Goal: Task Accomplishment & Management: Manage account settings

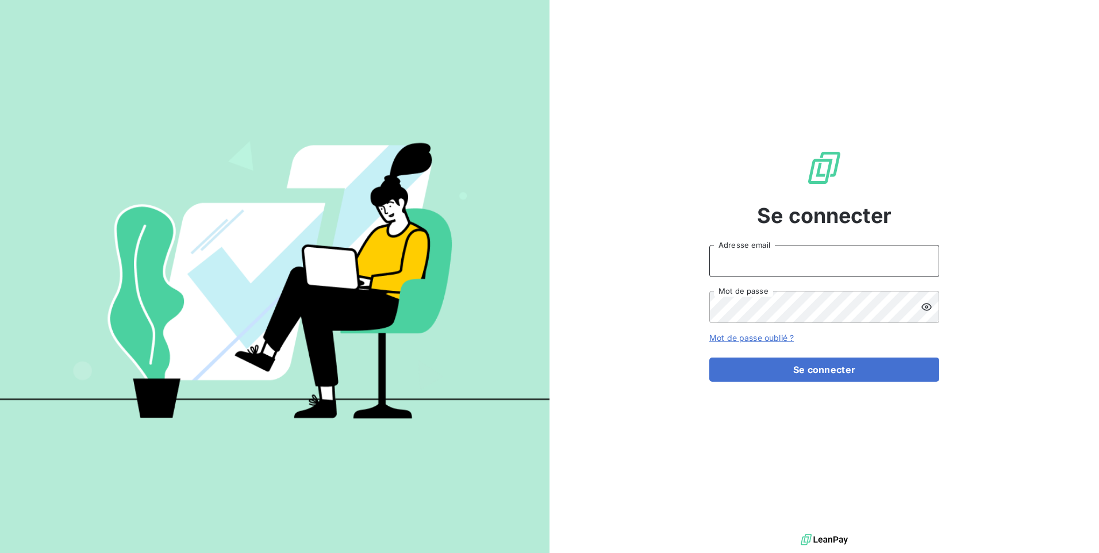
click at [789, 266] on input "Adresse email" at bounding box center [824, 261] width 230 height 32
type input "[EMAIL_ADDRESS][DOMAIN_NAME]"
click at [709, 358] on button "Se connecter" at bounding box center [824, 370] width 230 height 24
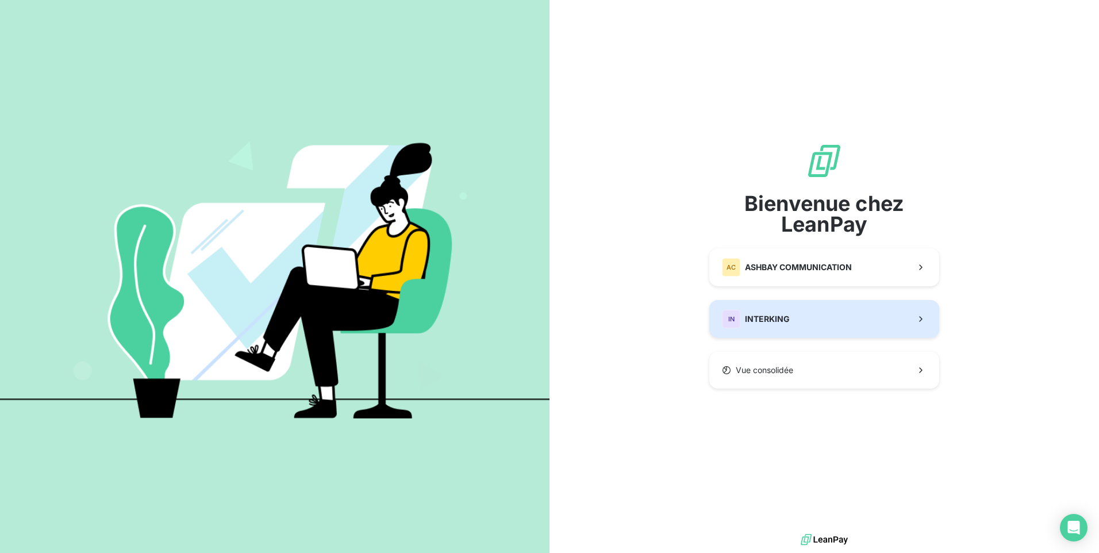
click at [769, 327] on div "IN INTERKING" at bounding box center [756, 319] width 68 height 18
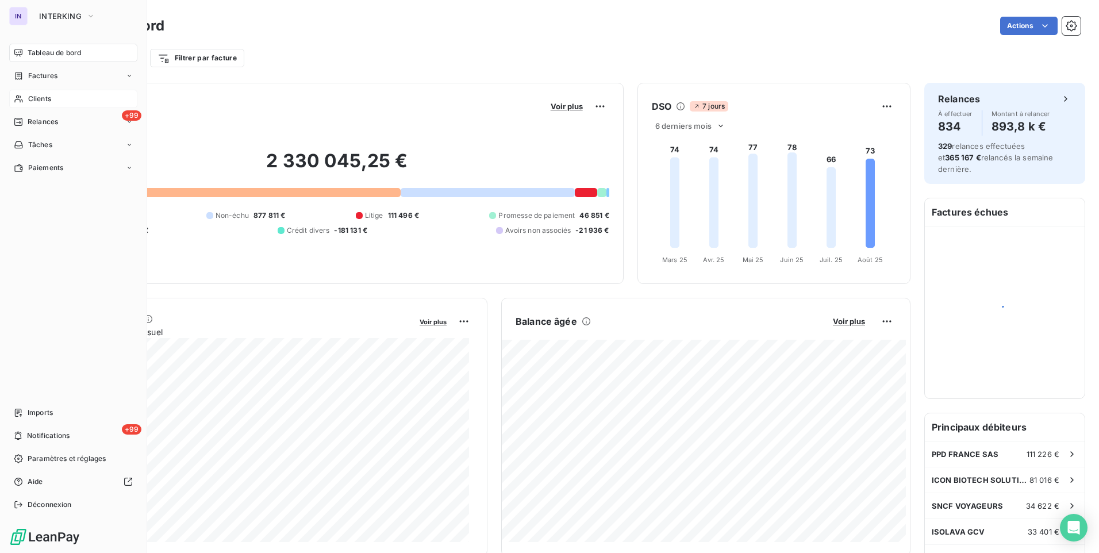
click at [36, 99] on span "Clients" at bounding box center [39, 99] width 23 height 10
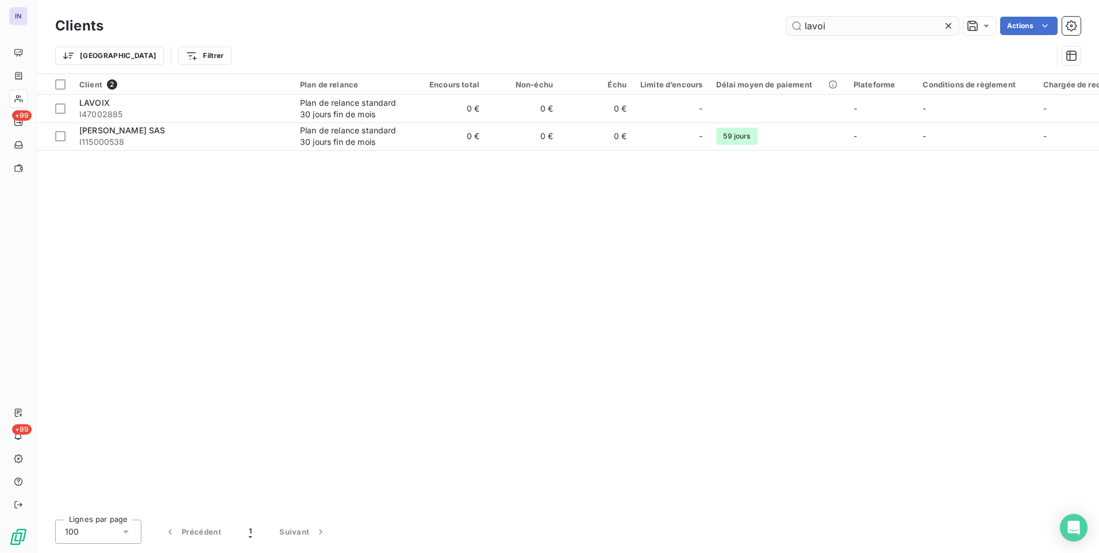
click at [812, 26] on input "lavoi" at bounding box center [872, 26] width 172 height 18
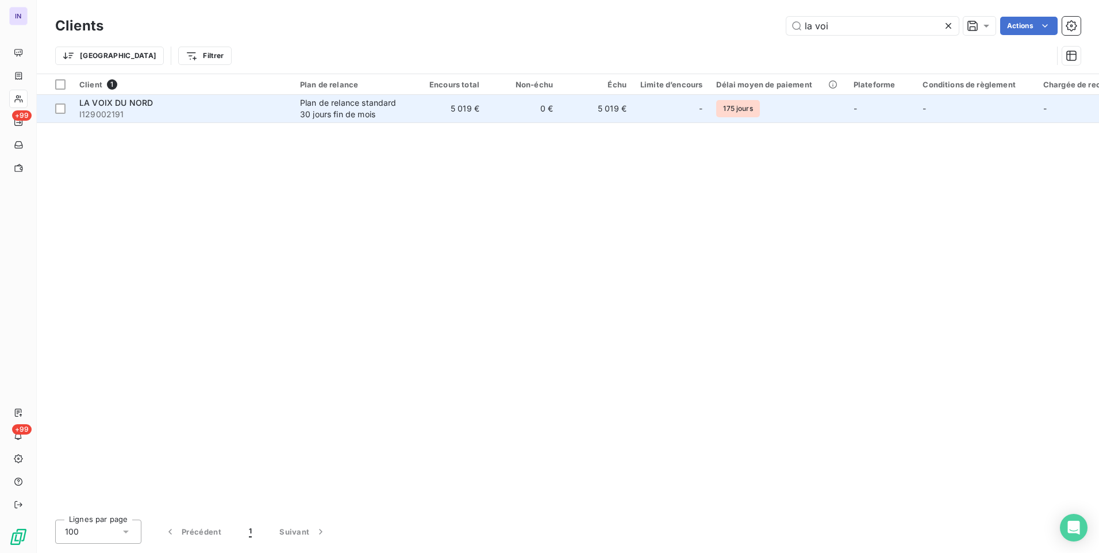
type input "la voi"
click at [135, 111] on span "I129002191" at bounding box center [182, 114] width 207 height 11
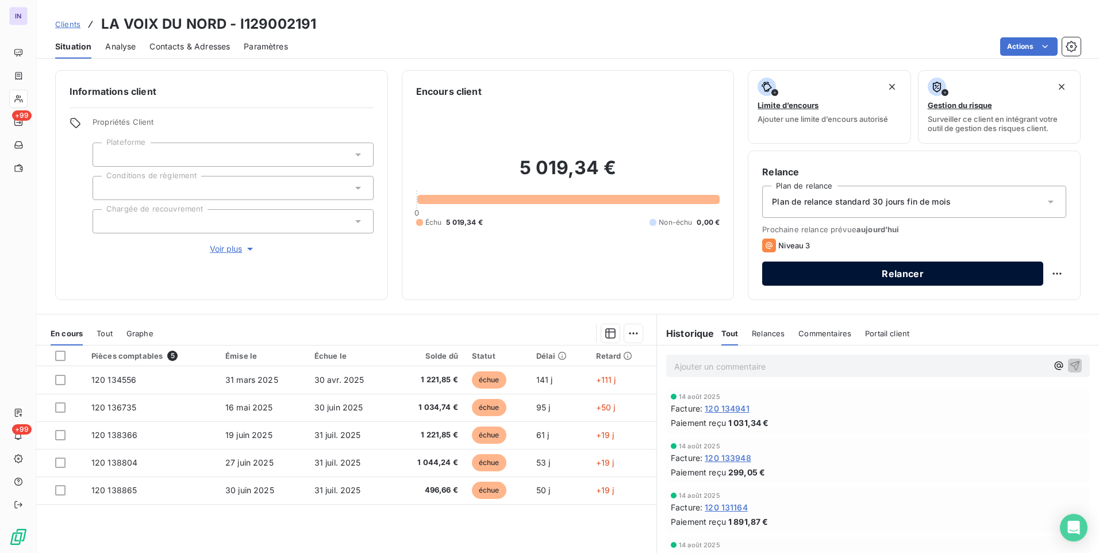
click at [891, 268] on button "Relancer" at bounding box center [902, 274] width 281 height 24
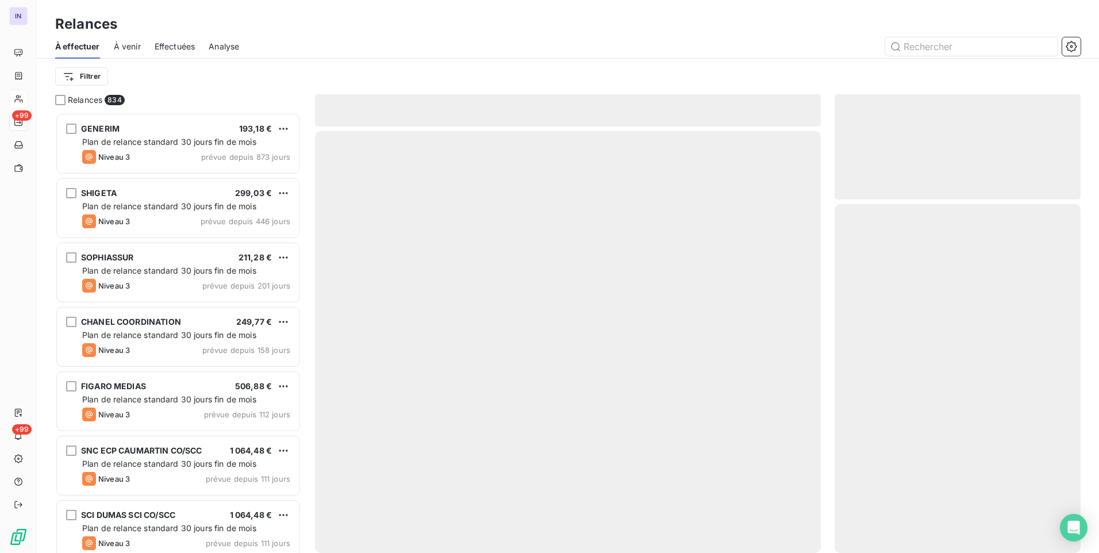
scroll to position [432, 237]
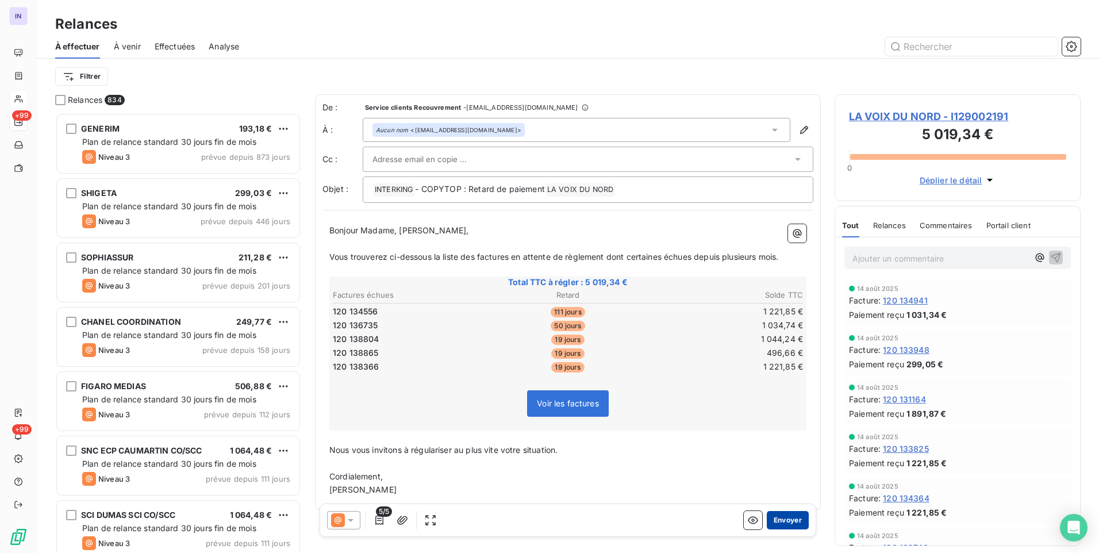
click at [786, 521] on button "Envoyer" at bounding box center [788, 520] width 42 height 18
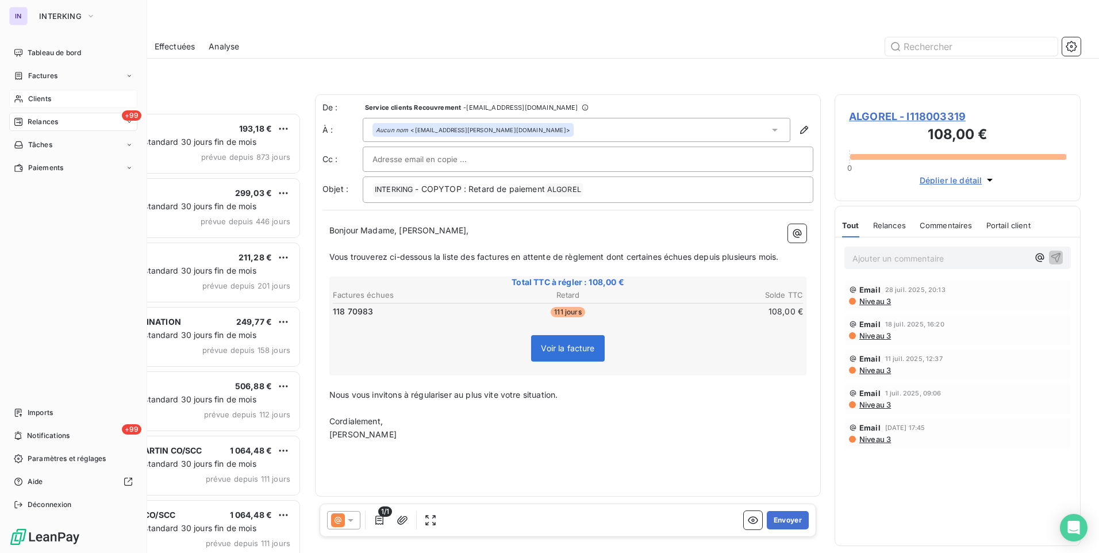
click at [34, 99] on span "Clients" at bounding box center [39, 99] width 23 height 10
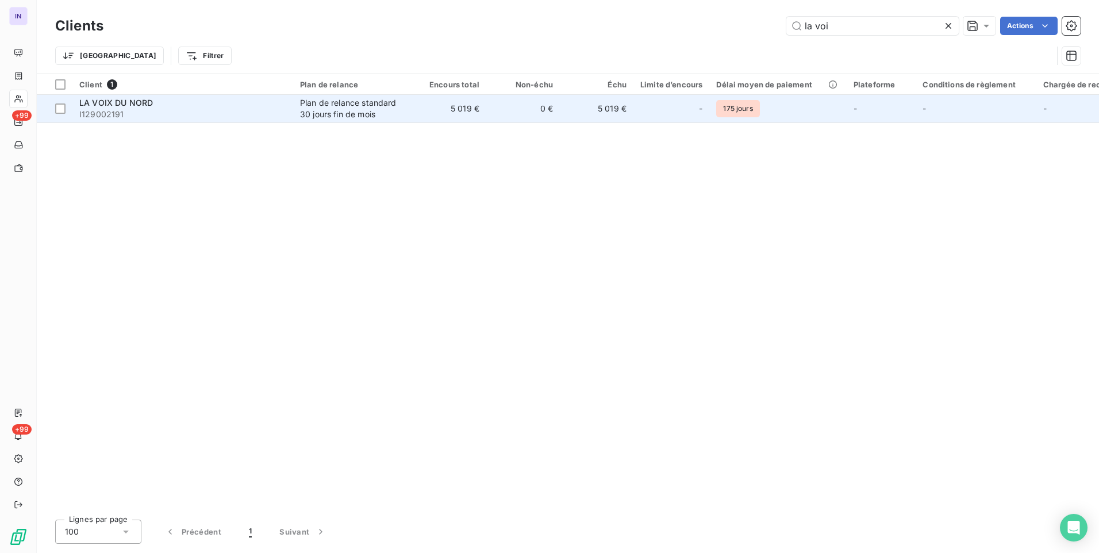
click at [253, 120] on span "I129002191" at bounding box center [182, 114] width 207 height 11
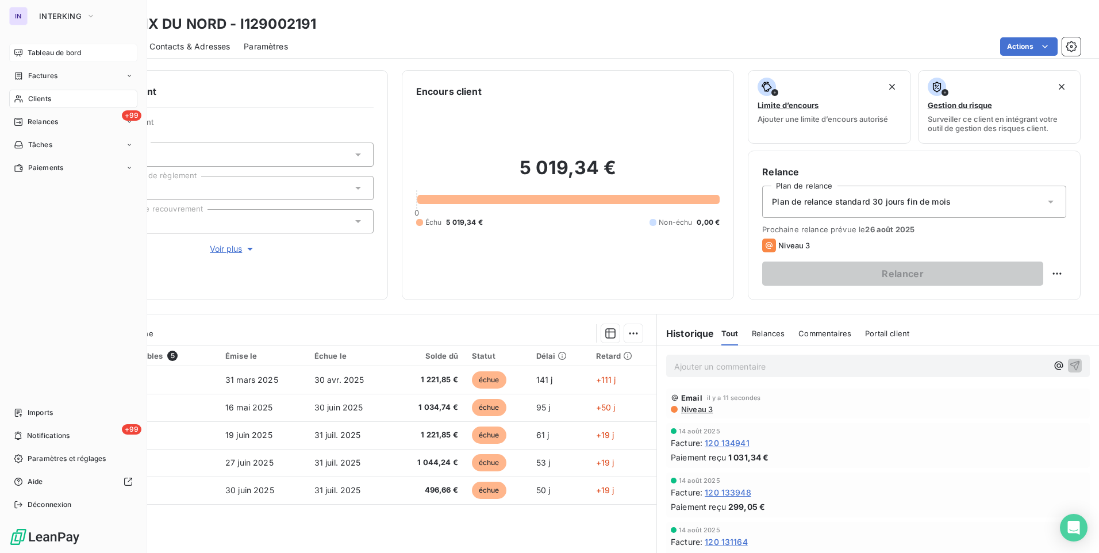
click at [47, 53] on span "Tableau de bord" at bounding box center [54, 53] width 53 height 10
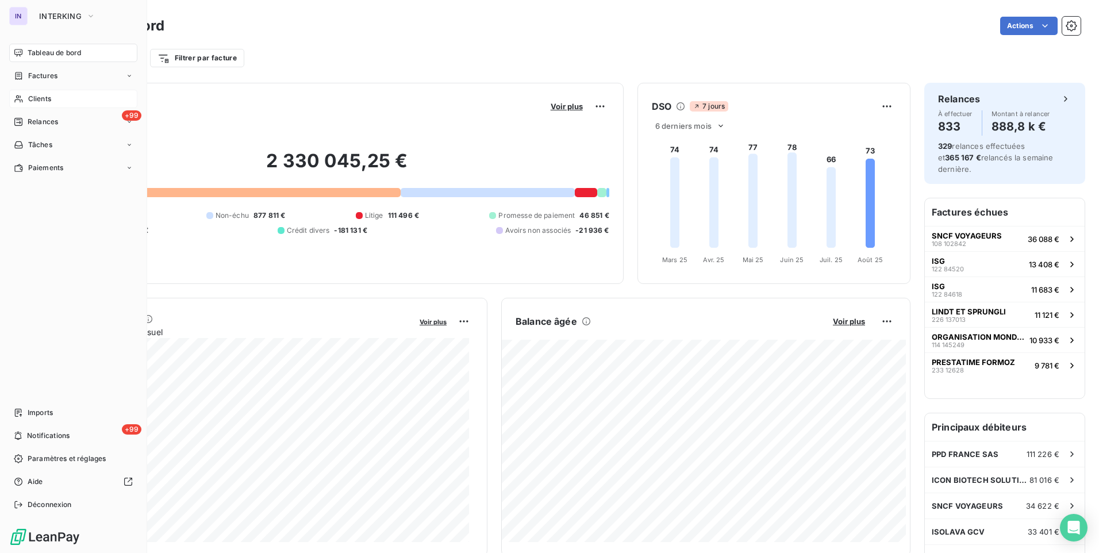
click at [43, 99] on span "Clients" at bounding box center [39, 99] width 23 height 10
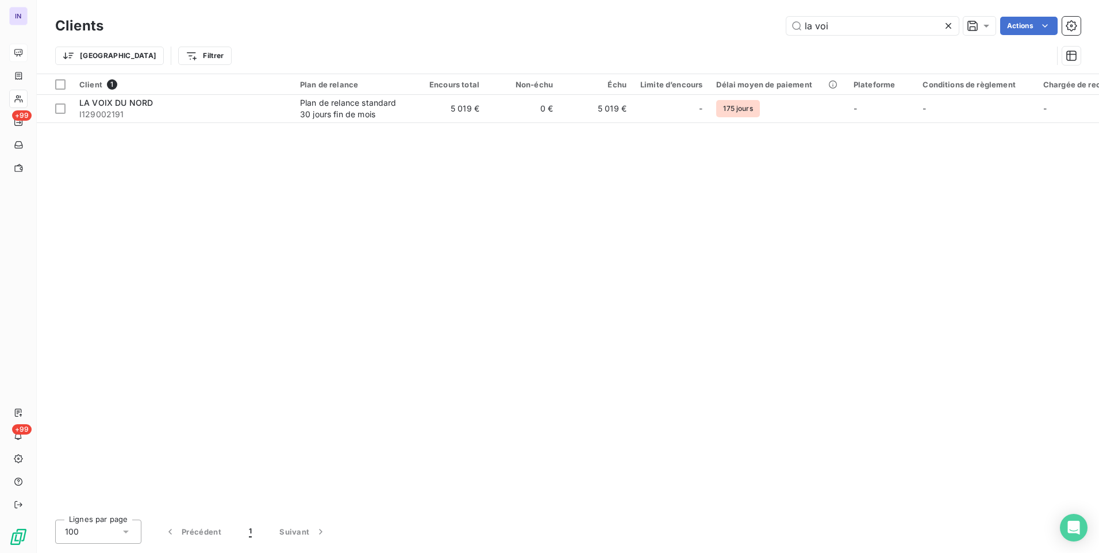
drag, startPoint x: 848, startPoint y: 25, endPoint x: 765, endPoint y: 25, distance: 83.4
click at [765, 25] on div "la voi Actions" at bounding box center [599, 26] width 964 height 18
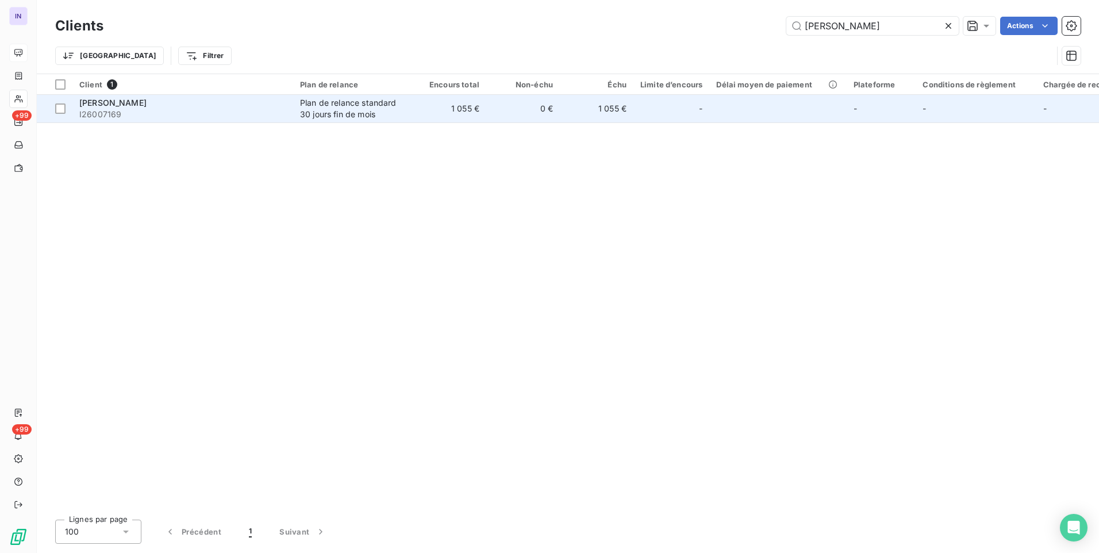
type input "[PERSON_NAME]"
click at [275, 113] on span "I26007169" at bounding box center [182, 114] width 207 height 11
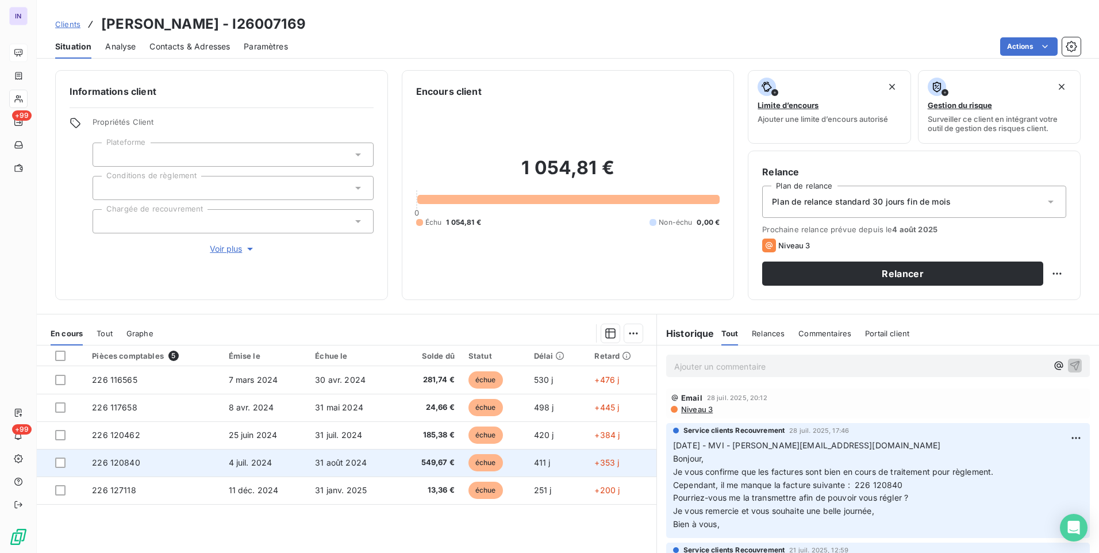
click at [397, 469] on td "549,67 €" at bounding box center [429, 463] width 64 height 28
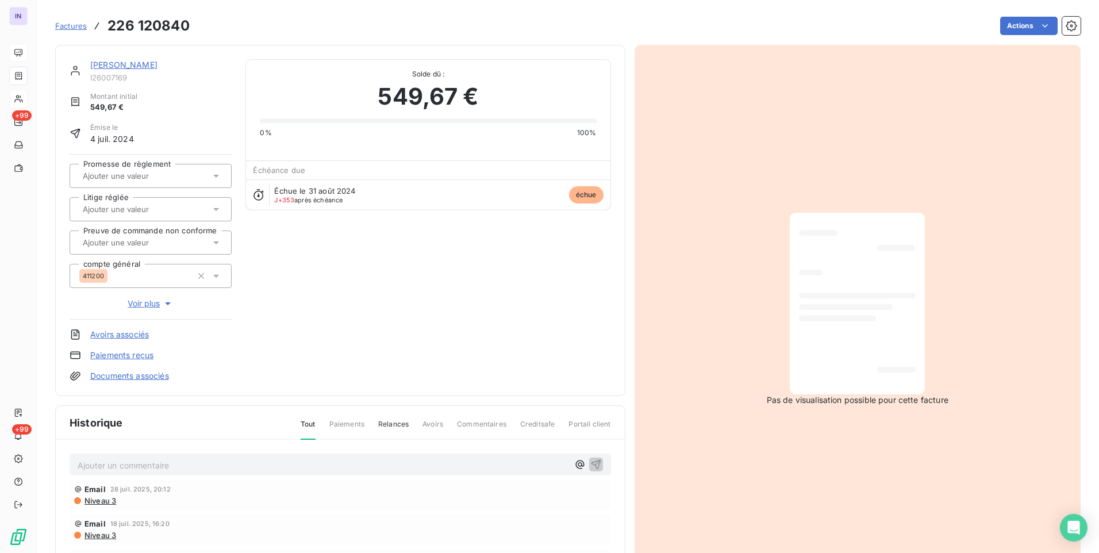
click at [1001, 30] on html "IN +99 +99 Factures 226 120840 Actions [PERSON_NAME] I26007169 Montant initial …" at bounding box center [549, 276] width 1099 height 553
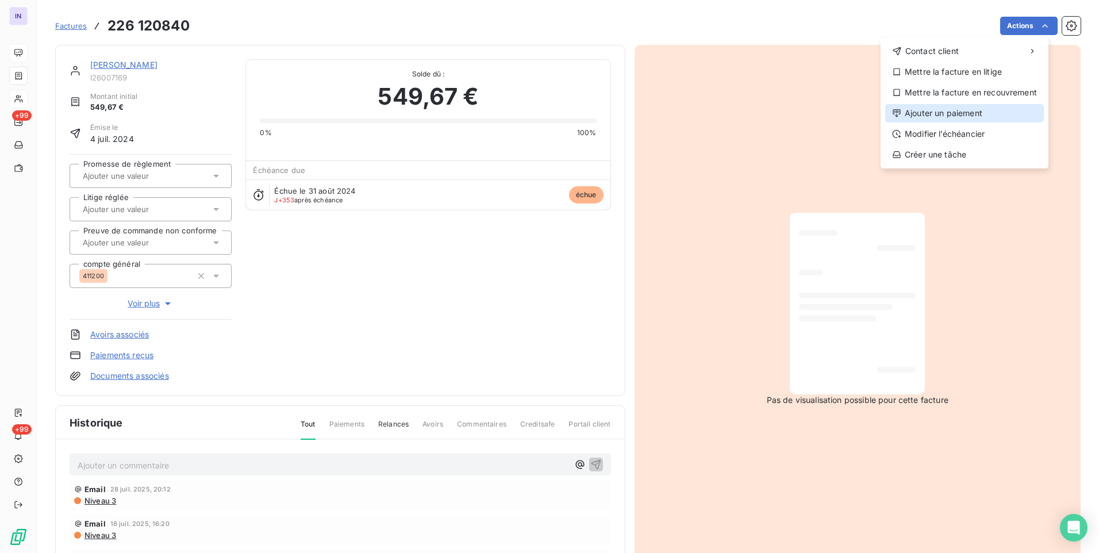
click at [941, 109] on div "Ajouter un paiement" at bounding box center [964, 113] width 159 height 18
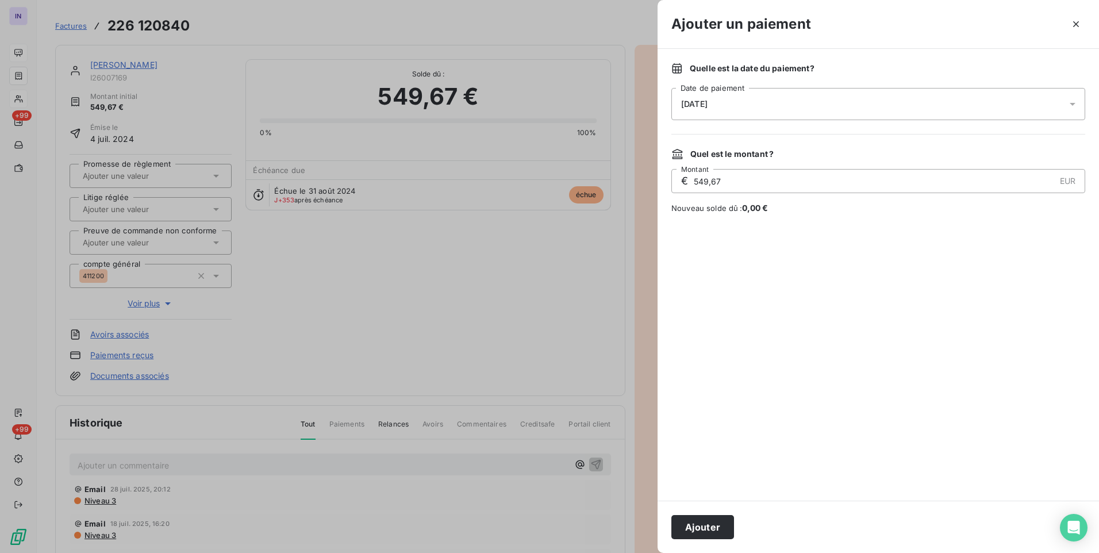
click at [768, 108] on div "[DATE]" at bounding box center [878, 104] width 414 height 32
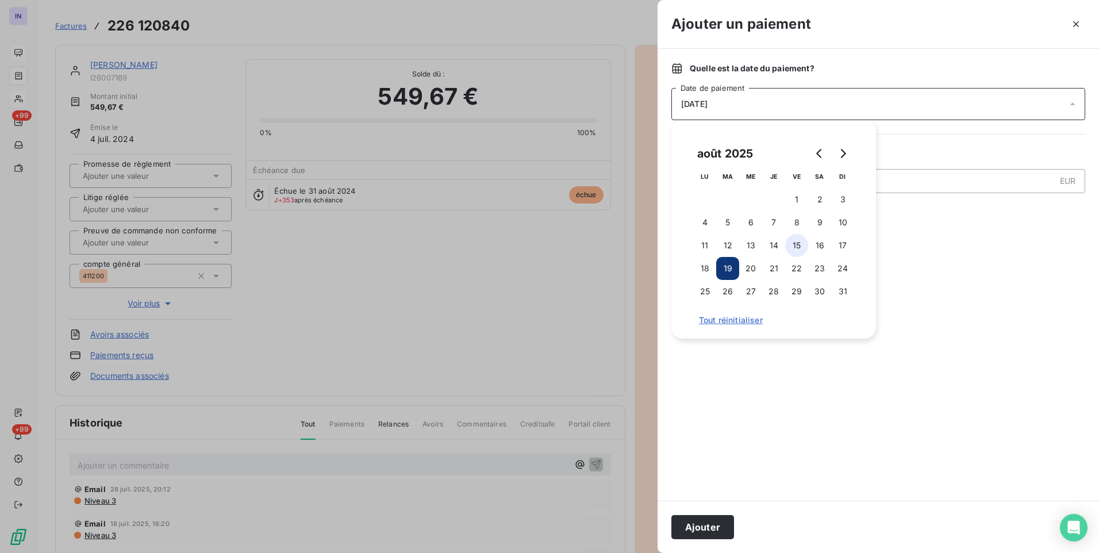
click at [796, 241] on button "15" at bounding box center [796, 245] width 23 height 23
click at [697, 531] on button "Ajouter" at bounding box center [702, 527] width 63 height 24
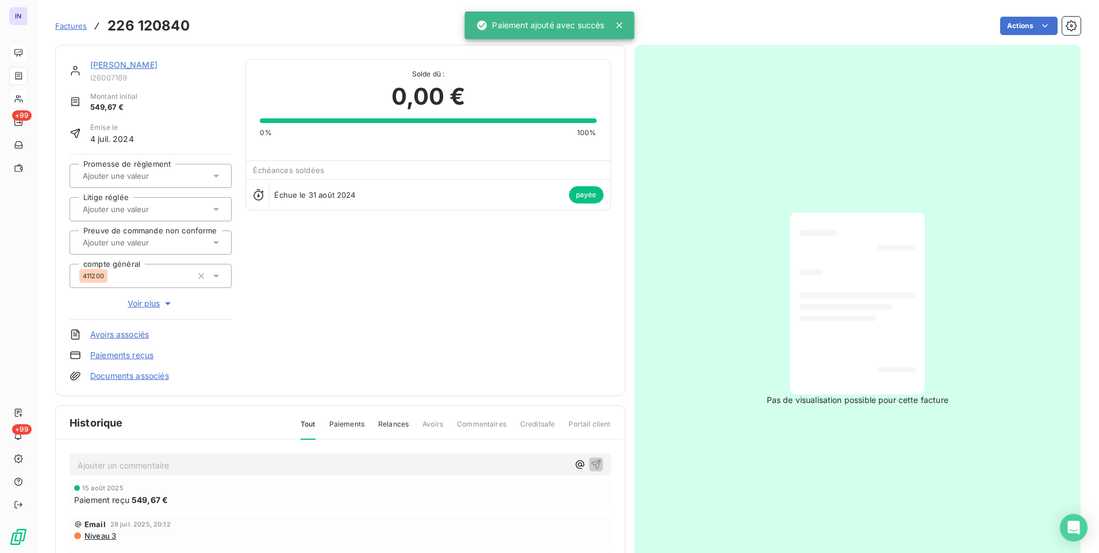
click at [137, 66] on link "[PERSON_NAME]" at bounding box center [123, 65] width 67 height 10
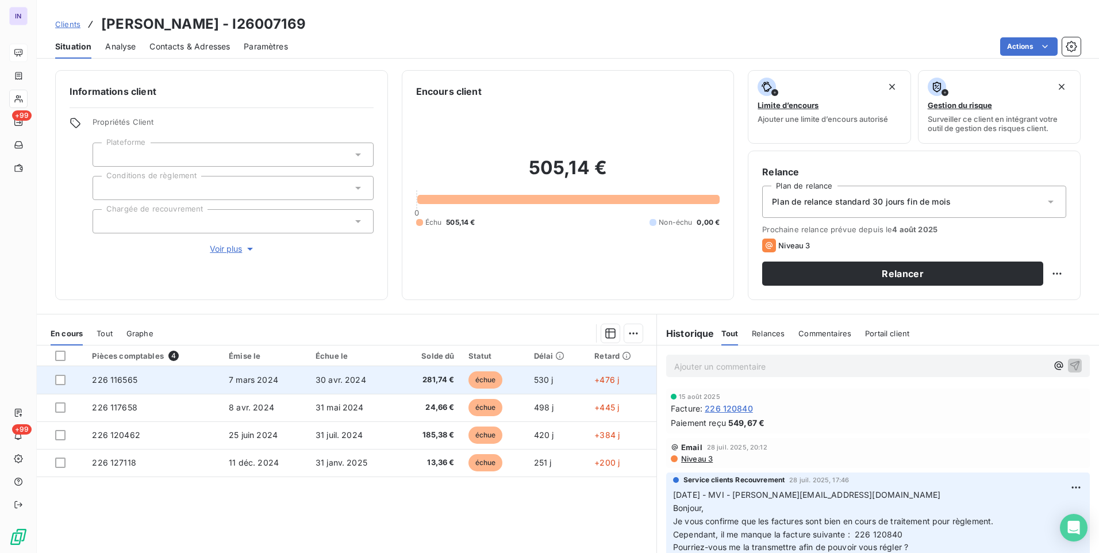
click at [287, 388] on td "7 mars 2024" at bounding box center [265, 380] width 87 height 28
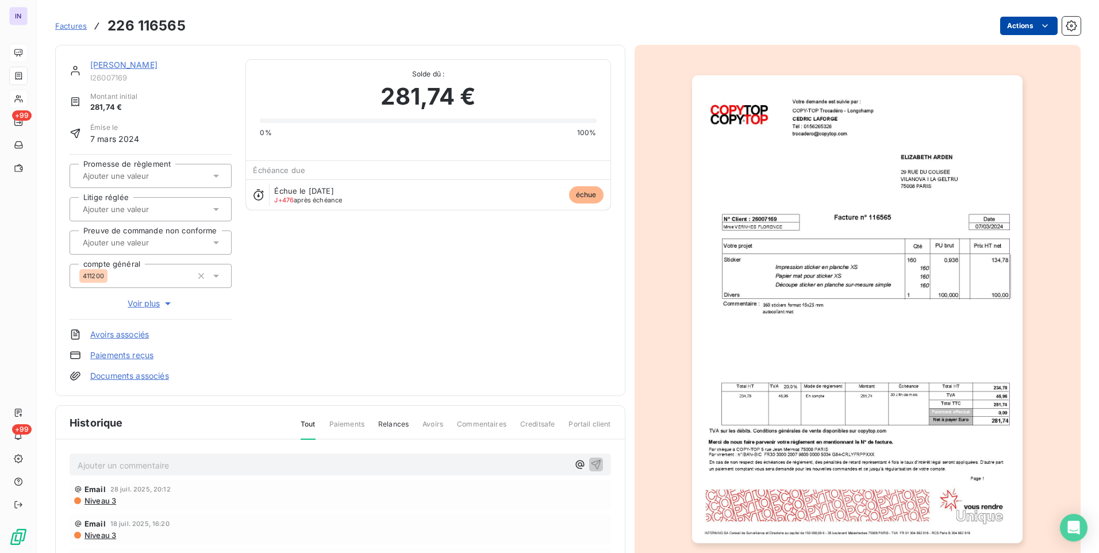
click at [1018, 31] on html "IN +99 +99 Factures 226 116565 Actions [PERSON_NAME] I26007169 Montant initial …" at bounding box center [549, 276] width 1099 height 553
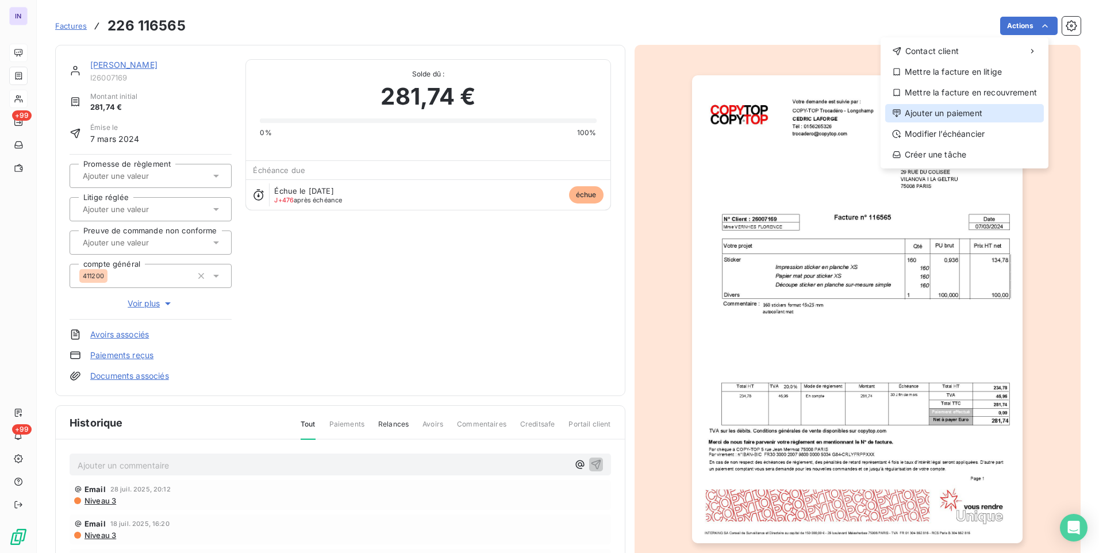
click at [972, 110] on div "Ajouter un paiement" at bounding box center [964, 113] width 159 height 18
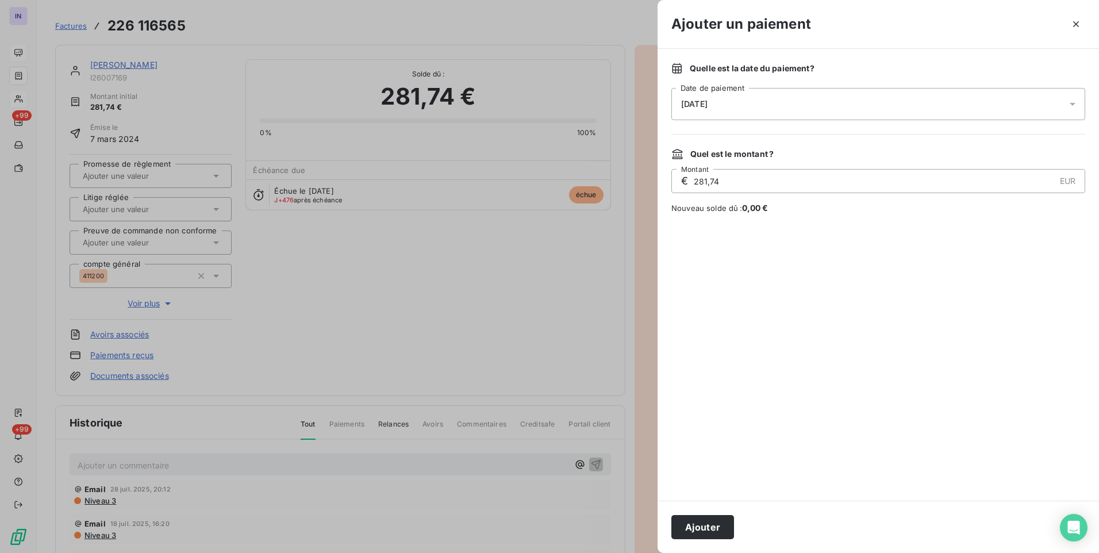
click at [753, 106] on div "[DATE]" at bounding box center [878, 104] width 414 height 32
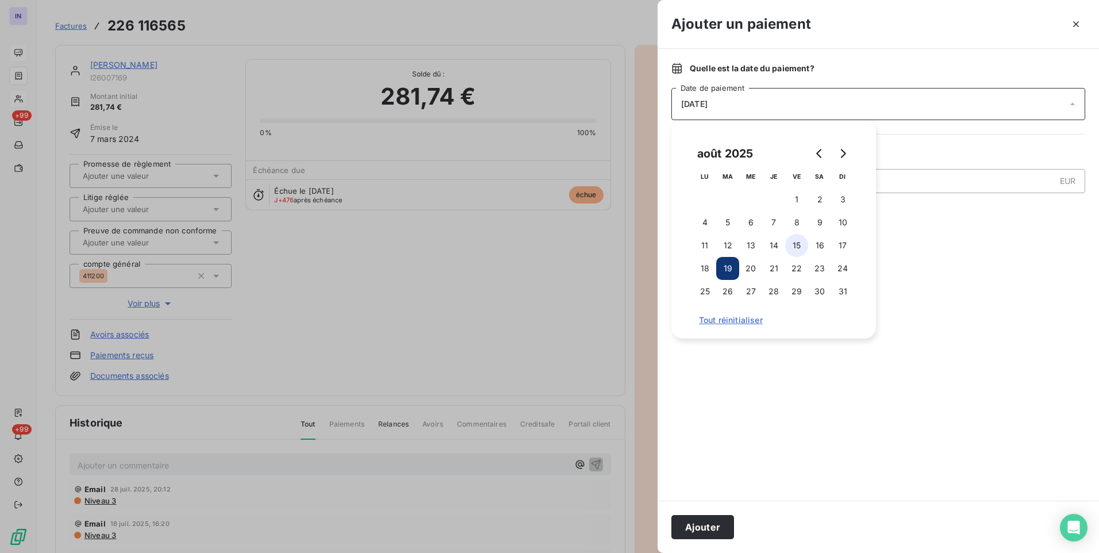
click at [798, 239] on button "15" at bounding box center [796, 245] width 23 height 23
click at [715, 531] on button "Ajouter" at bounding box center [702, 527] width 63 height 24
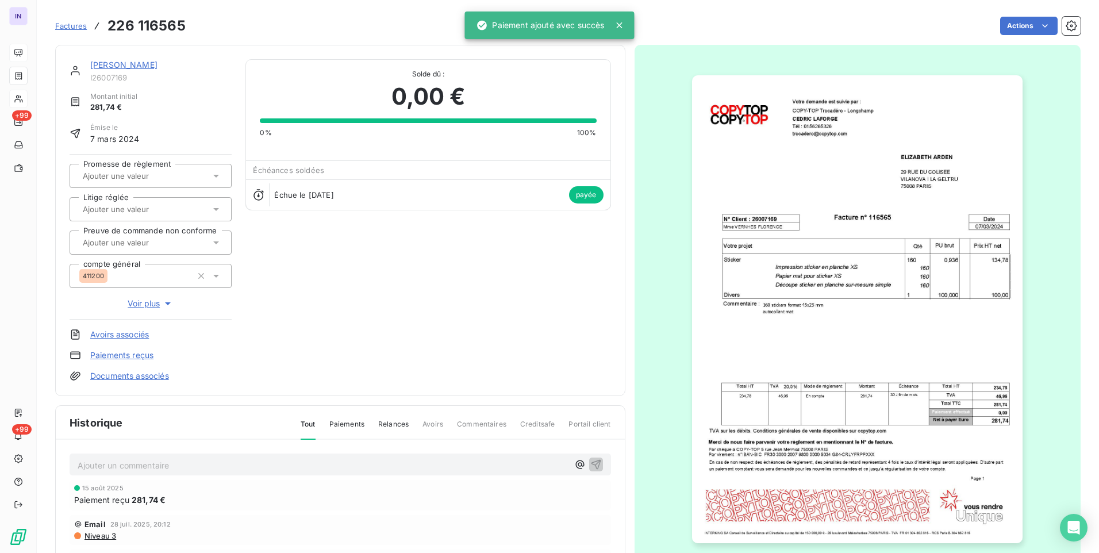
click at [132, 67] on link "[PERSON_NAME]" at bounding box center [123, 65] width 67 height 10
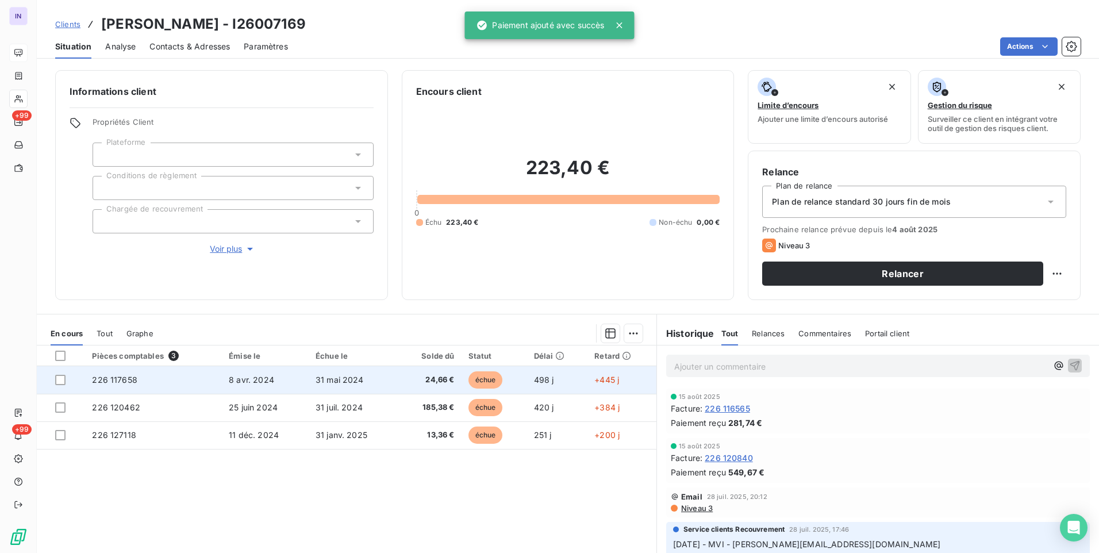
click at [300, 374] on td "8 avr. 2024" at bounding box center [265, 380] width 87 height 28
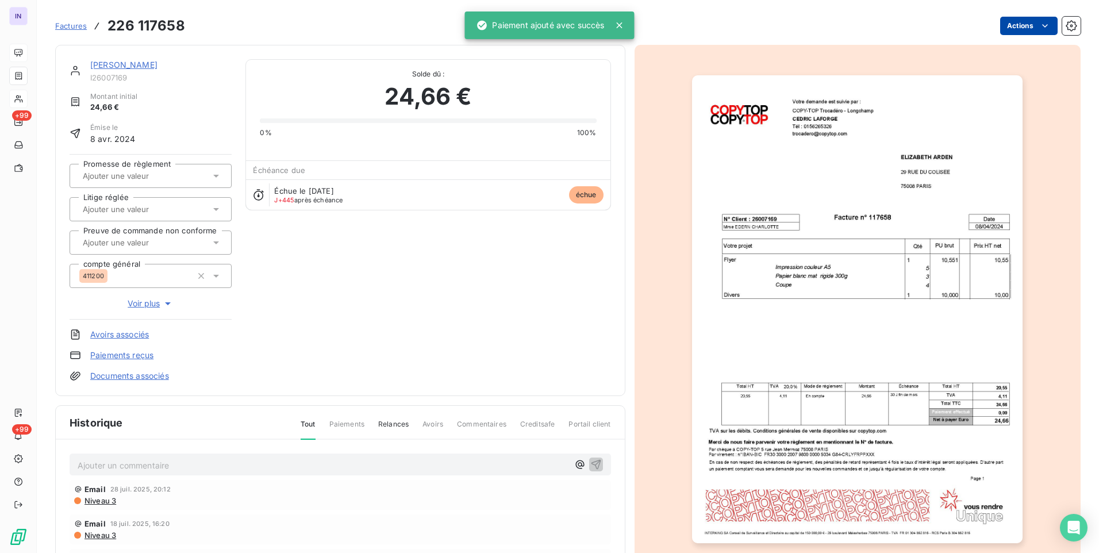
click at [1028, 22] on html "IN +99 +99 Factures 226 117658 Actions [PERSON_NAME] I26007169 Montant initial …" at bounding box center [549, 276] width 1099 height 553
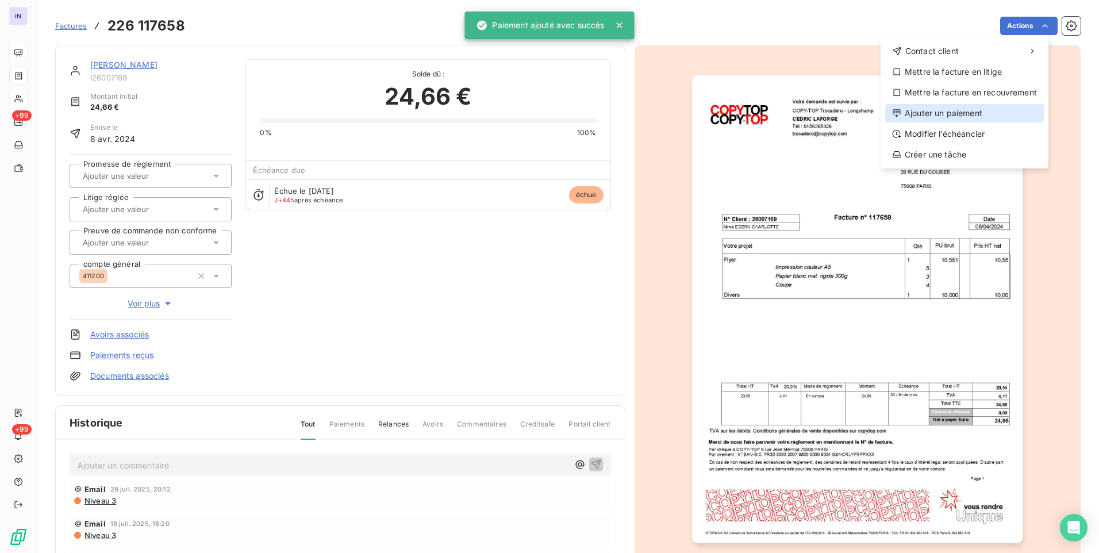
click at [938, 116] on div "Ajouter un paiement" at bounding box center [964, 113] width 159 height 18
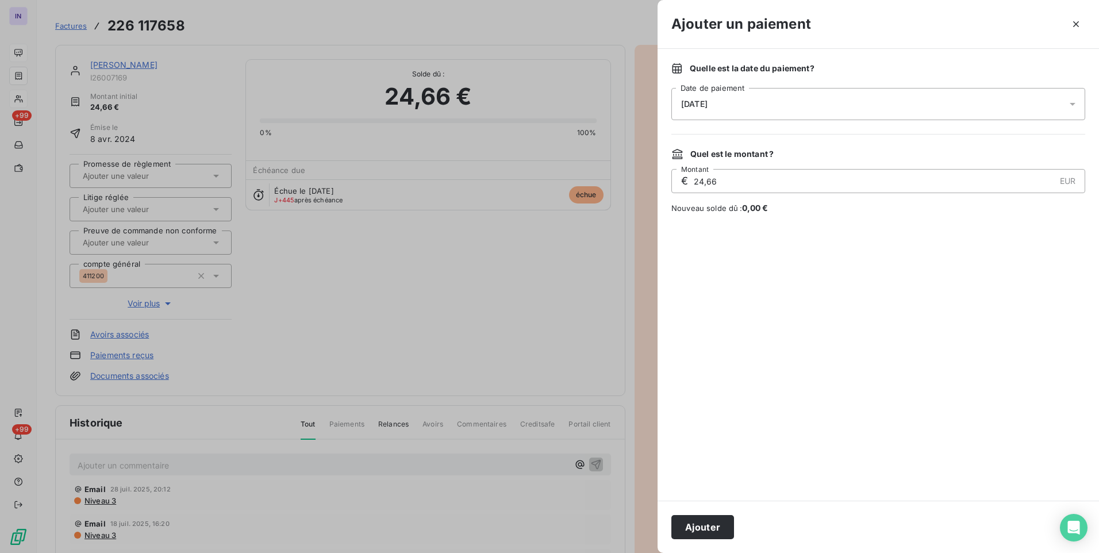
click at [831, 106] on div "[DATE]" at bounding box center [878, 104] width 414 height 32
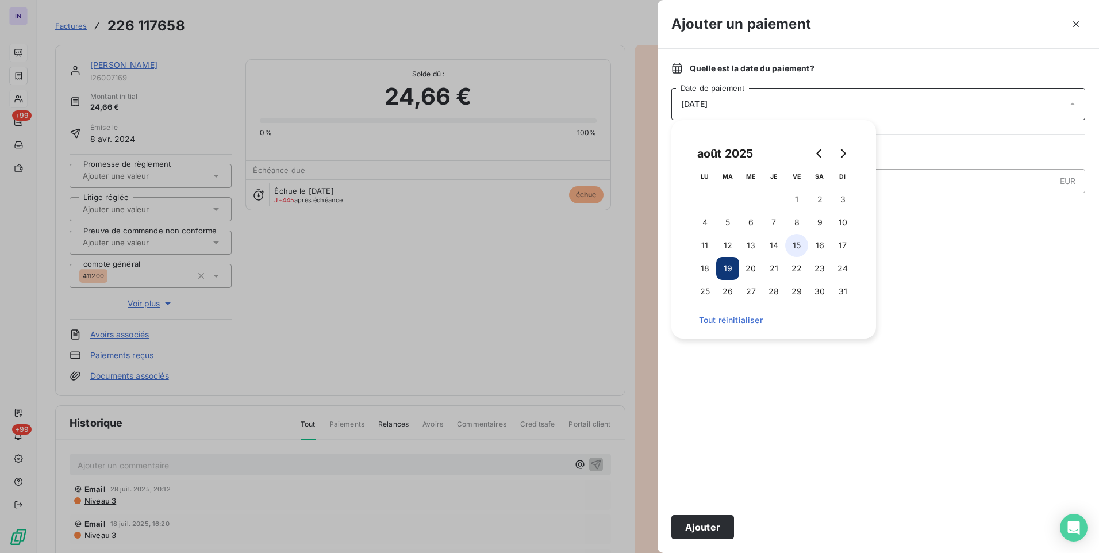
click at [801, 247] on button "15" at bounding box center [796, 245] width 23 height 23
click at [701, 521] on button "Ajouter" at bounding box center [702, 527] width 63 height 24
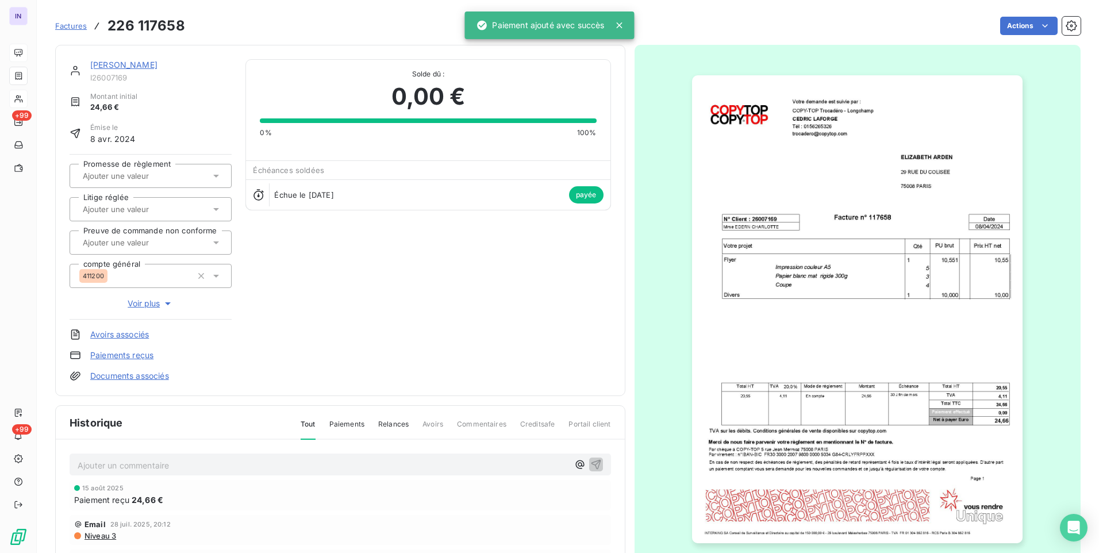
click at [158, 66] on link "[PERSON_NAME]" at bounding box center [123, 65] width 67 height 10
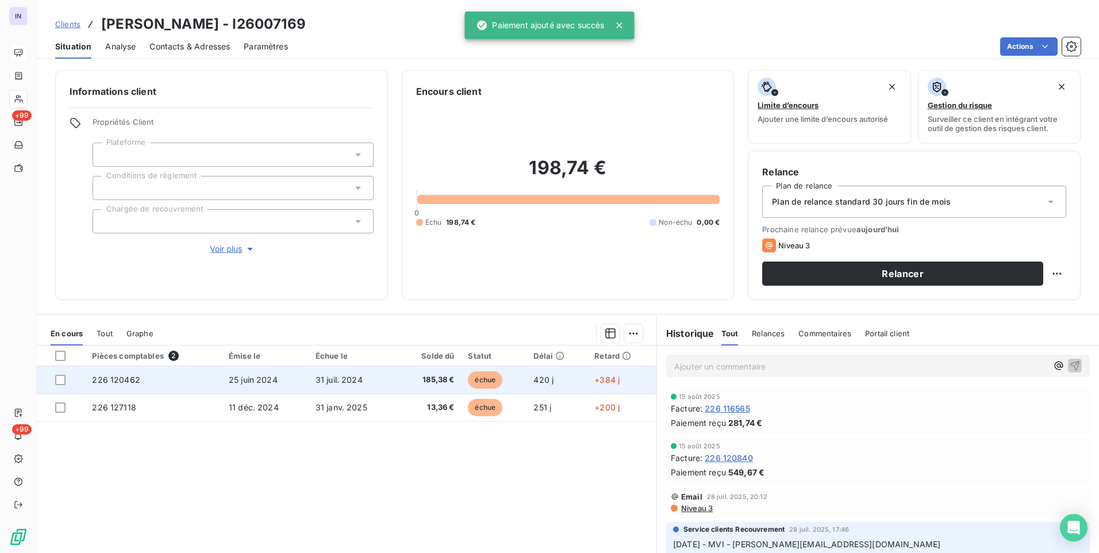
click at [432, 378] on span "185,38 €" at bounding box center [430, 379] width 50 height 11
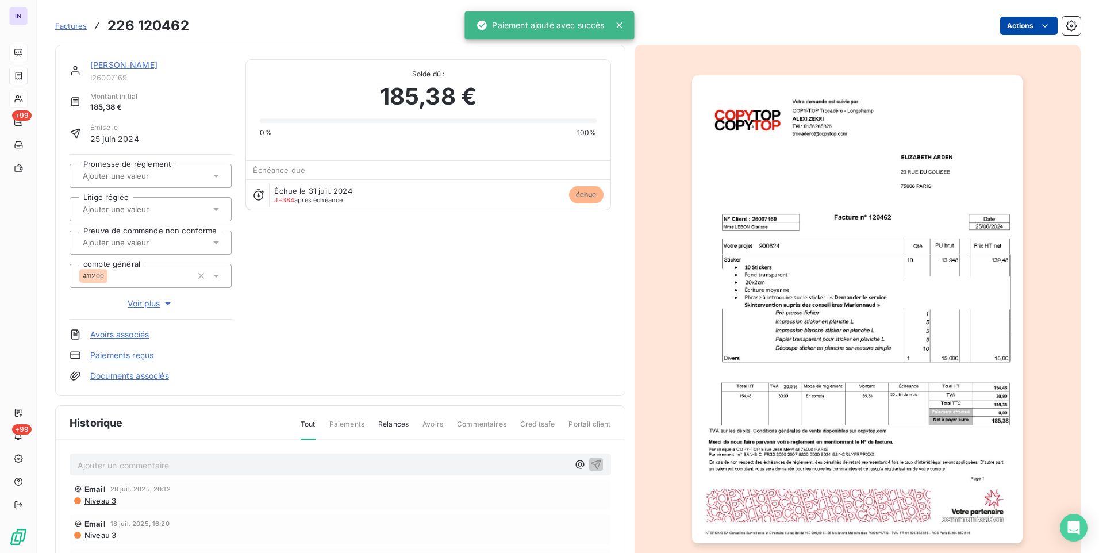
click at [1014, 23] on html "IN +99 +99 Factures 226 120462 Actions [PERSON_NAME] I26007169 Montant initial …" at bounding box center [549, 276] width 1099 height 553
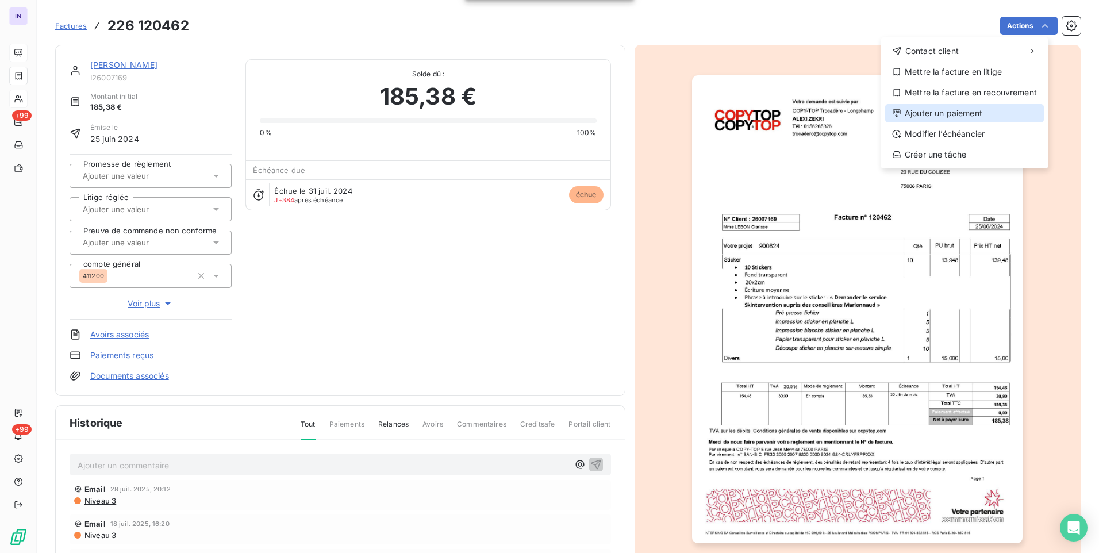
click at [945, 114] on div "Ajouter un paiement" at bounding box center [964, 113] width 159 height 18
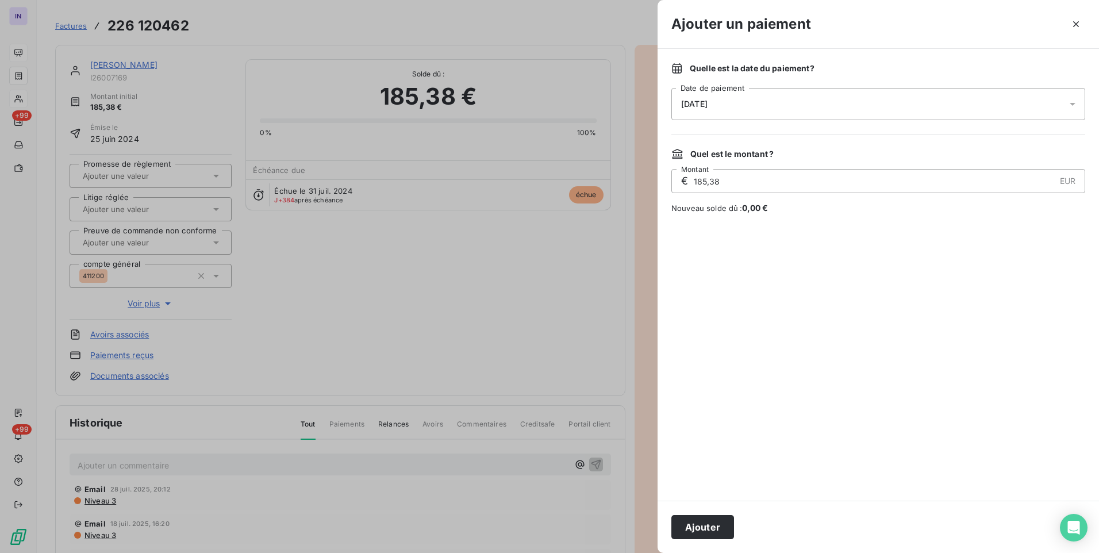
drag, startPoint x: 857, startPoint y: 99, endPoint x: 849, endPoint y: 116, distance: 19.0
click at [856, 99] on div "[DATE]" at bounding box center [878, 104] width 414 height 32
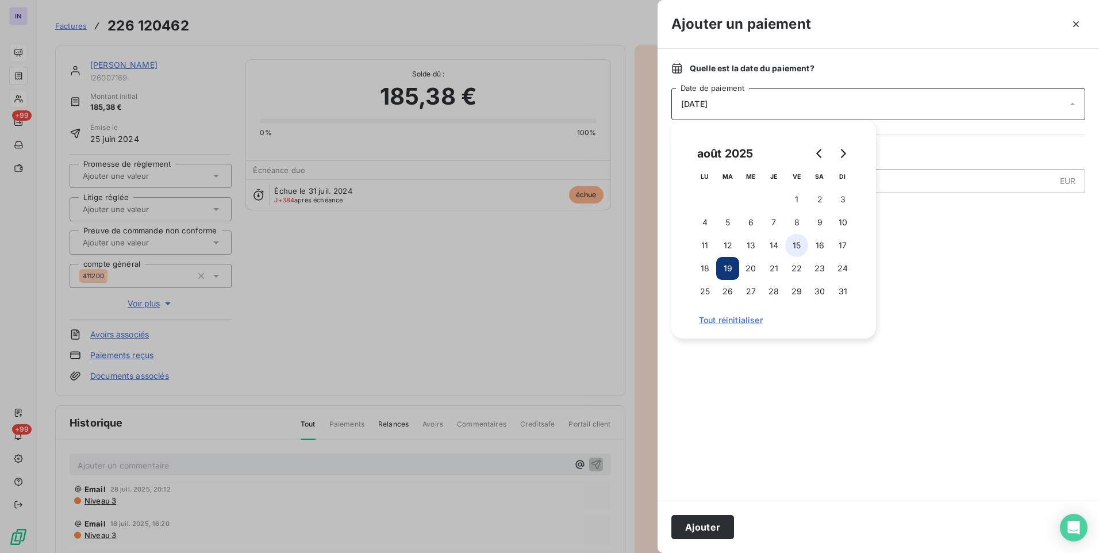
click at [793, 247] on button "15" at bounding box center [796, 245] width 23 height 23
click at [703, 525] on button "Ajouter" at bounding box center [702, 527] width 63 height 24
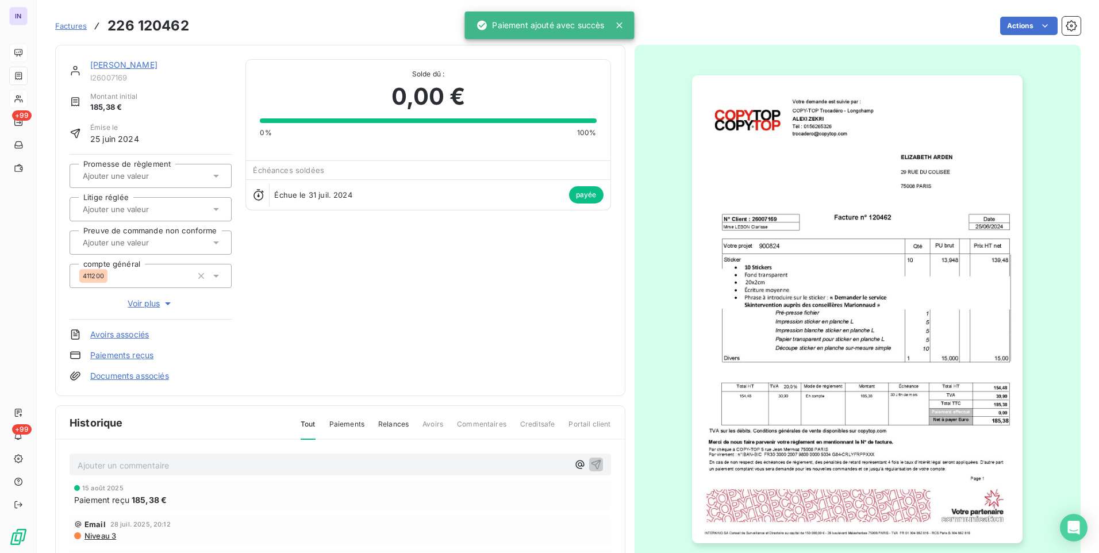
click at [125, 67] on link "[PERSON_NAME]" at bounding box center [123, 65] width 67 height 10
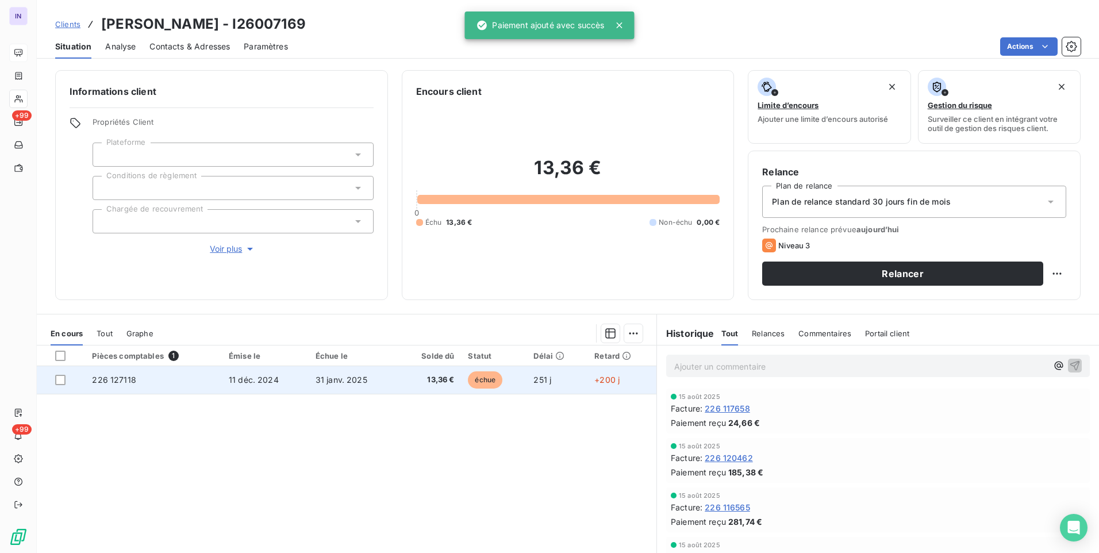
click at [383, 377] on td "31 janv. 2025" at bounding box center [353, 380] width 89 height 28
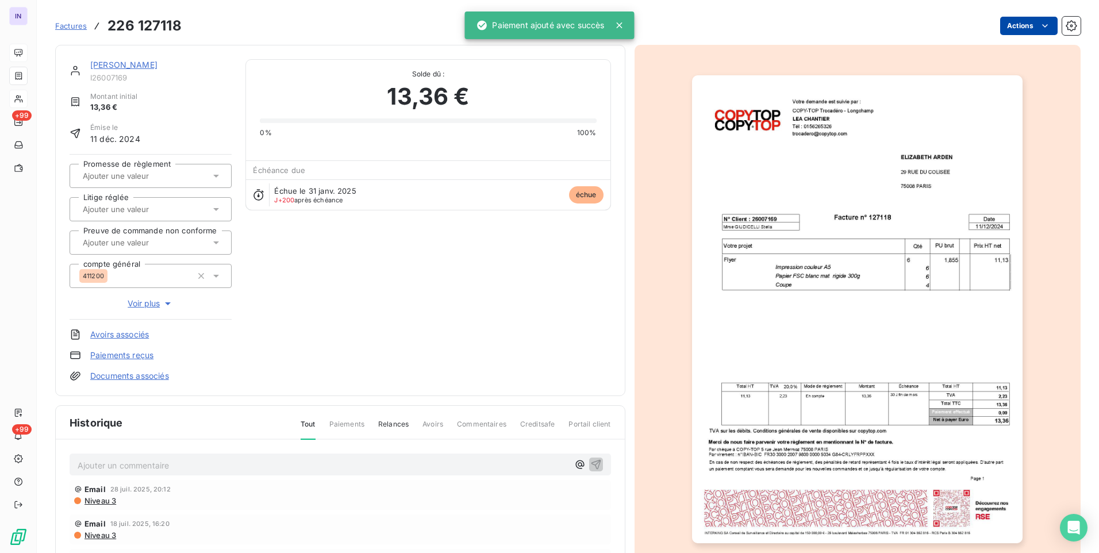
click at [1006, 34] on html "IN +99 +99 Factures 226 127118 Actions [PERSON_NAME] I26007169 Montant initial …" at bounding box center [549, 276] width 1099 height 553
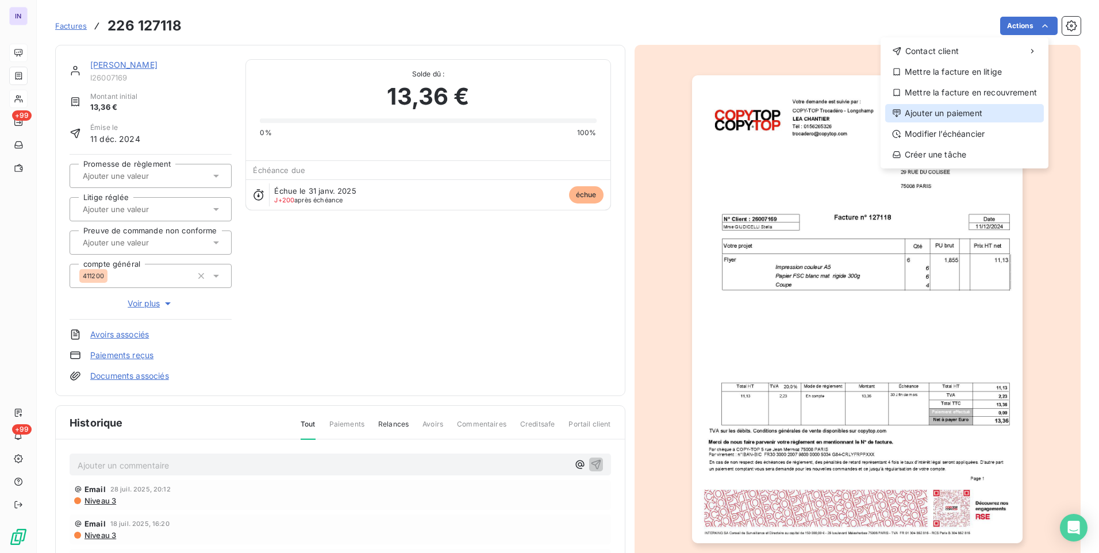
click at [978, 115] on div "Ajouter un paiement" at bounding box center [964, 113] width 159 height 18
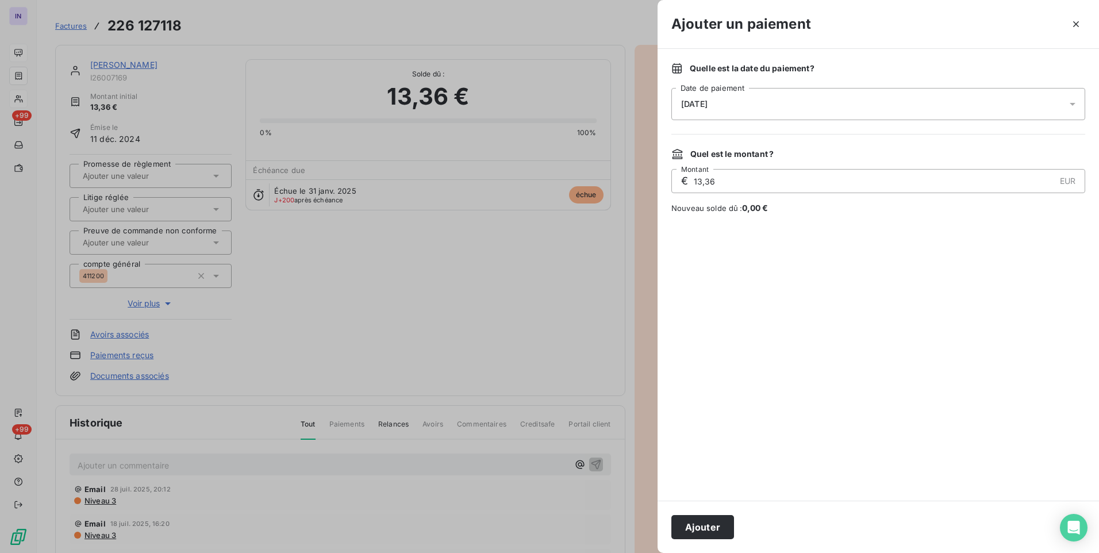
click at [732, 113] on div "[DATE]" at bounding box center [878, 104] width 414 height 32
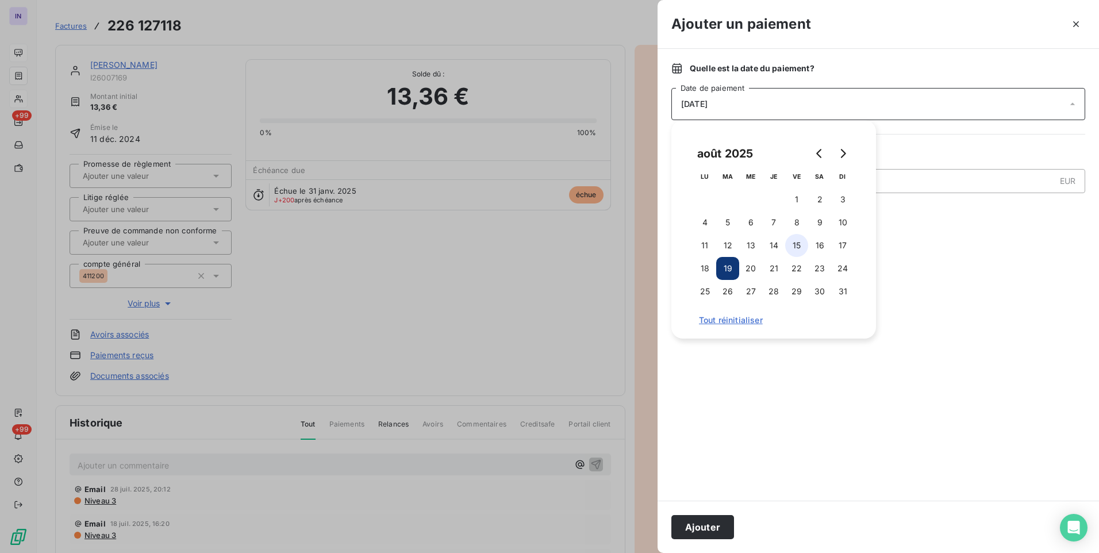
click at [794, 245] on button "15" at bounding box center [796, 245] width 23 height 23
click at [700, 526] on button "Ajouter" at bounding box center [702, 527] width 63 height 24
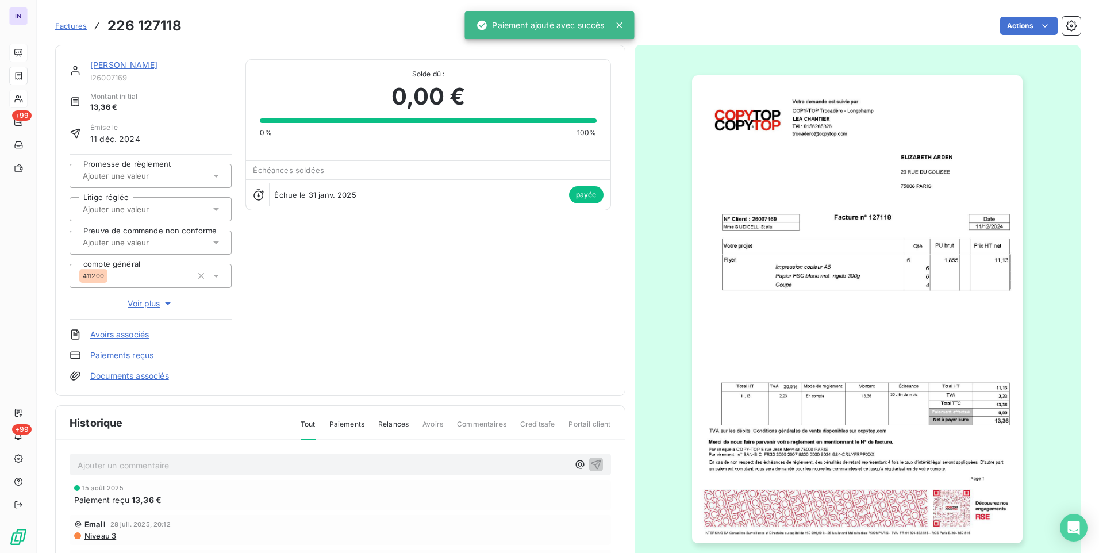
click at [137, 67] on link "[PERSON_NAME]" at bounding box center [123, 65] width 67 height 10
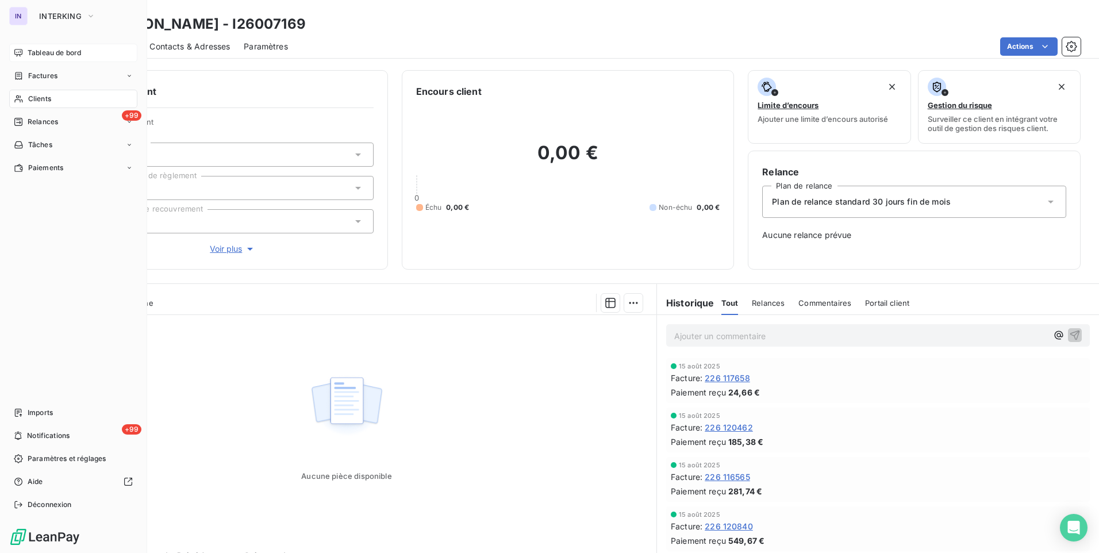
click at [32, 49] on span "Tableau de bord" at bounding box center [54, 53] width 53 height 10
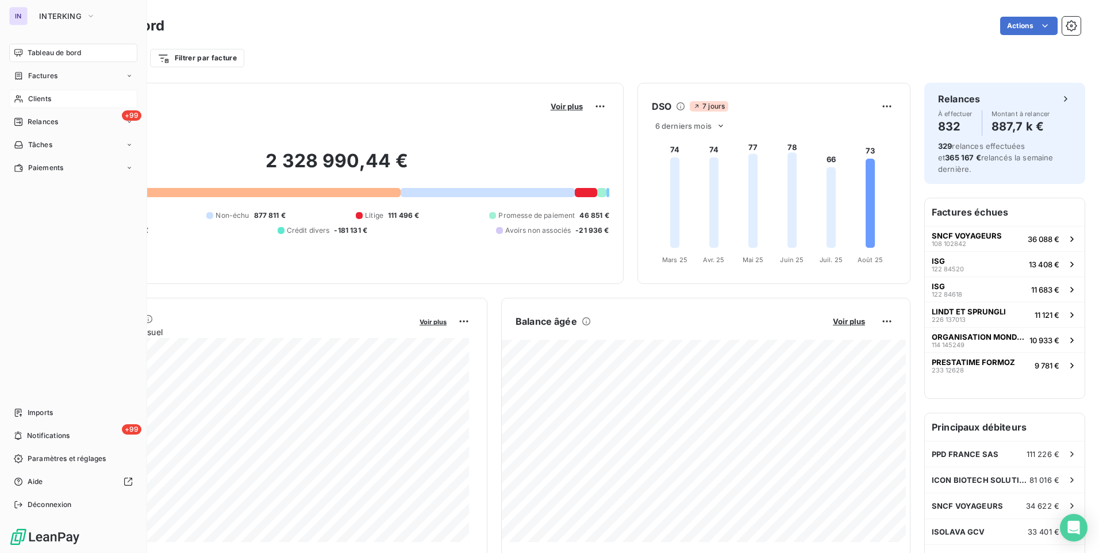
click at [52, 101] on div "Clients" at bounding box center [73, 99] width 128 height 18
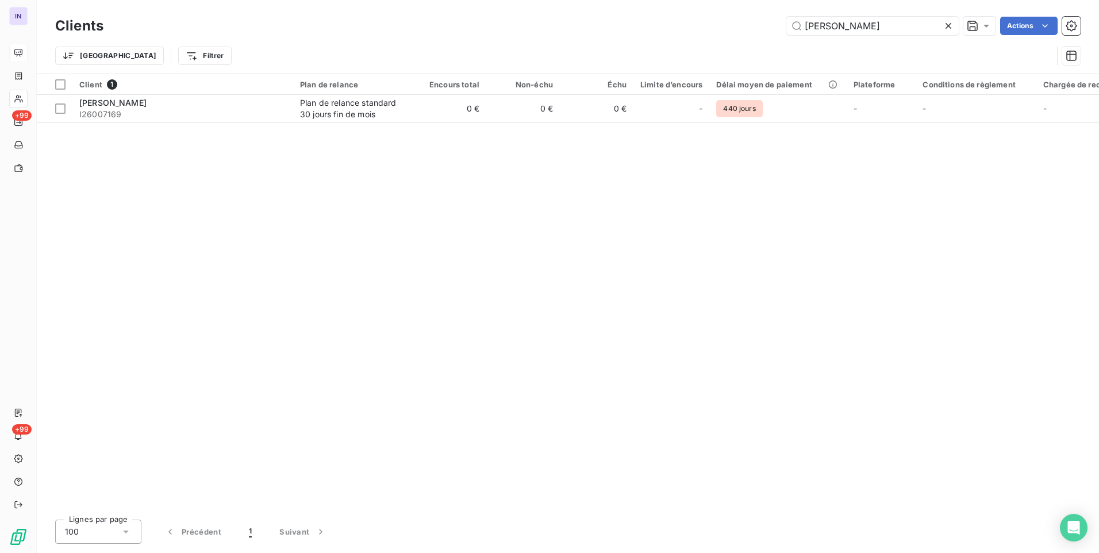
drag, startPoint x: 776, startPoint y: 25, endPoint x: 754, endPoint y: 24, distance: 21.9
click at [754, 24] on div "ELIZA Actions" at bounding box center [599, 26] width 964 height 18
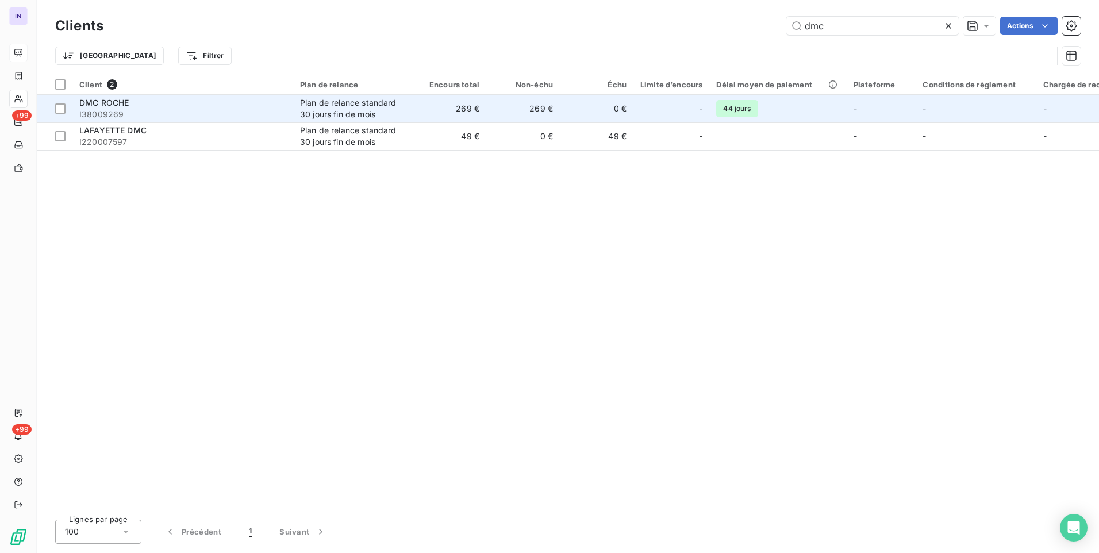
type input "dmc"
click at [315, 112] on div "Plan de relance standard 30 jours fin de mois" at bounding box center [353, 108] width 106 height 23
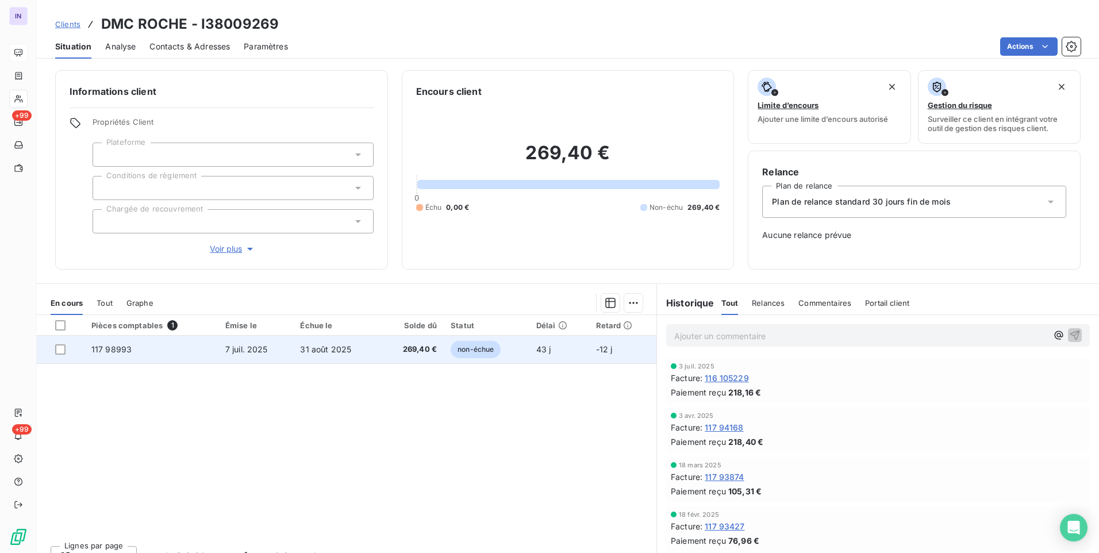
click at [340, 352] on span "31 août 2025" at bounding box center [325, 349] width 51 height 10
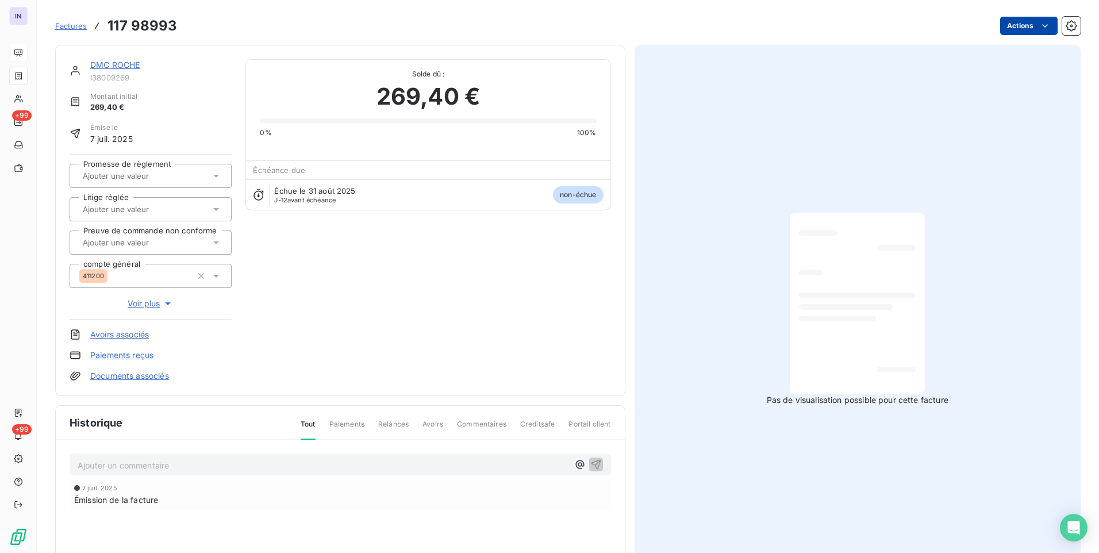
click at [997, 24] on html "IN +99 +99 Factures 117 98993 Actions DMC ROCHE I38009269 Montant initial 269,4…" at bounding box center [549, 276] width 1099 height 553
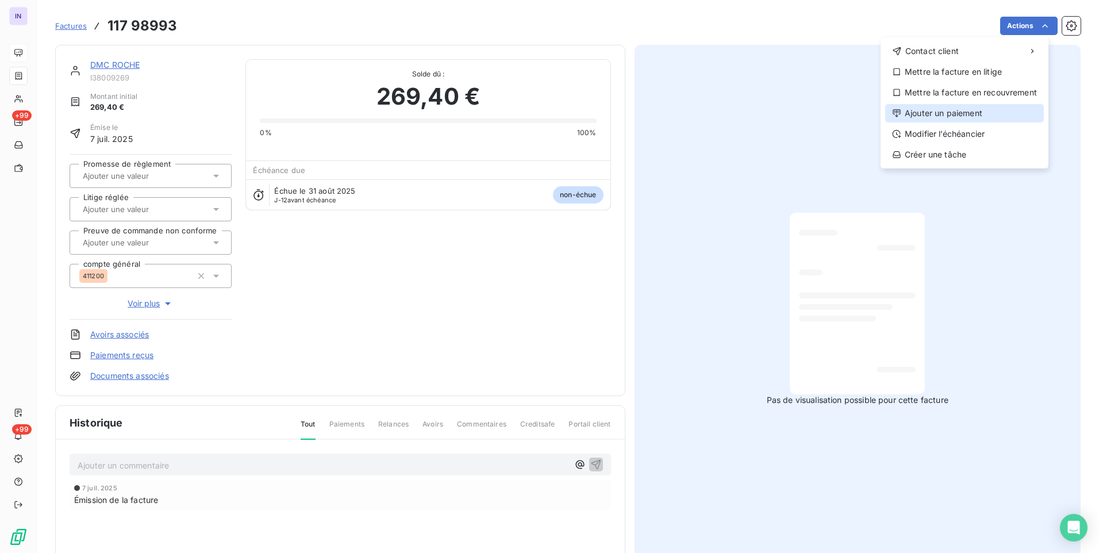
click at [946, 112] on div "Ajouter un paiement" at bounding box center [964, 113] width 159 height 18
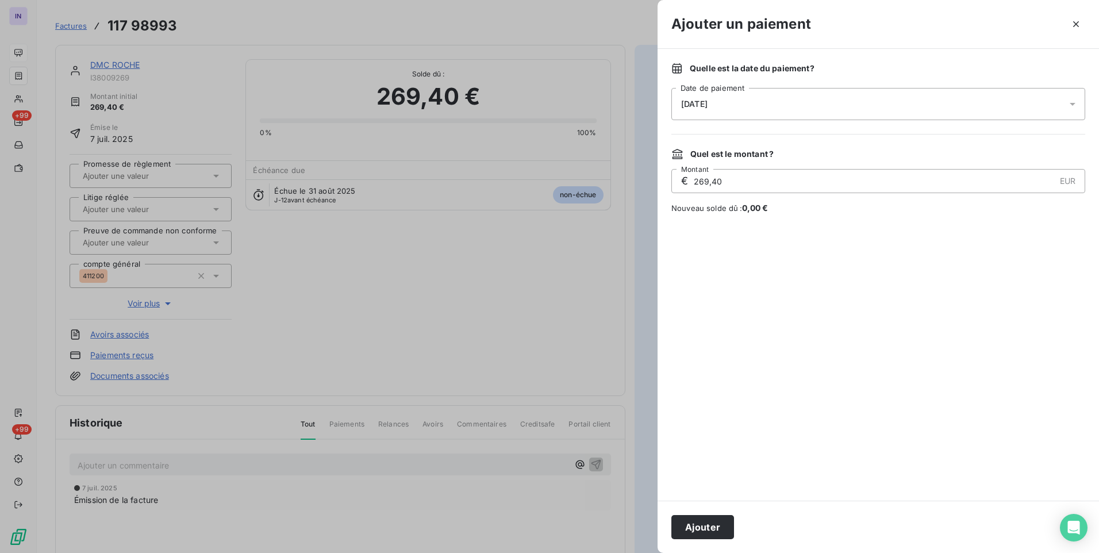
click at [758, 108] on div "[DATE]" at bounding box center [878, 104] width 414 height 32
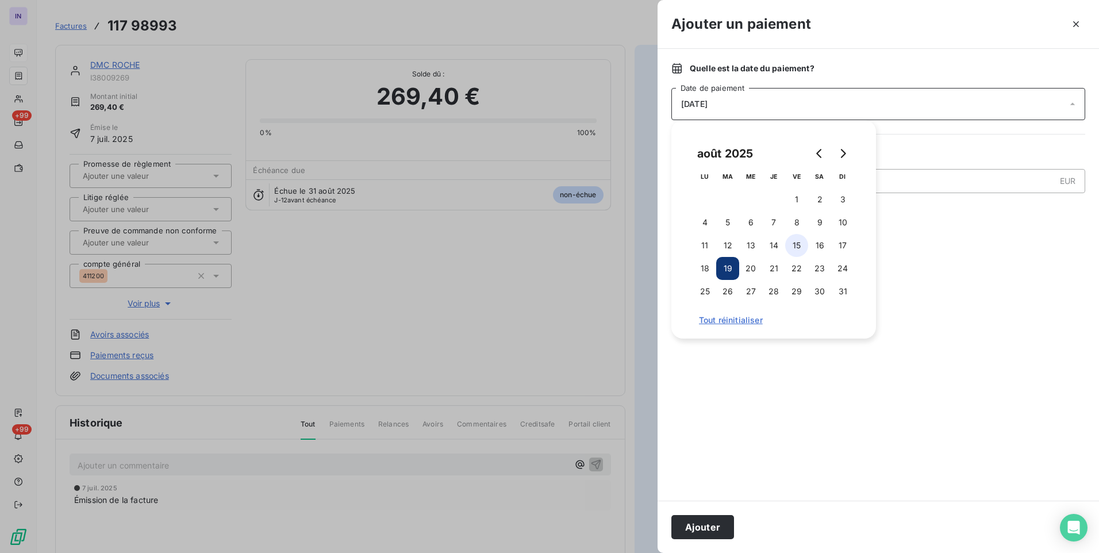
click at [803, 250] on button "15" at bounding box center [796, 245] width 23 height 23
click at [708, 532] on button "Ajouter" at bounding box center [702, 527] width 63 height 24
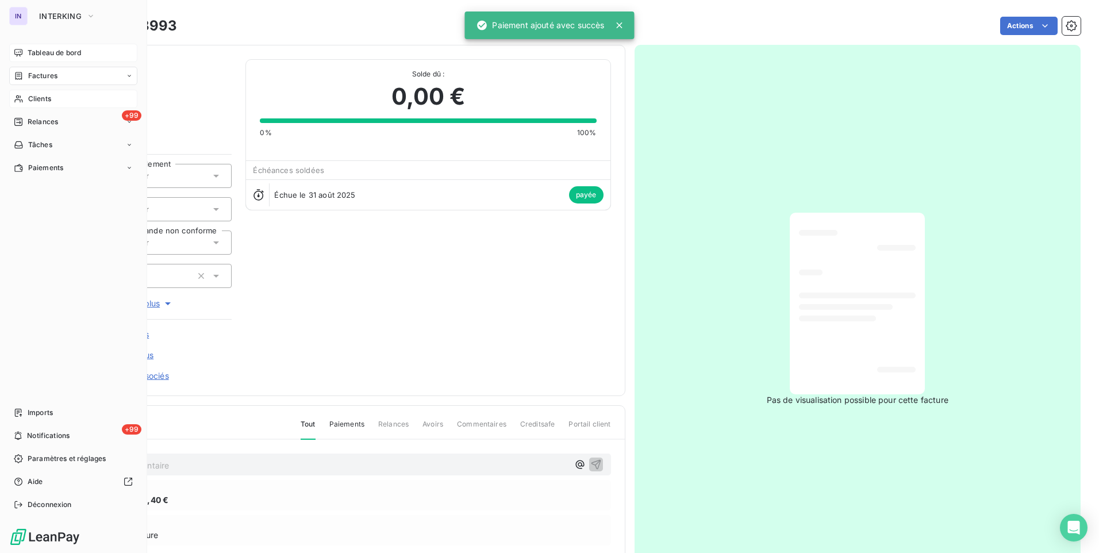
click at [43, 105] on div "Clients" at bounding box center [73, 99] width 128 height 18
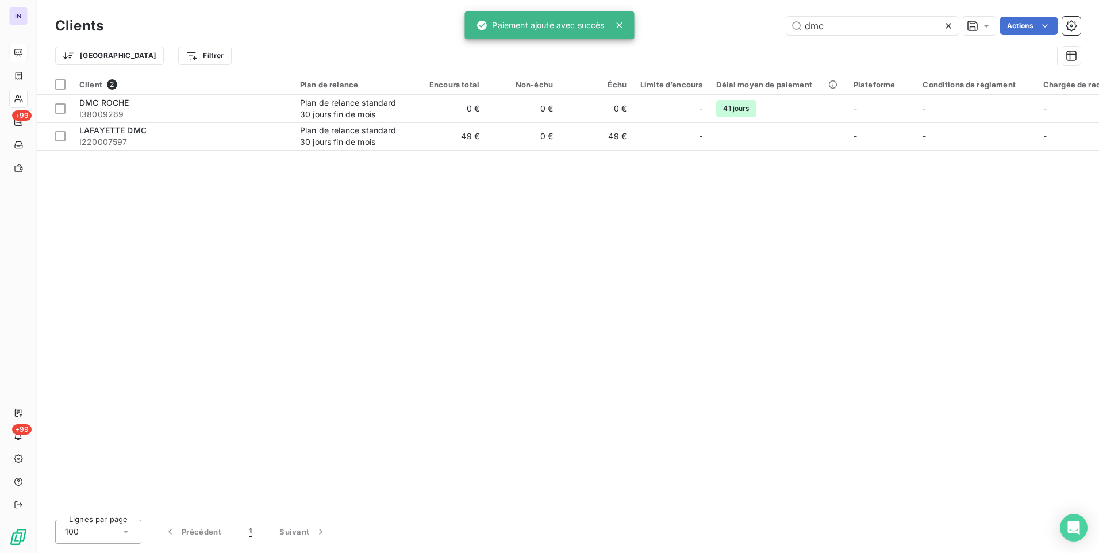
drag, startPoint x: 786, startPoint y: 22, endPoint x: 769, endPoint y: 22, distance: 16.7
click at [770, 22] on div "dmc Actions" at bounding box center [599, 26] width 964 height 18
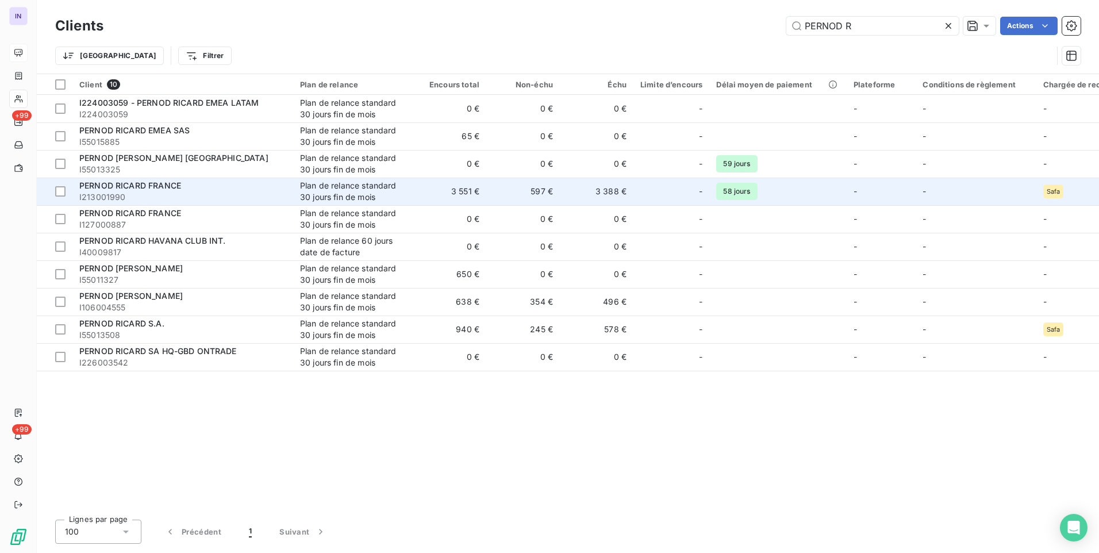
type input "PERNOD R"
click at [318, 196] on div "Plan de relance standard 30 jours fin de mois" at bounding box center [353, 191] width 106 height 23
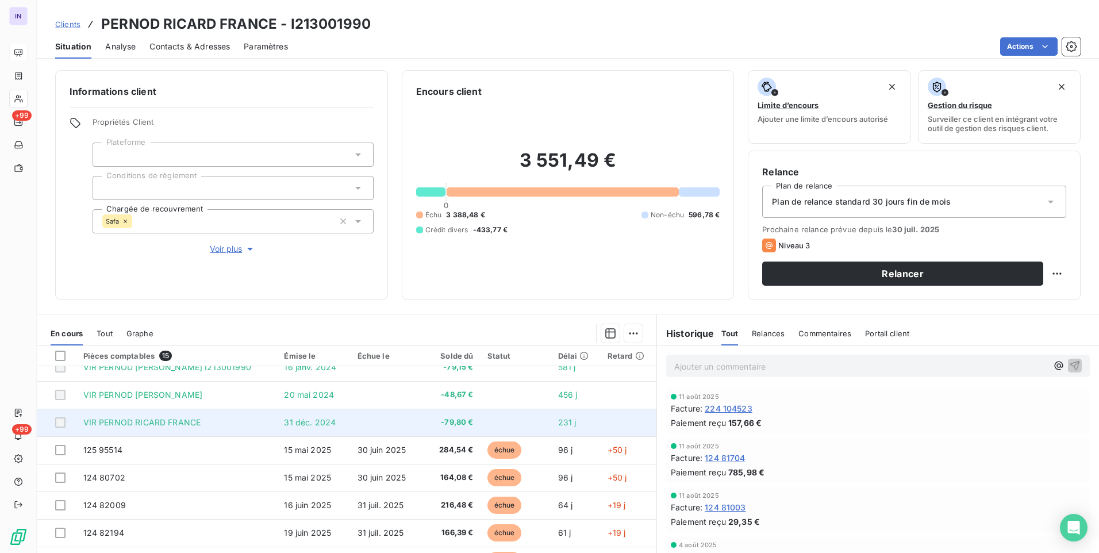
scroll to position [57, 0]
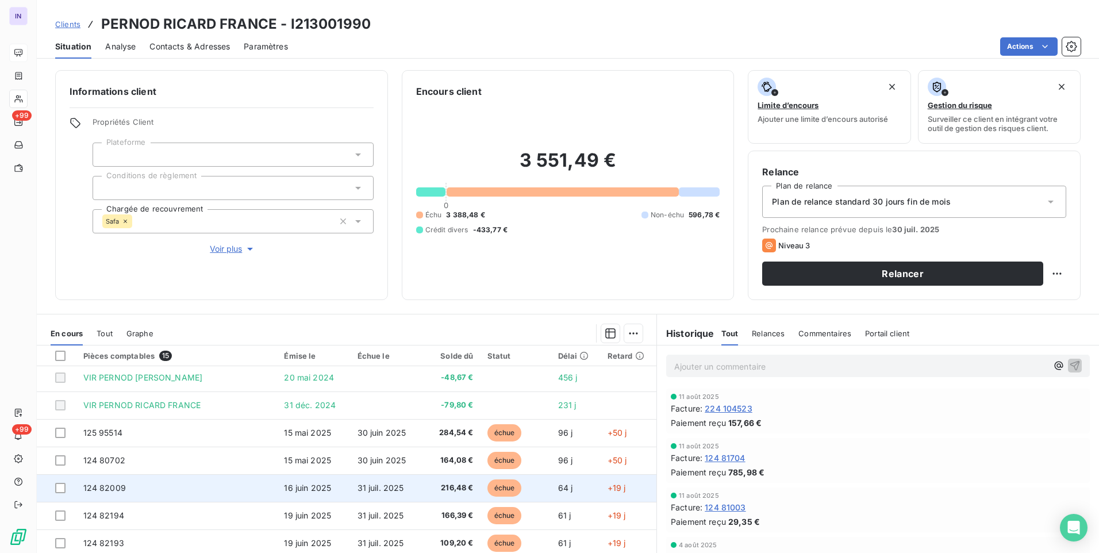
click at [385, 494] on td "31 juil. 2025" at bounding box center [387, 488] width 72 height 28
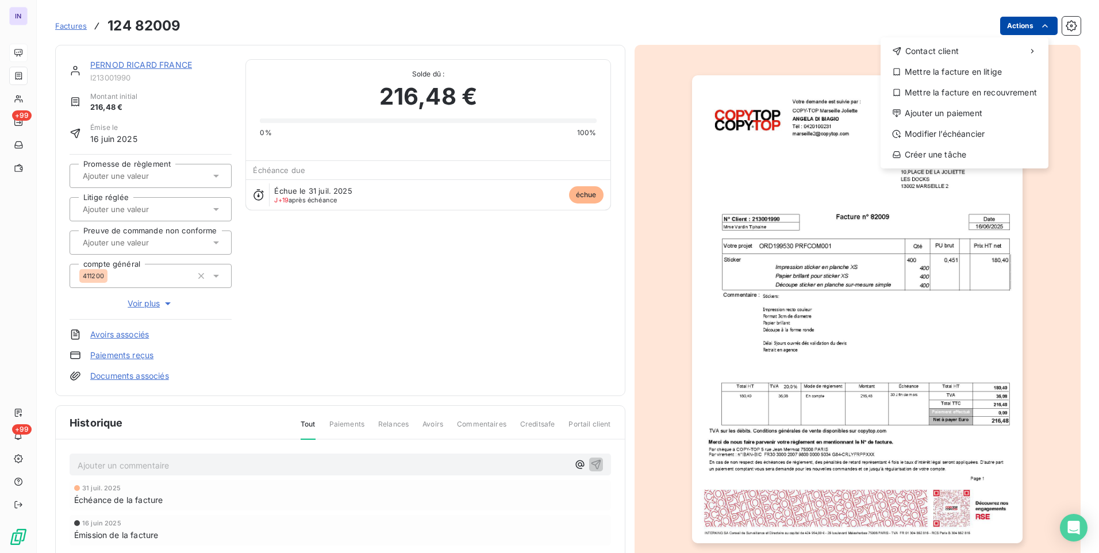
click at [1014, 30] on html "IN +99 +99 Factures [PHONE_NUMBER] Actions Contact client Mettre la facture en …" at bounding box center [549, 276] width 1099 height 553
click at [934, 113] on div "Ajouter un paiement" at bounding box center [964, 113] width 159 height 18
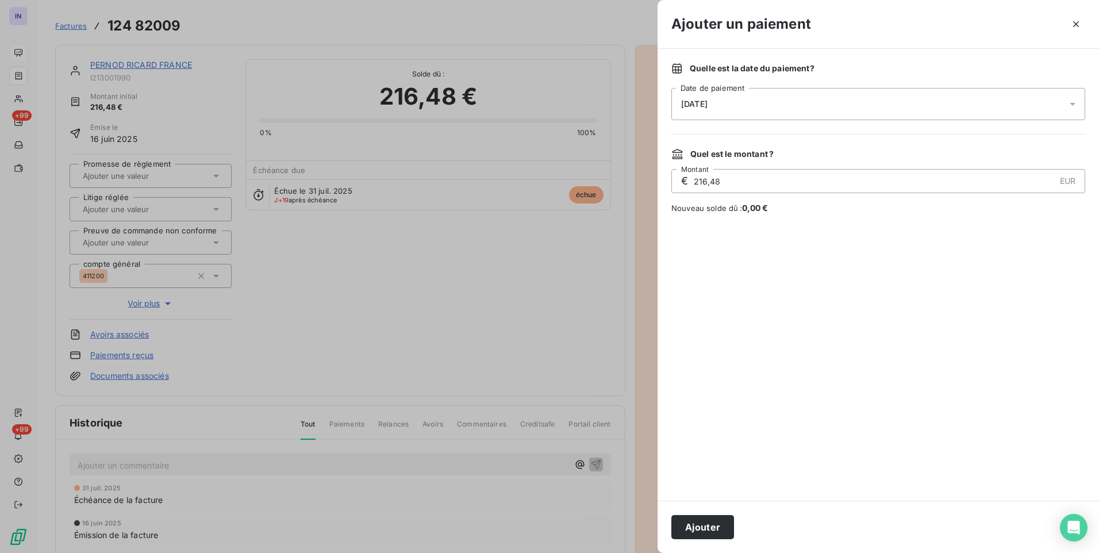
click at [809, 98] on div "[DATE]" at bounding box center [878, 104] width 414 height 32
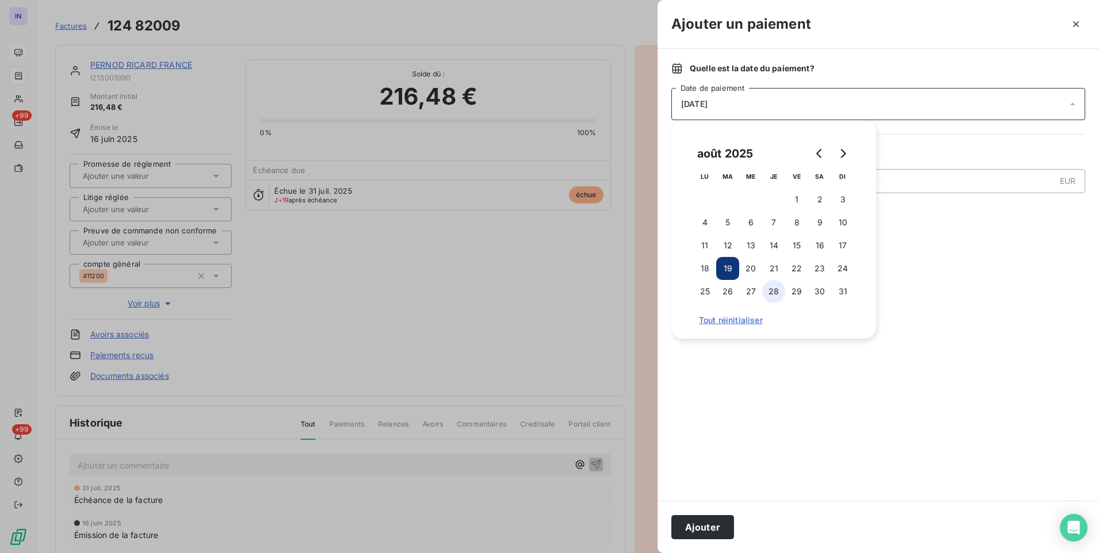
drag, startPoint x: 795, startPoint y: 243, endPoint x: 774, endPoint y: 280, distance: 42.2
click at [796, 243] on button "15" at bounding box center [796, 245] width 23 height 23
click at [711, 528] on button "Ajouter" at bounding box center [702, 527] width 63 height 24
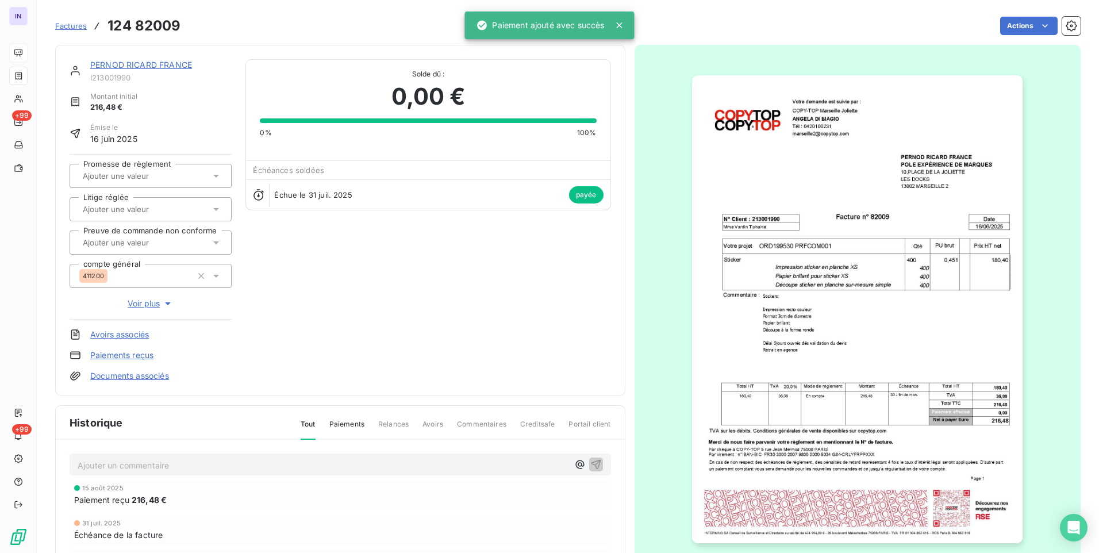
click at [175, 63] on link "PERNOD RICARD FRANCE" at bounding box center [141, 65] width 102 height 10
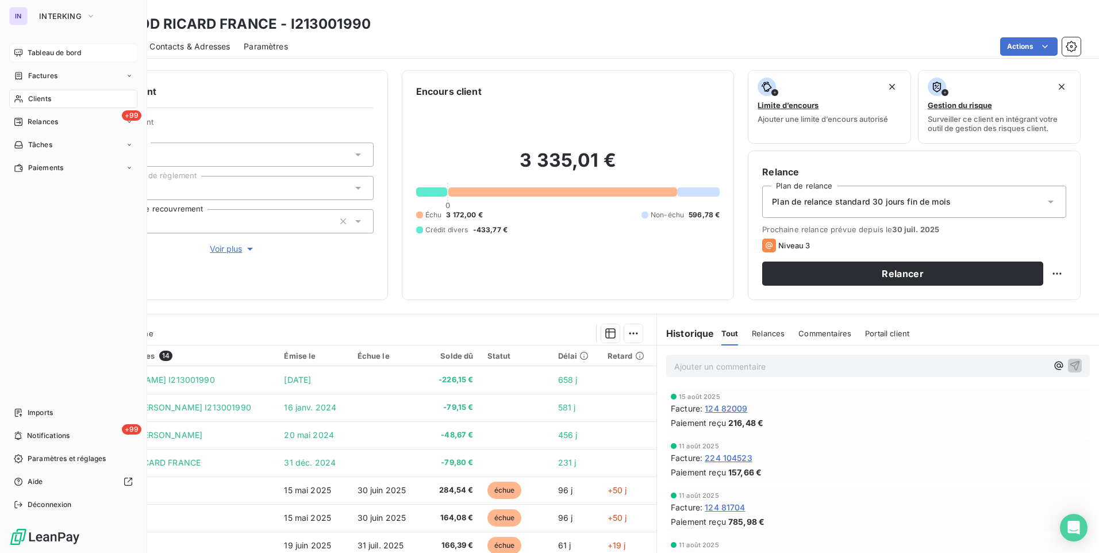
click at [35, 100] on span "Clients" at bounding box center [39, 99] width 23 height 10
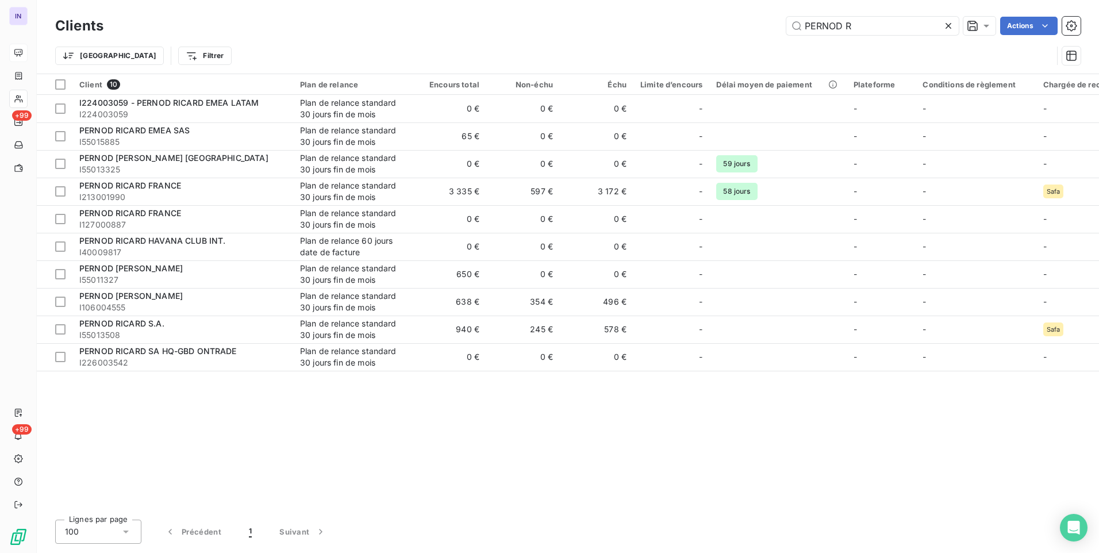
drag, startPoint x: 877, startPoint y: 27, endPoint x: 770, endPoint y: 27, distance: 106.9
click at [773, 27] on div "PERNOD R Actions" at bounding box center [599, 26] width 964 height 18
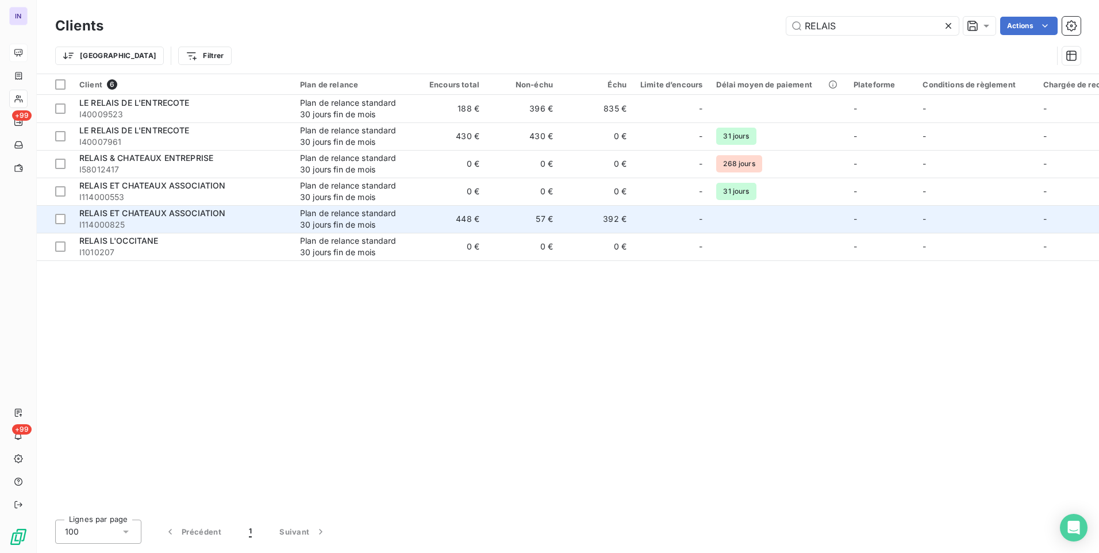
type input "RELAIS"
click at [245, 213] on div "RELAIS ET CHATEAUX ASSOCIATION" at bounding box center [182, 213] width 207 height 11
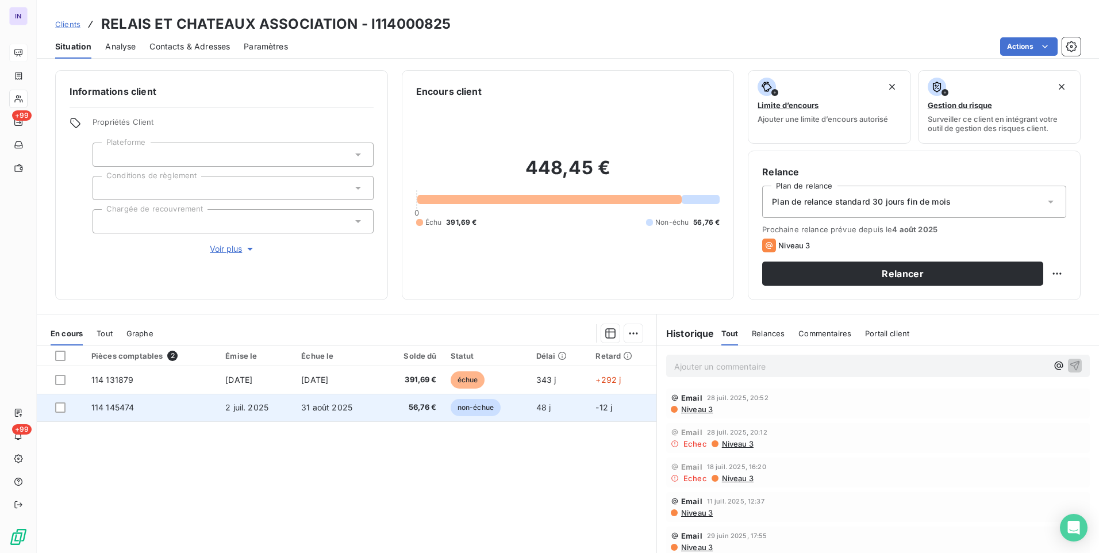
click at [317, 412] on td "31 août 2025" at bounding box center [337, 408] width 87 height 28
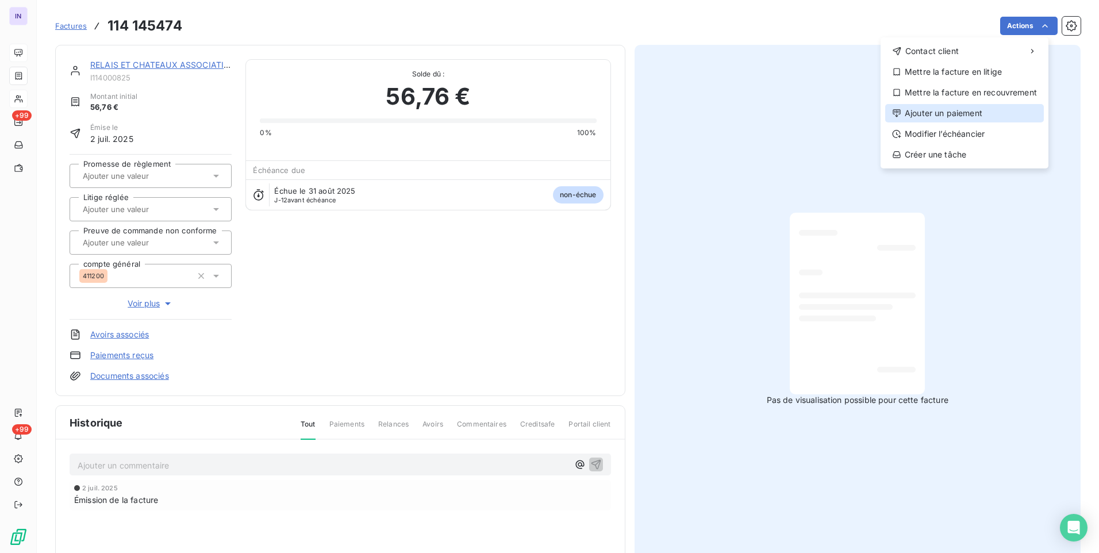
click at [938, 111] on div "Ajouter un paiement" at bounding box center [964, 113] width 159 height 18
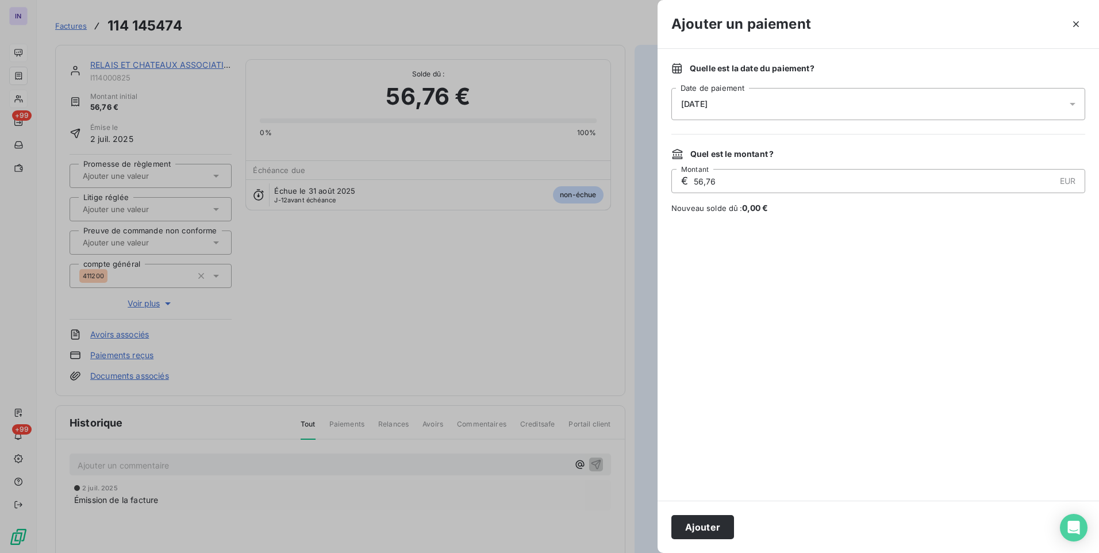
click at [791, 100] on div "[DATE]" at bounding box center [878, 104] width 414 height 32
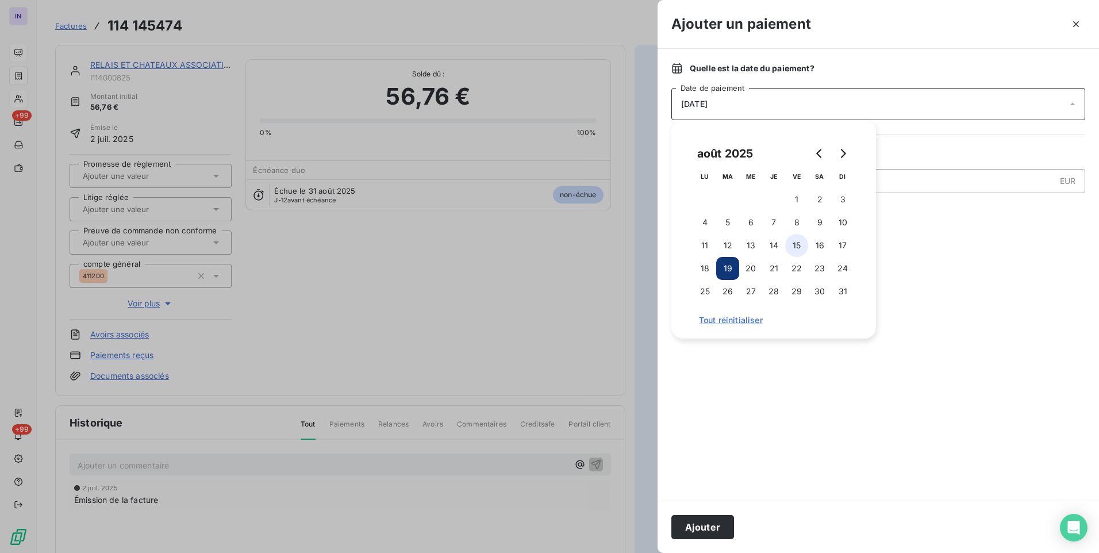
click at [793, 237] on button "15" at bounding box center [796, 245] width 23 height 23
click at [720, 528] on button "Ajouter" at bounding box center [702, 527] width 63 height 24
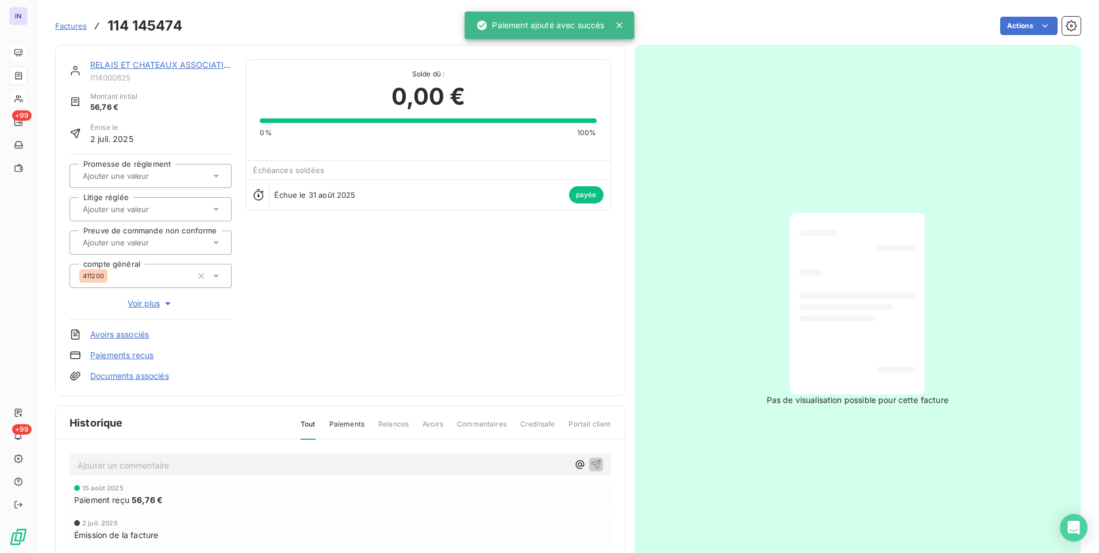
click at [157, 58] on div "RELAIS ET CHATEAUX ASSOCIATION I114000825 Montant initial 56,76 € Émise le 2 ju…" at bounding box center [340, 220] width 570 height 351
click at [165, 62] on link "RELAIS ET CHATEAUX ASSOCIATION" at bounding box center [163, 65] width 147 height 10
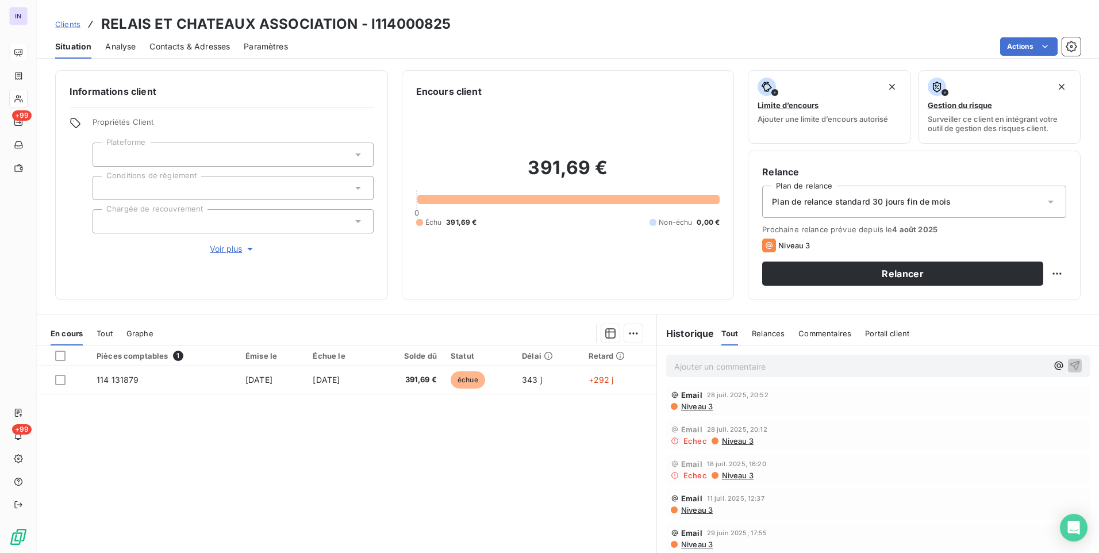
scroll to position [115, 0]
click at [105, 330] on span "Tout" at bounding box center [105, 333] width 16 height 9
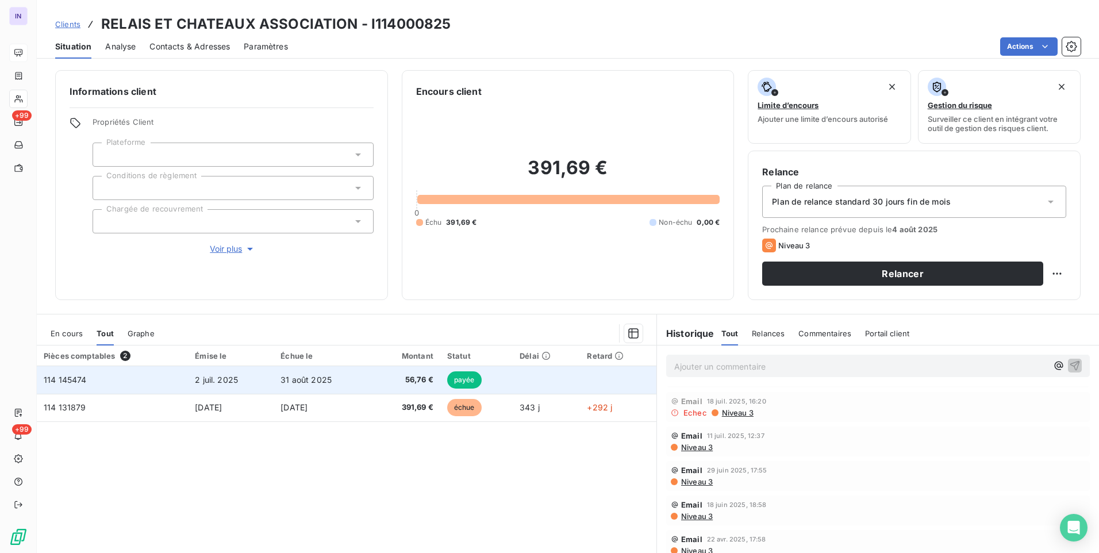
click at [209, 390] on td "2 juil. 2025" at bounding box center [231, 380] width 86 height 28
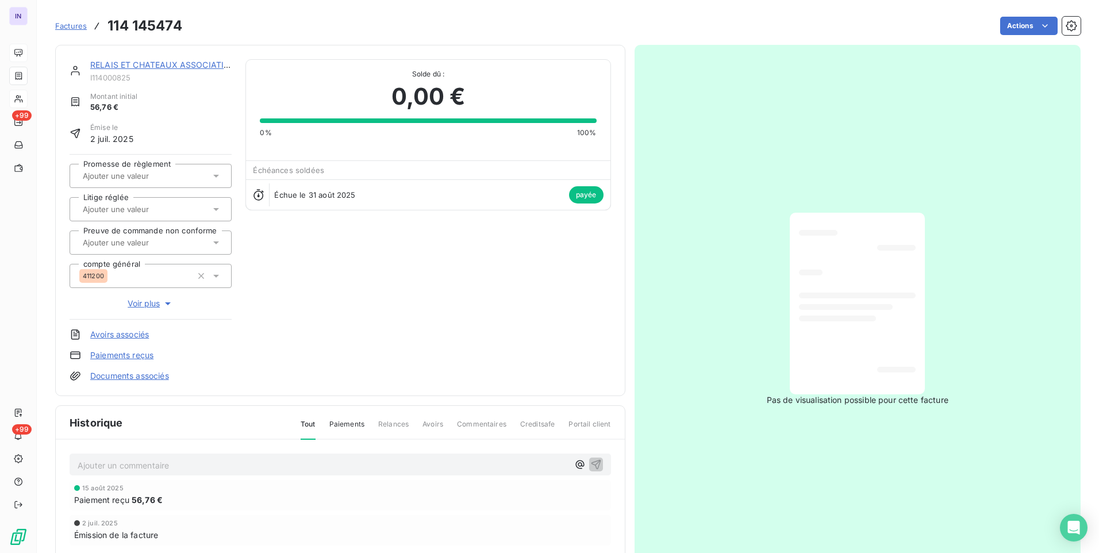
click at [145, 378] on link "Documents associés" at bounding box center [129, 375] width 79 height 11
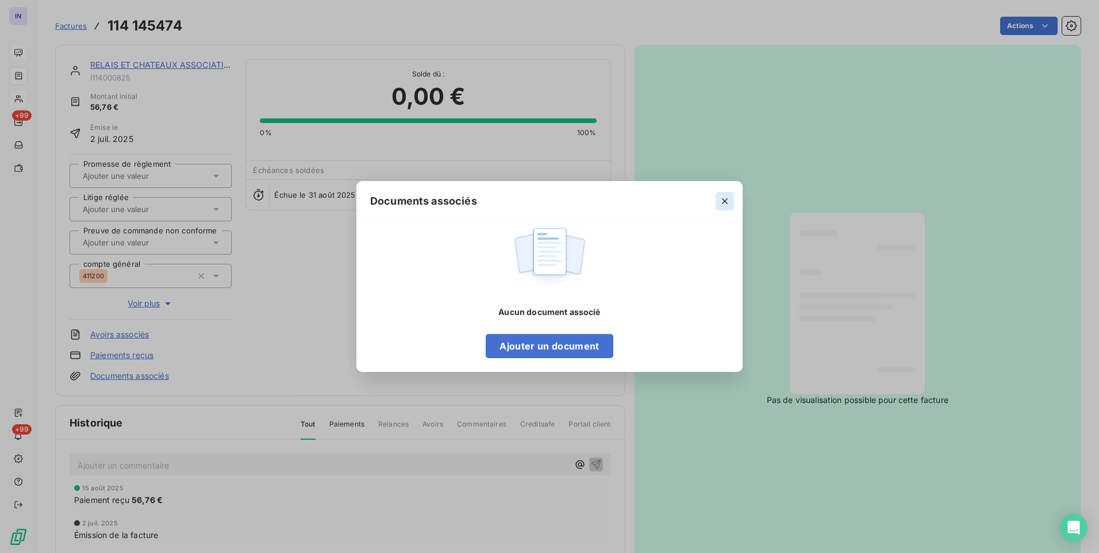
click at [724, 205] on icon "button" at bounding box center [724, 200] width 11 height 11
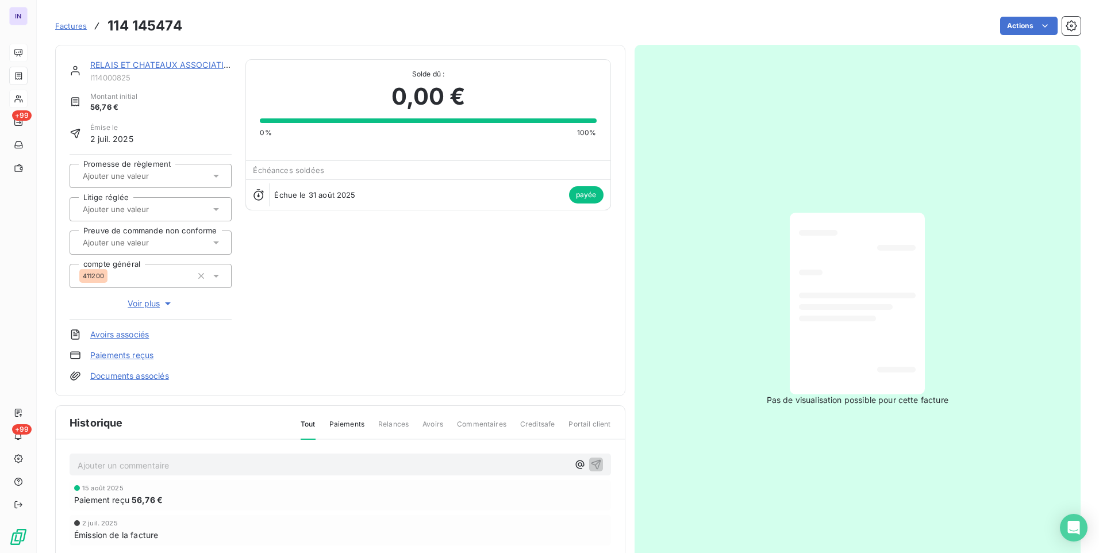
click at [185, 63] on link "RELAIS ET CHATEAUX ASSOCIATION" at bounding box center [163, 65] width 147 height 10
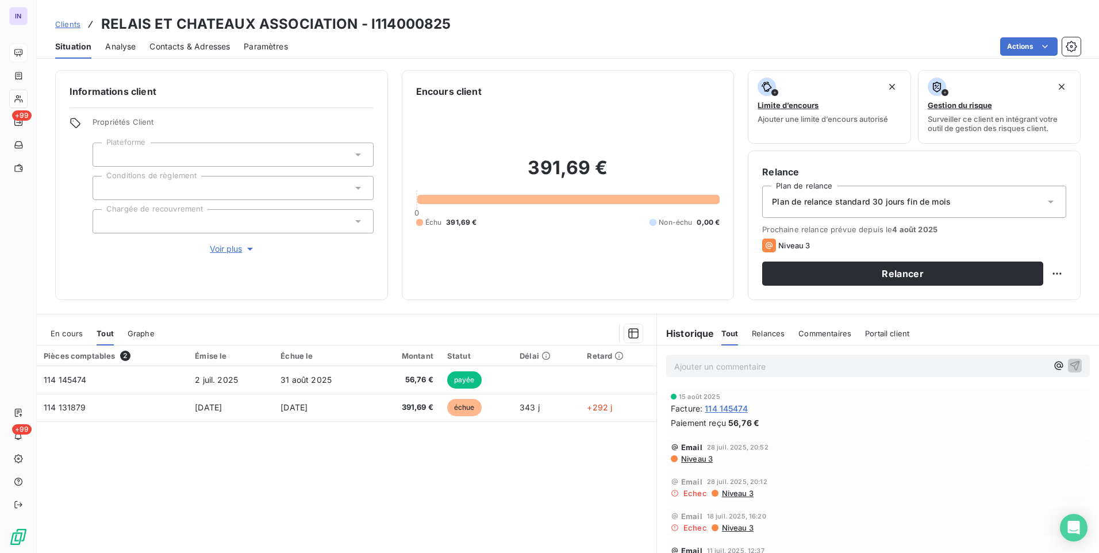
click at [57, 337] on span "En cours" at bounding box center [67, 333] width 32 height 9
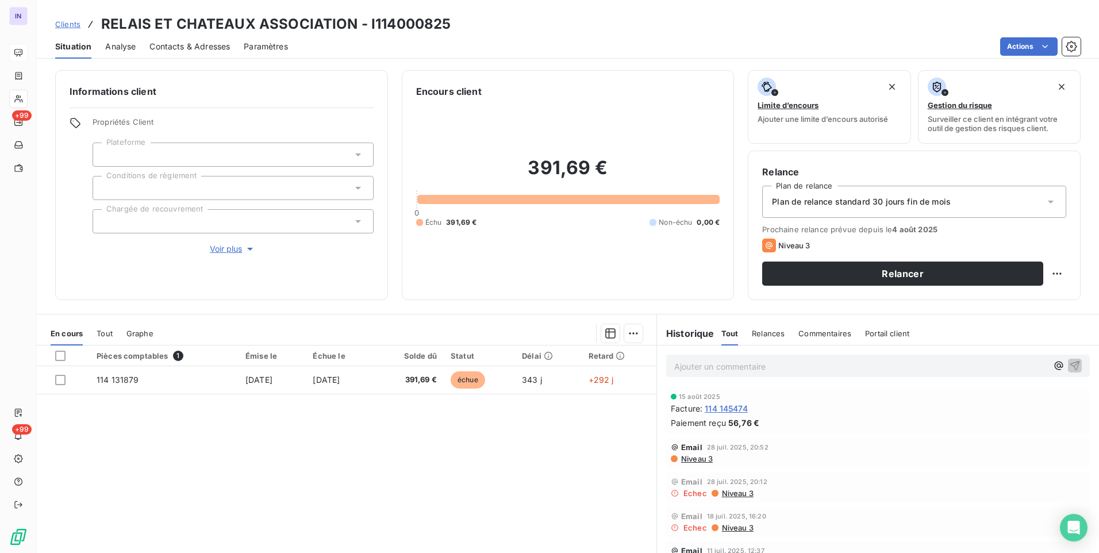
click at [38, 54] on div "Situation Analyse Contacts & Adresses Paramètres Actions" at bounding box center [568, 46] width 1062 height 24
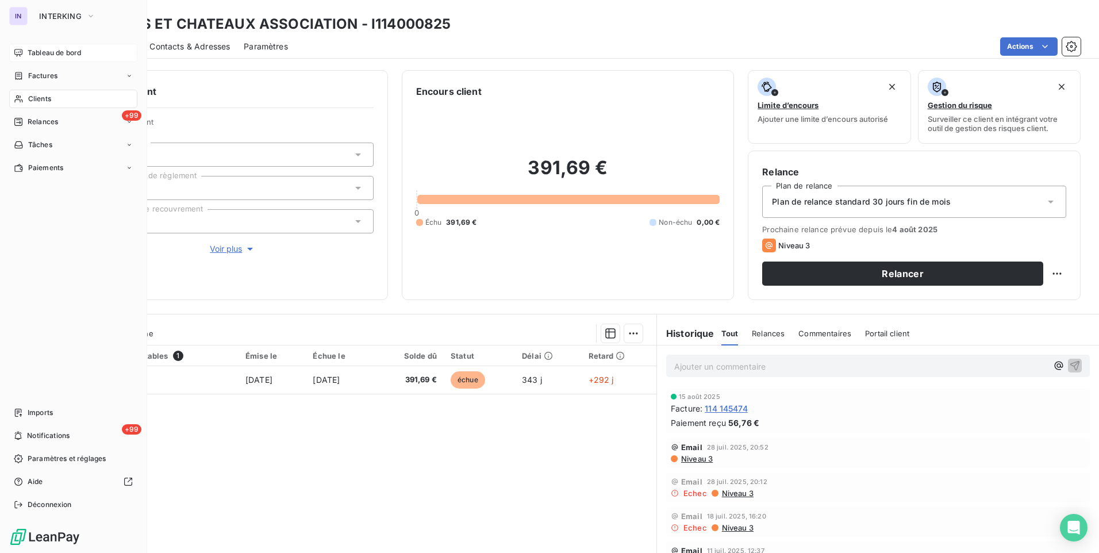
drag, startPoint x: 36, startPoint y: 55, endPoint x: 29, endPoint y: 56, distance: 7.0
click at [29, 55] on span "Tableau de bord" at bounding box center [54, 53] width 53 height 10
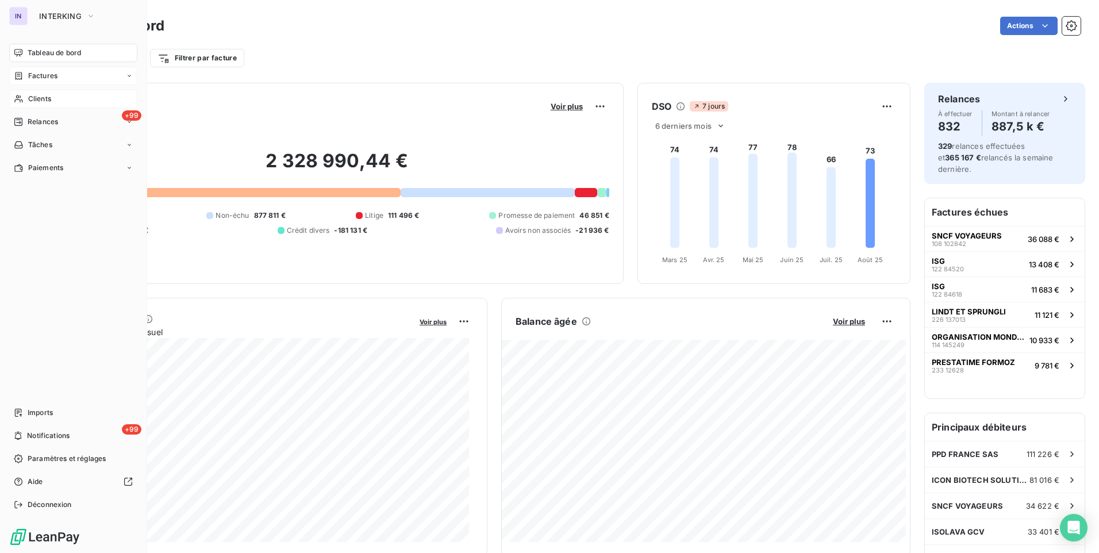
click at [34, 76] on span "Factures" at bounding box center [42, 76] width 29 height 10
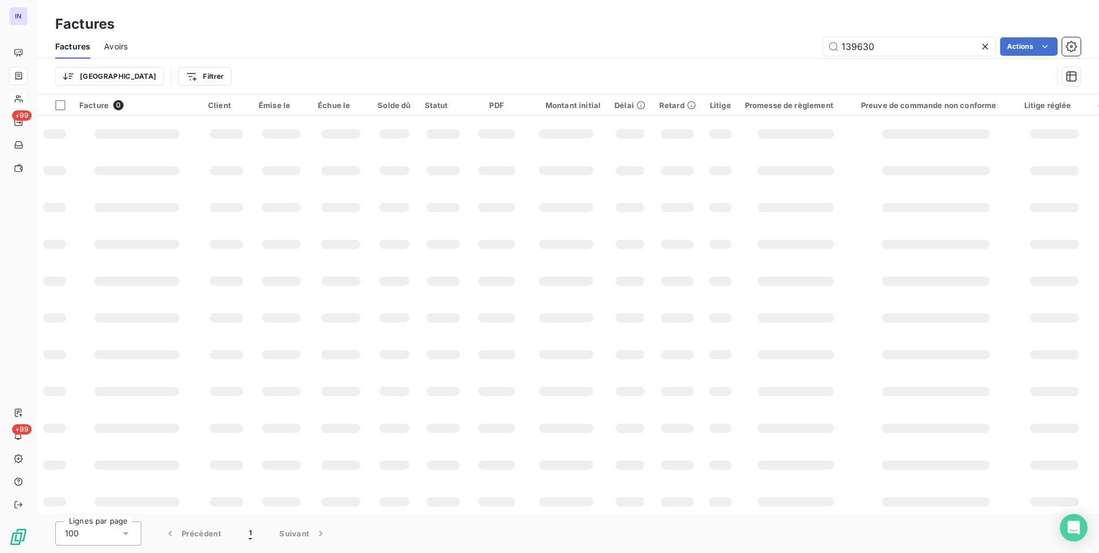
drag, startPoint x: 826, startPoint y: 43, endPoint x: 800, endPoint y: 44, distance: 26.5
click at [804, 43] on div "139630 Actions" at bounding box center [610, 46] width 939 height 18
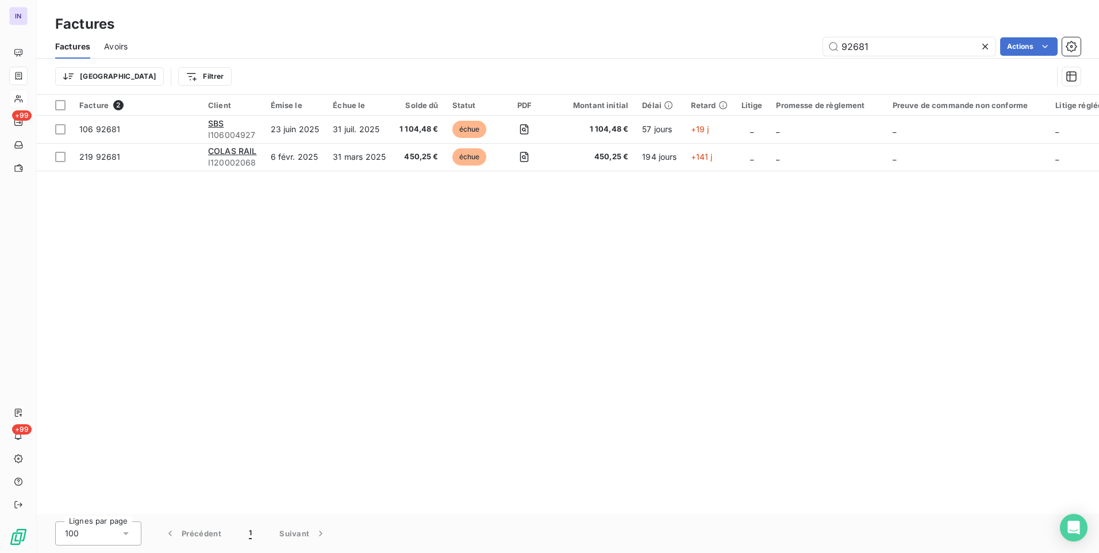
type input "92681"
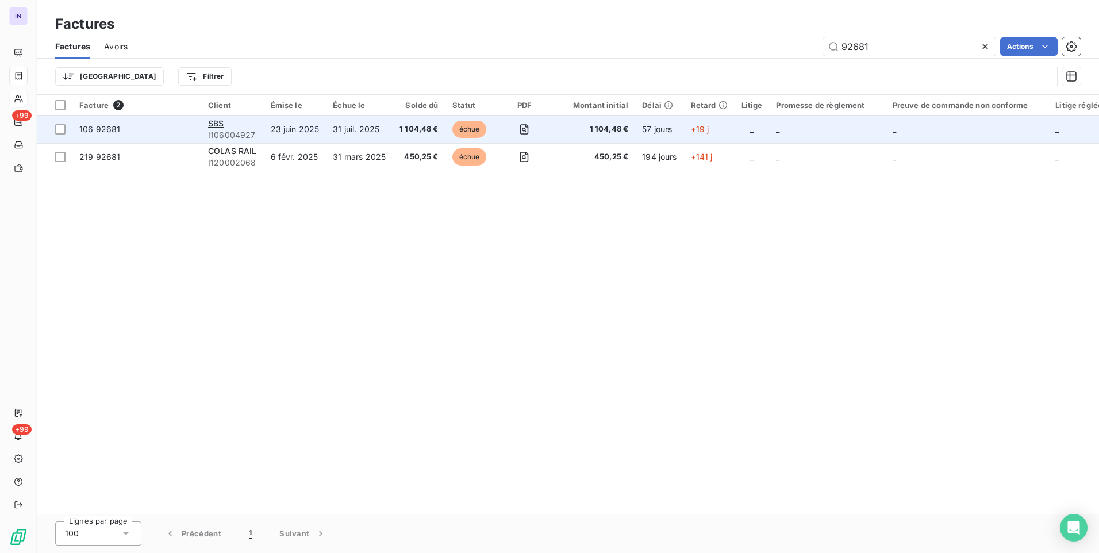
click at [439, 129] on td "1 104,48 €" at bounding box center [419, 130] width 53 height 28
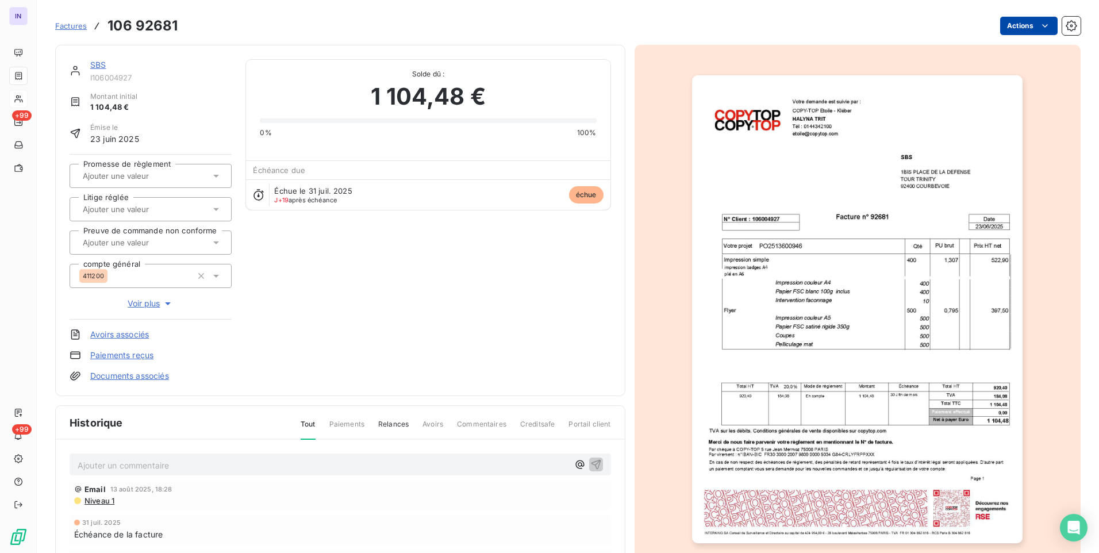
click at [1007, 30] on html "IN +99 +99 Factures 106 92681 Actions SBS I106004927 Montant initial 1 104,48 €…" at bounding box center [549, 276] width 1099 height 553
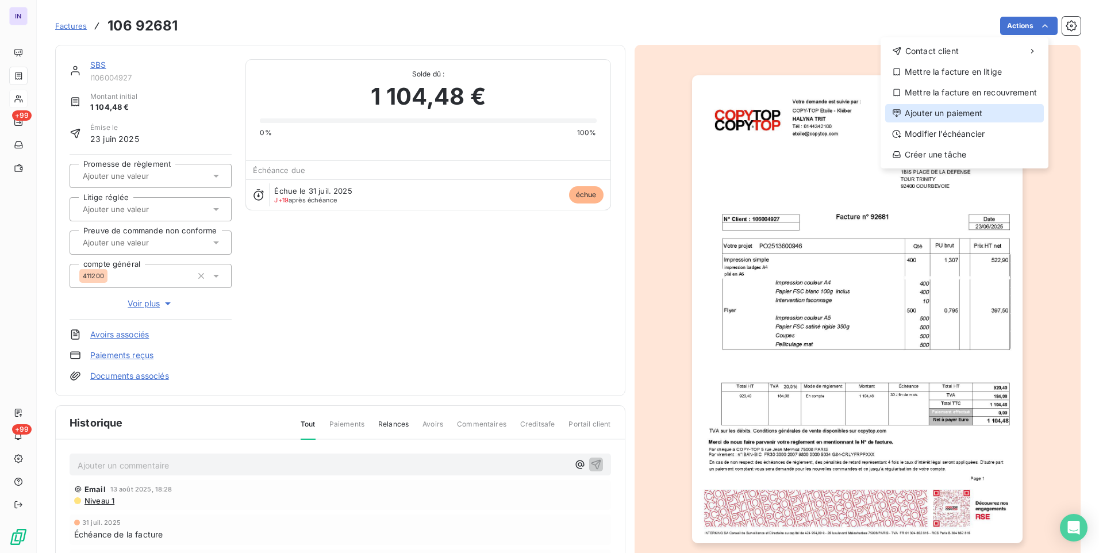
click at [966, 112] on div "Ajouter un paiement" at bounding box center [964, 113] width 159 height 18
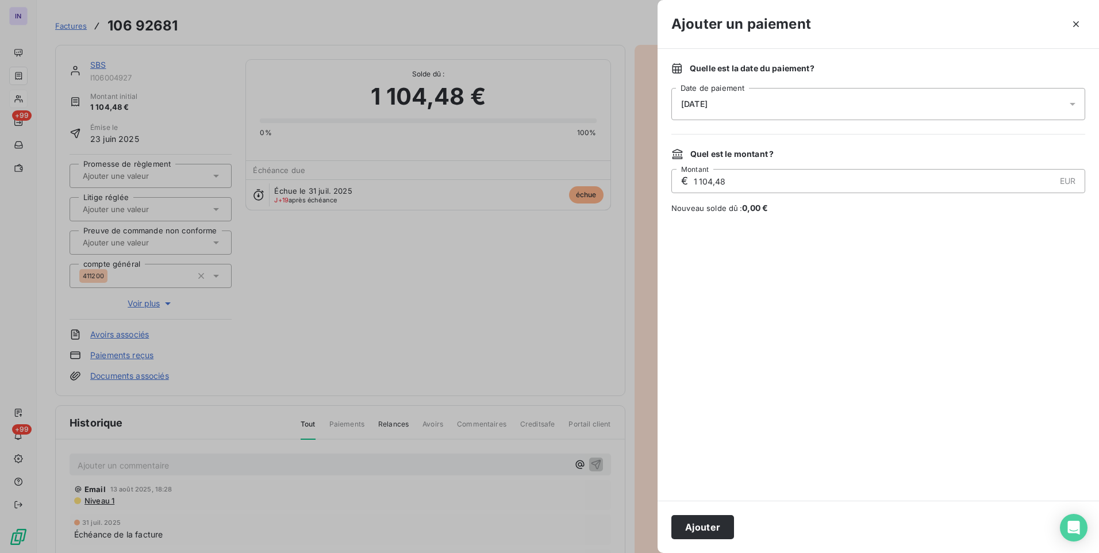
click at [825, 99] on div "[DATE]" at bounding box center [878, 104] width 414 height 32
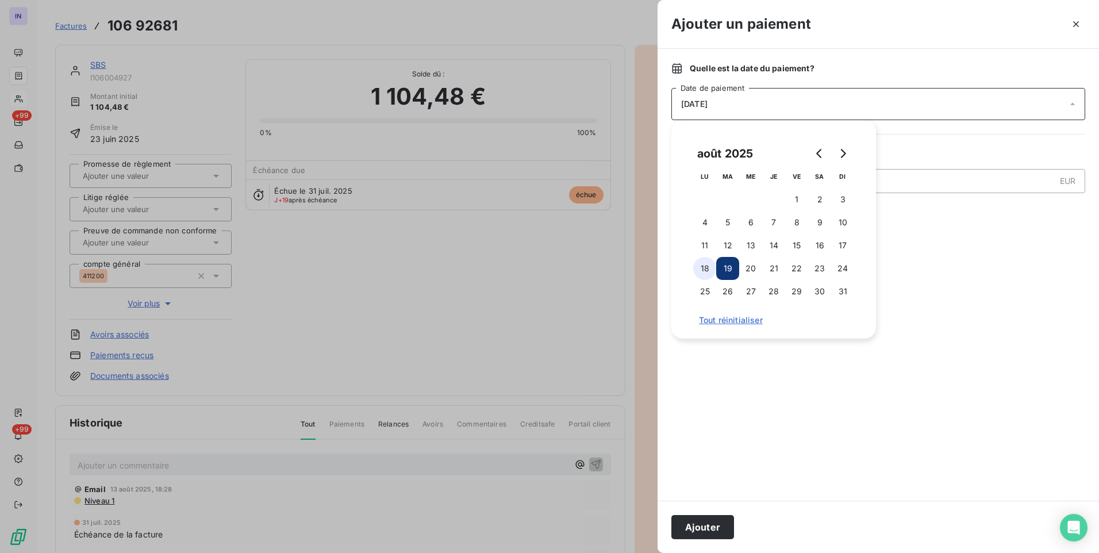
click at [701, 271] on button "18" at bounding box center [704, 268] width 23 height 23
click at [704, 529] on button "Ajouter" at bounding box center [702, 527] width 63 height 24
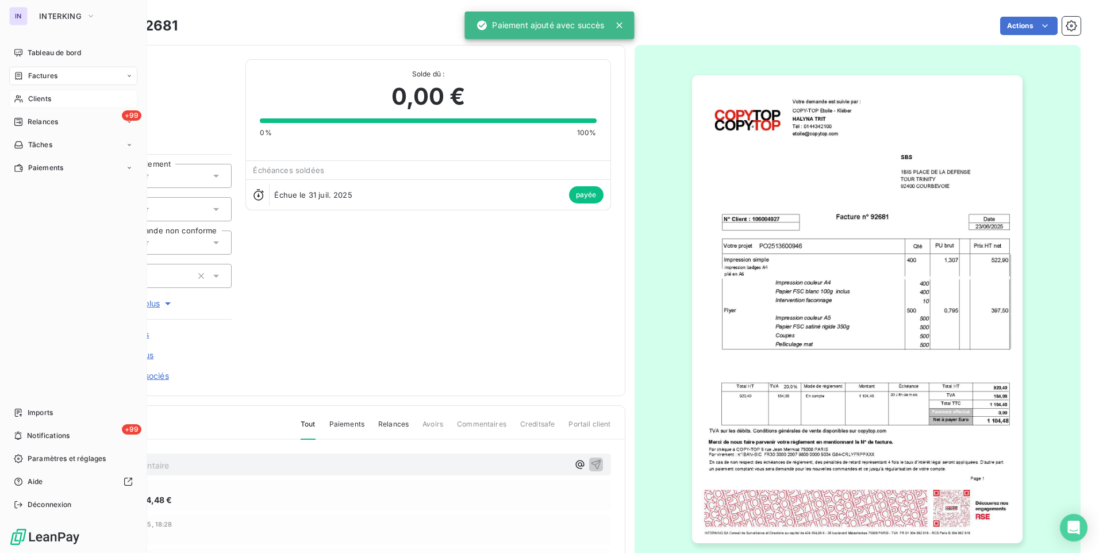
drag, startPoint x: 43, startPoint y: 97, endPoint x: 95, endPoint y: 94, distance: 51.8
click at [44, 97] on span "Clients" at bounding box center [39, 99] width 23 height 10
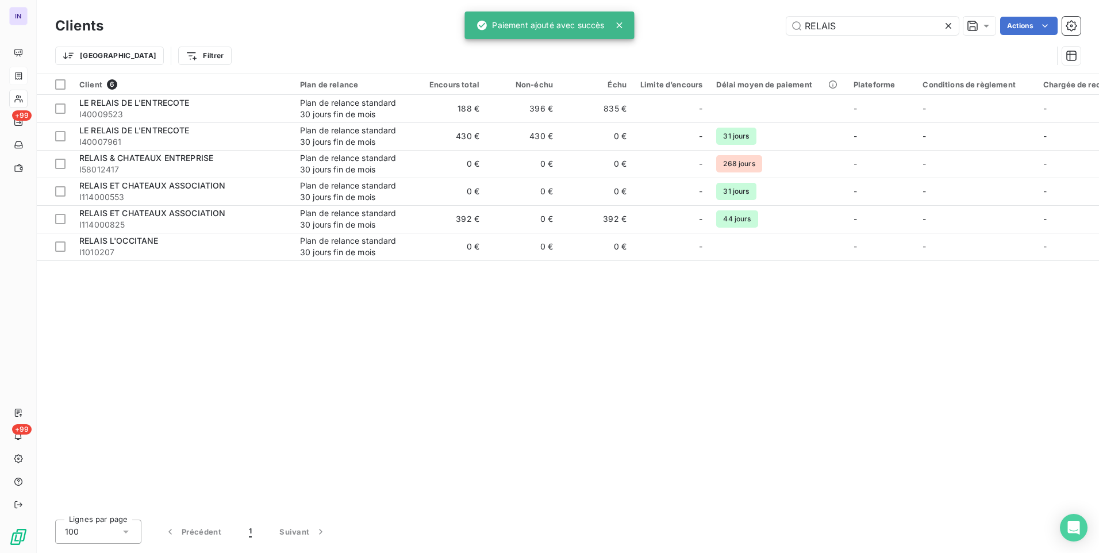
drag, startPoint x: 841, startPoint y: 30, endPoint x: 743, endPoint y: 25, distance: 98.4
click at [743, 25] on div "RELAIS Actions" at bounding box center [599, 26] width 964 height 18
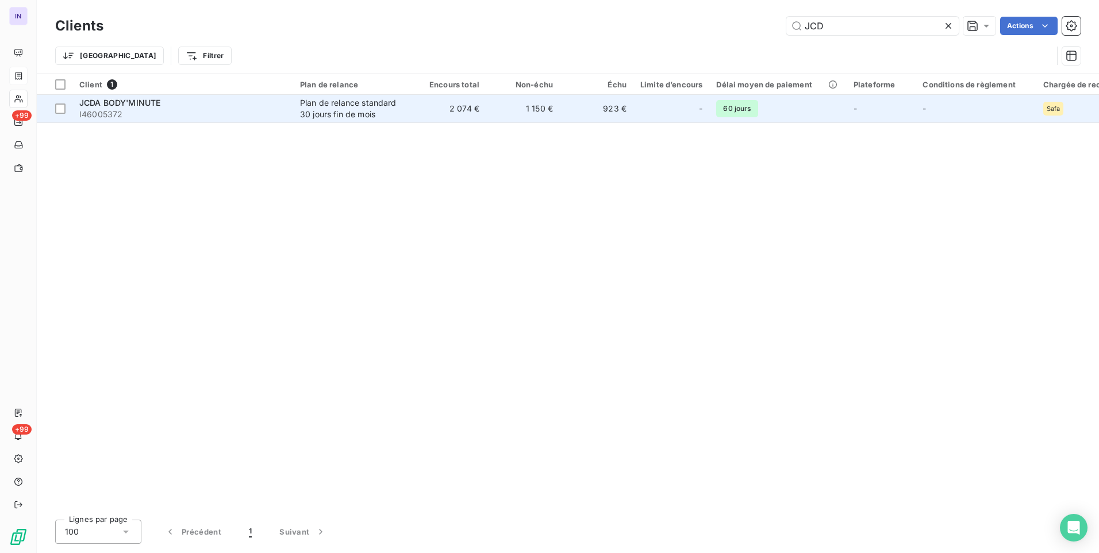
type input "JCD"
click at [440, 111] on td "2 074 €" at bounding box center [450, 109] width 74 height 28
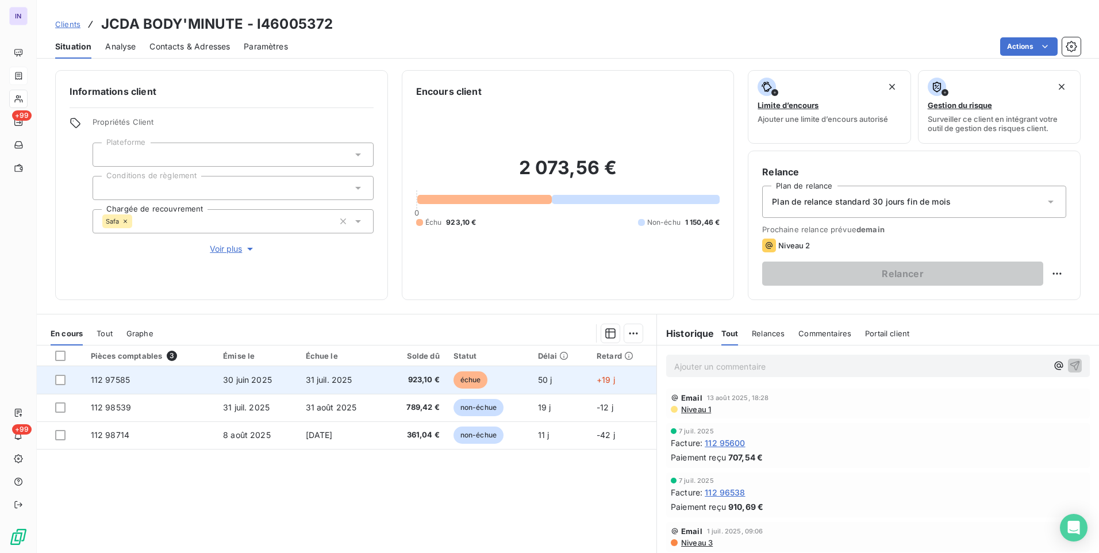
click at [278, 377] on td "30 juin 2025" at bounding box center [257, 380] width 82 height 28
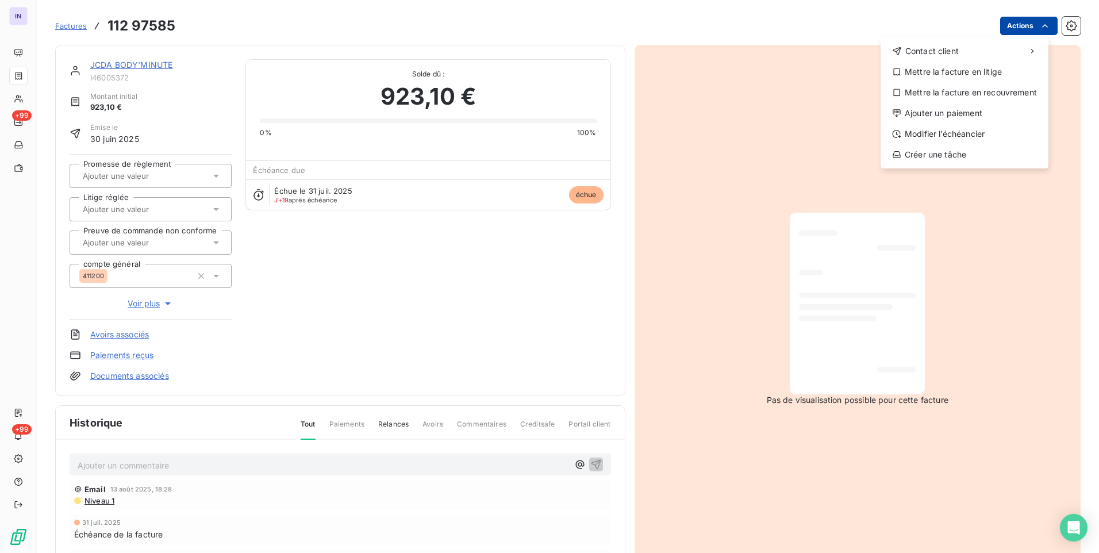
click at [1028, 24] on html "IN +99 +99 Factures [PHONE_NUMBER] Actions Contact client Mettre la facture en …" at bounding box center [549, 276] width 1099 height 553
click at [959, 112] on div "Ajouter un paiement" at bounding box center [964, 113] width 159 height 18
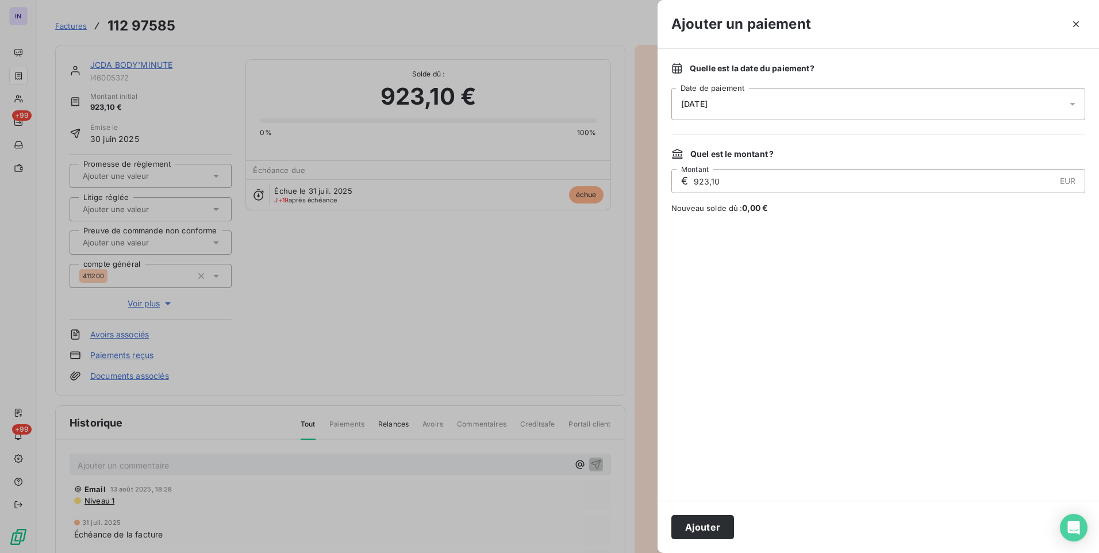
click at [869, 102] on div "[DATE]" at bounding box center [878, 104] width 414 height 32
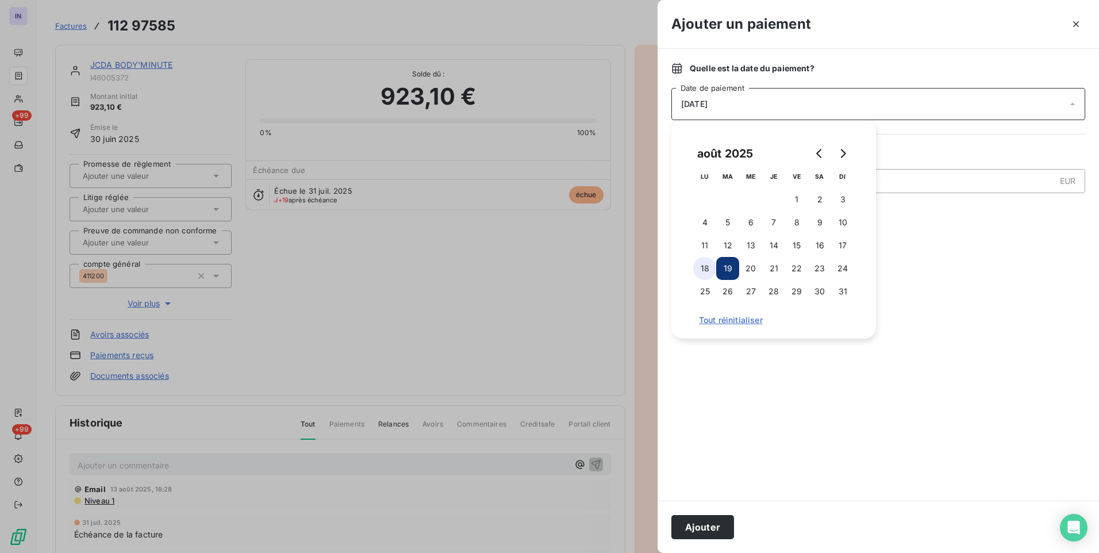
click at [705, 267] on button "18" at bounding box center [704, 268] width 23 height 23
click at [717, 520] on button "Ajouter" at bounding box center [702, 527] width 63 height 24
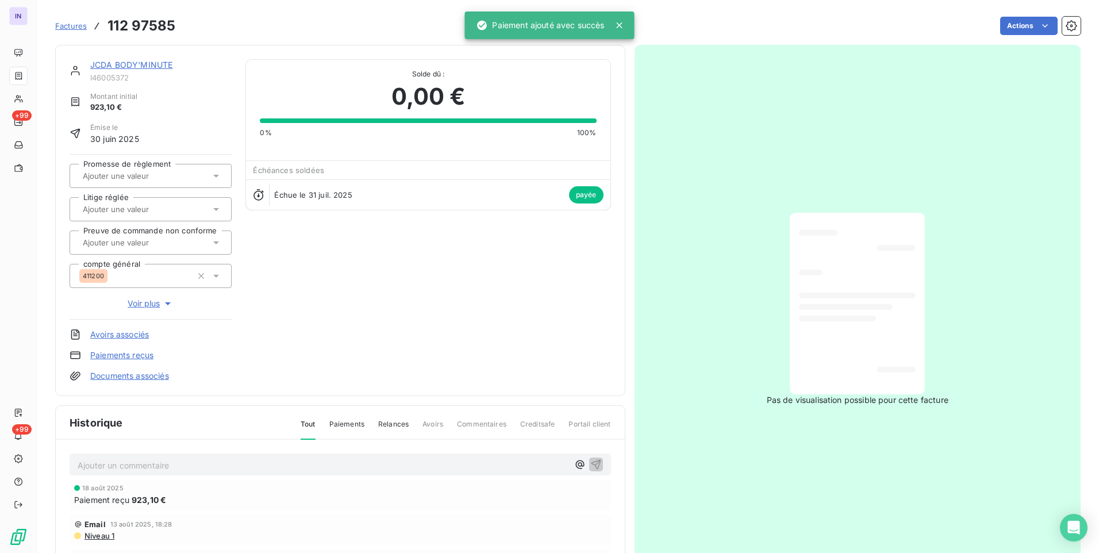
click at [158, 71] on div "JCDA BODY'MINUTE" at bounding box center [160, 64] width 141 height 11
click at [157, 61] on link "JCDA BODY'MINUTE" at bounding box center [131, 65] width 82 height 10
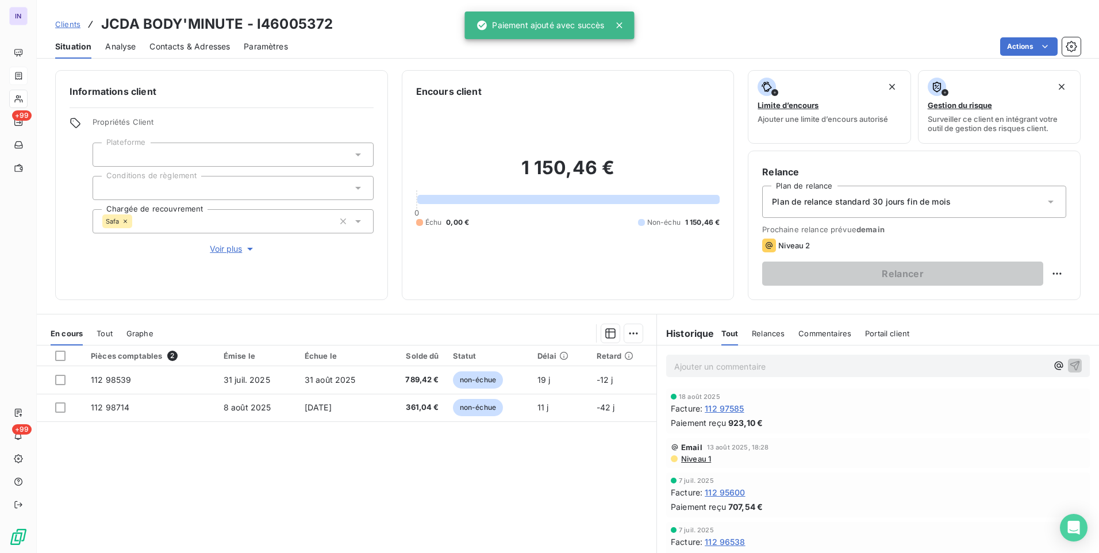
click at [125, 221] on icon at bounding box center [125, 221] width 3 height 3
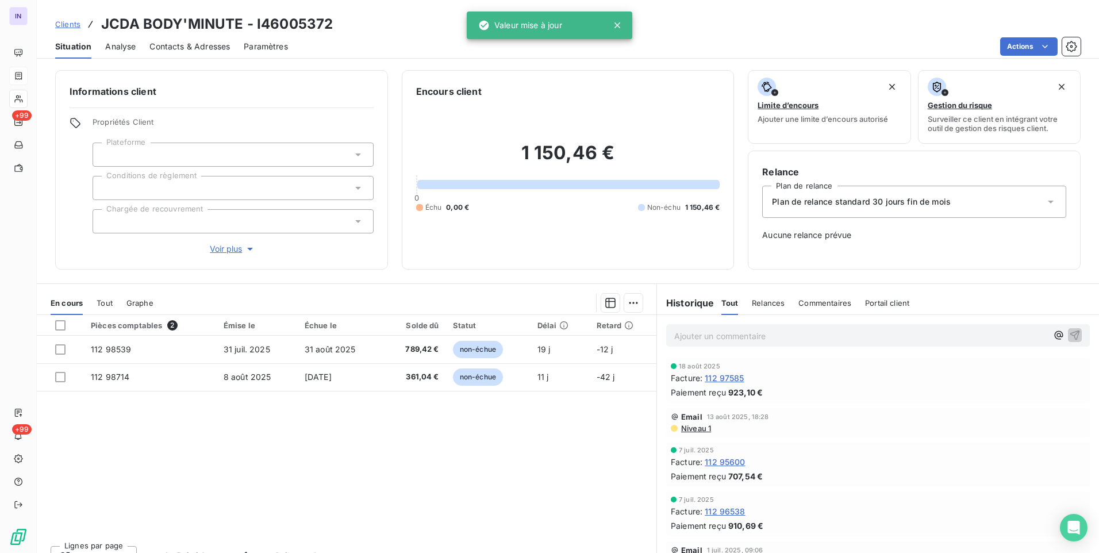
click at [452, 300] on div at bounding box center [404, 303] width 475 height 18
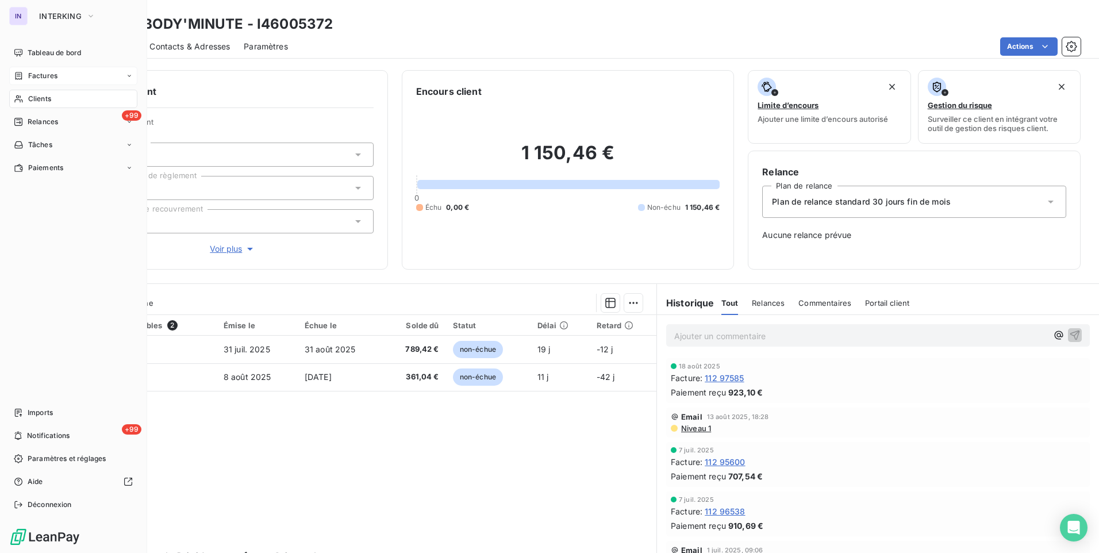
drag, startPoint x: 40, startPoint y: 75, endPoint x: 124, endPoint y: 68, distance: 84.2
click at [40, 75] on span "Factures" at bounding box center [42, 76] width 29 height 10
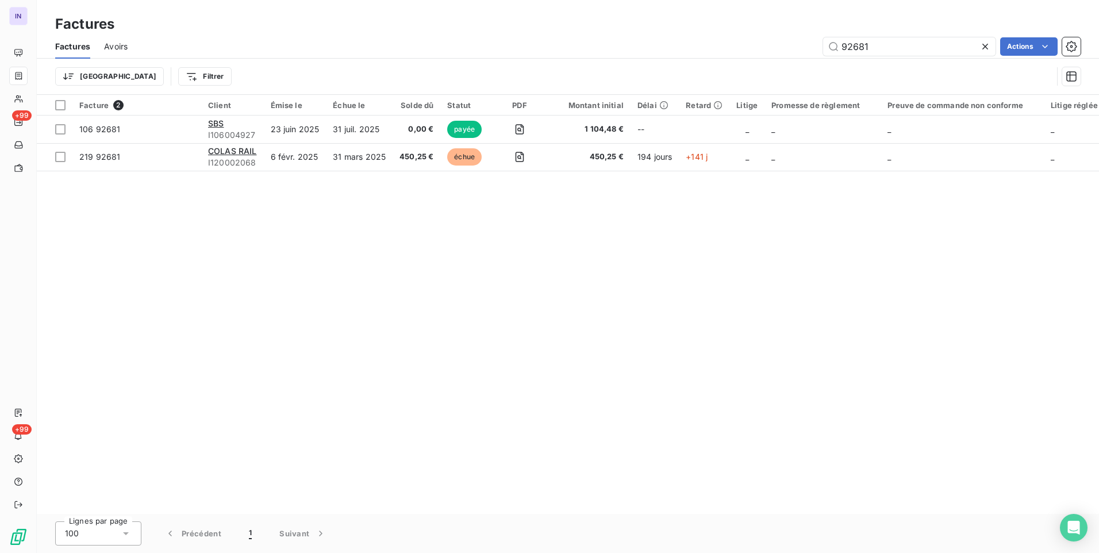
drag, startPoint x: 789, startPoint y: 39, endPoint x: 701, endPoint y: 27, distance: 88.7
click at [713, 33] on div "Factures Factures Avoirs 92681 Actions Trier Filtrer" at bounding box center [568, 47] width 1062 height 95
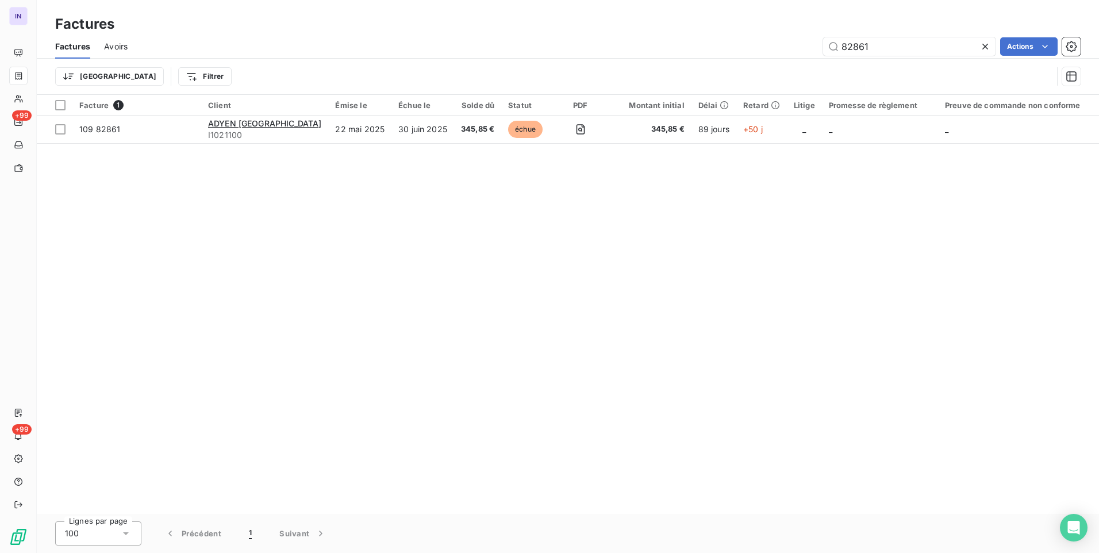
type input "82861"
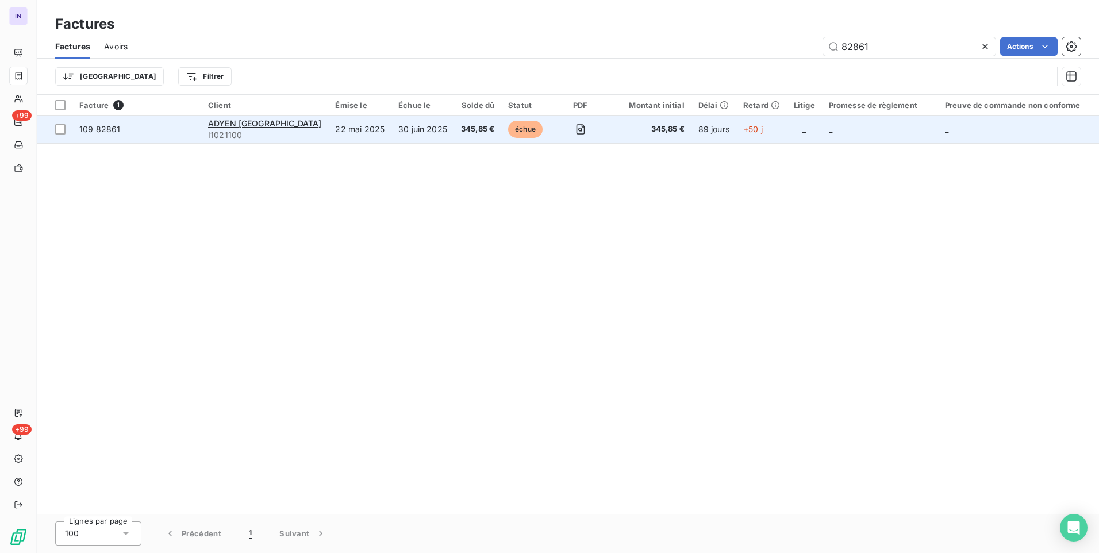
click at [392, 136] on td "30 juin 2025" at bounding box center [423, 130] width 63 height 28
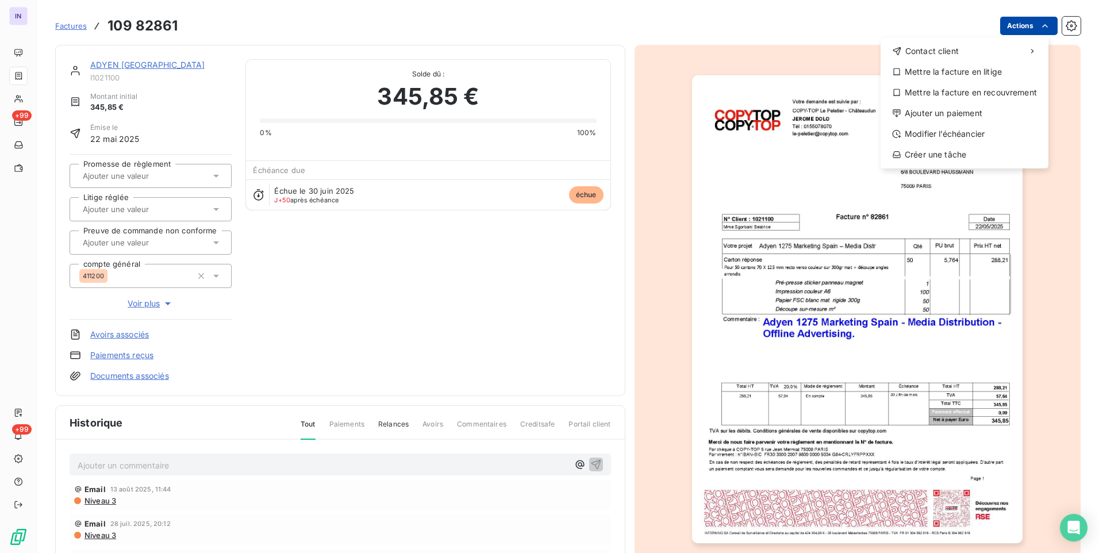
click at [1005, 28] on html "IN +99 +99 Factures [PHONE_NUMBER] Actions Contact client Mettre la facture en …" at bounding box center [549, 276] width 1099 height 553
click at [943, 113] on div "Ajouter un paiement" at bounding box center [964, 113] width 159 height 18
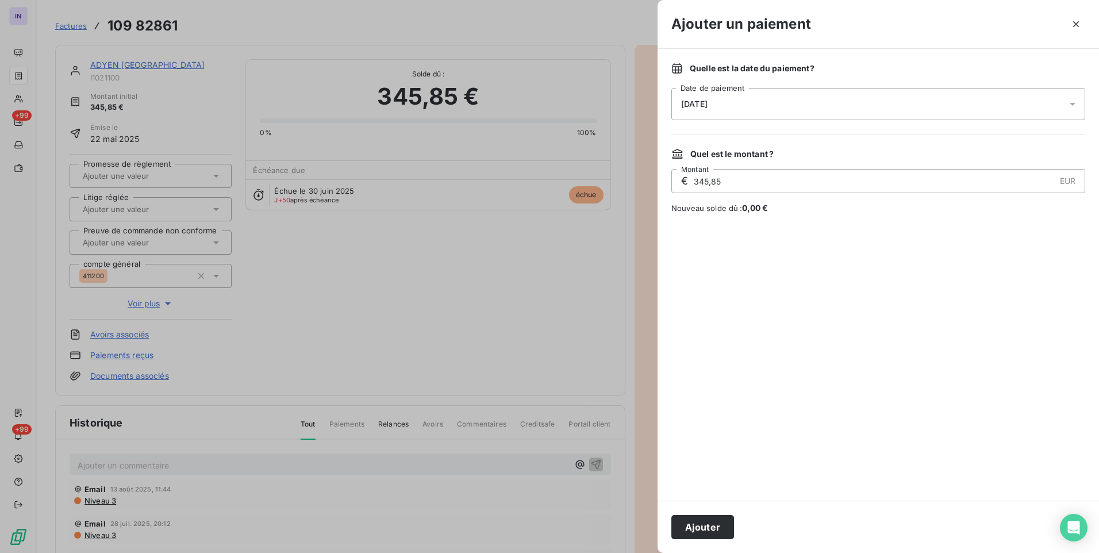
click at [820, 97] on div "[DATE]" at bounding box center [878, 104] width 414 height 32
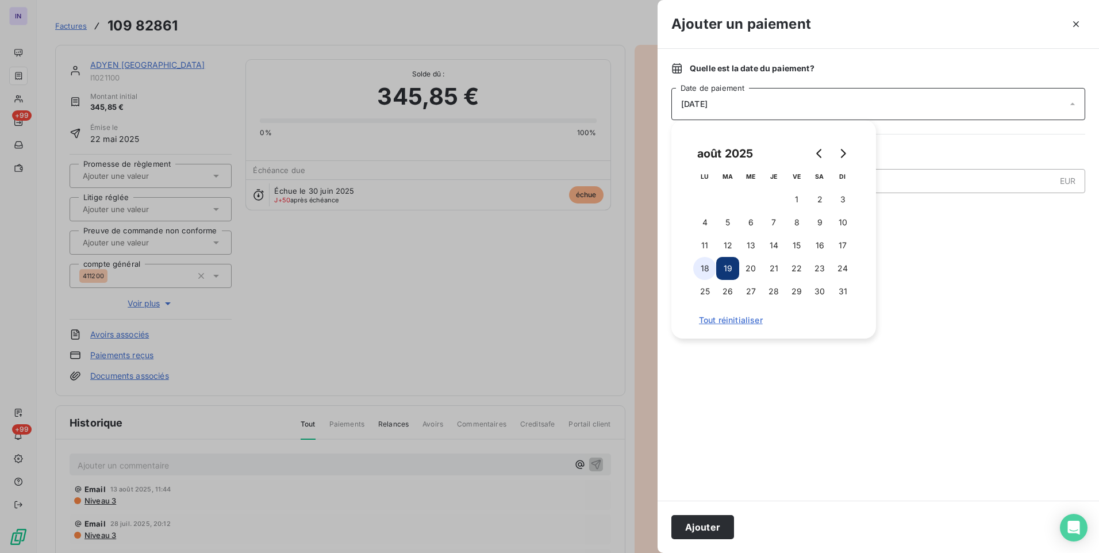
click at [704, 266] on button "18" at bounding box center [704, 268] width 23 height 23
click at [690, 526] on button "Ajouter" at bounding box center [702, 527] width 63 height 24
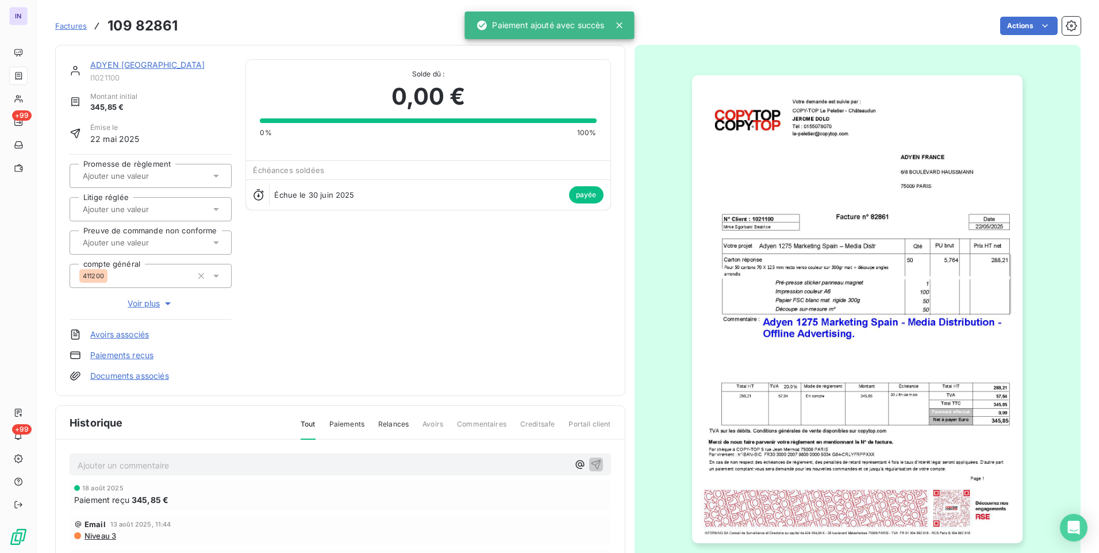
click at [137, 63] on link "ADYEN [GEOGRAPHIC_DATA]" at bounding box center [147, 65] width 114 height 10
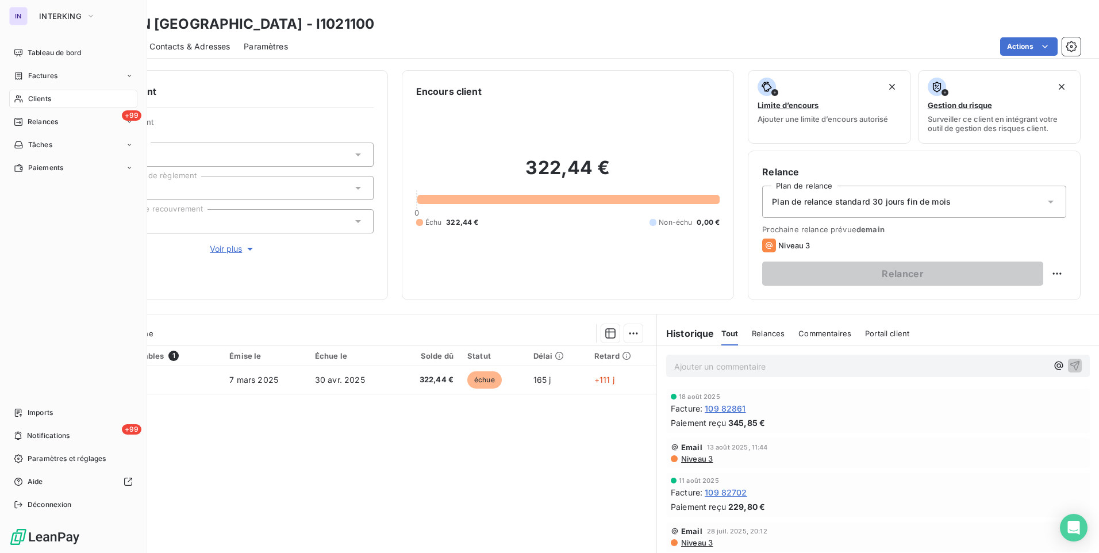
drag, startPoint x: 57, startPoint y: 98, endPoint x: 87, endPoint y: 97, distance: 29.9
click at [57, 98] on div "Clients" at bounding box center [73, 99] width 128 height 18
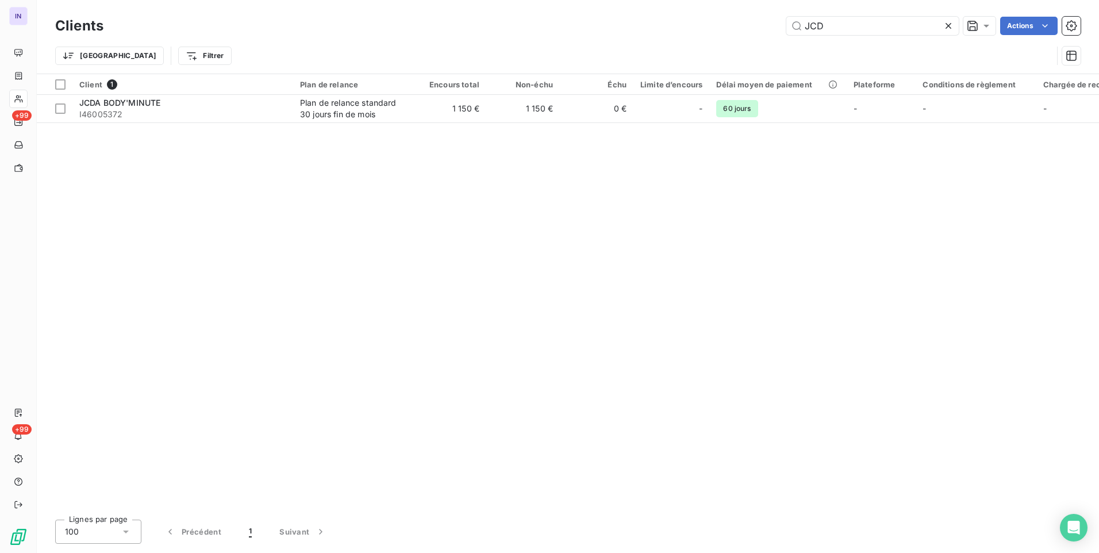
drag, startPoint x: 831, startPoint y: 25, endPoint x: 743, endPoint y: 25, distance: 88.5
click at [743, 25] on div "JCD Actions" at bounding box center [599, 26] width 964 height 18
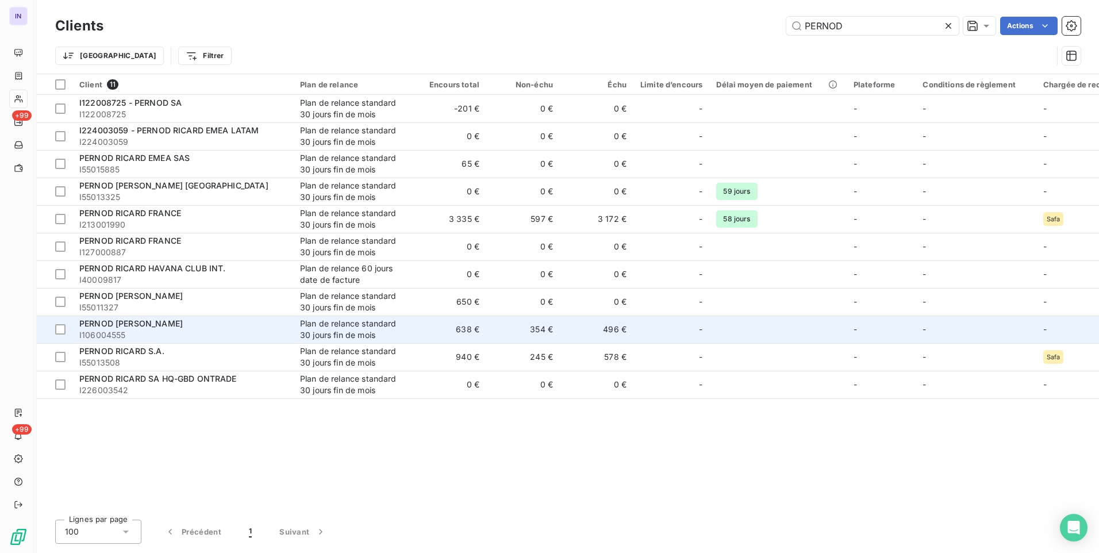
type input "PERNOD"
click at [329, 334] on div "Plan de relance standard 30 jours fin de mois" at bounding box center [353, 329] width 106 height 23
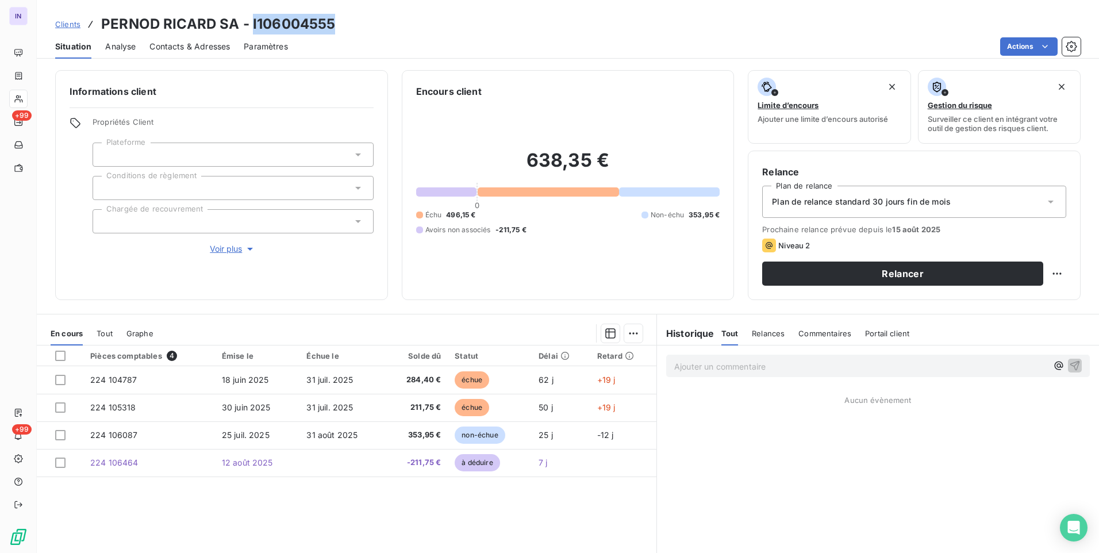
drag, startPoint x: 342, startPoint y: 22, endPoint x: 252, endPoint y: 22, distance: 89.7
click at [252, 22] on div "Clients PERNOD [PERSON_NAME] - I106004555" at bounding box center [568, 24] width 1062 height 21
copy h3 "I106004555"
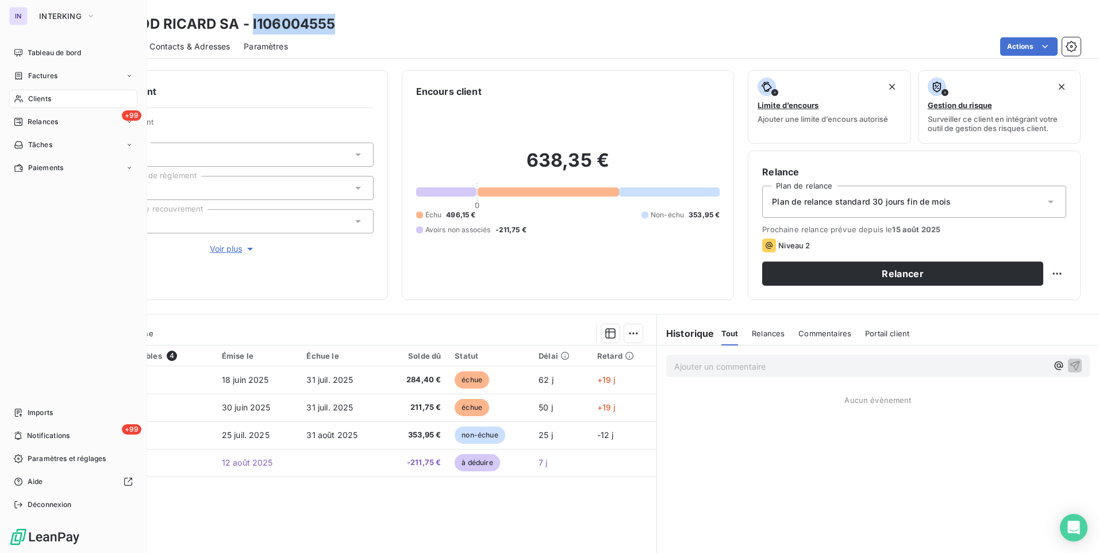
click at [38, 96] on span "Clients" at bounding box center [39, 99] width 23 height 10
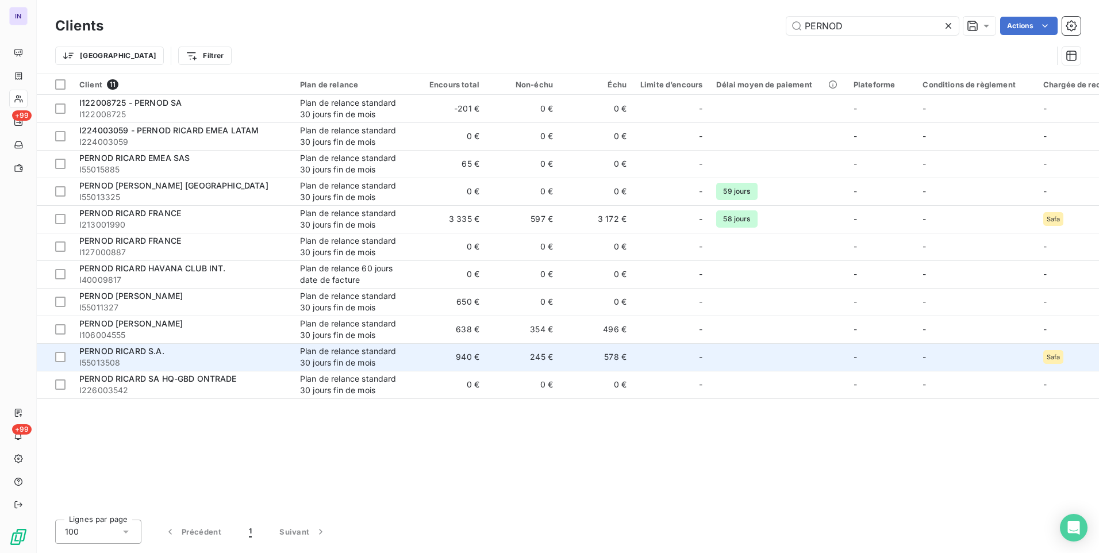
click at [201, 359] on span "I55013508" at bounding box center [182, 362] width 207 height 11
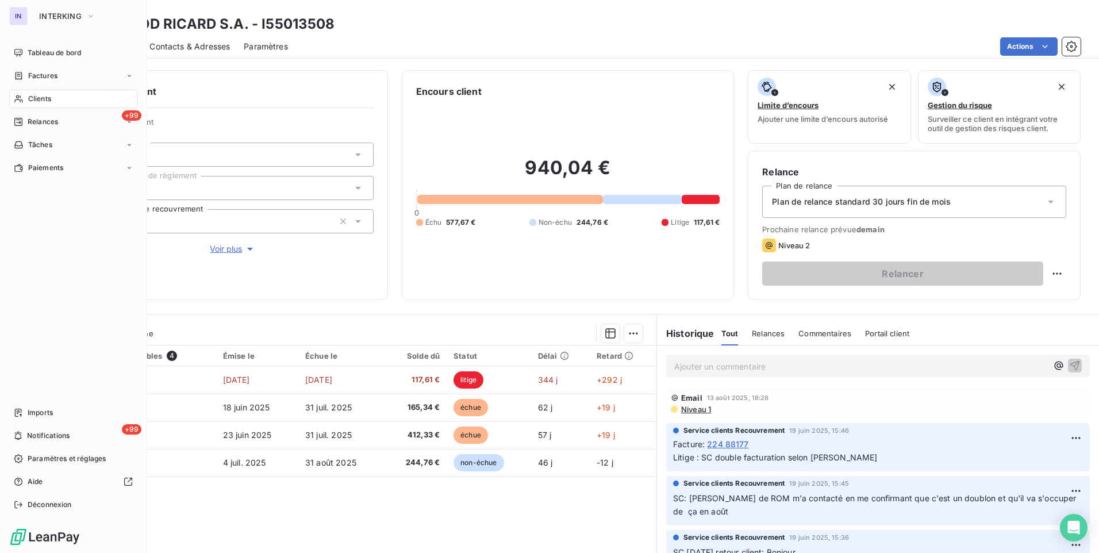
click at [35, 99] on span "Clients" at bounding box center [39, 99] width 23 height 10
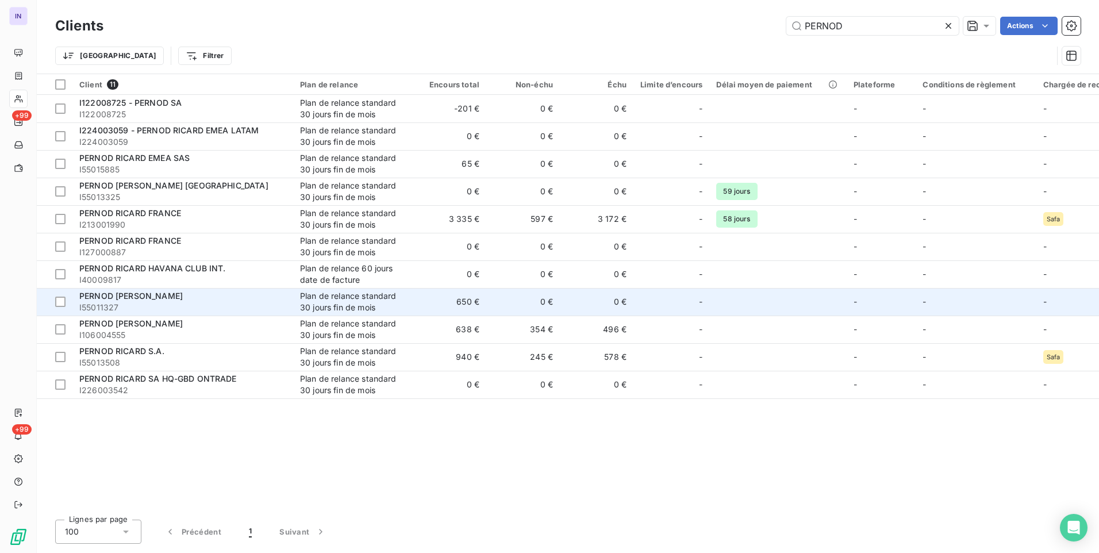
click at [239, 305] on span "I55011327" at bounding box center [182, 307] width 207 height 11
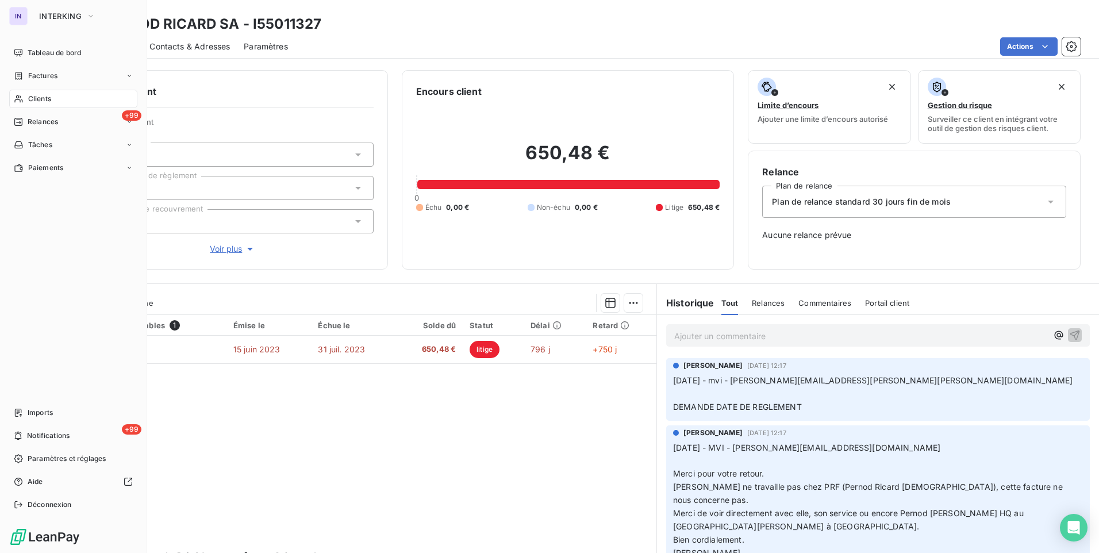
click at [44, 98] on span "Clients" at bounding box center [39, 99] width 23 height 10
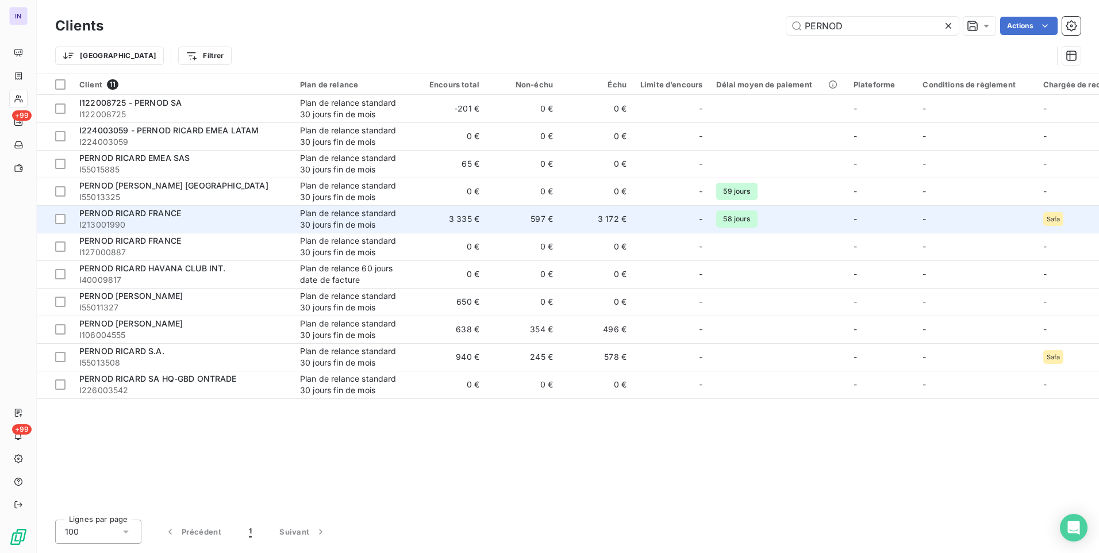
click at [220, 213] on div "PERNOD RICARD FRANCE" at bounding box center [182, 213] width 207 height 11
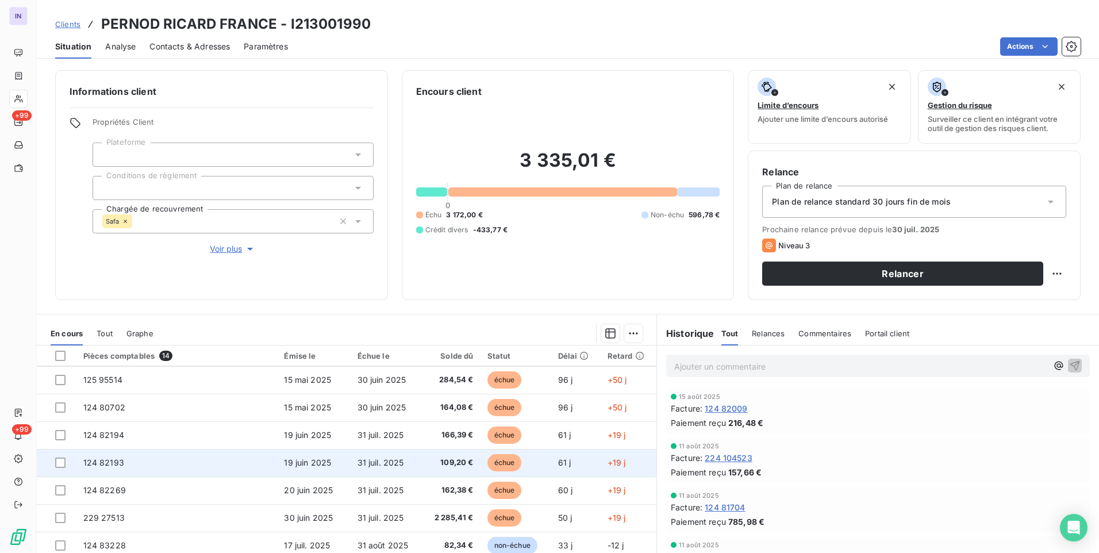
scroll to position [115, 0]
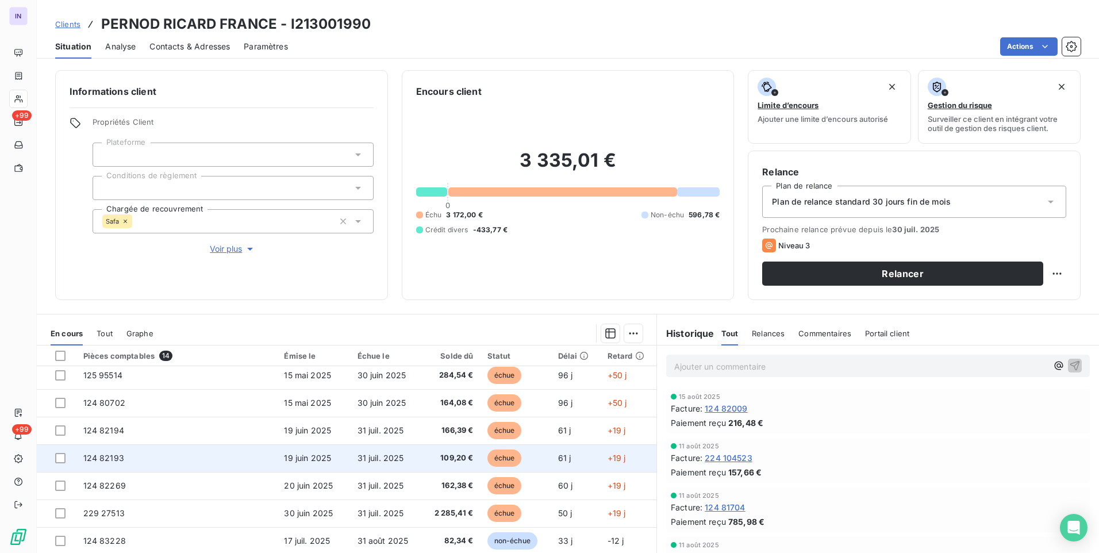
click at [455, 460] on span "109,20 €" at bounding box center [451, 457] width 44 height 11
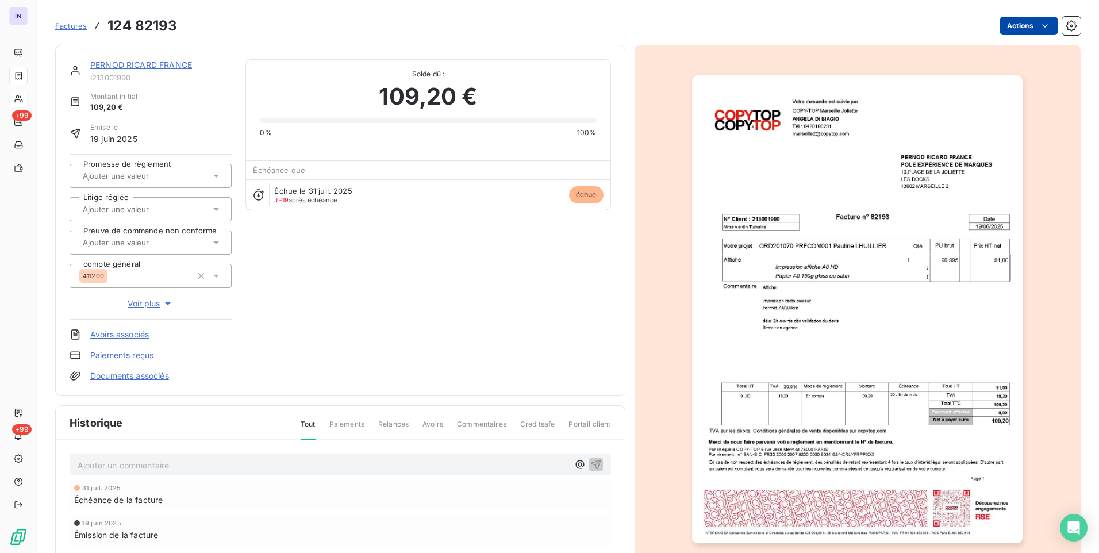
click at [1007, 26] on html "IN +99 +99 Factures 124 82193 Actions PERNOD RICARD FRANCE I213001990 Montant i…" at bounding box center [549, 276] width 1099 height 553
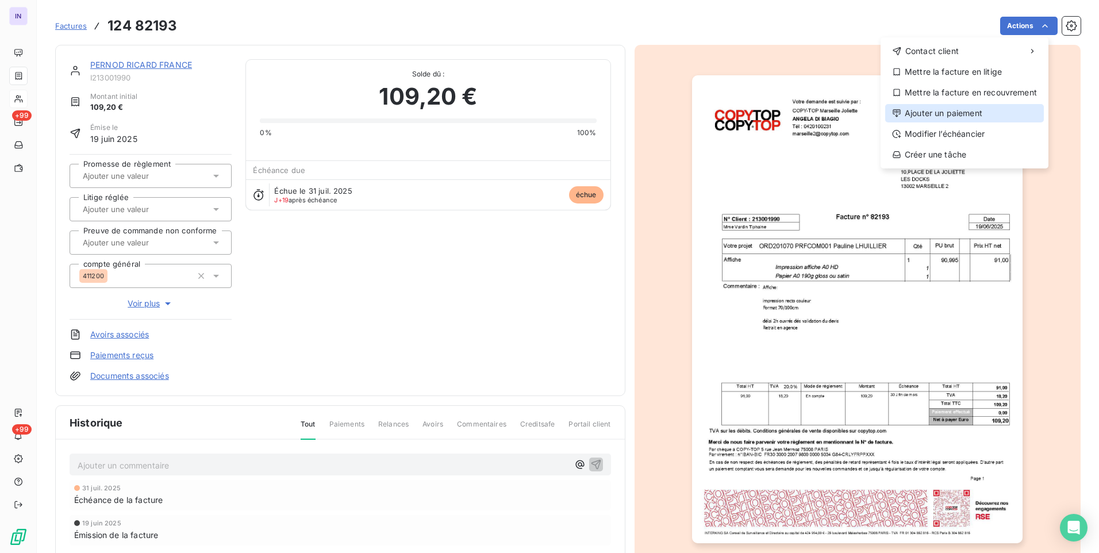
click at [958, 110] on div "Ajouter un paiement" at bounding box center [964, 113] width 159 height 18
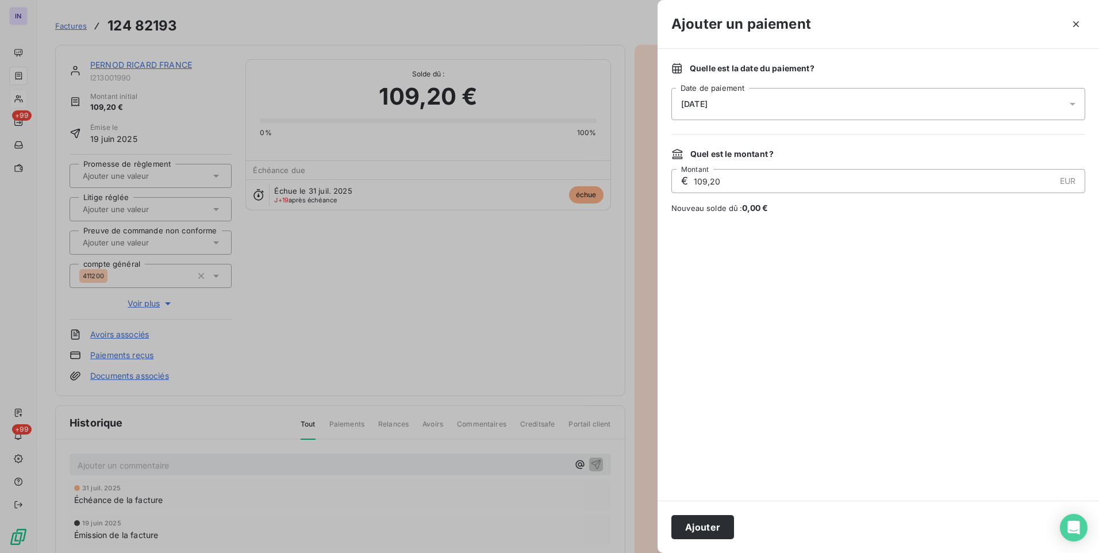
click at [862, 102] on div "[DATE]" at bounding box center [878, 104] width 414 height 32
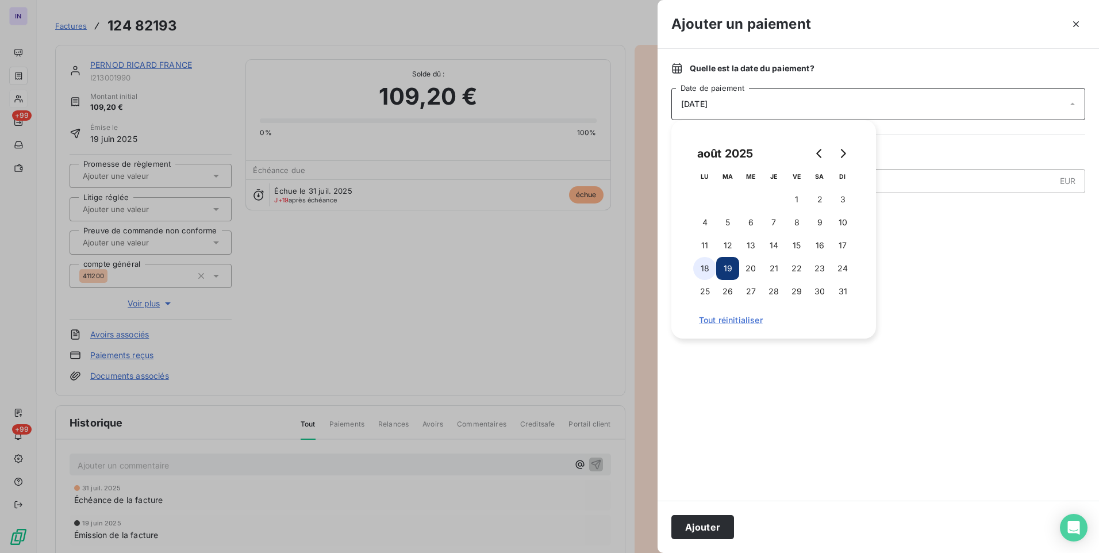
click at [710, 268] on button "18" at bounding box center [704, 268] width 23 height 23
click at [716, 528] on button "Ajouter" at bounding box center [702, 527] width 63 height 24
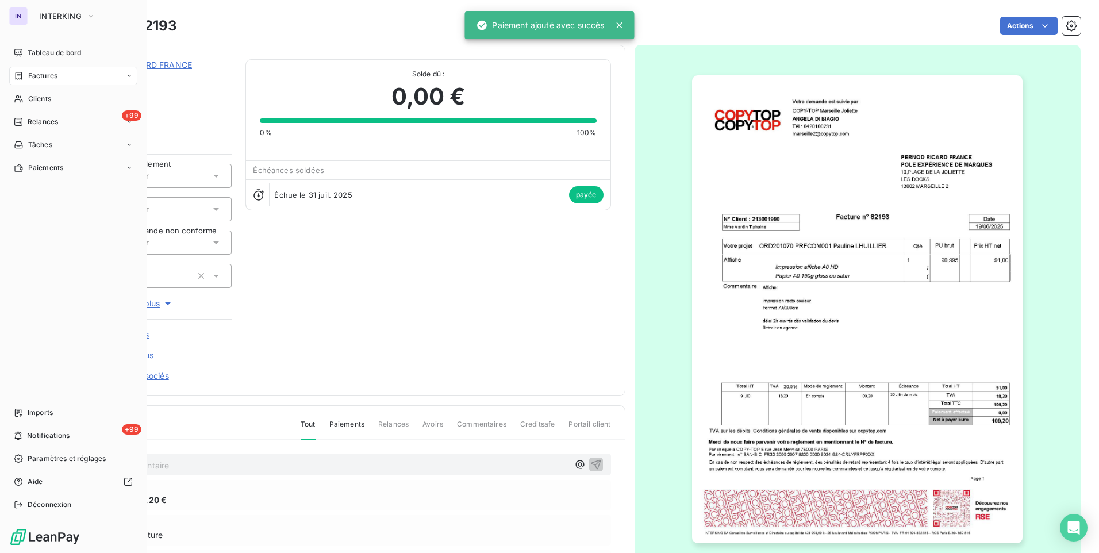
drag, startPoint x: 38, startPoint y: 102, endPoint x: 141, endPoint y: 102, distance: 103.5
click at [38, 102] on span "Clients" at bounding box center [39, 99] width 23 height 10
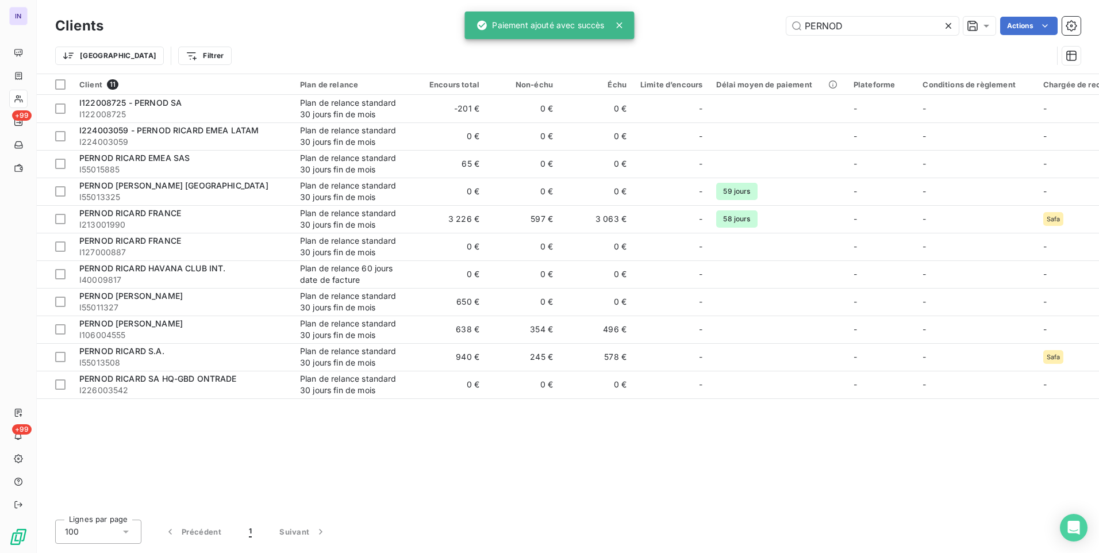
drag, startPoint x: 842, startPoint y: 29, endPoint x: 720, endPoint y: 28, distance: 122.5
click at [720, 28] on div "PERNOD Actions" at bounding box center [599, 26] width 964 height 18
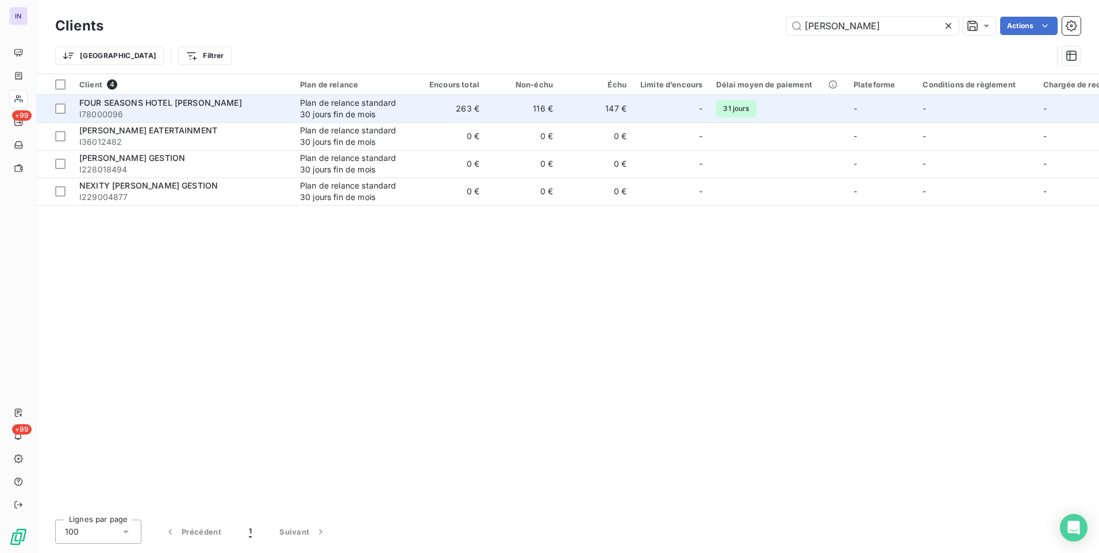
type input "[PERSON_NAME]"
click at [206, 113] on span "I78000096" at bounding box center [182, 114] width 207 height 11
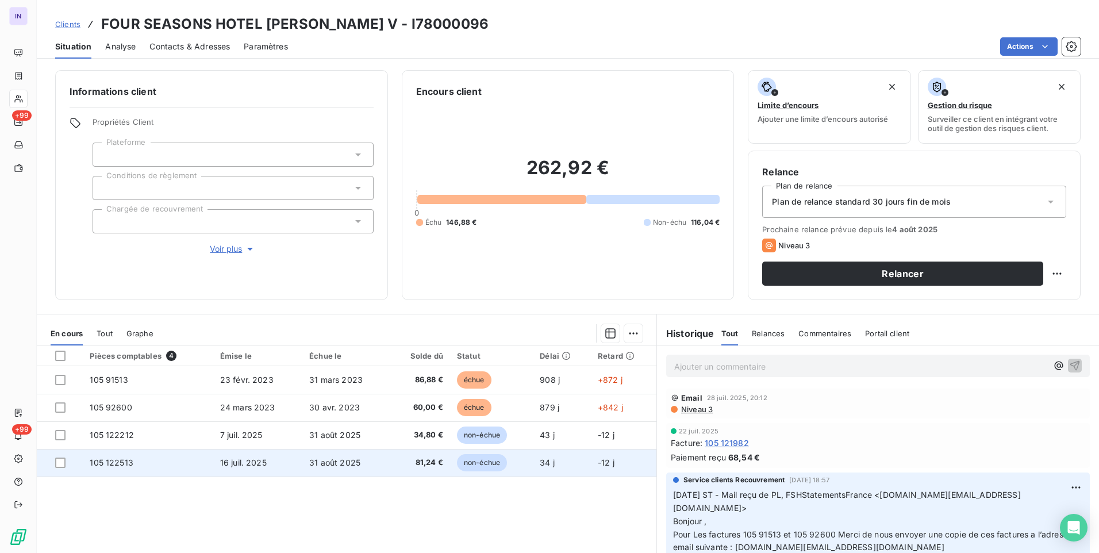
click at [375, 459] on td "31 août 2025" at bounding box center [345, 463] width 87 height 28
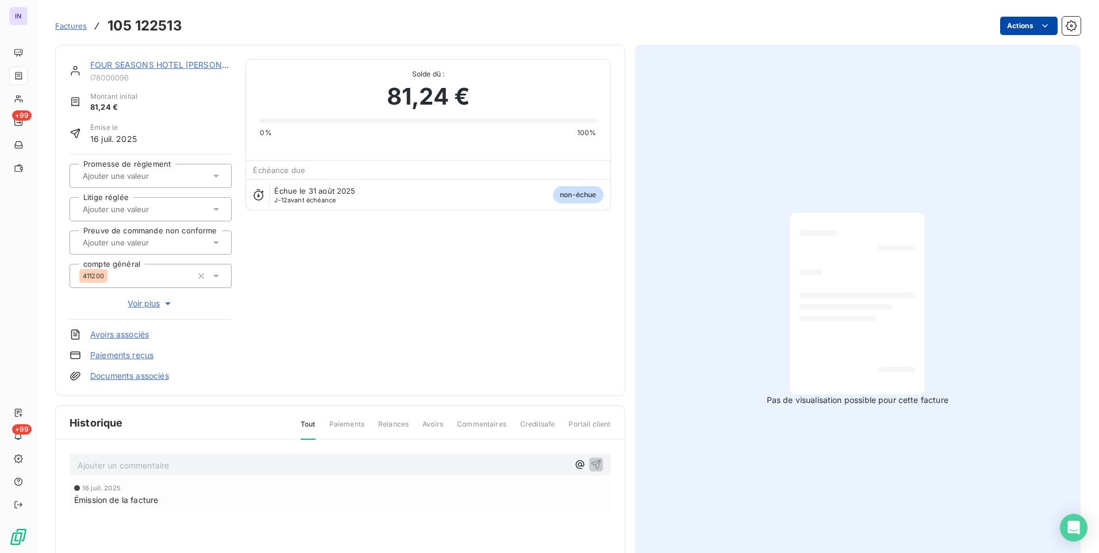
click at [1008, 30] on html "IN +99 +99 Factures 105 122513 Actions FOUR SEASONS HOTEL [PERSON_NAME] I780000…" at bounding box center [549, 276] width 1099 height 553
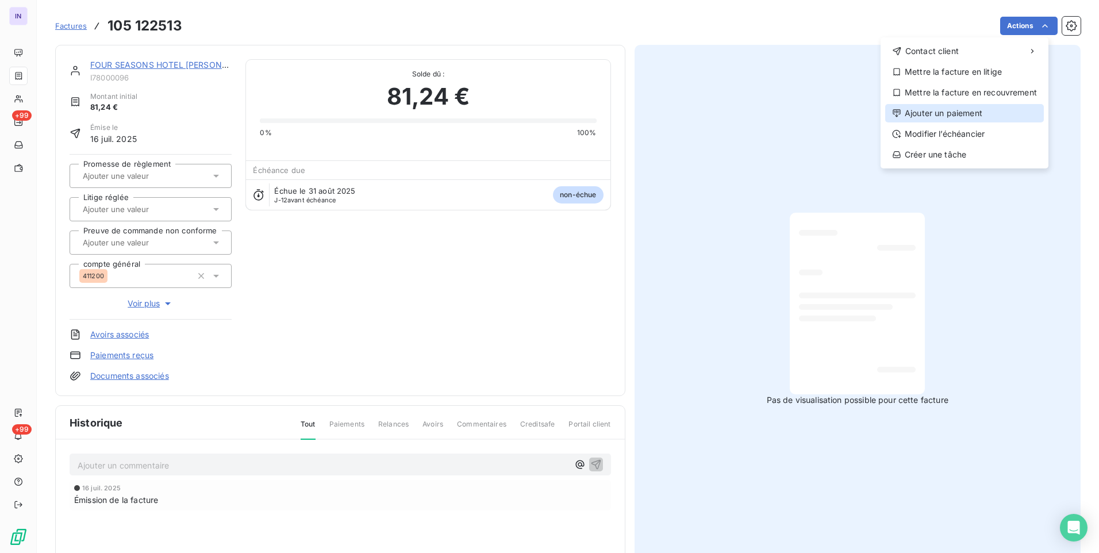
click at [957, 117] on div "Ajouter un paiement" at bounding box center [964, 113] width 159 height 18
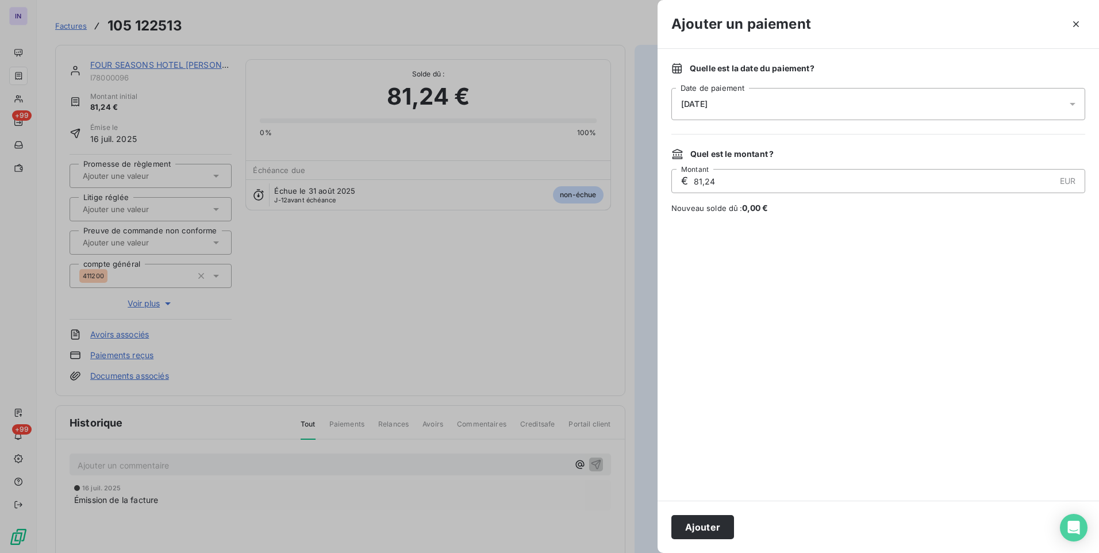
click at [792, 108] on div "[DATE]" at bounding box center [878, 104] width 414 height 32
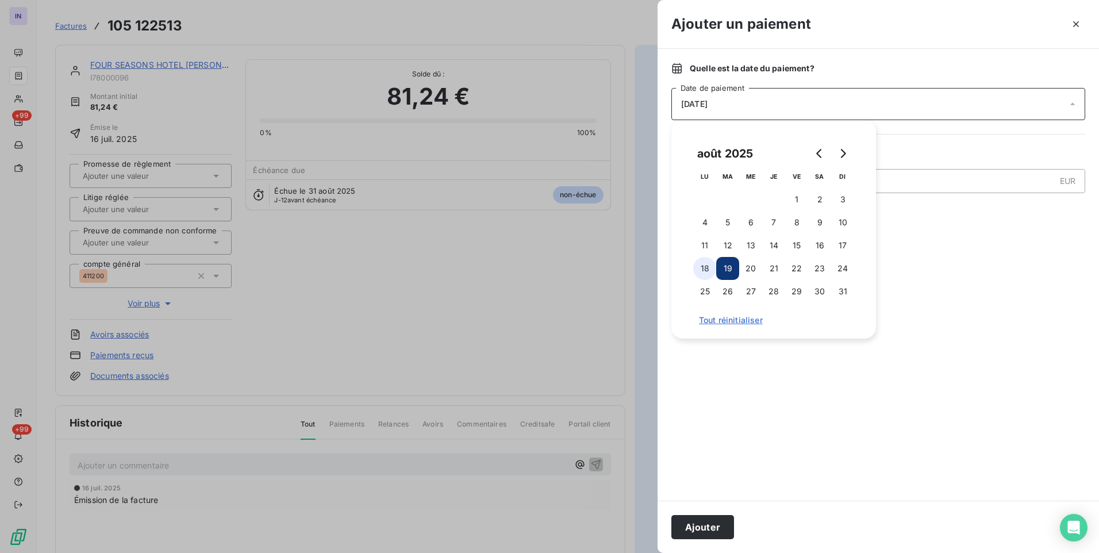
click at [703, 263] on button "18" at bounding box center [704, 268] width 23 height 23
click at [707, 535] on button "Ajouter" at bounding box center [702, 527] width 63 height 24
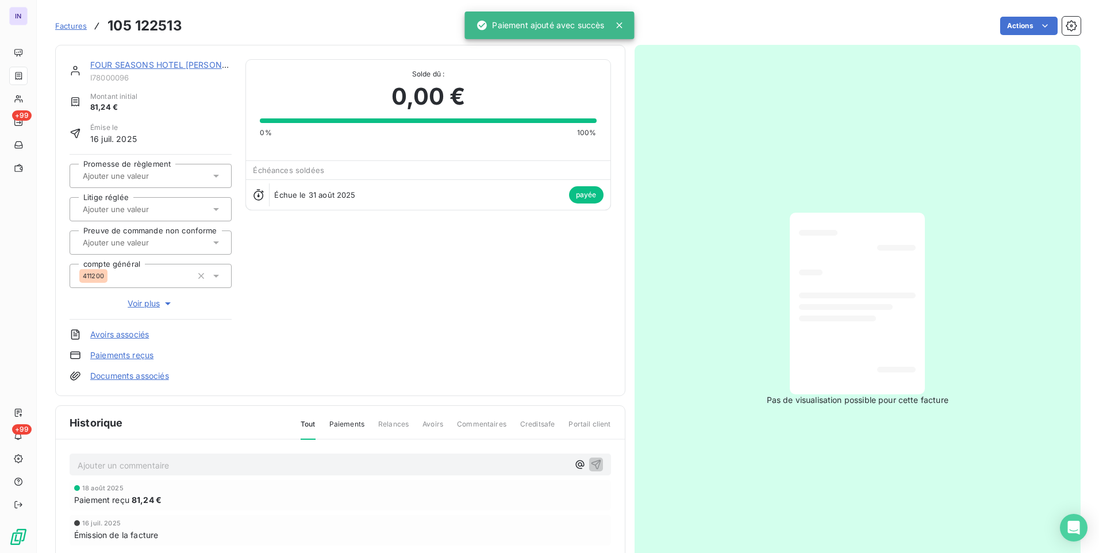
click at [190, 63] on link "FOUR SEASONS HOTEL [PERSON_NAME]" at bounding box center [171, 65] width 163 height 10
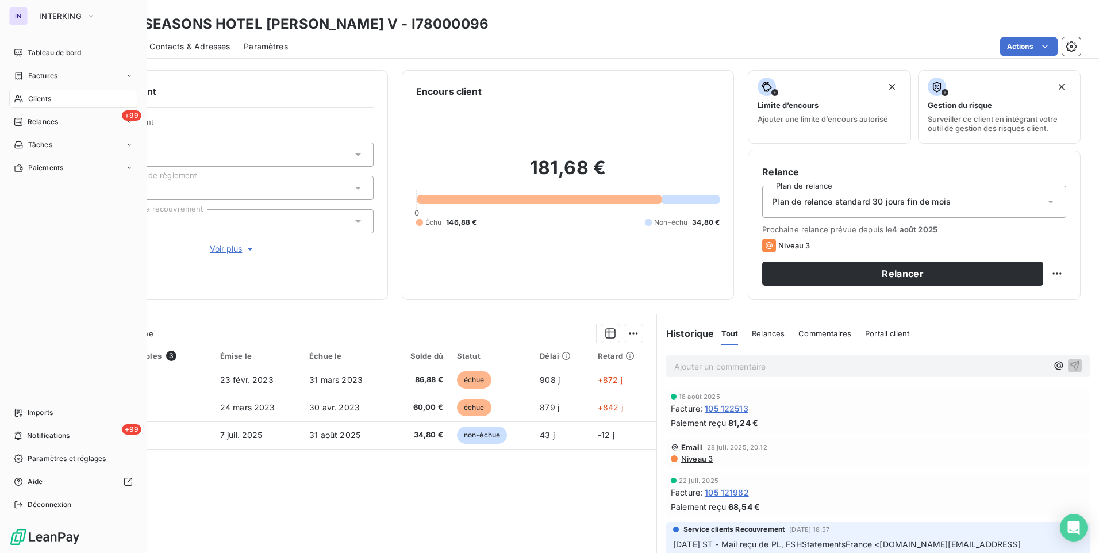
click at [37, 98] on span "Clients" at bounding box center [39, 99] width 23 height 10
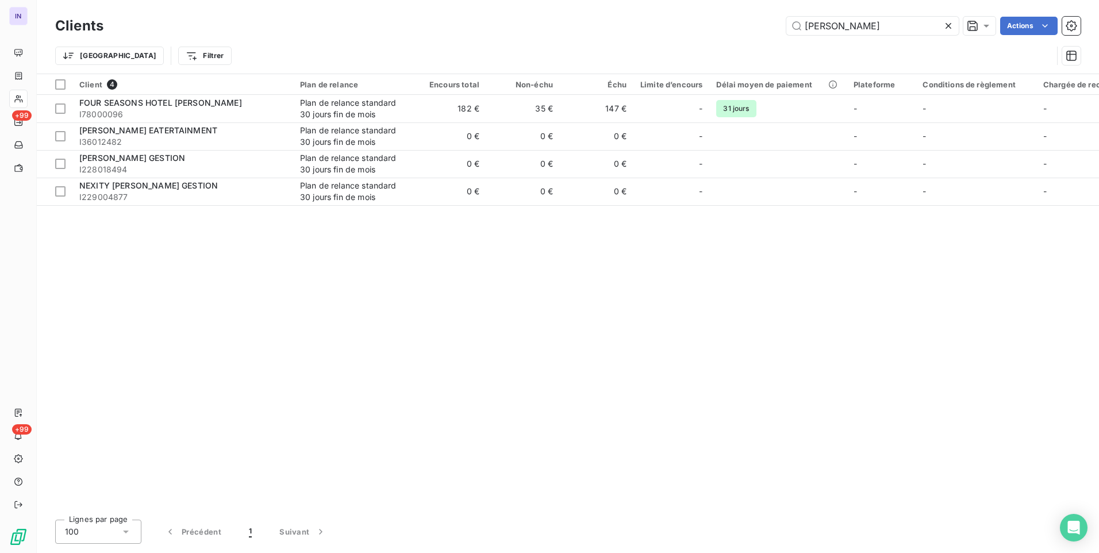
click at [753, 26] on div "[PERSON_NAME] Actions" at bounding box center [599, 26] width 964 height 18
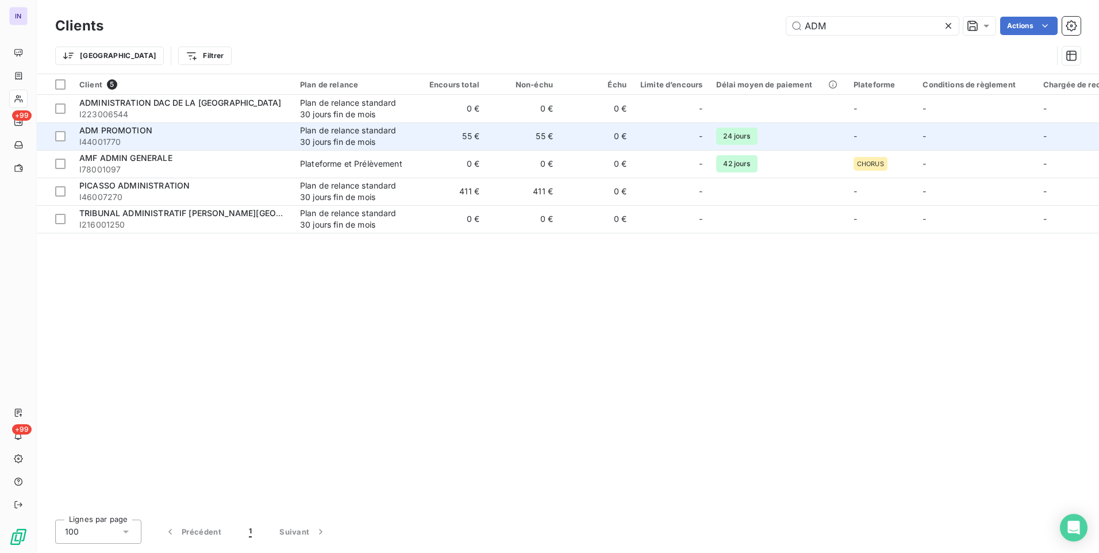
type input "ADM"
click at [321, 125] on div "Plan de relance standard 30 jours fin de mois" at bounding box center [353, 136] width 106 height 23
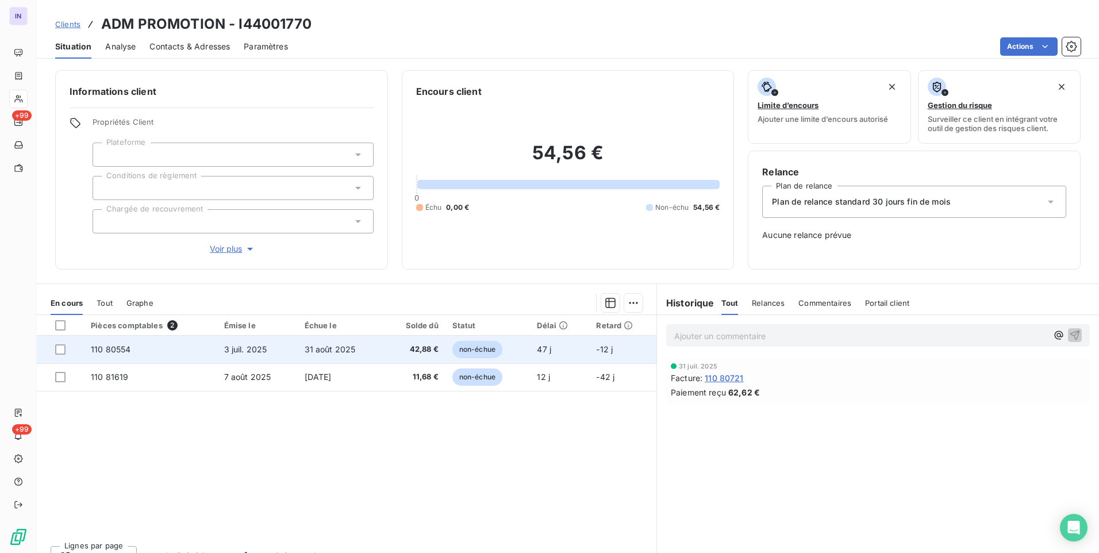
click at [305, 352] on span "31 août 2025" at bounding box center [330, 349] width 51 height 10
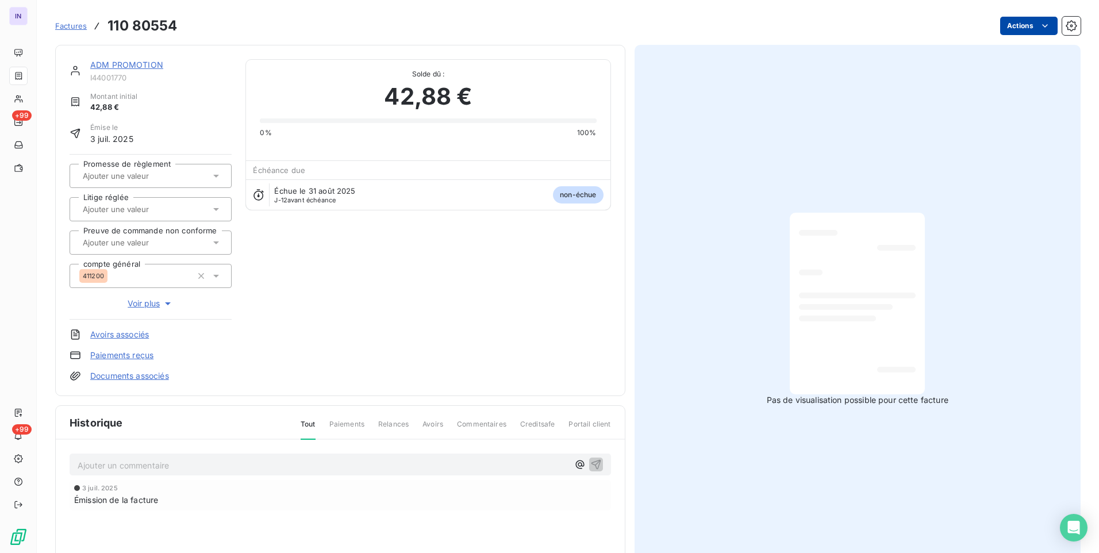
click at [1018, 30] on html "IN +99 +99 Factures 110 80554 Actions ADM PROMOTION I44001770 Montant initial 4…" at bounding box center [549, 276] width 1099 height 553
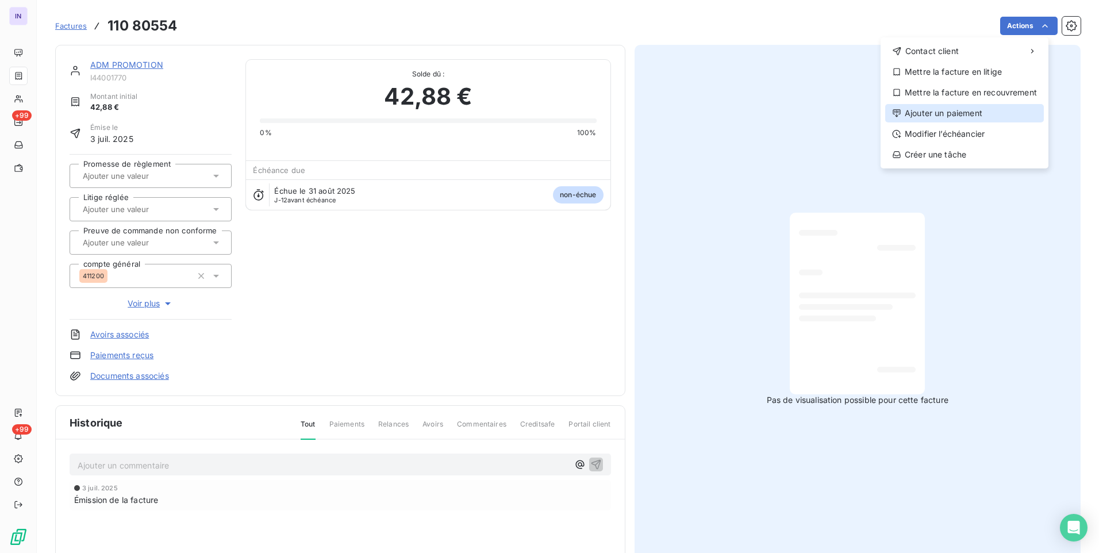
click at [958, 113] on div "Ajouter un paiement" at bounding box center [964, 113] width 159 height 18
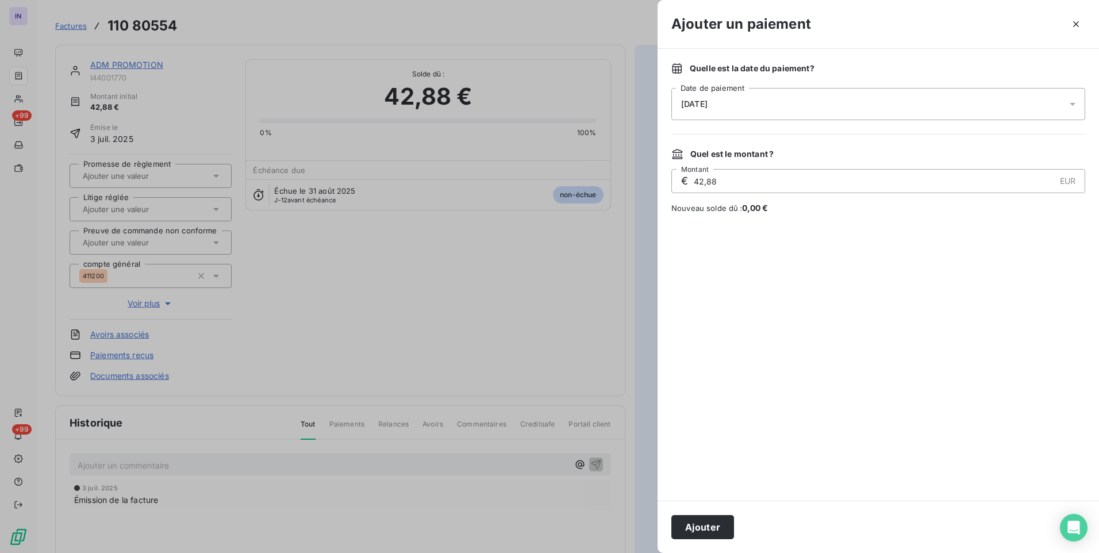
click at [826, 106] on div "[DATE]" at bounding box center [878, 104] width 414 height 32
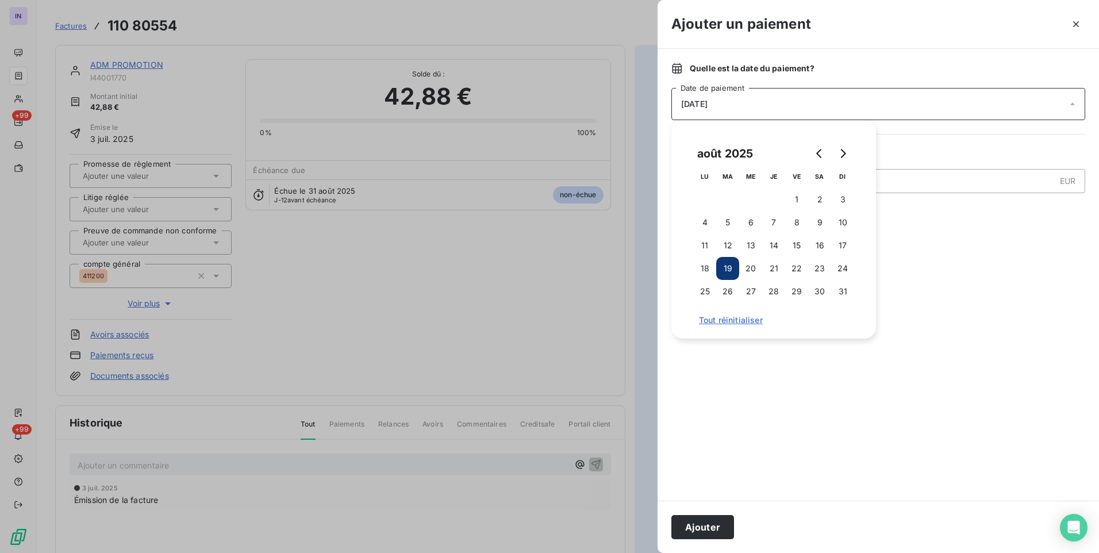
drag, startPoint x: 710, startPoint y: 268, endPoint x: 689, endPoint y: 378, distance: 111.3
click at [707, 271] on button "18" at bounding box center [704, 268] width 23 height 23
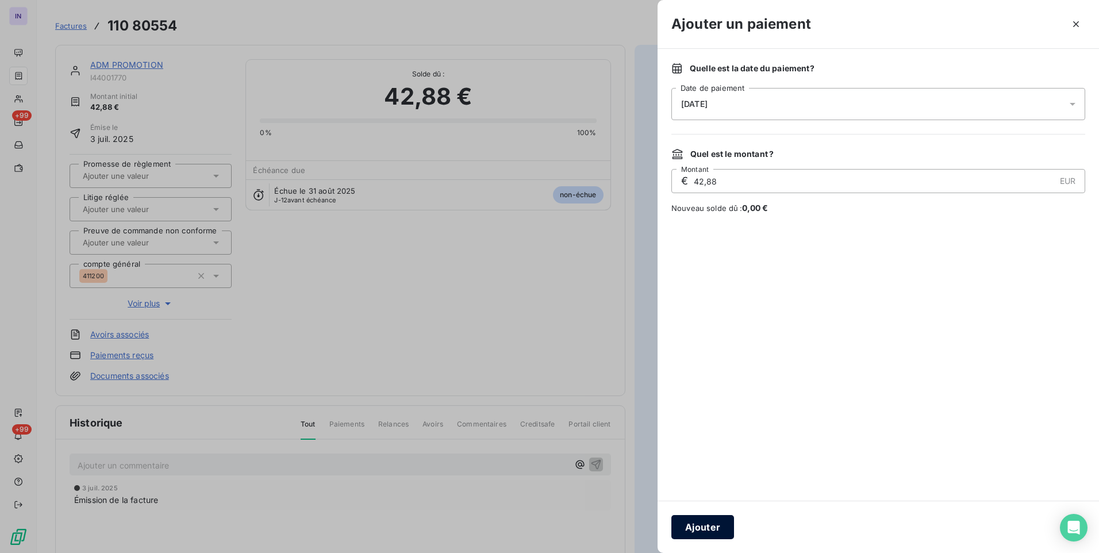
click at [721, 519] on button "Ajouter" at bounding box center [702, 527] width 63 height 24
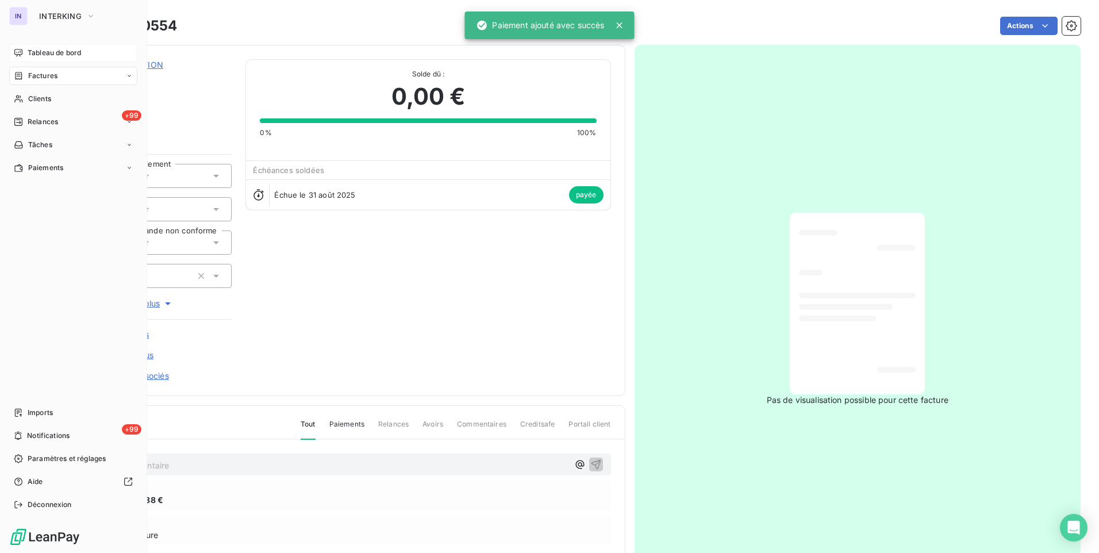
drag, startPoint x: 51, startPoint y: 54, endPoint x: 141, endPoint y: 110, distance: 105.9
click at [52, 54] on span "Tableau de bord" at bounding box center [54, 53] width 53 height 10
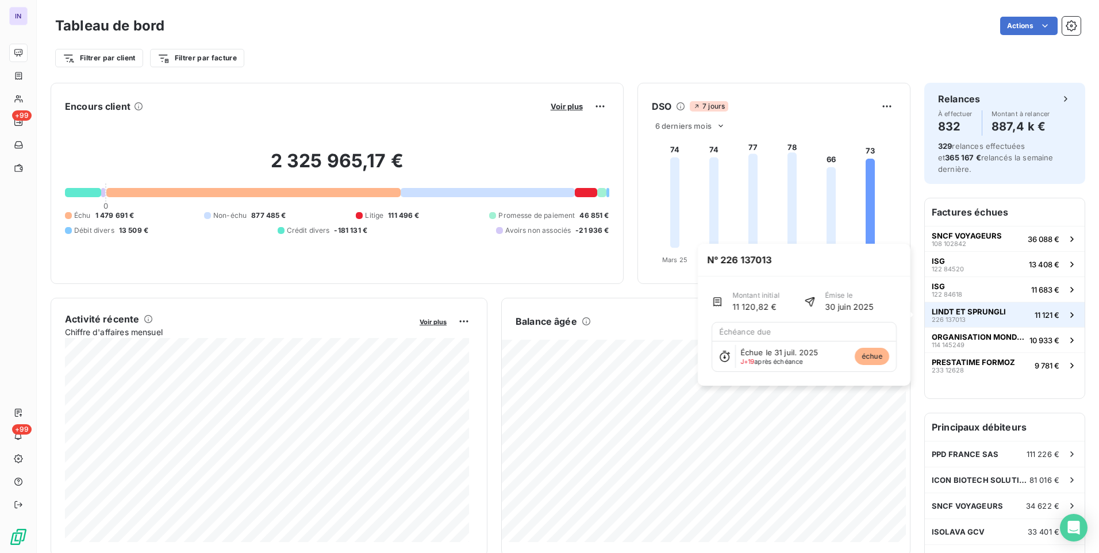
click at [980, 314] on span "LINDT ET SPRUNGLI" at bounding box center [969, 311] width 74 height 9
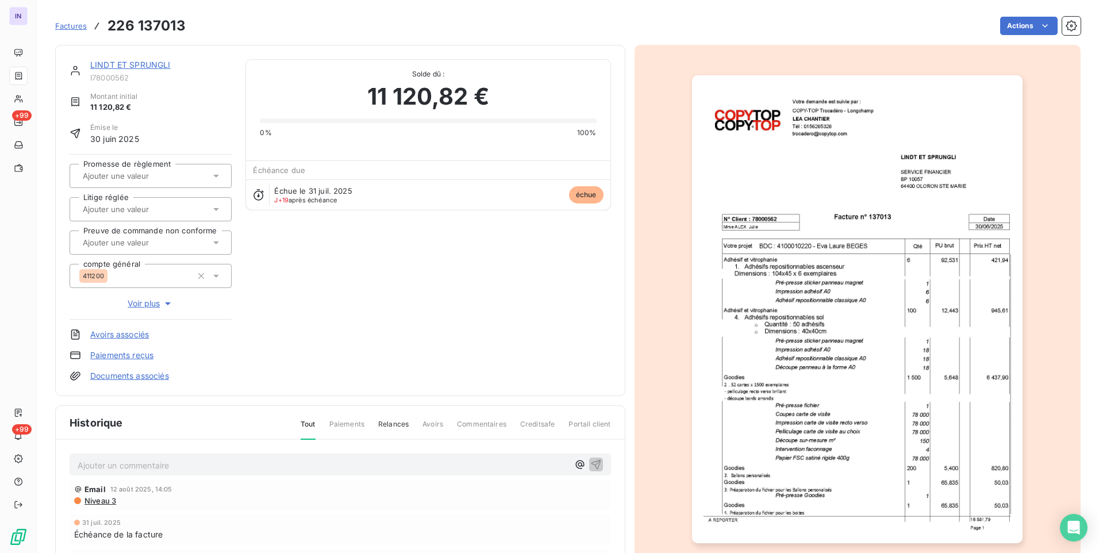
click at [167, 70] on div "LINDT ET SPRUNGLI" at bounding box center [160, 64] width 141 height 11
click at [161, 63] on link "LINDT ET SPRUNGLI" at bounding box center [130, 65] width 80 height 10
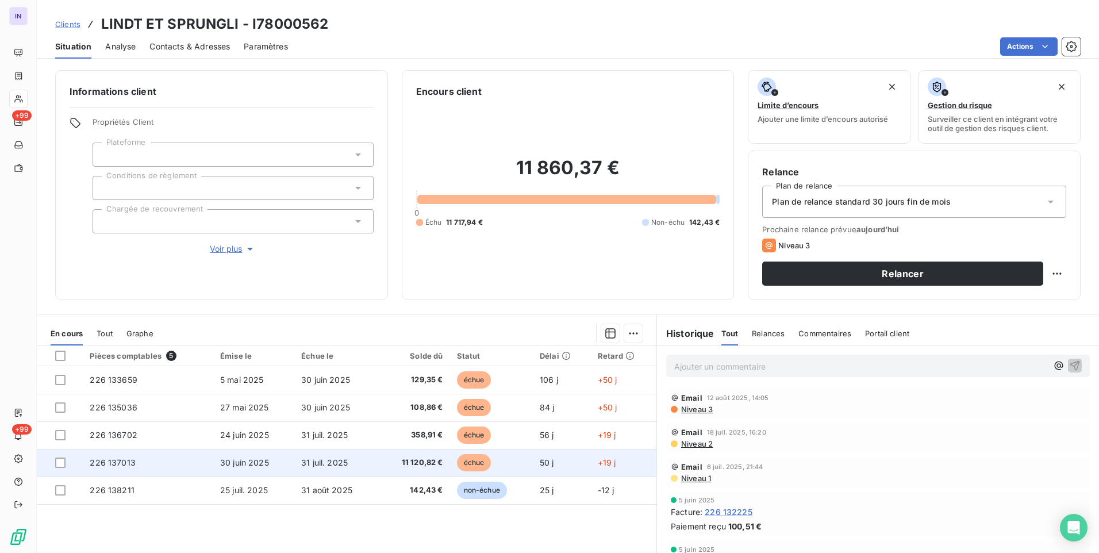
click at [296, 469] on td "31 juil. 2025" at bounding box center [336, 463] width 84 height 28
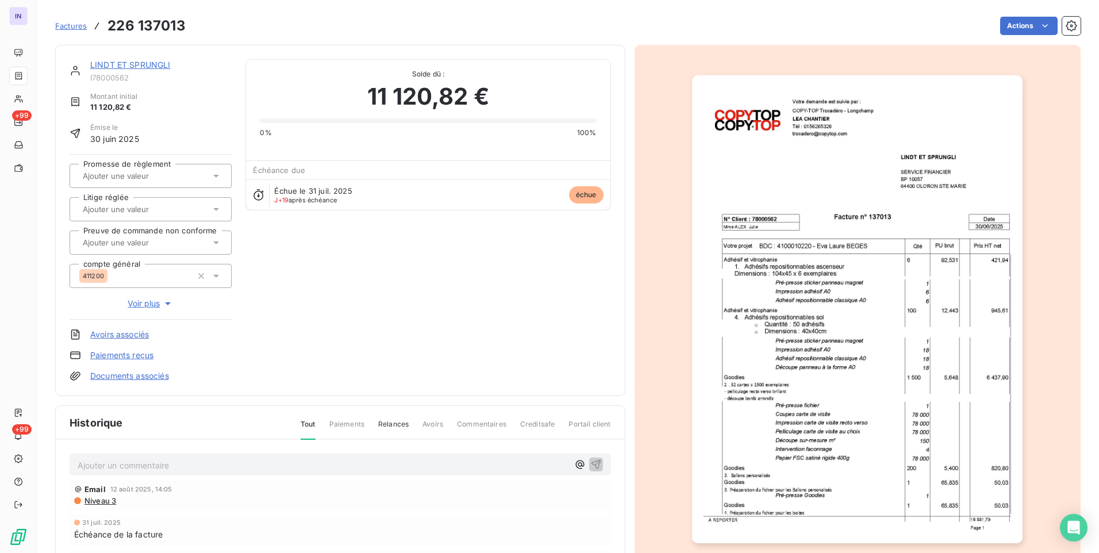
click at [103, 494] on span "Email" at bounding box center [95, 489] width 21 height 9
click at [103, 499] on span "Niveau 3" at bounding box center [99, 500] width 33 height 9
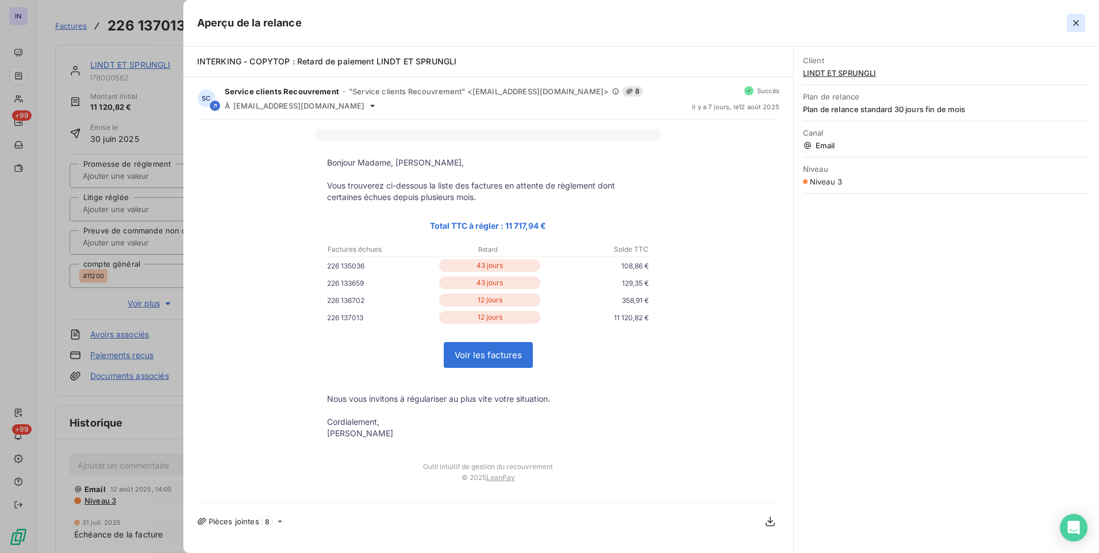
drag, startPoint x: 1076, startPoint y: 24, endPoint x: 862, endPoint y: 76, distance: 220.3
click at [1076, 24] on icon "button" at bounding box center [1076, 23] width 6 height 6
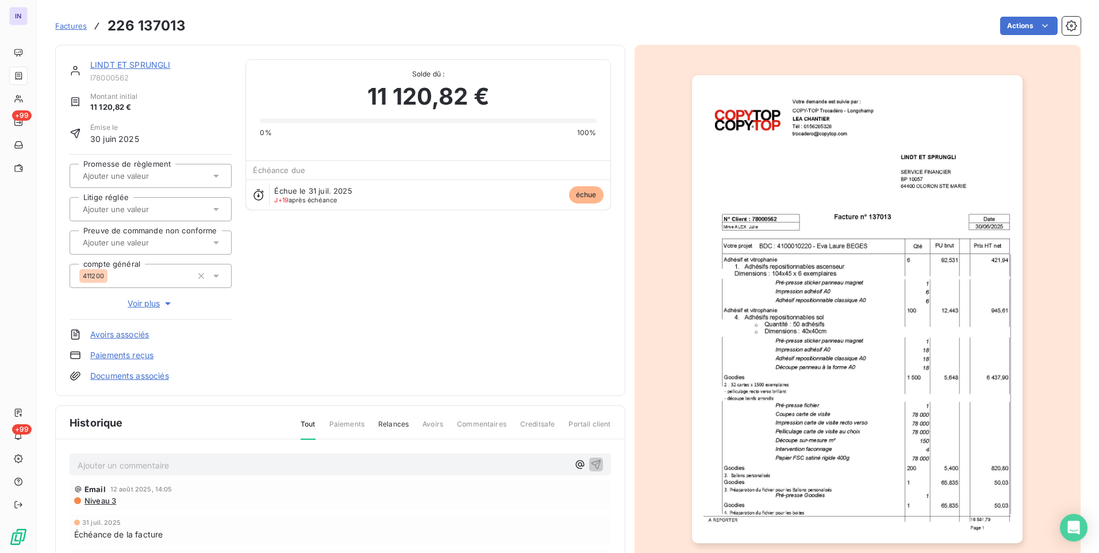
click at [154, 373] on link "Documents associés" at bounding box center [129, 375] width 79 height 11
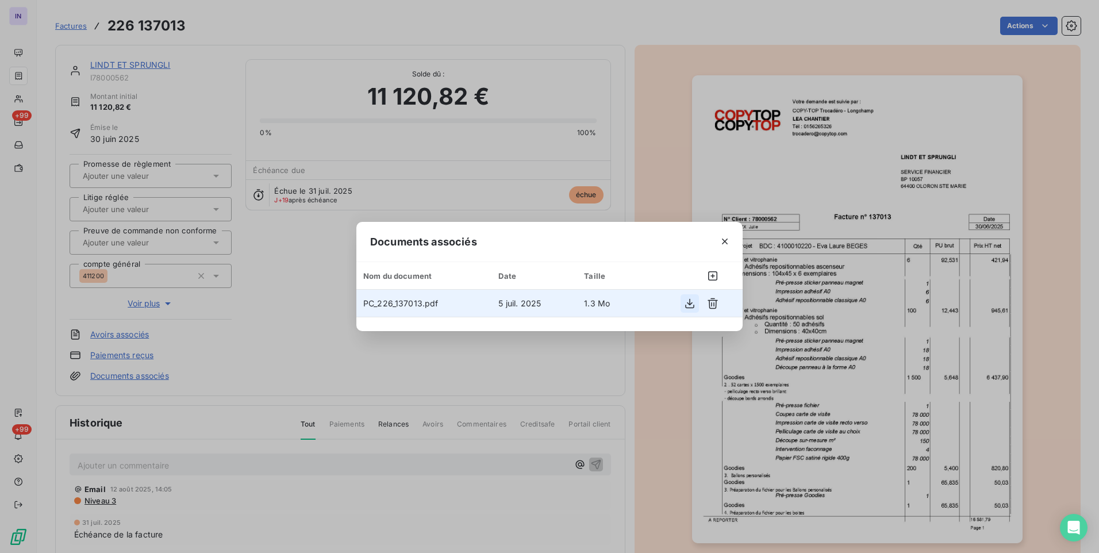
click at [692, 304] on icon "button" at bounding box center [689, 303] width 9 height 10
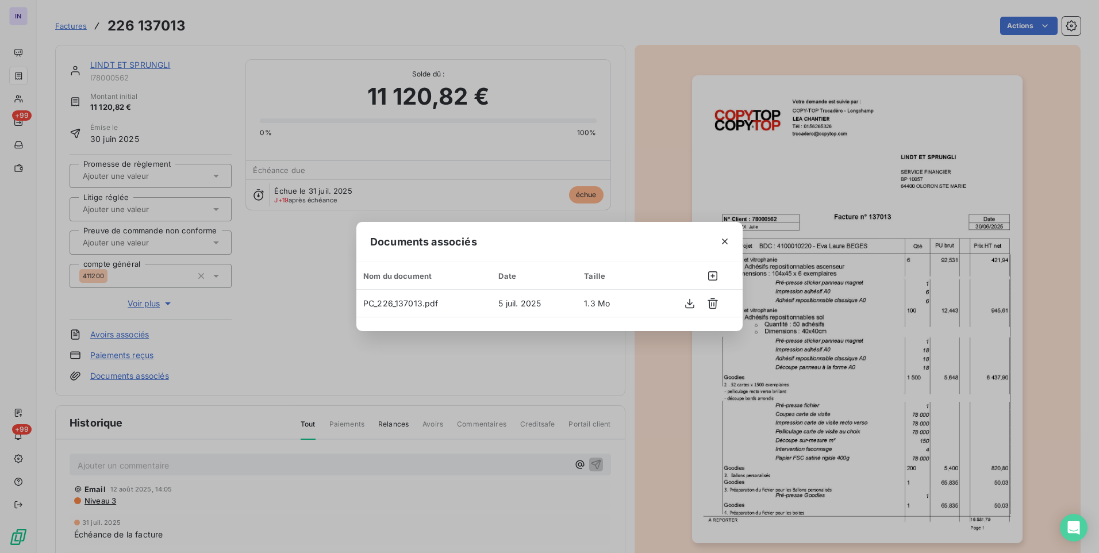
click at [727, 243] on icon "button" at bounding box center [724, 241] width 11 height 11
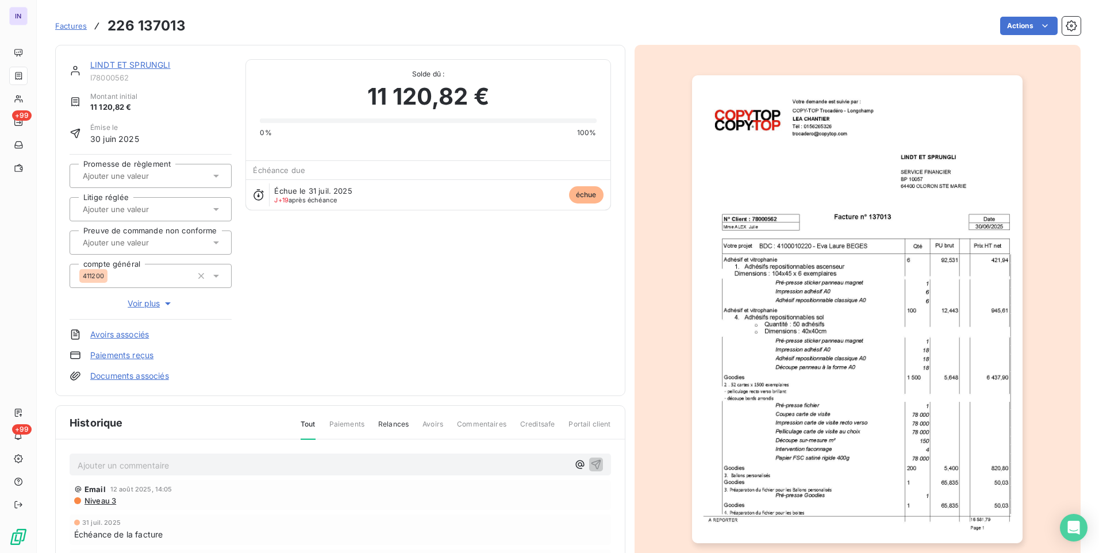
click at [120, 63] on link "LINDT ET SPRUNGLI" at bounding box center [130, 65] width 80 height 10
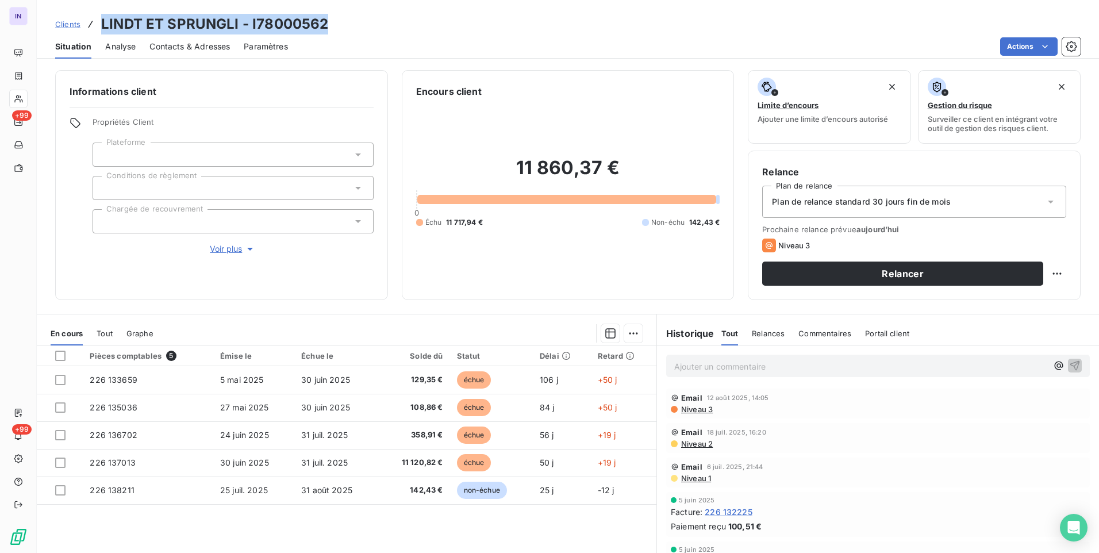
drag, startPoint x: 337, startPoint y: 25, endPoint x: 103, endPoint y: 29, distance: 233.5
click at [103, 29] on div "Clients LINDT ET SPRUNGLI - I78000562" at bounding box center [568, 24] width 1062 height 21
copy h3 "LINDT ET SPRUNGLI - I78000562"
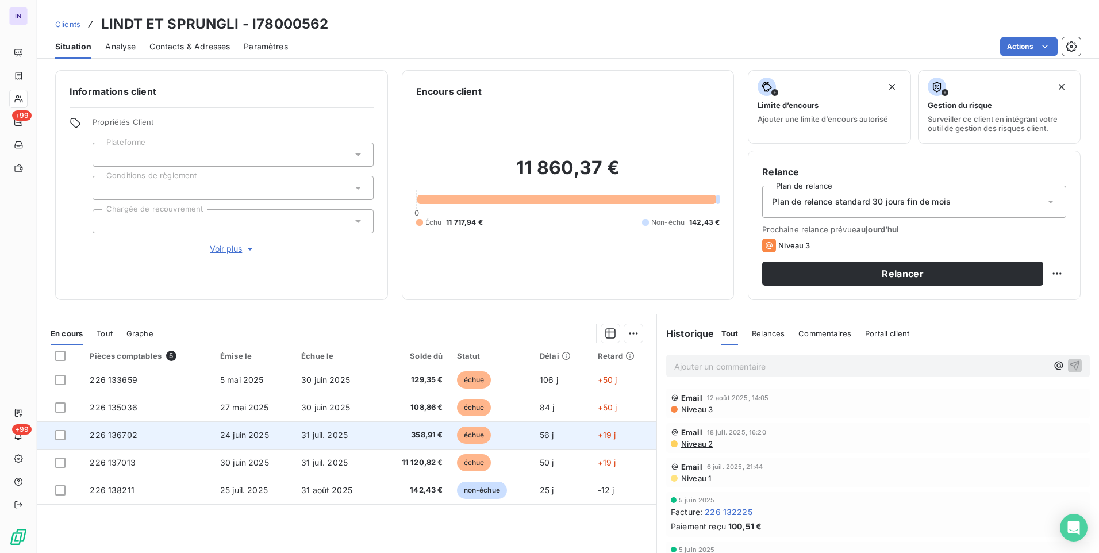
click at [359, 432] on td "31 juil. 2025" at bounding box center [336, 435] width 84 height 28
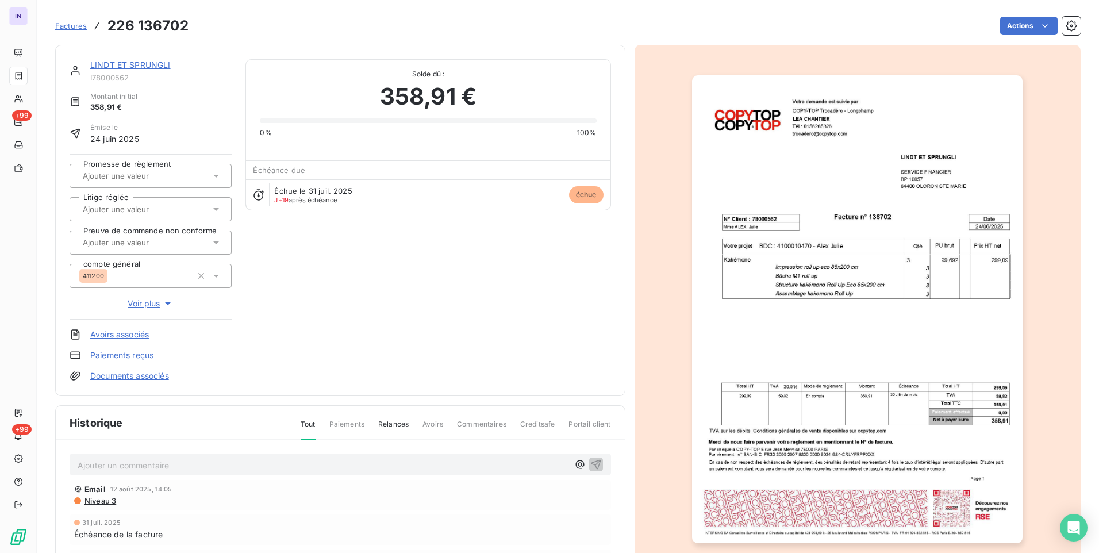
click at [162, 62] on link "LINDT ET SPRUNGLI" at bounding box center [130, 65] width 80 height 10
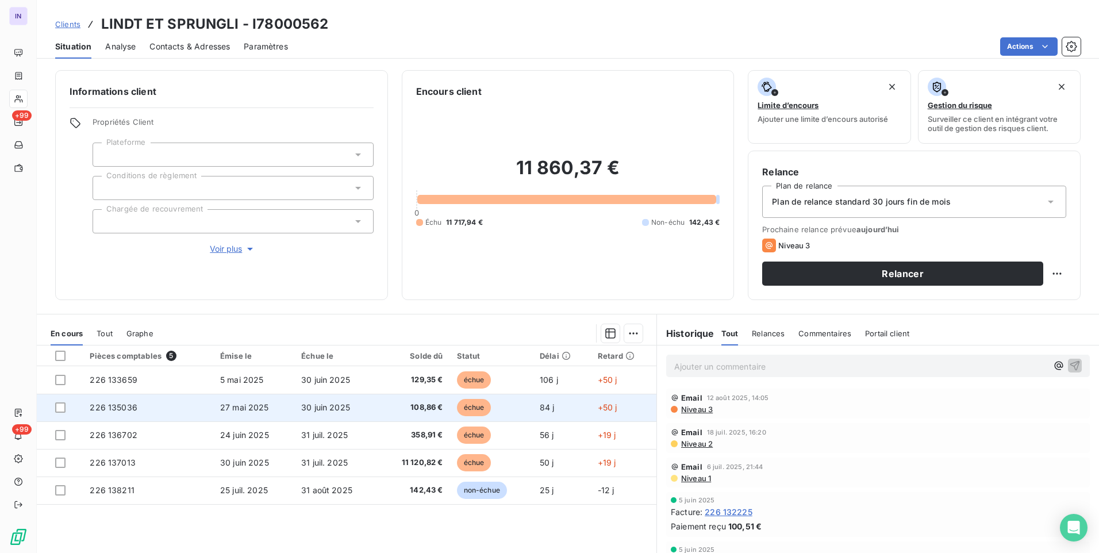
click at [203, 409] on td "226 135036" at bounding box center [148, 408] width 130 height 28
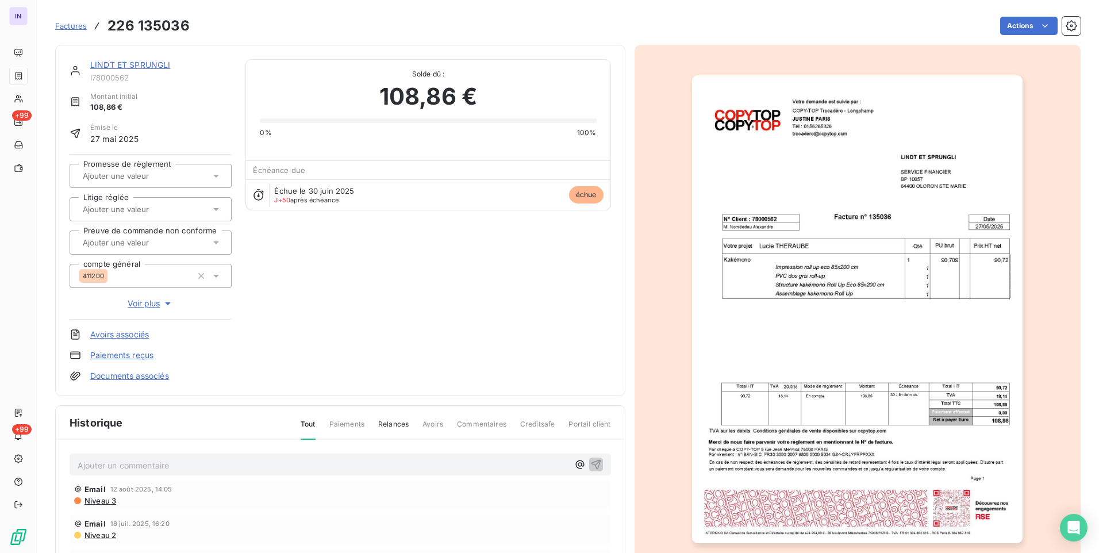
click at [159, 64] on link "LINDT ET SPRUNGLI" at bounding box center [130, 65] width 80 height 10
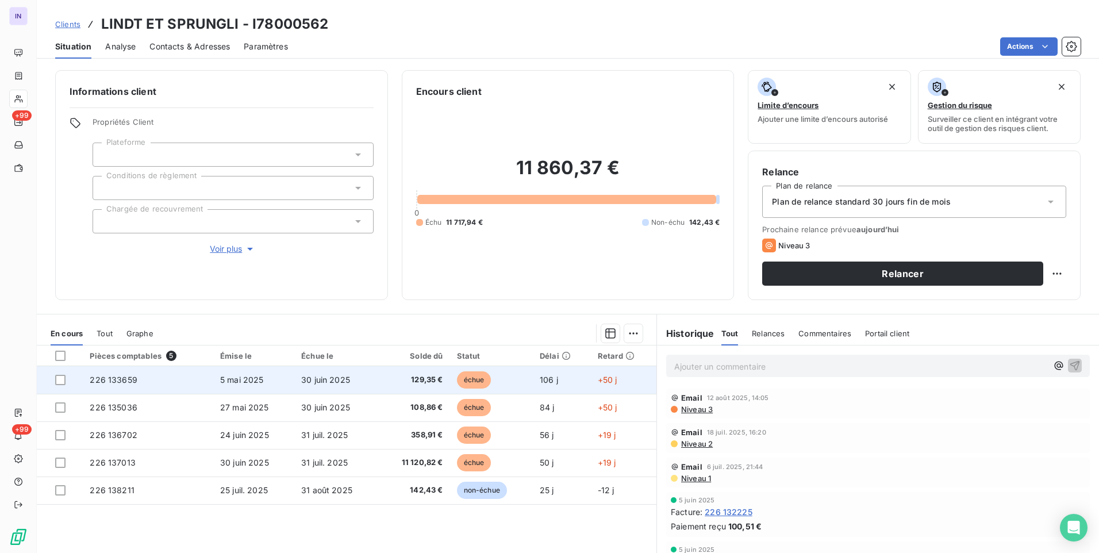
click at [224, 383] on span "5 mai 2025" at bounding box center [242, 380] width 44 height 10
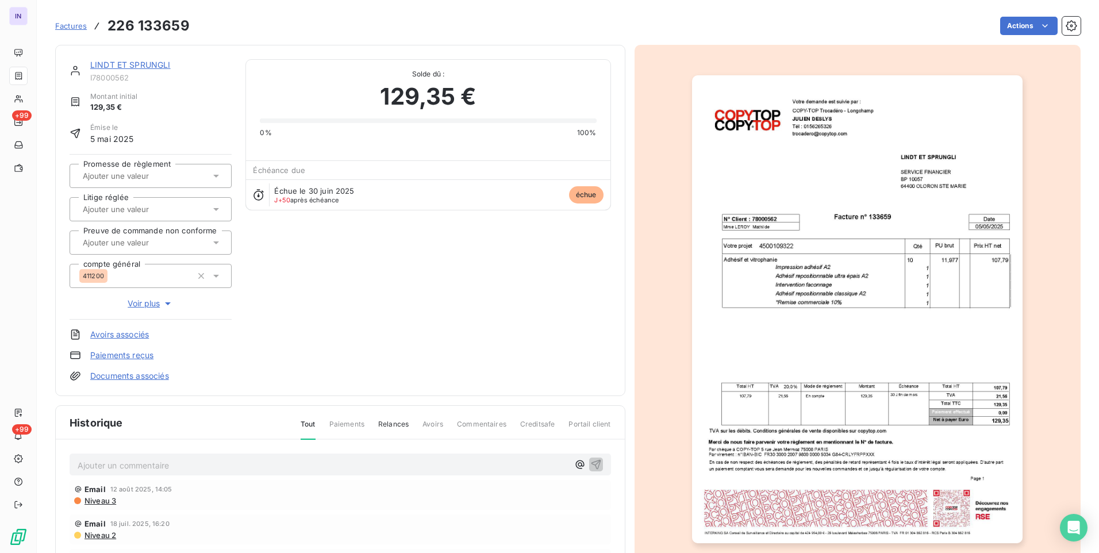
click at [159, 61] on link "LINDT ET SPRUNGLI" at bounding box center [130, 65] width 80 height 10
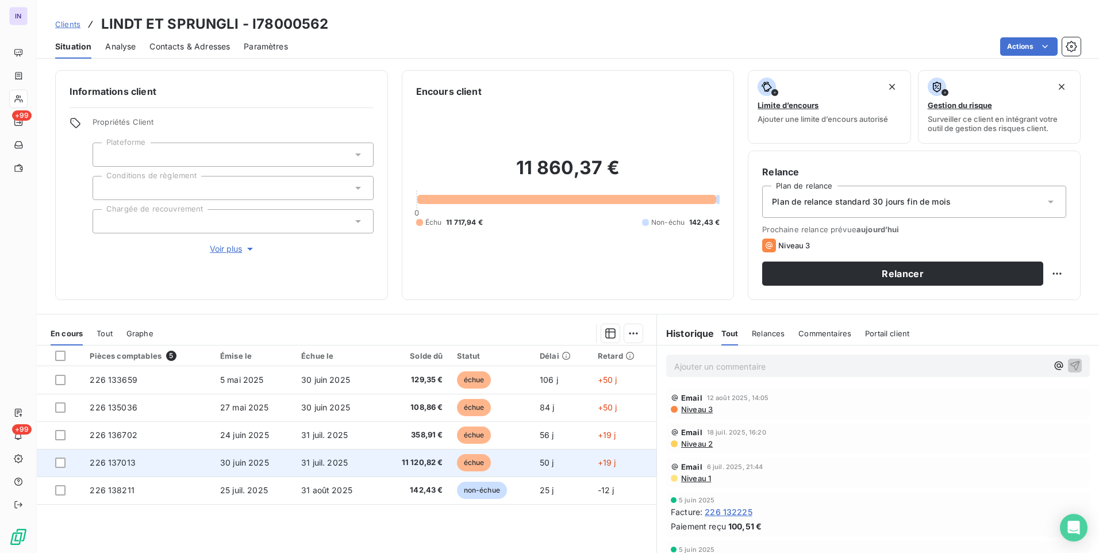
click at [302, 457] on td "31 juil. 2025" at bounding box center [336, 463] width 84 height 28
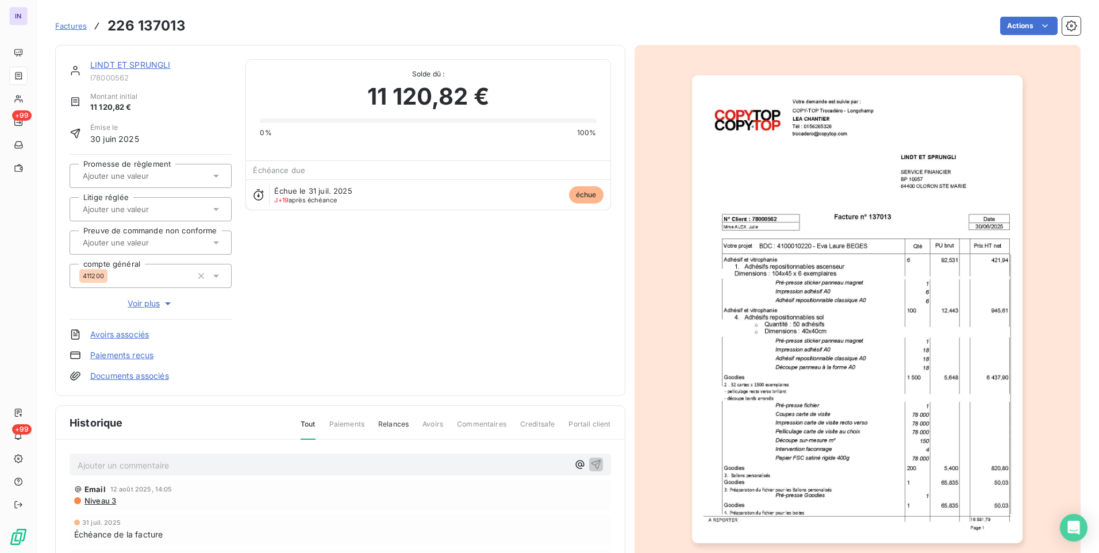
click at [99, 466] on p "Ajouter un commentaire ﻿" at bounding box center [323, 465] width 491 height 14
click at [272, 465] on p "[DATE] ST - Mail envoyé à" at bounding box center [323, 464] width 491 height 13
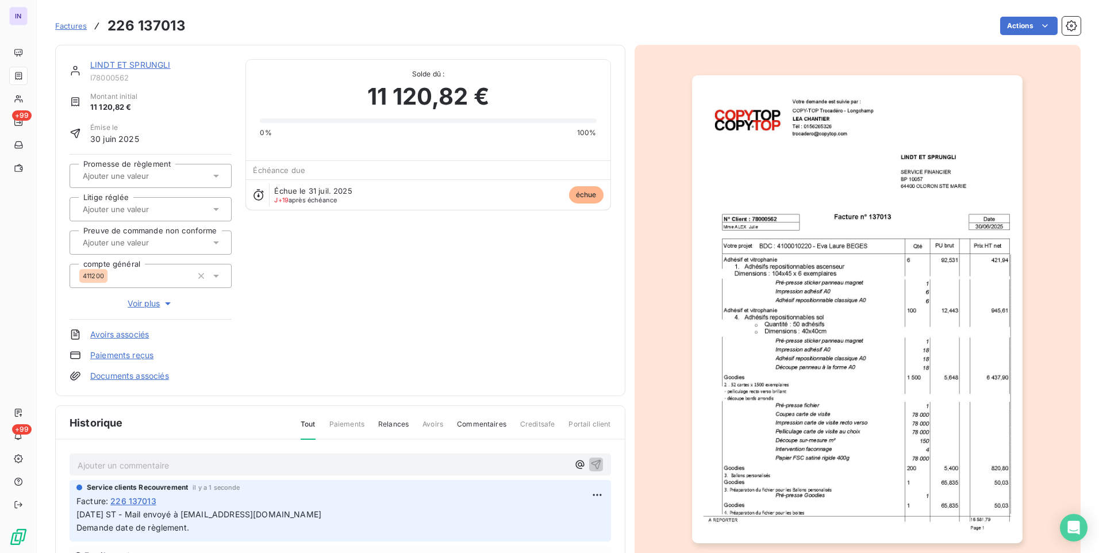
click at [139, 65] on link "LINDT ET SPRUNGLI" at bounding box center [130, 65] width 80 height 10
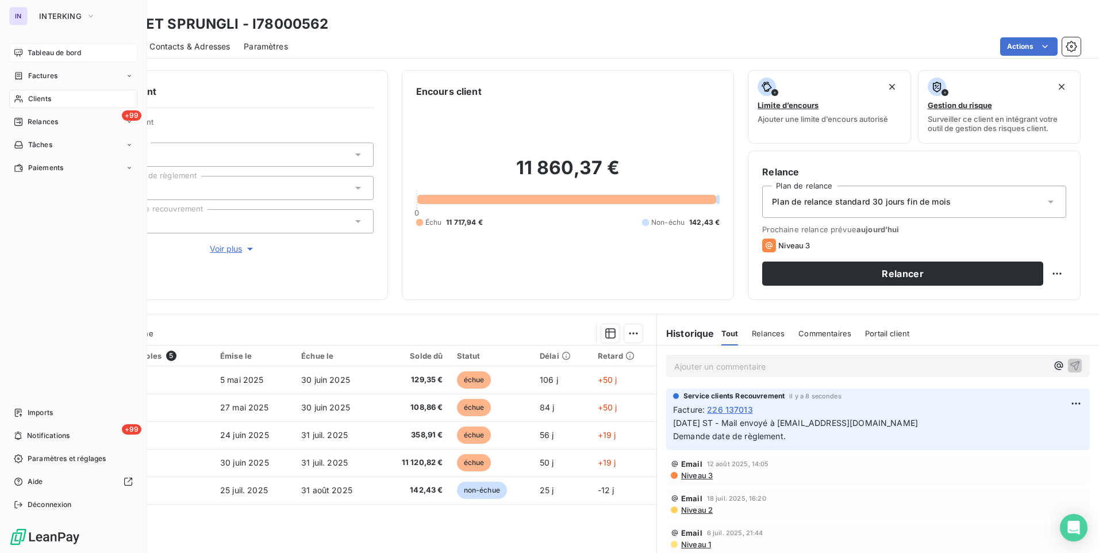
click at [43, 46] on div "Tableau de bord" at bounding box center [73, 53] width 128 height 18
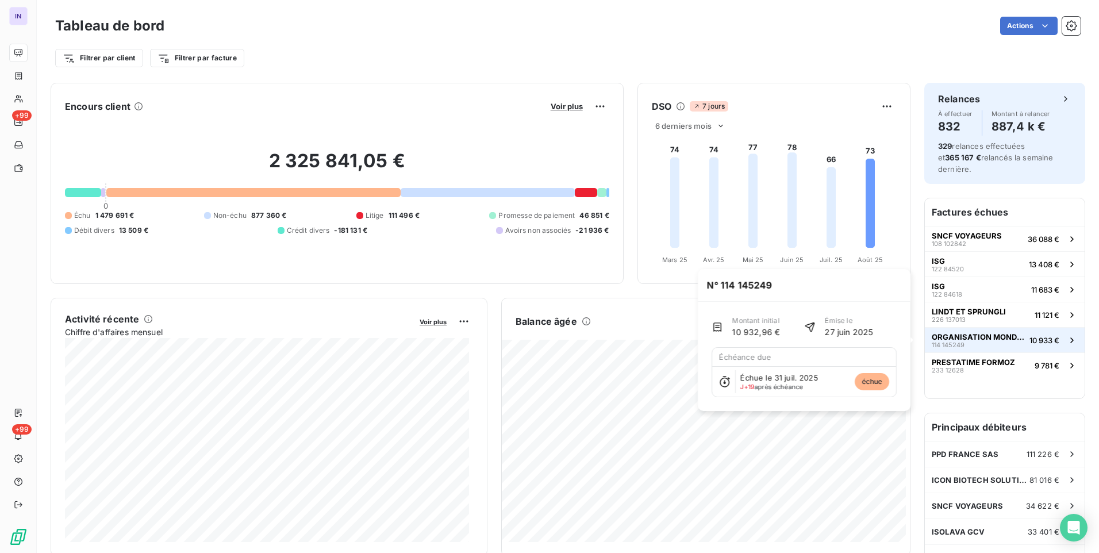
click at [991, 342] on div "ORGANISATION MONDIALE DE LA [DEMOGRAPHIC_DATA] 114 145249" at bounding box center [978, 340] width 93 height 16
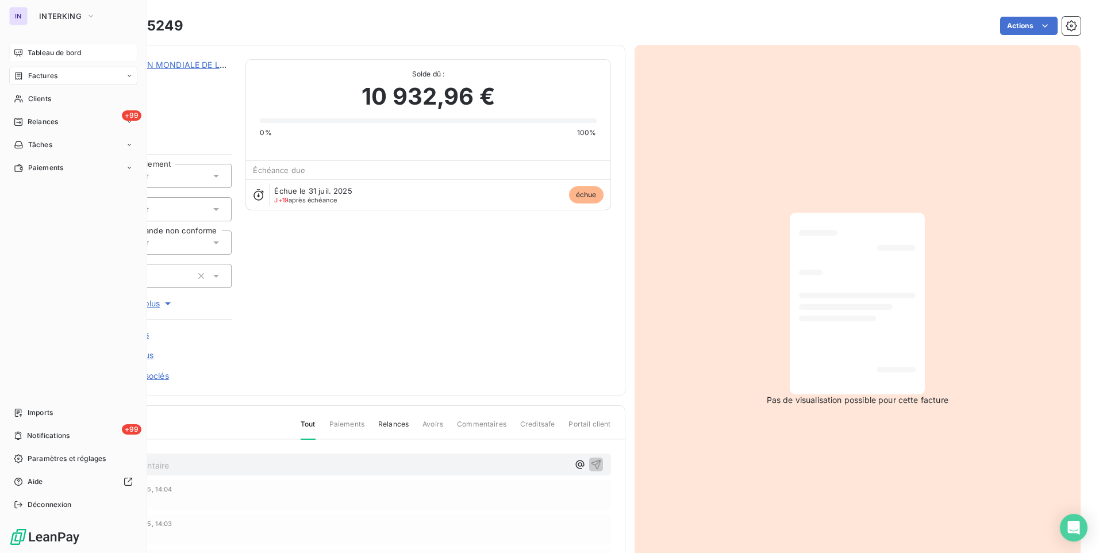
click at [74, 56] on span "Tableau de bord" at bounding box center [54, 53] width 53 height 10
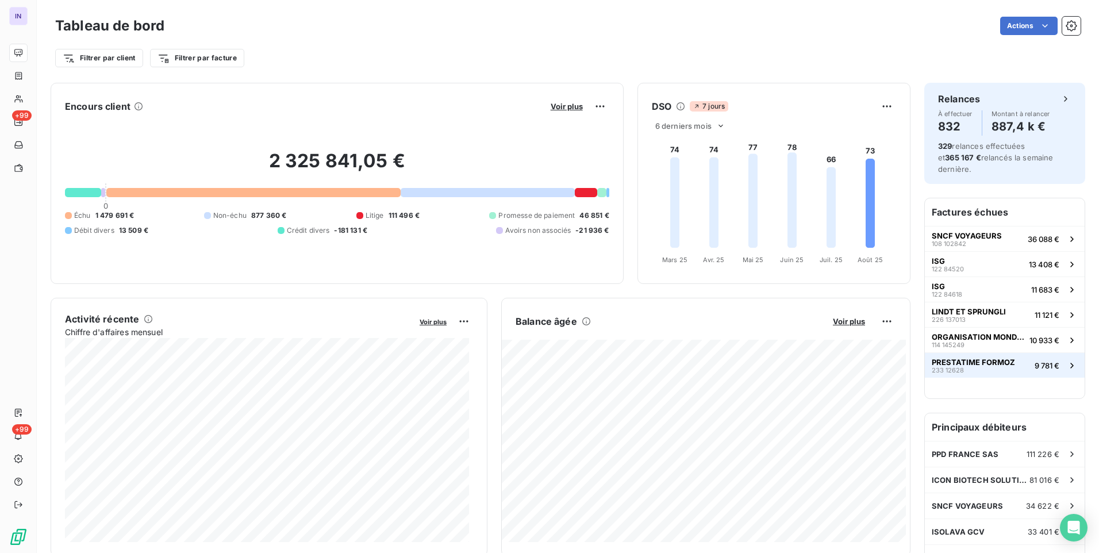
click at [947, 363] on span "PRESTATIME FORMOZ" at bounding box center [973, 362] width 83 height 9
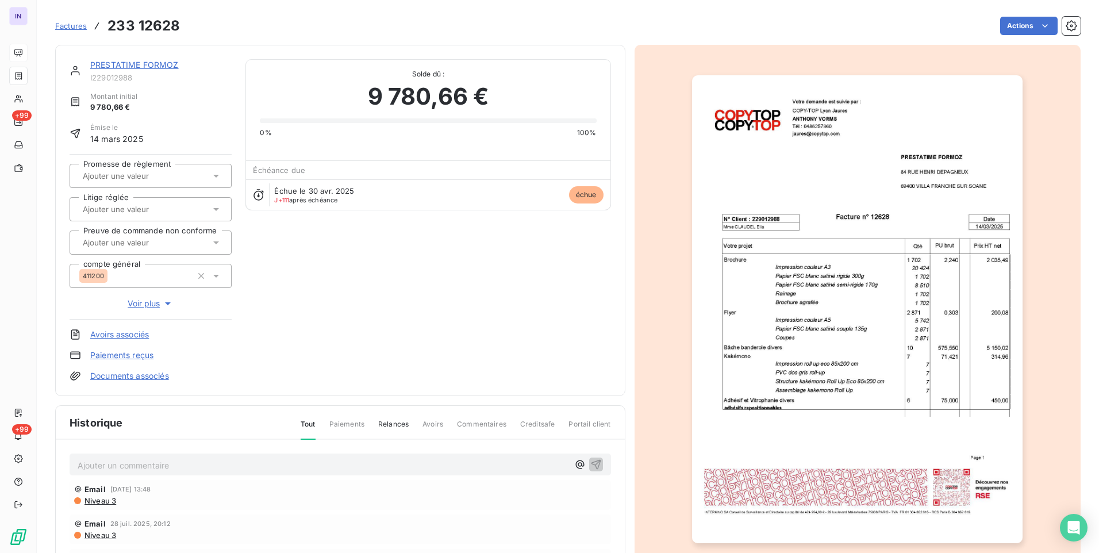
click at [167, 66] on link "PRESTATIME FORMOZ" at bounding box center [134, 65] width 89 height 10
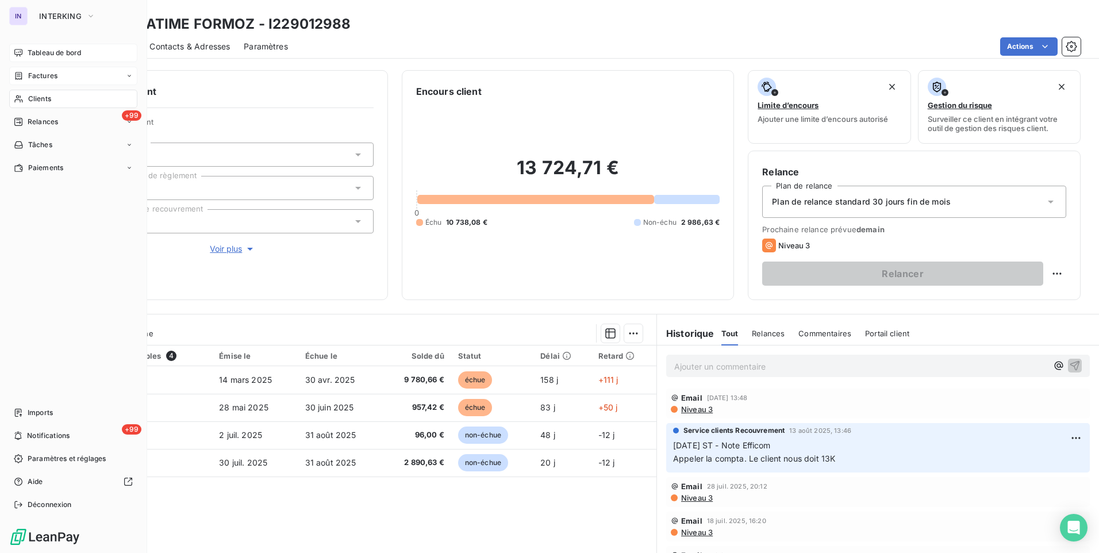
click at [47, 76] on span "Factures" at bounding box center [42, 76] width 29 height 10
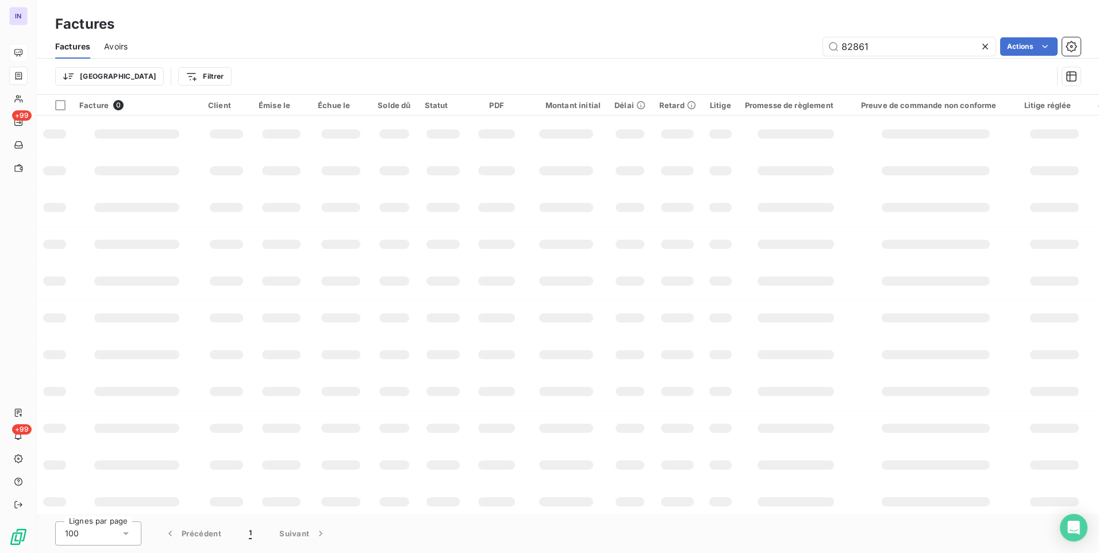
drag, startPoint x: 878, startPoint y: 45, endPoint x: 764, endPoint y: 37, distance: 114.1
click at [773, 38] on div "82861 Actions" at bounding box center [610, 46] width 939 height 18
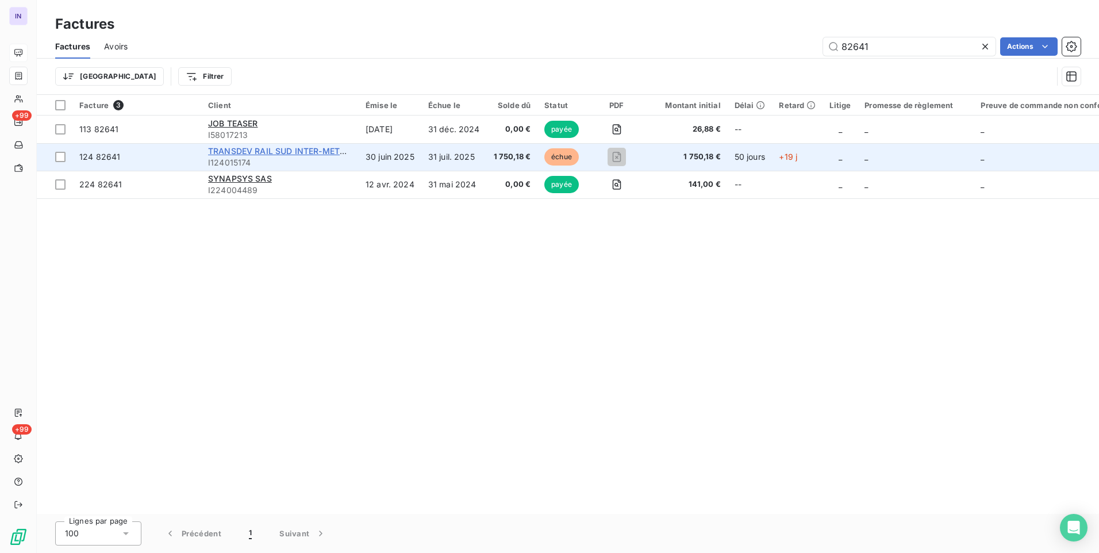
type input "82641"
click at [298, 149] on span "TRANSDEV RAIL SUD INTER-METROPOLES" at bounding box center [293, 151] width 170 height 10
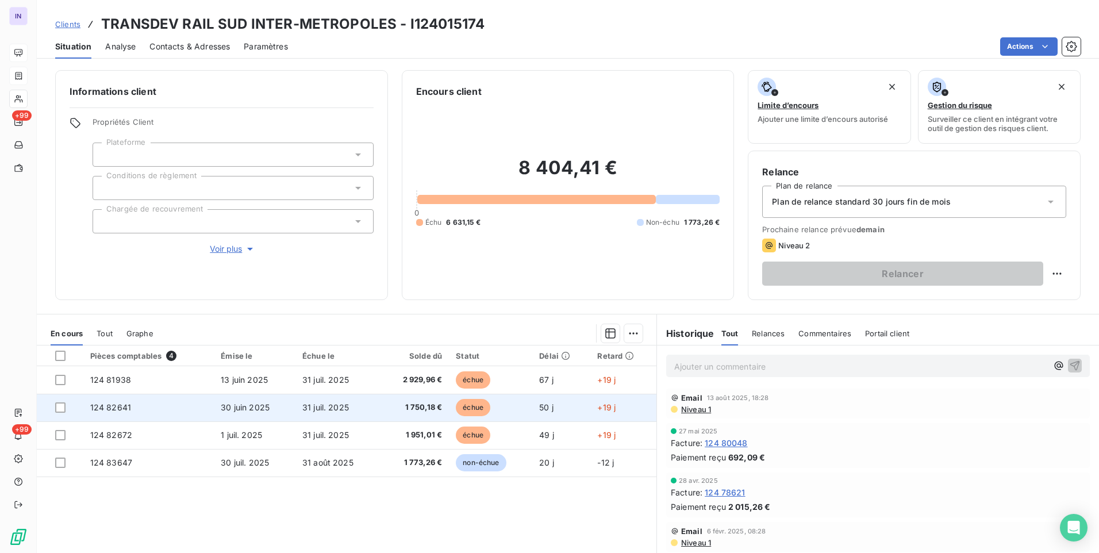
click at [387, 403] on span "1 750,18 €" at bounding box center [414, 407] width 55 height 11
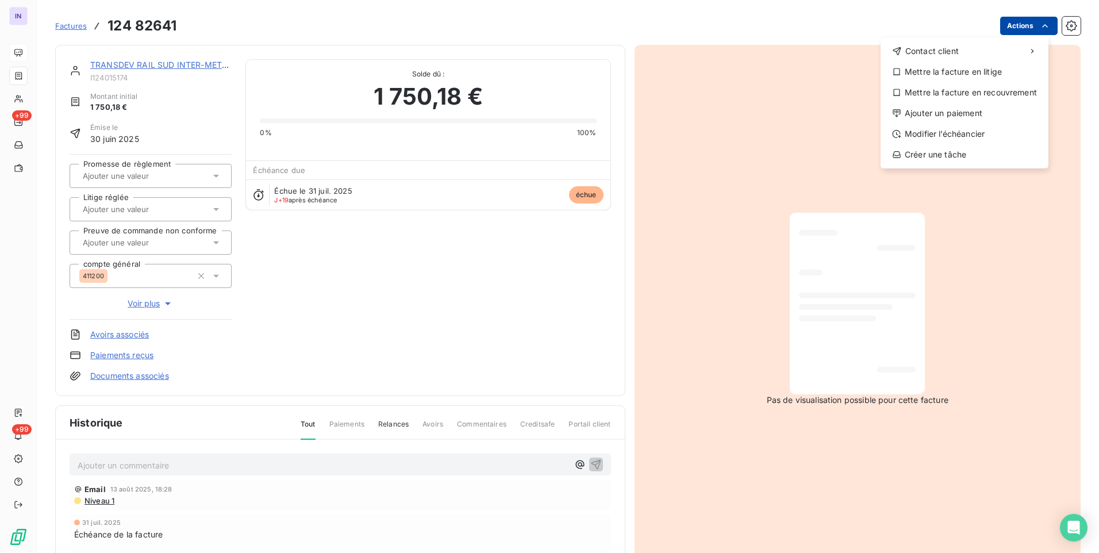
click at [1012, 26] on html "IN +99 +99 Factures [PHONE_NUMBER] Actions Contact client Mettre la facture en …" at bounding box center [549, 276] width 1099 height 553
click at [952, 112] on div "Ajouter un paiement" at bounding box center [964, 113] width 159 height 18
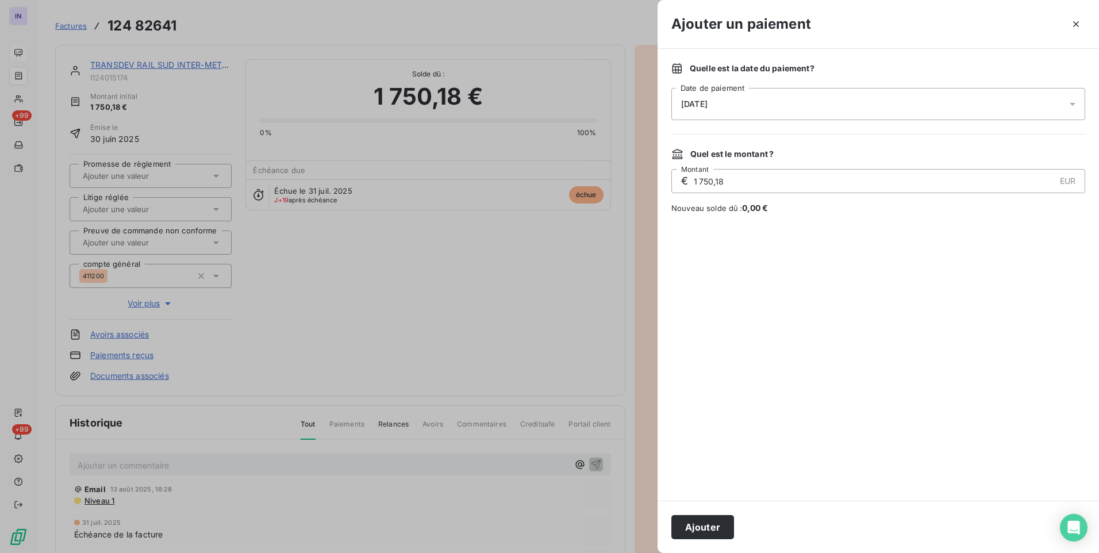
click at [778, 108] on div "[DATE]" at bounding box center [878, 104] width 414 height 32
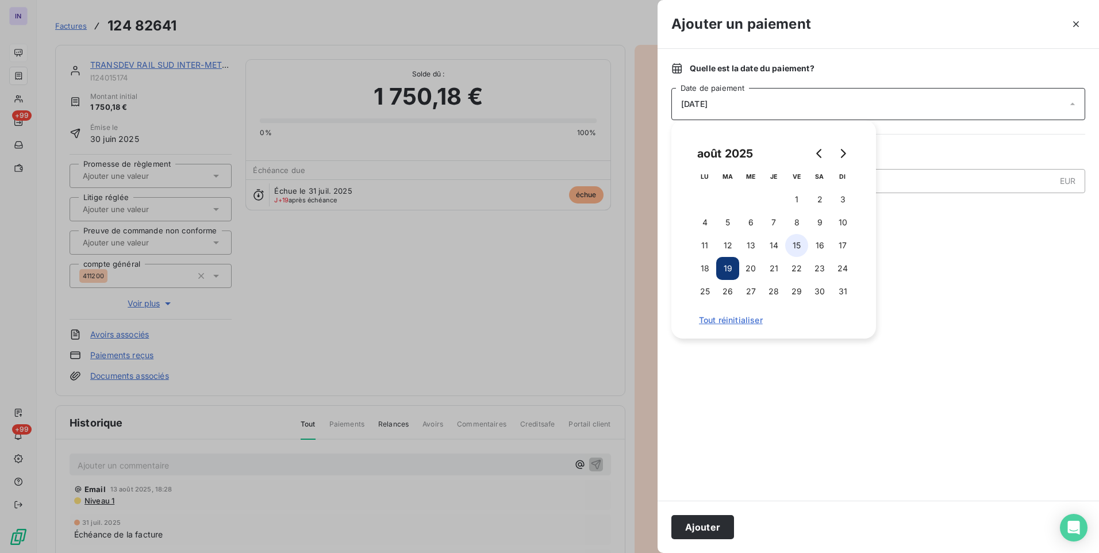
click at [798, 245] on button "15" at bounding box center [796, 245] width 23 height 23
click at [708, 538] on button "Ajouter" at bounding box center [702, 527] width 63 height 24
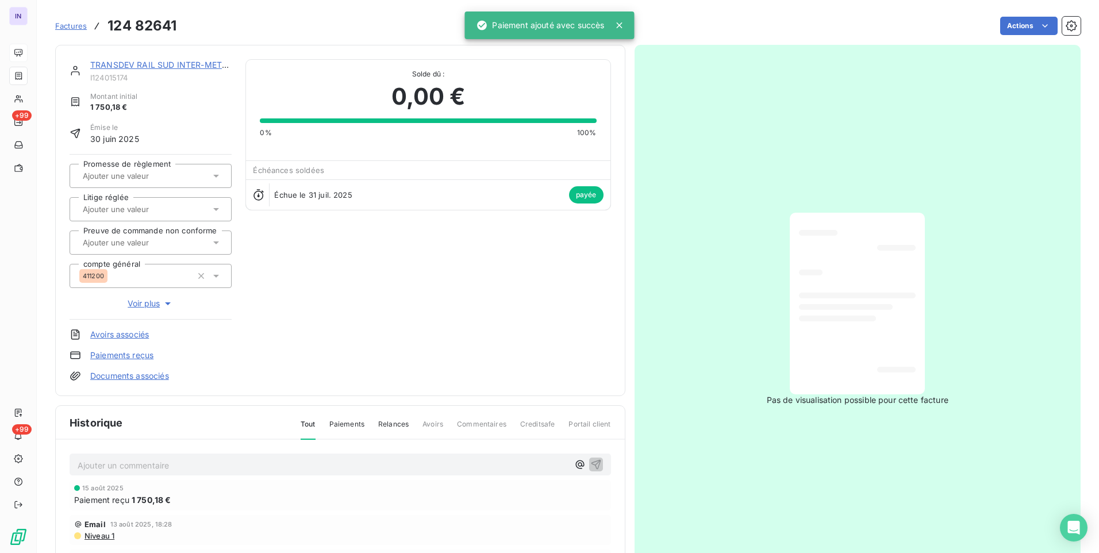
click at [179, 66] on link "TRANSDEV RAIL SUD INTER-METROPOLES" at bounding box center [175, 65] width 170 height 10
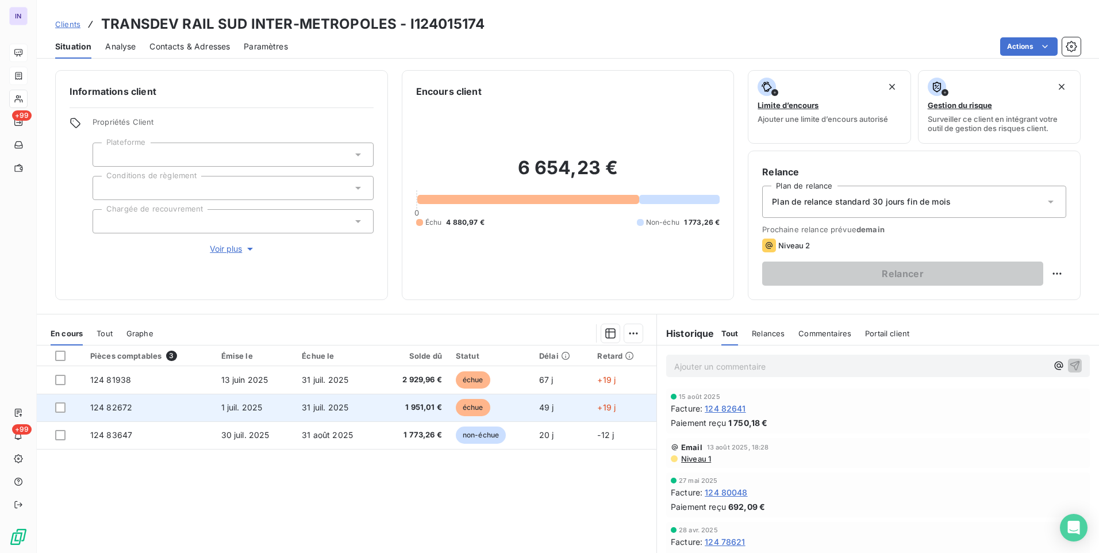
click at [224, 412] on td "1 juil. 2025" at bounding box center [254, 408] width 81 height 28
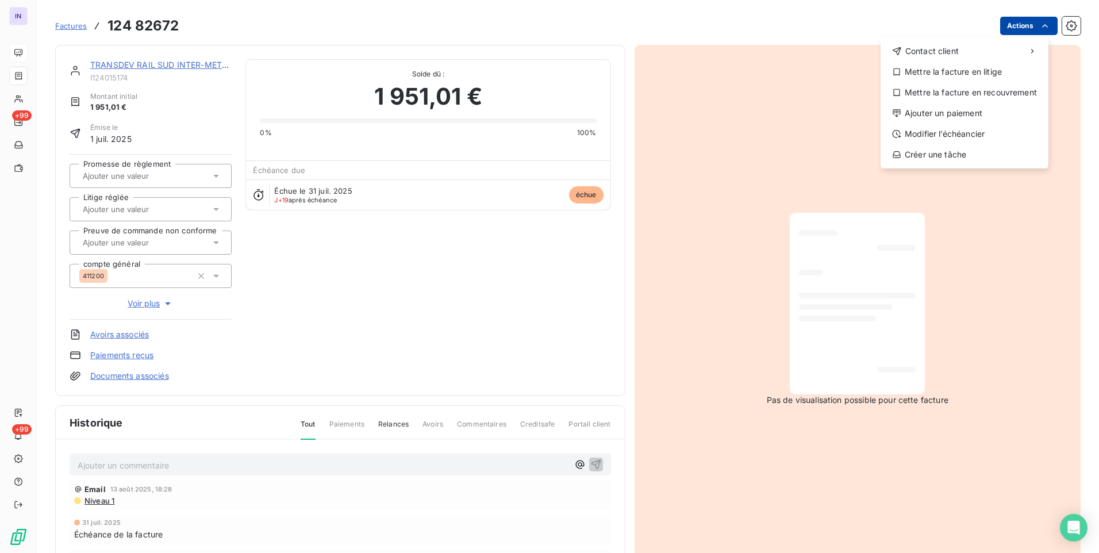
click at [998, 26] on html "IN +99 +99 Factures [PHONE_NUMBER] Actions Contact client Mettre la facture en …" at bounding box center [549, 276] width 1099 height 553
click at [970, 112] on div "Ajouter un paiement" at bounding box center [964, 113] width 159 height 18
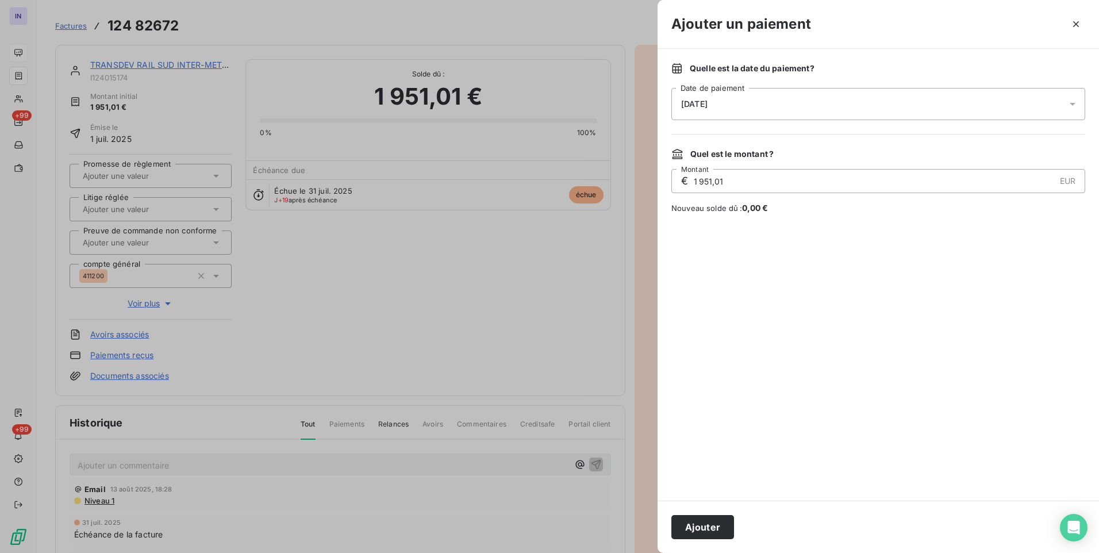
click at [759, 97] on div "[DATE]" at bounding box center [878, 104] width 414 height 32
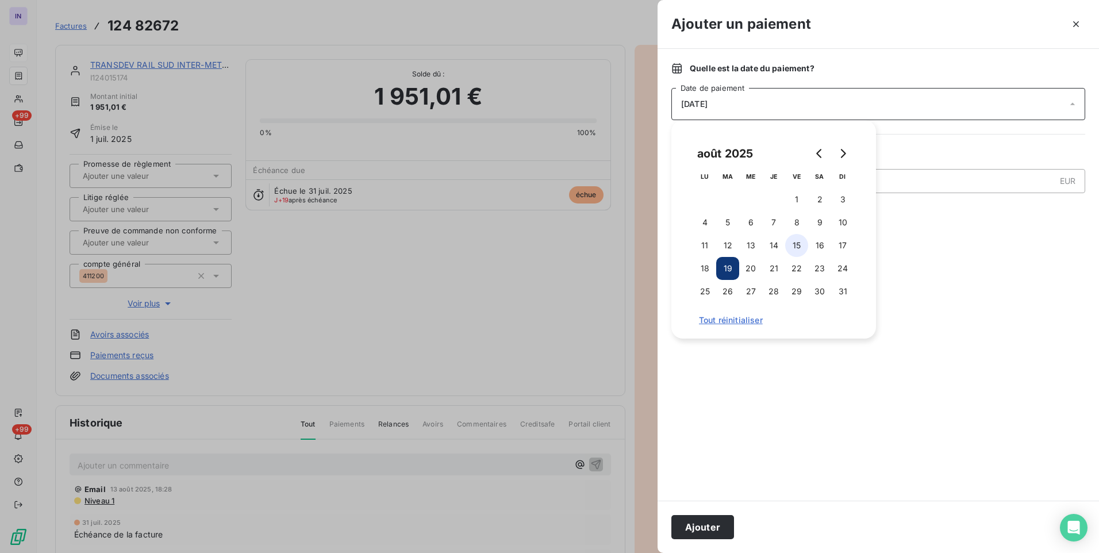
click at [795, 248] on button "15" at bounding box center [796, 245] width 23 height 23
click at [697, 525] on button "Ajouter" at bounding box center [702, 527] width 63 height 24
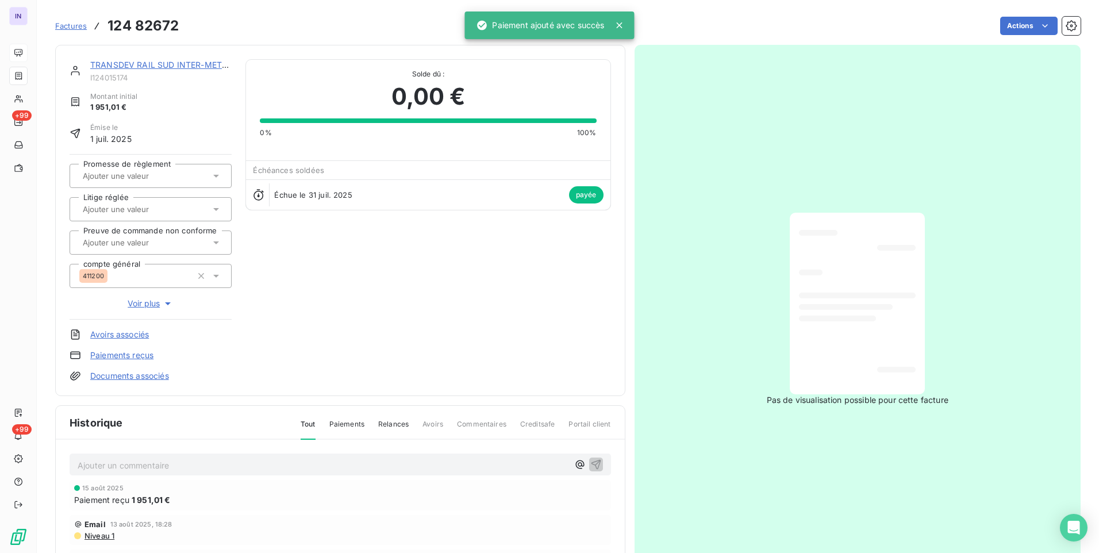
click at [166, 62] on link "TRANSDEV RAIL SUD INTER-METROPOLES" at bounding box center [175, 65] width 170 height 10
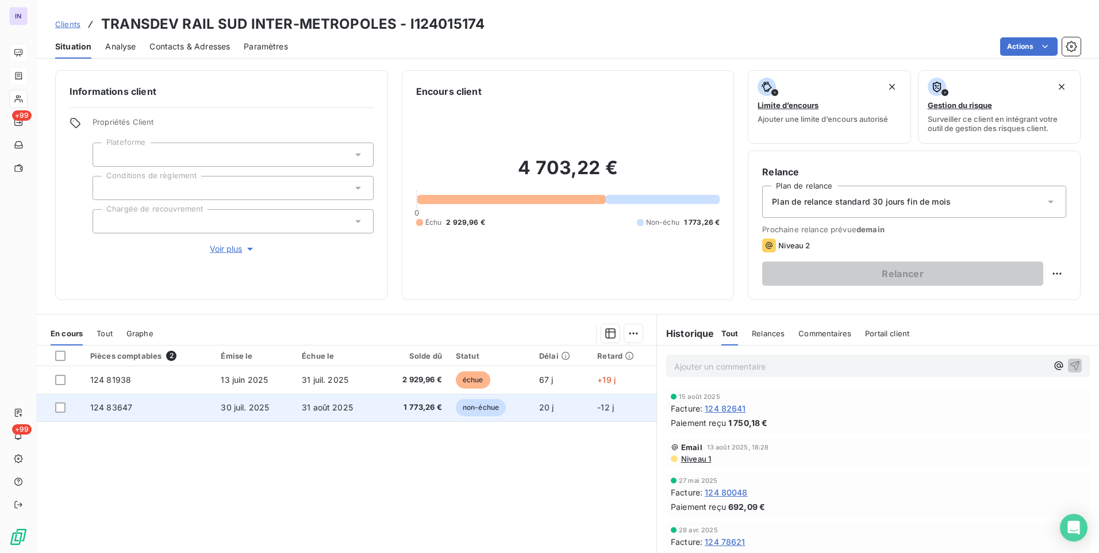
click at [155, 414] on td "124 83647" at bounding box center [148, 408] width 131 height 28
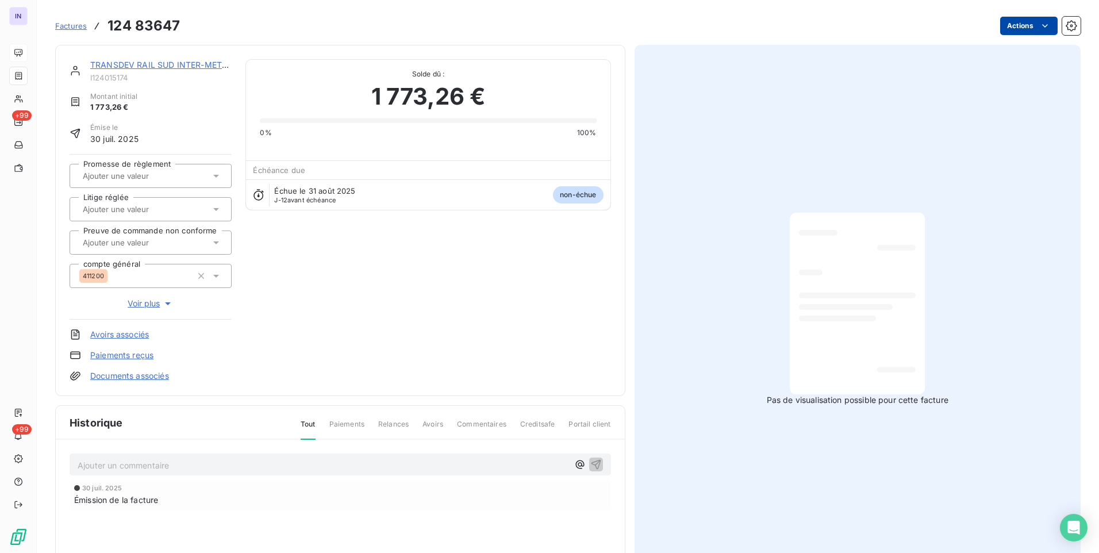
click at [1022, 28] on html "IN +99 +99 Factures 124 83647 Actions TRANSDEV RAIL SUD INTER-METROPOLES I12401…" at bounding box center [549, 276] width 1099 height 553
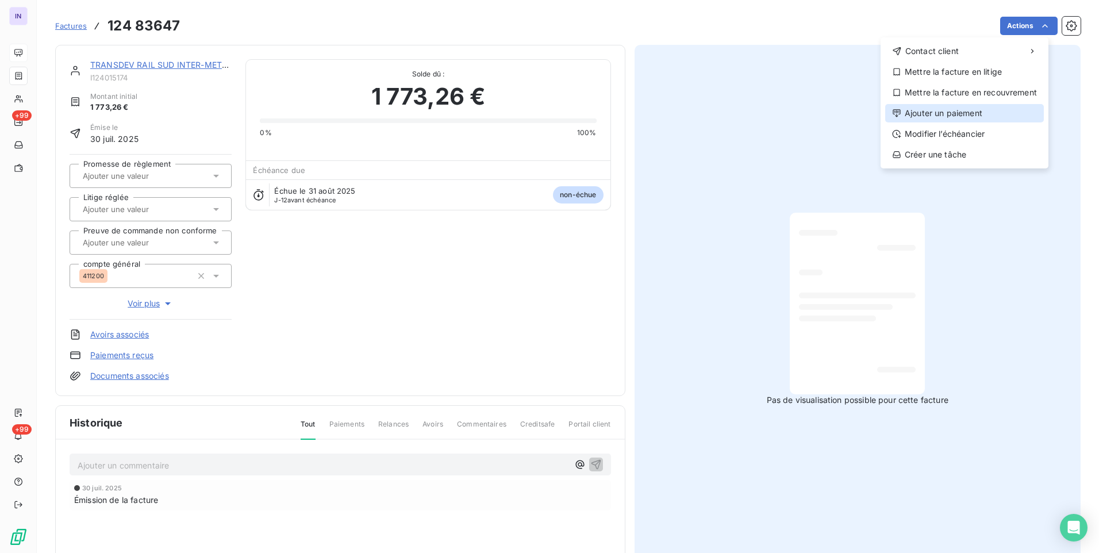
click at [981, 116] on div "Ajouter un paiement" at bounding box center [964, 113] width 159 height 18
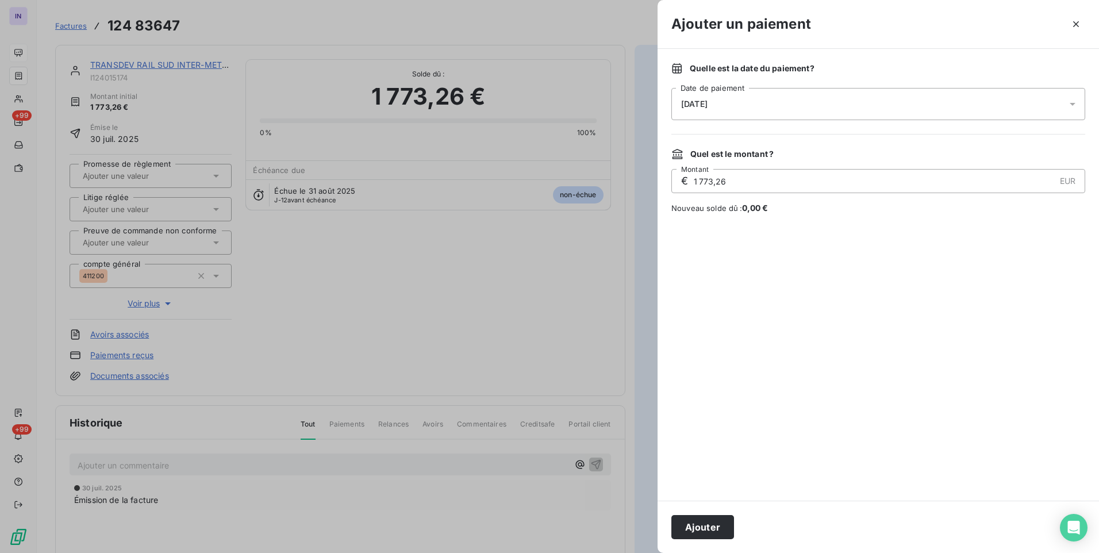
click at [767, 109] on div "[DATE]" at bounding box center [878, 104] width 414 height 32
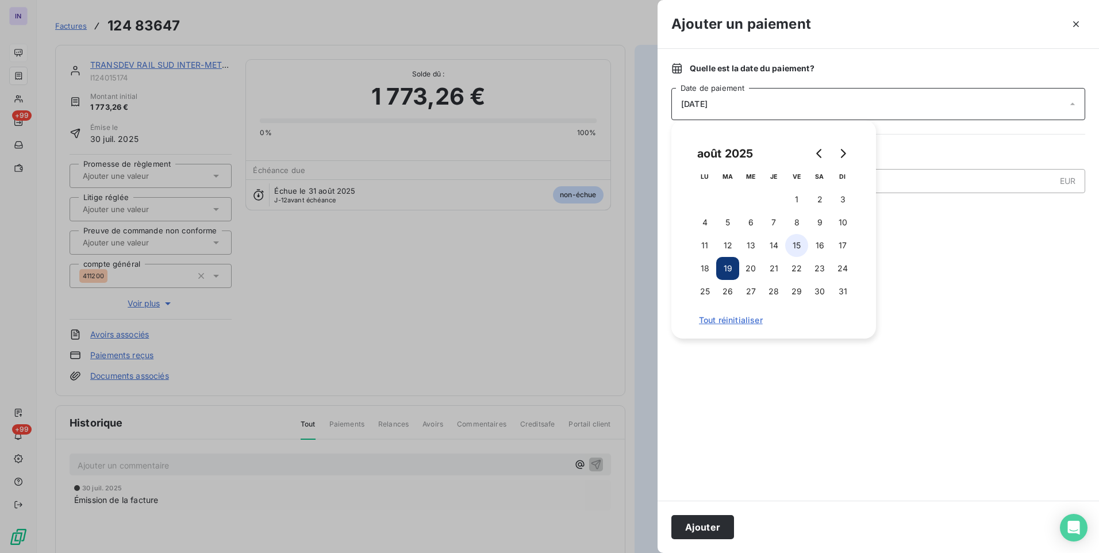
click at [793, 243] on button "15" at bounding box center [796, 245] width 23 height 23
click at [701, 527] on button "Ajouter" at bounding box center [702, 527] width 63 height 24
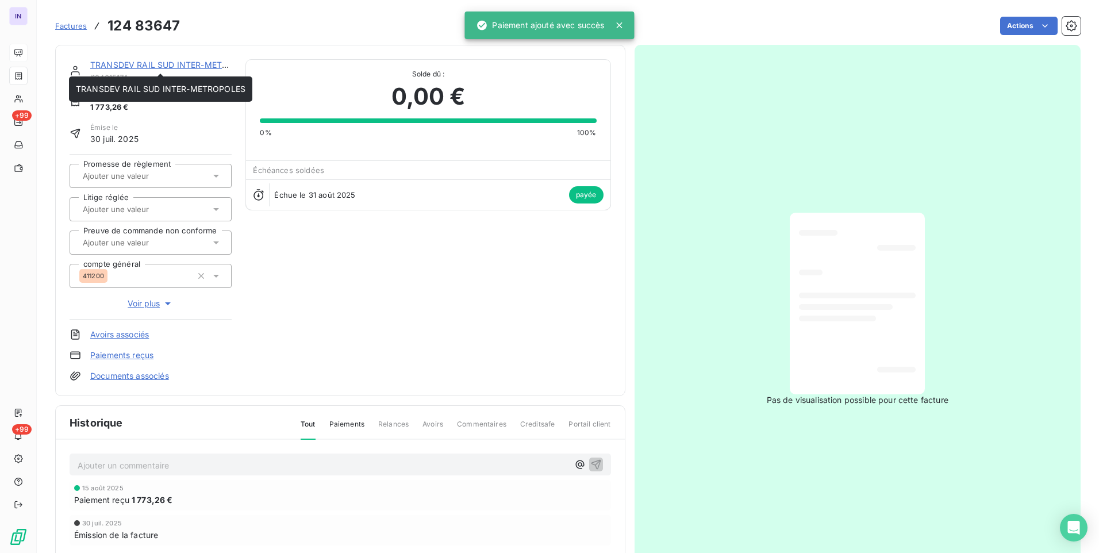
click at [124, 68] on link "TRANSDEV RAIL SUD INTER-METROPOLES" at bounding box center [175, 65] width 170 height 10
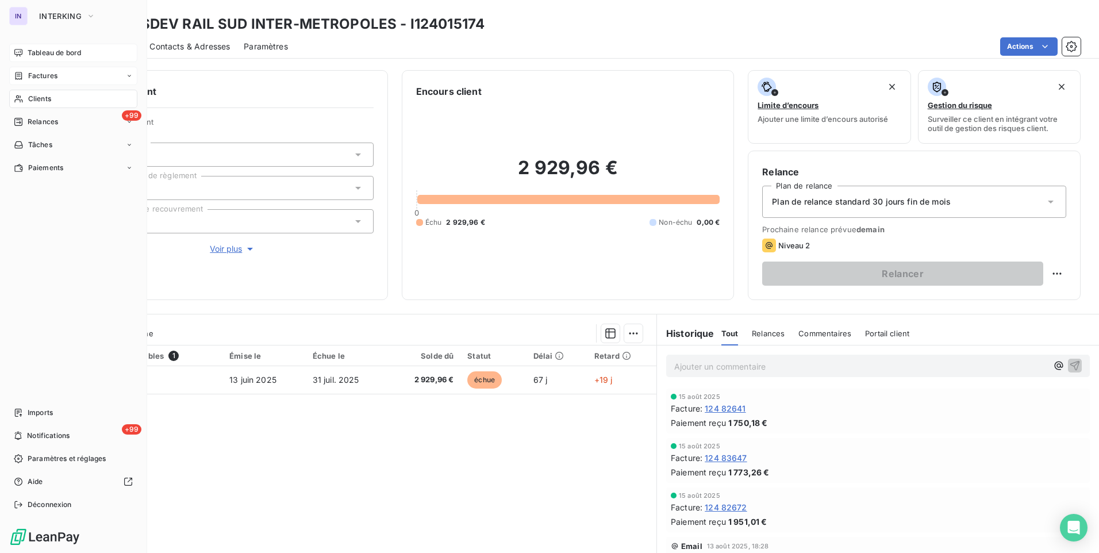
click at [37, 80] on span "Factures" at bounding box center [42, 76] width 29 height 10
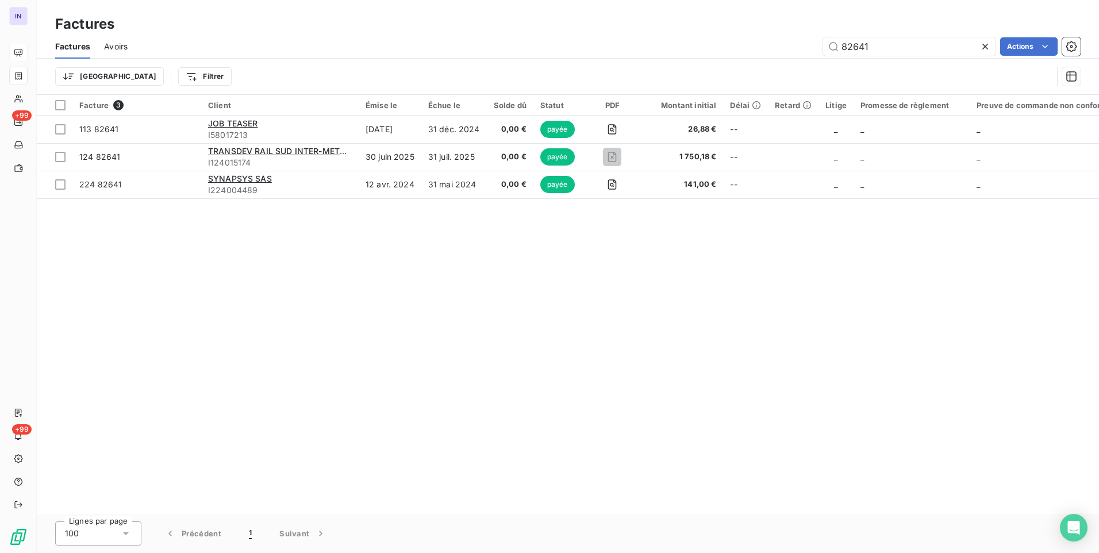
drag, startPoint x: 904, startPoint y: 50, endPoint x: 772, endPoint y: 30, distance: 133.1
click at [772, 30] on div "Factures Factures Avoirs 82641 Actions Trier Filtrer" at bounding box center [568, 47] width 1062 height 95
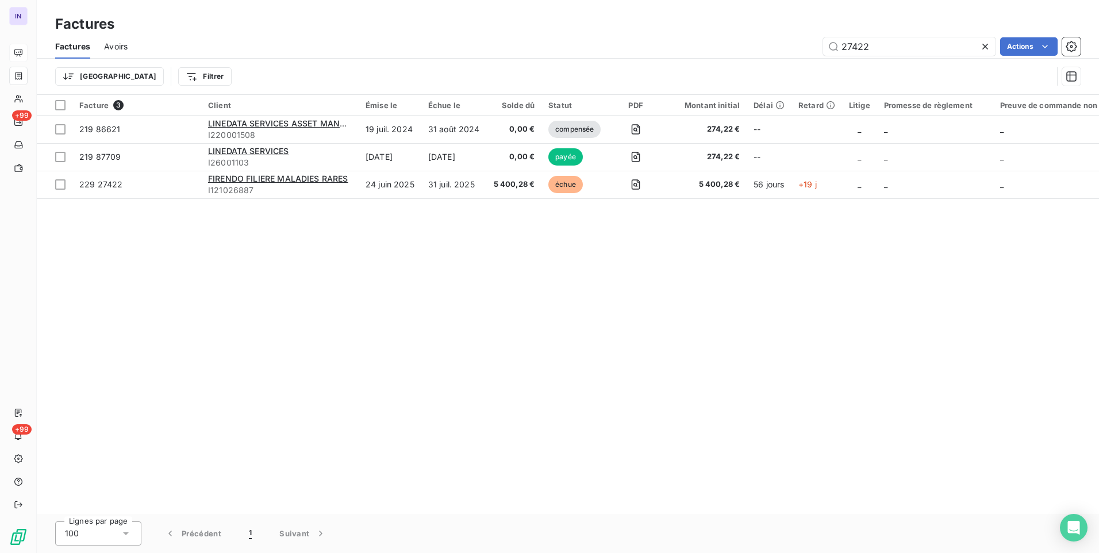
type input "27422"
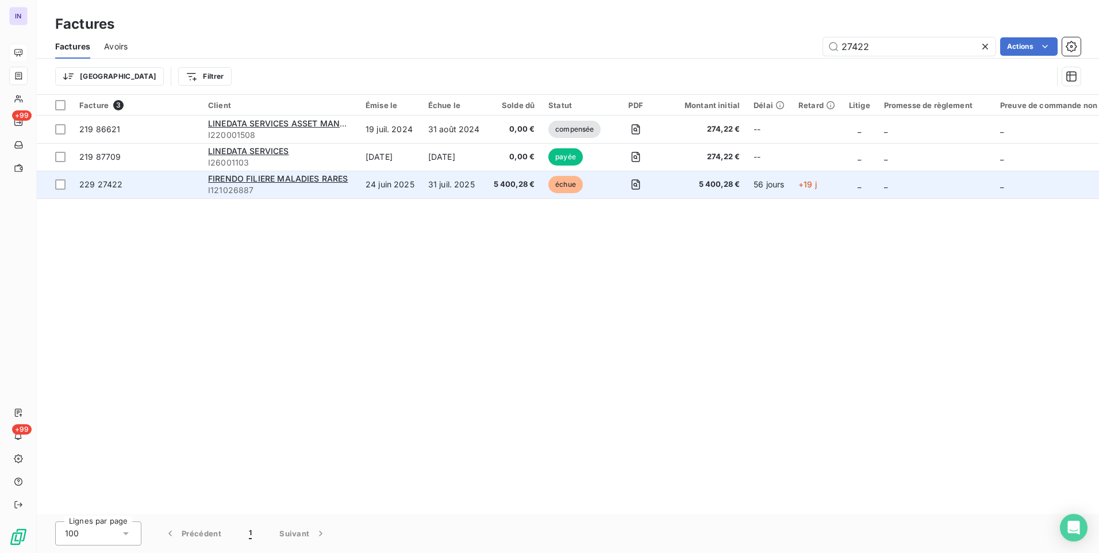
click at [369, 189] on td "24 juin 2025" at bounding box center [390, 185] width 63 height 28
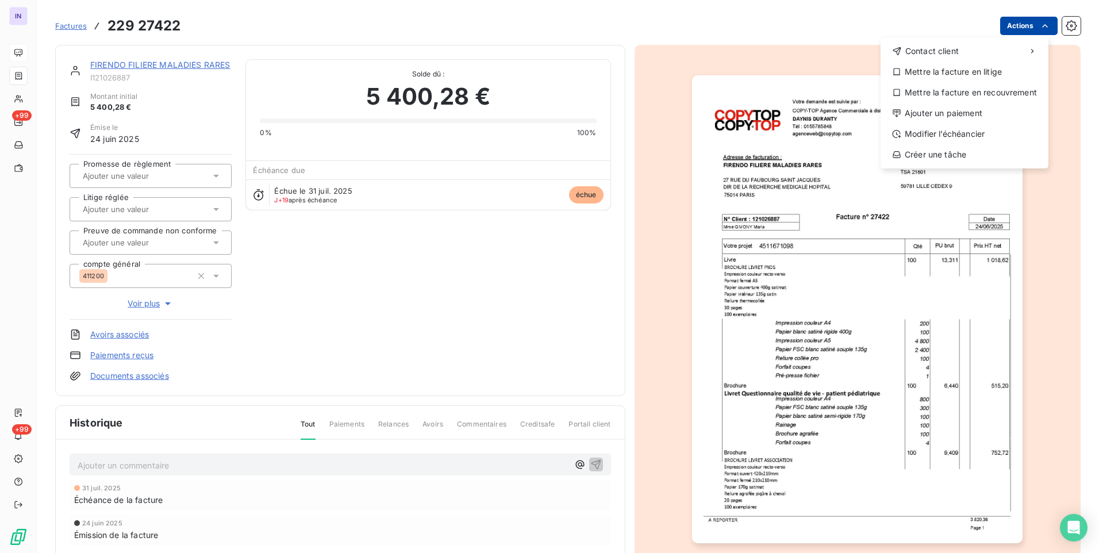
click at [1008, 30] on html "IN +99 +99 Factures [PHONE_NUMBER] Actions Contact client Mettre la facture en …" at bounding box center [549, 276] width 1099 height 553
click at [958, 110] on div "Ajouter un paiement" at bounding box center [964, 113] width 159 height 18
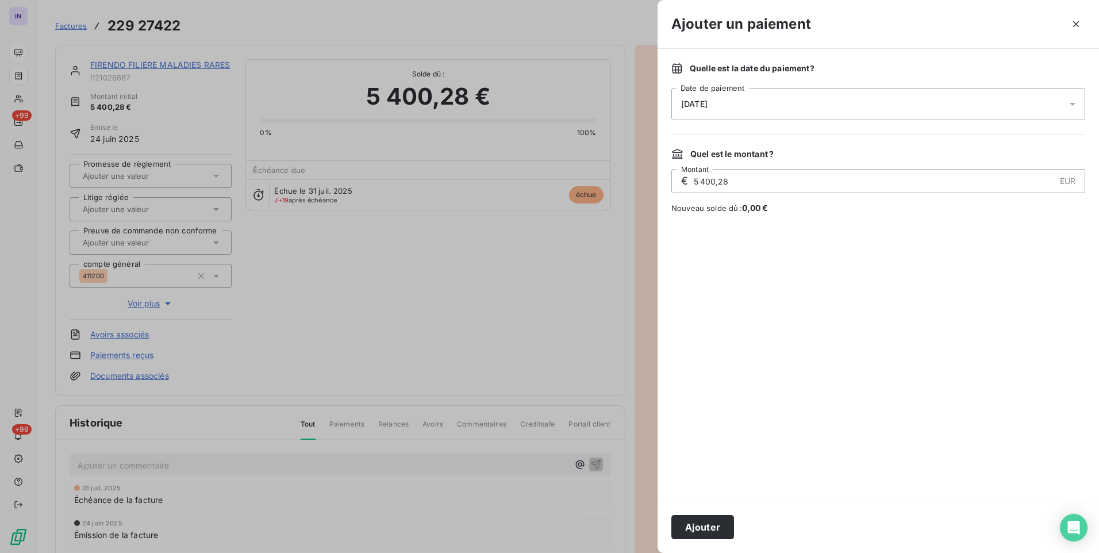
click at [832, 95] on div "[DATE]" at bounding box center [878, 104] width 414 height 32
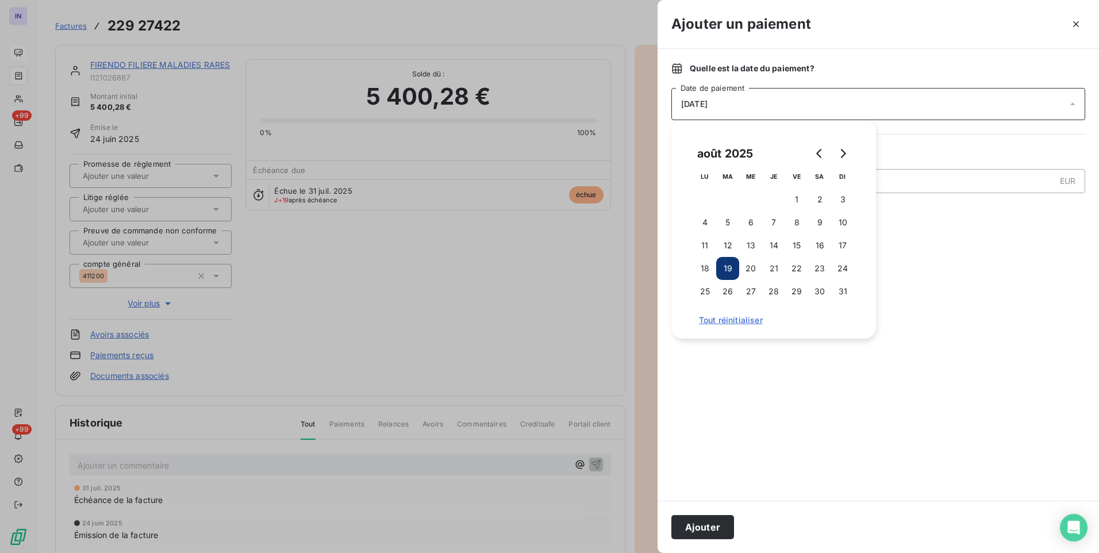
drag, startPoint x: 797, startPoint y: 247, endPoint x: 726, endPoint y: 412, distance: 180.3
click at [797, 248] on button "15" at bounding box center [796, 245] width 23 height 23
click at [690, 524] on button "Ajouter" at bounding box center [702, 527] width 63 height 24
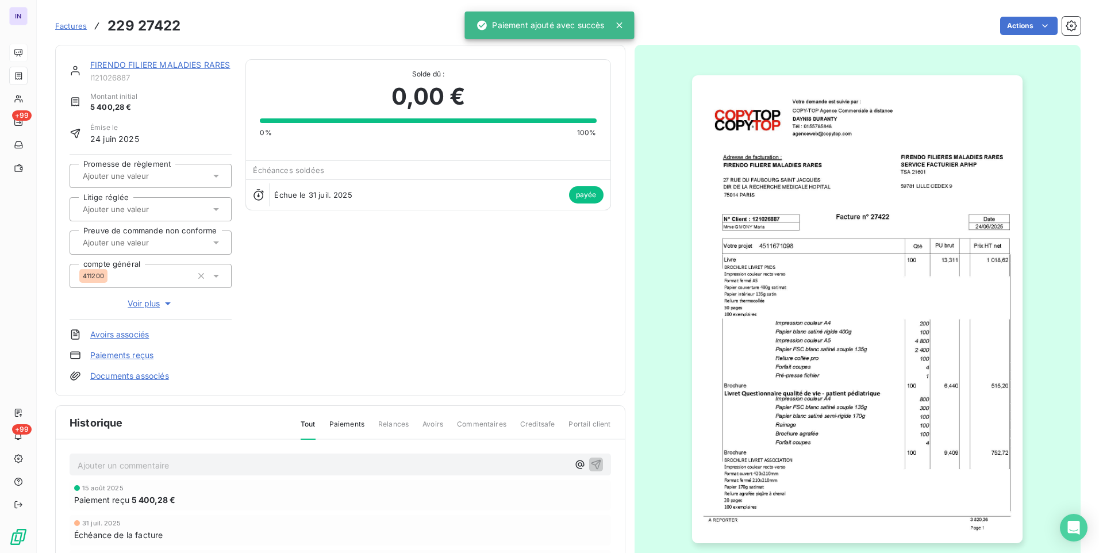
click at [178, 63] on link "FIRENDO FILIERE MALADIES RARES" at bounding box center [160, 65] width 140 height 10
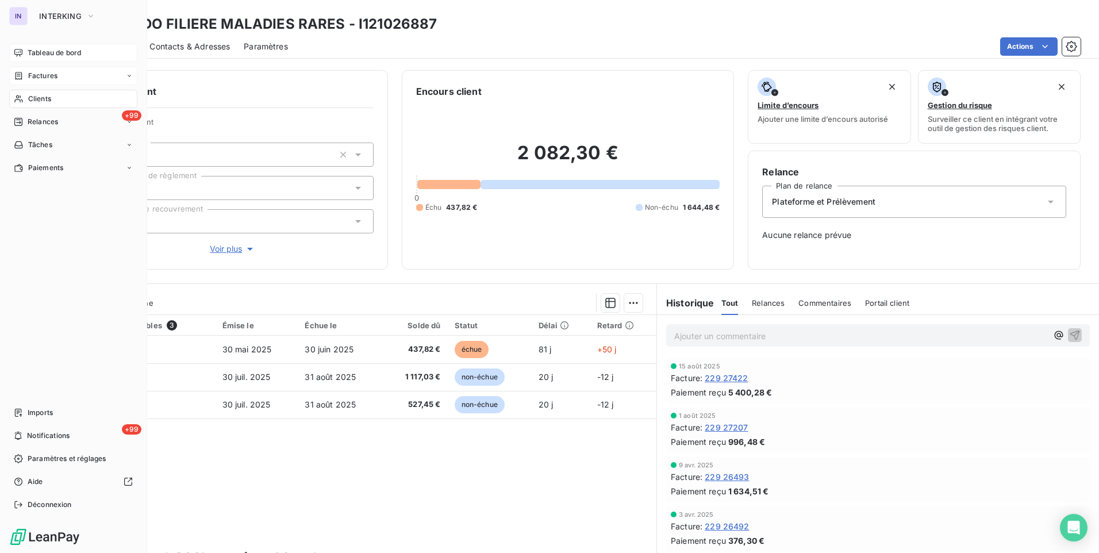
click at [43, 78] on span "Factures" at bounding box center [42, 76] width 29 height 10
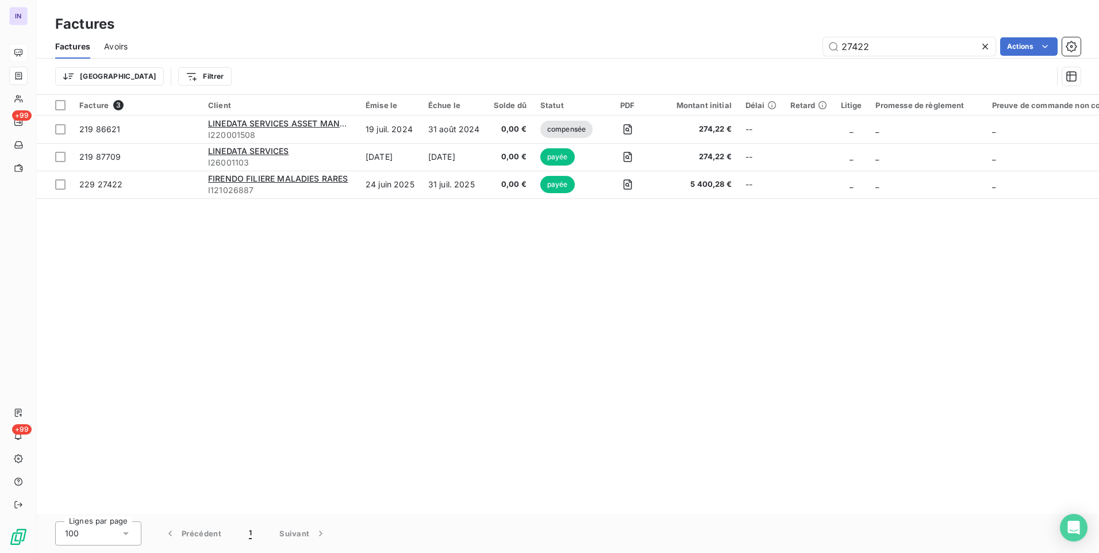
drag, startPoint x: 855, startPoint y: 40, endPoint x: 741, endPoint y: 39, distance: 114.4
click at [748, 42] on div "27422 Actions" at bounding box center [610, 46] width 939 height 18
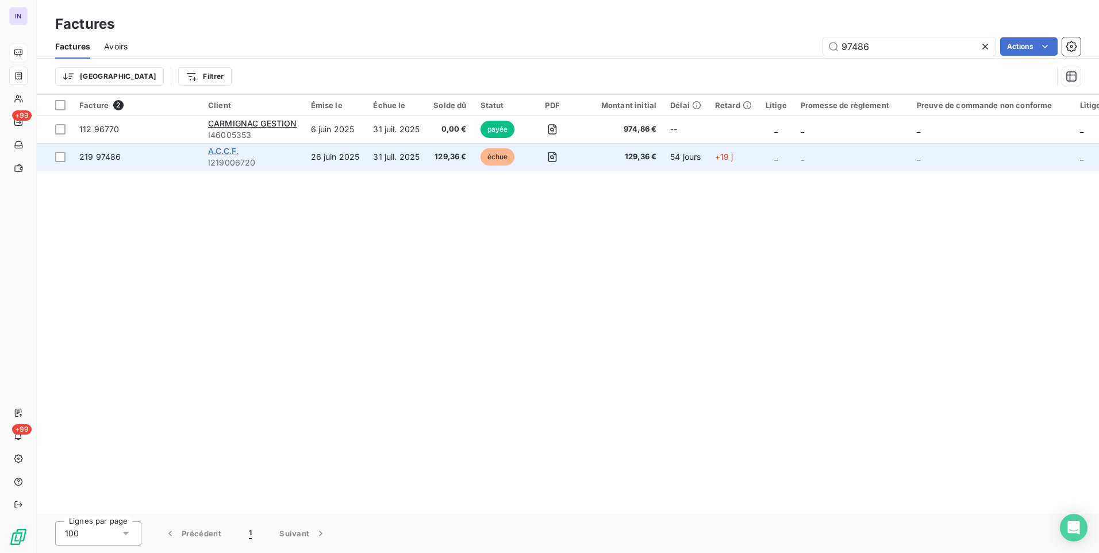
type input "97486"
click at [233, 149] on span "A.C.C.F." at bounding box center [223, 151] width 30 height 10
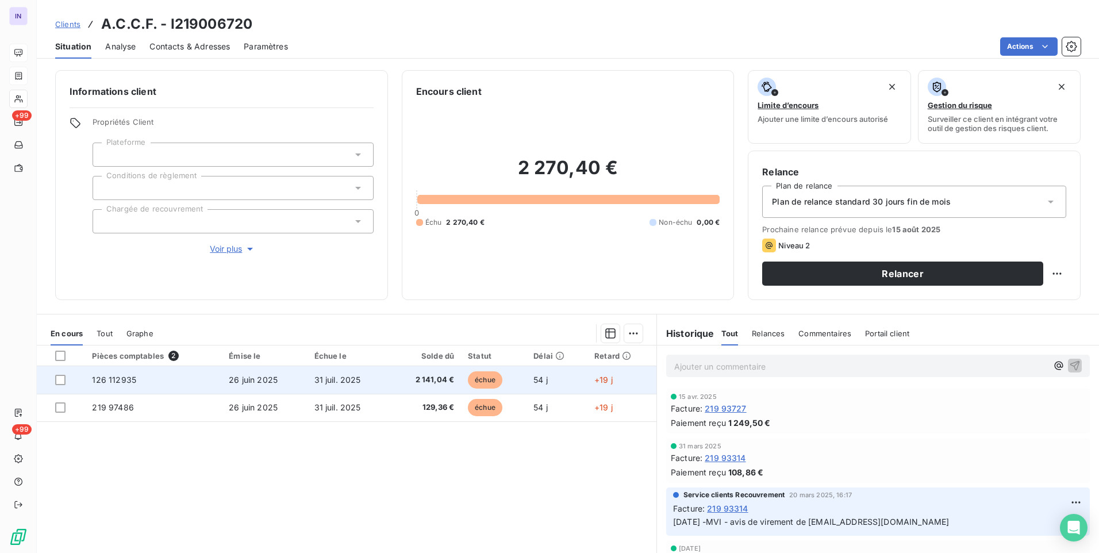
click at [303, 389] on td "26 juin 2025" at bounding box center [264, 380] width 85 height 28
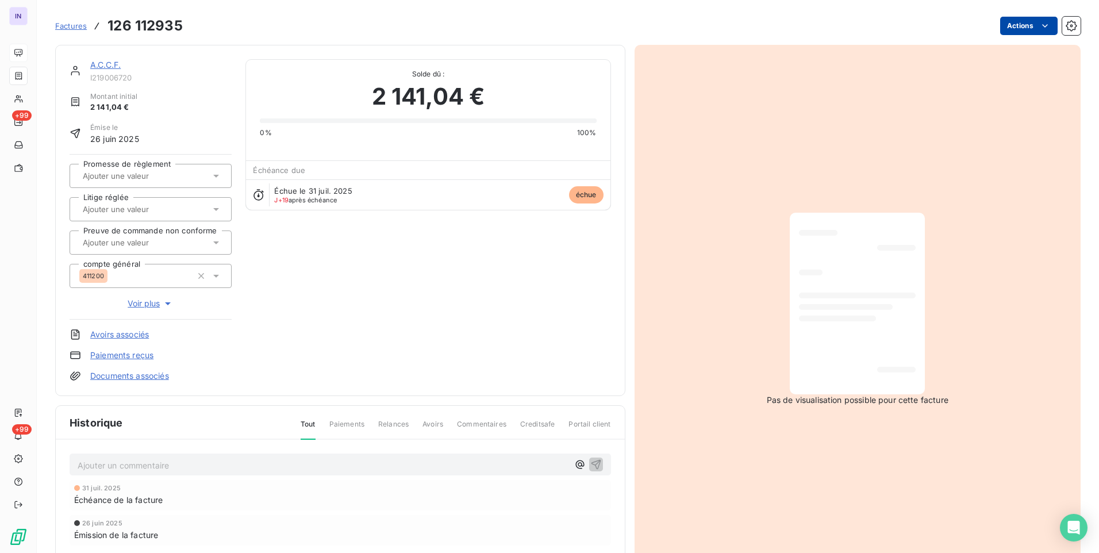
click at [1001, 33] on html "IN +99 +99 Factures 126 112935 Actions A.C.C.F. I219006720 Montant initial 2 14…" at bounding box center [549, 276] width 1099 height 553
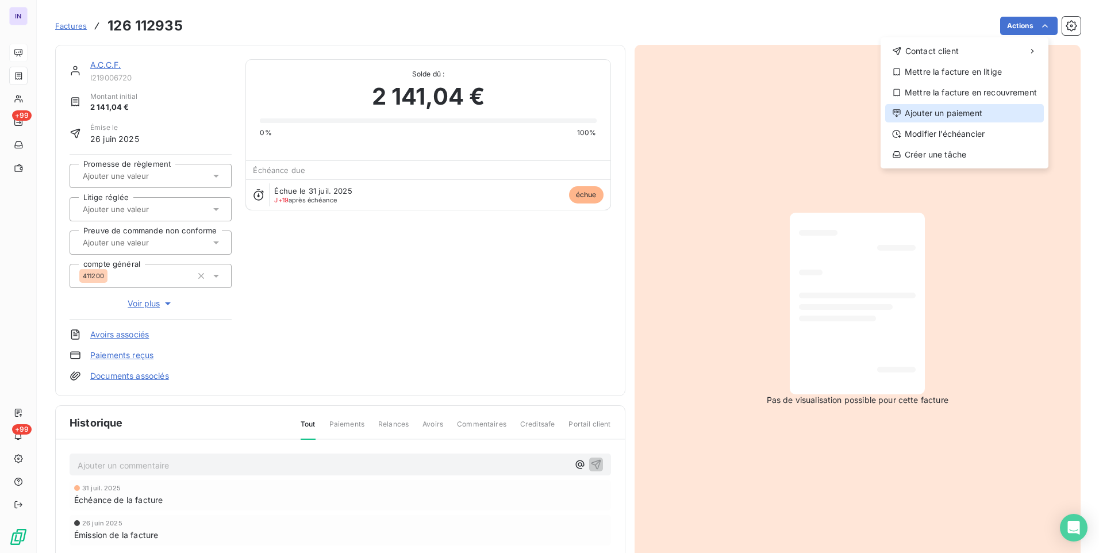
click at [956, 117] on div "Ajouter un paiement" at bounding box center [964, 113] width 159 height 18
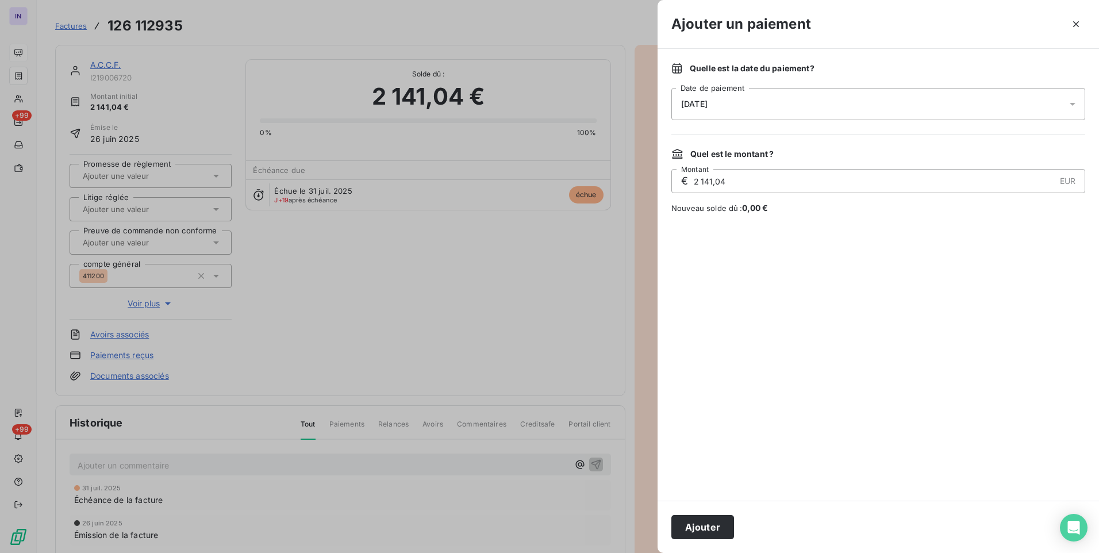
click at [826, 102] on div "[DATE]" at bounding box center [878, 104] width 414 height 32
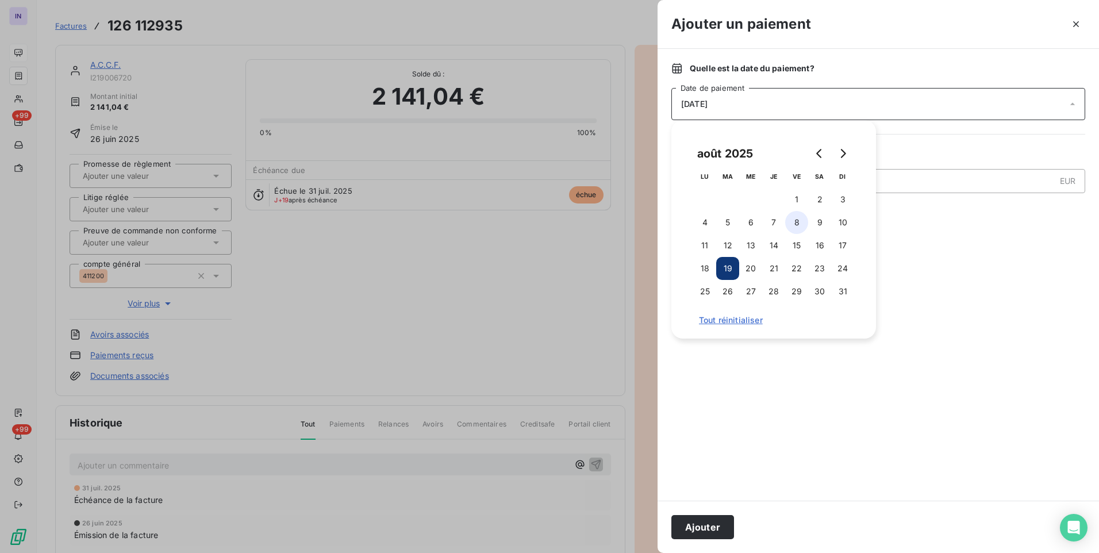
click at [798, 232] on button "8" at bounding box center [796, 222] width 23 height 23
click at [795, 246] on button "15" at bounding box center [796, 245] width 23 height 23
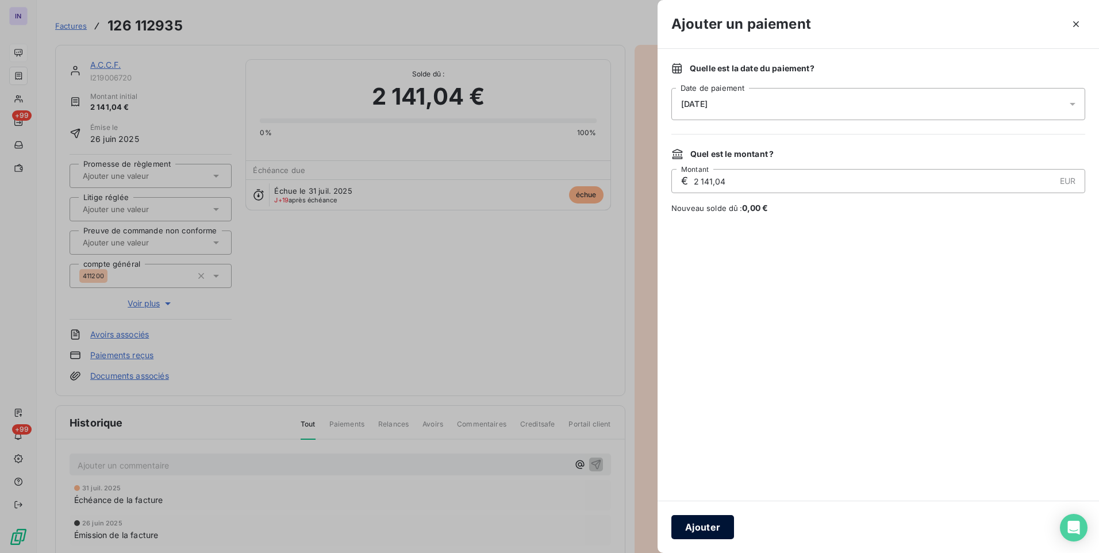
click at [715, 521] on button "Ajouter" at bounding box center [702, 527] width 63 height 24
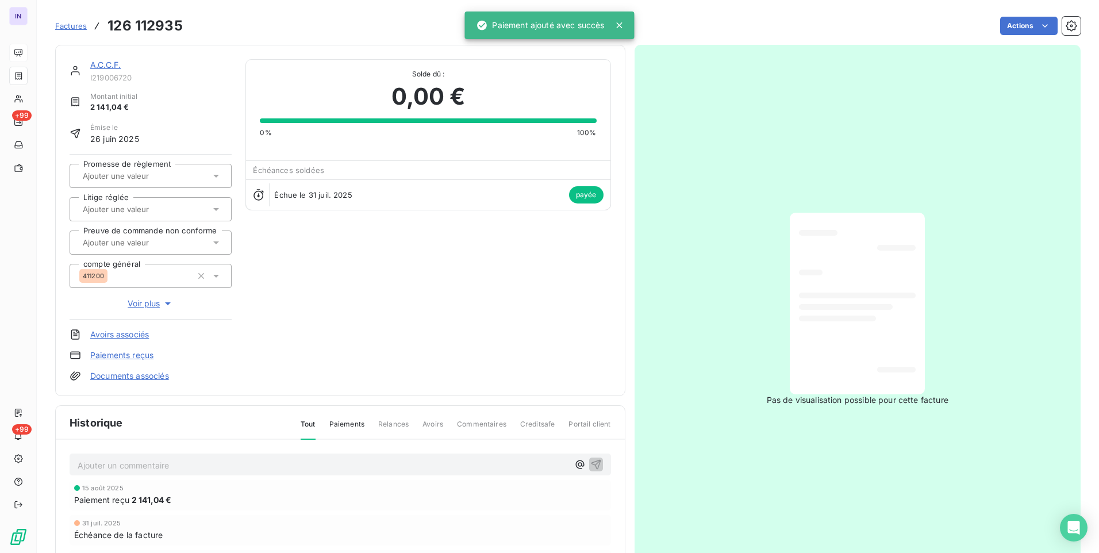
click at [102, 65] on link "A.C.C.F." at bounding box center [105, 65] width 30 height 10
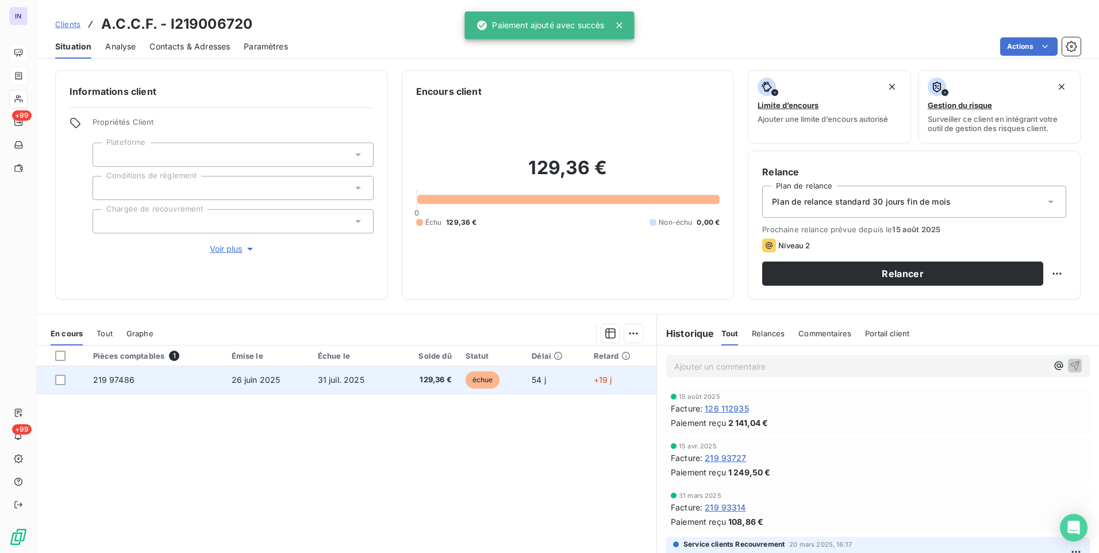
click at [266, 380] on span "26 juin 2025" at bounding box center [256, 380] width 49 height 10
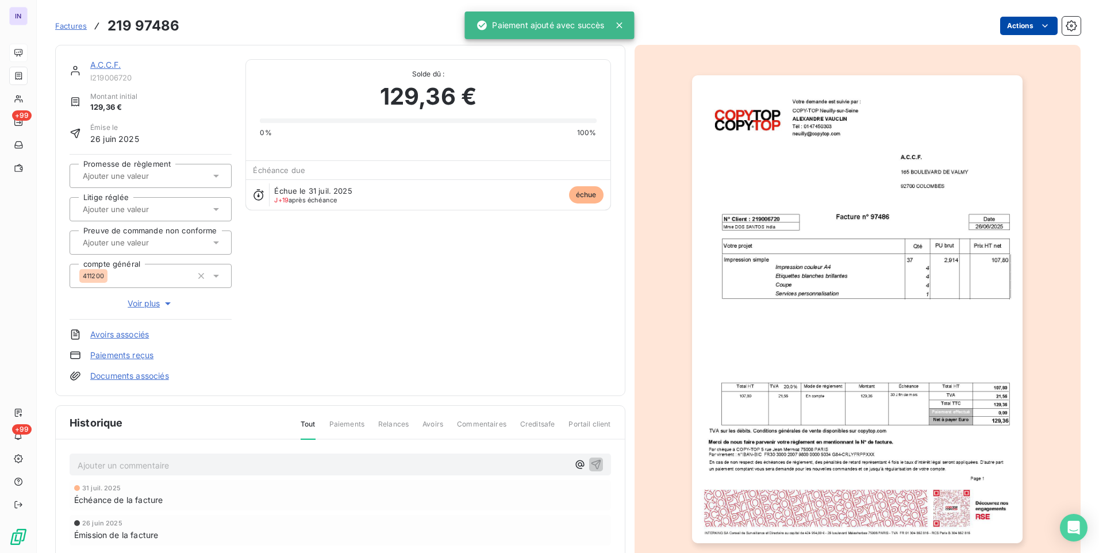
click at [1022, 23] on html "IN +99 +99 Factures 219 97486 Actions A.C.C.F. I219006720 Montant initial 129,3…" at bounding box center [549, 276] width 1099 height 553
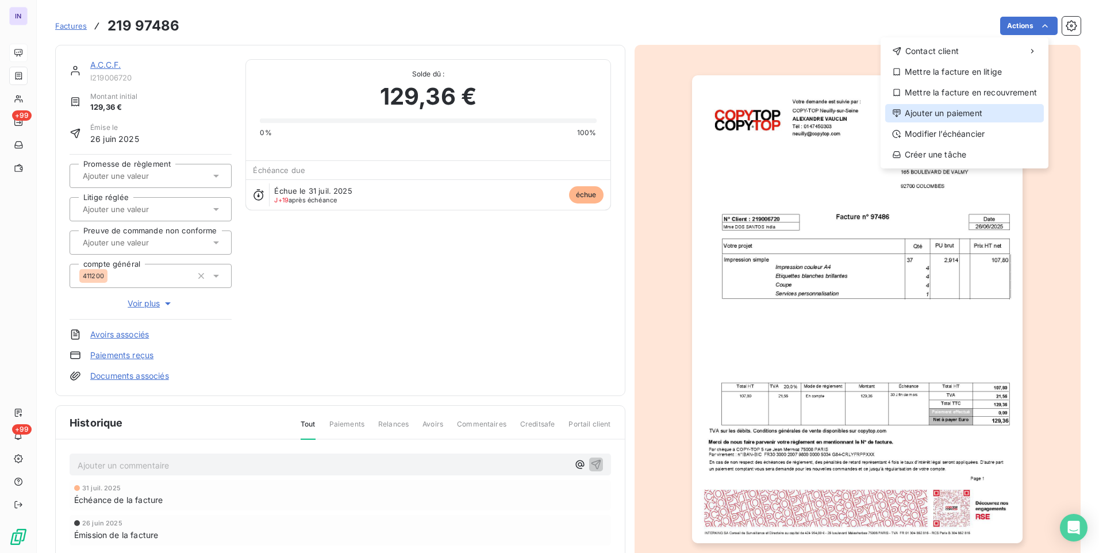
click at [938, 113] on div "Ajouter un paiement" at bounding box center [964, 113] width 159 height 18
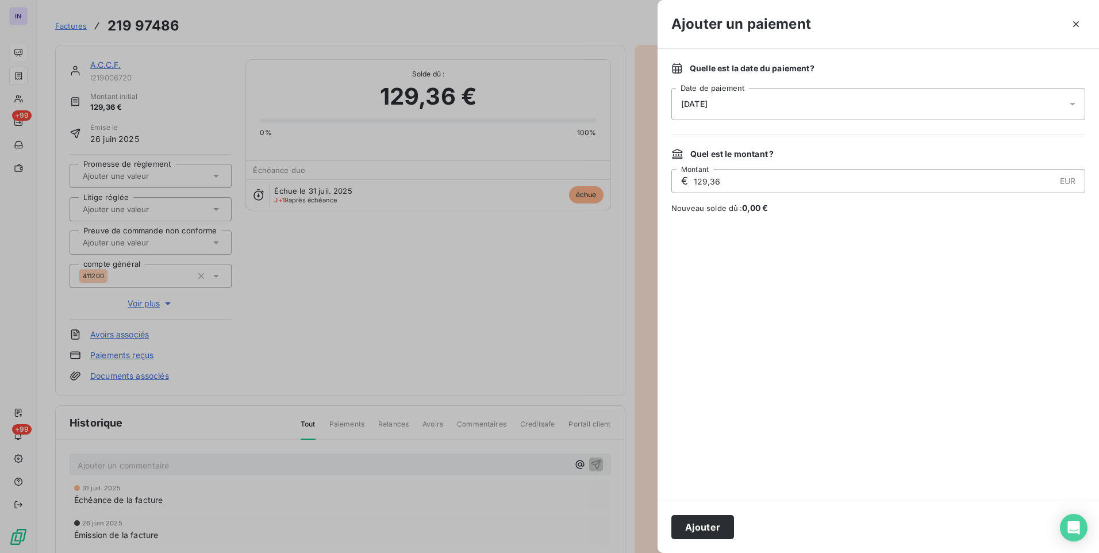
click at [831, 108] on div "[DATE]" at bounding box center [878, 104] width 414 height 32
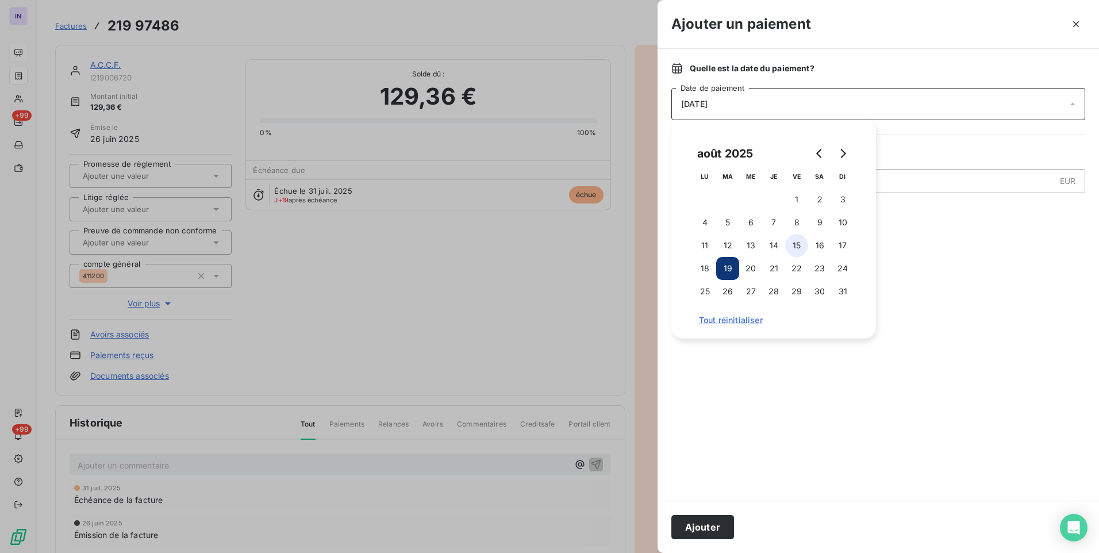
click at [797, 245] on button "15" at bounding box center [796, 245] width 23 height 23
click at [704, 528] on button "Ajouter" at bounding box center [702, 527] width 63 height 24
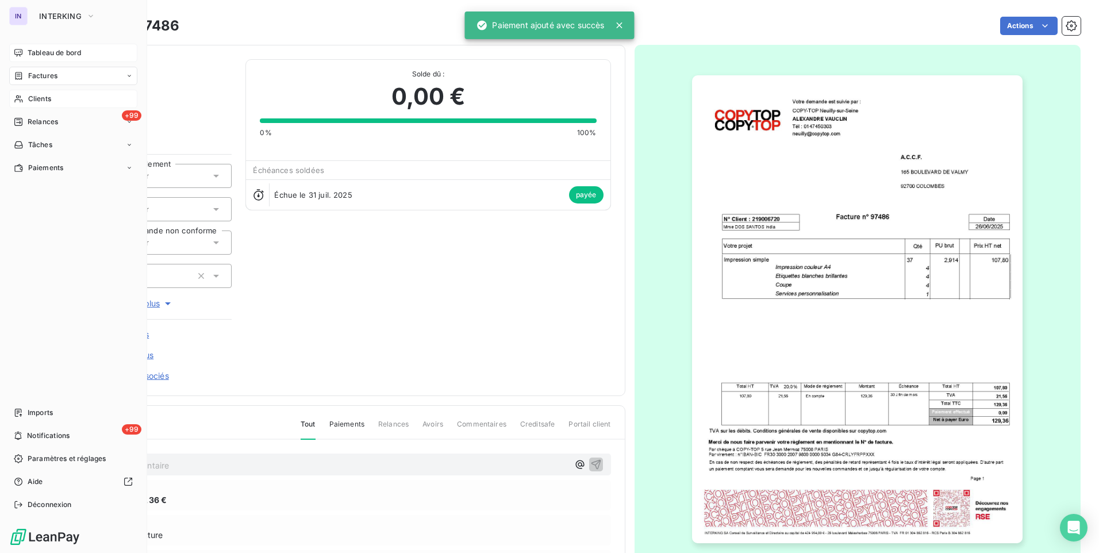
click at [46, 97] on span "Clients" at bounding box center [39, 99] width 23 height 10
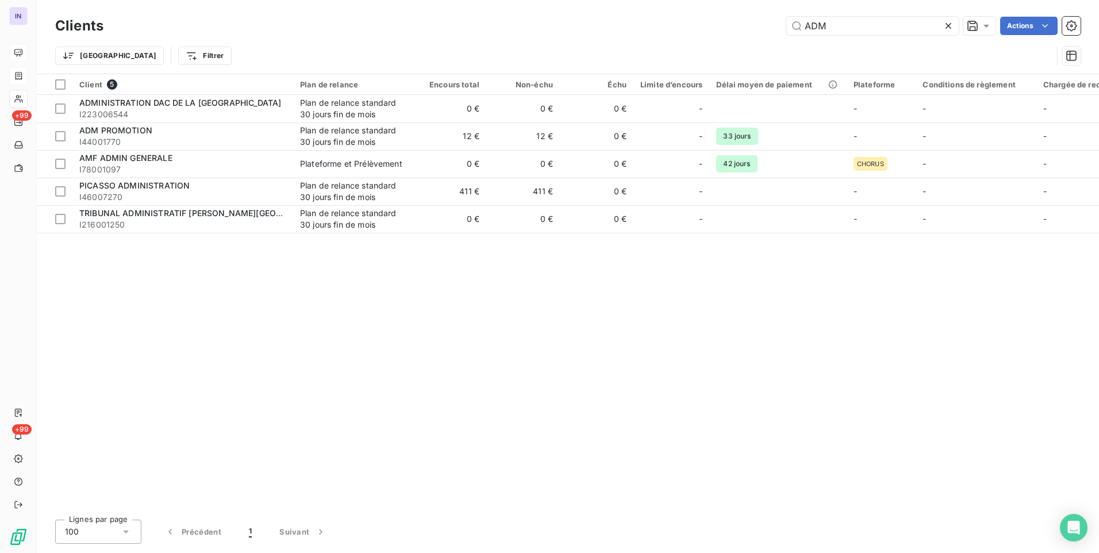
drag, startPoint x: 851, startPoint y: 28, endPoint x: 736, endPoint y: 25, distance: 115.0
click at [736, 25] on div "ADM Actions" at bounding box center [599, 26] width 964 height 18
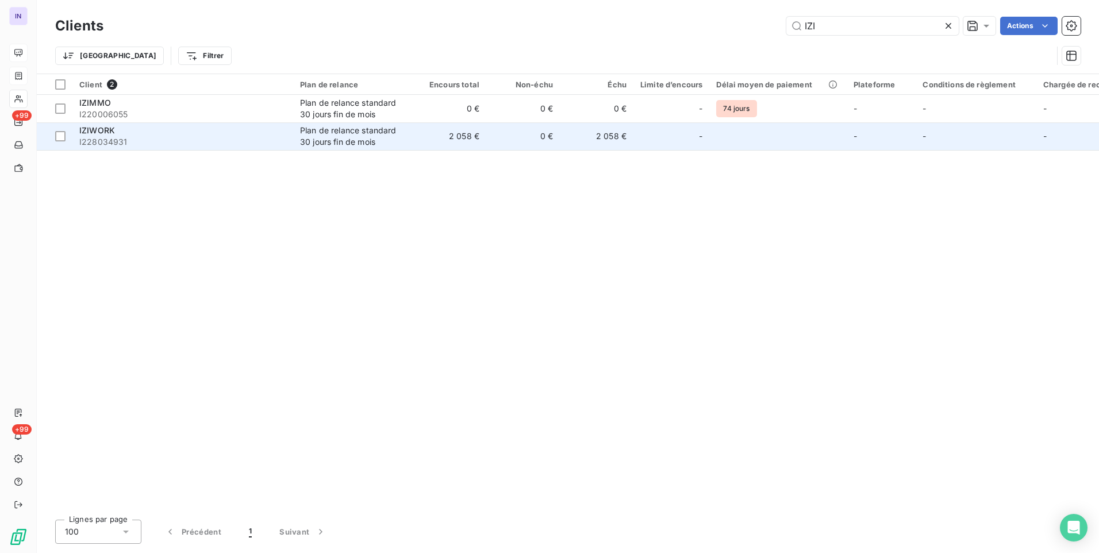
type input "IZI"
click at [160, 141] on span "I228034931" at bounding box center [182, 141] width 207 height 11
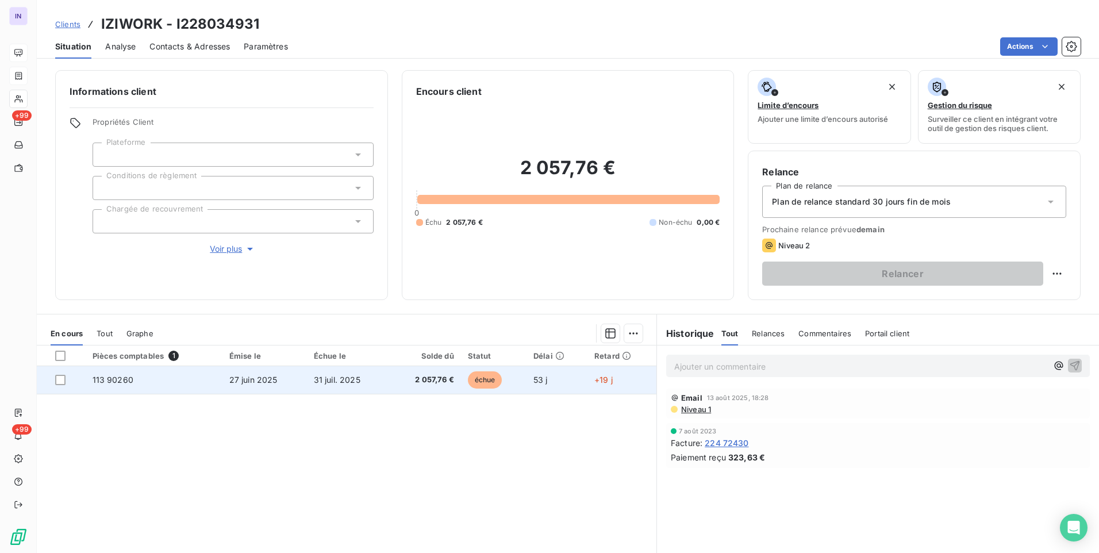
click at [400, 376] on span "2 057,76 €" at bounding box center [425, 379] width 58 height 11
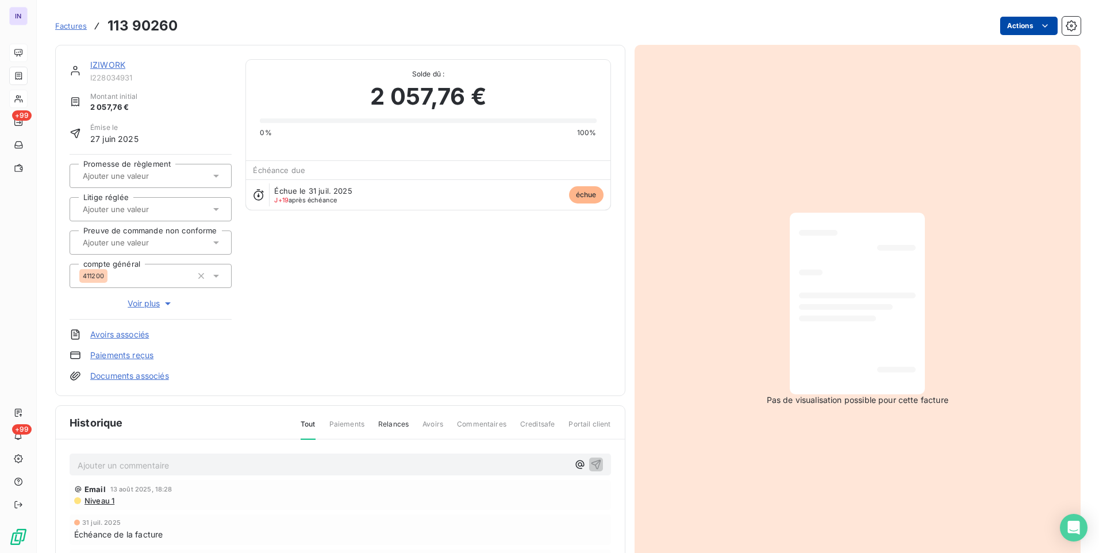
click at [1014, 28] on html "IN +99 +99 Factures 113 90260 Actions IZIWORK I228034931 Montant initial 2 057,…" at bounding box center [549, 276] width 1099 height 553
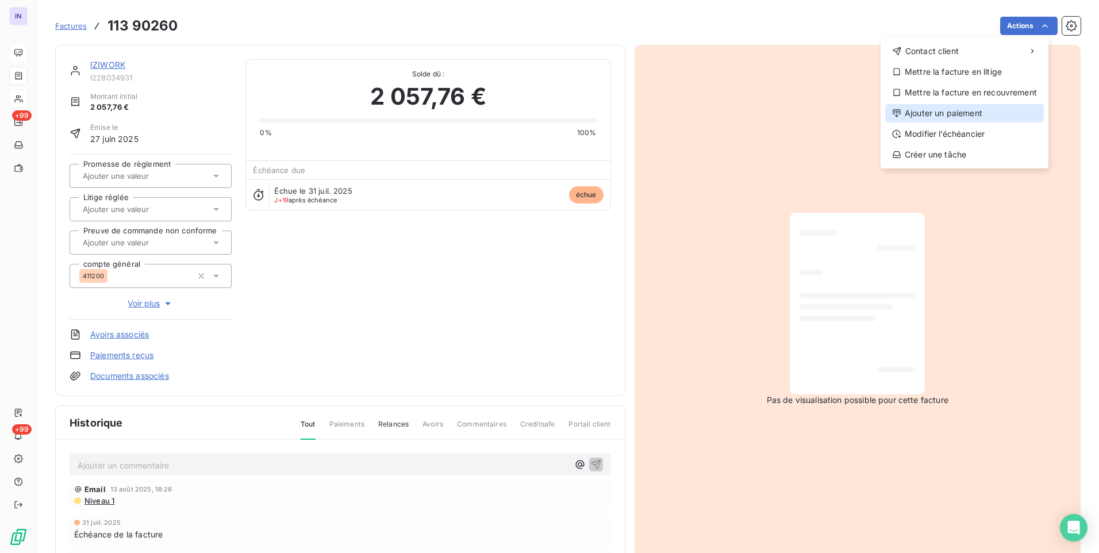
click at [954, 112] on div "Ajouter un paiement" at bounding box center [964, 113] width 159 height 18
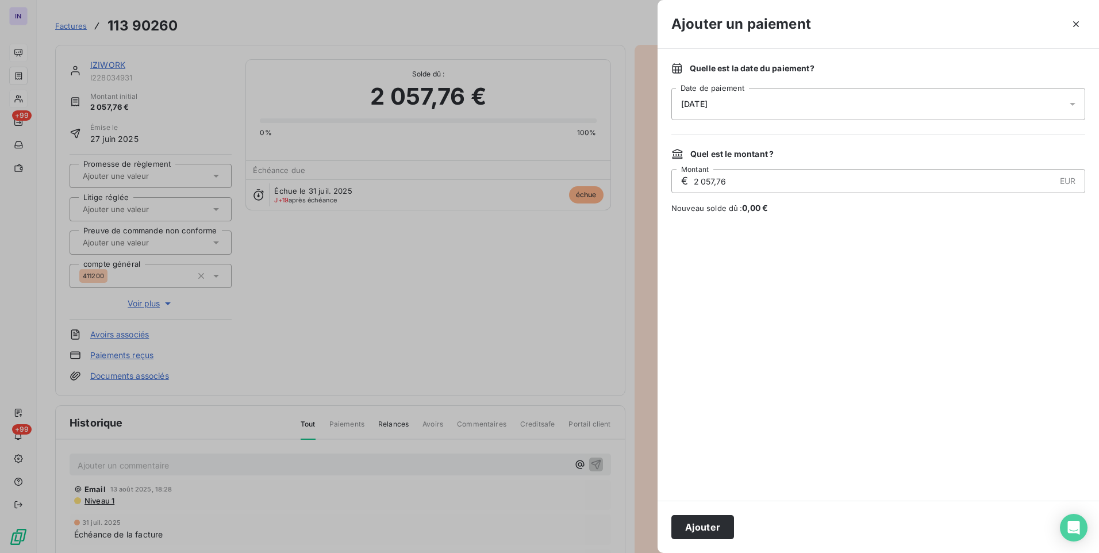
click at [804, 102] on div "[DATE]" at bounding box center [878, 104] width 414 height 32
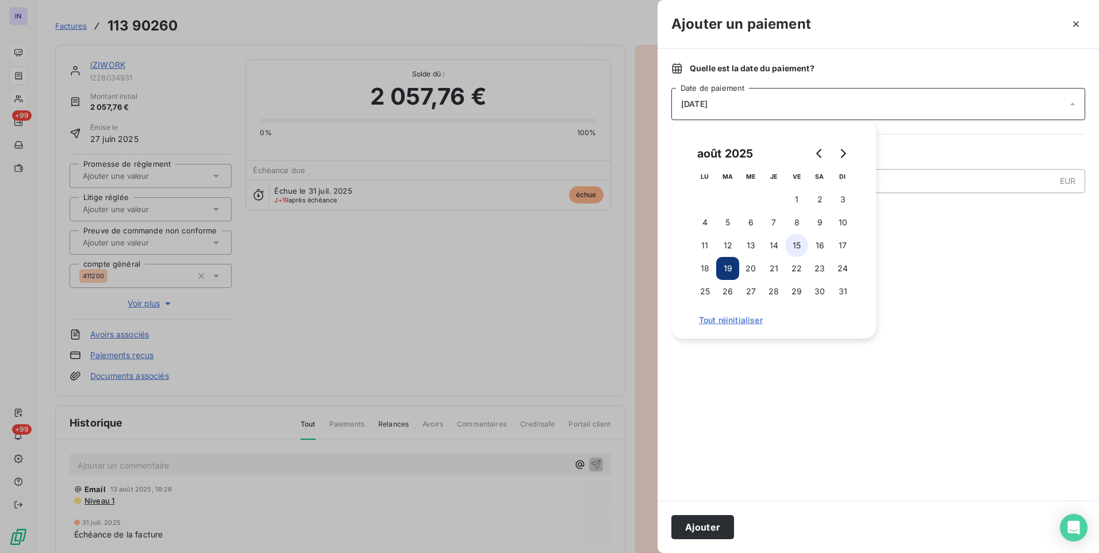
click at [796, 244] on button "15" at bounding box center [796, 245] width 23 height 23
click at [689, 527] on button "Ajouter" at bounding box center [702, 527] width 63 height 24
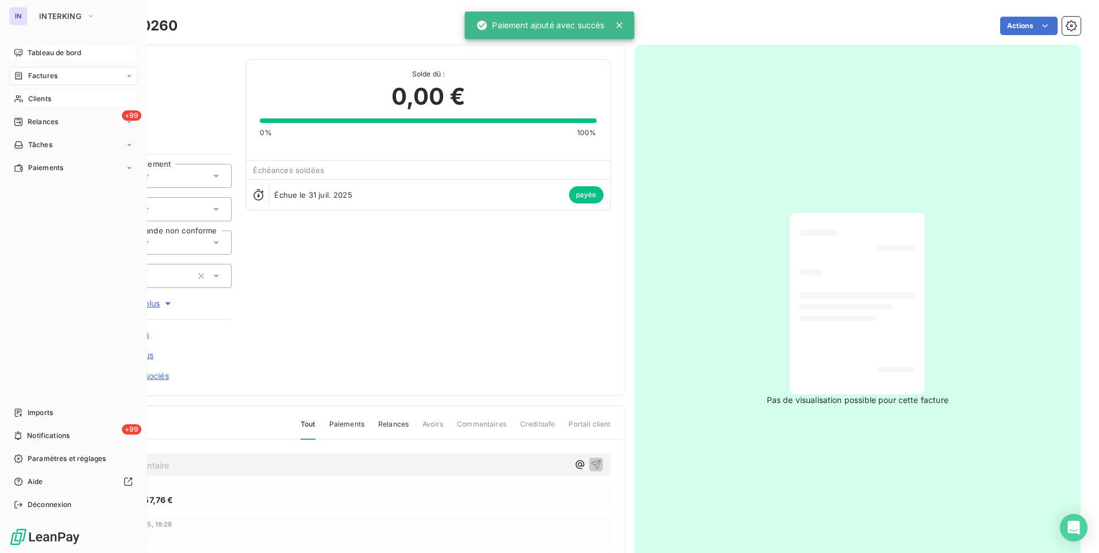
drag, startPoint x: 42, startPoint y: 102, endPoint x: 53, endPoint y: 102, distance: 11.5
click at [42, 102] on span "Clients" at bounding box center [39, 99] width 23 height 10
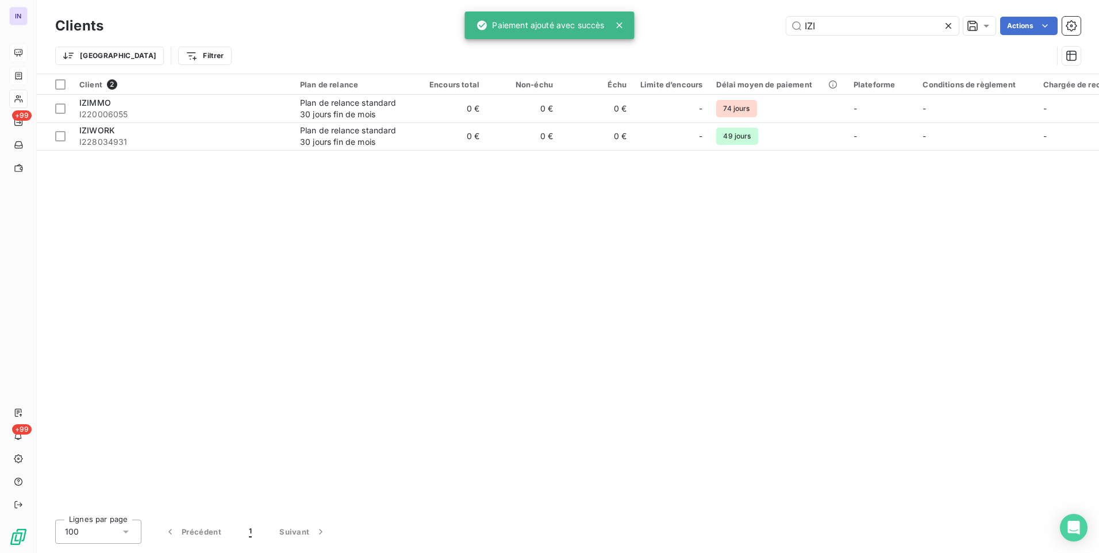
drag, startPoint x: 836, startPoint y: 24, endPoint x: 755, endPoint y: 22, distance: 81.7
click at [755, 22] on div "IZI Actions" at bounding box center [599, 26] width 964 height 18
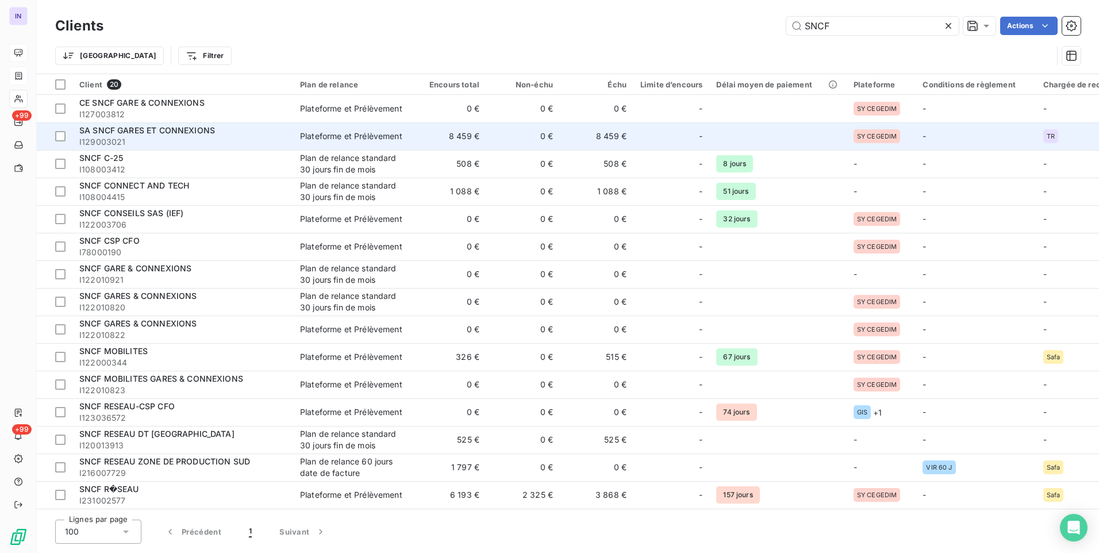
type input "SNCF"
click at [446, 137] on td "8 459 €" at bounding box center [450, 136] width 74 height 28
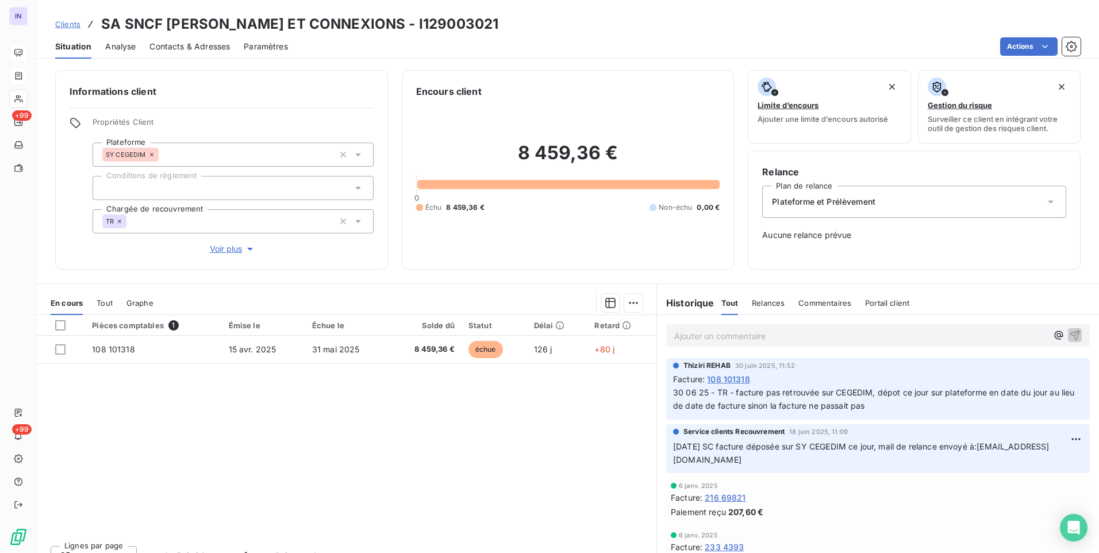
click at [119, 220] on icon at bounding box center [119, 221] width 3 height 3
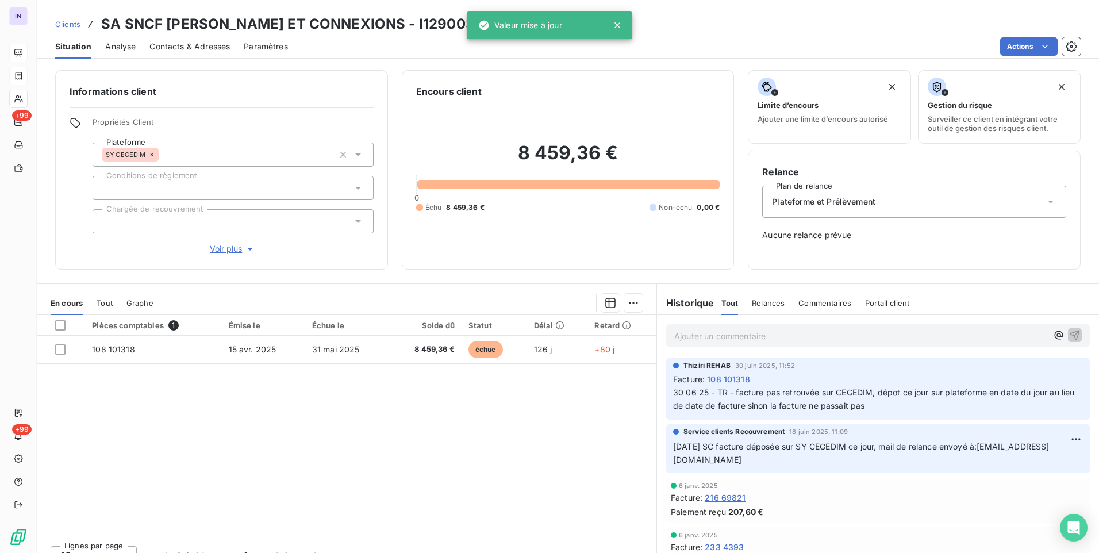
click at [447, 262] on div "Encours client 8 459,36 € 0 Échu 8 459,36 € Non-échu 0,00 €" at bounding box center [568, 169] width 333 height 199
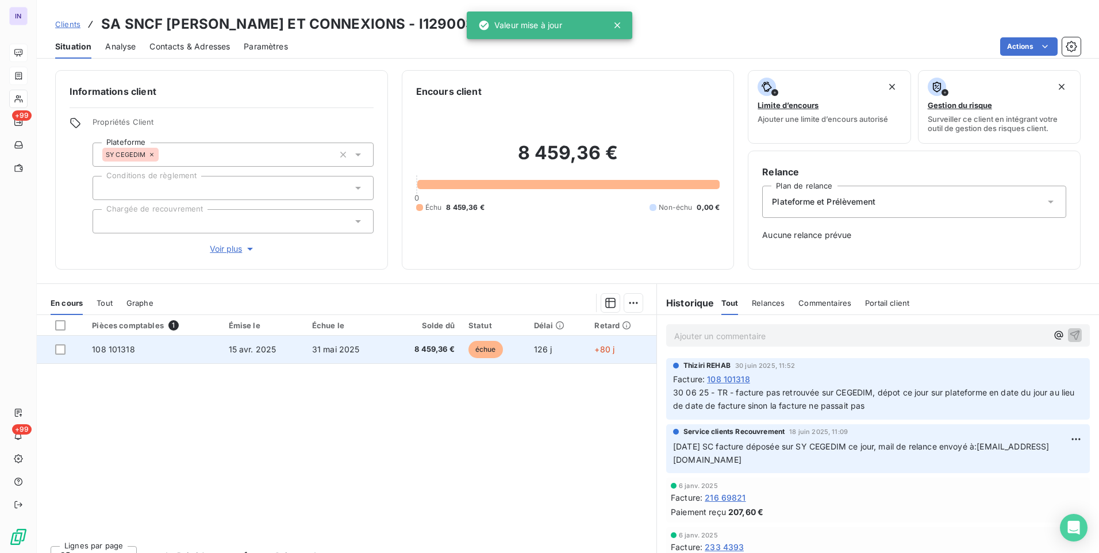
click at [327, 346] on span "31 mai 2025" at bounding box center [336, 349] width 48 height 10
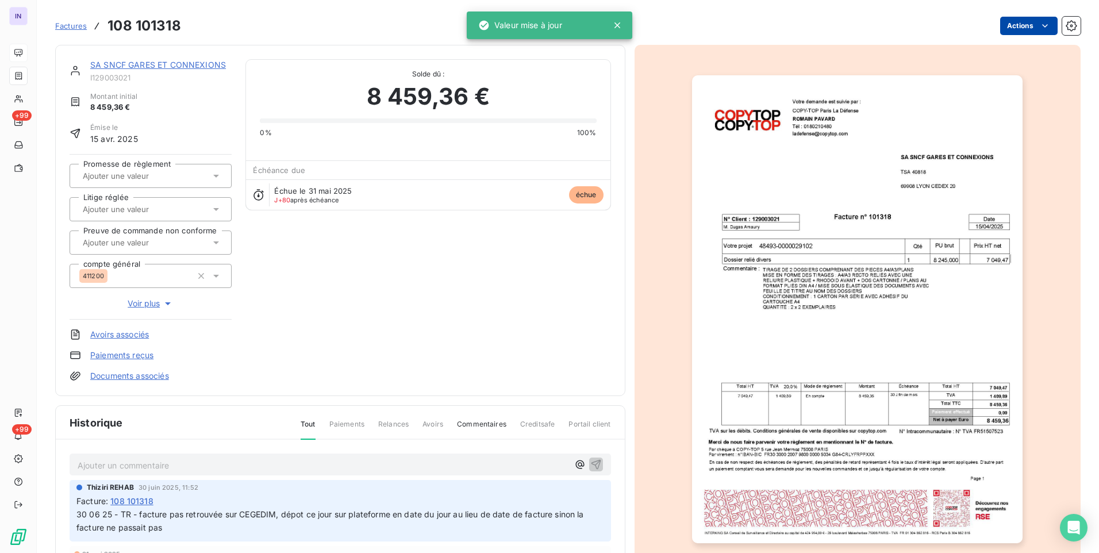
click at [1001, 31] on html "IN +99 +99 Factures 108 101318 Actions SA SNCF [PERSON_NAME] ET CONNEXIONS I129…" at bounding box center [549, 276] width 1099 height 553
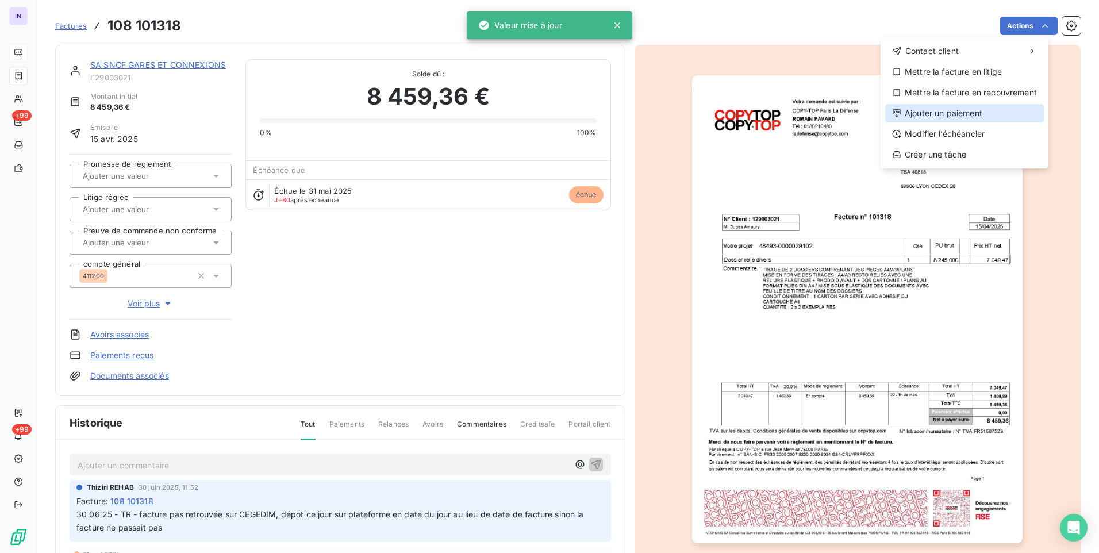
click at [949, 113] on div "Ajouter un paiement" at bounding box center [964, 113] width 159 height 18
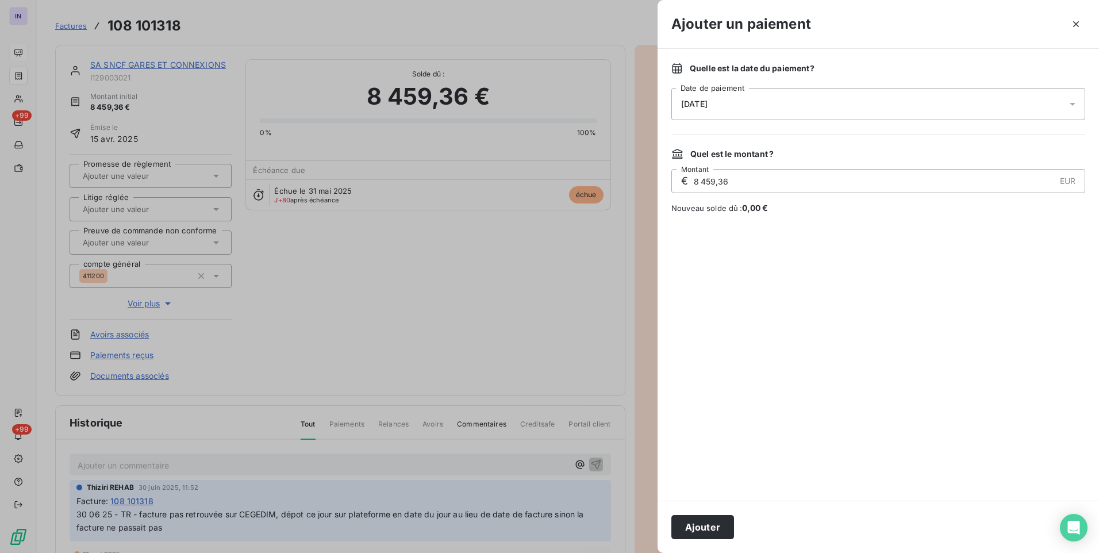
click at [759, 110] on div "[DATE]" at bounding box center [878, 104] width 414 height 32
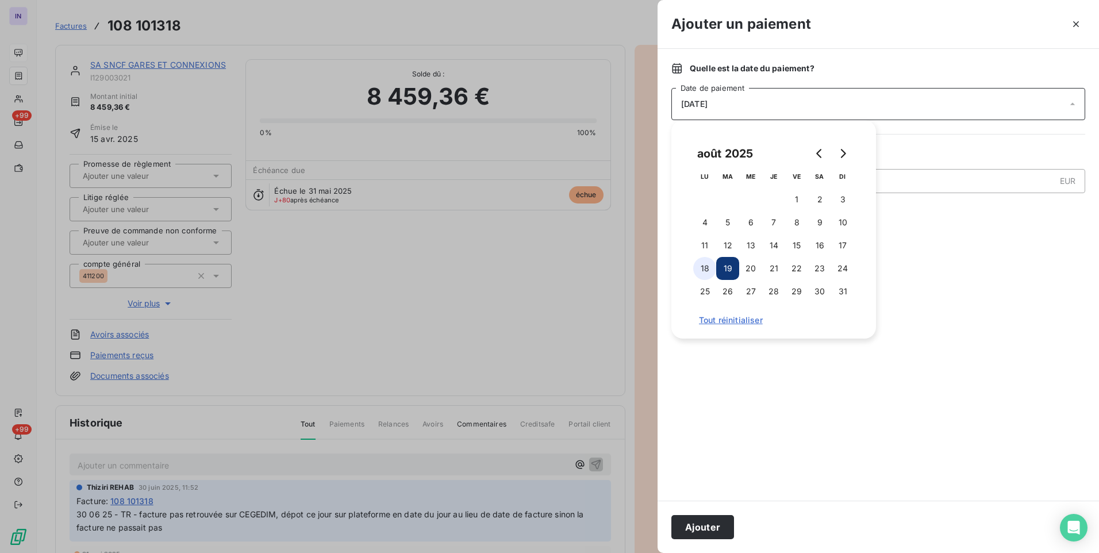
click at [709, 266] on button "18" at bounding box center [704, 268] width 23 height 23
click at [724, 529] on button "Ajouter" at bounding box center [702, 527] width 63 height 24
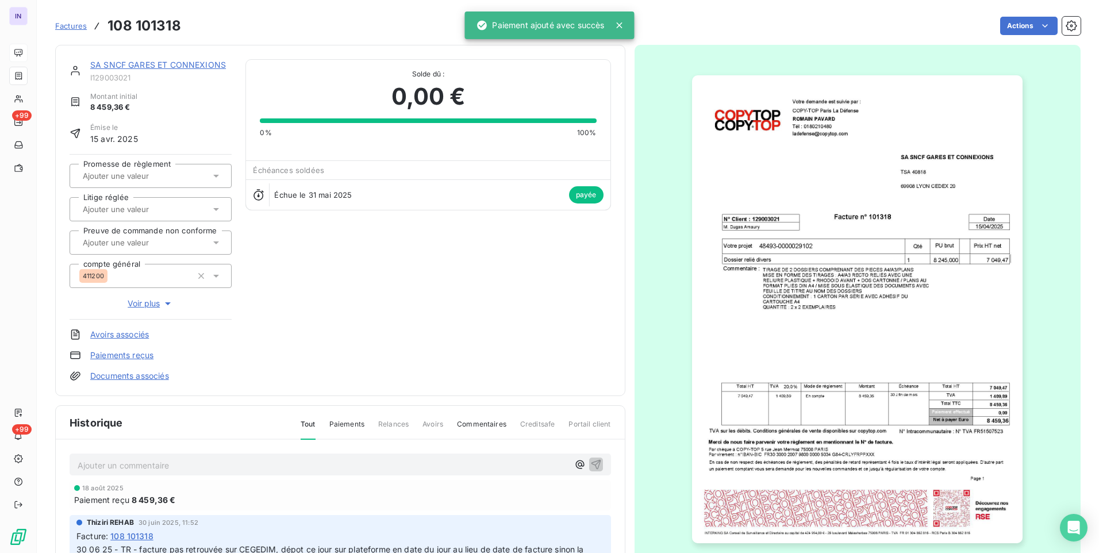
click at [161, 62] on link "SA SNCF GARES ET CONNEXIONS" at bounding box center [158, 65] width 136 height 10
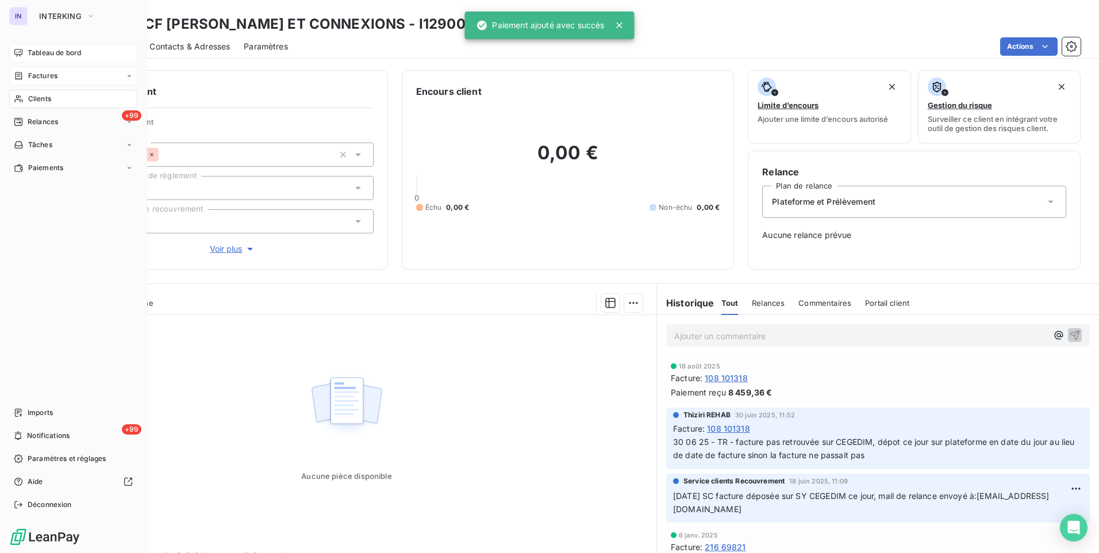
drag, startPoint x: 45, startPoint y: 97, endPoint x: 110, endPoint y: 102, distance: 65.2
click at [45, 97] on span "Clients" at bounding box center [39, 99] width 23 height 10
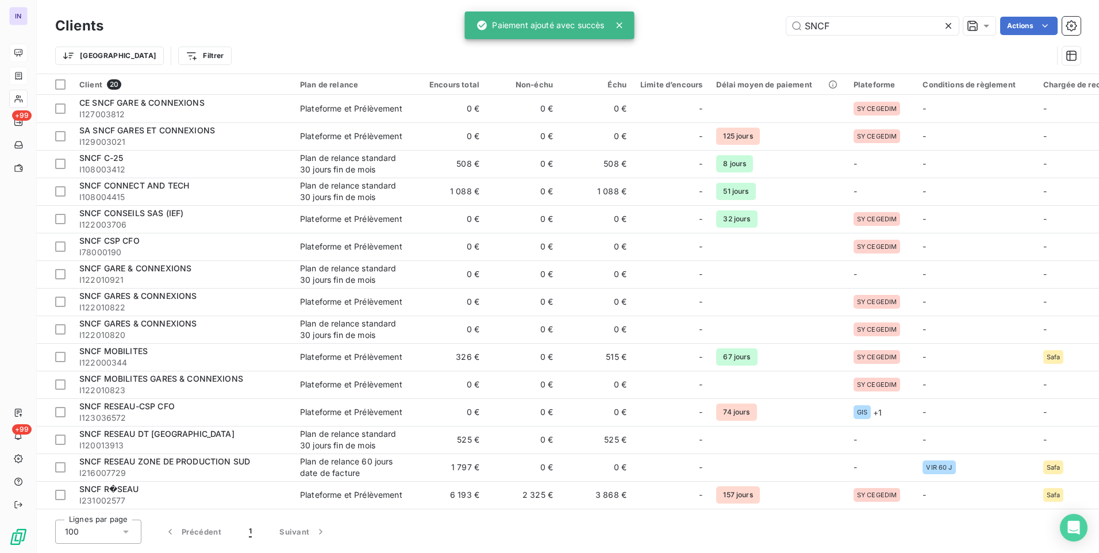
drag, startPoint x: 760, startPoint y: 22, endPoint x: 712, endPoint y: 22, distance: 48.3
click at [712, 22] on div "SNCF Actions" at bounding box center [599, 26] width 964 height 18
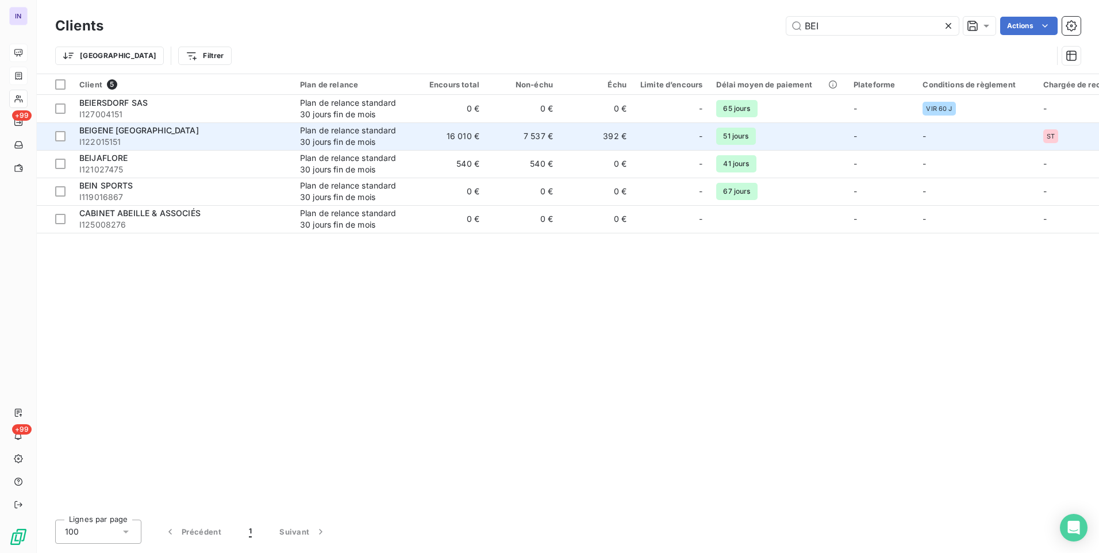
type input "BEI"
click at [294, 144] on td "Plan de relance standard 30 jours fin de mois" at bounding box center [353, 136] width 120 height 28
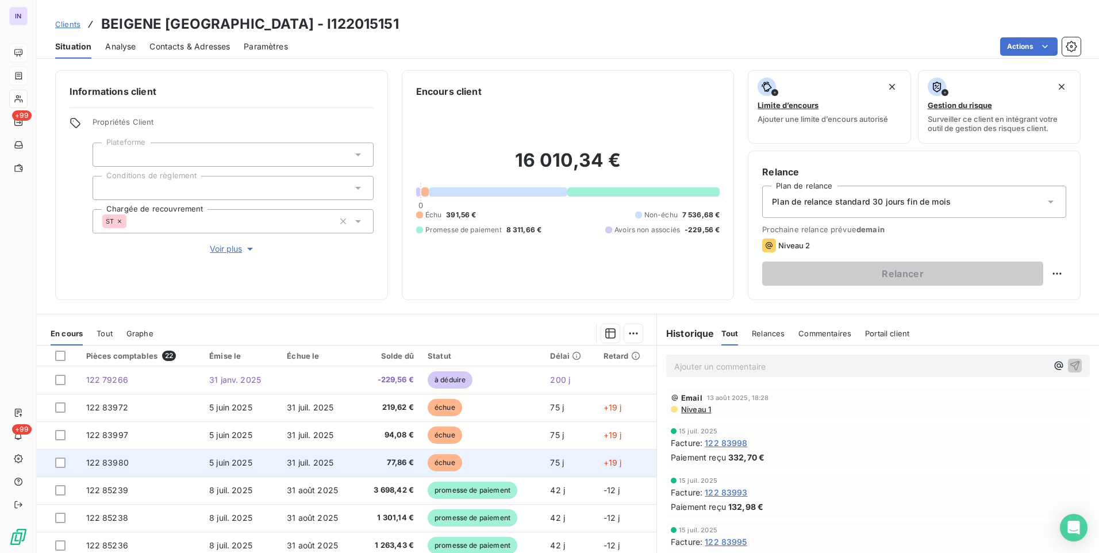
scroll to position [57, 0]
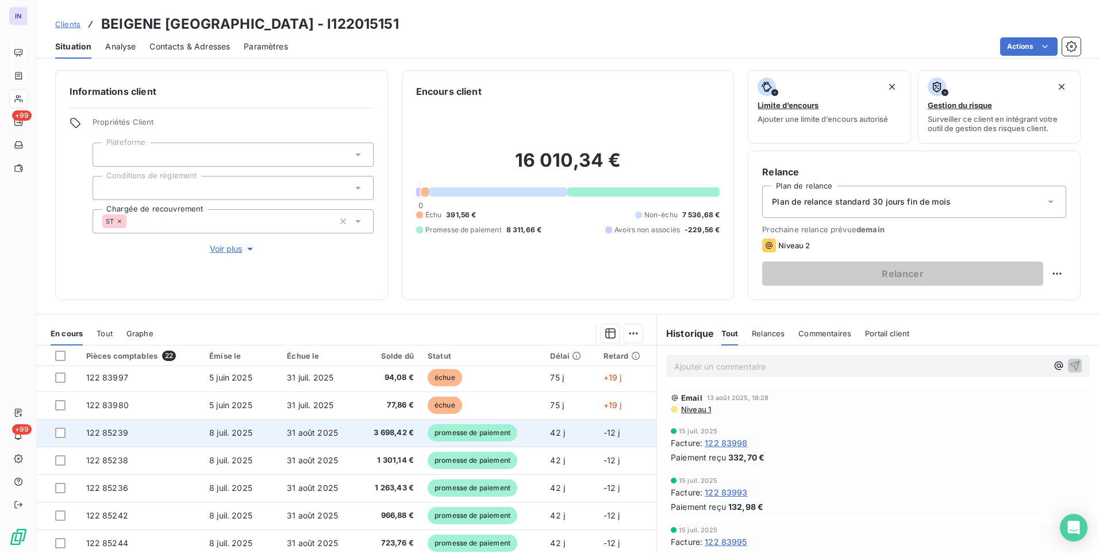
click at [340, 434] on td "31 août 2025" at bounding box center [318, 433] width 77 height 28
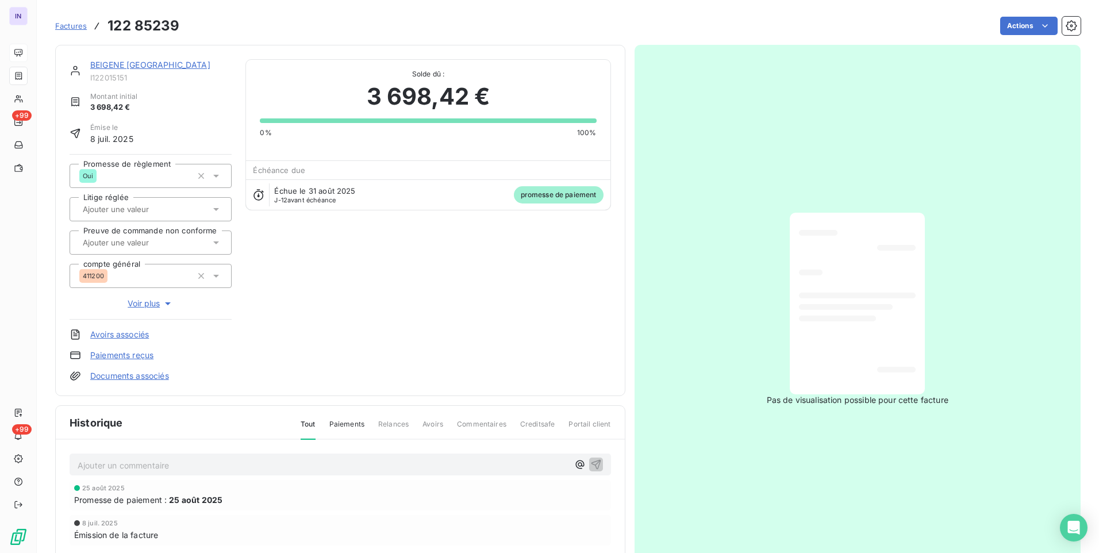
click at [999, 26] on html "IN +99 +99 Factures 122 85239 Actions BEIGENE [GEOGRAPHIC_DATA] I122015151 Mont…" at bounding box center [549, 276] width 1099 height 553
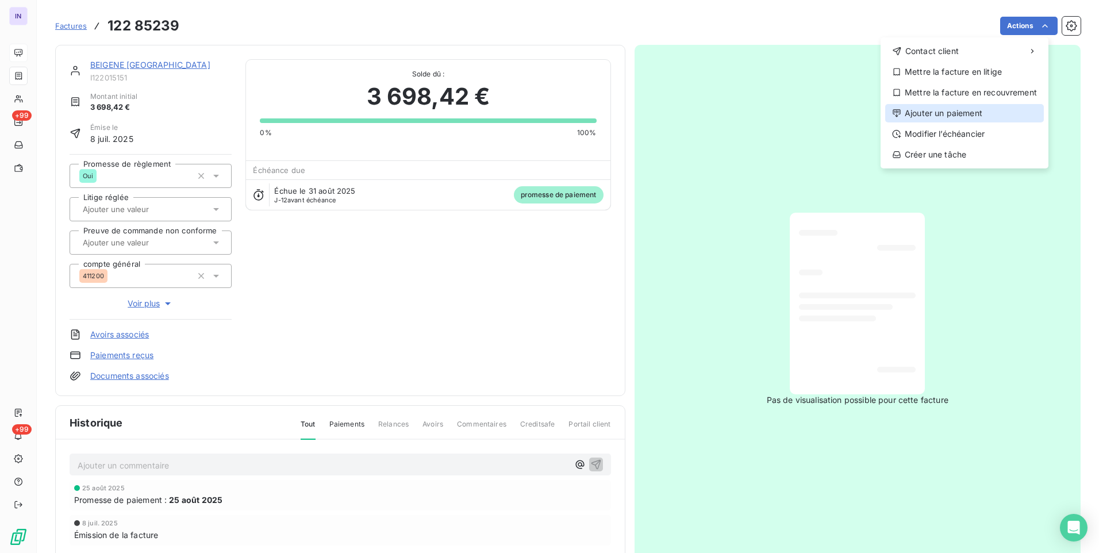
click at [936, 120] on div "Ajouter un paiement" at bounding box center [964, 113] width 159 height 18
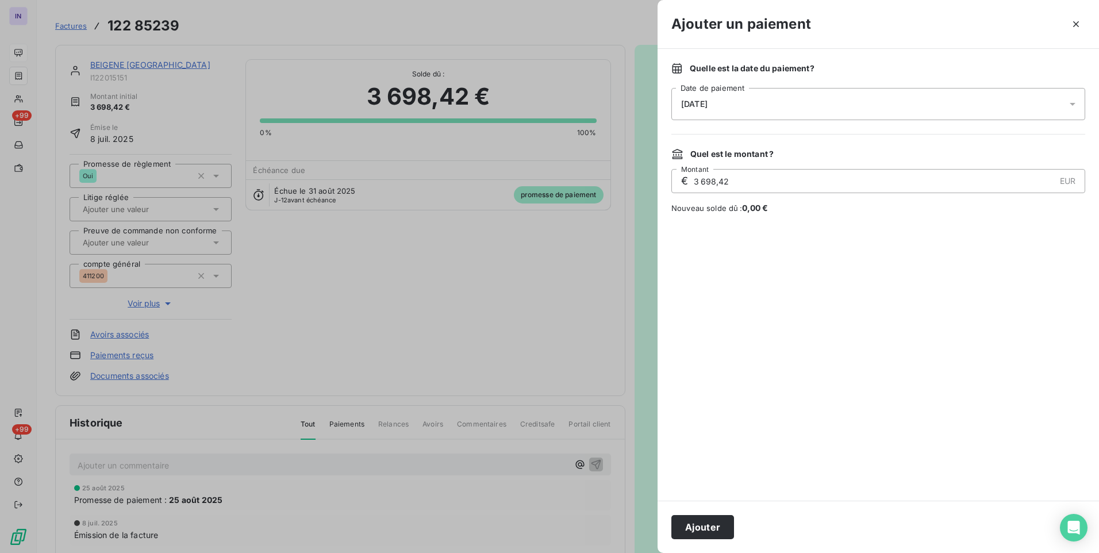
click at [831, 98] on div "[DATE]" at bounding box center [878, 104] width 414 height 32
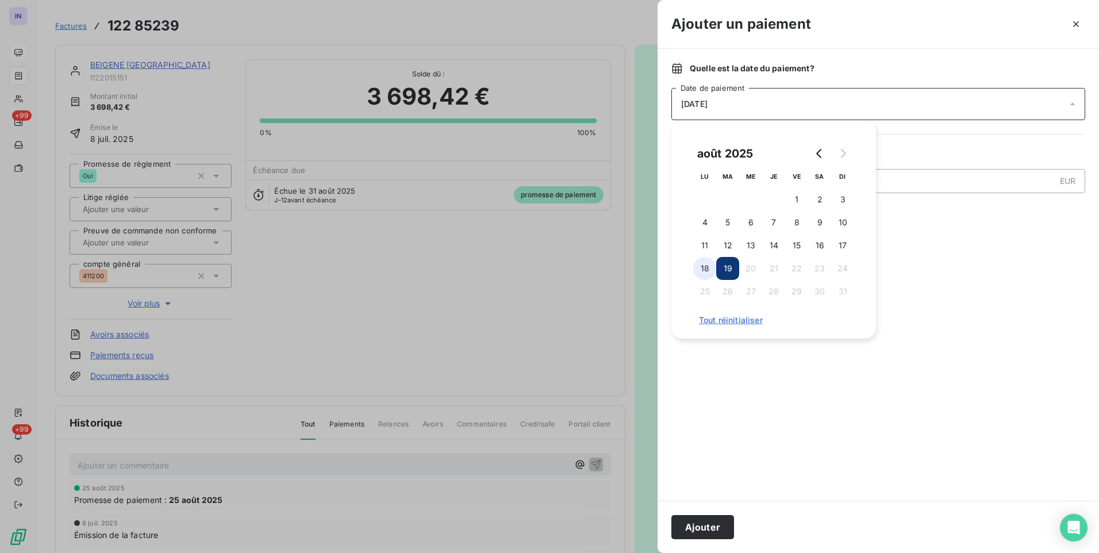
click at [701, 268] on button "18" at bounding box center [704, 268] width 23 height 23
click at [706, 531] on button "Ajouter" at bounding box center [702, 527] width 63 height 24
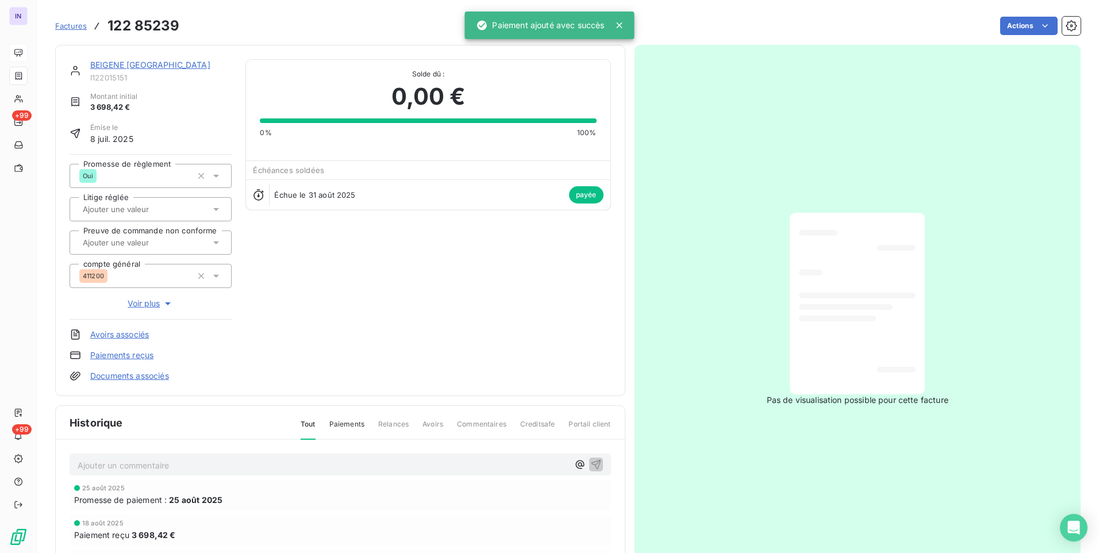
click at [175, 67] on link "BEIGENE [GEOGRAPHIC_DATA]" at bounding box center [150, 65] width 120 height 10
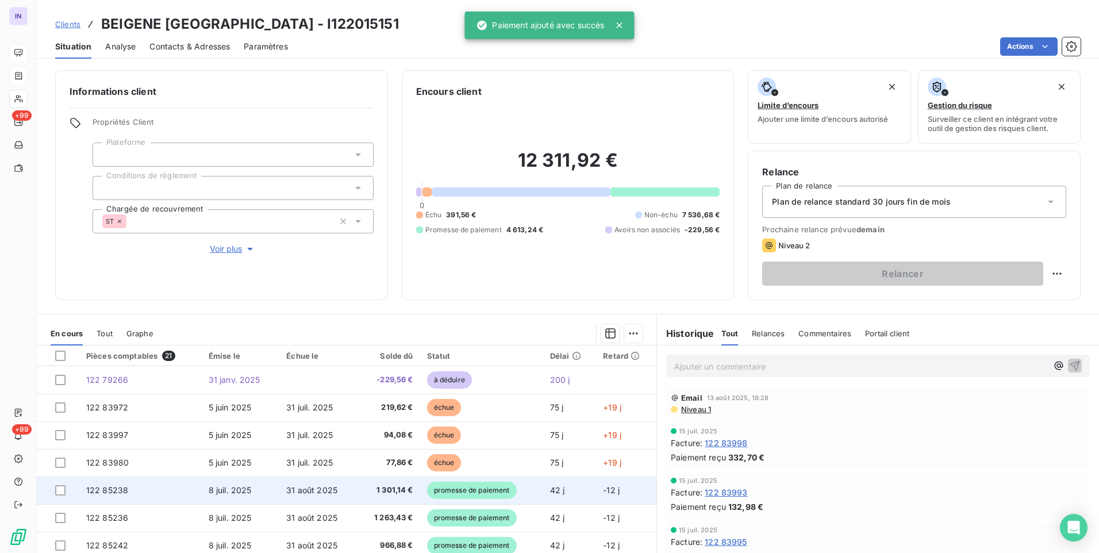
click at [267, 489] on td "8 juil. 2025" at bounding box center [241, 491] width 78 height 28
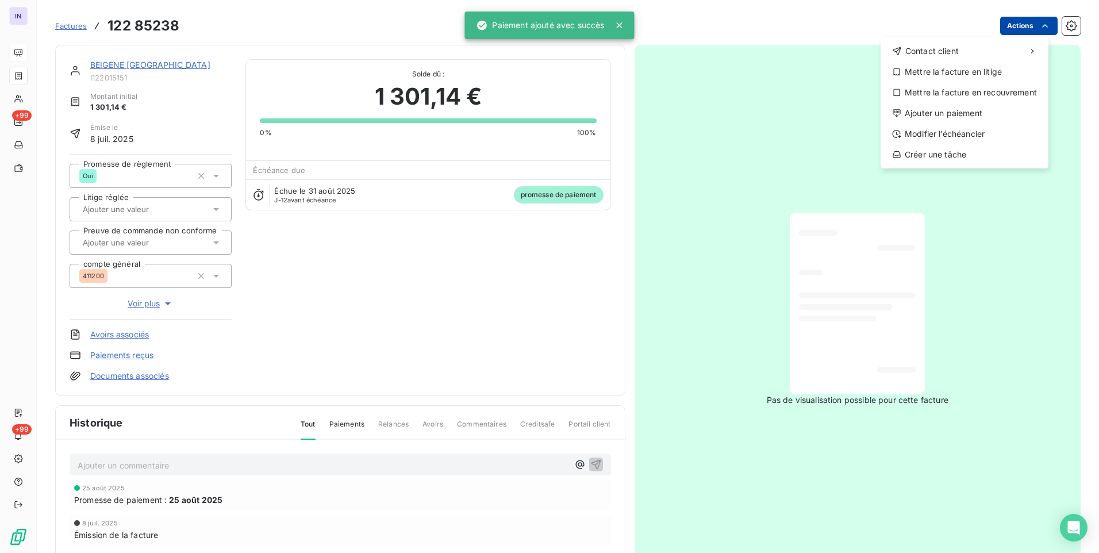
click at [1019, 28] on html "IN +99 +99 Factures [PHONE_NUMBER] Actions Contact client Mettre la facture en …" at bounding box center [549, 276] width 1099 height 553
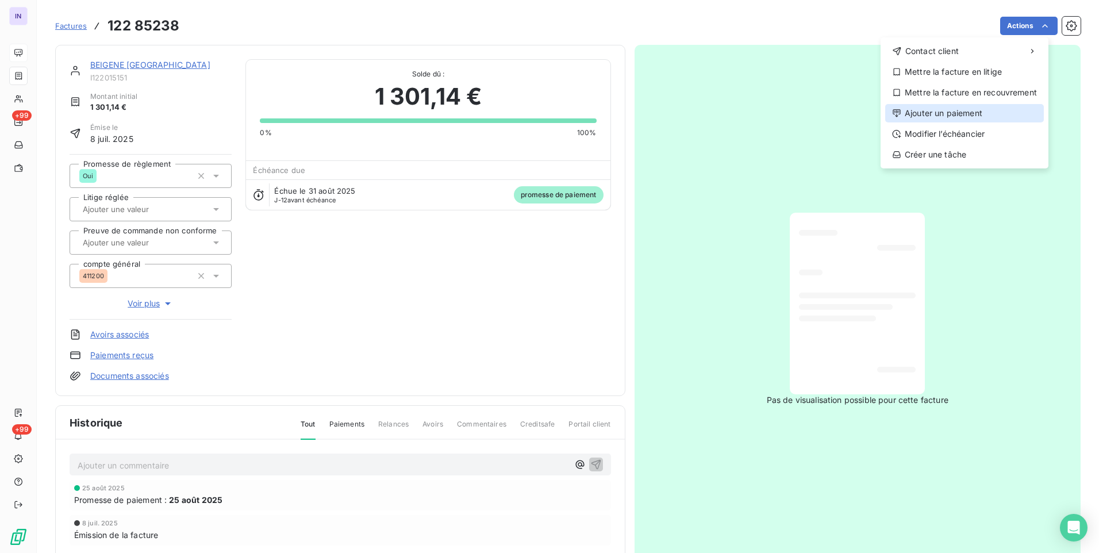
click at [942, 109] on div "Ajouter un paiement" at bounding box center [964, 113] width 159 height 18
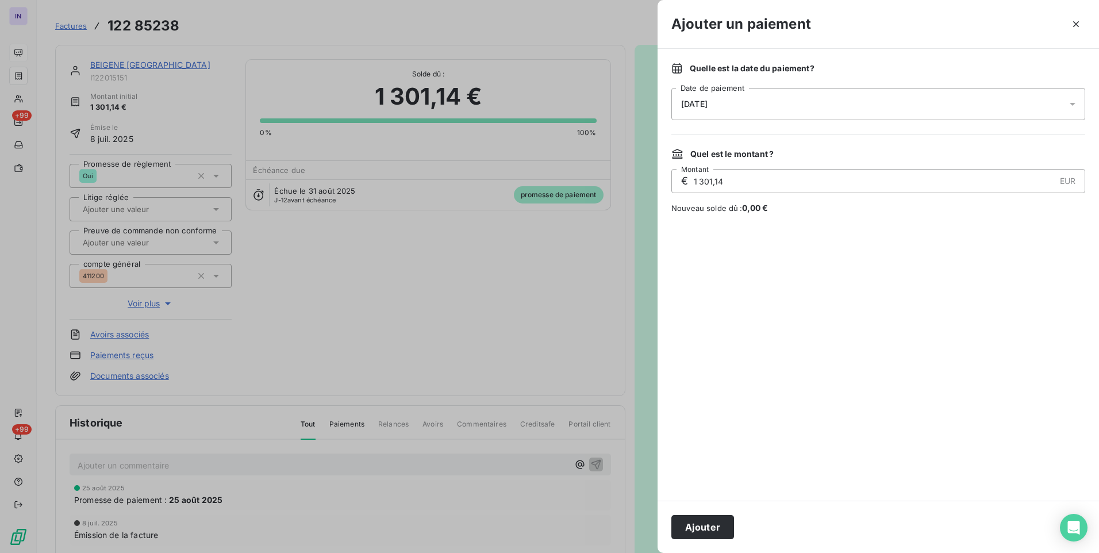
click at [792, 101] on div "[DATE]" at bounding box center [878, 104] width 414 height 32
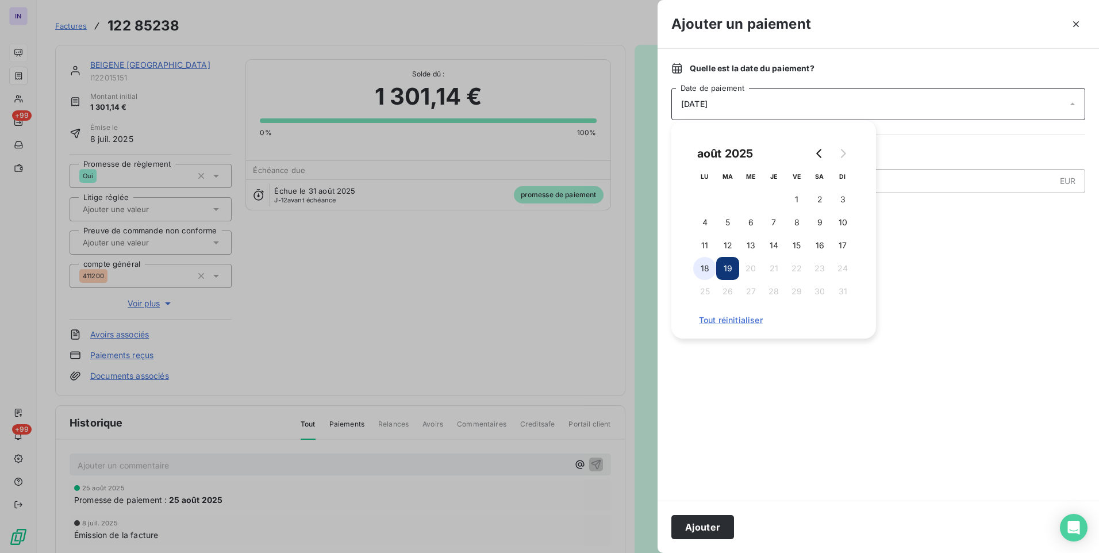
click at [698, 266] on button "18" at bounding box center [704, 268] width 23 height 23
drag, startPoint x: 693, startPoint y: 527, endPoint x: 661, endPoint y: 501, distance: 41.7
click at [692, 527] on button "Ajouter" at bounding box center [702, 527] width 63 height 24
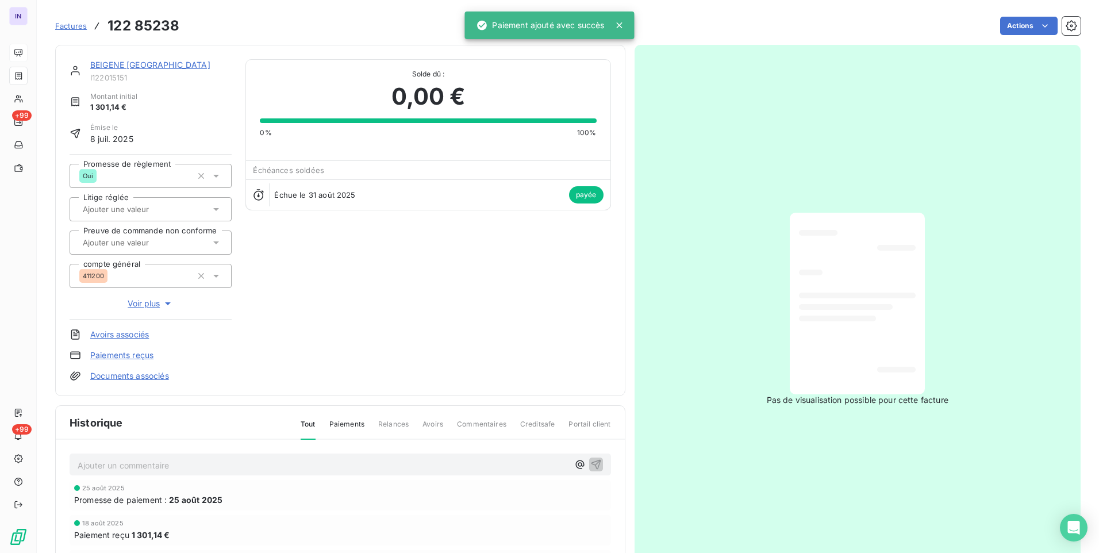
click at [145, 64] on link "BEIGENE [GEOGRAPHIC_DATA]" at bounding box center [150, 65] width 120 height 10
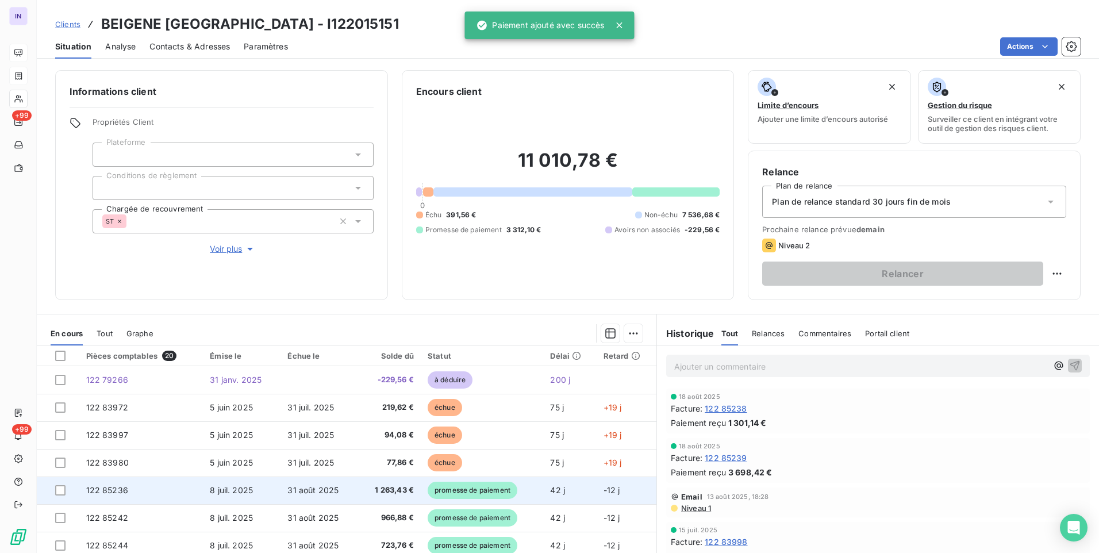
click at [389, 491] on span "1 263,43 €" at bounding box center [388, 490] width 49 height 11
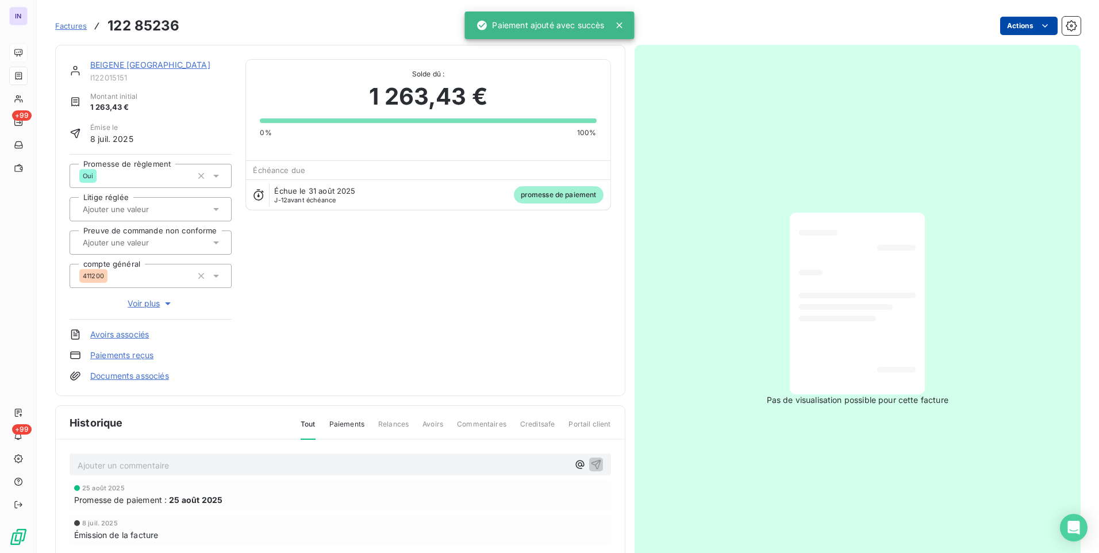
click at [1004, 35] on html "IN +99 +99 Factures 122 85236 Actions BEIGENE [GEOGRAPHIC_DATA] I122015151 Mont…" at bounding box center [549, 276] width 1099 height 553
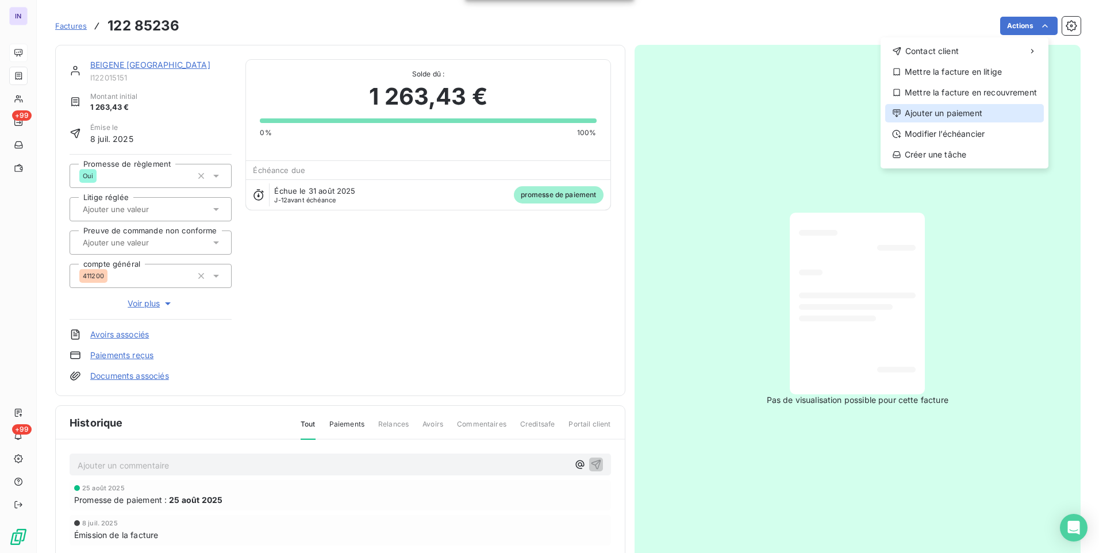
click at [939, 115] on div "Ajouter un paiement" at bounding box center [964, 113] width 159 height 18
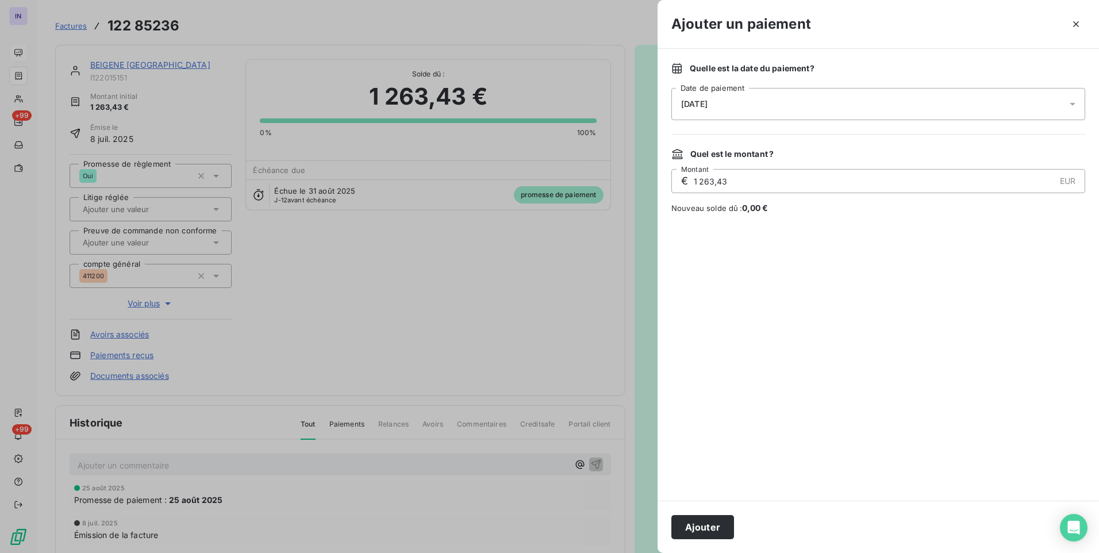
click at [819, 103] on div "[DATE]" at bounding box center [878, 104] width 414 height 32
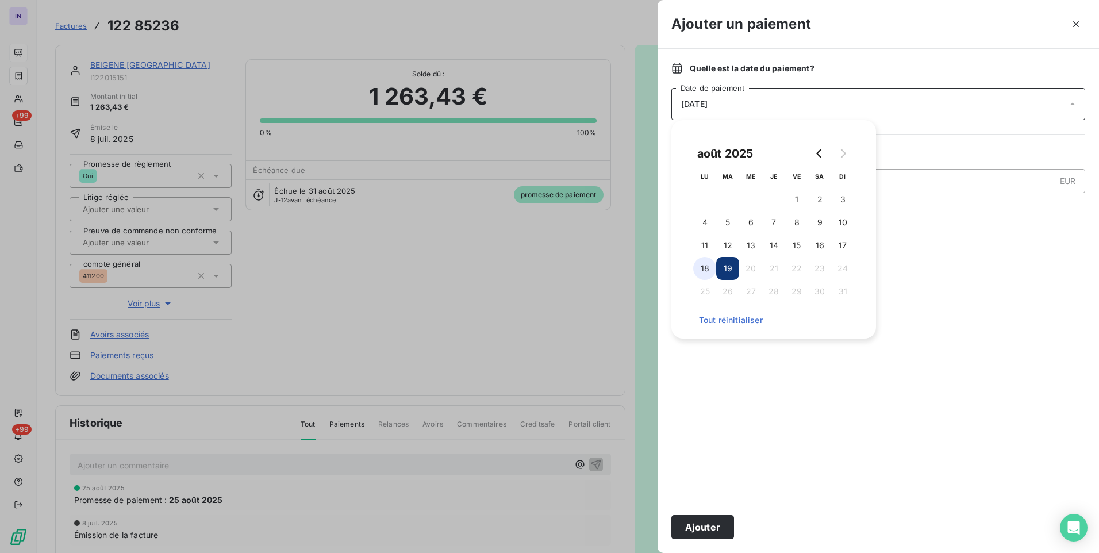
click at [708, 270] on button "18" at bounding box center [704, 268] width 23 height 23
drag, startPoint x: 718, startPoint y: 527, endPoint x: 643, endPoint y: 487, distance: 84.9
click at [715, 525] on button "Ajouter" at bounding box center [702, 527] width 63 height 24
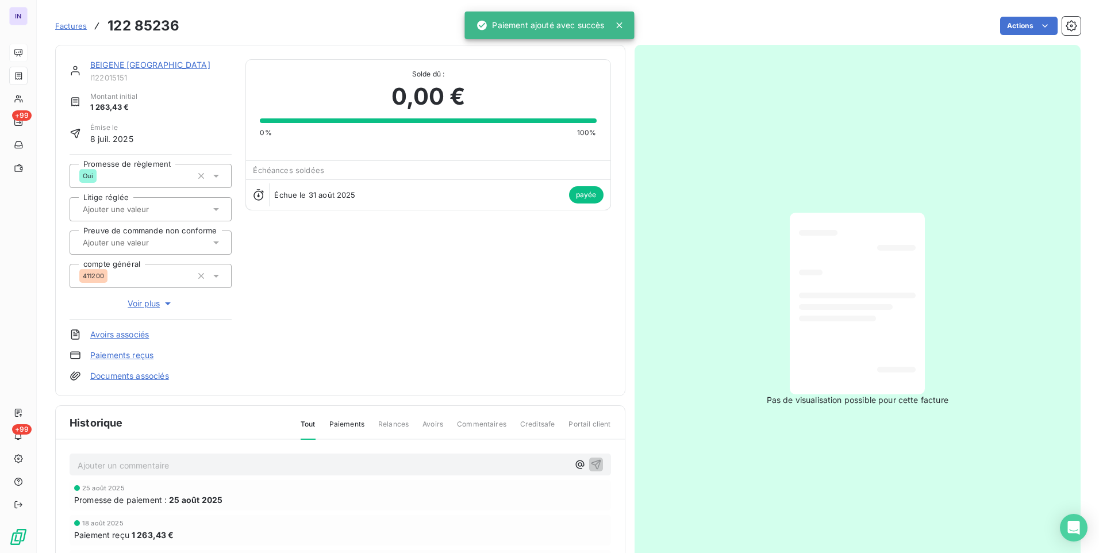
click at [159, 64] on link "BEIGENE [GEOGRAPHIC_DATA]" at bounding box center [150, 65] width 120 height 10
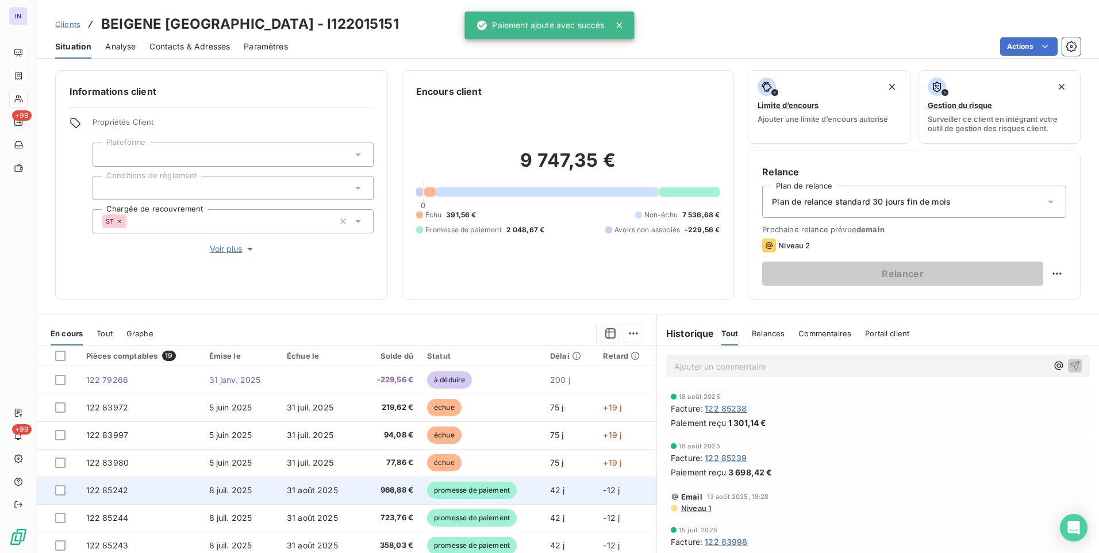
click at [392, 489] on span "966,88 €" at bounding box center [388, 490] width 49 height 11
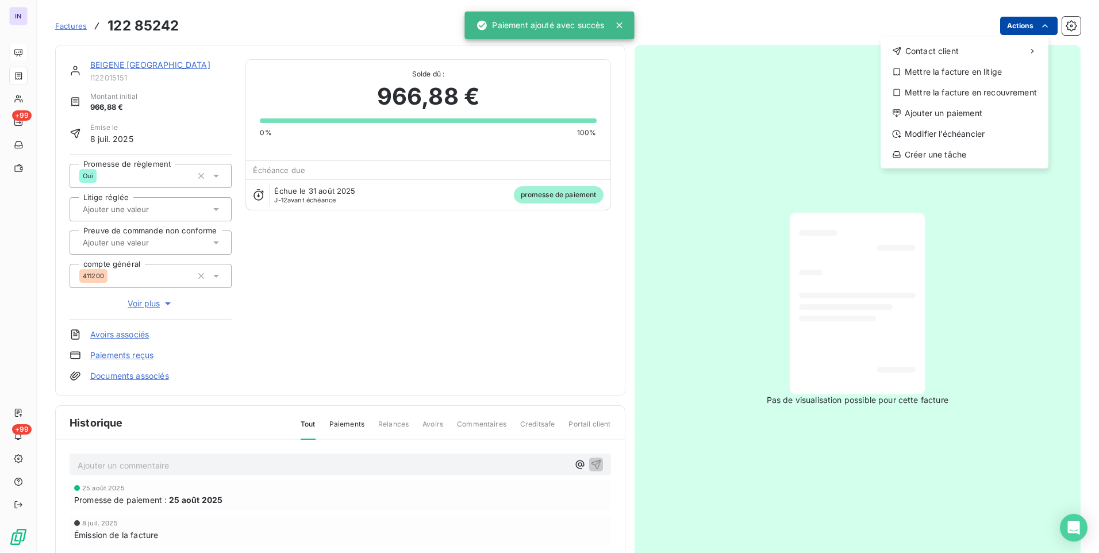
click at [1007, 27] on html "IN +99 +99 Factures [PHONE_NUMBER] Actions Contact client Mettre la facture en …" at bounding box center [549, 276] width 1099 height 553
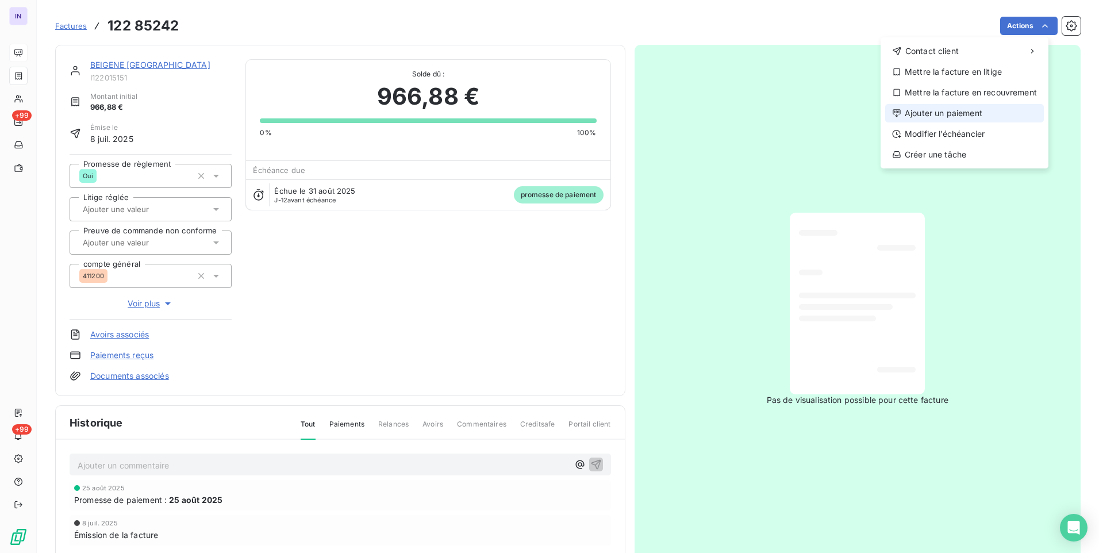
click at [947, 102] on div "Contact client Mettre la facture en litige Mettre la facture en recouvrement Aj…" at bounding box center [965, 102] width 168 height 131
click at [937, 109] on div "Ajouter un paiement" at bounding box center [964, 113] width 159 height 18
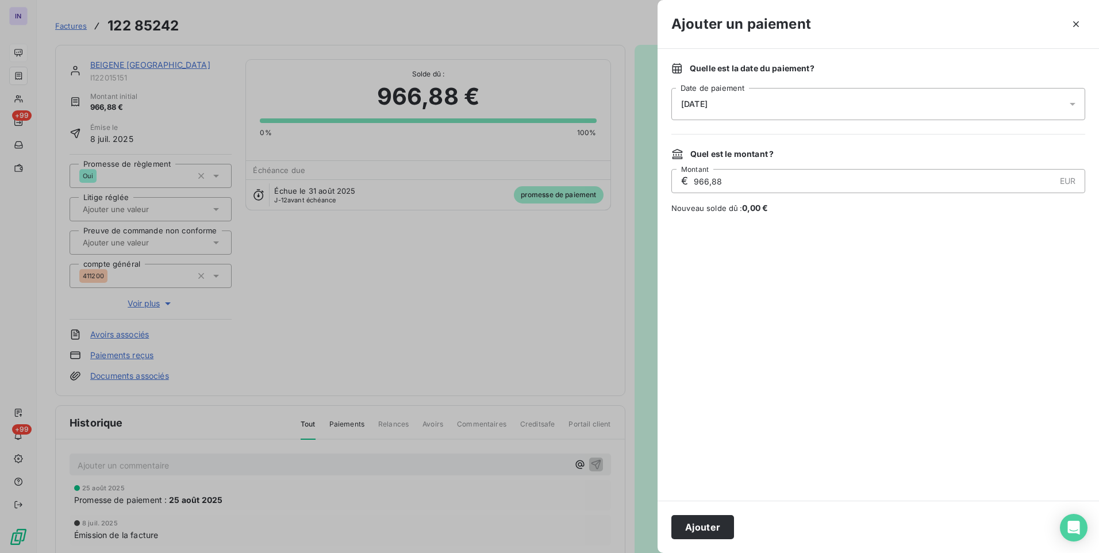
click at [786, 99] on div "[DATE]" at bounding box center [878, 104] width 414 height 32
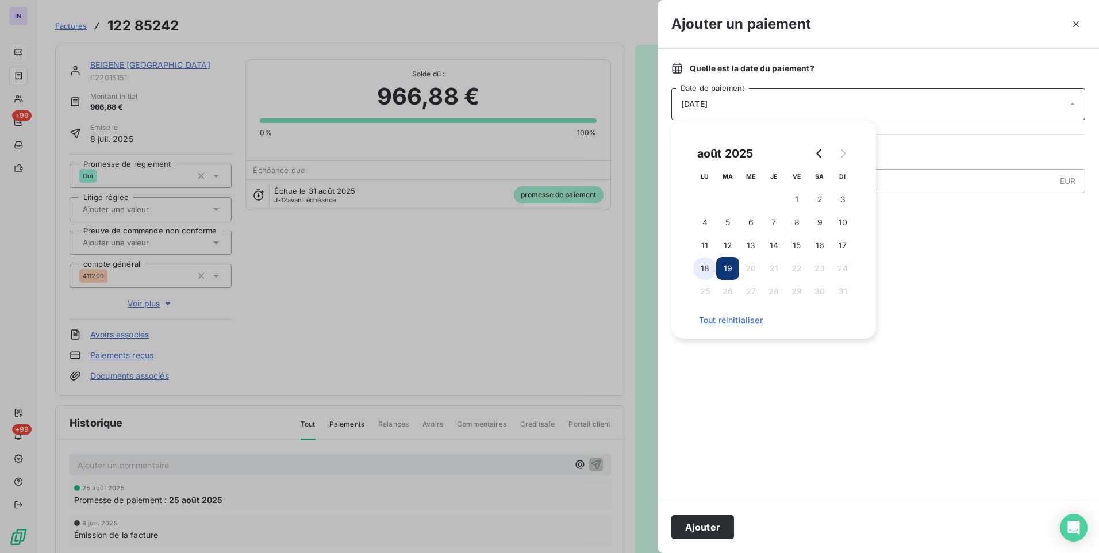
click at [708, 264] on button "18" at bounding box center [704, 268] width 23 height 23
click at [701, 531] on button "Ajouter" at bounding box center [702, 527] width 63 height 24
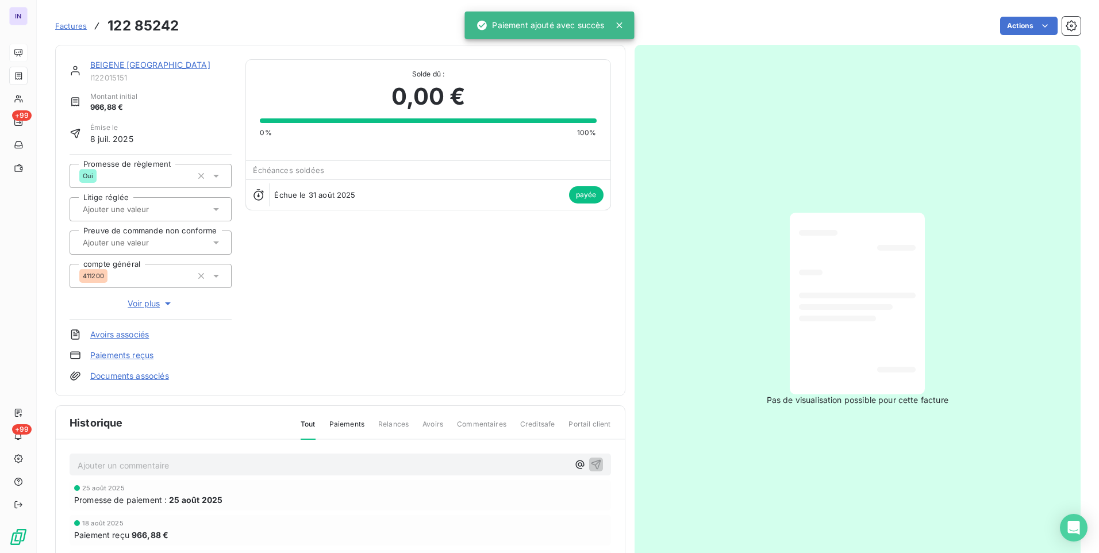
click at [169, 67] on link "BEIGENE [GEOGRAPHIC_DATA]" at bounding box center [150, 65] width 120 height 10
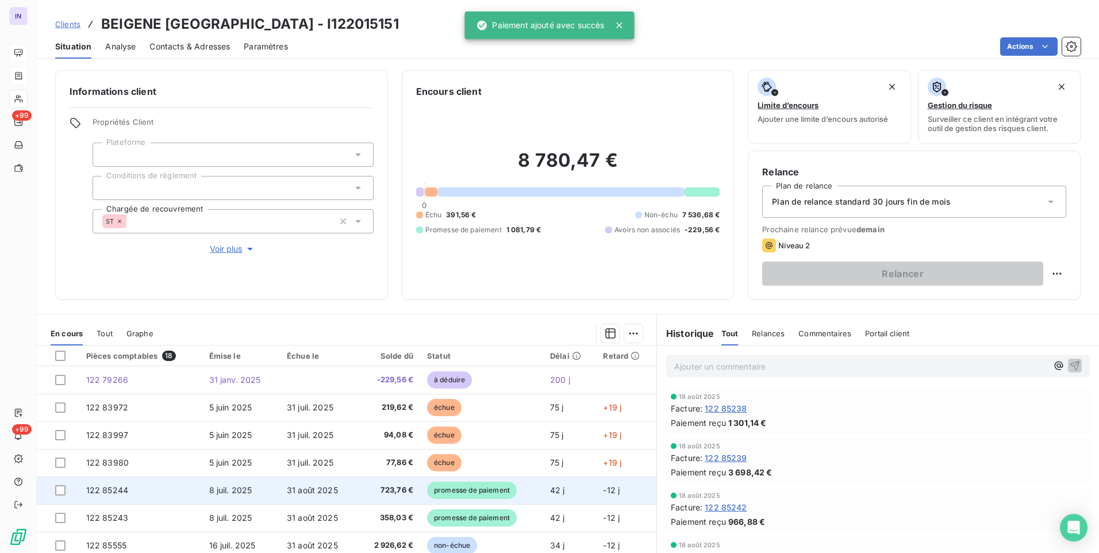
click at [255, 488] on td "8 juil. 2025" at bounding box center [241, 491] width 78 height 28
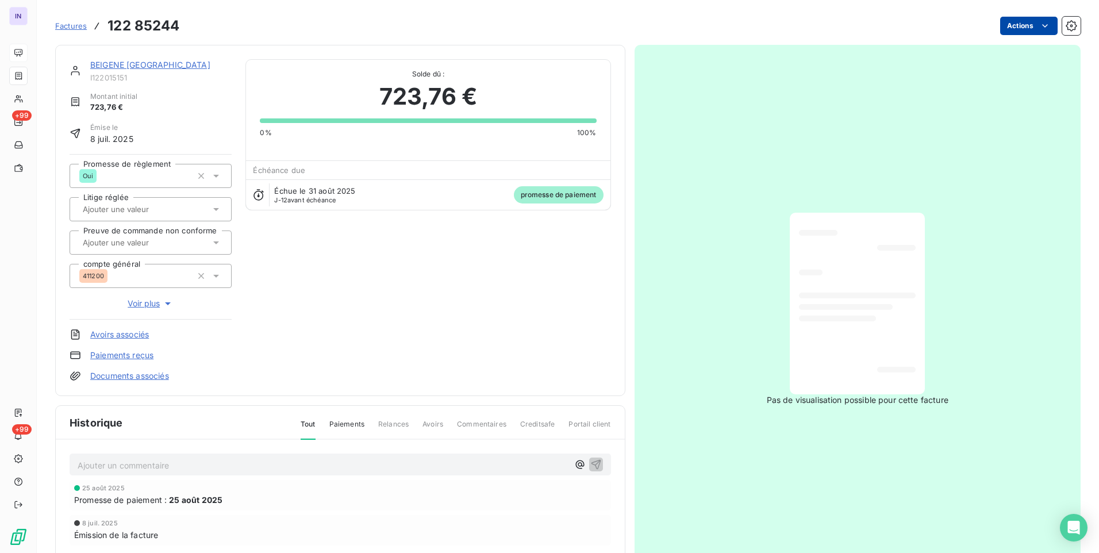
click at [1012, 27] on html "IN +99 +99 Factures 122 85244 Actions BEIGENE [GEOGRAPHIC_DATA] I122015151 Mont…" at bounding box center [549, 276] width 1099 height 553
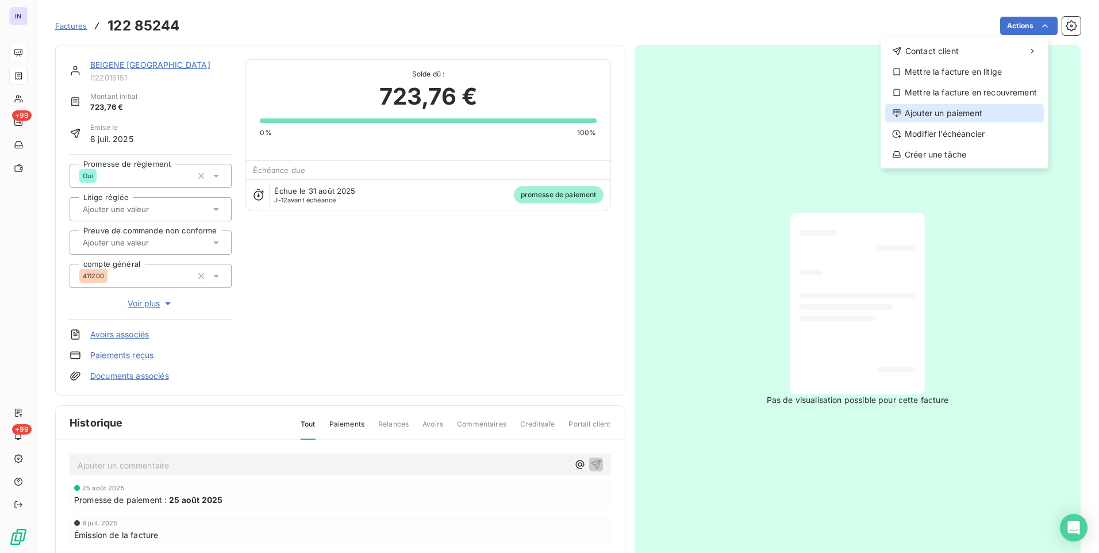
click at [922, 113] on div "Ajouter un paiement" at bounding box center [964, 113] width 159 height 18
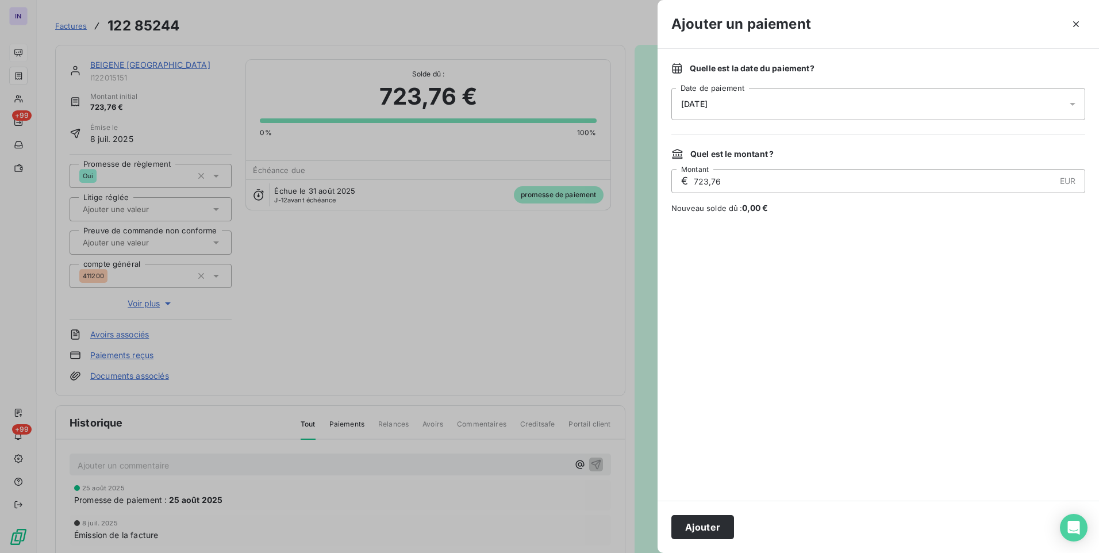
click at [800, 98] on div "[DATE]" at bounding box center [878, 104] width 414 height 32
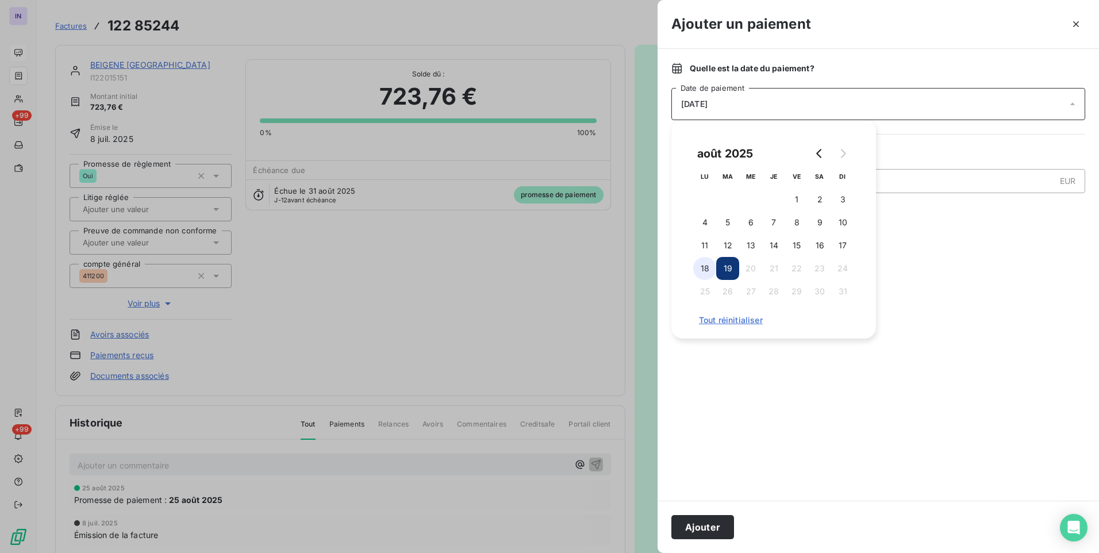
click at [702, 270] on button "18" at bounding box center [704, 268] width 23 height 23
click at [700, 530] on button "Ajouter" at bounding box center [702, 527] width 63 height 24
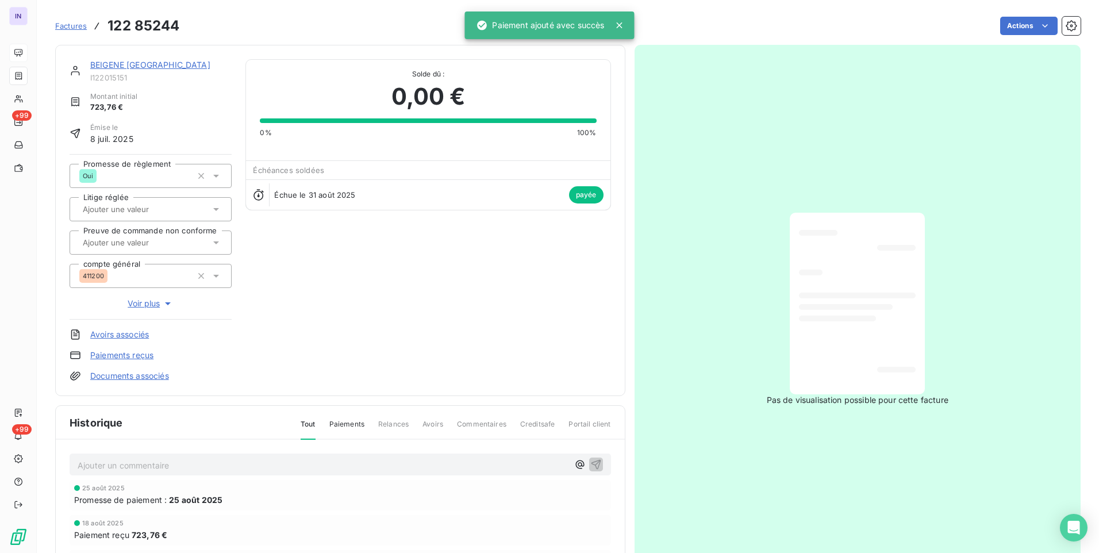
click at [156, 64] on link "BEIGENE [GEOGRAPHIC_DATA]" at bounding box center [150, 65] width 120 height 10
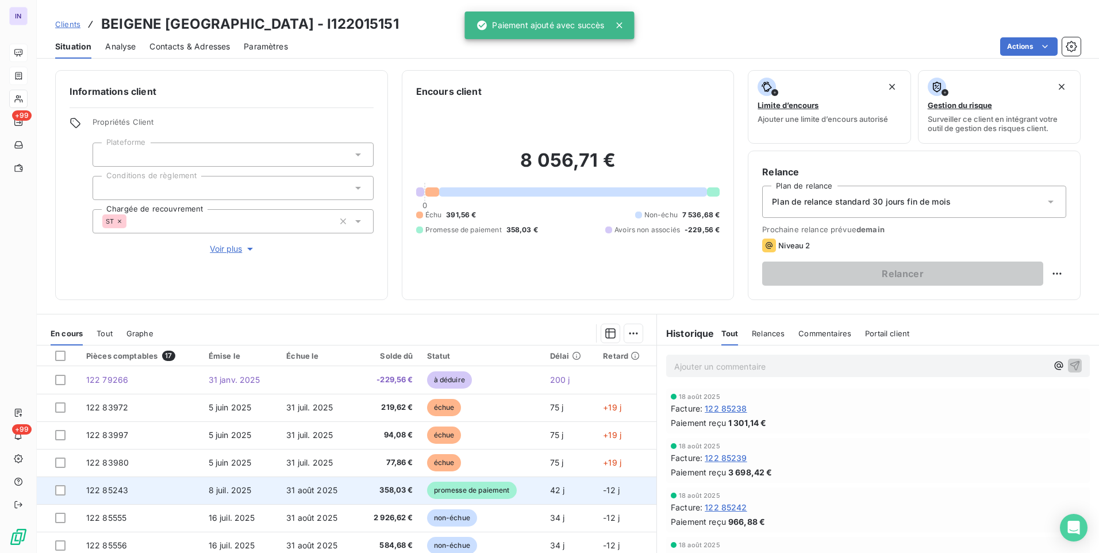
click at [357, 490] on td "358,03 €" at bounding box center [388, 491] width 63 height 28
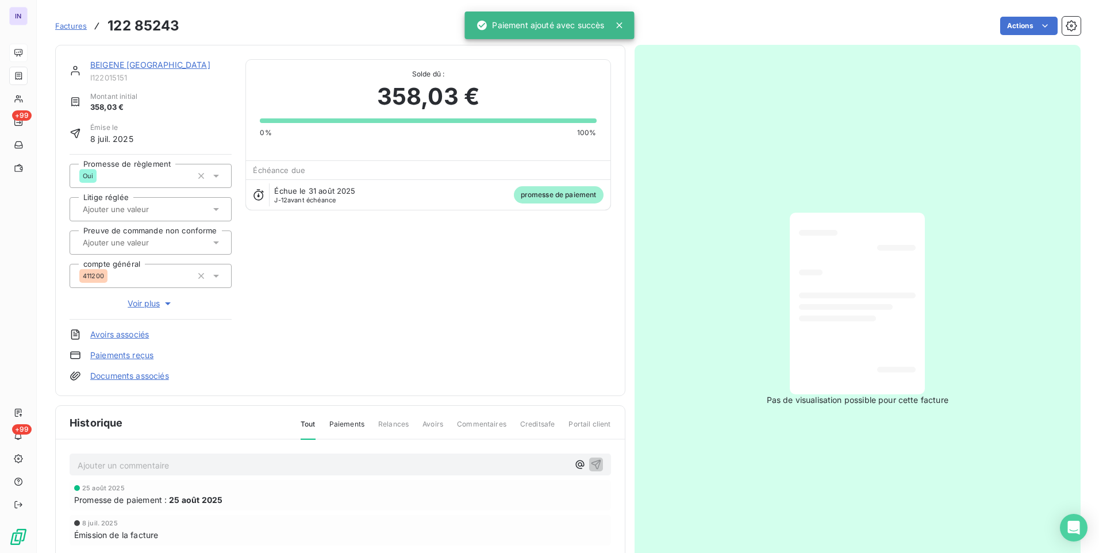
click at [1018, 25] on html "IN +99 +99 Factures 122 85243 Actions BEIGENE [GEOGRAPHIC_DATA] I122015151 Mont…" at bounding box center [549, 276] width 1099 height 553
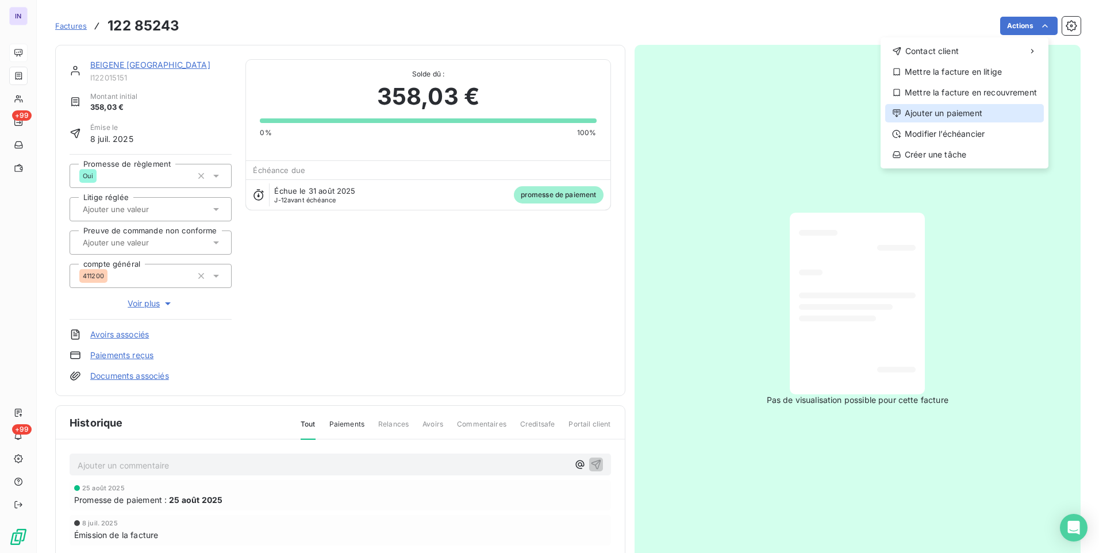
click at [916, 110] on div "Ajouter un paiement" at bounding box center [964, 113] width 159 height 18
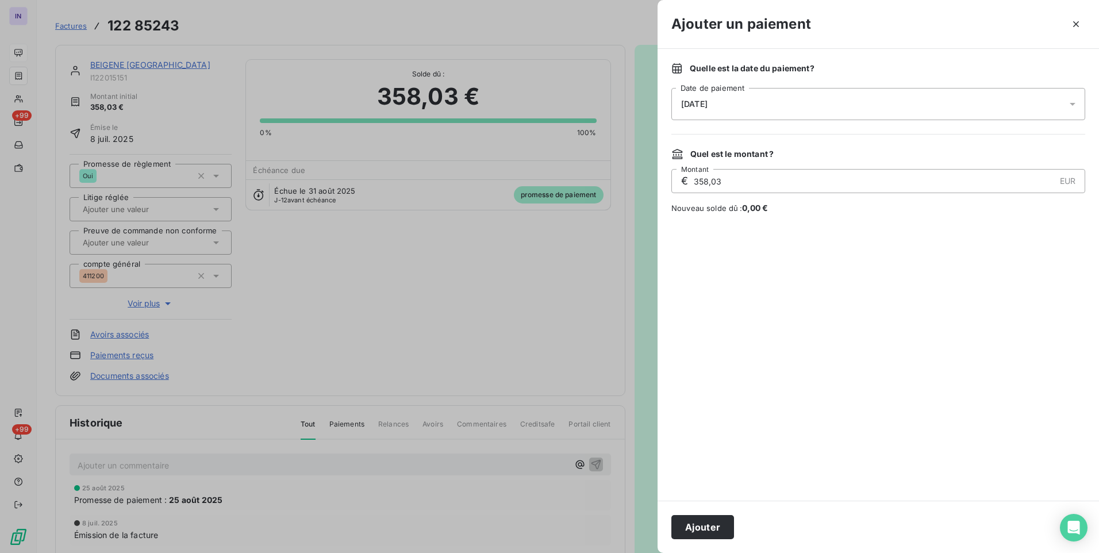
click at [812, 111] on div "[DATE]" at bounding box center [878, 104] width 414 height 32
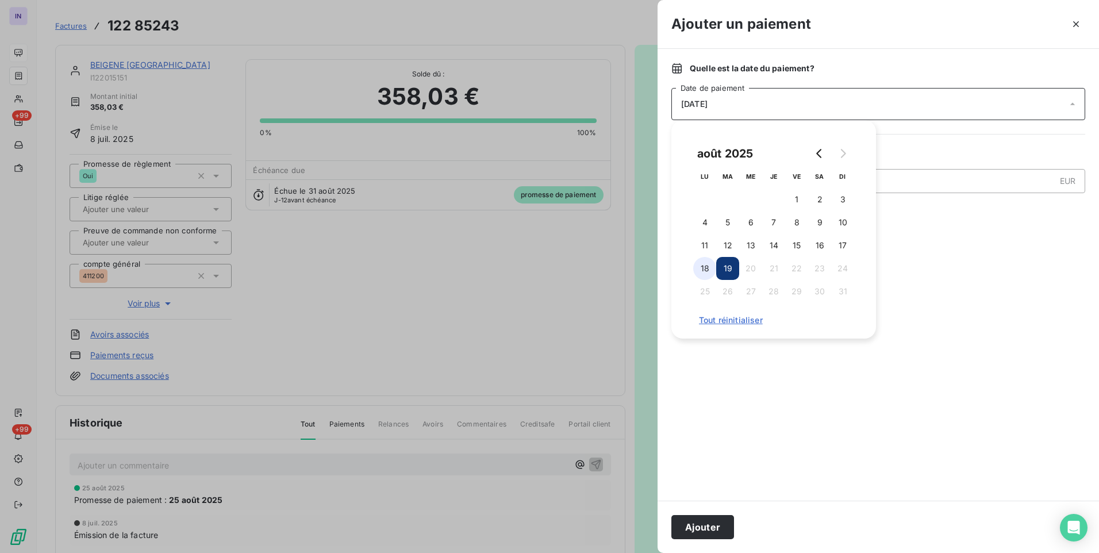
click at [709, 265] on button "18" at bounding box center [704, 268] width 23 height 23
click at [708, 522] on button "Ajouter" at bounding box center [702, 527] width 63 height 24
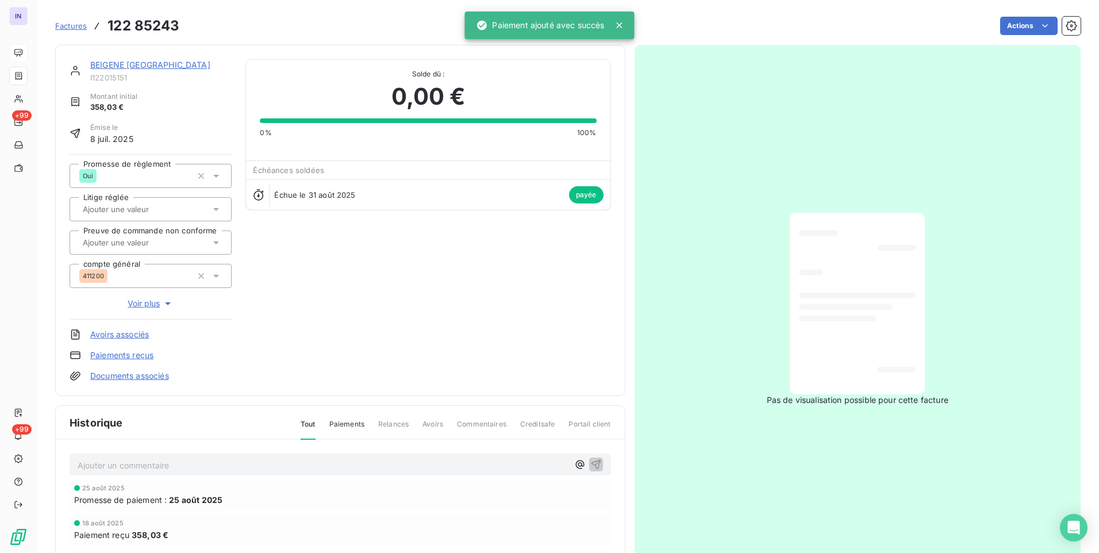
click at [174, 66] on link "BEIGENE [GEOGRAPHIC_DATA]" at bounding box center [150, 65] width 120 height 10
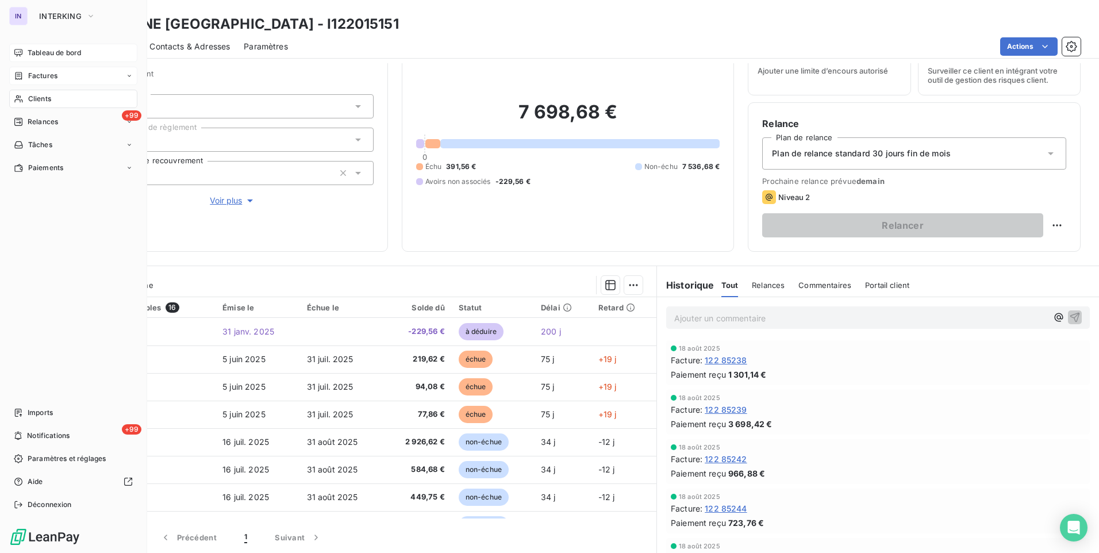
drag, startPoint x: 32, startPoint y: 100, endPoint x: 70, endPoint y: 92, distance: 38.8
click at [32, 100] on span "Clients" at bounding box center [39, 99] width 23 height 10
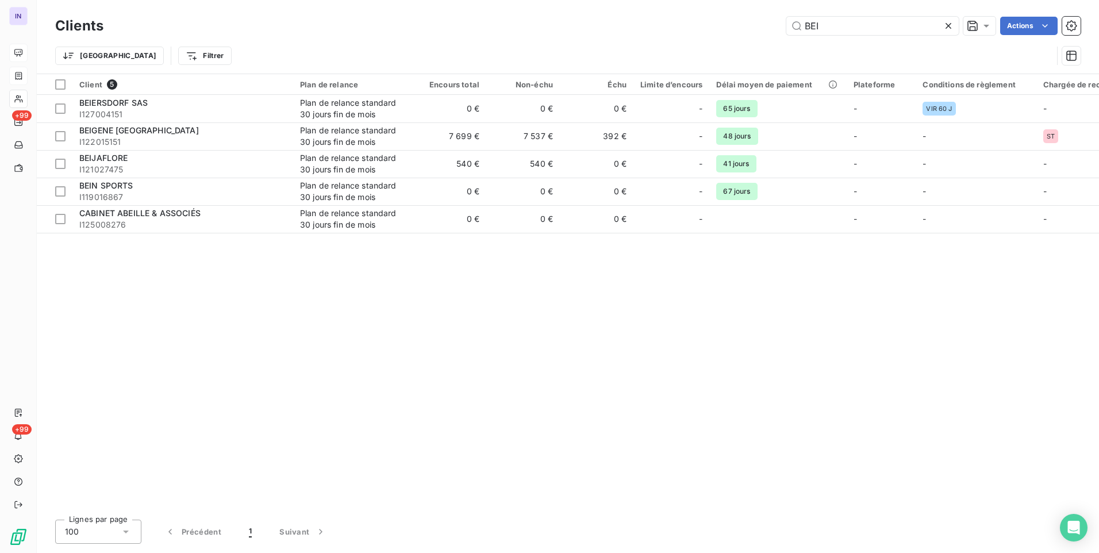
click at [713, 21] on div "BEI Actions" at bounding box center [599, 26] width 964 height 18
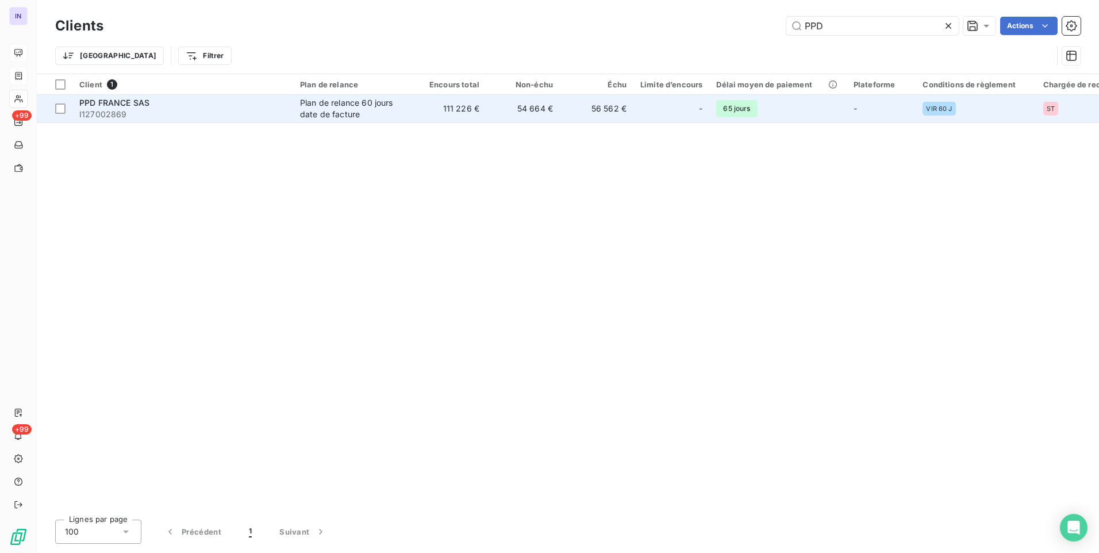
type input "PPD"
click at [176, 108] on div "PPD FRANCE SAS" at bounding box center [182, 102] width 207 height 11
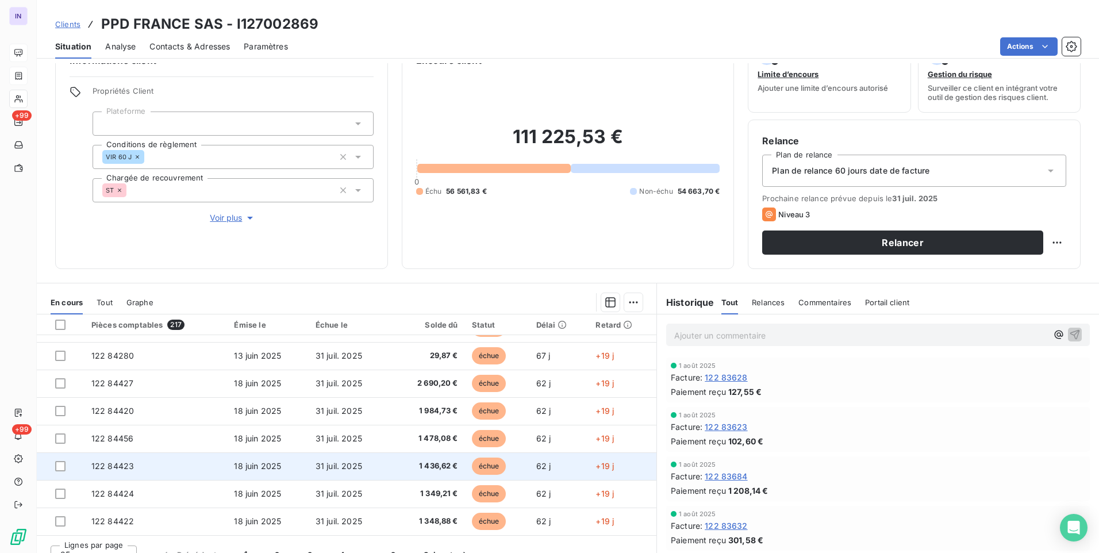
scroll to position [48, 0]
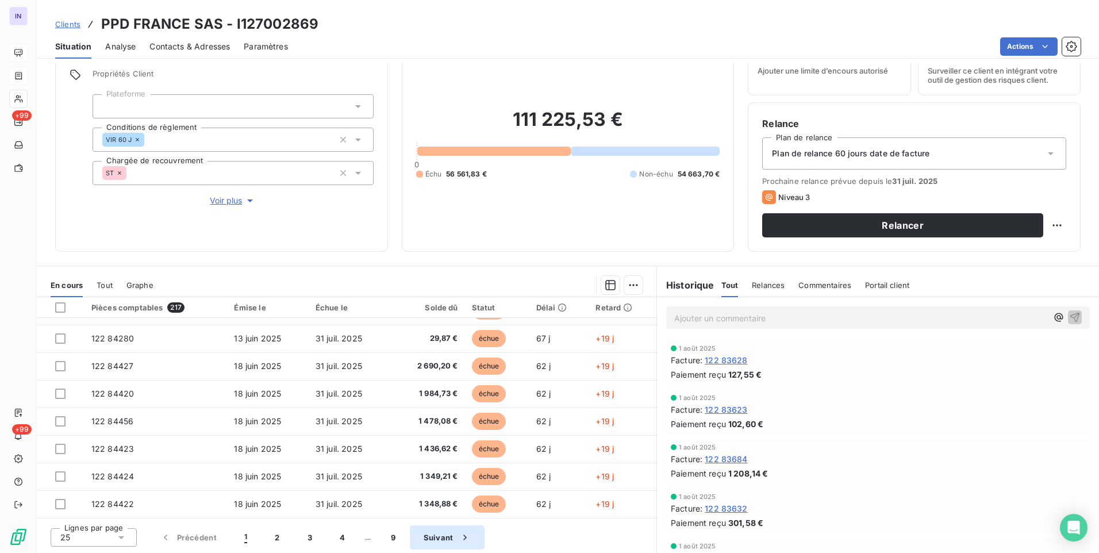
drag, startPoint x: 279, startPoint y: 537, endPoint x: 282, endPoint y: 526, distance: 11.2
click at [280, 537] on button "2" at bounding box center [277, 537] width 32 height 24
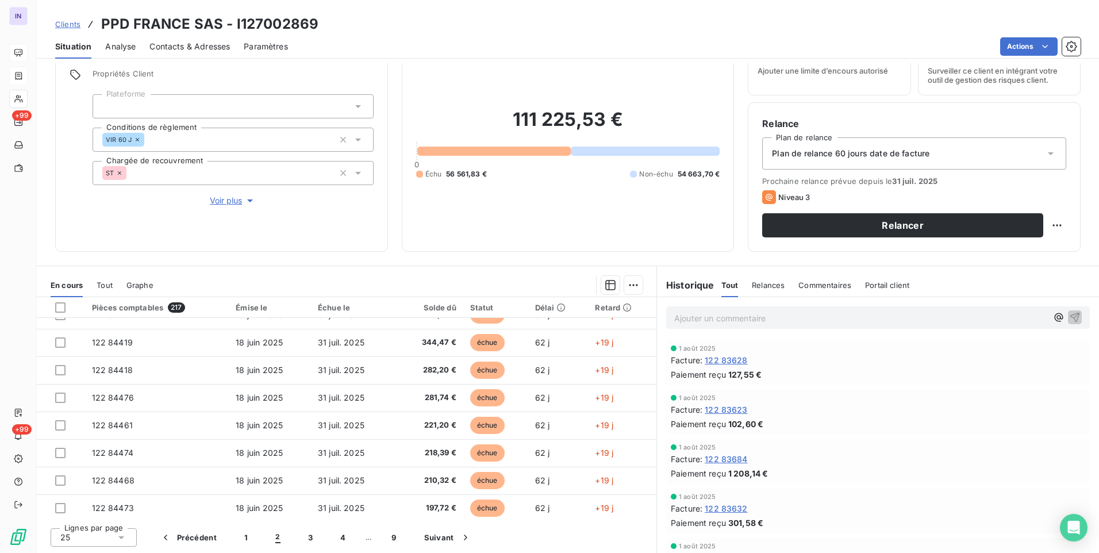
scroll to position [490, 0]
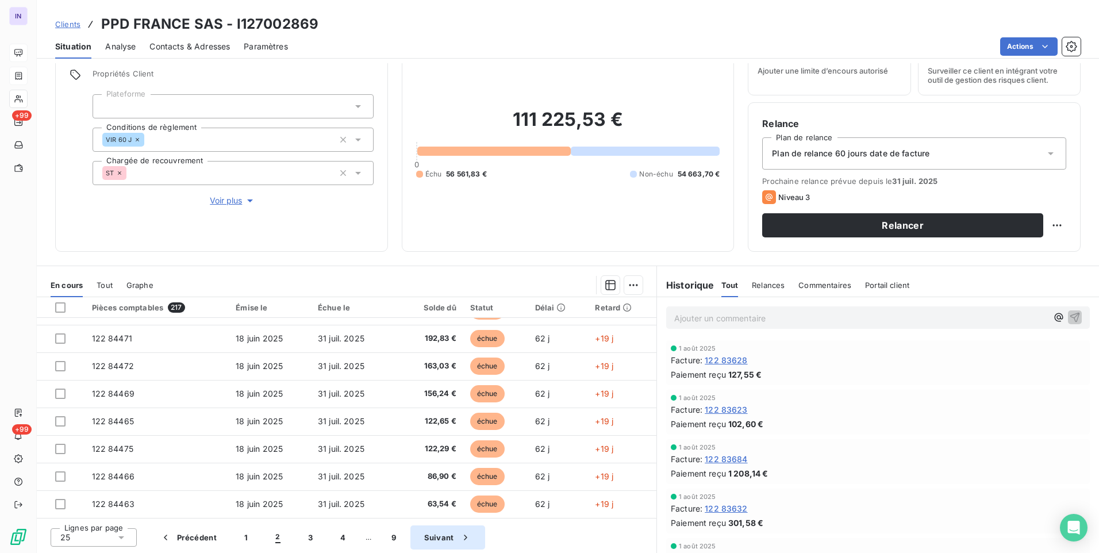
drag, startPoint x: 310, startPoint y: 540, endPoint x: 307, endPoint y: 532, distance: 8.5
click at [310, 540] on button "3" at bounding box center [310, 537] width 32 height 24
drag, startPoint x: 334, startPoint y: 537, endPoint x: 336, endPoint y: 520, distance: 17.4
click at [335, 537] on button "4" at bounding box center [343, 537] width 33 height 24
click at [359, 538] on button "5" at bounding box center [361, 537] width 32 height 24
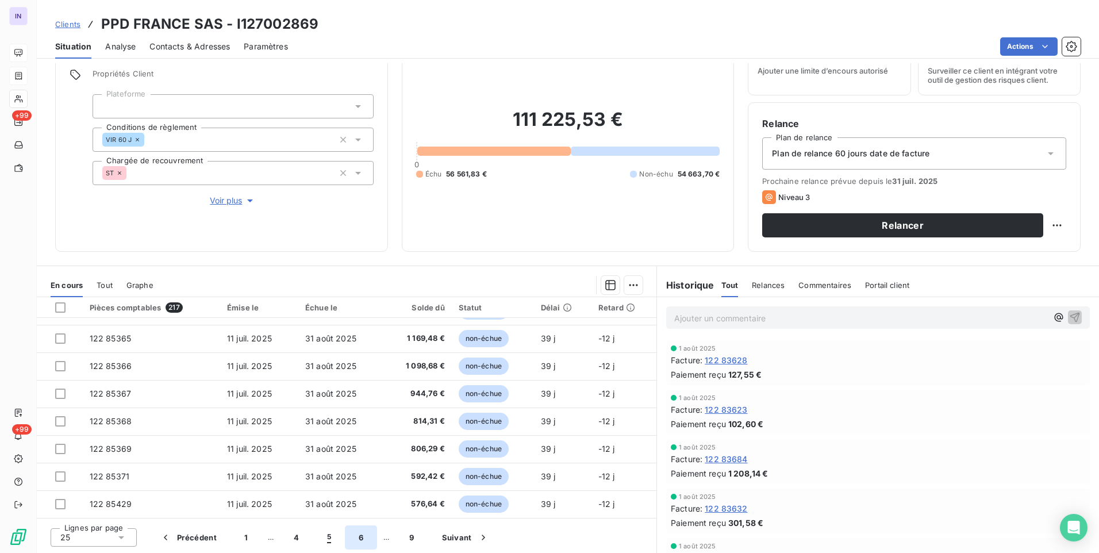
click at [358, 538] on button "6" at bounding box center [361, 537] width 32 height 24
click at [360, 538] on button "7" at bounding box center [361, 537] width 32 height 24
click at [361, 539] on button "8" at bounding box center [360, 537] width 32 height 24
drag, startPoint x: 396, startPoint y: 538, endPoint x: 379, endPoint y: 523, distance: 22.0
click at [395, 538] on button "9" at bounding box center [393, 537] width 32 height 24
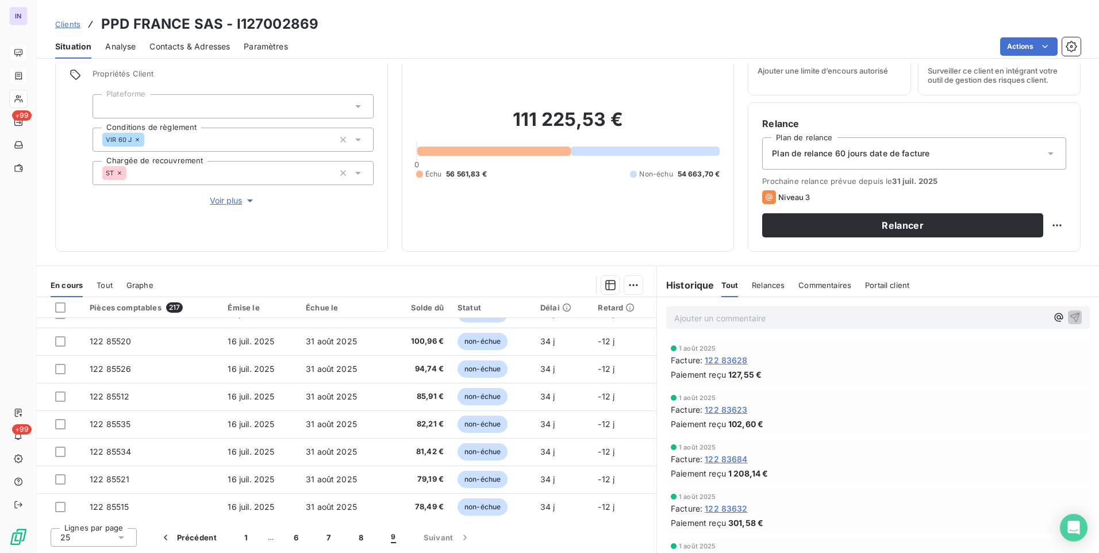
scroll to position [269, 0]
click at [245, 535] on button "1" at bounding box center [246, 537] width 31 height 24
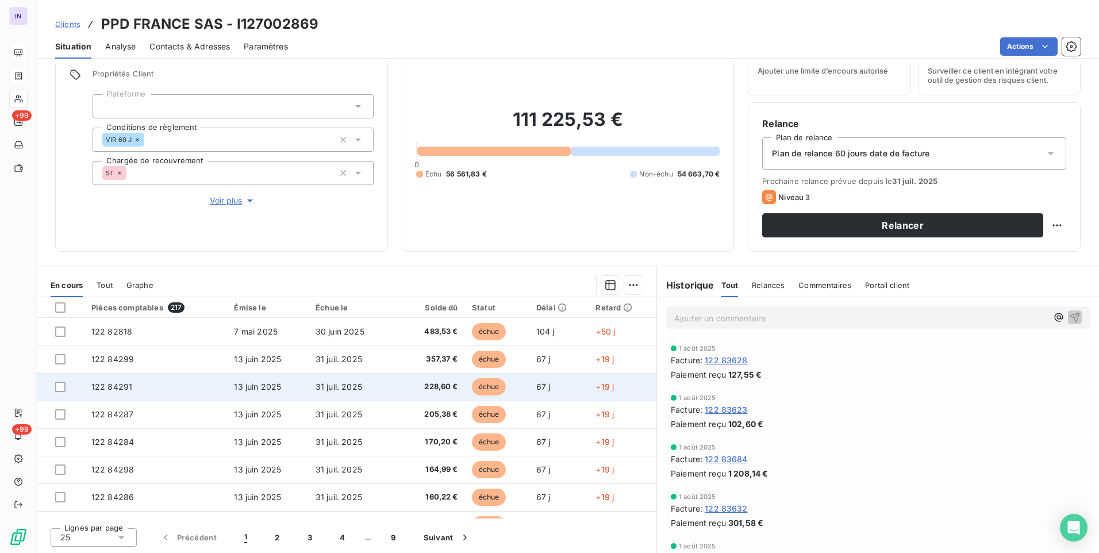
scroll to position [0, 0]
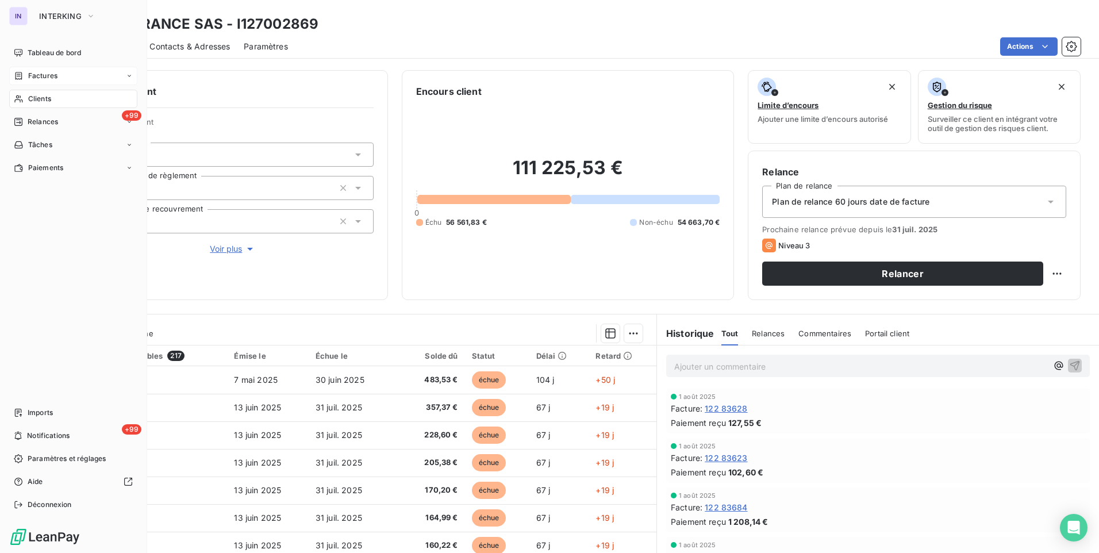
drag, startPoint x: 30, startPoint y: 50, endPoint x: 53, endPoint y: 72, distance: 31.3
click at [30, 50] on span "Tableau de bord" at bounding box center [54, 53] width 53 height 10
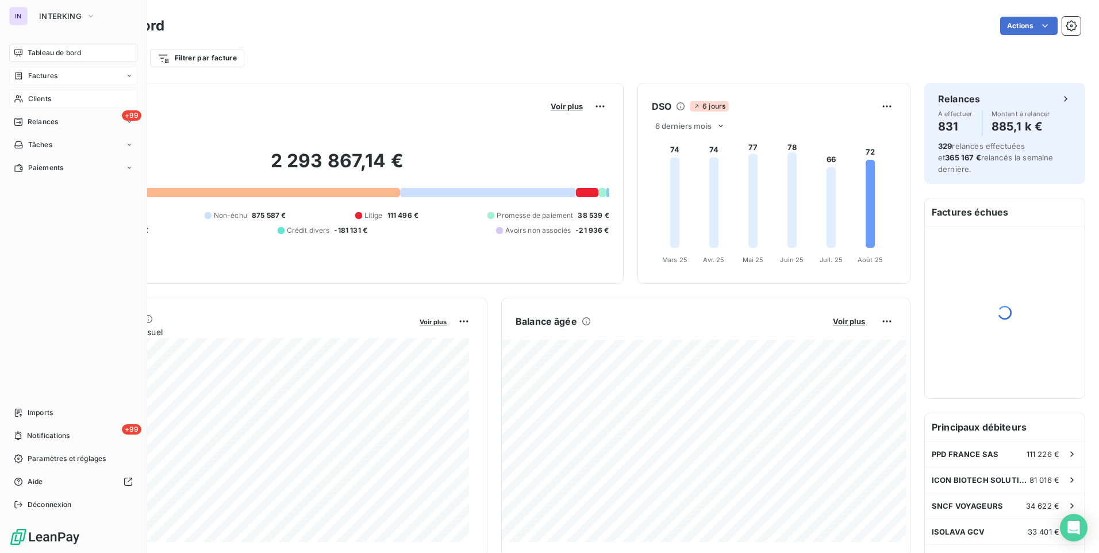
click at [40, 98] on span "Clients" at bounding box center [39, 99] width 23 height 10
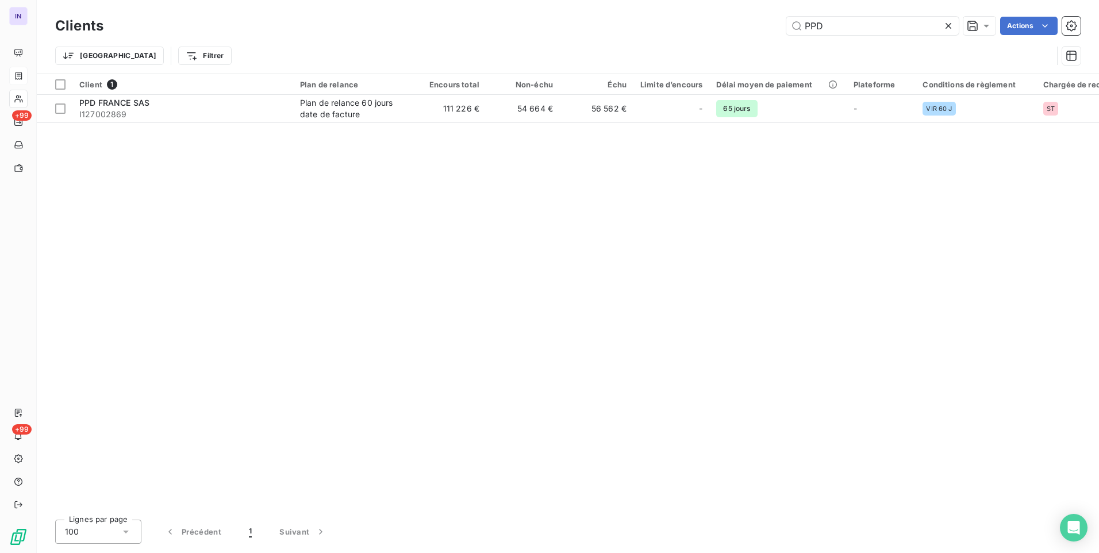
drag, startPoint x: 744, startPoint y: 23, endPoint x: 718, endPoint y: 23, distance: 25.9
click at [718, 23] on div "PPD Actions" at bounding box center [599, 26] width 964 height 18
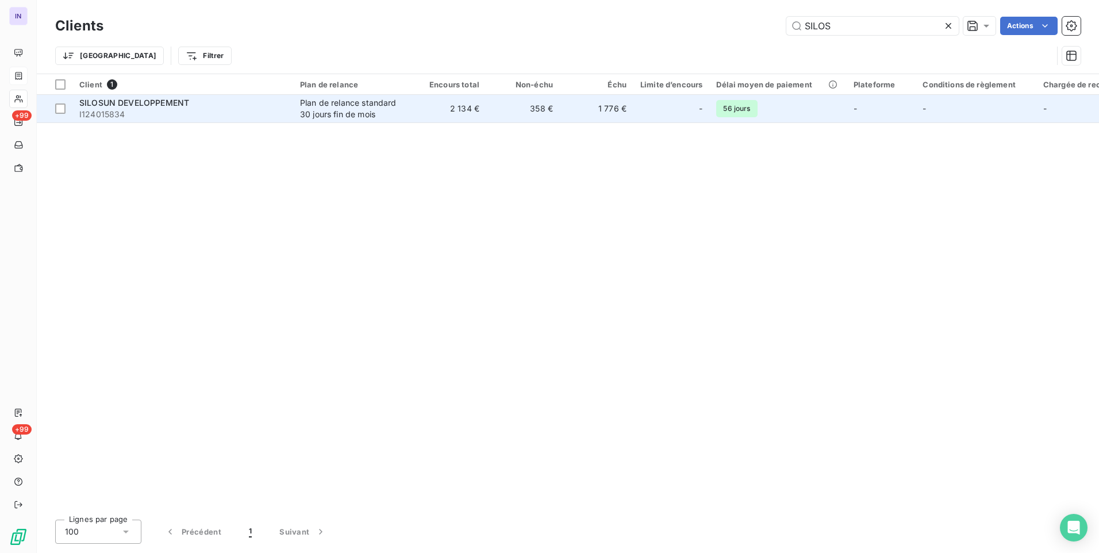
type input "SILOS"
click at [381, 113] on div "Plan de relance standard 30 jours fin de mois" at bounding box center [353, 108] width 106 height 23
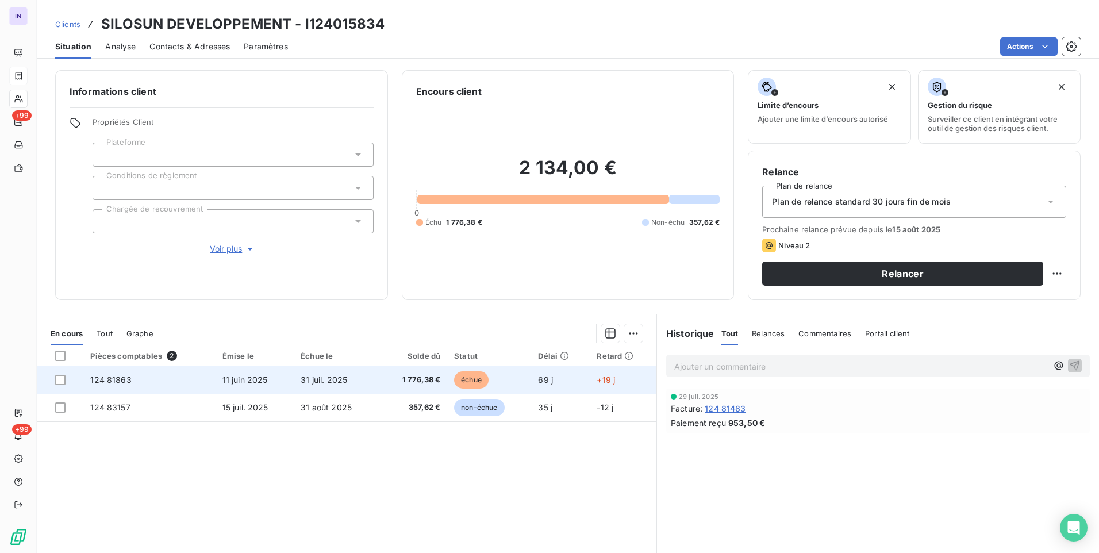
click at [331, 379] on span "31 juil. 2025" at bounding box center [324, 380] width 47 height 10
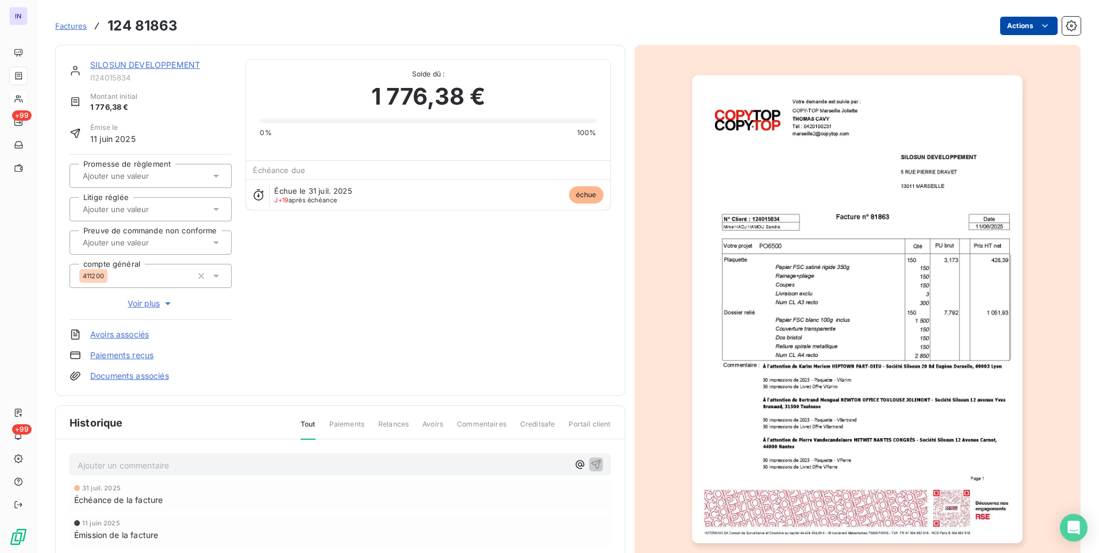
click at [1011, 33] on html "IN +99 +99 Factures 124 81863 Actions SILOSUN DEVELOPPEMENT I124015834 Montant …" at bounding box center [549, 276] width 1099 height 553
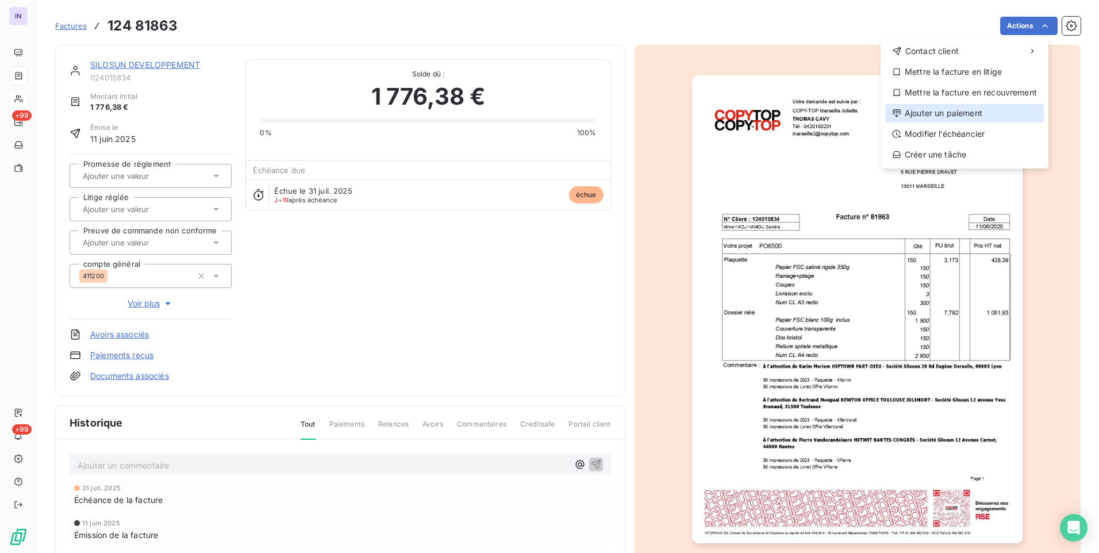
click at [947, 110] on div "Ajouter un paiement" at bounding box center [964, 113] width 159 height 18
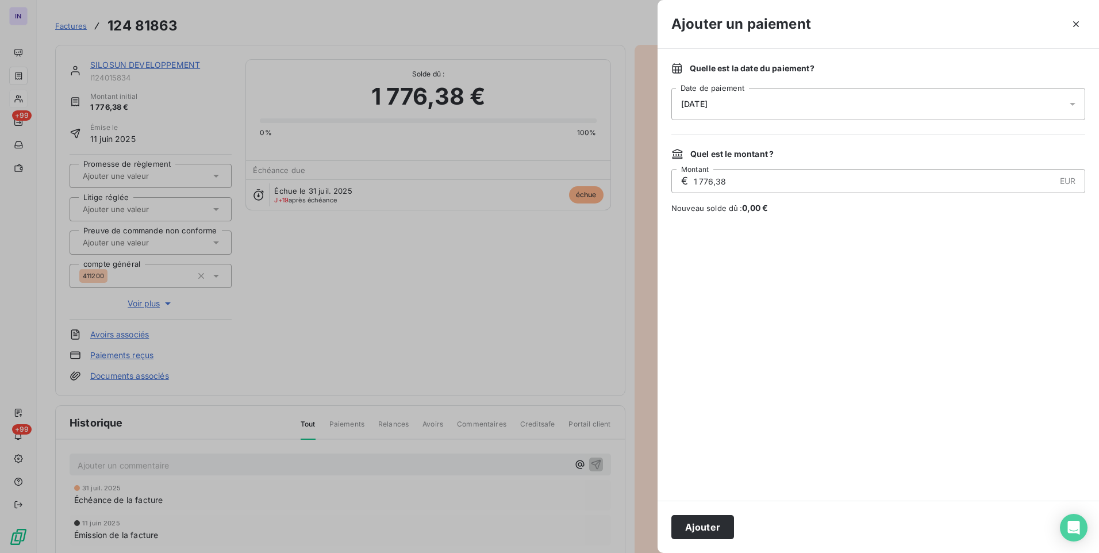
click at [753, 106] on div "[DATE]" at bounding box center [878, 104] width 414 height 32
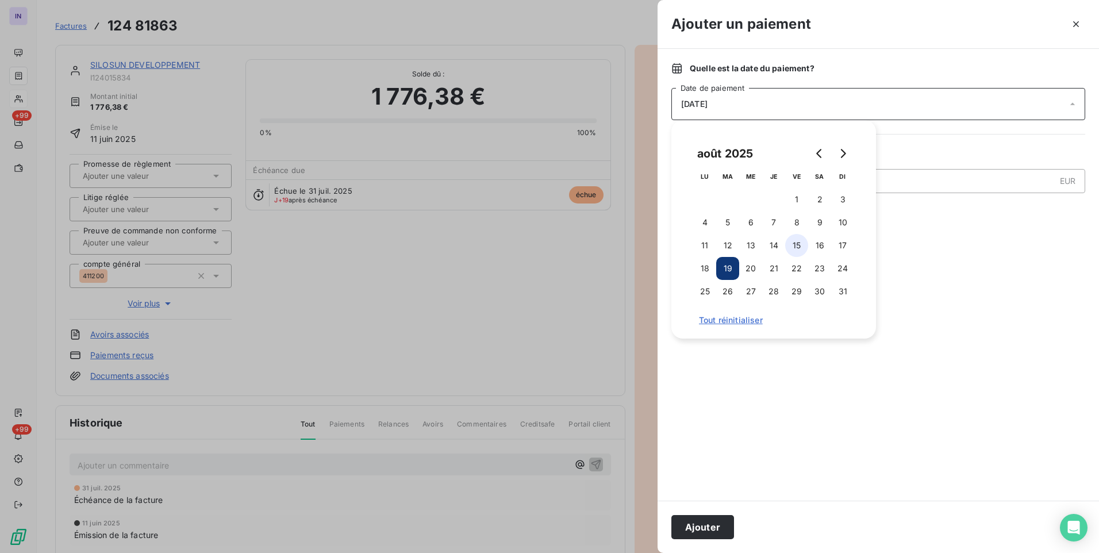
click at [796, 248] on button "15" at bounding box center [796, 245] width 23 height 23
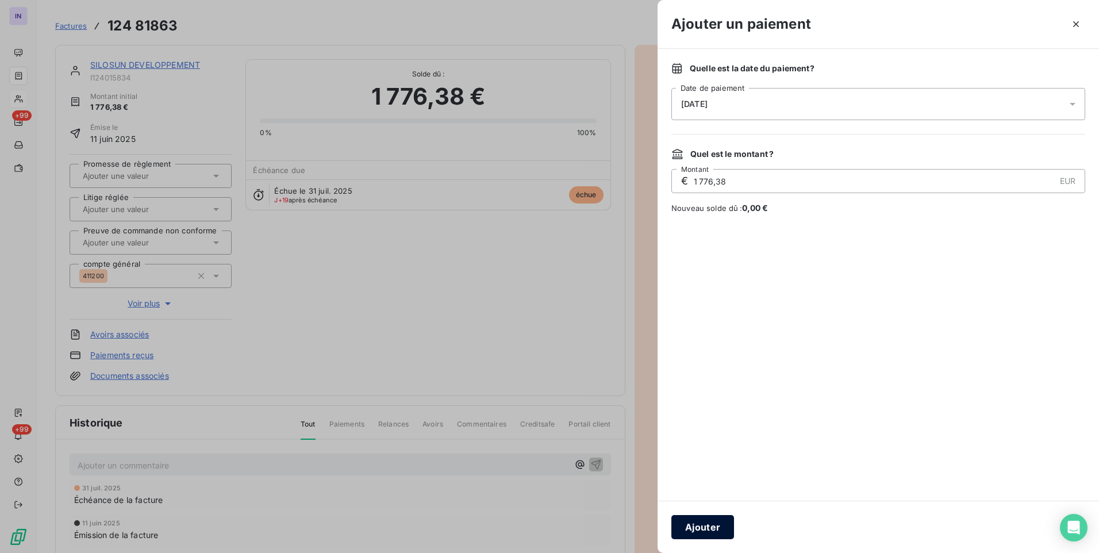
click at [707, 529] on button "Ajouter" at bounding box center [702, 527] width 63 height 24
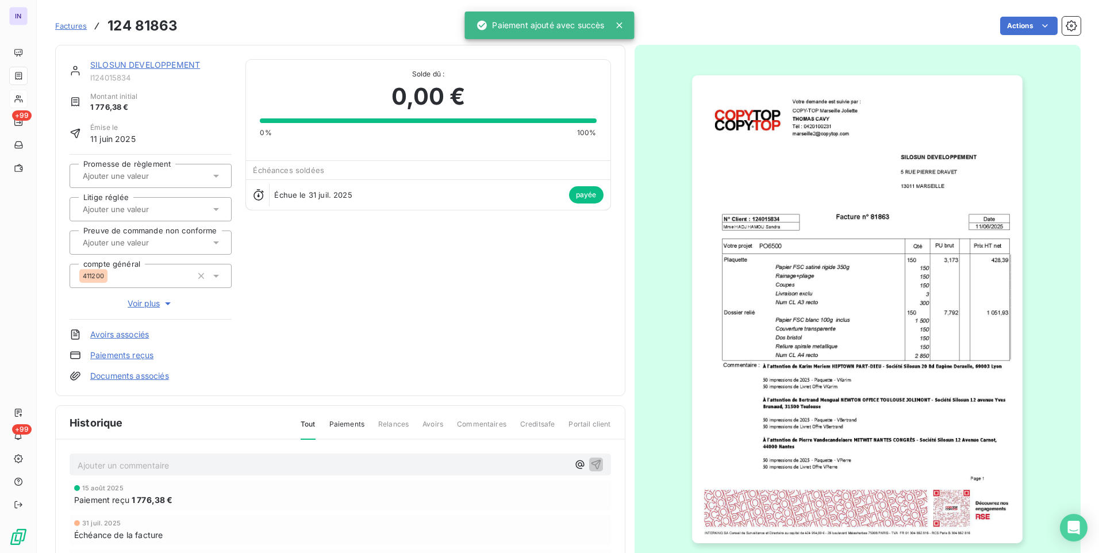
click at [147, 64] on link "SILOSUN DEVELOPPEMENT" at bounding box center [145, 65] width 110 height 10
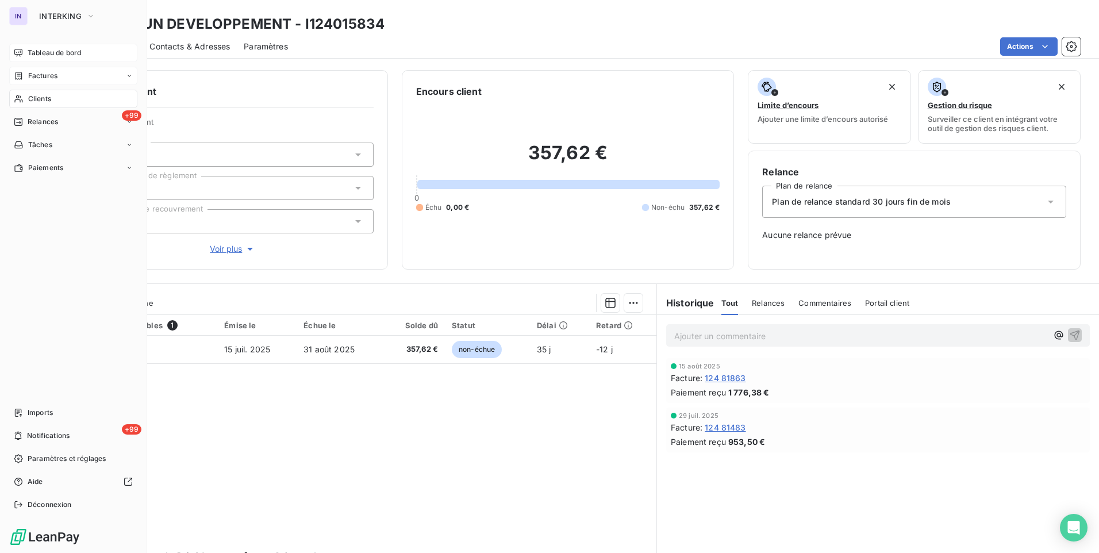
click at [49, 52] on span "Tableau de bord" at bounding box center [54, 53] width 53 height 10
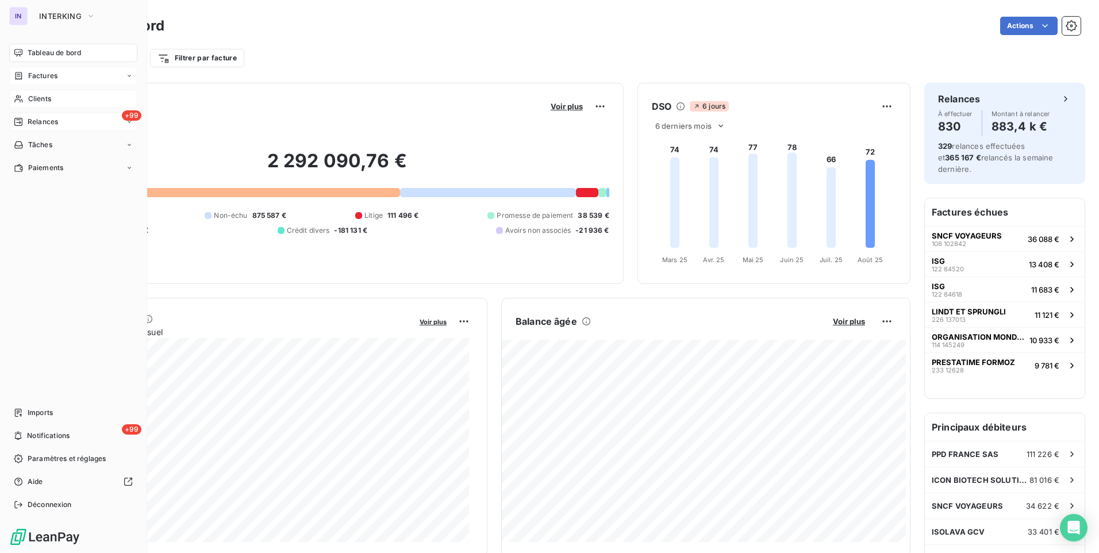
click at [50, 120] on span "Relances" at bounding box center [43, 122] width 30 height 10
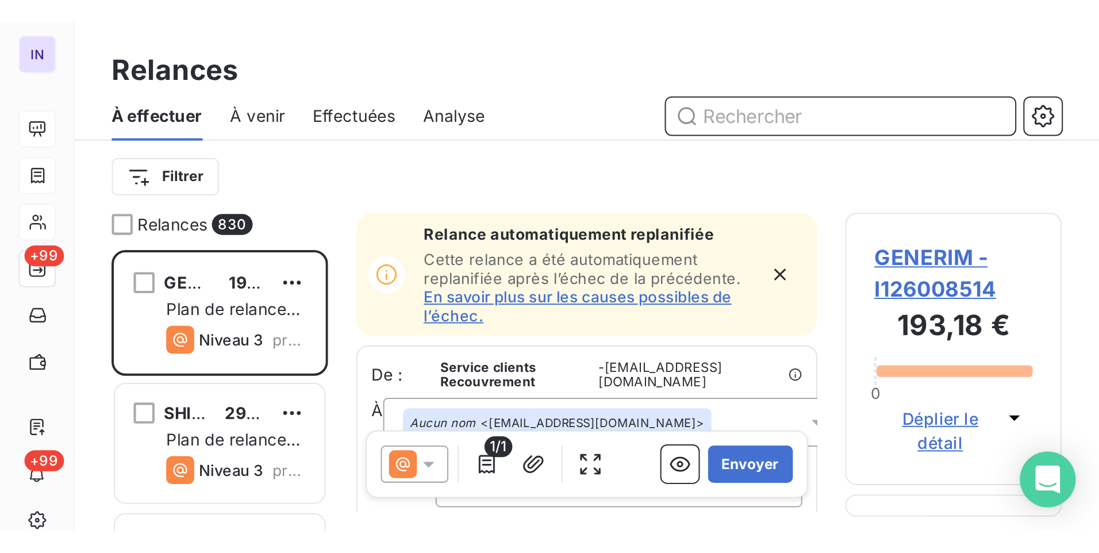
scroll to position [432, 237]
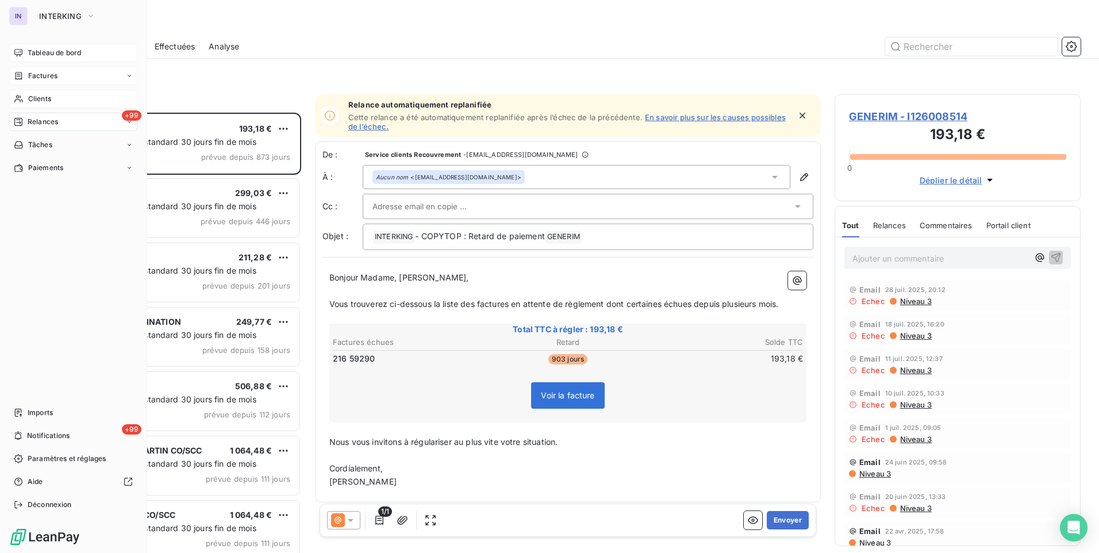
drag, startPoint x: 28, startPoint y: 99, endPoint x: 39, endPoint y: 102, distance: 11.9
click at [28, 99] on span "Clients" at bounding box center [39, 99] width 23 height 10
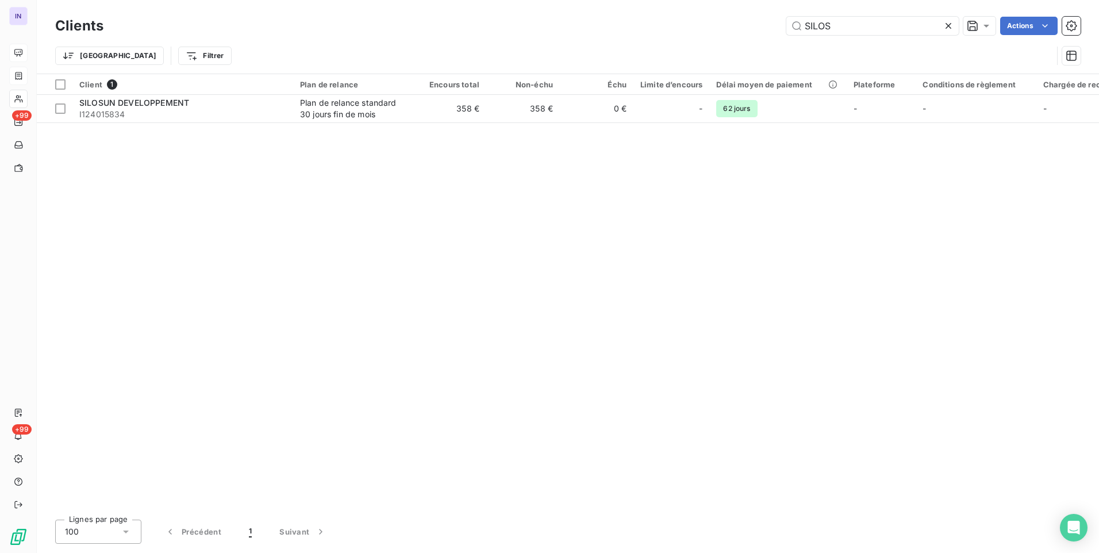
drag, startPoint x: 791, startPoint y: 22, endPoint x: 769, endPoint y: 22, distance: 22.4
click at [774, 22] on div "SILOS Actions" at bounding box center [599, 26] width 964 height 18
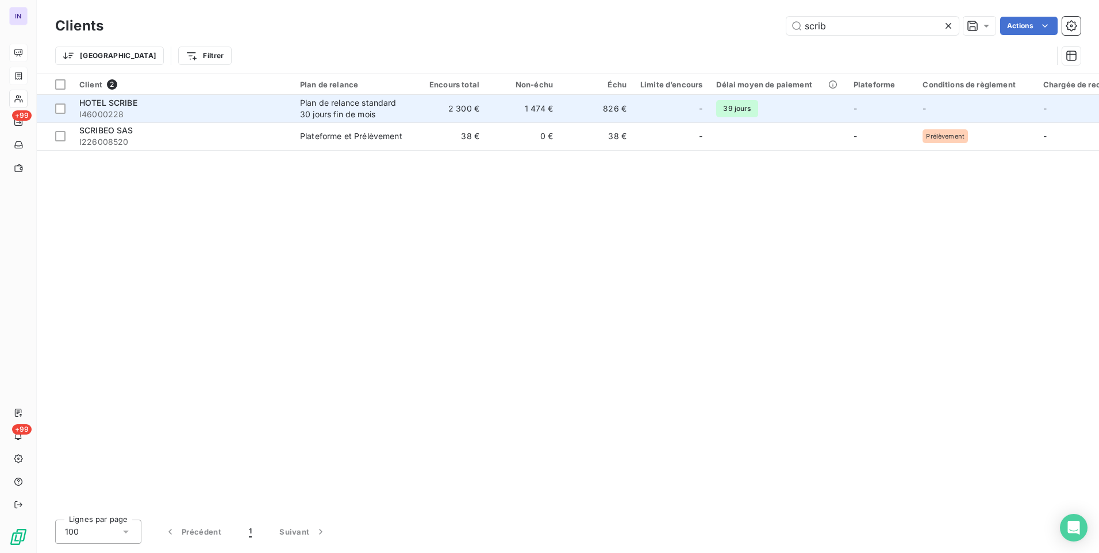
type input "scrib"
click at [199, 109] on span "I46000228" at bounding box center [182, 114] width 207 height 11
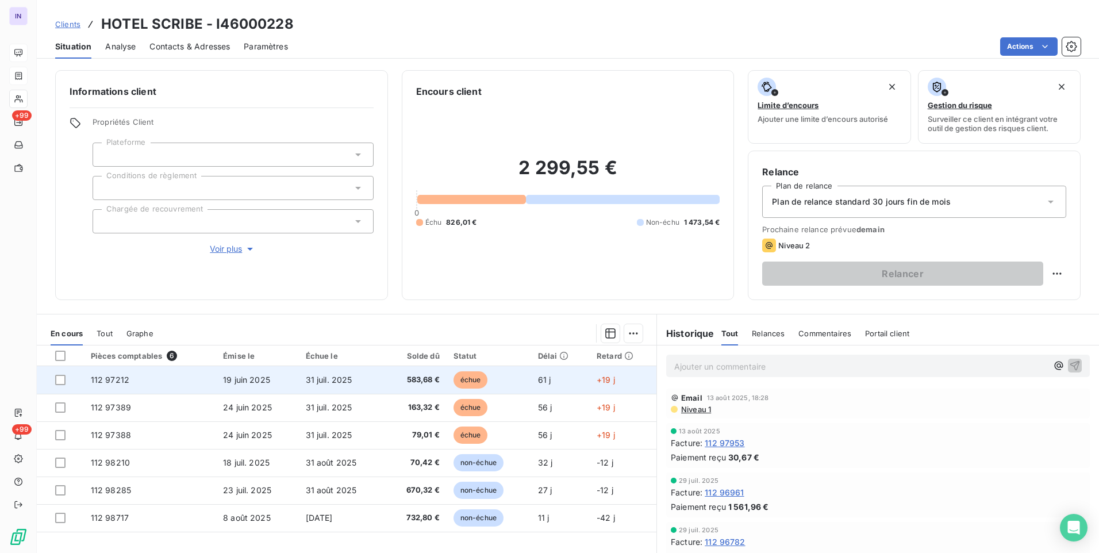
click at [258, 388] on td "19 juin 2025" at bounding box center [257, 380] width 82 height 28
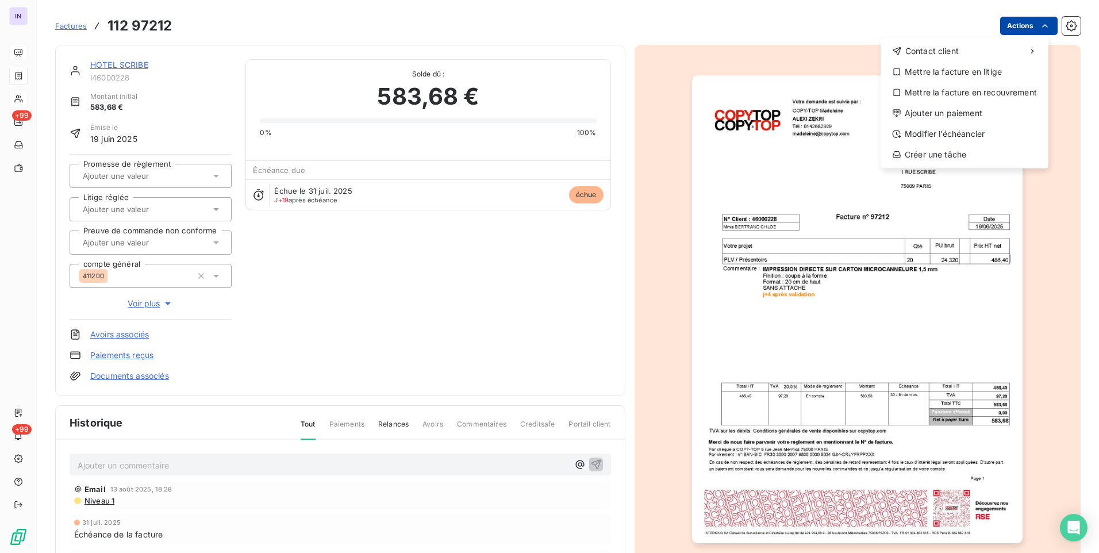
click at [1016, 27] on html "IN +99 +99 Factures [PHONE_NUMBER] Actions Contact client Mettre la facture en …" at bounding box center [549, 276] width 1099 height 553
click at [949, 114] on div "Ajouter un paiement" at bounding box center [964, 113] width 159 height 18
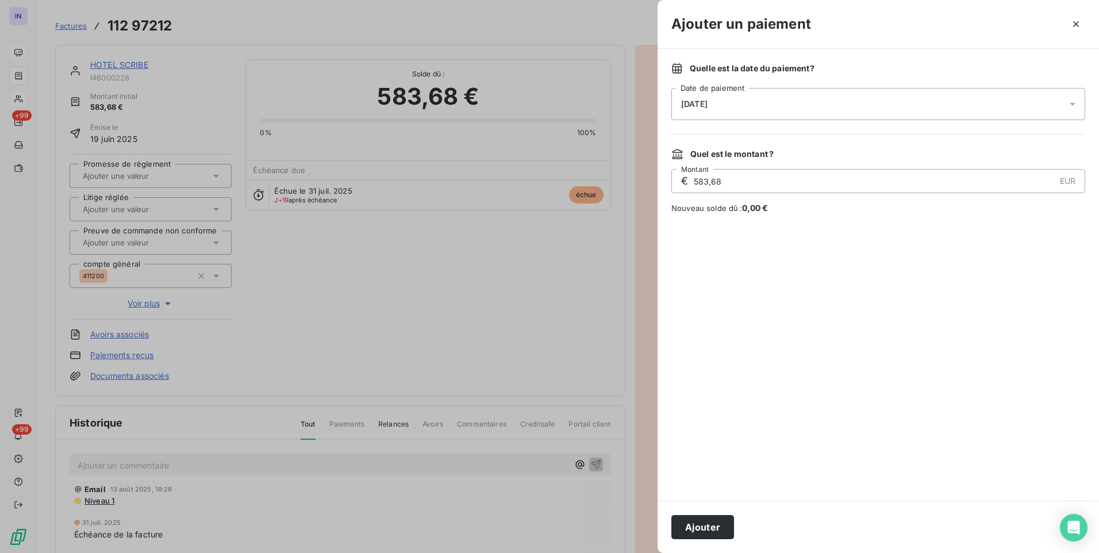
click at [792, 108] on div "[DATE]" at bounding box center [878, 104] width 414 height 32
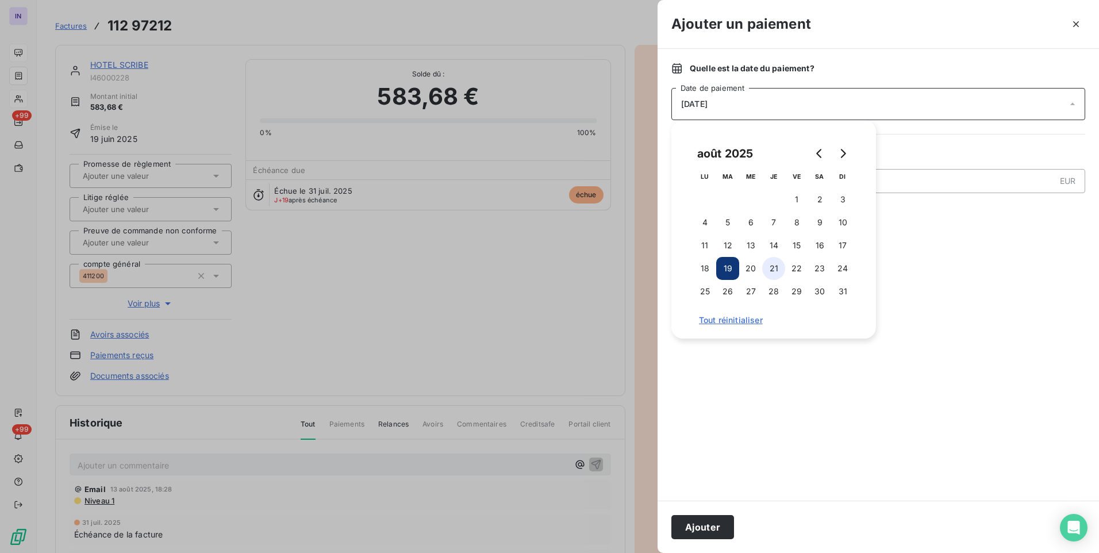
click at [774, 267] on button "21" at bounding box center [773, 268] width 23 height 23
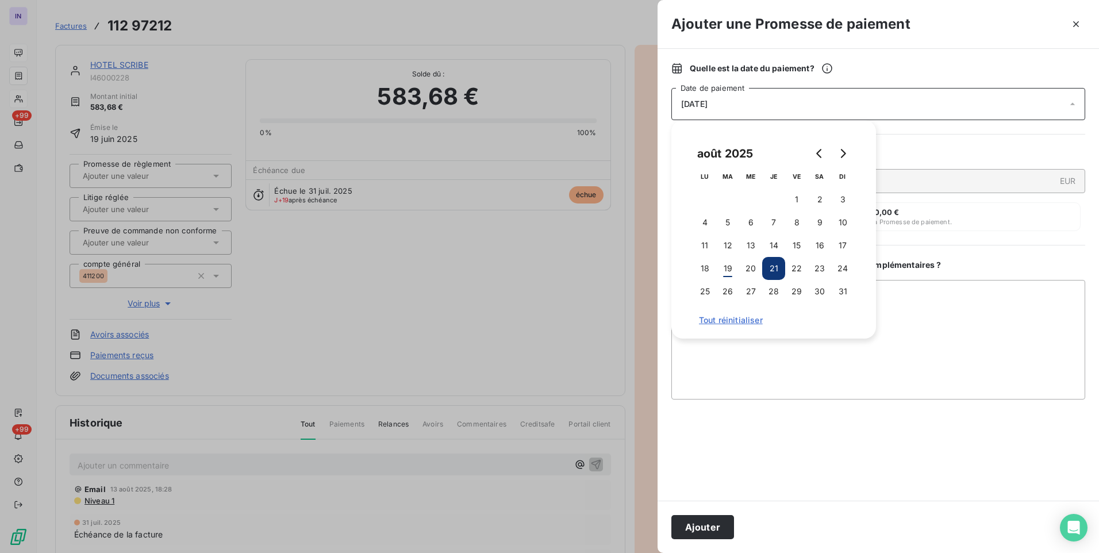
click at [695, 524] on button "Ajouter" at bounding box center [702, 527] width 63 height 24
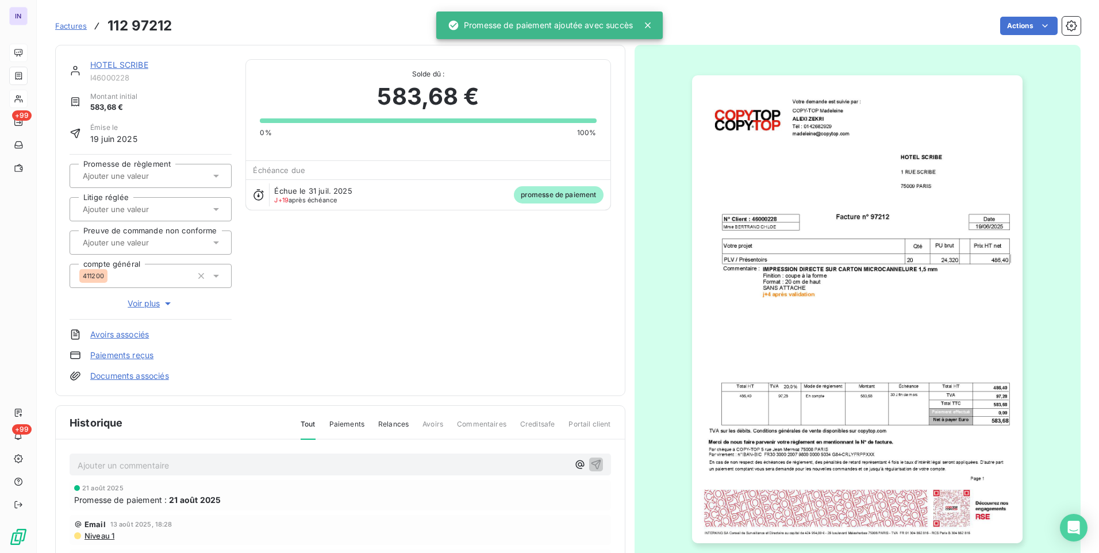
drag, startPoint x: 132, startPoint y: 181, endPoint x: 131, endPoint y: 187, distance: 7.1
click at [132, 181] on div at bounding box center [144, 175] width 131 height 15
click at [129, 198] on div "Oui" at bounding box center [158, 206] width 130 height 18
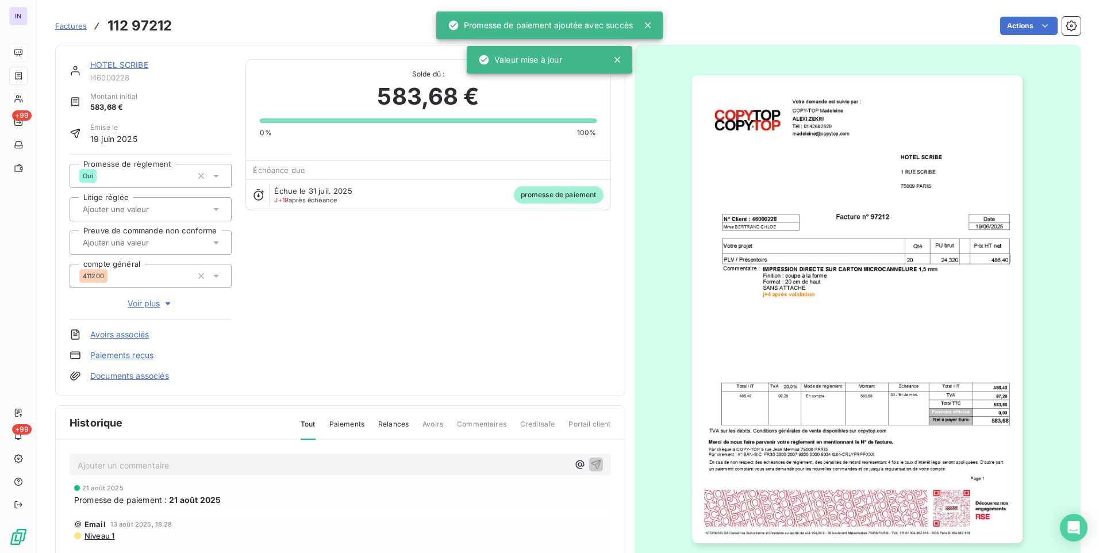
click at [121, 68] on link "HOTEL SCRIBE" at bounding box center [119, 65] width 58 height 10
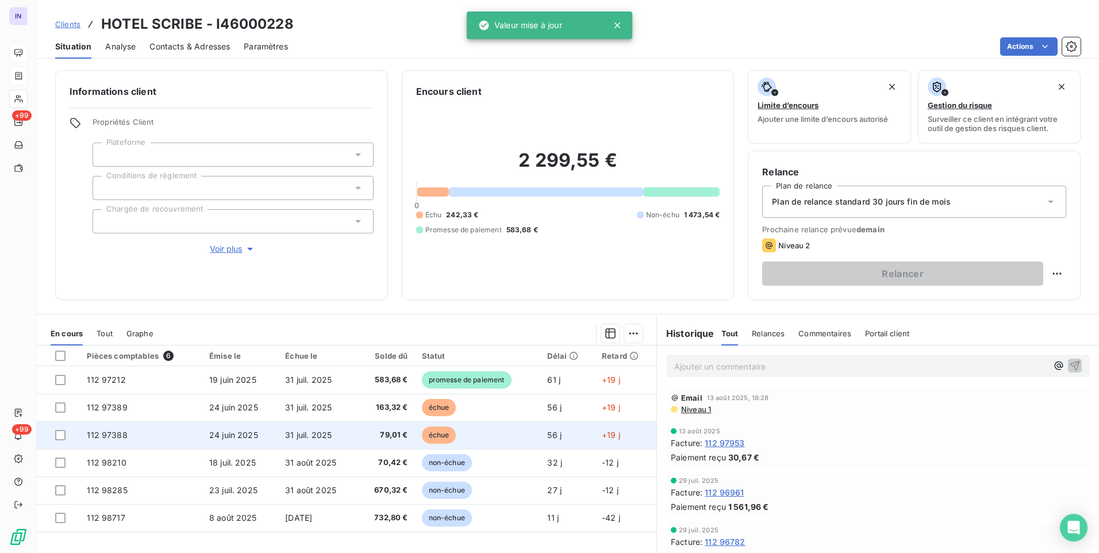
click at [396, 434] on span "79,01 €" at bounding box center [386, 434] width 44 height 11
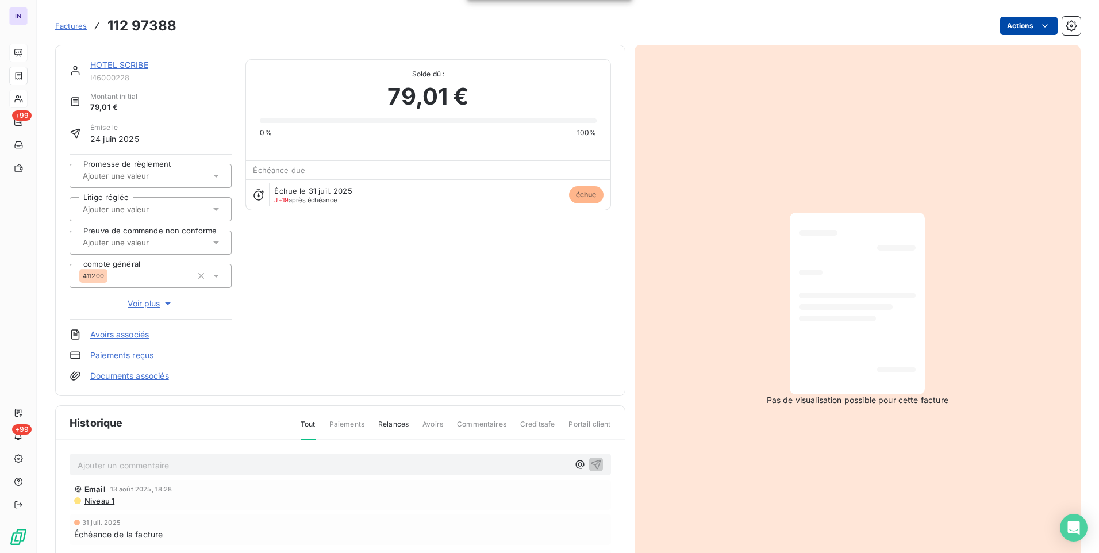
click at [1028, 21] on html "IN +99 +99 Factures 112 97388 Actions HOTEL SCRIBE I46000228 Montant initial 79…" at bounding box center [549, 276] width 1099 height 553
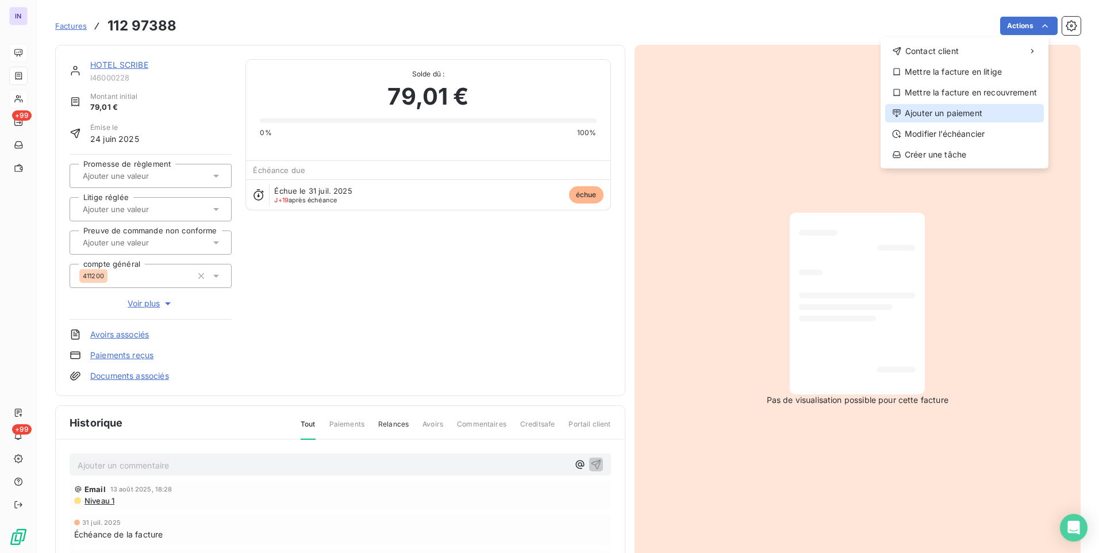
click at [953, 108] on div "Ajouter un paiement" at bounding box center [964, 113] width 159 height 18
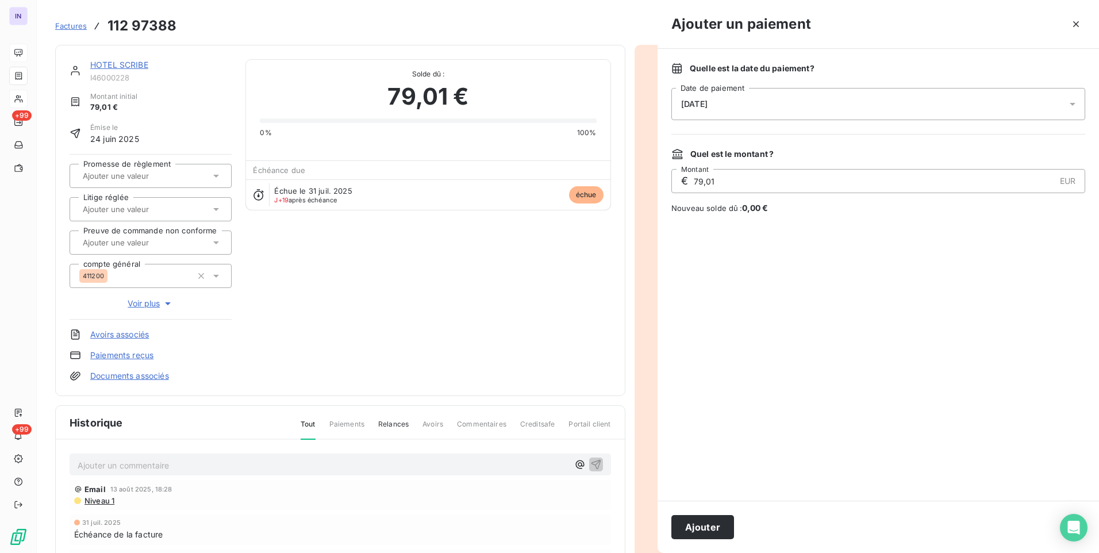
click at [832, 104] on div "[DATE]" at bounding box center [878, 104] width 414 height 32
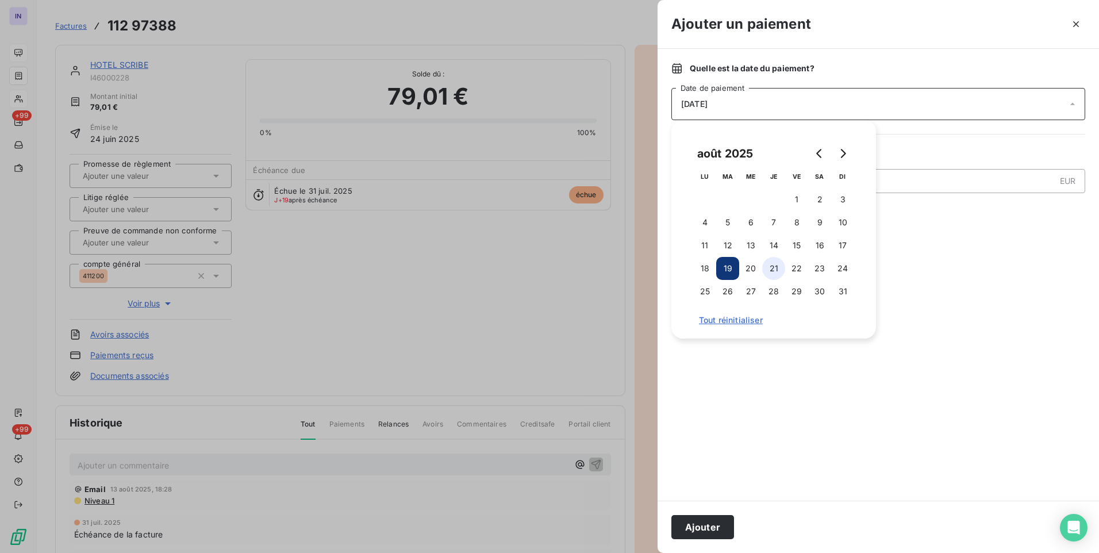
click at [782, 271] on button "21" at bounding box center [773, 268] width 23 height 23
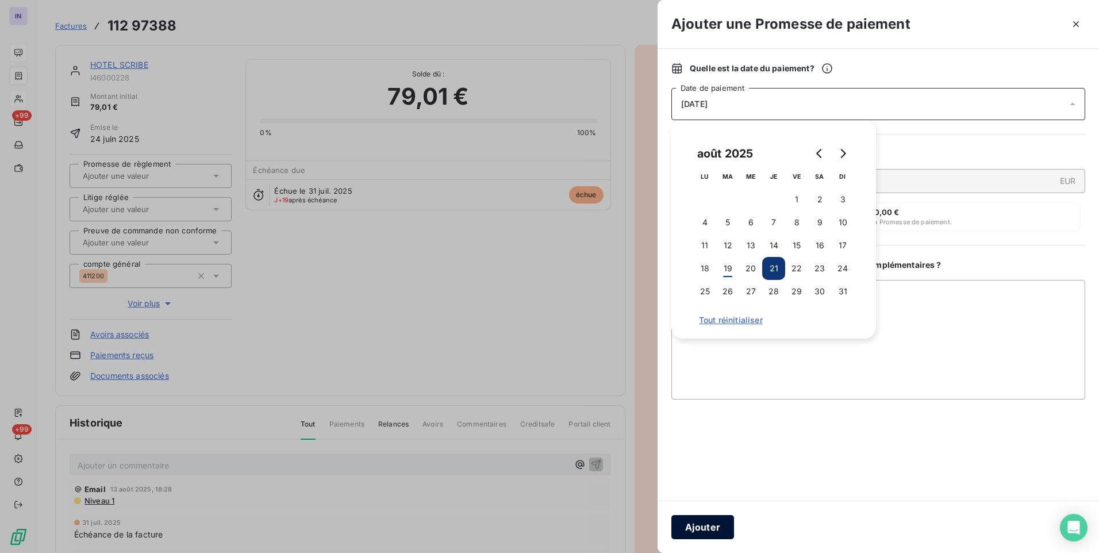
click at [712, 524] on button "Ajouter" at bounding box center [702, 527] width 63 height 24
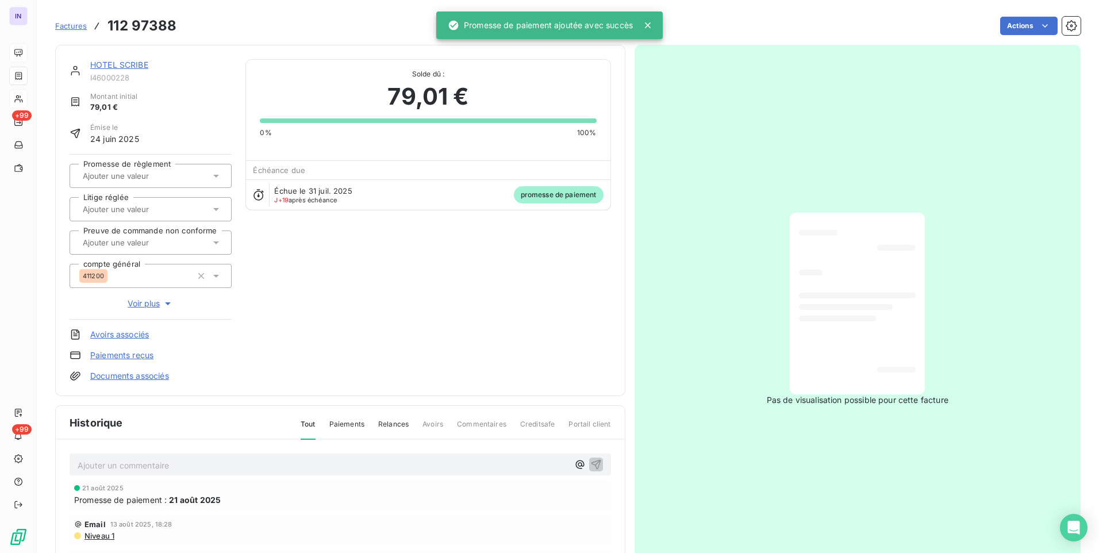
click at [135, 170] on div at bounding box center [144, 175] width 131 height 15
click at [135, 208] on div "Oui" at bounding box center [158, 206] width 130 height 18
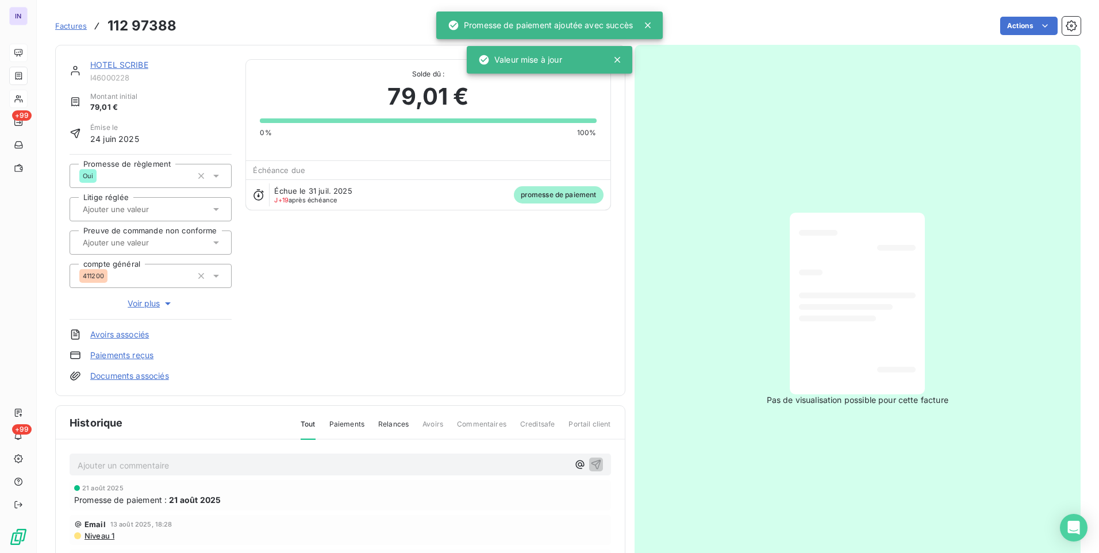
click at [141, 65] on link "HOTEL SCRIBE" at bounding box center [119, 65] width 58 height 10
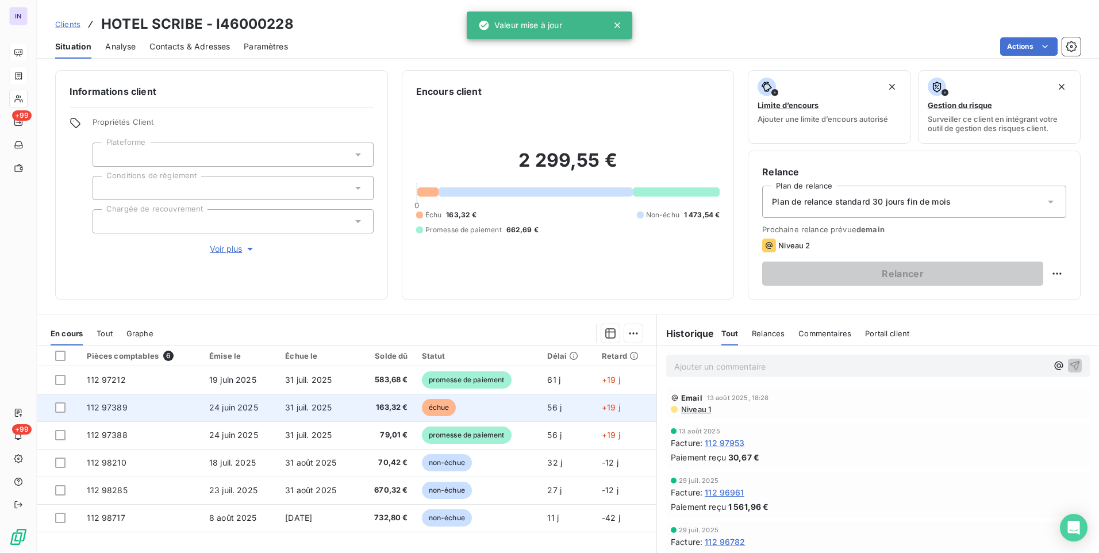
click at [339, 408] on td "31 juil. 2025" at bounding box center [317, 408] width 79 height 28
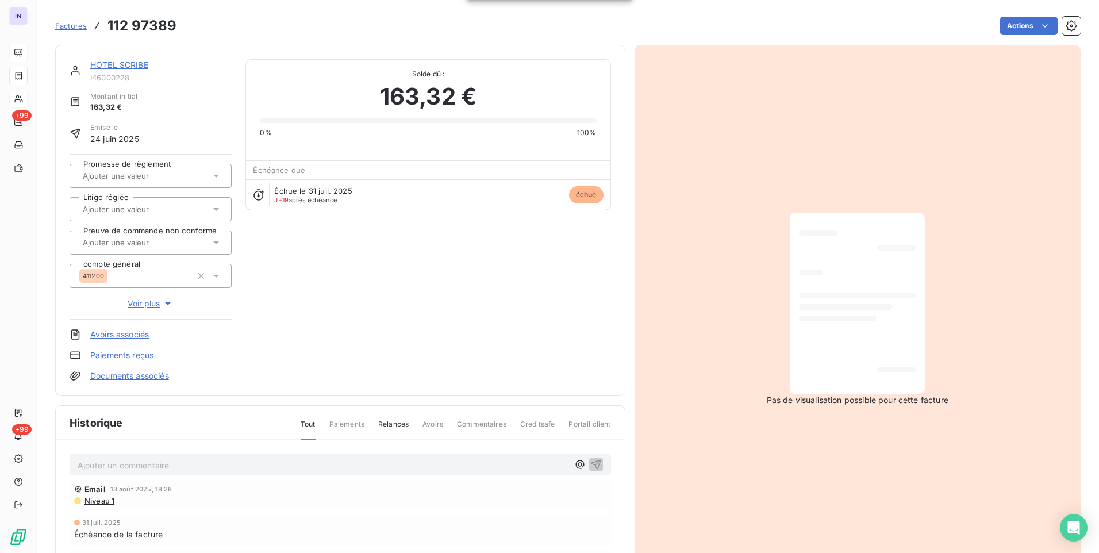
click at [1025, 30] on html "IN +99 +99 Factures 112 97389 Actions HOTEL SCRIBE I46000228 Montant initial 16…" at bounding box center [549, 276] width 1099 height 553
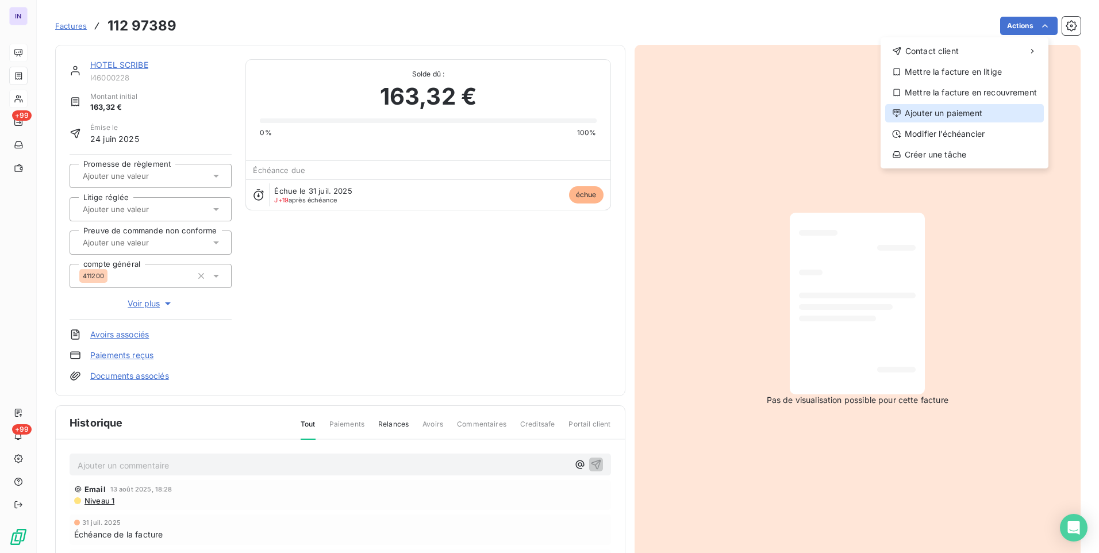
click at [958, 113] on div "Ajouter un paiement" at bounding box center [964, 113] width 159 height 18
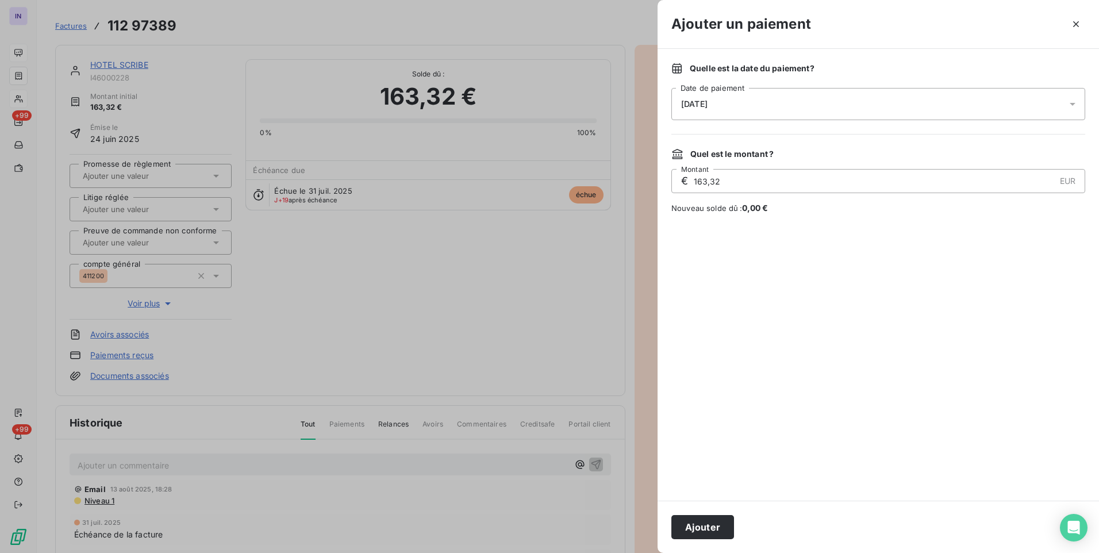
click at [815, 115] on div "[DATE]" at bounding box center [878, 104] width 414 height 32
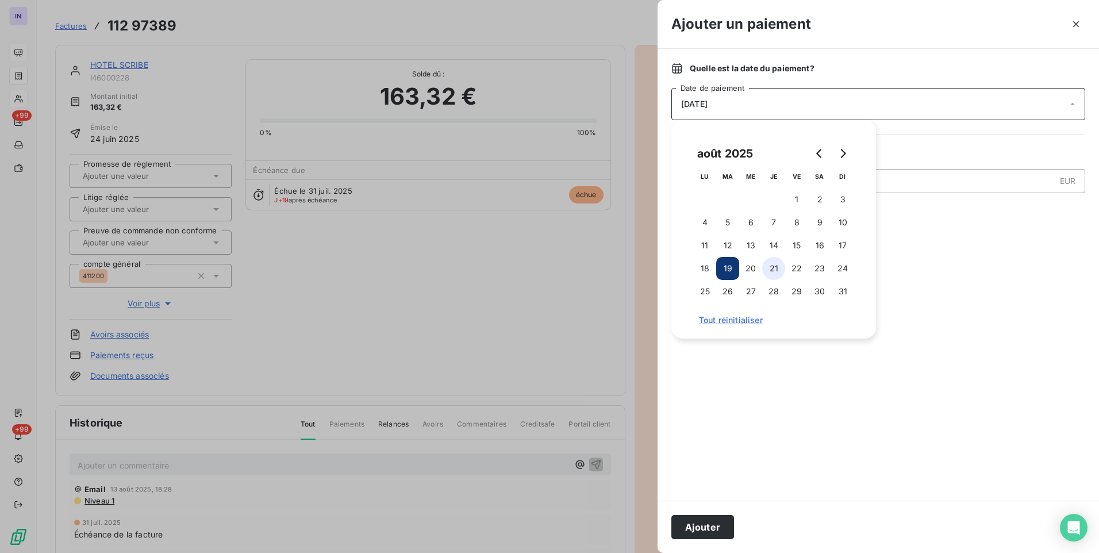
click at [774, 276] on button "21" at bounding box center [773, 268] width 23 height 23
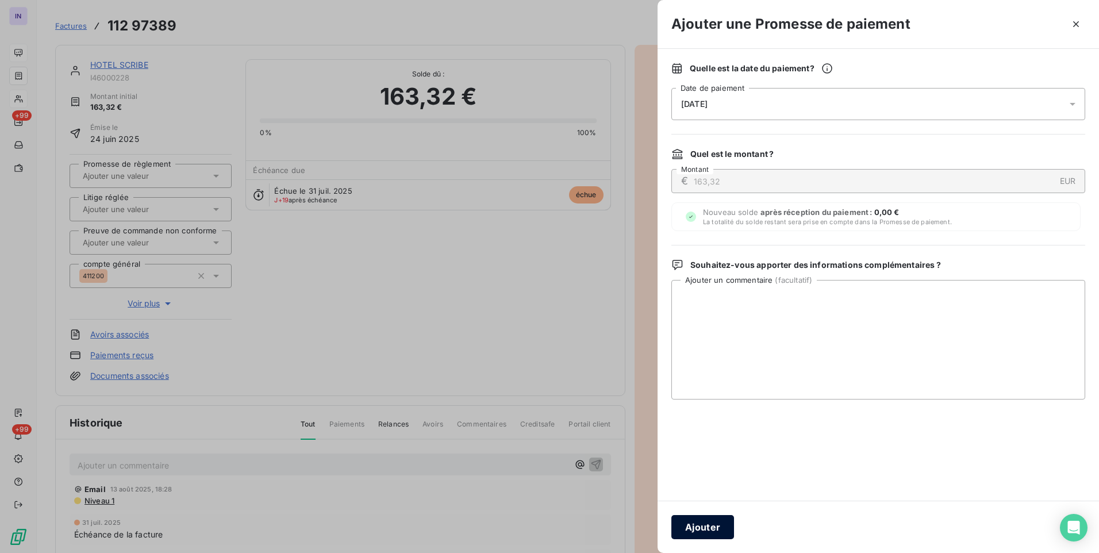
click at [711, 525] on button "Ajouter" at bounding box center [702, 527] width 63 height 24
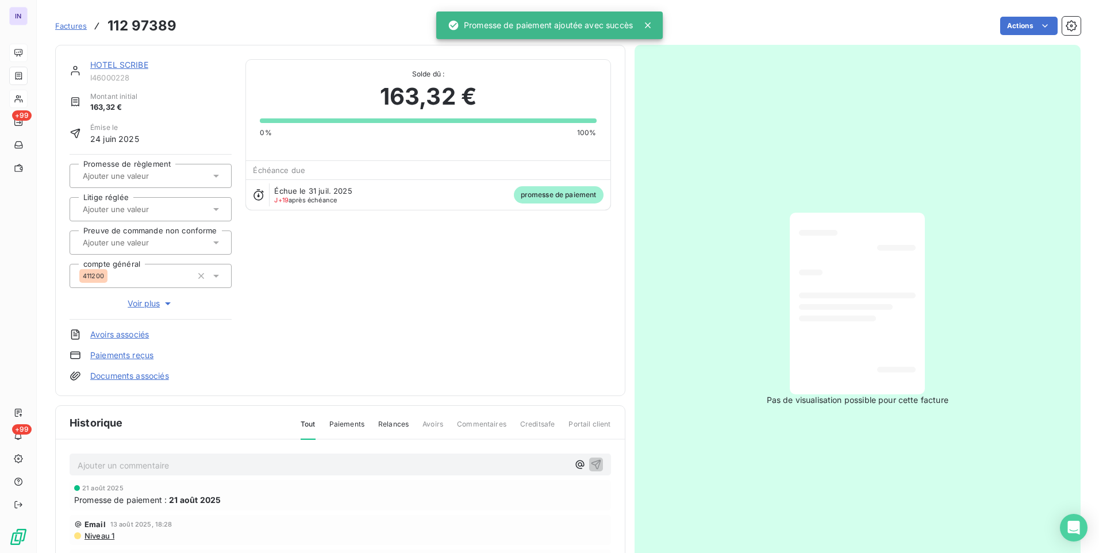
click at [154, 176] on input "text" at bounding box center [140, 176] width 116 height 10
click at [156, 210] on div "Oui" at bounding box center [158, 206] width 130 height 18
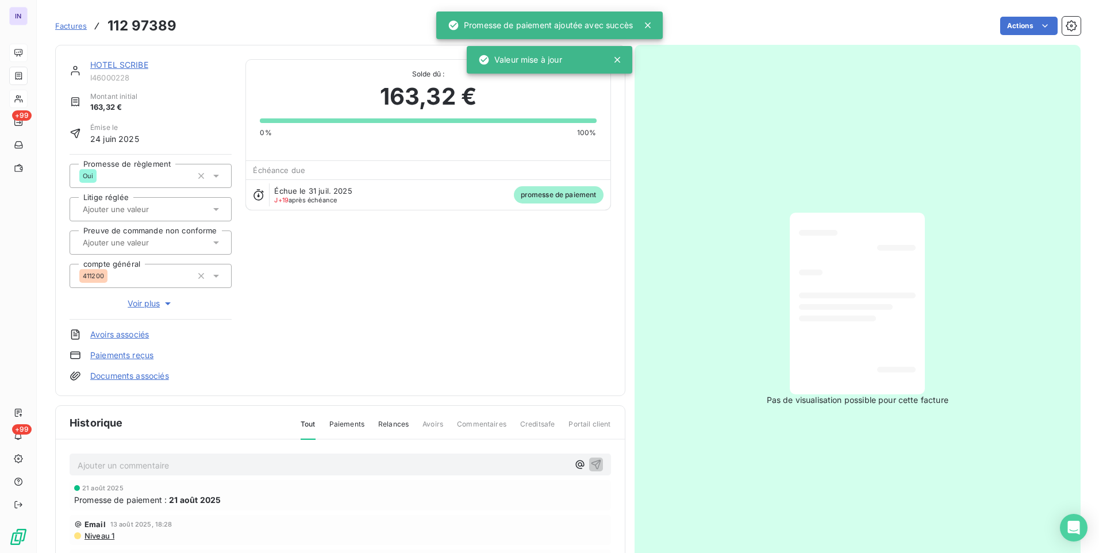
click at [120, 63] on link "HOTEL SCRIBE" at bounding box center [119, 65] width 58 height 10
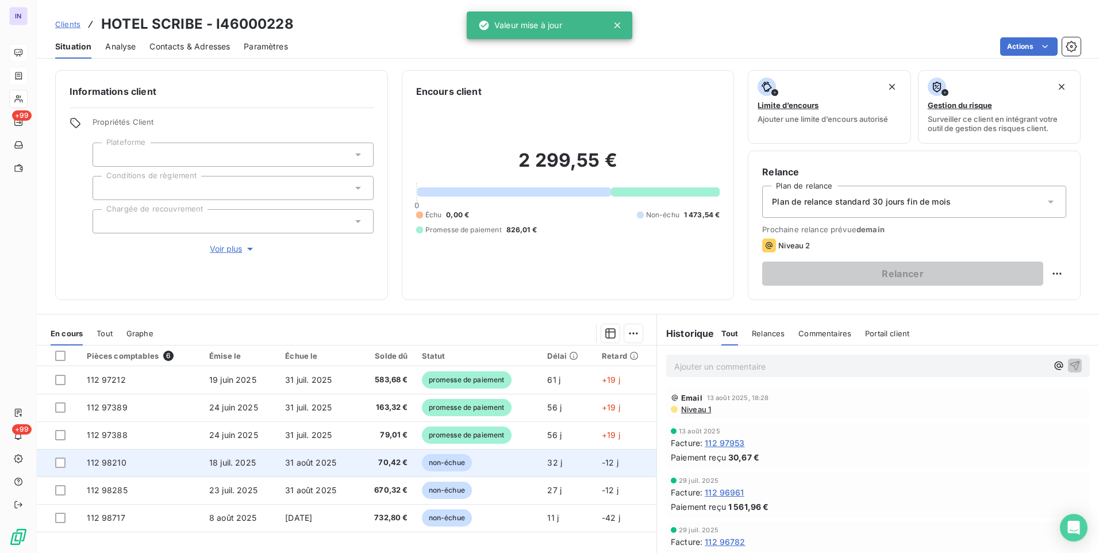
click at [313, 473] on td "31 août 2025" at bounding box center [317, 463] width 79 height 28
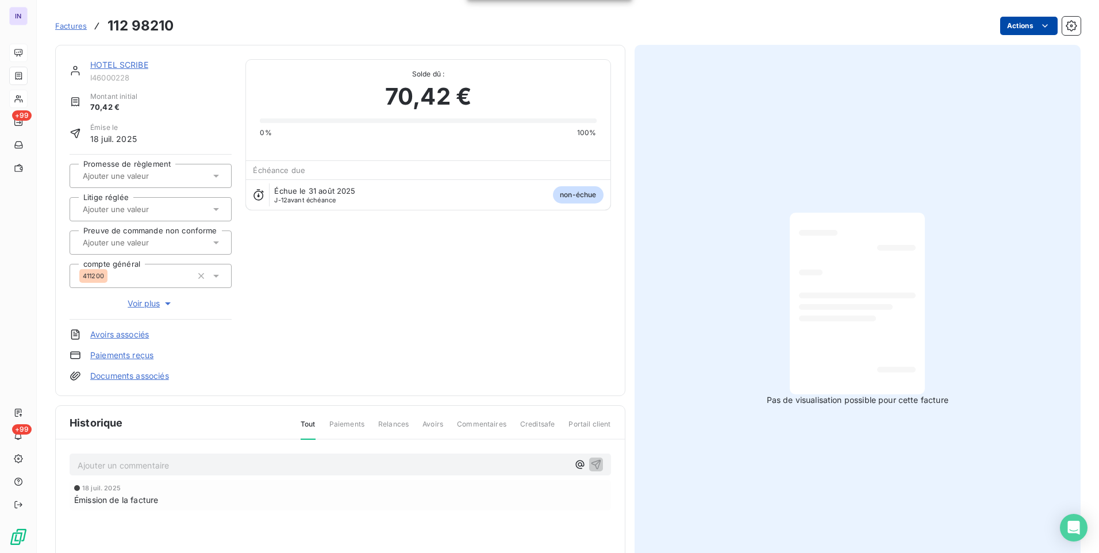
click at [1024, 25] on html "IN +99 +99 Factures 112 98210 Actions HOTEL SCRIBE I46000228 Montant initial 70…" at bounding box center [549, 276] width 1099 height 553
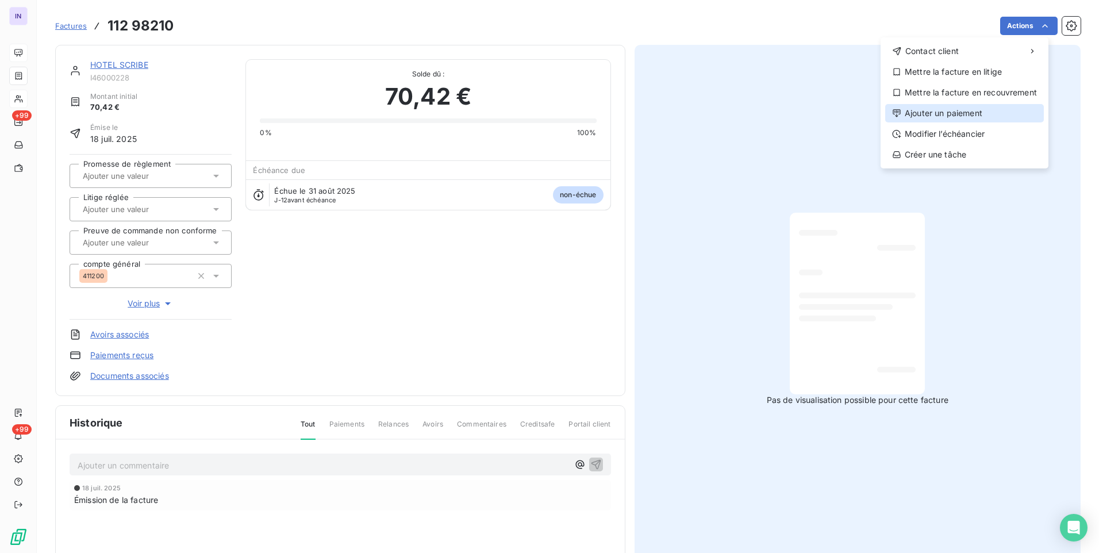
click at [952, 114] on div "Ajouter un paiement" at bounding box center [964, 113] width 159 height 18
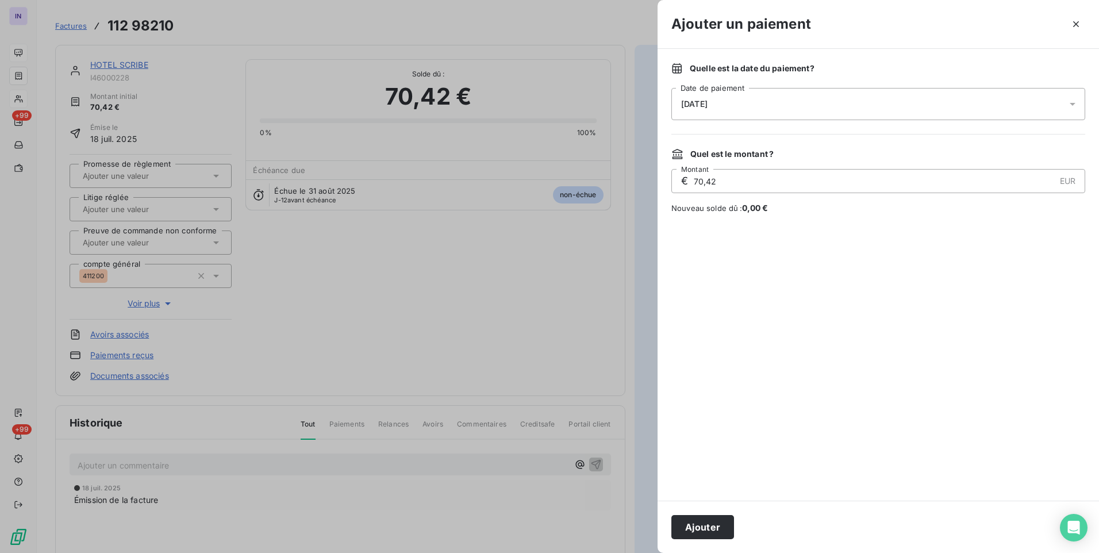
click at [829, 110] on div "[DATE]" at bounding box center [878, 104] width 414 height 32
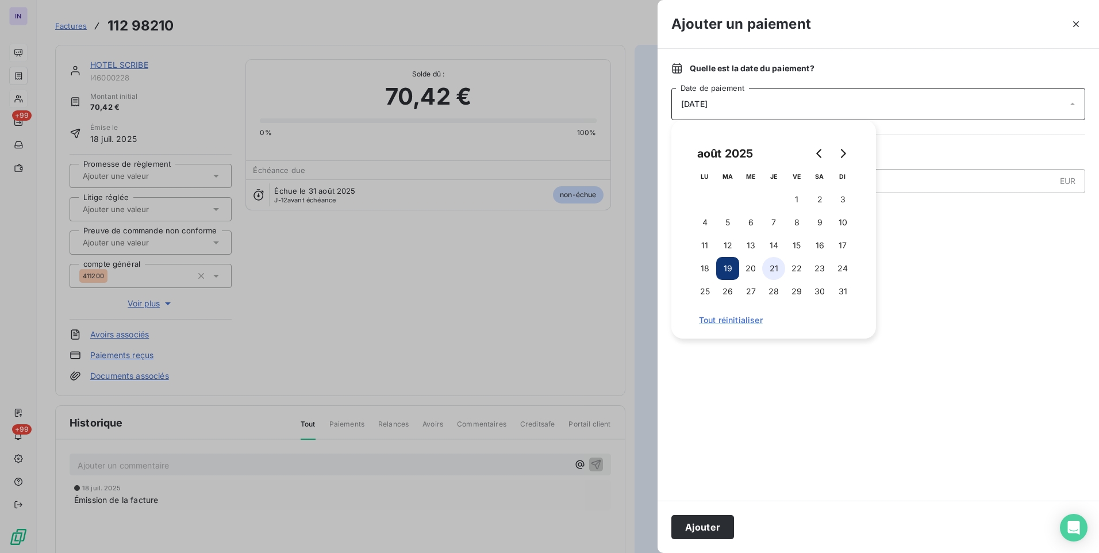
click at [776, 270] on button "21" at bounding box center [773, 268] width 23 height 23
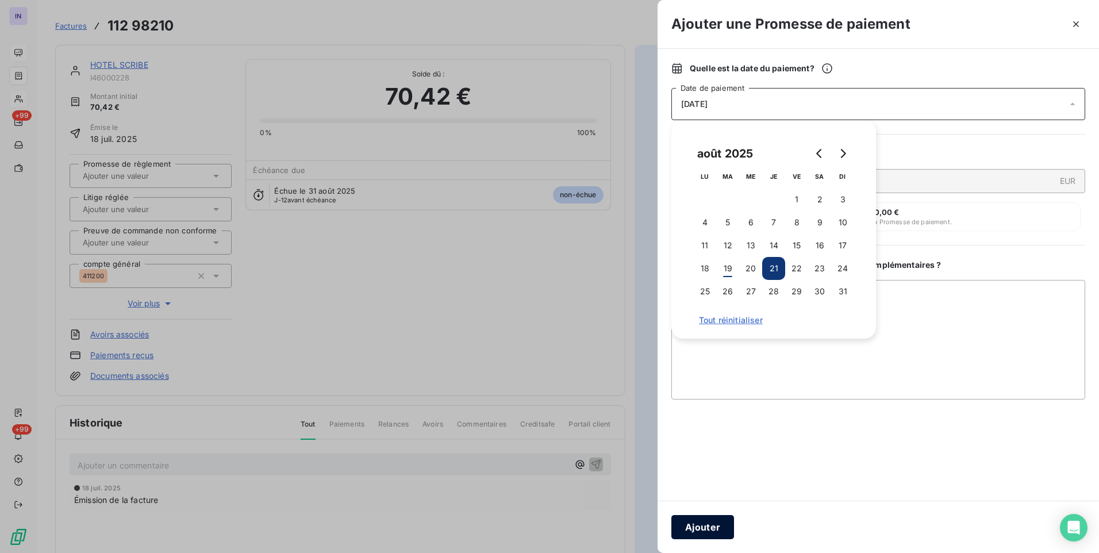
click at [709, 522] on button "Ajouter" at bounding box center [702, 527] width 63 height 24
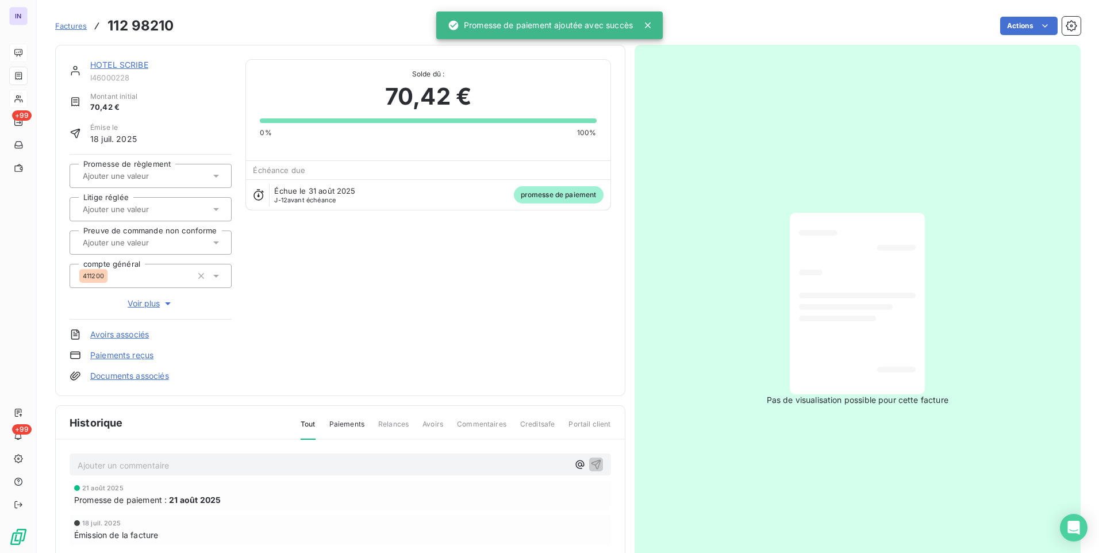
click at [174, 181] on input "text" at bounding box center [140, 176] width 116 height 10
click at [174, 206] on div "Oui" at bounding box center [158, 206] width 130 height 18
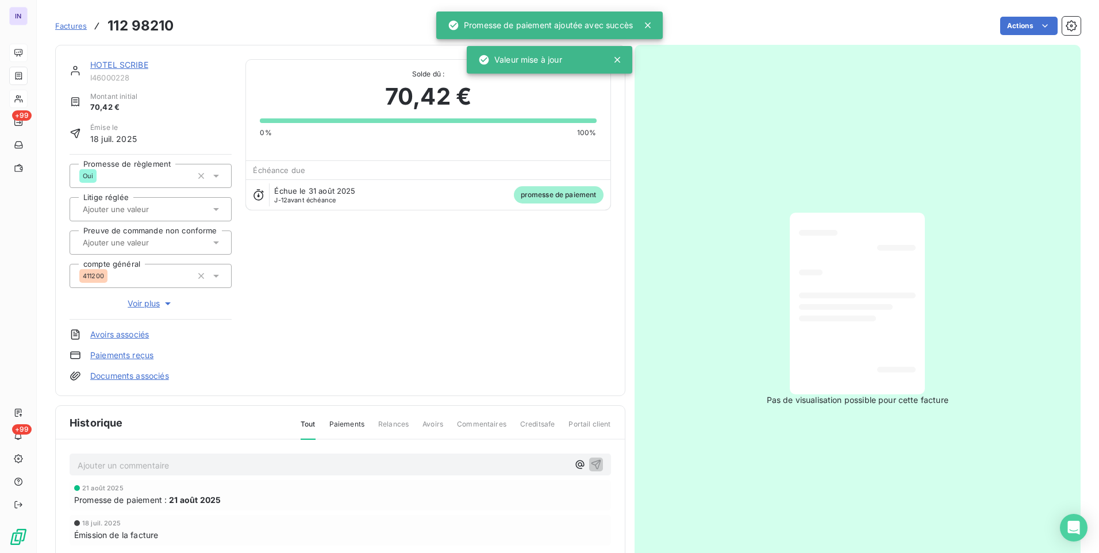
click at [126, 64] on link "HOTEL SCRIBE" at bounding box center [119, 65] width 58 height 10
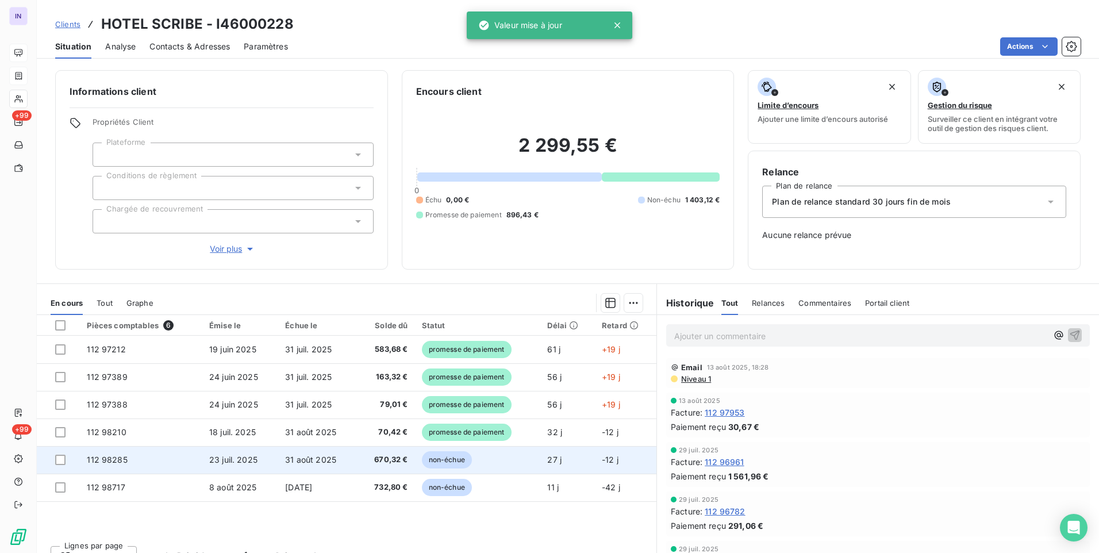
click at [302, 458] on span "31 août 2025" at bounding box center [310, 460] width 51 height 10
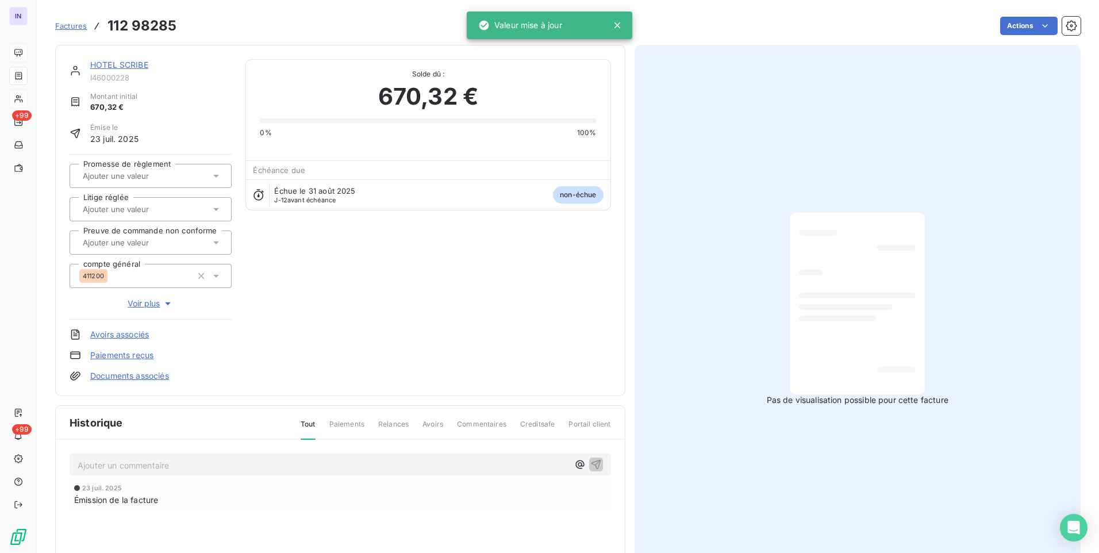
click at [1000, 37] on div "Factures 112 98285 Actions" at bounding box center [568, 26] width 1026 height 24
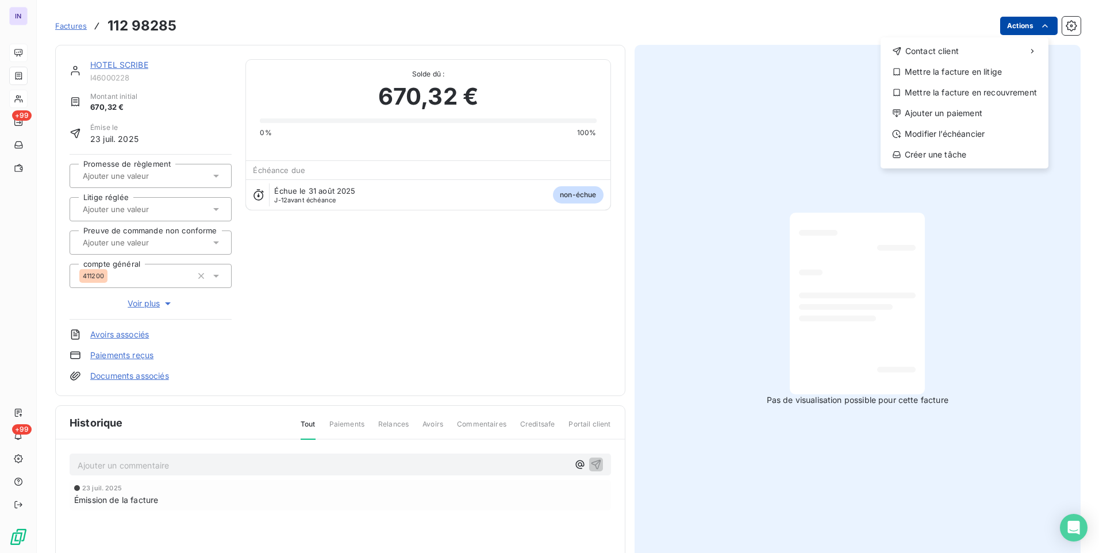
click at [1000, 22] on html "IN +99 +99 Factures [PHONE_NUMBER] Actions Contact client Mettre la facture en …" at bounding box center [549, 276] width 1099 height 553
click at [949, 117] on div "Ajouter un paiement" at bounding box center [964, 113] width 159 height 18
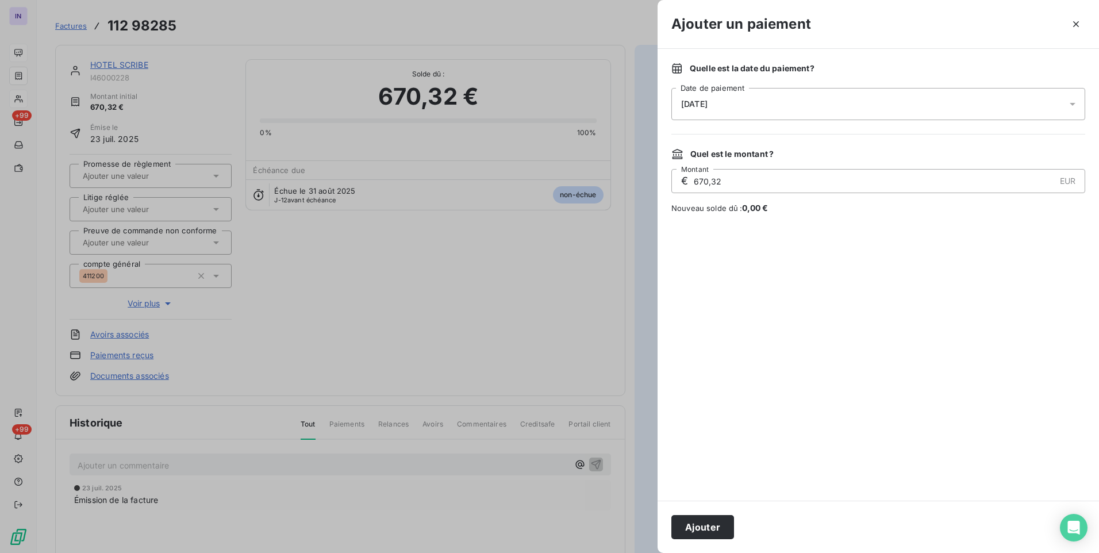
click at [839, 106] on div "[DATE]" at bounding box center [878, 104] width 414 height 32
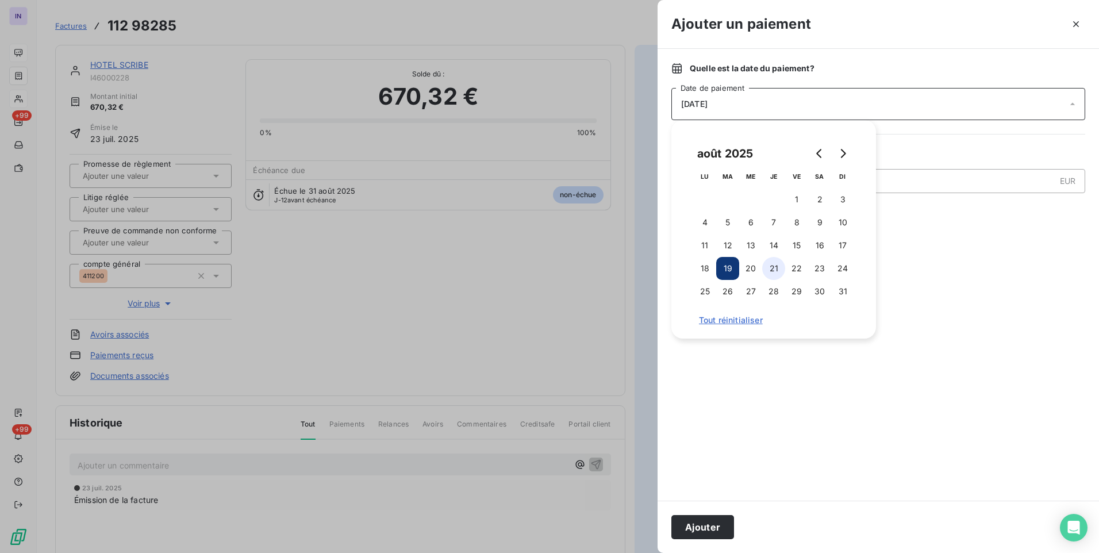
click at [774, 273] on button "21" at bounding box center [773, 268] width 23 height 23
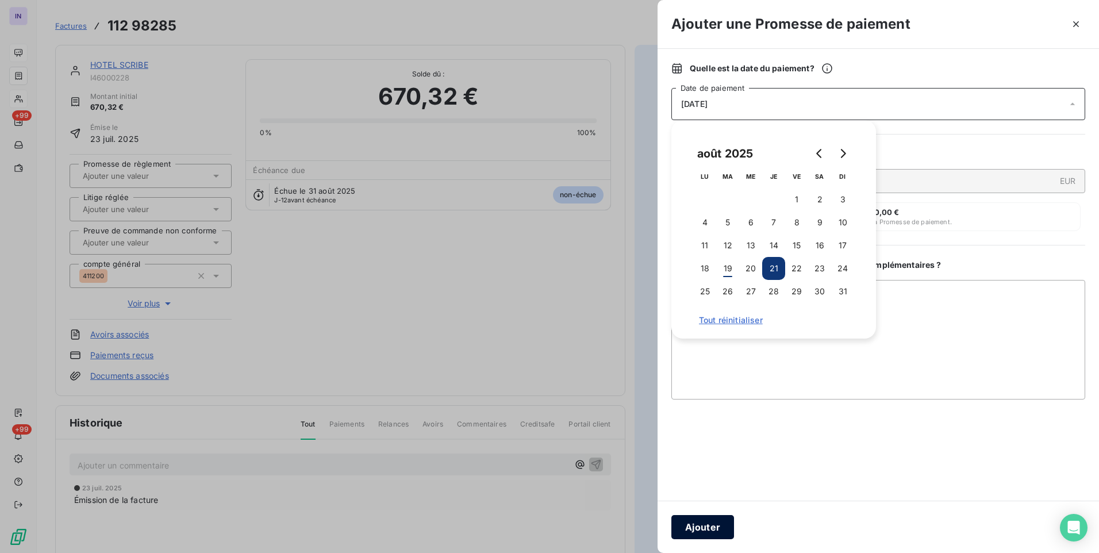
click at [705, 527] on button "Ajouter" at bounding box center [702, 527] width 63 height 24
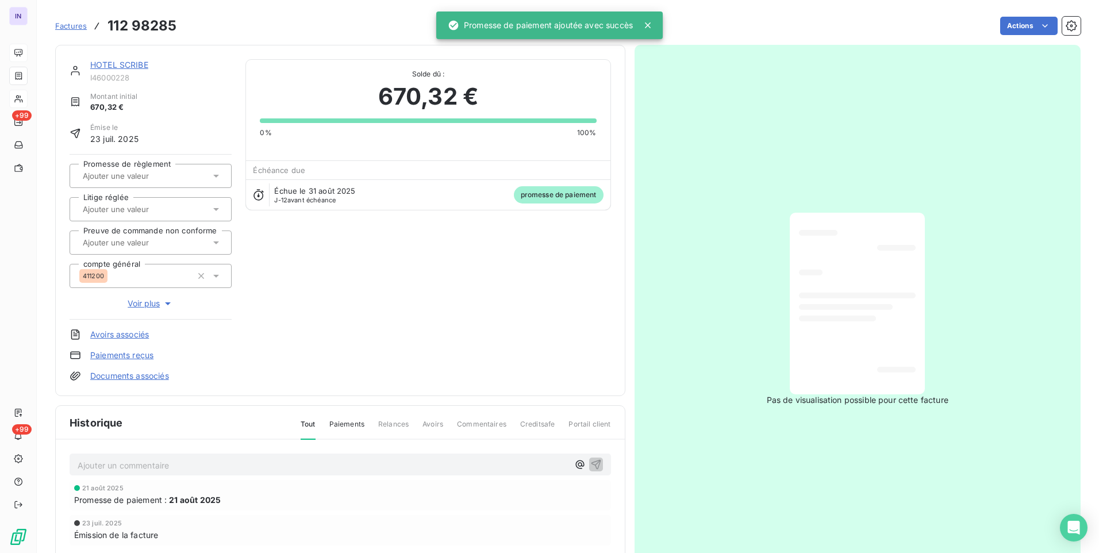
click at [164, 181] on input "text" at bounding box center [140, 176] width 116 height 10
click at [160, 206] on div "Oui" at bounding box center [158, 206] width 130 height 18
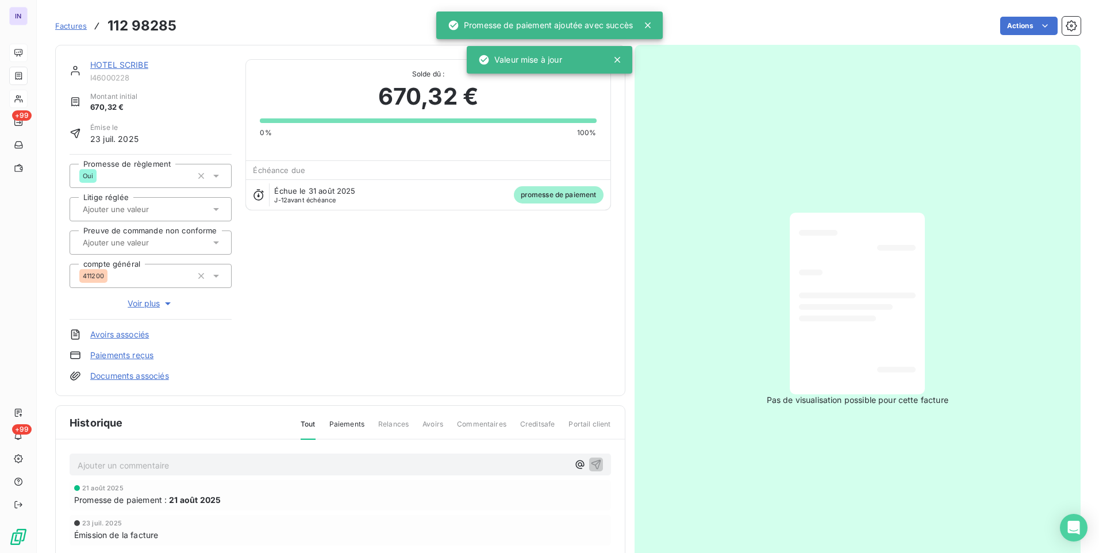
click at [136, 63] on link "HOTEL SCRIBE" at bounding box center [119, 65] width 58 height 10
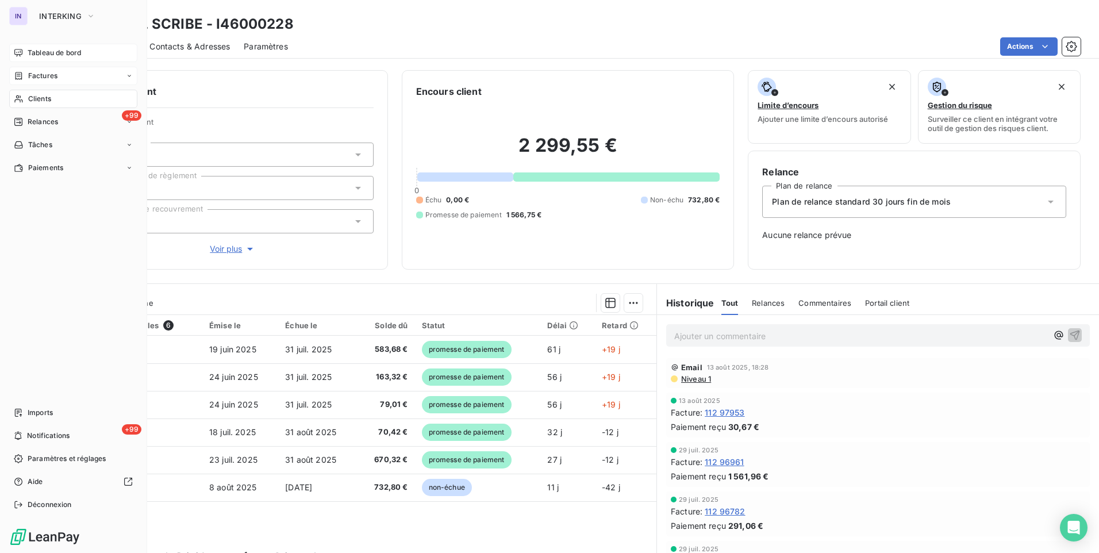
click at [41, 91] on div "Clients" at bounding box center [73, 99] width 128 height 18
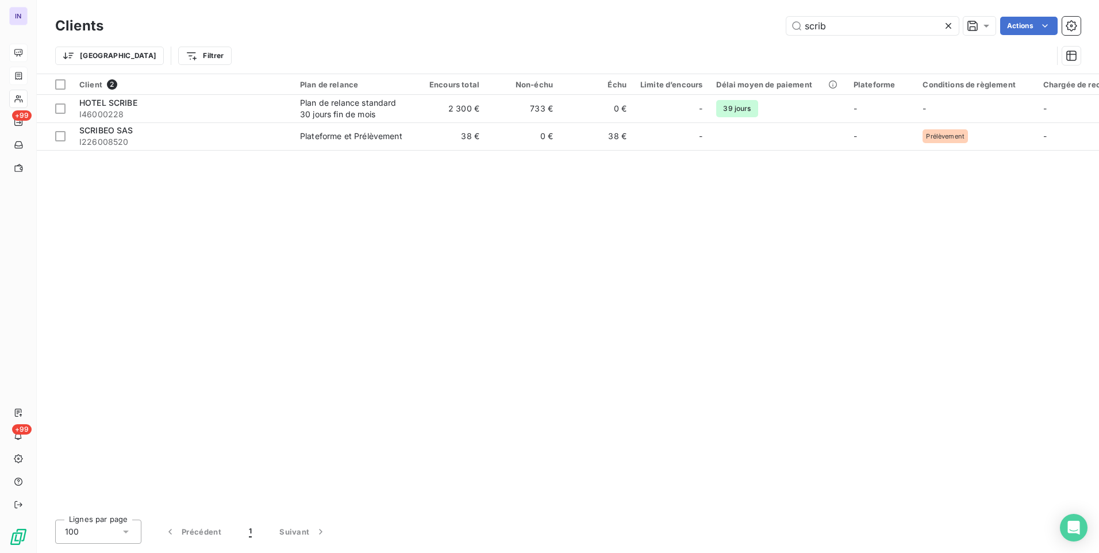
drag, startPoint x: 863, startPoint y: 25, endPoint x: 755, endPoint y: 30, distance: 108.8
click at [760, 31] on div "scrib Actions" at bounding box center [599, 26] width 964 height 18
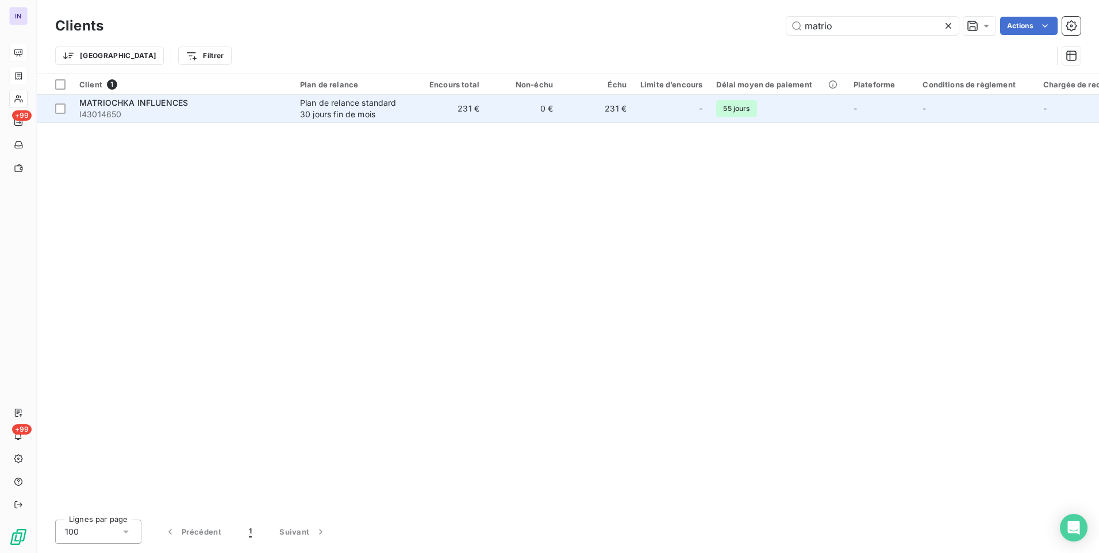
type input "matrio"
click at [390, 108] on div "Plan de relance standard 30 jours fin de mois" at bounding box center [353, 108] width 106 height 23
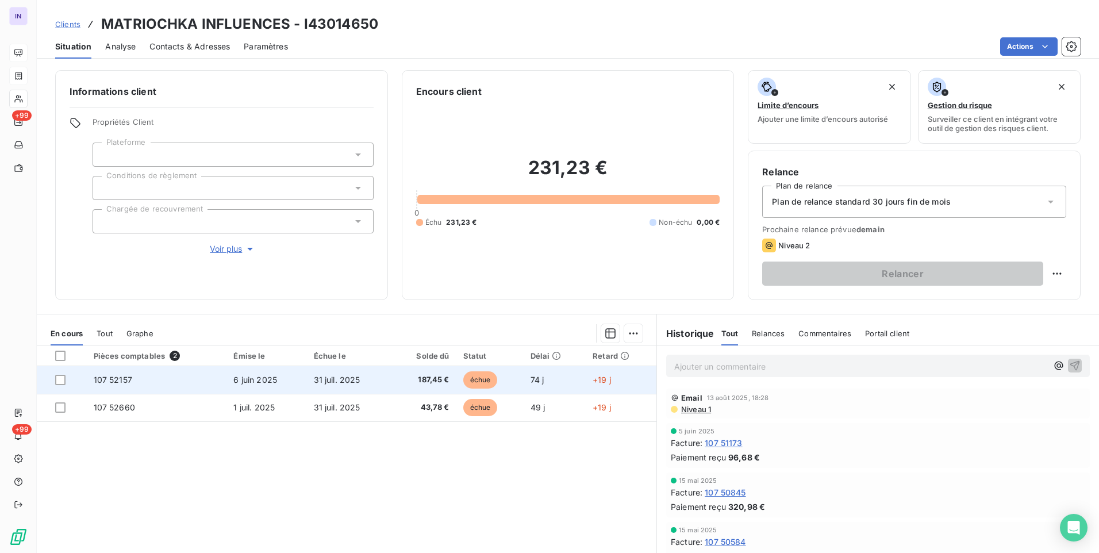
click at [324, 389] on td "31 juil. 2025" at bounding box center [349, 380] width 85 height 28
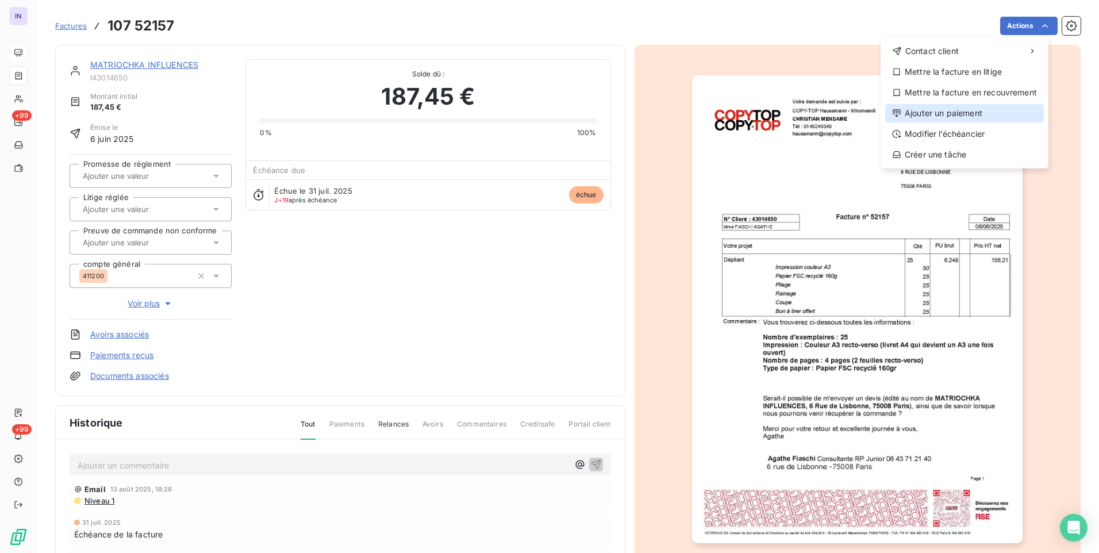
click at [952, 110] on div "Ajouter un paiement" at bounding box center [964, 113] width 159 height 18
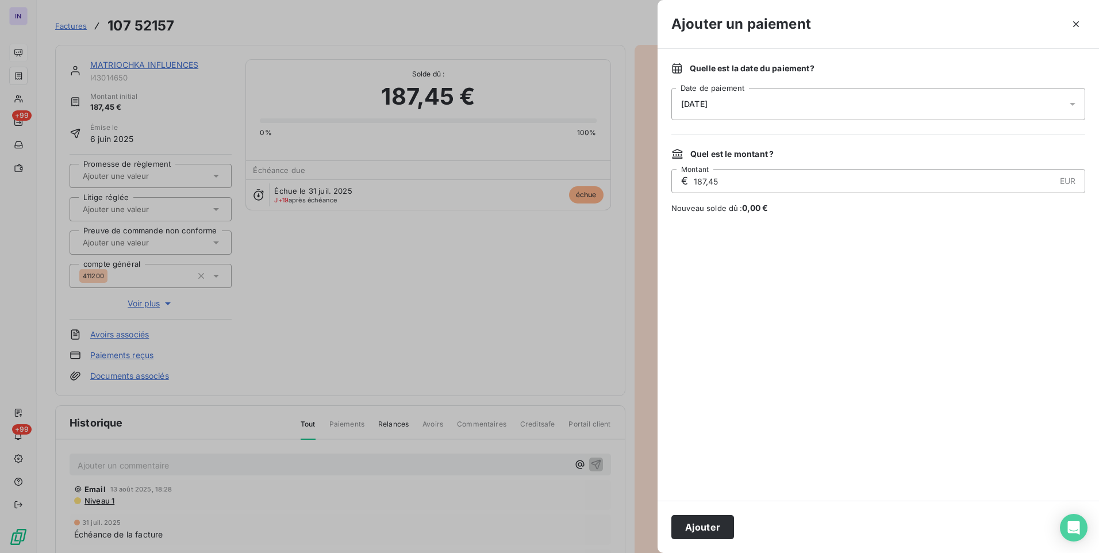
click at [812, 102] on div "[DATE]" at bounding box center [878, 104] width 414 height 32
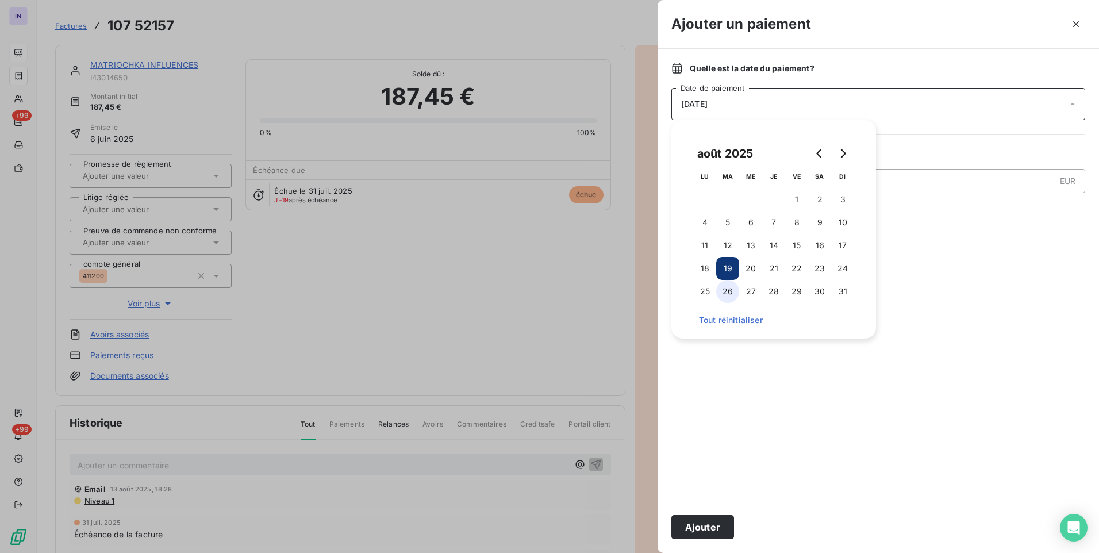
click at [731, 292] on button "26" at bounding box center [727, 291] width 23 height 23
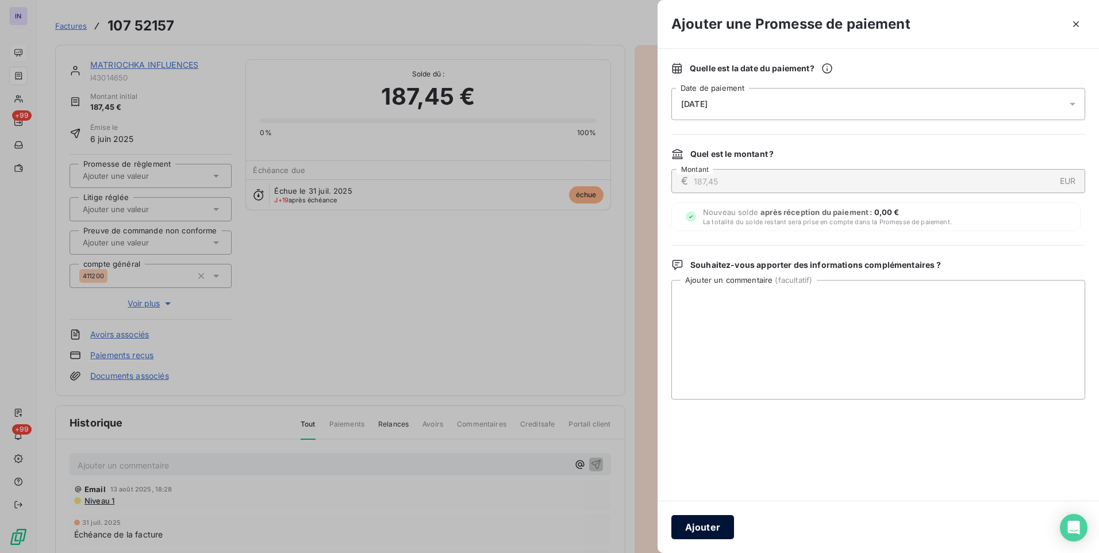
click at [707, 520] on button "Ajouter" at bounding box center [702, 527] width 63 height 24
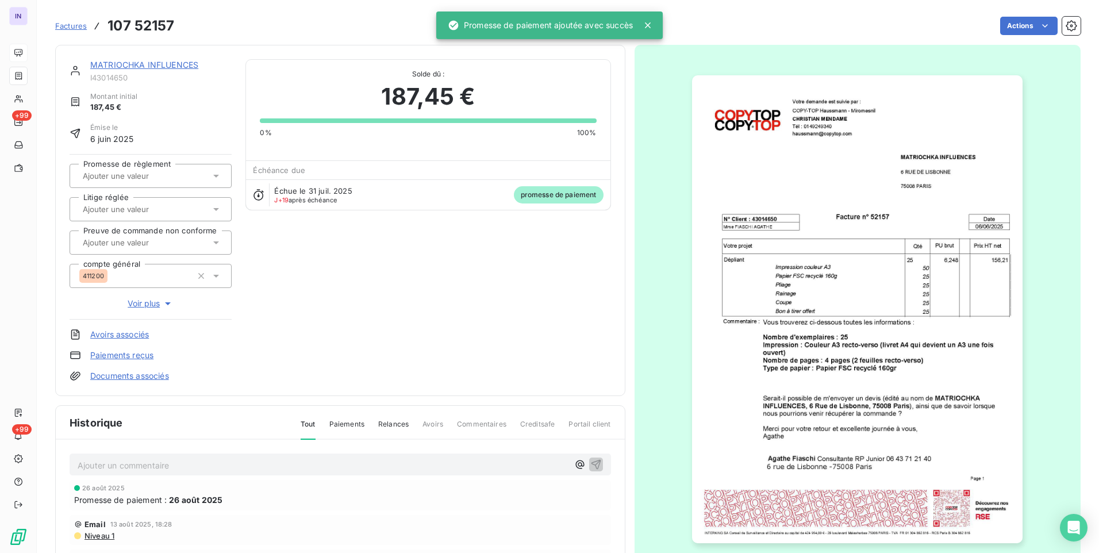
drag, startPoint x: 156, startPoint y: 177, endPoint x: 152, endPoint y: 186, distance: 9.8
click at [156, 178] on input "text" at bounding box center [140, 176] width 116 height 10
click at [149, 211] on div "Oui" at bounding box center [158, 206] width 130 height 18
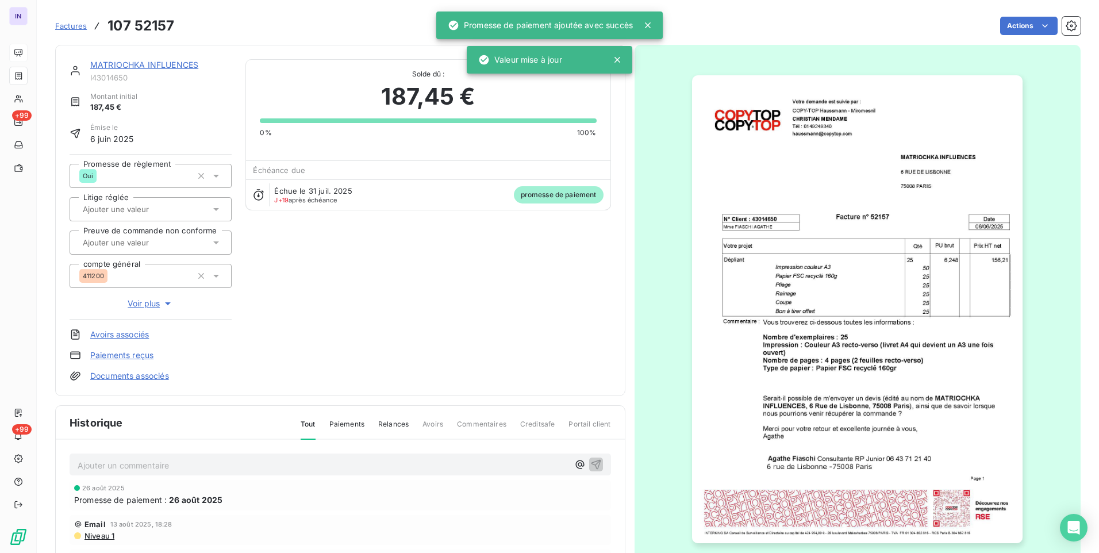
click at [180, 63] on link "MATRIOCHKA INFLUENCES" at bounding box center [144, 65] width 108 height 10
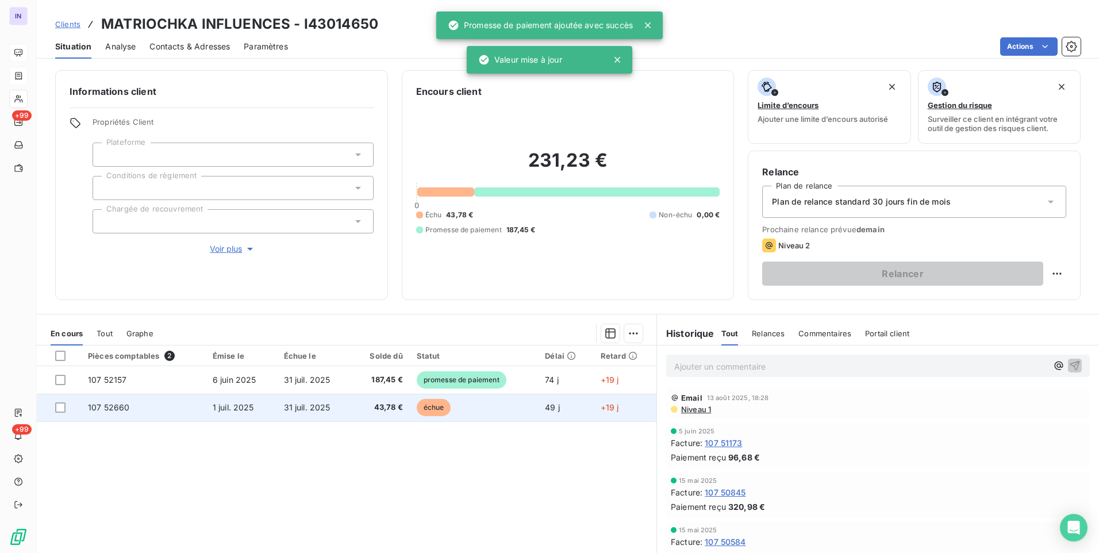
click at [292, 408] on span "31 juil. 2025" at bounding box center [307, 407] width 47 height 10
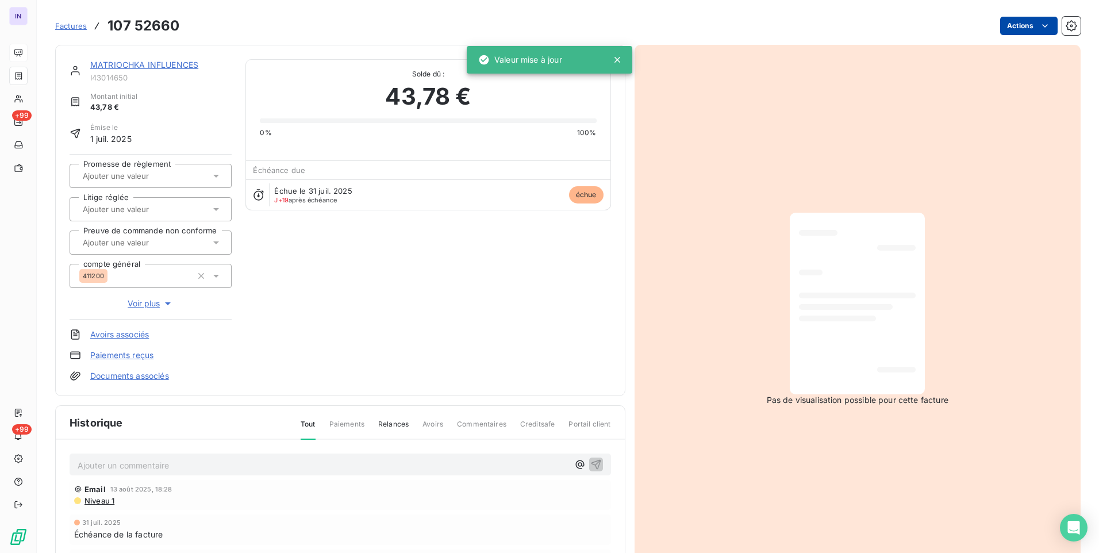
drag, startPoint x: 1012, startPoint y: 13, endPoint x: 1000, endPoint y: 26, distance: 17.9
click at [1012, 13] on div "Factures 107 52660 Actions" at bounding box center [568, 19] width 1026 height 38
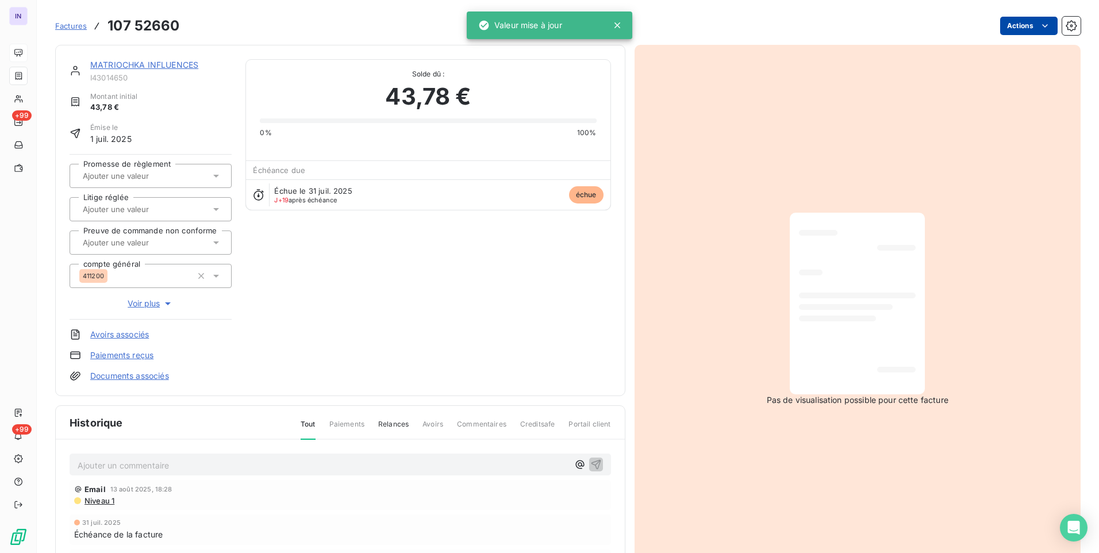
click at [1000, 26] on html "IN +99 +99 Factures 107 52660 Actions MATRIOCHKA INFLUENCES I43014650 Montant i…" at bounding box center [549, 276] width 1099 height 553
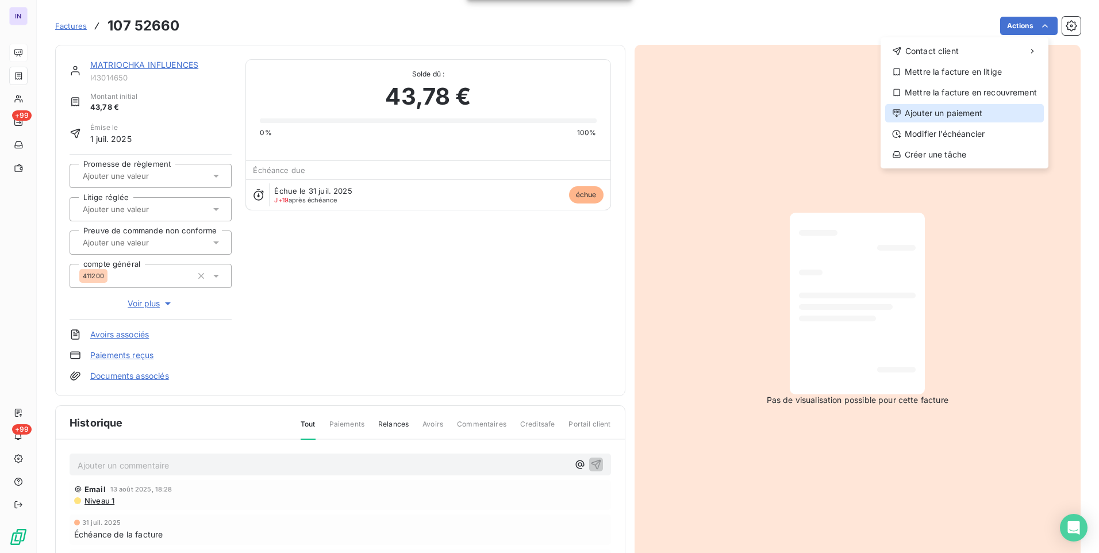
click at [969, 112] on div "Ajouter un paiement" at bounding box center [964, 113] width 159 height 18
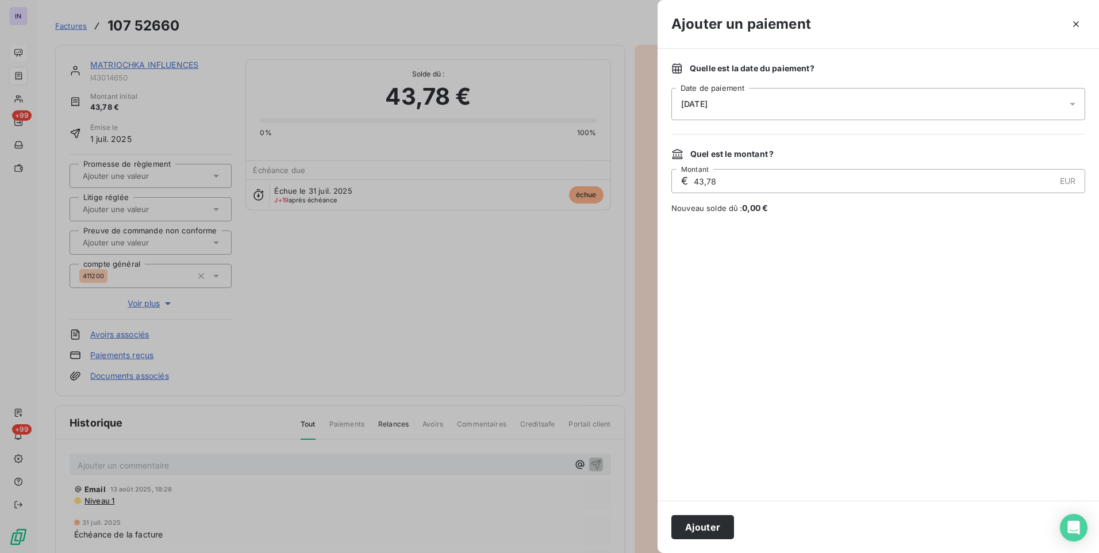
click at [826, 105] on div "[DATE]" at bounding box center [878, 104] width 414 height 32
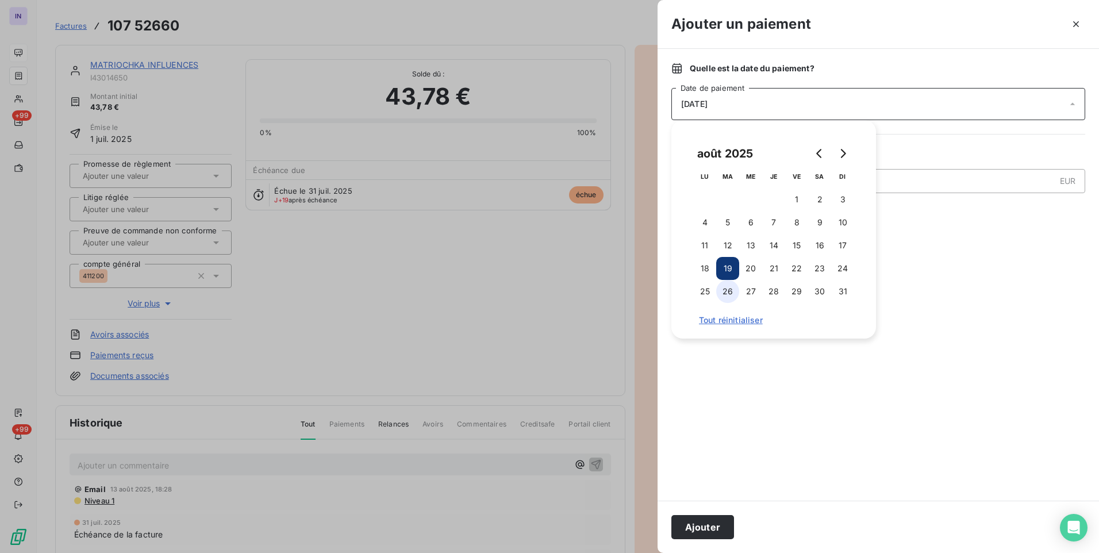
click at [736, 284] on button "26" at bounding box center [727, 291] width 23 height 23
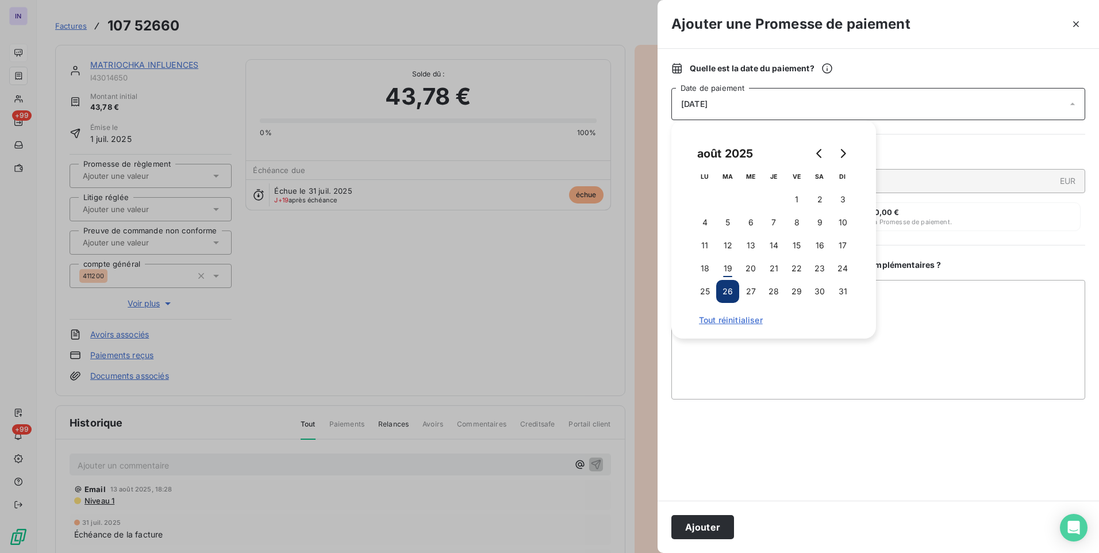
click at [713, 523] on button "Ajouter" at bounding box center [702, 527] width 63 height 24
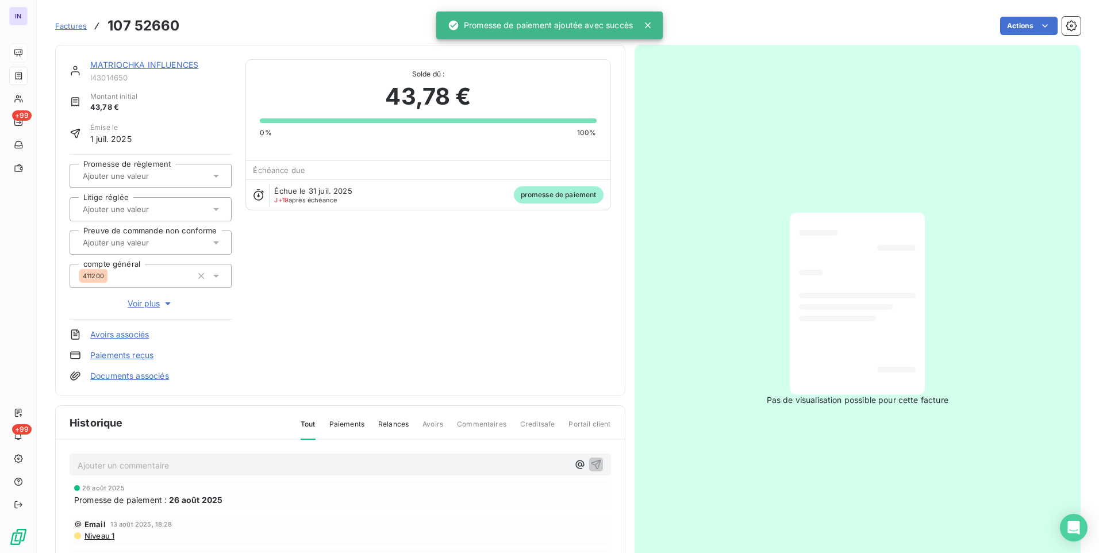
click at [181, 183] on div at bounding box center [144, 175] width 131 height 15
click at [182, 212] on div "Oui" at bounding box center [158, 206] width 130 height 18
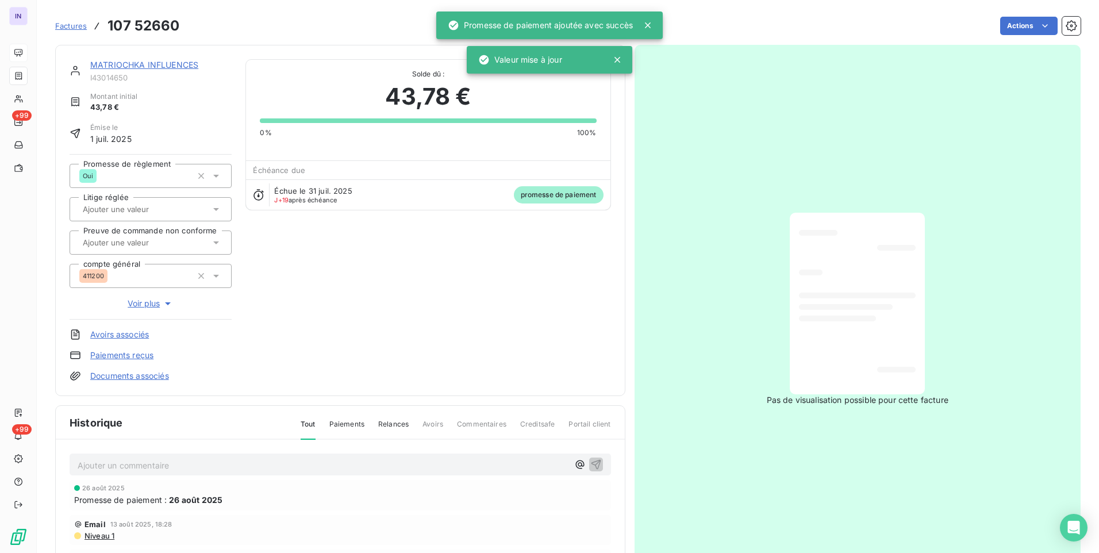
click at [178, 60] on link "MATRIOCHKA INFLUENCES" at bounding box center [144, 65] width 108 height 10
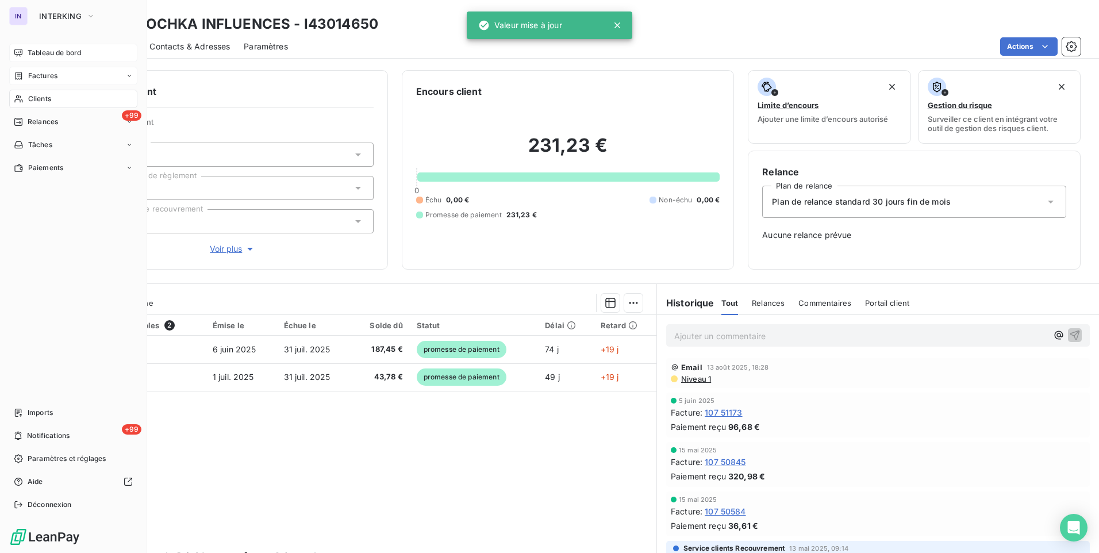
click at [35, 101] on span "Clients" at bounding box center [39, 99] width 23 height 10
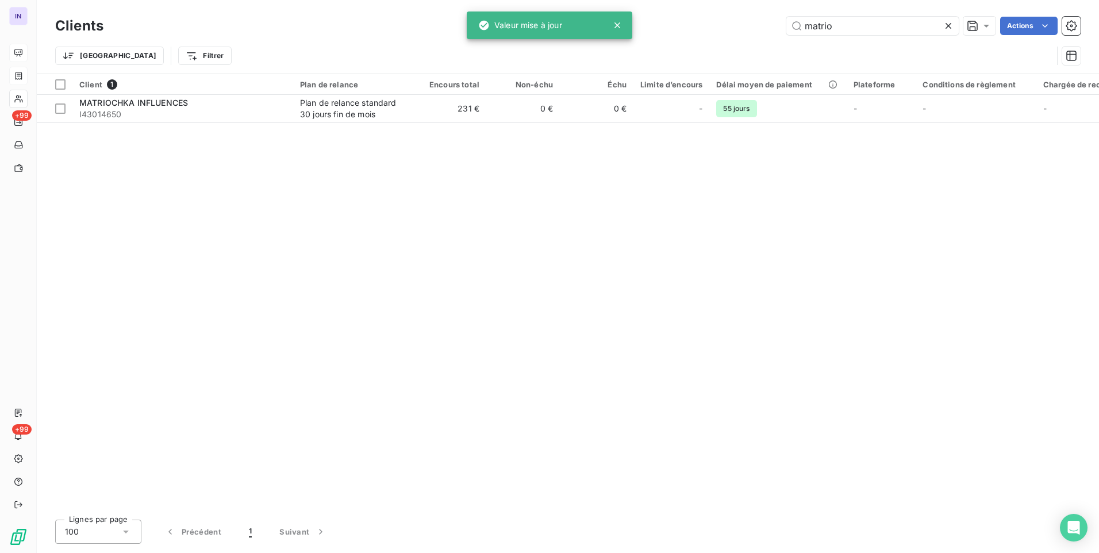
drag, startPoint x: 816, startPoint y: 23, endPoint x: 747, endPoint y: 22, distance: 68.4
click at [747, 22] on div "matrio Actions" at bounding box center [599, 26] width 964 height 18
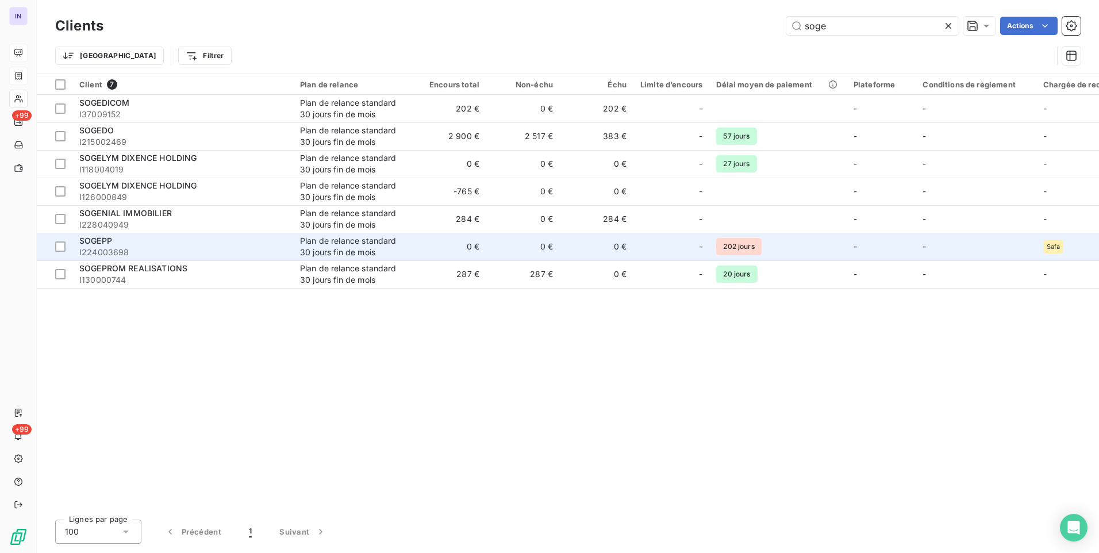
type input "soge"
click at [182, 243] on div "SOGEPP" at bounding box center [182, 240] width 207 height 11
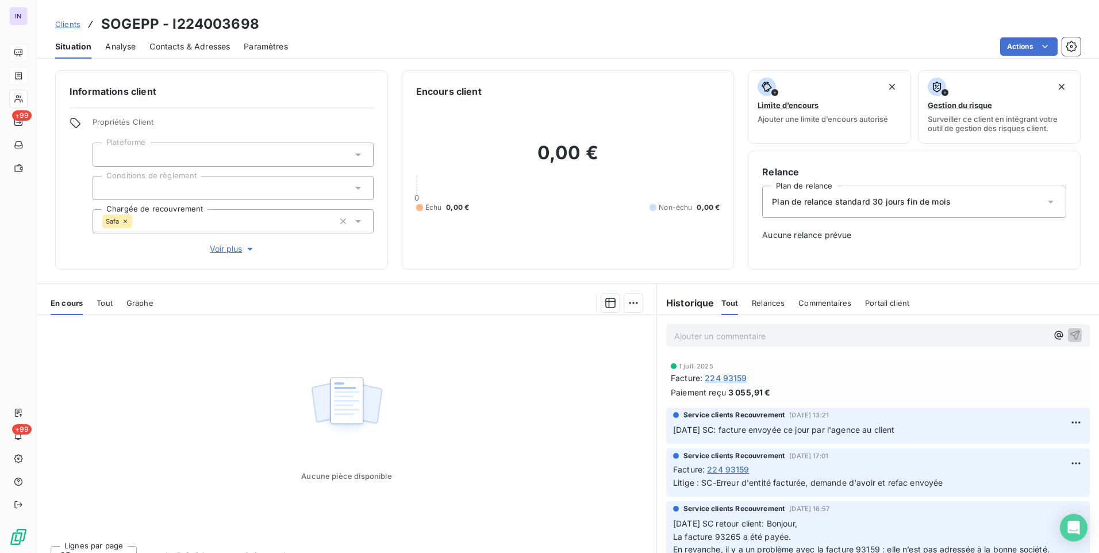
drag, startPoint x: 125, startPoint y: 220, endPoint x: 133, endPoint y: 232, distance: 14.8
click at [125, 220] on icon at bounding box center [125, 221] width 7 height 7
click at [724, 381] on span "224 93159" at bounding box center [726, 378] width 42 height 12
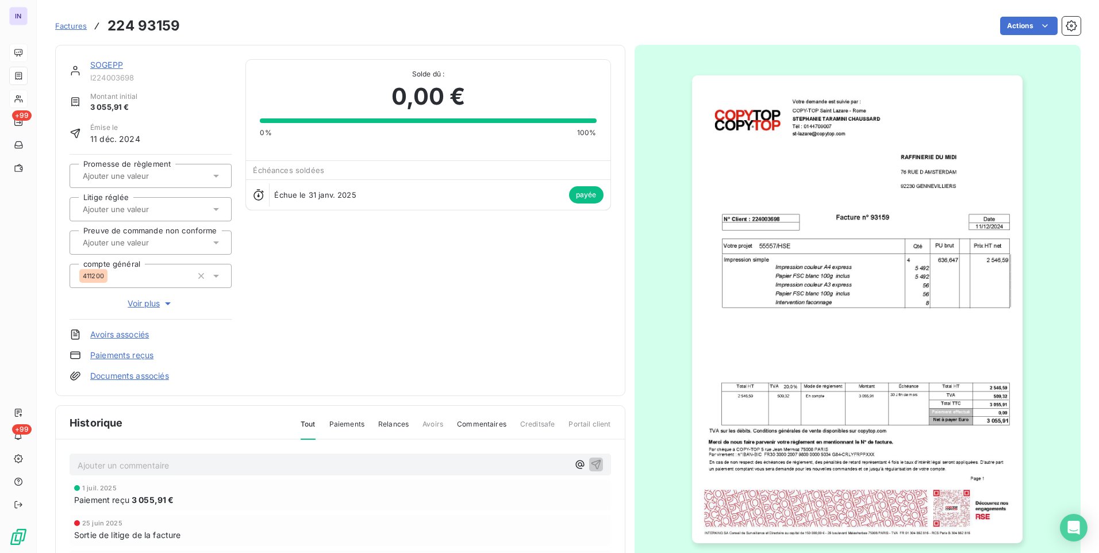
click at [113, 65] on link "SOGEPP" at bounding box center [106, 65] width 33 height 10
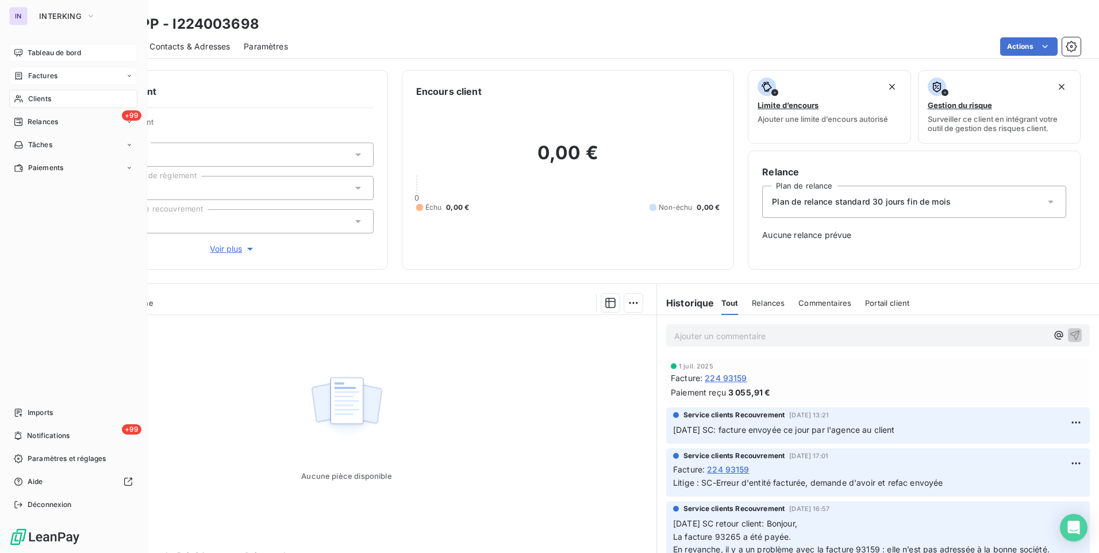
drag, startPoint x: 36, startPoint y: 103, endPoint x: 127, endPoint y: 104, distance: 91.4
click at [36, 103] on span "Clients" at bounding box center [39, 99] width 23 height 10
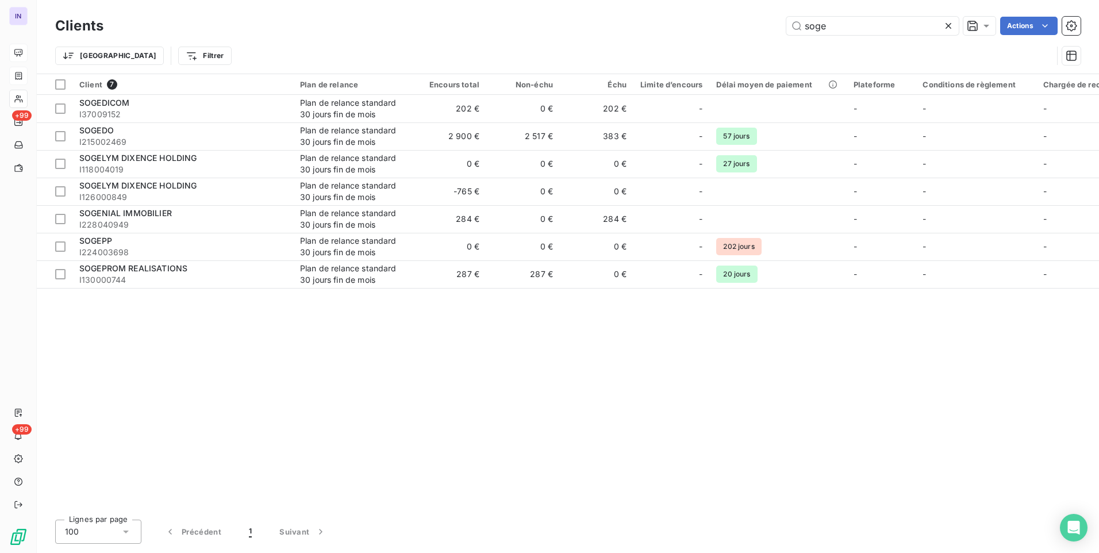
drag, startPoint x: 844, startPoint y: 20, endPoint x: 749, endPoint y: 25, distance: 95.5
click at [753, 25] on div "soge Actions" at bounding box center [599, 26] width 964 height 18
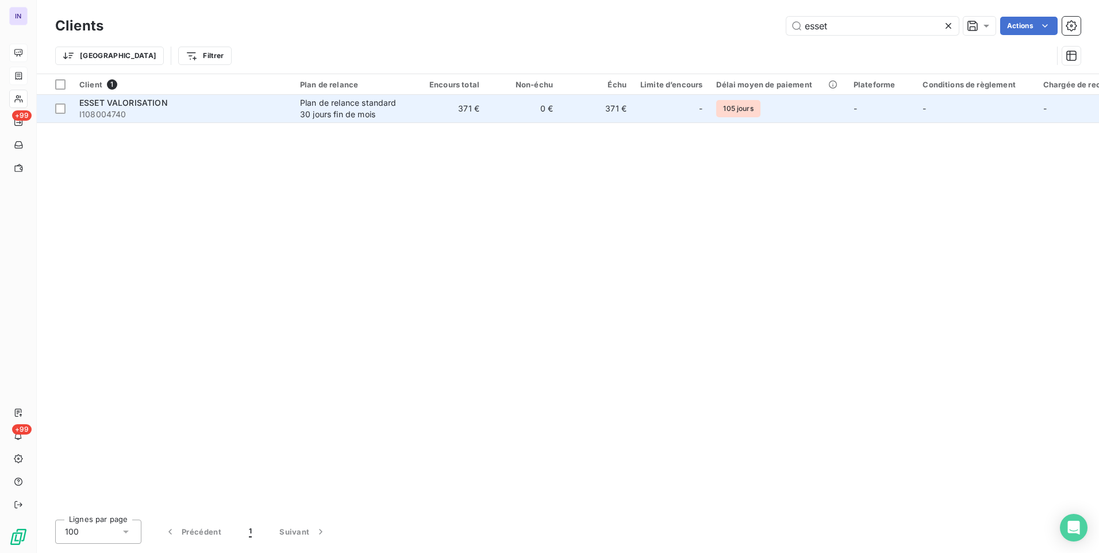
type input "esset"
click at [201, 103] on div "ESSET VALORISATION" at bounding box center [182, 102] width 207 height 11
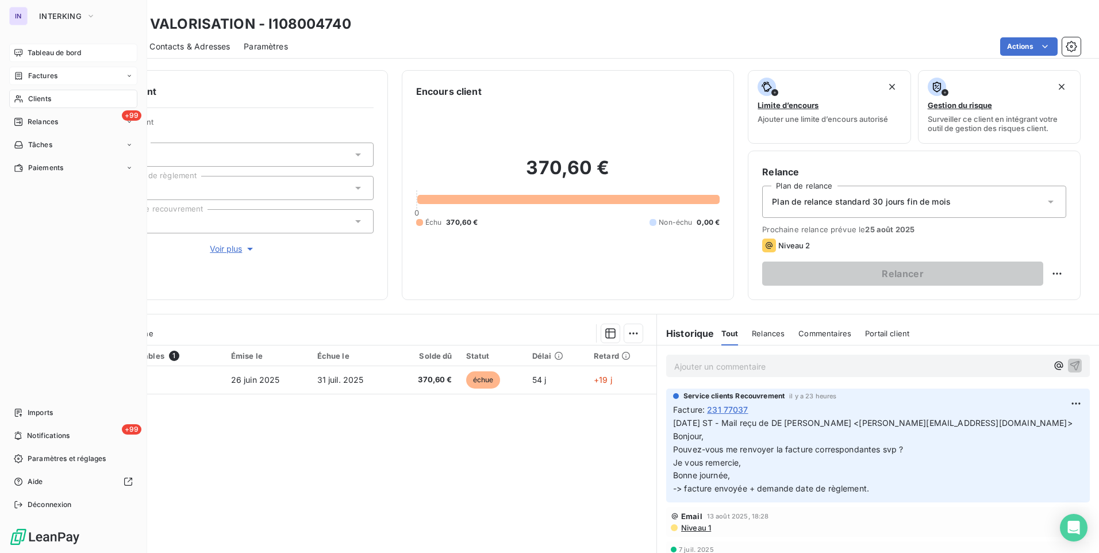
click at [42, 95] on span "Clients" at bounding box center [39, 99] width 23 height 10
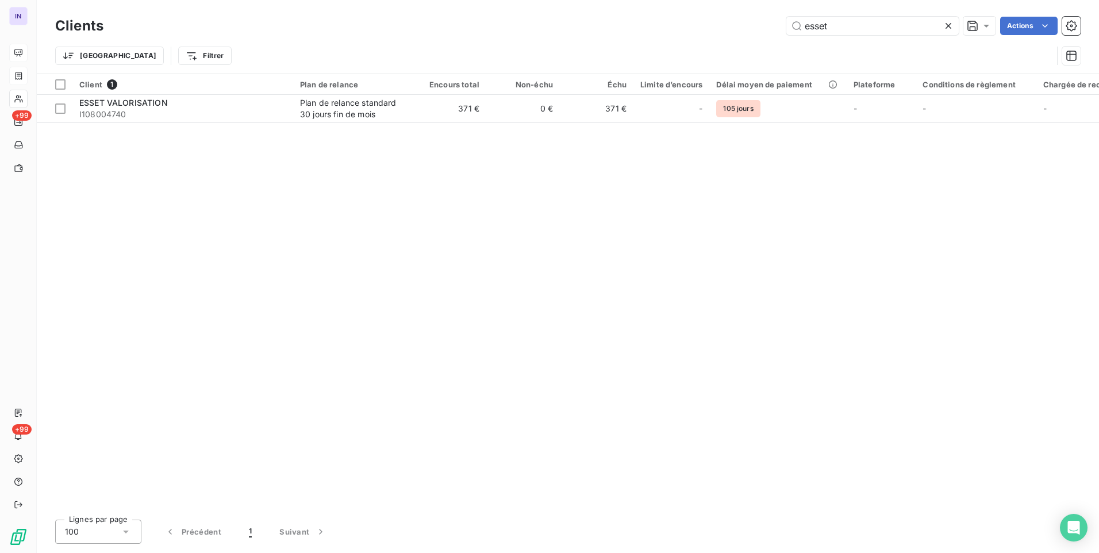
drag, startPoint x: 713, startPoint y: 24, endPoint x: 707, endPoint y: 22, distance: 6.4
click at [707, 22] on div "esset Actions" at bounding box center [599, 26] width 964 height 18
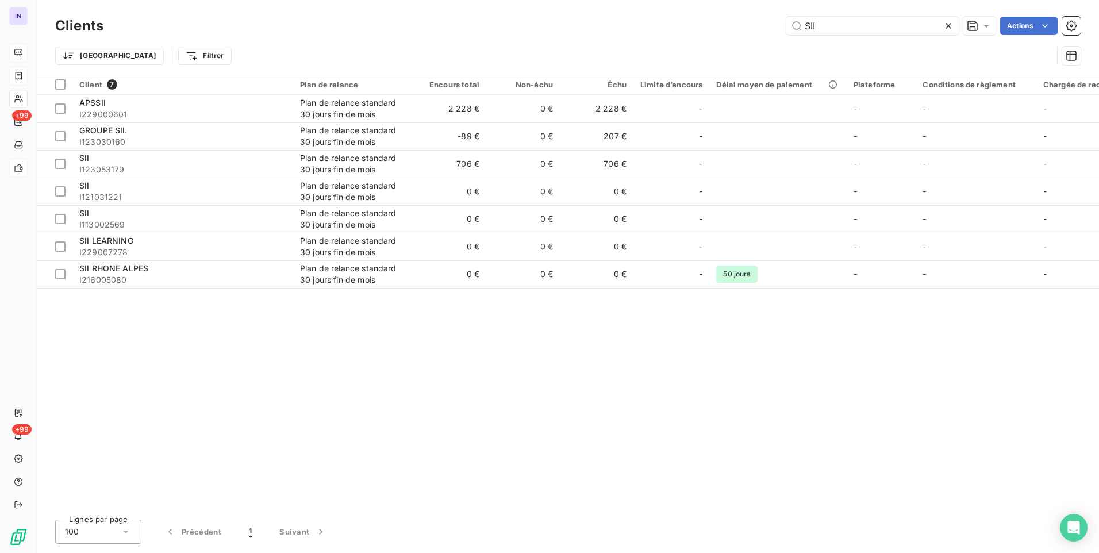
type input "SII"
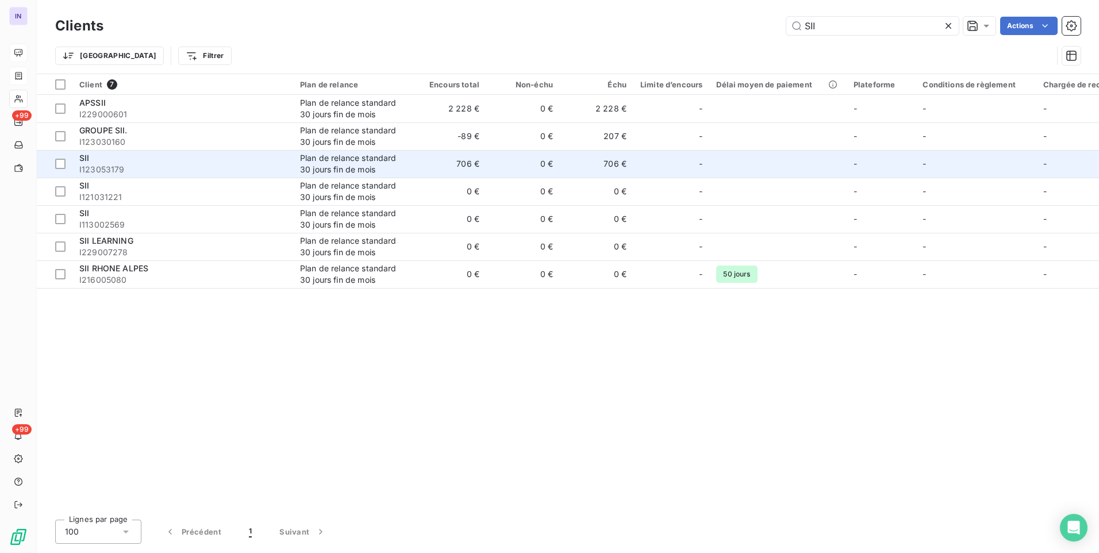
click at [354, 169] on div "Plan de relance standard 30 jours fin de mois" at bounding box center [353, 163] width 106 height 23
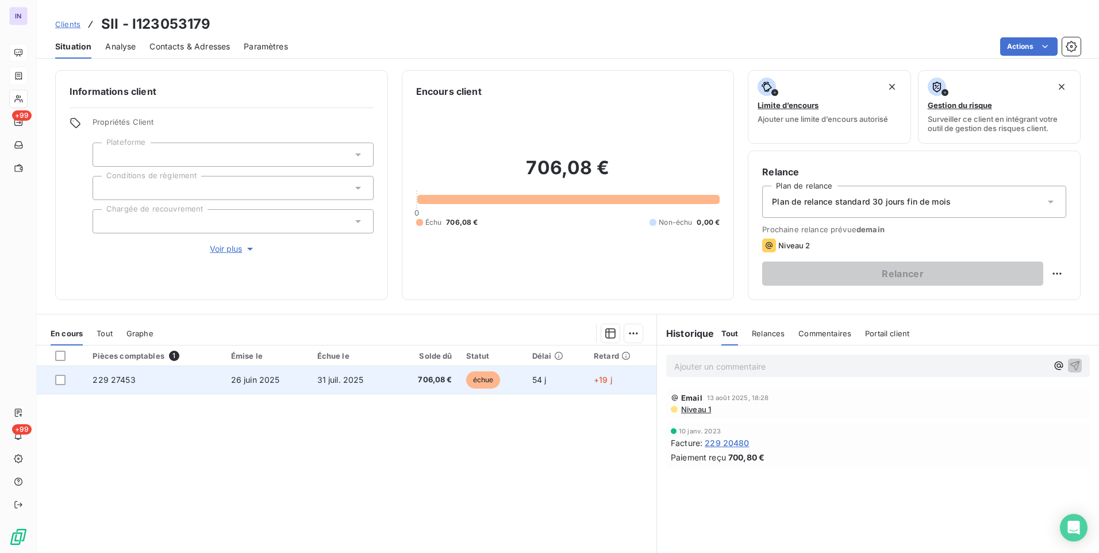
click at [234, 382] on span "26 juin 2025" at bounding box center [255, 380] width 49 height 10
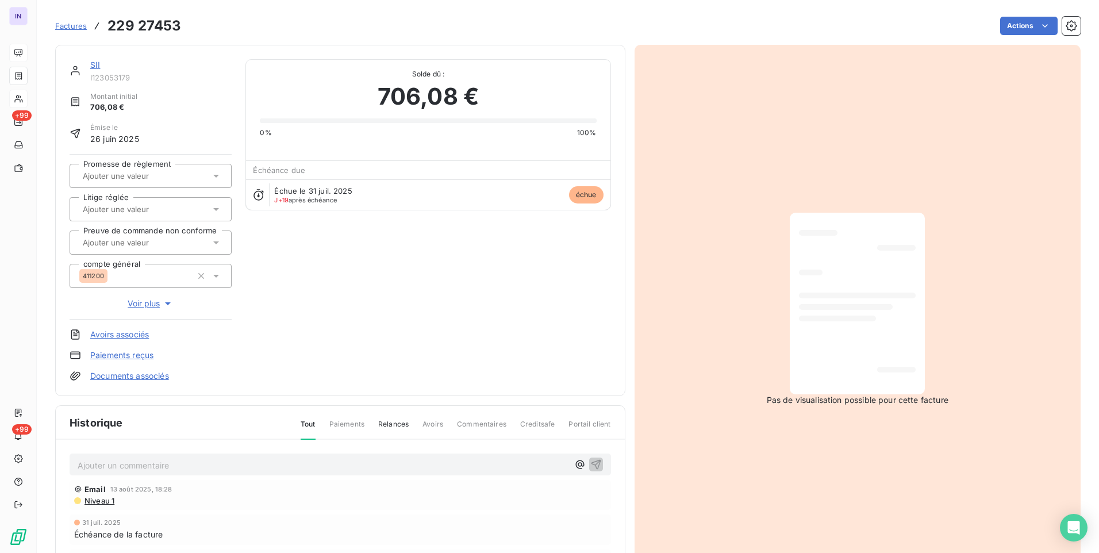
click at [95, 65] on link "SII" at bounding box center [95, 65] width 10 height 10
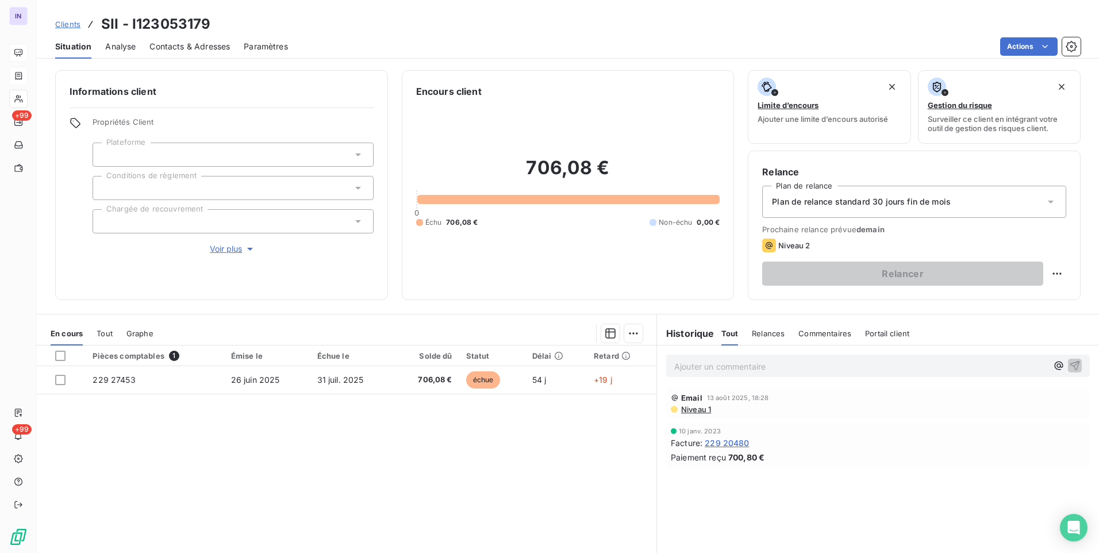
click at [171, 44] on span "Contacts & Adresses" at bounding box center [189, 46] width 80 height 11
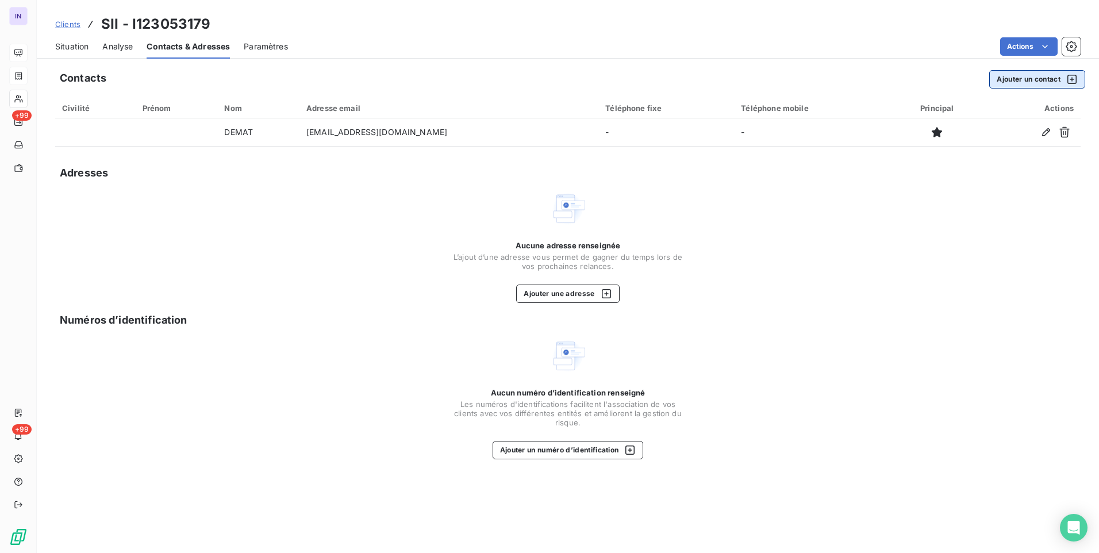
click at [1003, 83] on button "Ajouter un contact" at bounding box center [1037, 79] width 96 height 18
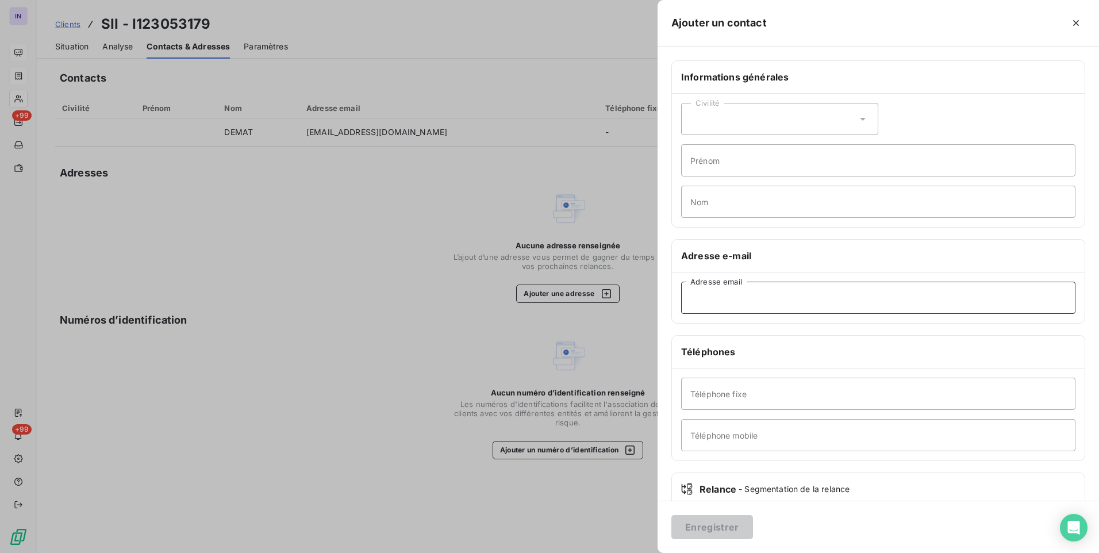
click at [715, 304] on input "Adresse email" at bounding box center [878, 298] width 394 height 32
type input "[PERSON_NAME][EMAIL_ADDRESS][DOMAIN_NAME]"
click at [721, 522] on button "Enregistrer" at bounding box center [712, 527] width 82 height 24
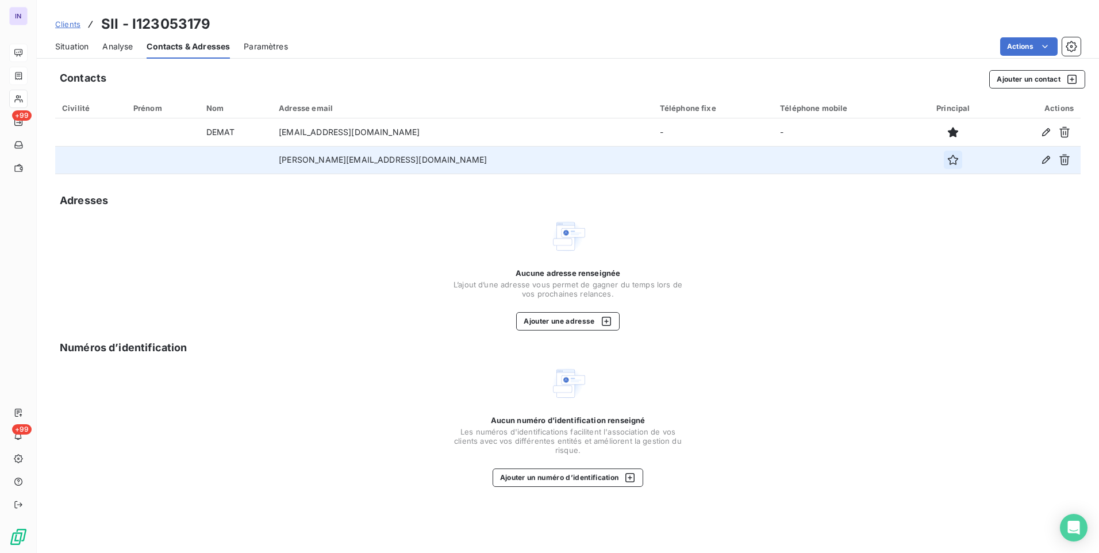
click at [947, 159] on icon "button" at bounding box center [952, 159] width 11 height 11
click at [63, 48] on span "Situation" at bounding box center [71, 46] width 33 height 11
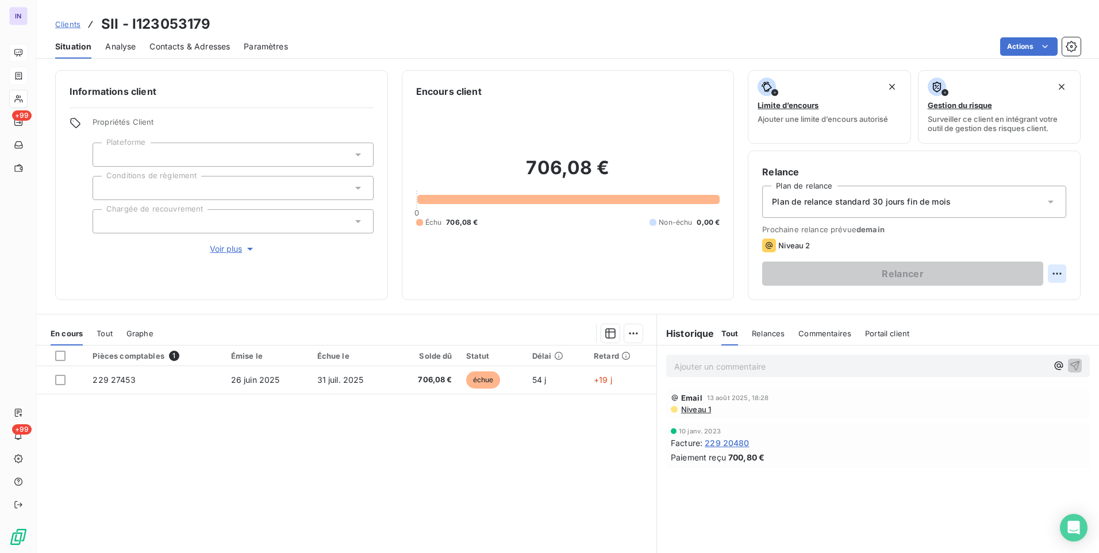
click at [1053, 274] on html "IN +99 +99 Clients SII - I123053179 Situation Analyse Contacts & Adresses Param…" at bounding box center [549, 276] width 1099 height 553
click at [1047, 293] on div "Replanifier cette action" at bounding box center [1001, 299] width 103 height 18
select select "7"
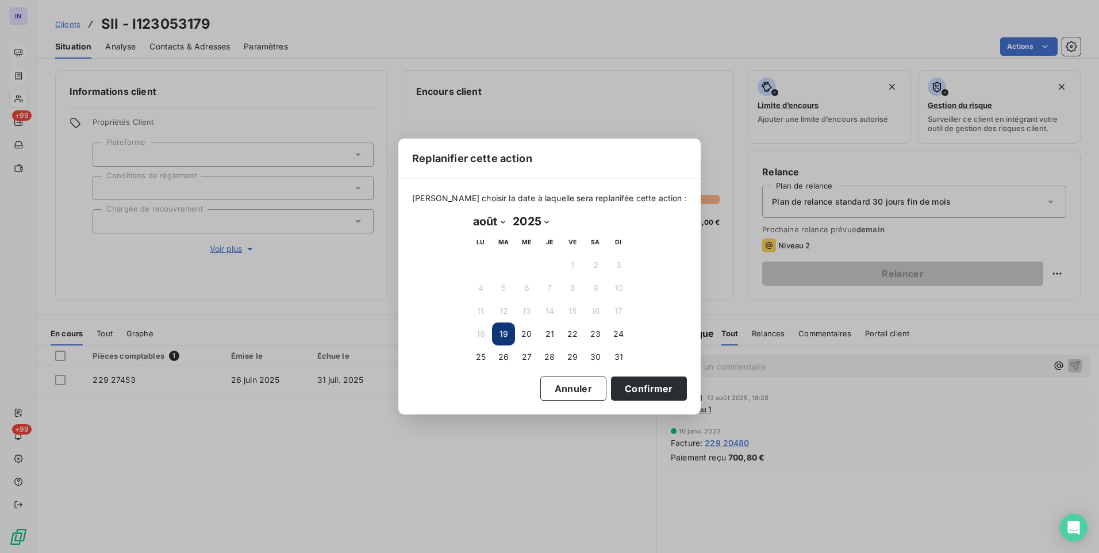
drag, startPoint x: 504, startPoint y: 334, endPoint x: 508, endPoint y: 349, distance: 15.5
click at [504, 335] on button "19" at bounding box center [503, 334] width 23 height 23
click at [502, 332] on button "19" at bounding box center [503, 334] width 23 height 23
click at [652, 390] on button "Confirmer" at bounding box center [649, 389] width 76 height 24
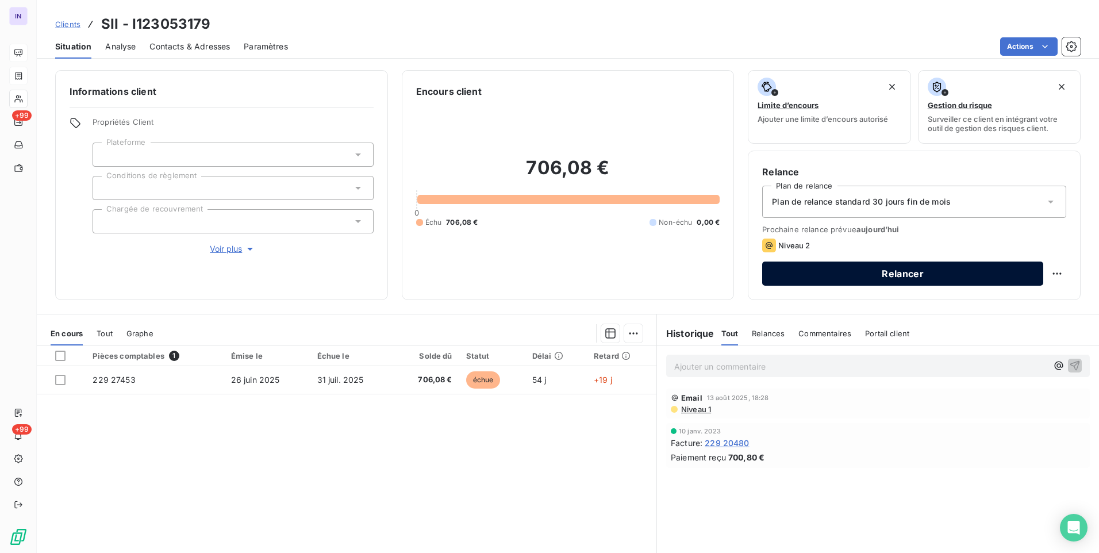
click at [900, 285] on button "Relancer" at bounding box center [902, 274] width 281 height 24
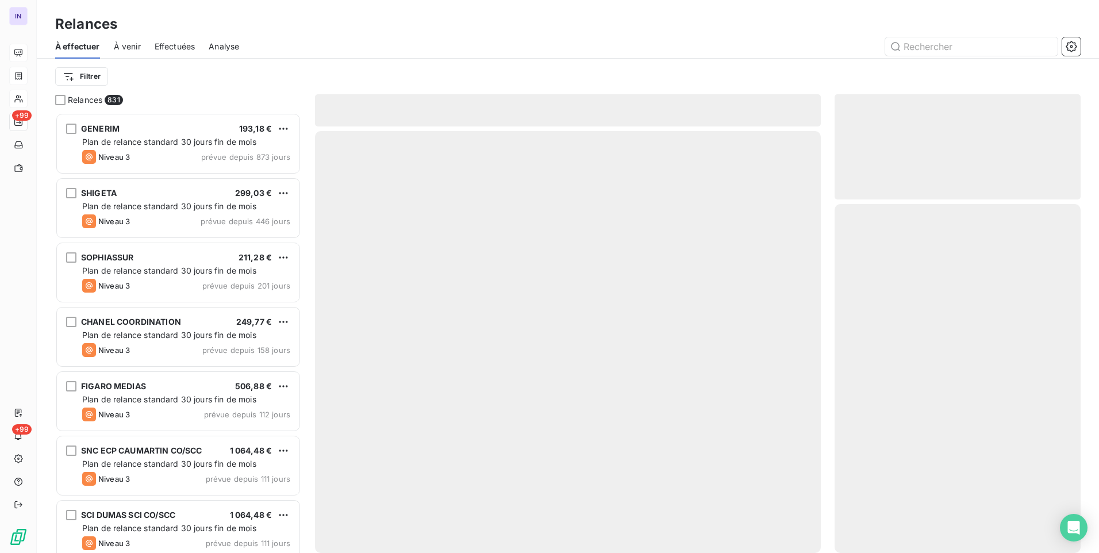
scroll to position [432, 237]
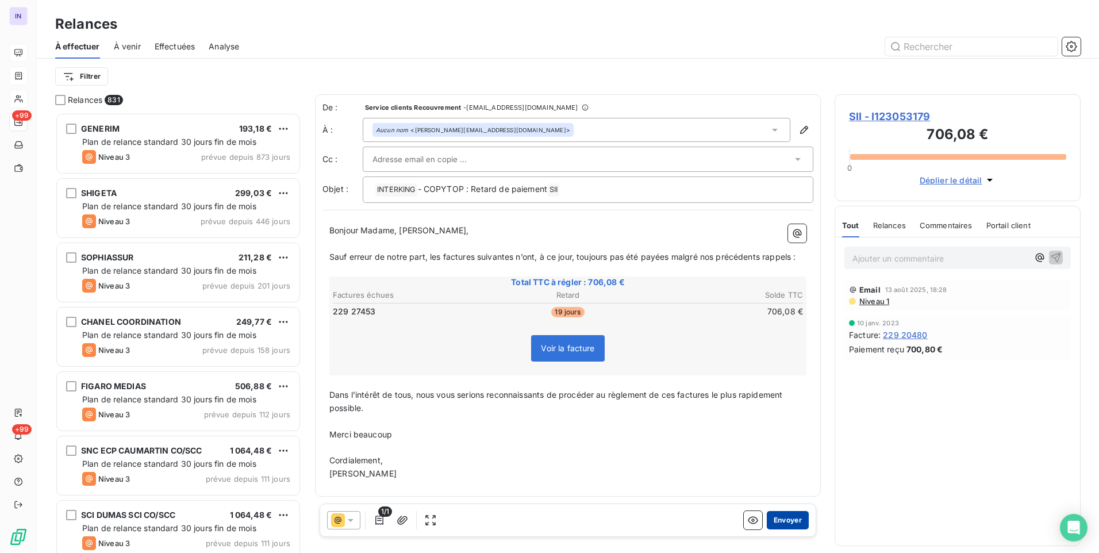
click at [788, 520] on button "Envoyer" at bounding box center [788, 520] width 42 height 18
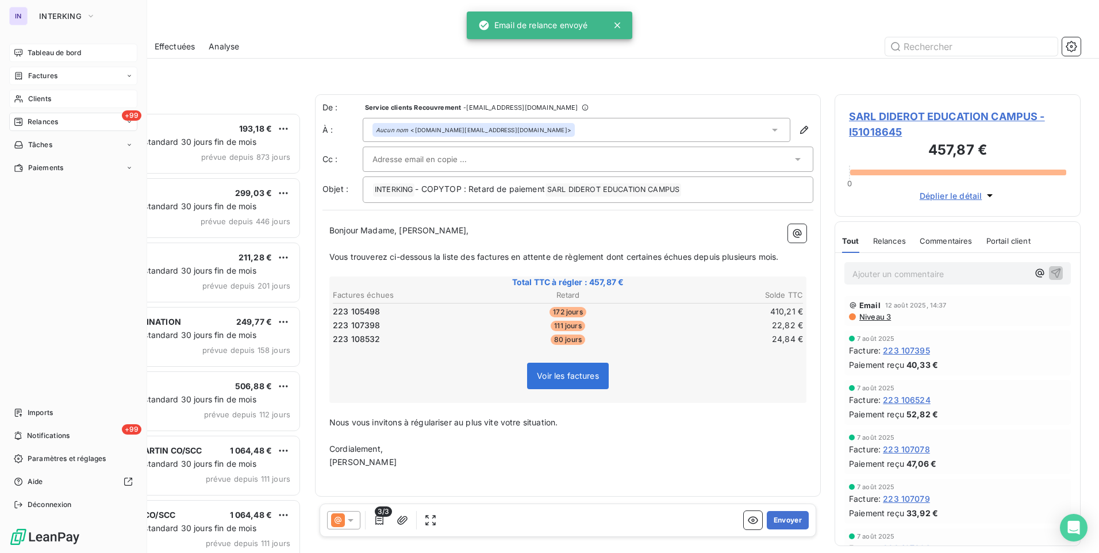
click at [50, 50] on span "Tableau de bord" at bounding box center [54, 53] width 53 height 10
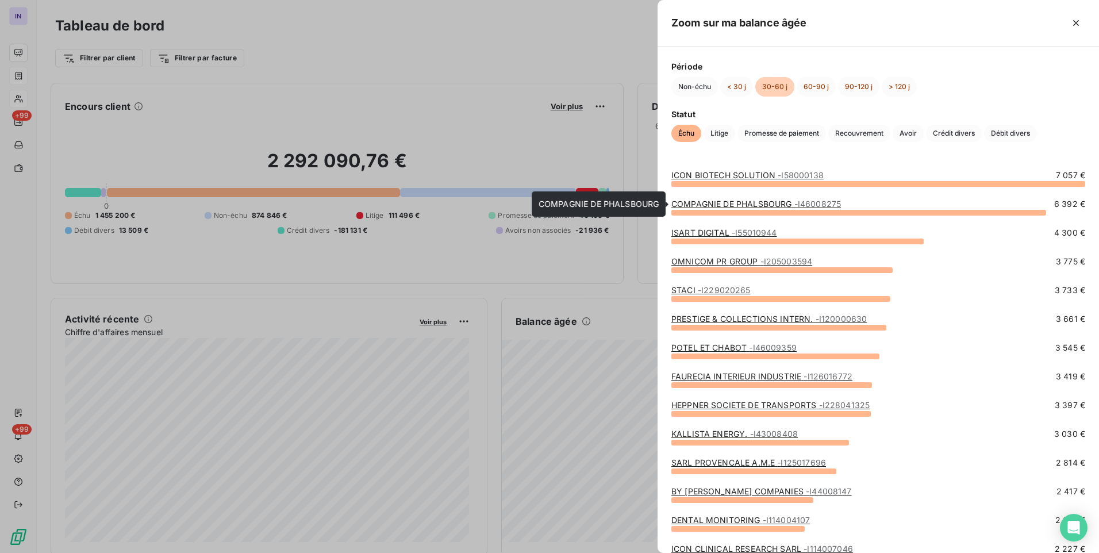
click at [754, 205] on link "COMPAGNIE DE PHALSBOURG - I46008275" at bounding box center [756, 204] width 170 height 10
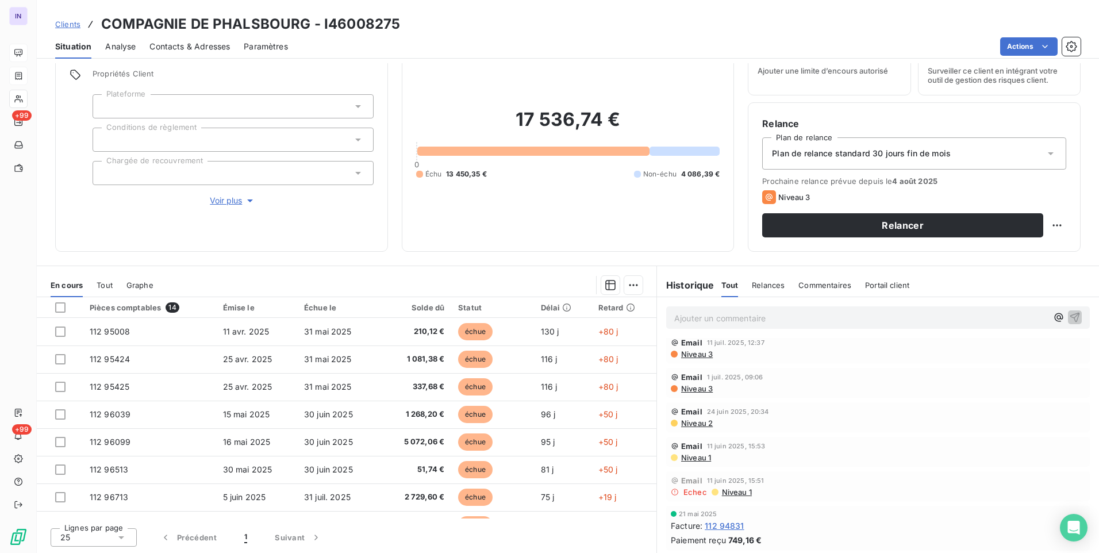
click at [406, 21] on div "Clients COMPAGNIE DE PHALSBOURG - I46008275" at bounding box center [568, 24] width 1062 height 21
click at [166, 45] on span "Contacts & Adresses" at bounding box center [189, 46] width 80 height 11
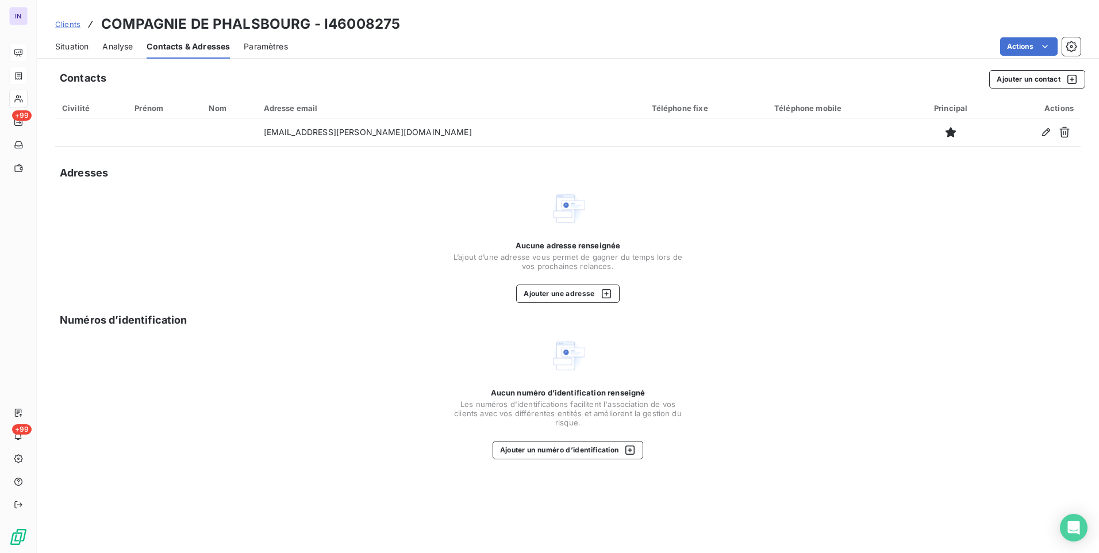
click at [76, 43] on span "Situation" at bounding box center [71, 46] width 33 height 11
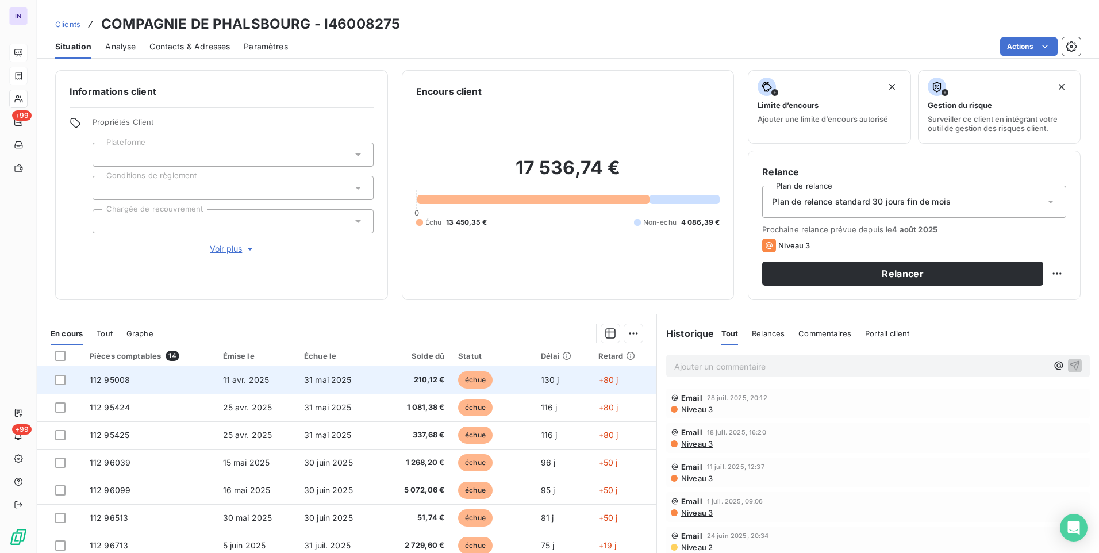
click at [291, 375] on td "11 avr. 2025" at bounding box center [256, 380] width 81 height 28
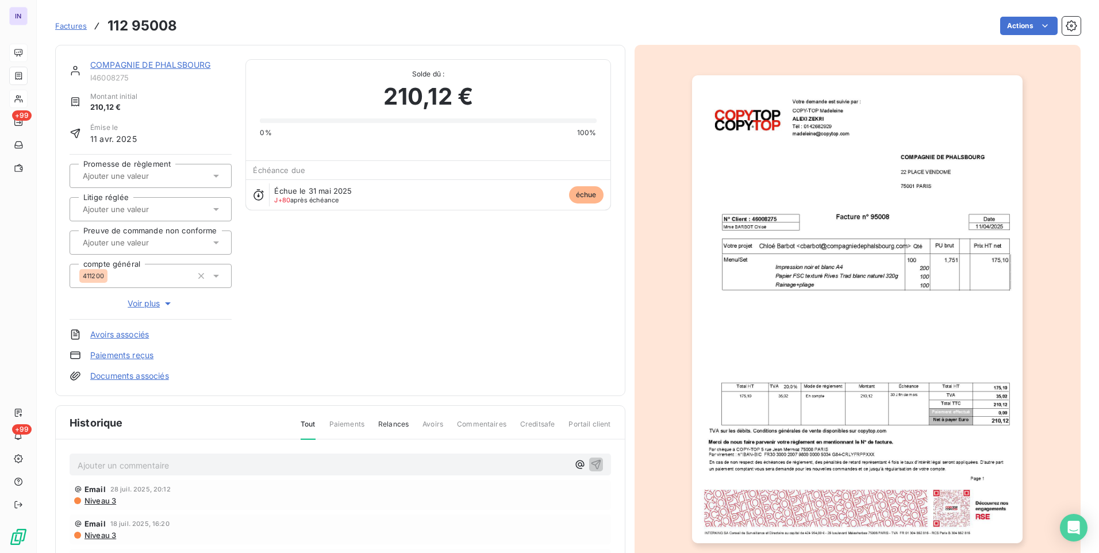
click at [193, 67] on link "COMPAGNIE DE PHALSBOURG" at bounding box center [150, 65] width 120 height 10
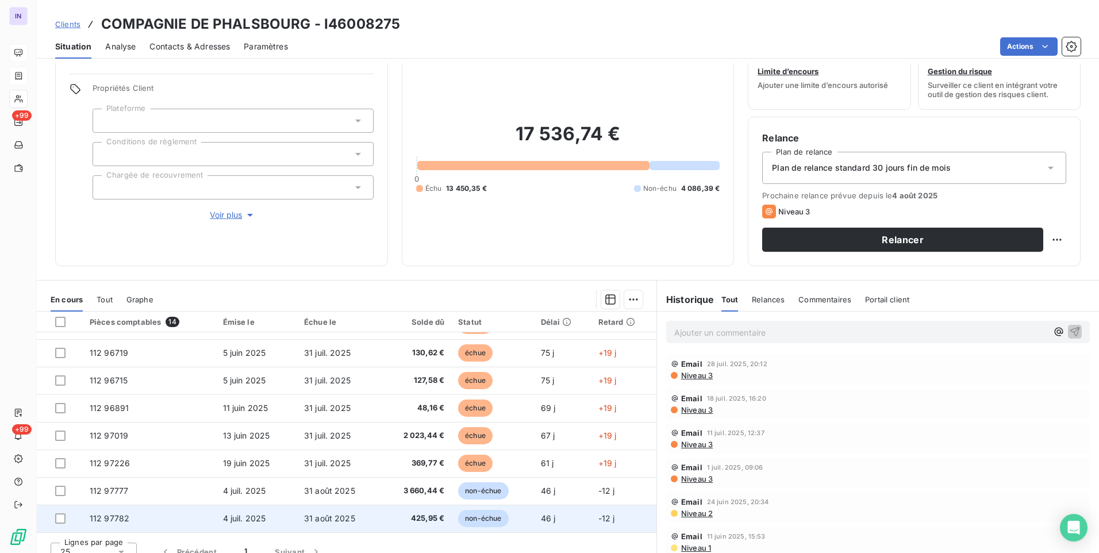
scroll to position [48, 0]
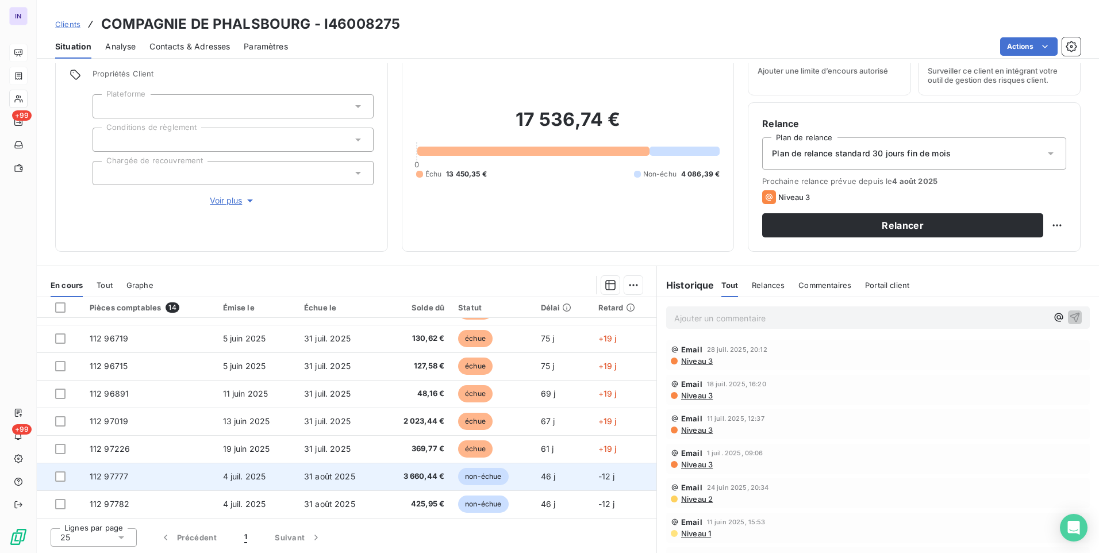
click at [313, 483] on td "31 août 2025" at bounding box center [338, 477] width 83 height 28
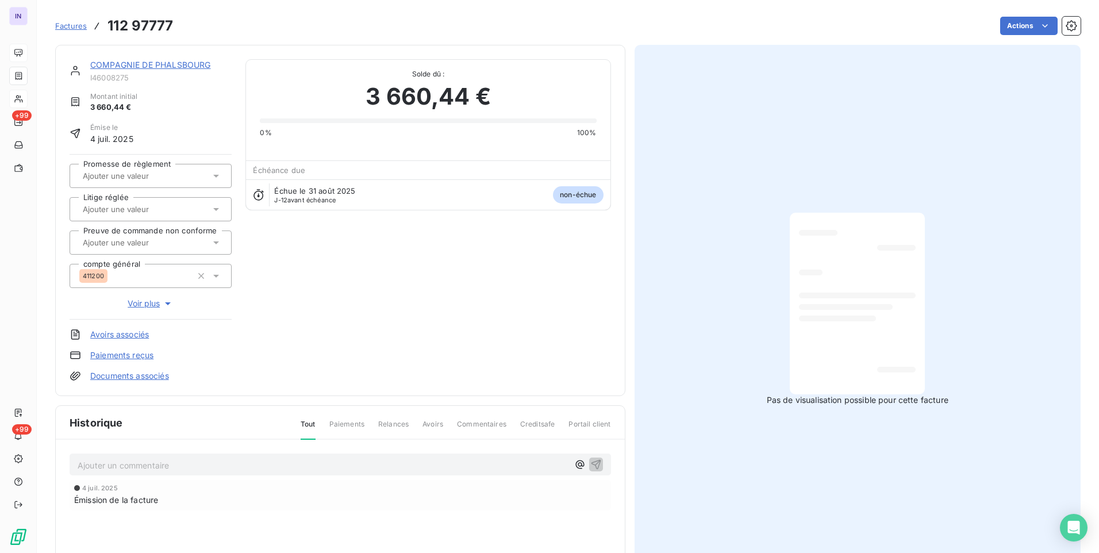
click at [183, 65] on link "COMPAGNIE DE PHALSBOURG" at bounding box center [150, 65] width 120 height 10
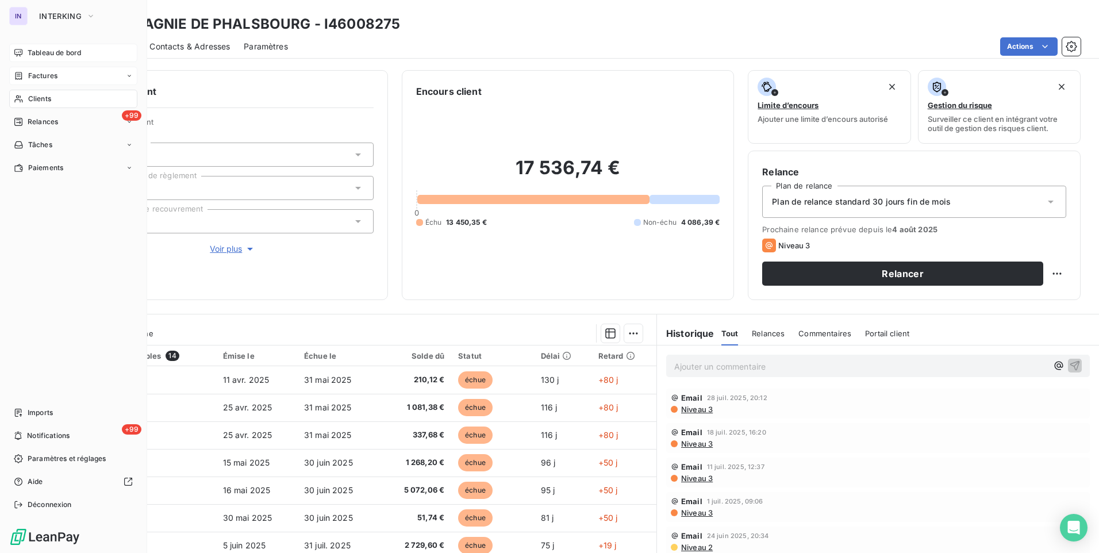
click at [41, 53] on span "Tableau de bord" at bounding box center [54, 53] width 53 height 10
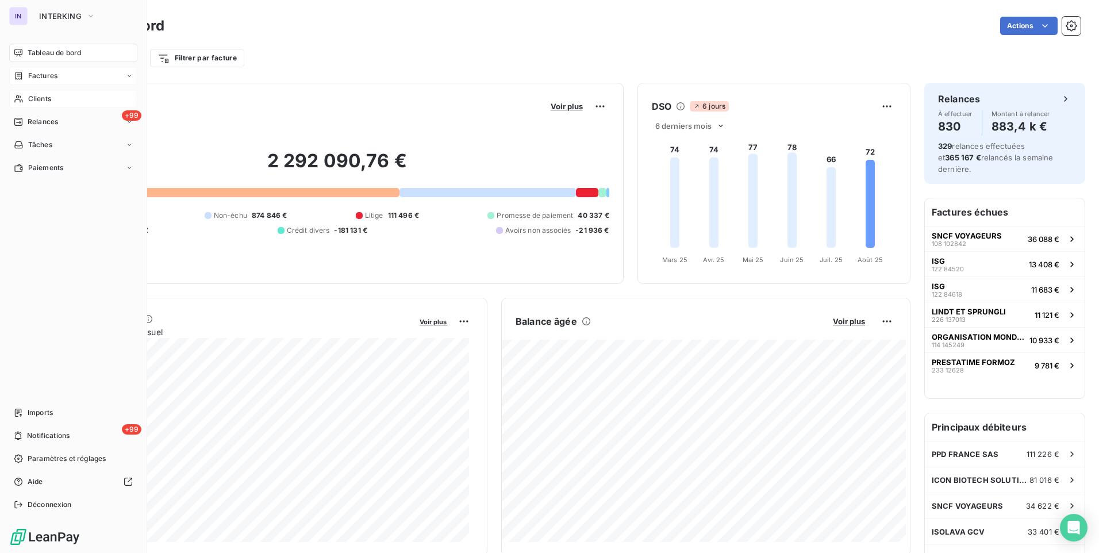
click at [36, 101] on span "Clients" at bounding box center [39, 99] width 23 height 10
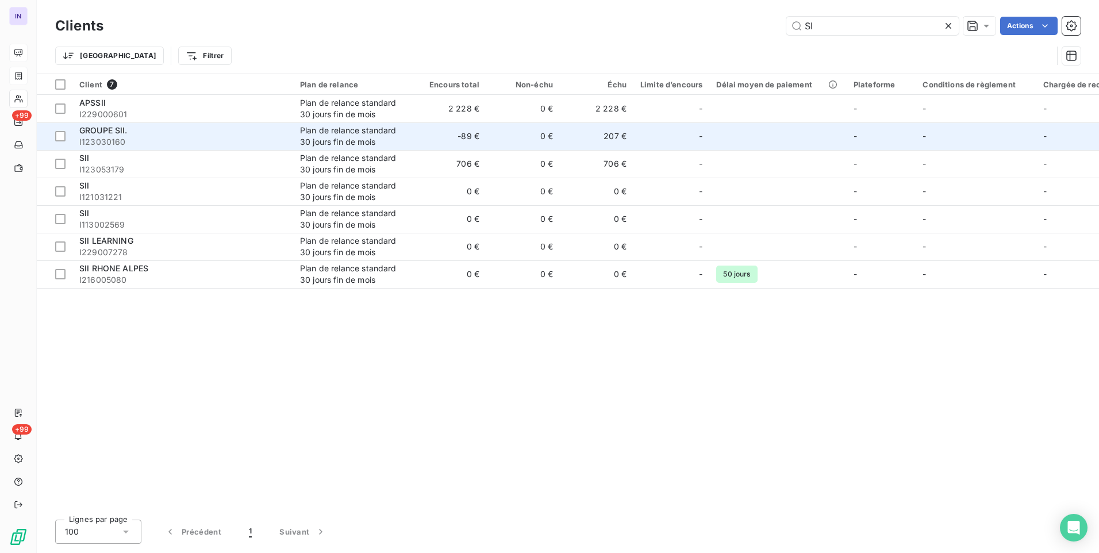
type input "S"
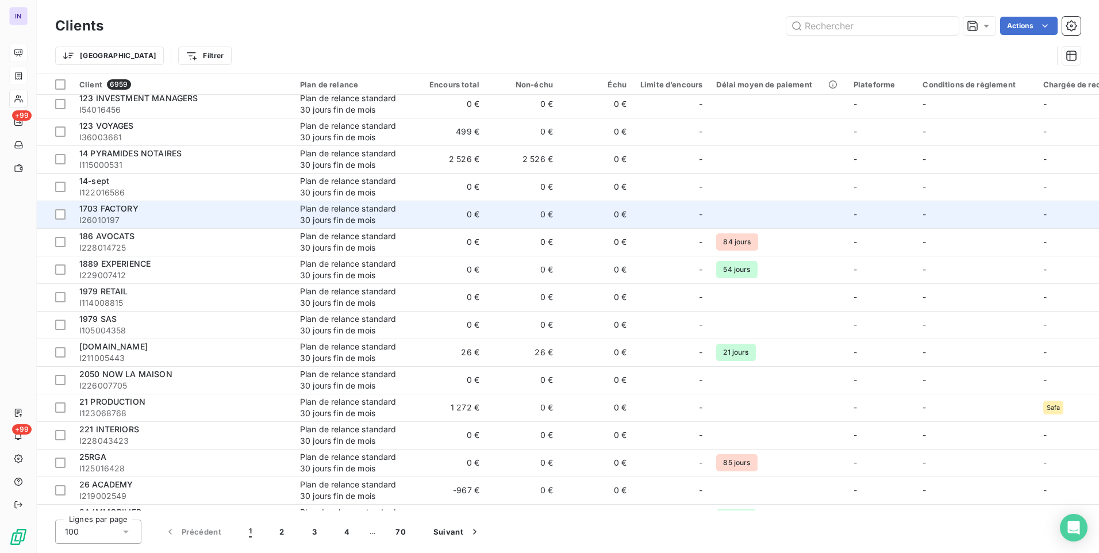
scroll to position [345, 0]
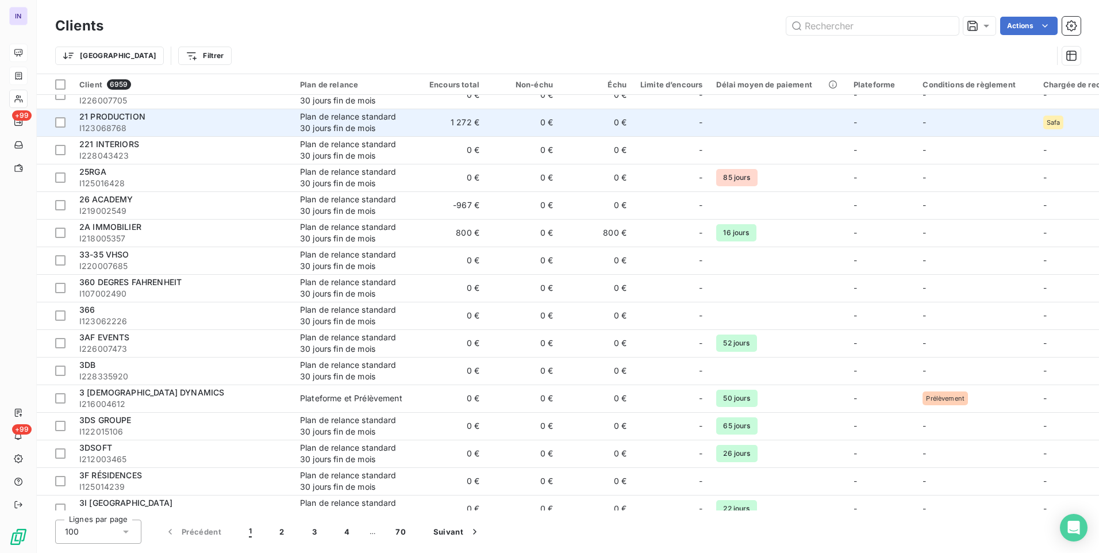
click at [339, 126] on div "Plan de relance standard 30 jours fin de mois" at bounding box center [353, 122] width 106 height 23
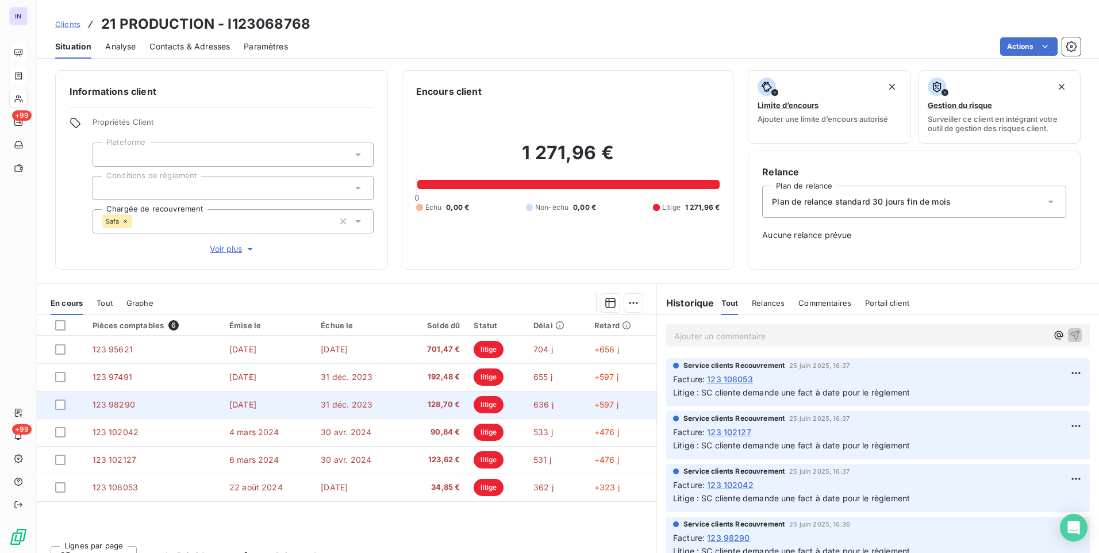
click at [329, 395] on td "31 déc. 2023" at bounding box center [358, 405] width 89 height 28
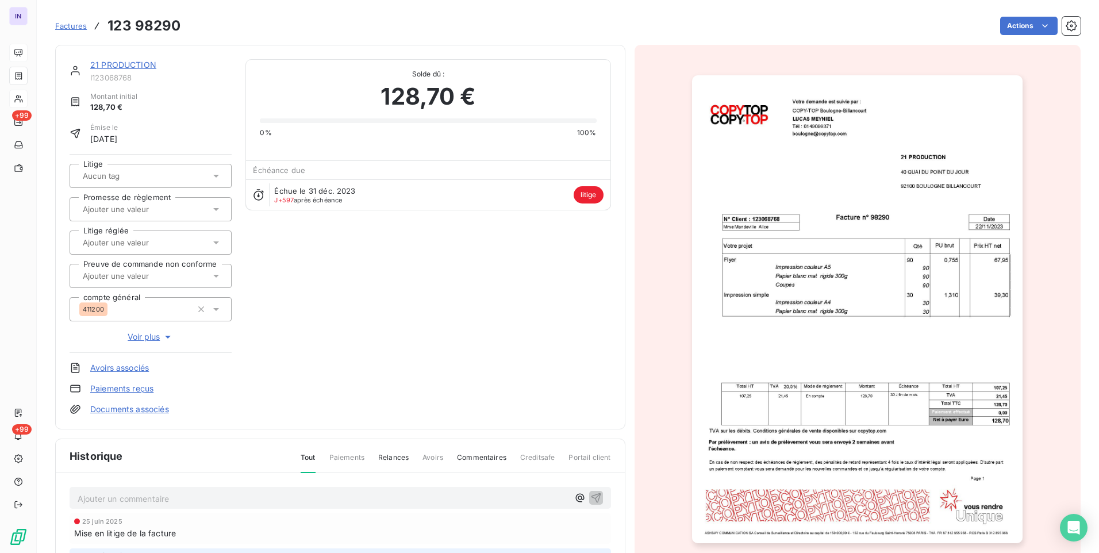
click at [131, 70] on div "21 PRODUCTION" at bounding box center [160, 64] width 141 height 11
click at [131, 67] on link "21 PRODUCTION" at bounding box center [123, 65] width 66 height 10
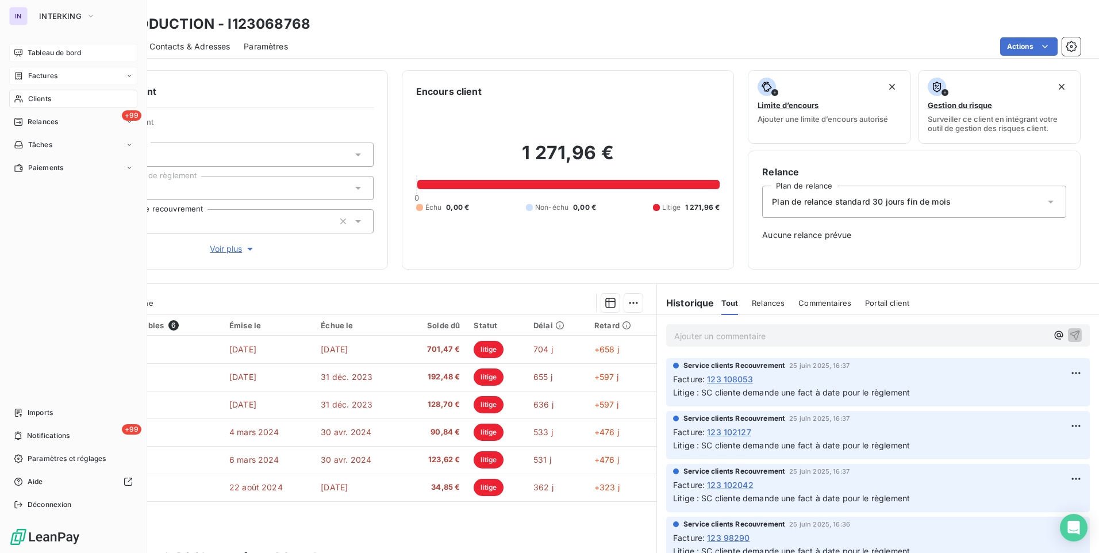
click at [63, 53] on span "Tableau de bord" at bounding box center [54, 53] width 53 height 10
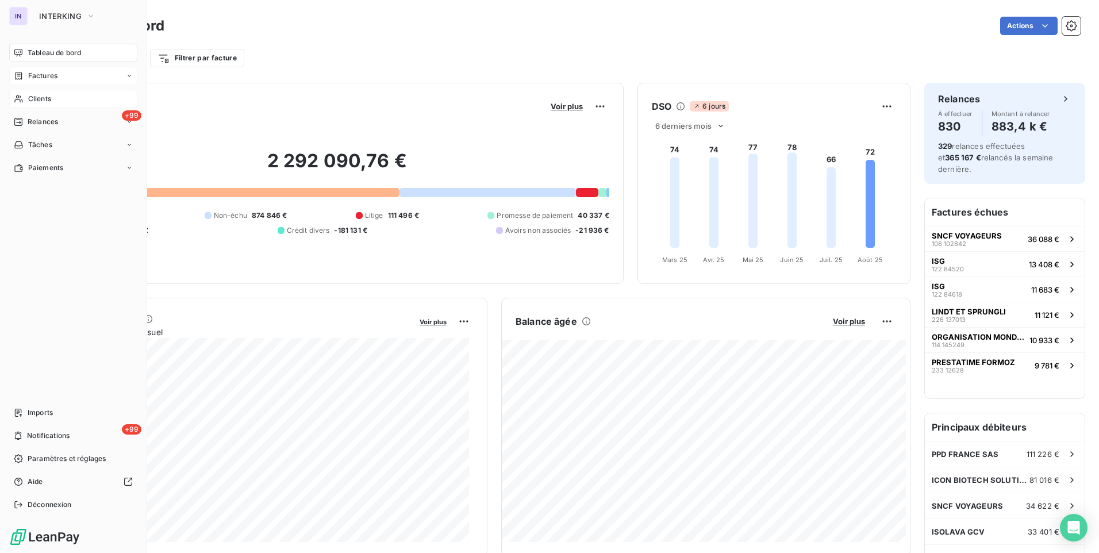
click at [63, 76] on div "Factures" at bounding box center [73, 76] width 128 height 18
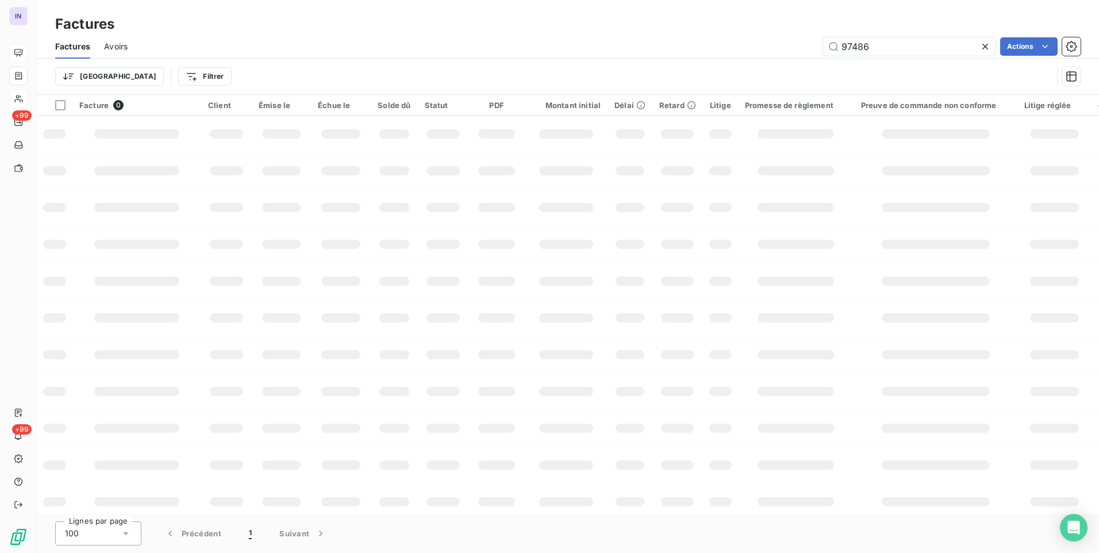
drag, startPoint x: 866, startPoint y: 47, endPoint x: 763, endPoint y: 42, distance: 102.4
click at [763, 42] on div "97486 Actions" at bounding box center [610, 46] width 939 height 18
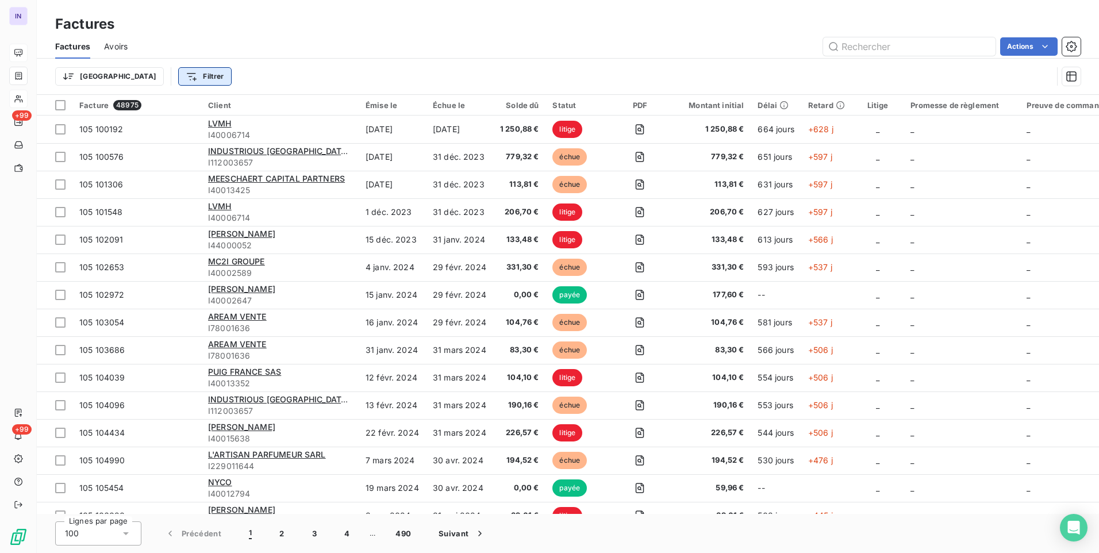
click at [148, 72] on html "IN +99 +99 Factures Factures Avoirs Actions Trier Filtrer Facture 48975 Client …" at bounding box center [549, 276] width 1099 height 553
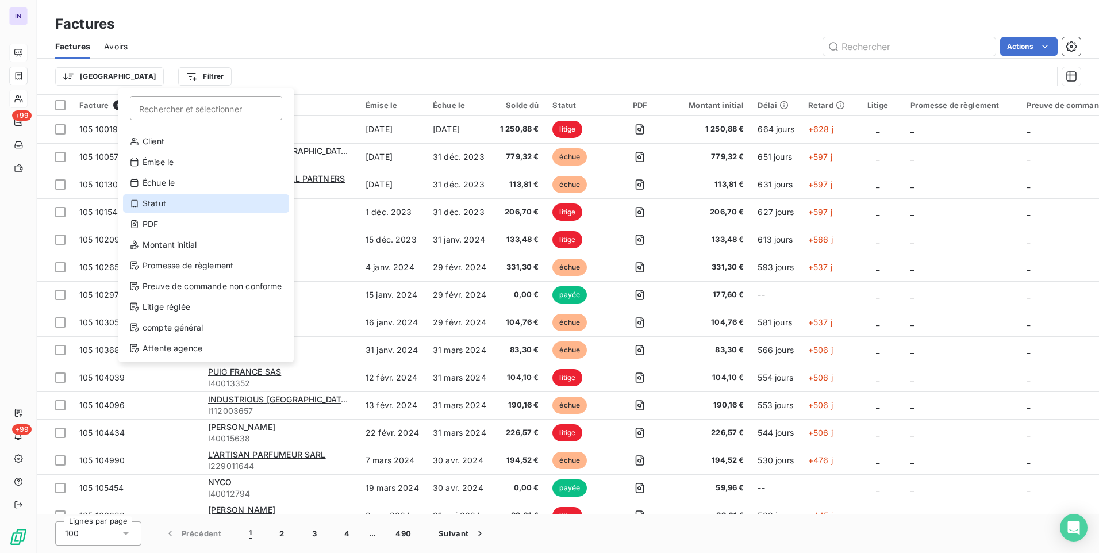
click at [159, 205] on div "Statut" at bounding box center [206, 203] width 166 height 18
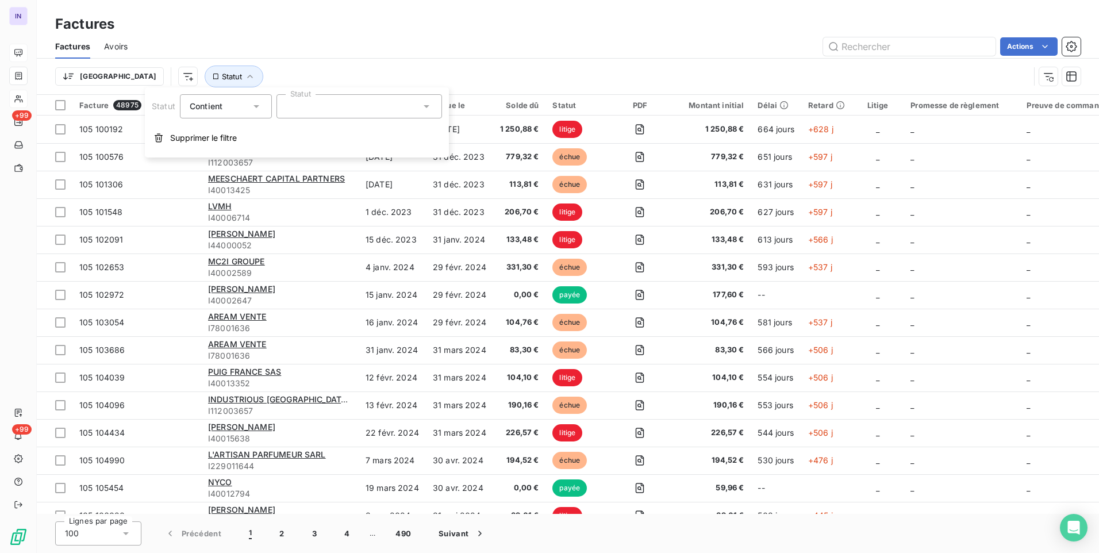
click at [325, 103] on div at bounding box center [360, 106] width 166 height 24
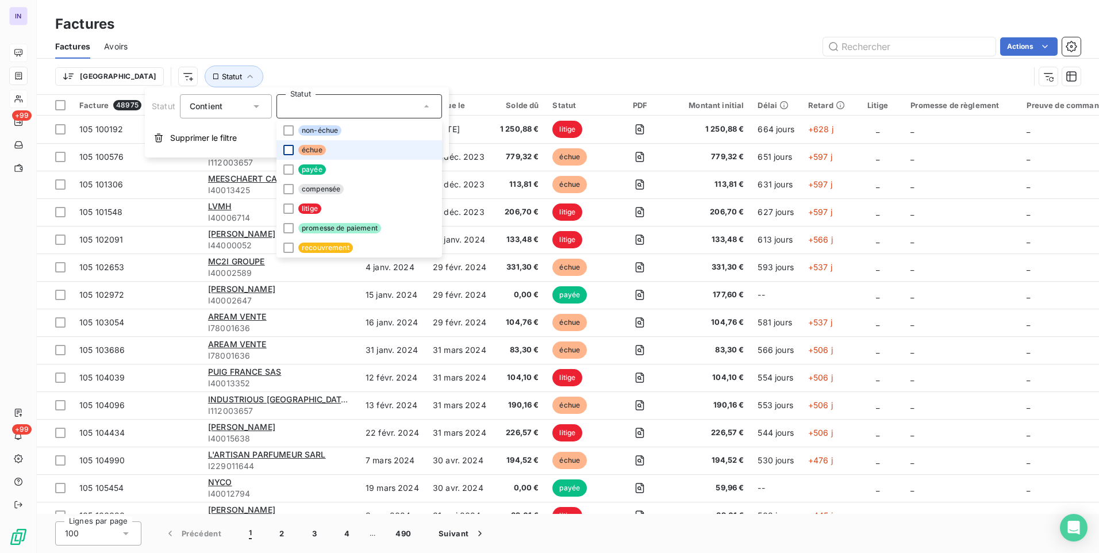
click at [284, 152] on div at bounding box center [288, 150] width 10 height 10
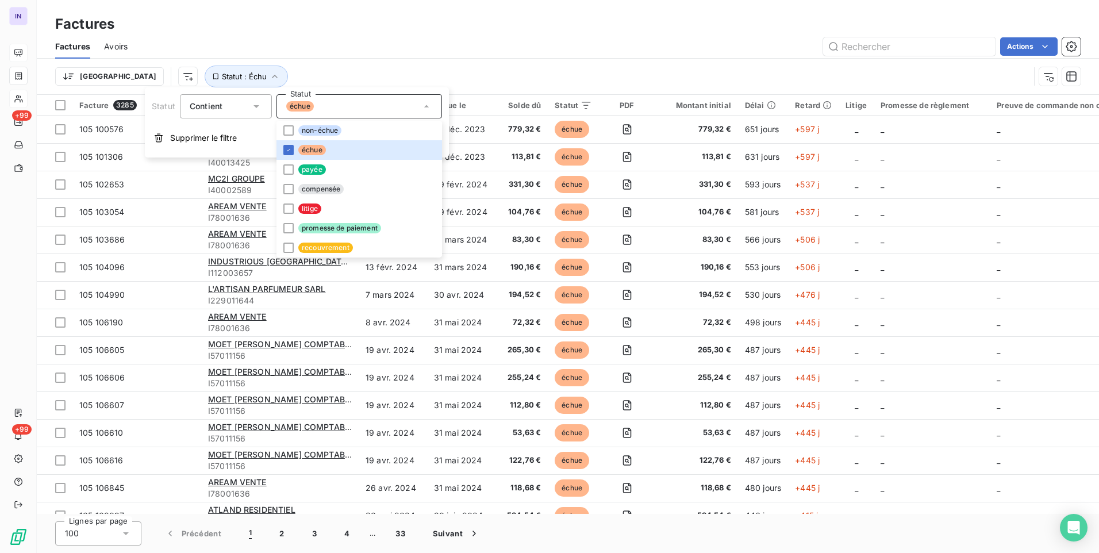
click at [535, 109] on div "Solde dû" at bounding box center [521, 105] width 40 height 9
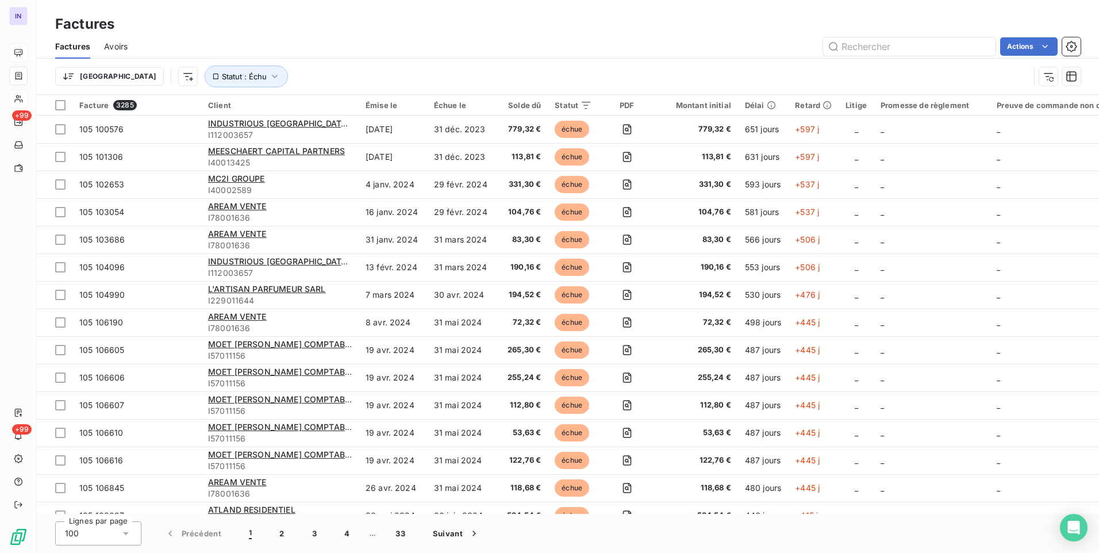
click at [531, 104] on div "Solde dû" at bounding box center [521, 105] width 40 height 9
click at [222, 76] on span "Statut : Échu" at bounding box center [244, 76] width 45 height 9
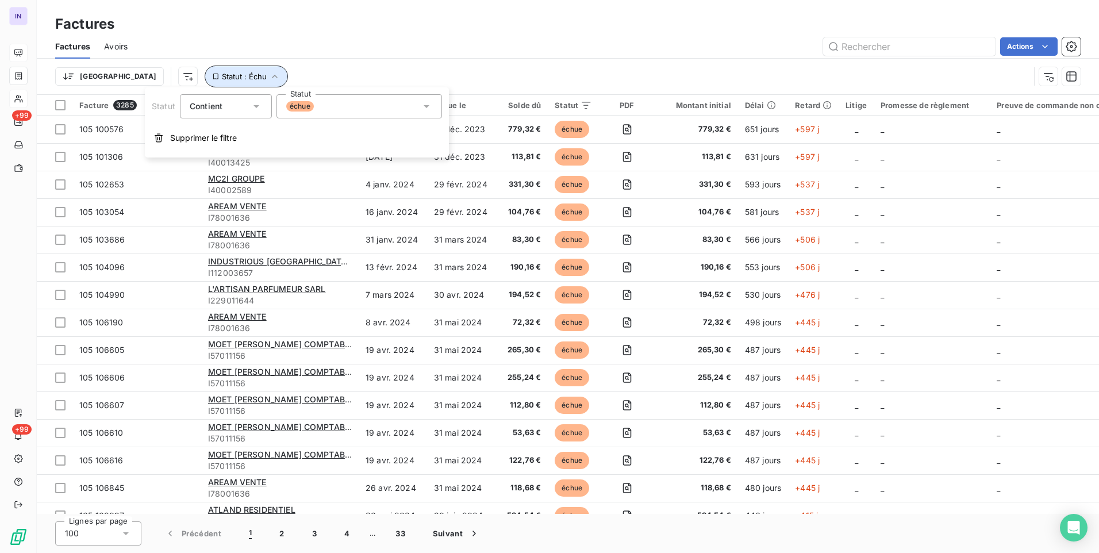
click at [222, 76] on span "Statut : Échu" at bounding box center [244, 76] width 45 height 9
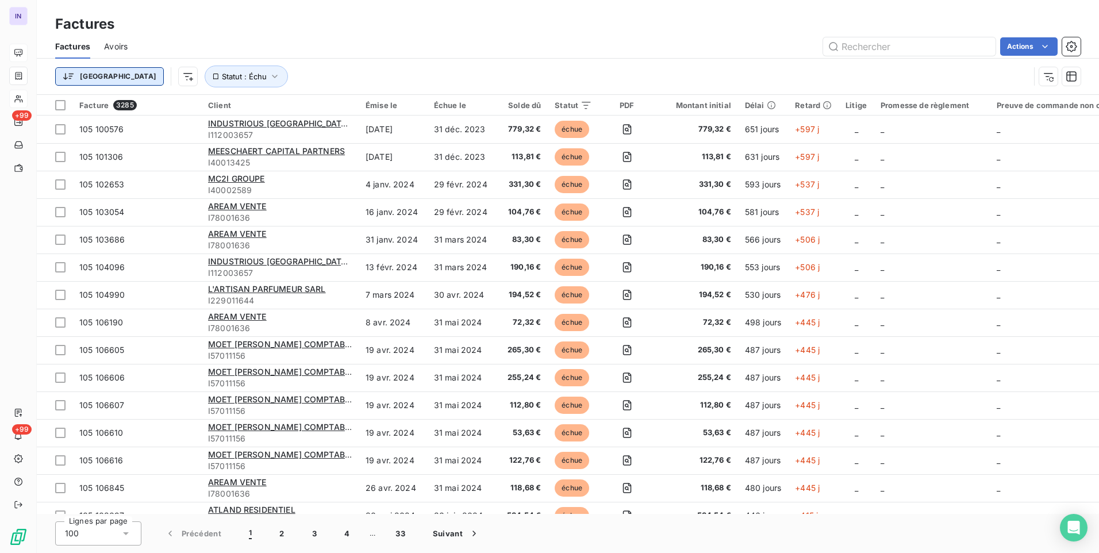
click at [97, 78] on html "IN +99 +99 Factures Factures Avoirs Actions Trier Statut : Échu Facture 3285 Cl…" at bounding box center [549, 276] width 1099 height 553
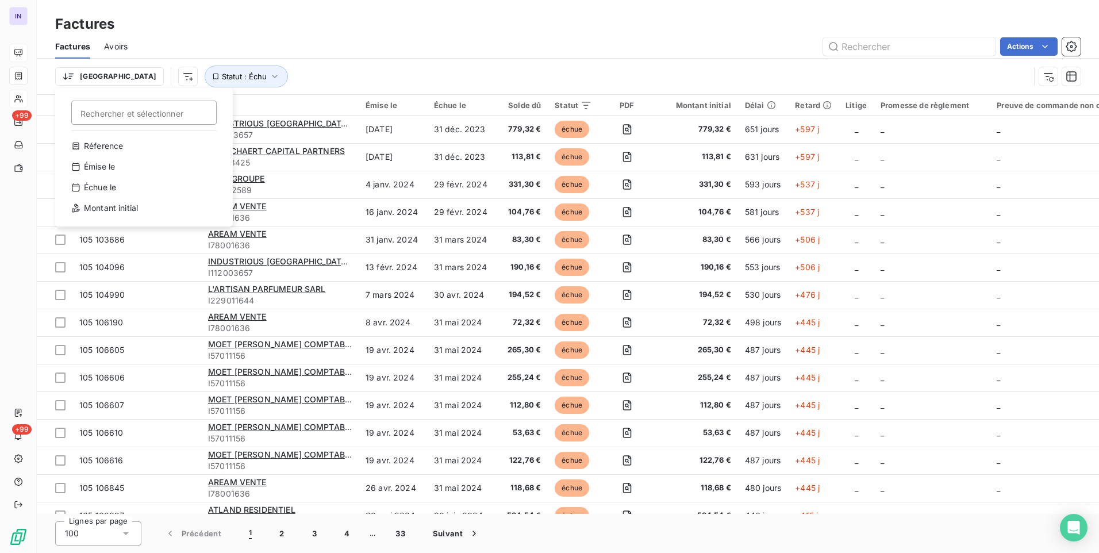
click at [131, 77] on html "IN +99 +99 Factures Factures Avoirs Actions Trier Rechercher et sélectionner Ré…" at bounding box center [549, 276] width 1099 height 553
click at [131, 77] on html "IN +99 +99 Factures Factures Avoirs Actions Trier Statut : Échu Facture 3285 Cl…" at bounding box center [549, 276] width 1099 height 553
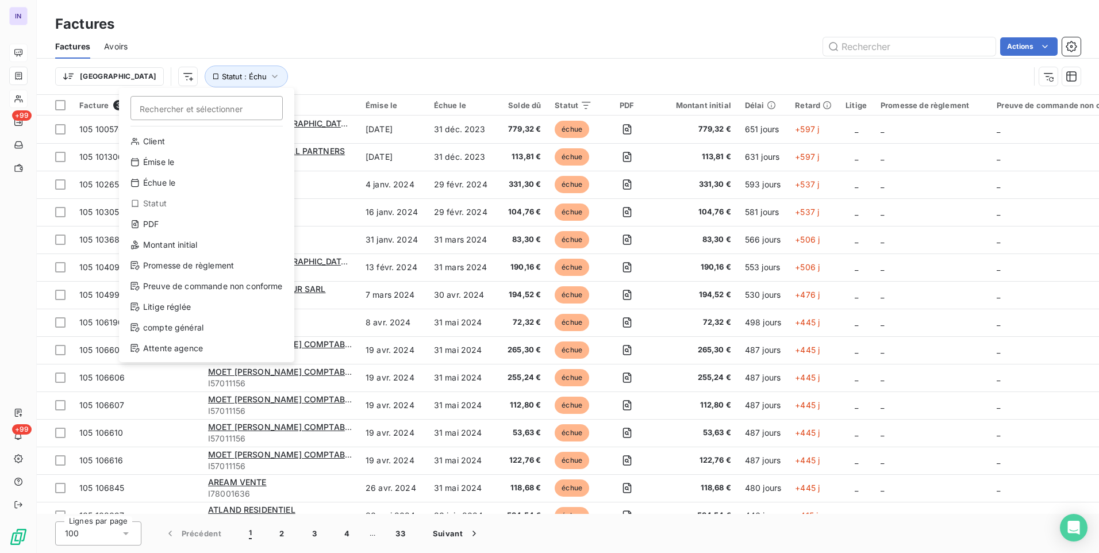
click at [131, 77] on html "IN +99 +99 Factures Factures Avoirs Actions Trier Rechercher et sélectionner Cl…" at bounding box center [549, 276] width 1099 height 553
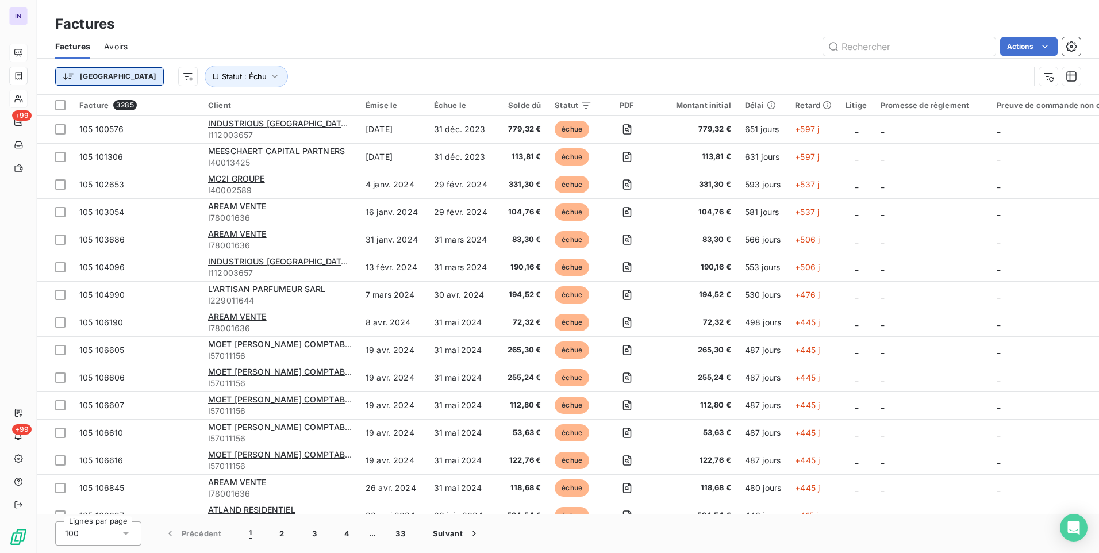
click at [92, 75] on html "IN +99 +99 Factures Factures Avoirs Actions Trier Statut : Échu Facture 3285 Cl…" at bounding box center [549, 276] width 1099 height 553
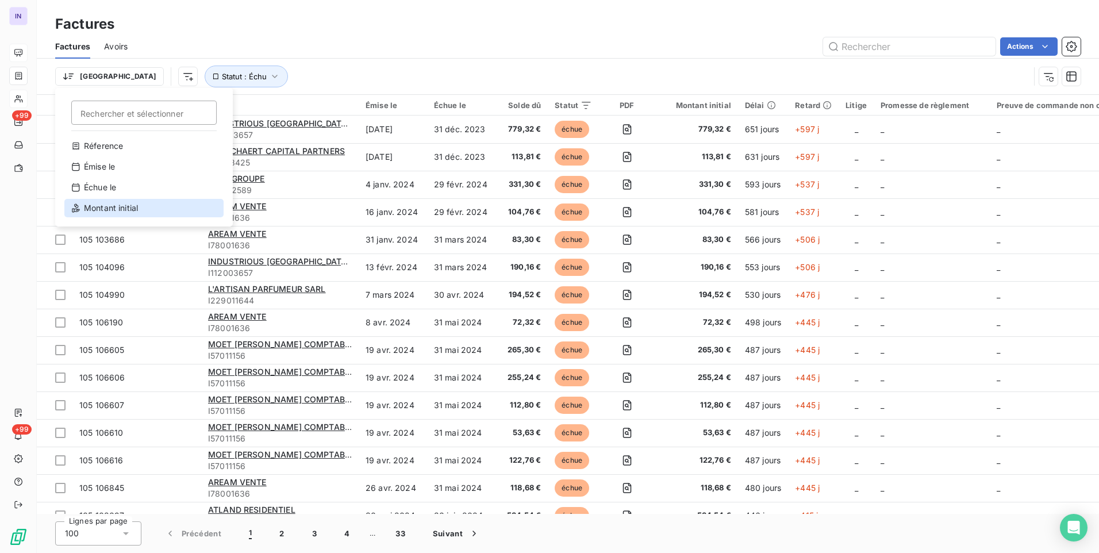
click at [121, 206] on div "Montant initial" at bounding box center [143, 208] width 159 height 18
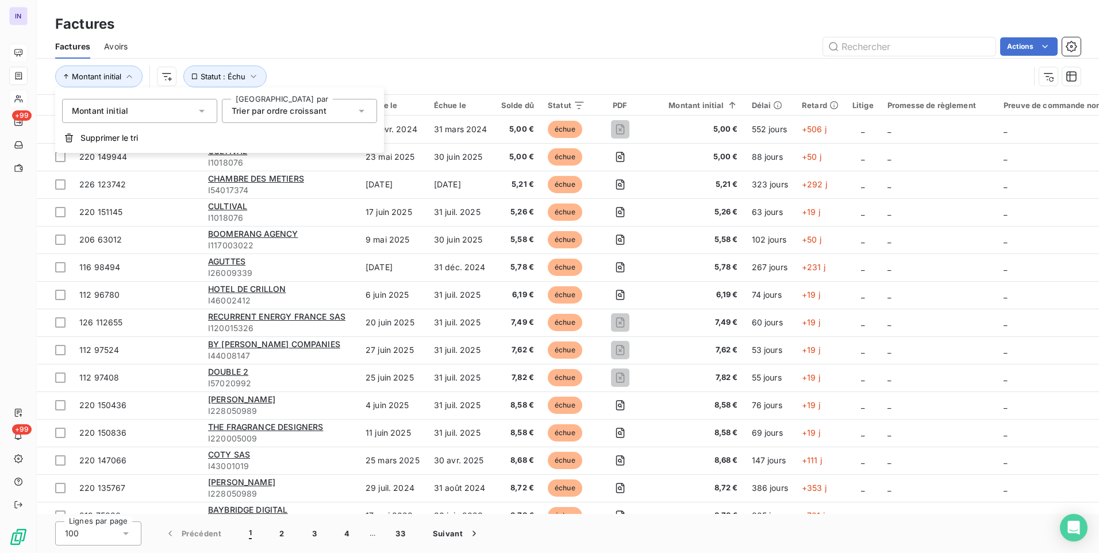
click at [252, 112] on span "Trier par ordre croissant" at bounding box center [279, 111] width 95 height 10
click at [262, 158] on span "Trier par ordre décroissant" at bounding box center [297, 158] width 105 height 10
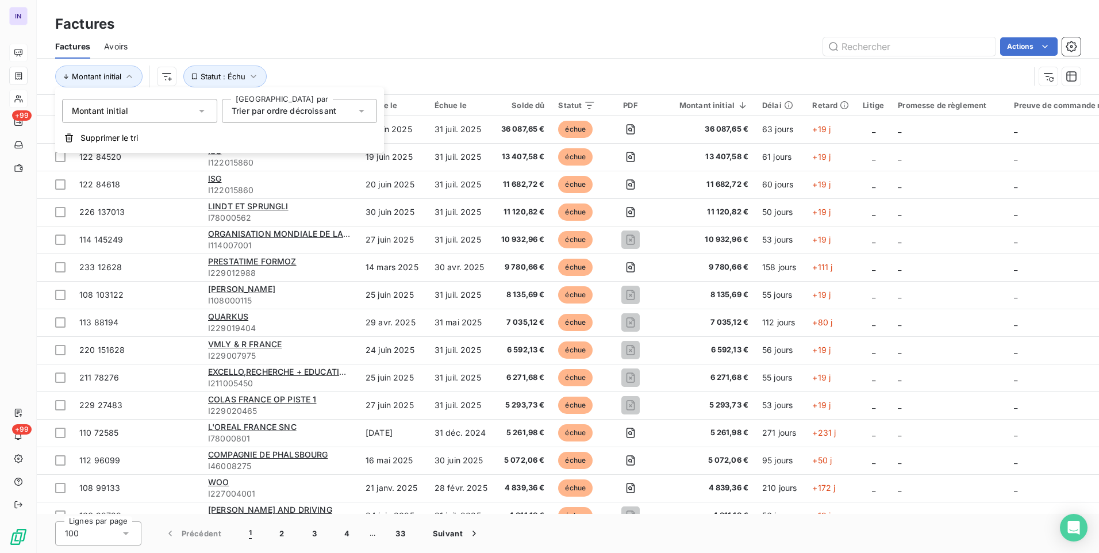
click at [417, 72] on div "Montant initial Statut : Échu" at bounding box center [542, 77] width 974 height 22
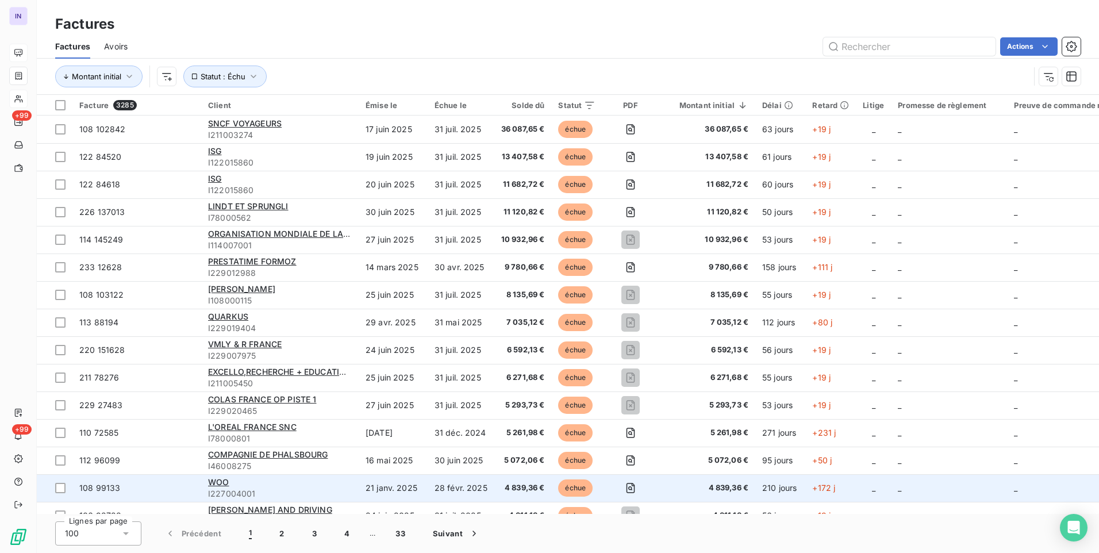
click at [265, 492] on span "I227004001" at bounding box center [280, 493] width 144 height 11
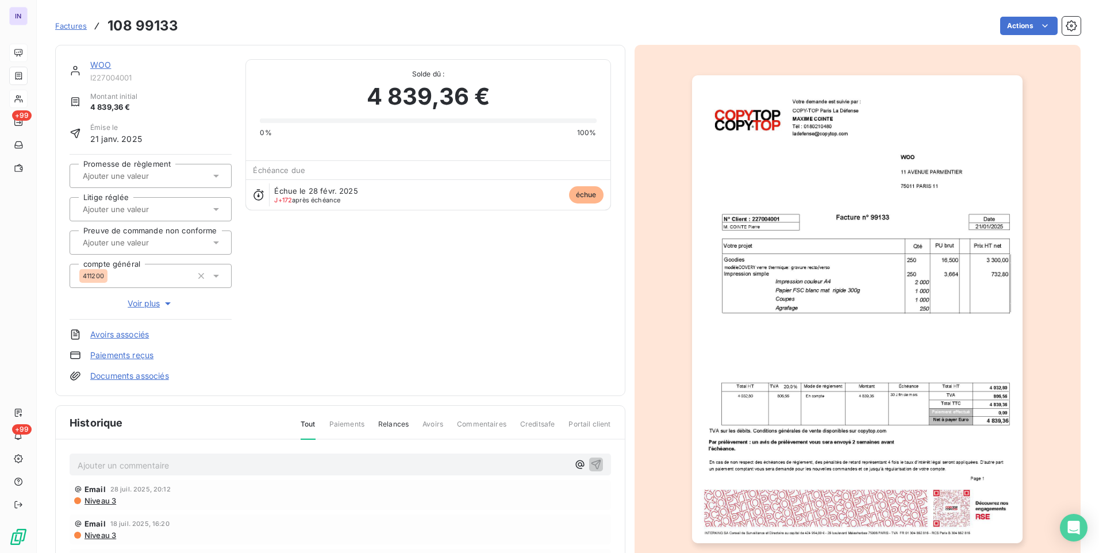
click at [107, 61] on link "WOO" at bounding box center [100, 65] width 21 height 10
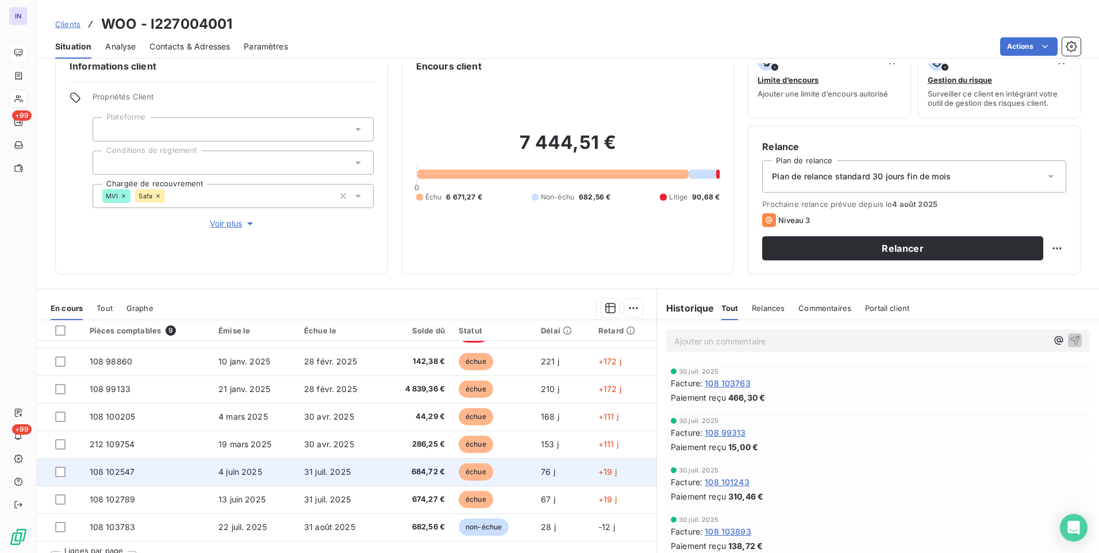
scroll to position [48, 0]
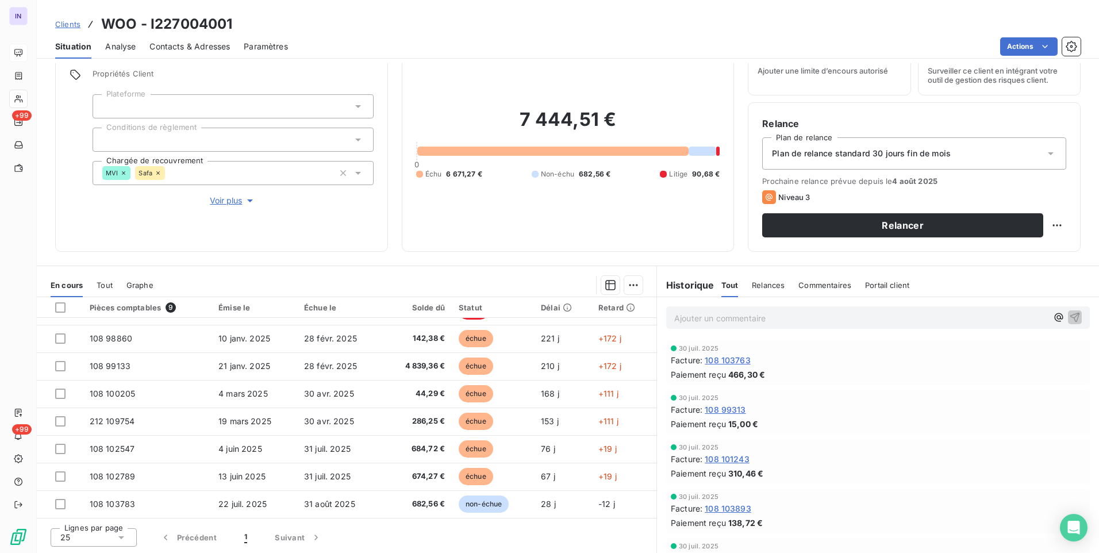
click at [734, 359] on span "108 103763" at bounding box center [728, 360] width 46 height 12
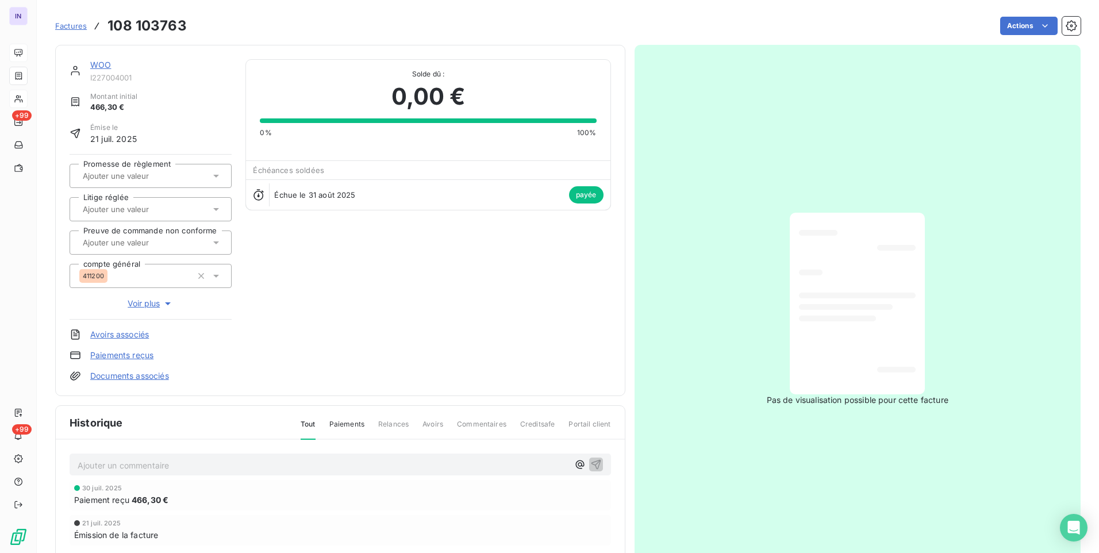
click at [102, 64] on link "WOO" at bounding box center [100, 65] width 21 height 10
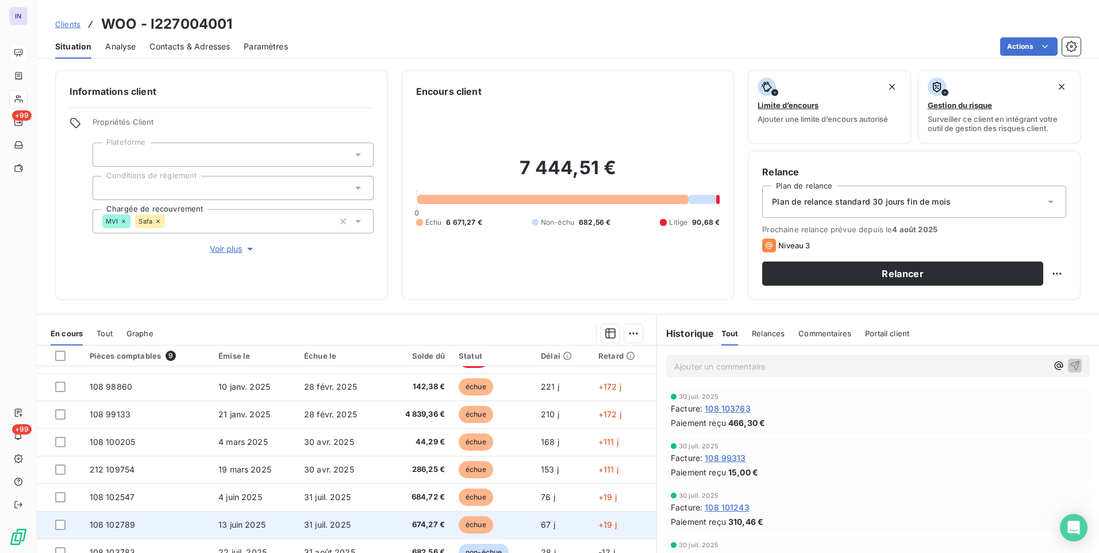
scroll to position [48, 0]
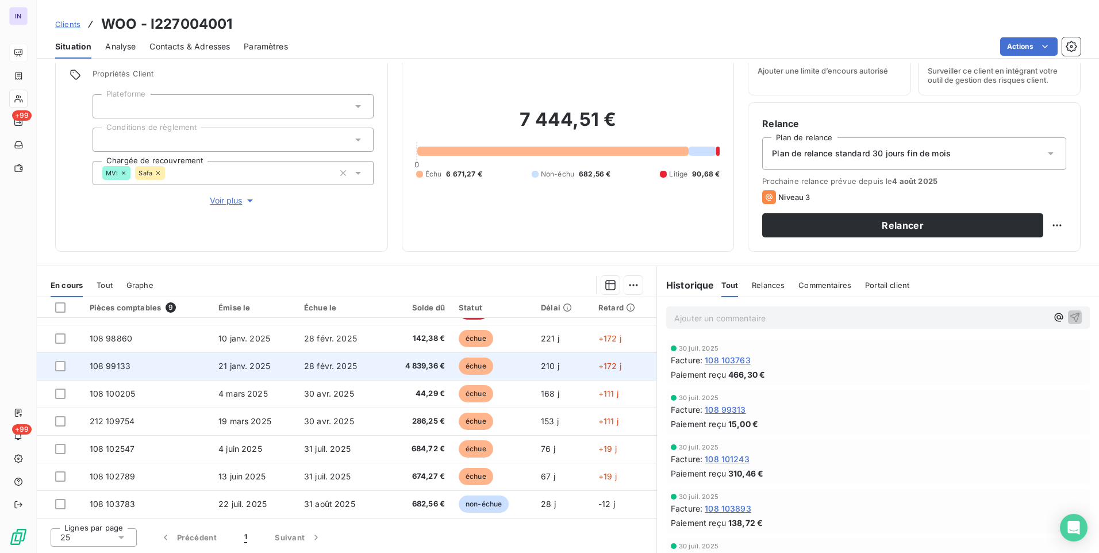
click at [267, 366] on td "21 janv. 2025" at bounding box center [255, 366] width 86 height 28
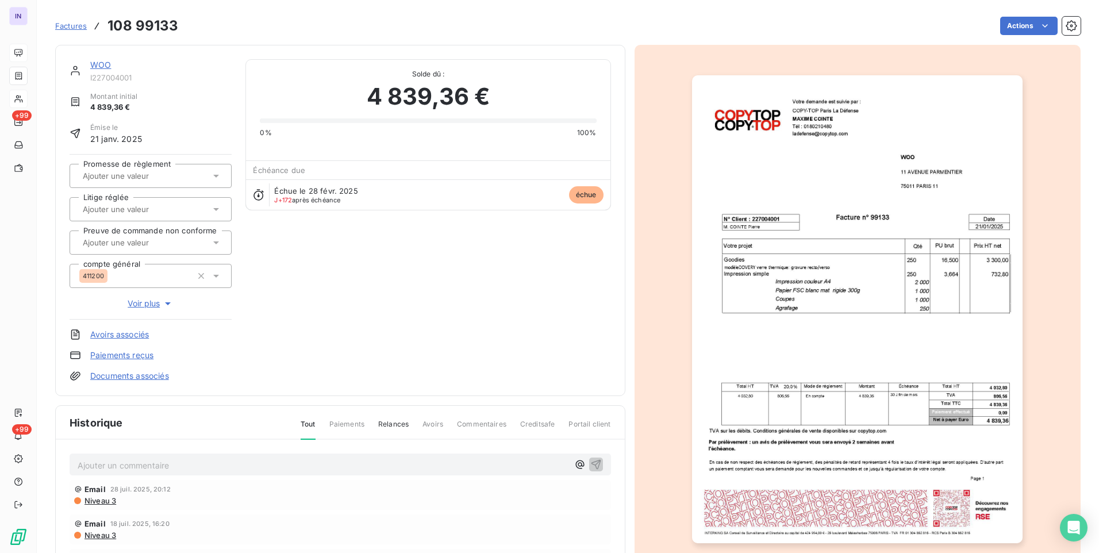
click at [153, 373] on link "Documents associés" at bounding box center [129, 375] width 79 height 11
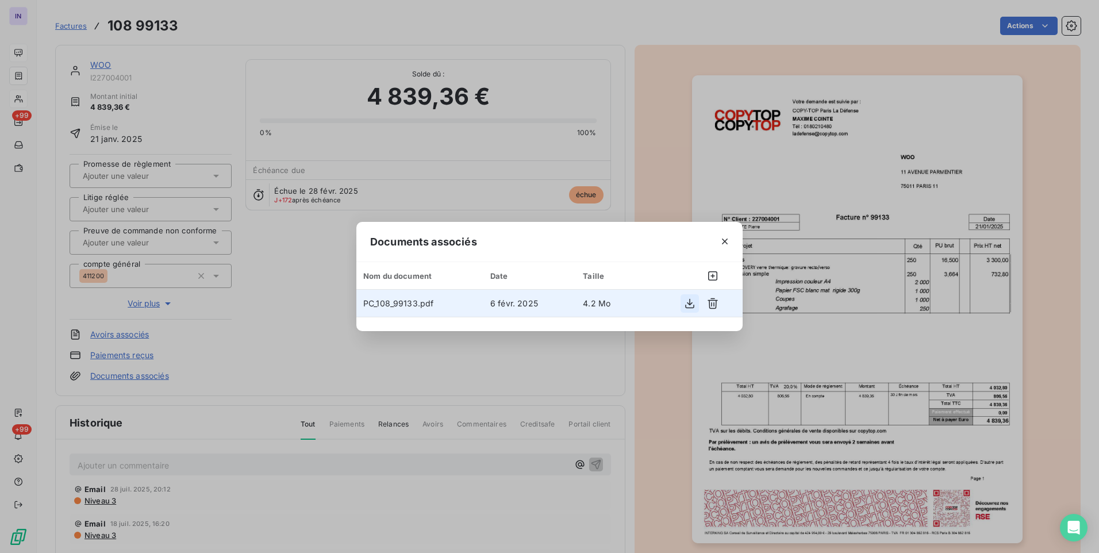
click at [684, 302] on icon "button" at bounding box center [689, 303] width 11 height 11
drag, startPoint x: 724, startPoint y: 241, endPoint x: 716, endPoint y: 236, distance: 9.6
click at [724, 241] on icon "button" at bounding box center [724, 241] width 11 height 11
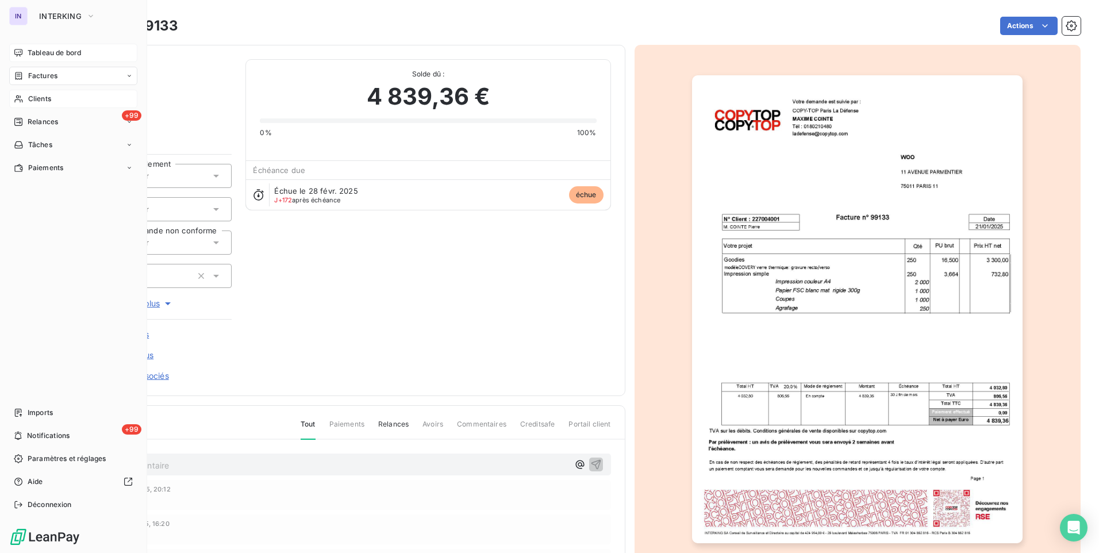
click at [49, 80] on span "Factures" at bounding box center [42, 76] width 29 height 10
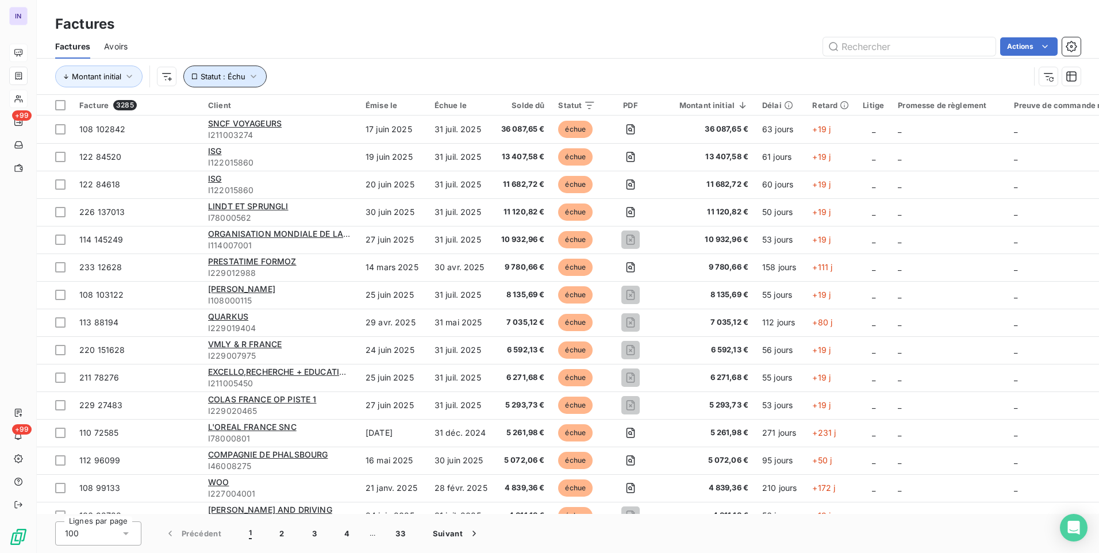
click at [221, 85] on button "Statut : Échu" at bounding box center [224, 77] width 83 height 22
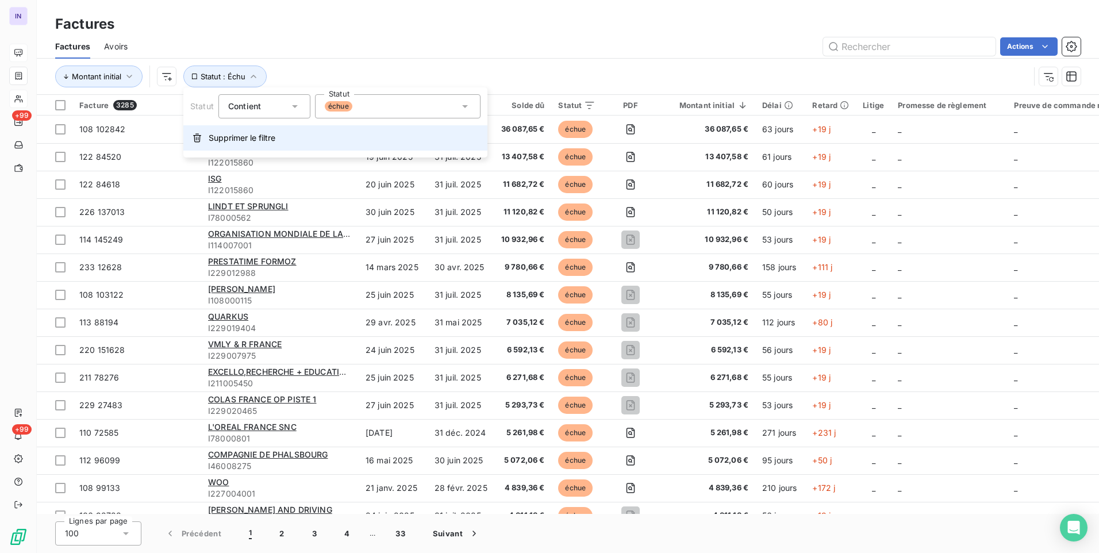
click at [221, 136] on span "Supprimer le filtre" at bounding box center [242, 137] width 67 height 11
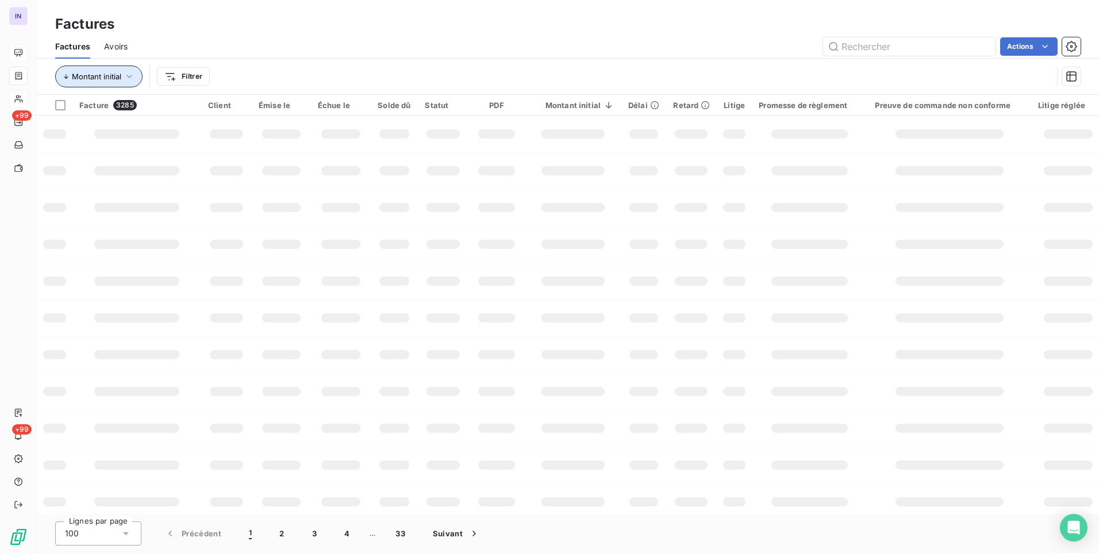
click at [104, 74] on span "Montant initial" at bounding box center [96, 76] width 49 height 9
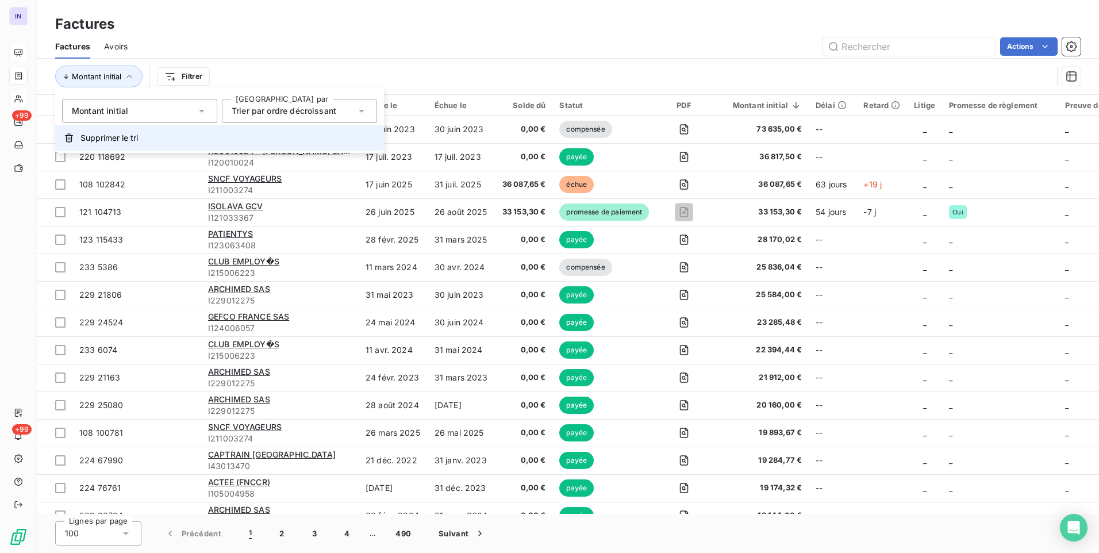
click at [132, 138] on span "Supprimer le tri" at bounding box center [108, 137] width 57 height 11
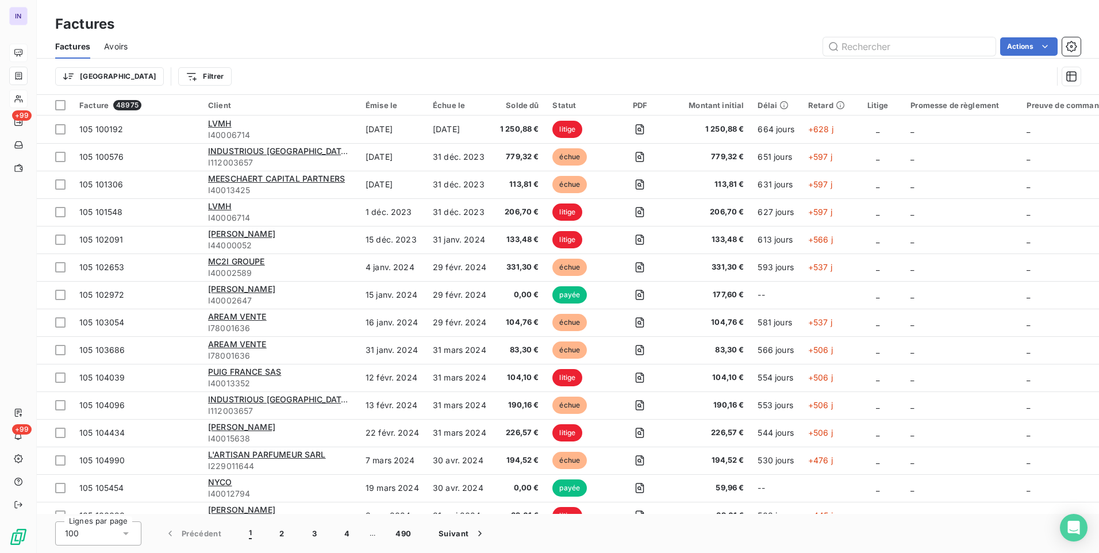
click at [435, 52] on div "Actions" at bounding box center [610, 46] width 939 height 18
click at [63, 80] on html "IN +99 +99 Factures Factures Avoirs Actions Trier Filtrer Facture 48975 Client …" at bounding box center [549, 276] width 1099 height 553
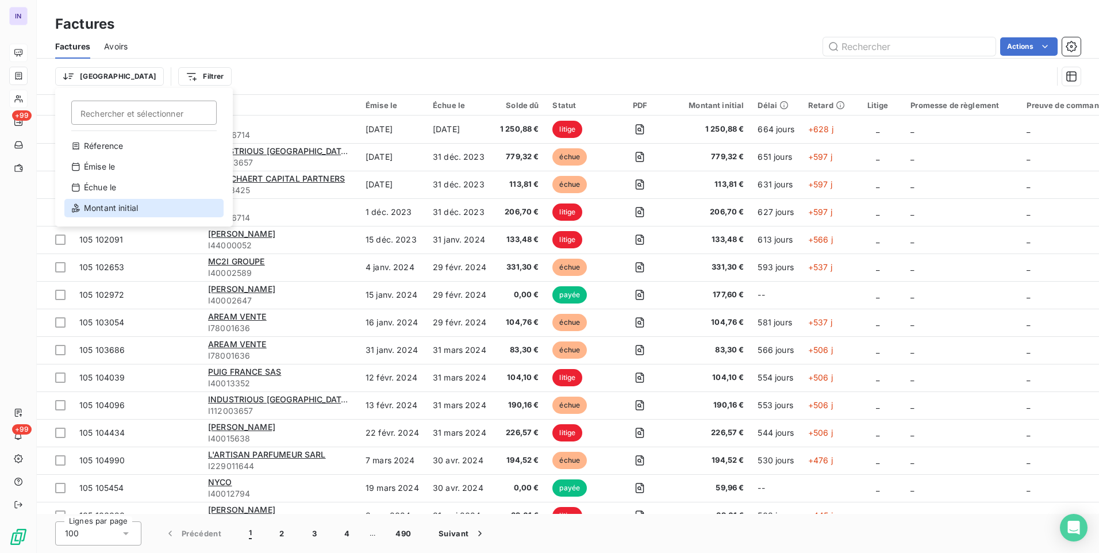
click at [113, 212] on div "Montant initial" at bounding box center [143, 208] width 159 height 18
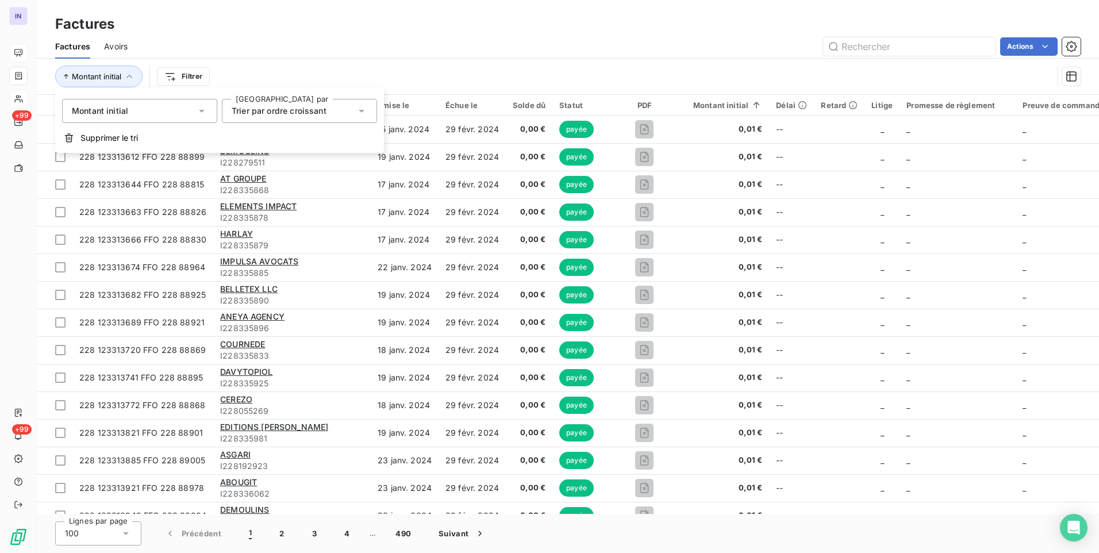
drag, startPoint x: 327, startPoint y: 105, endPoint x: 316, endPoint y: 120, distance: 18.5
click at [327, 106] on div "Trier par ordre croissant" at bounding box center [294, 111] width 124 height 16
click at [299, 155] on span "Trier par ordre décroissant" at bounding box center [297, 158] width 105 height 10
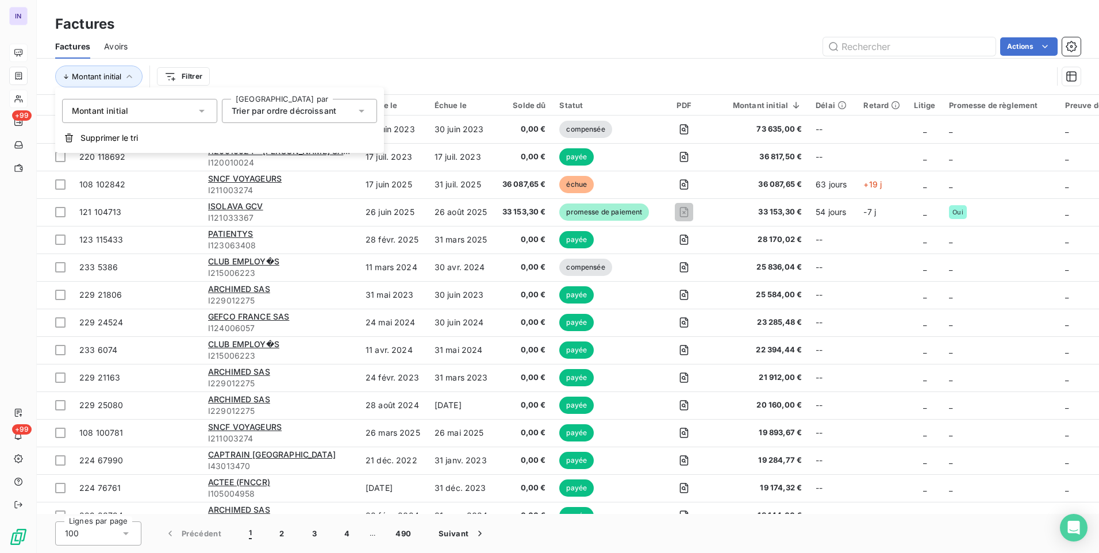
click at [408, 51] on div "Actions" at bounding box center [610, 46] width 939 height 18
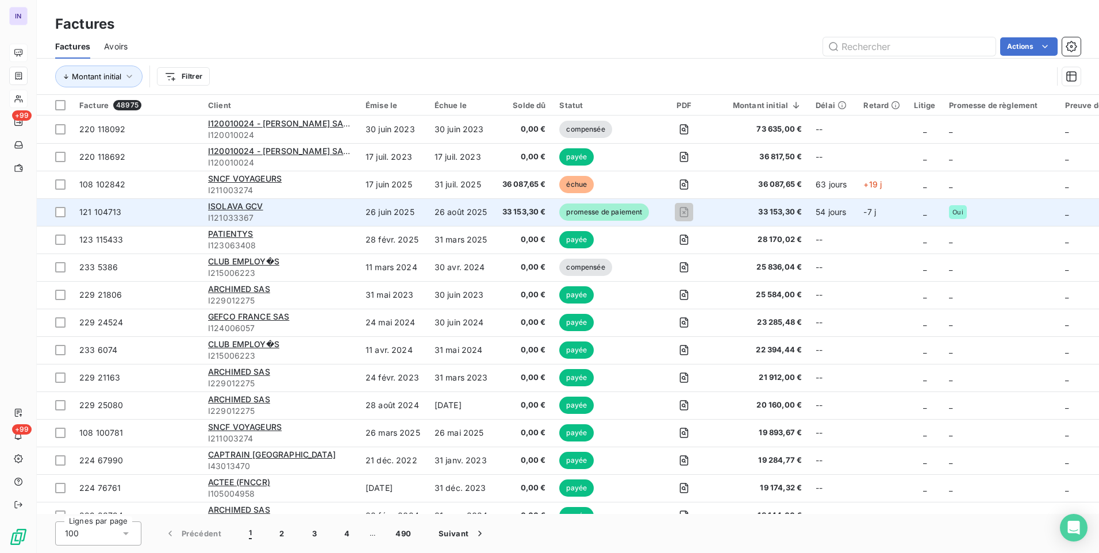
click at [296, 219] on span "I121033367" at bounding box center [280, 217] width 144 height 11
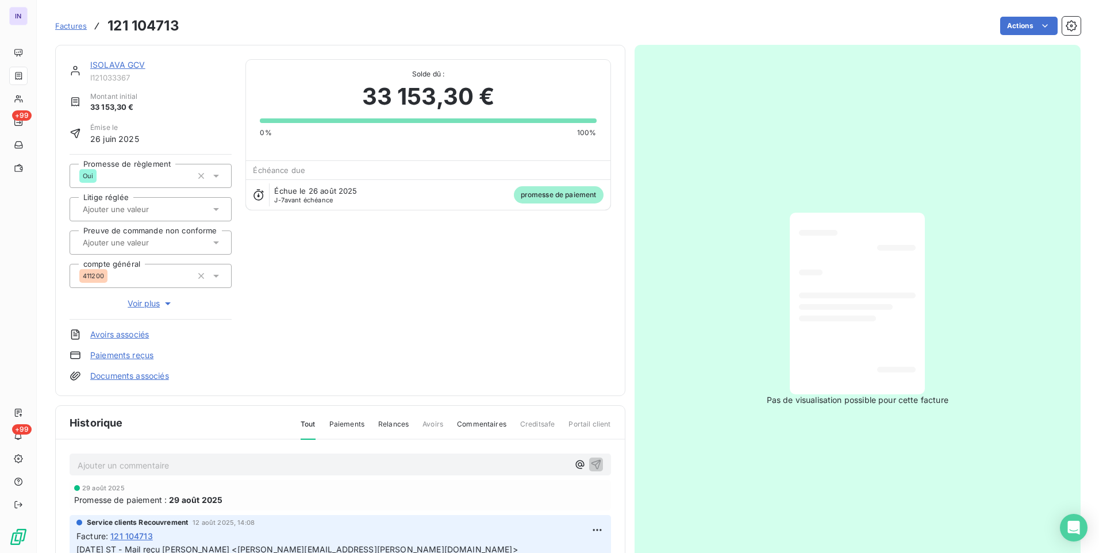
click at [130, 66] on link "ISOLAVA GCV" at bounding box center [117, 65] width 55 height 10
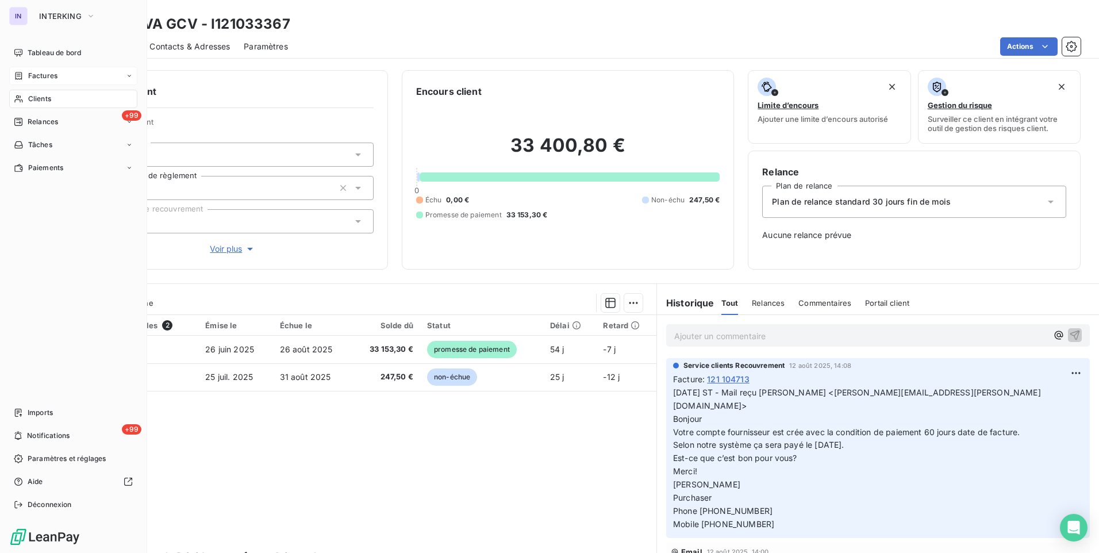
click at [60, 81] on div "Factures" at bounding box center [73, 76] width 128 height 18
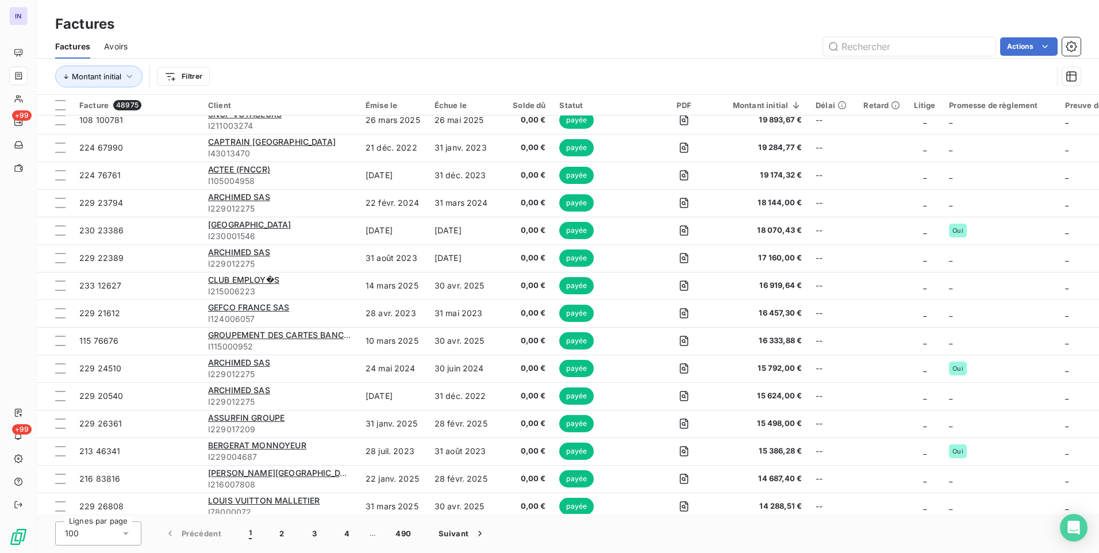
scroll to position [297, 0]
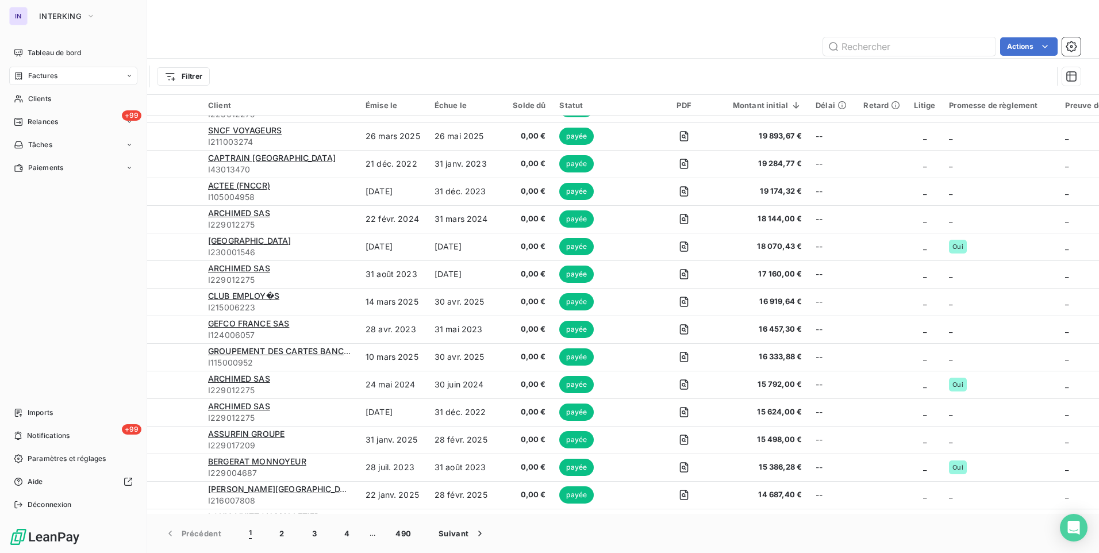
drag, startPoint x: 45, startPoint y: 59, endPoint x: 48, endPoint y: 64, distance: 5.9
click at [45, 59] on div "Tableau de bord" at bounding box center [73, 53] width 128 height 18
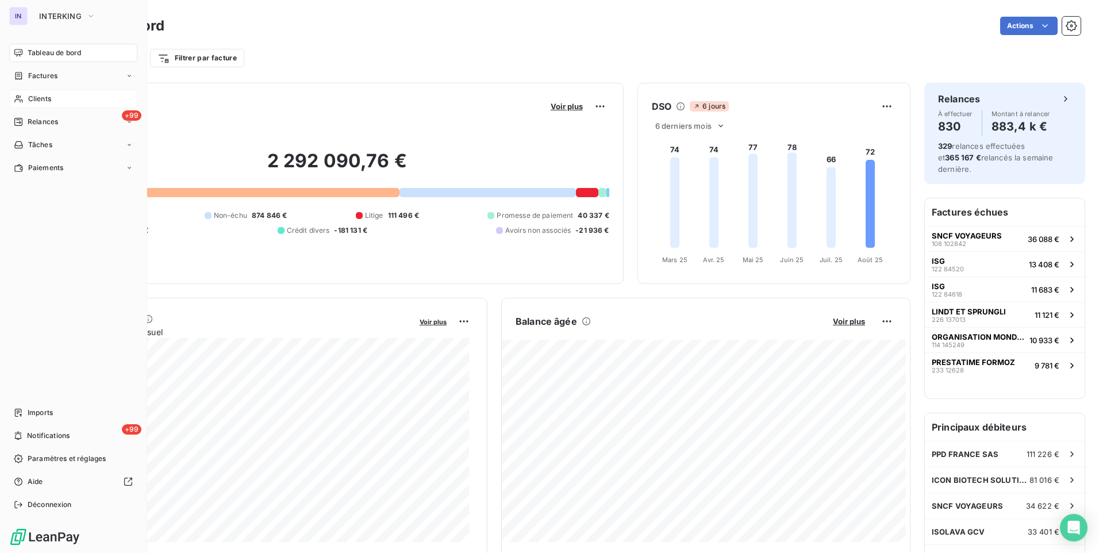
click at [43, 93] on div "Clients" at bounding box center [73, 99] width 128 height 18
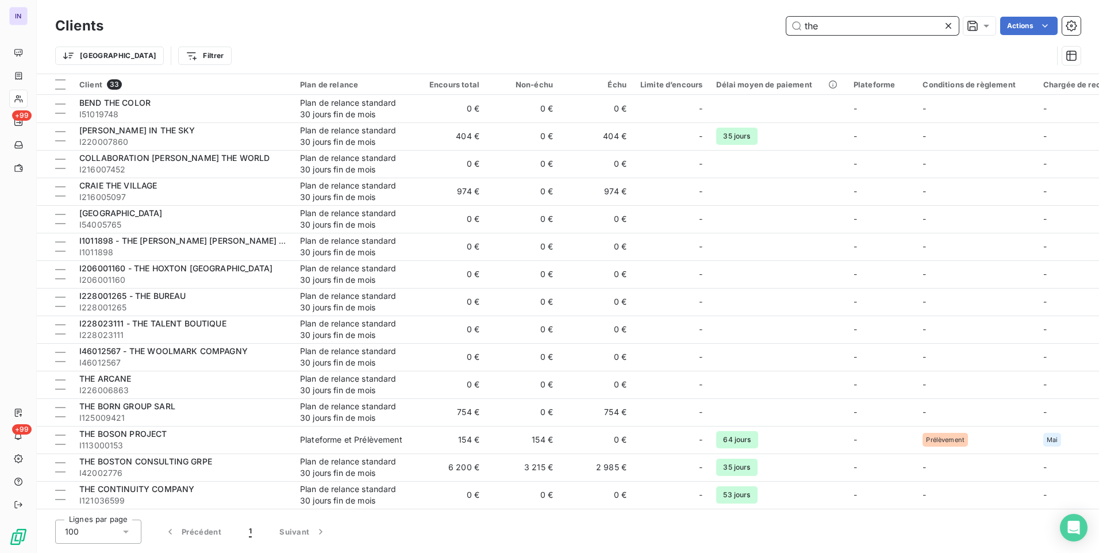
click at [830, 25] on input "the" at bounding box center [872, 26] width 172 height 18
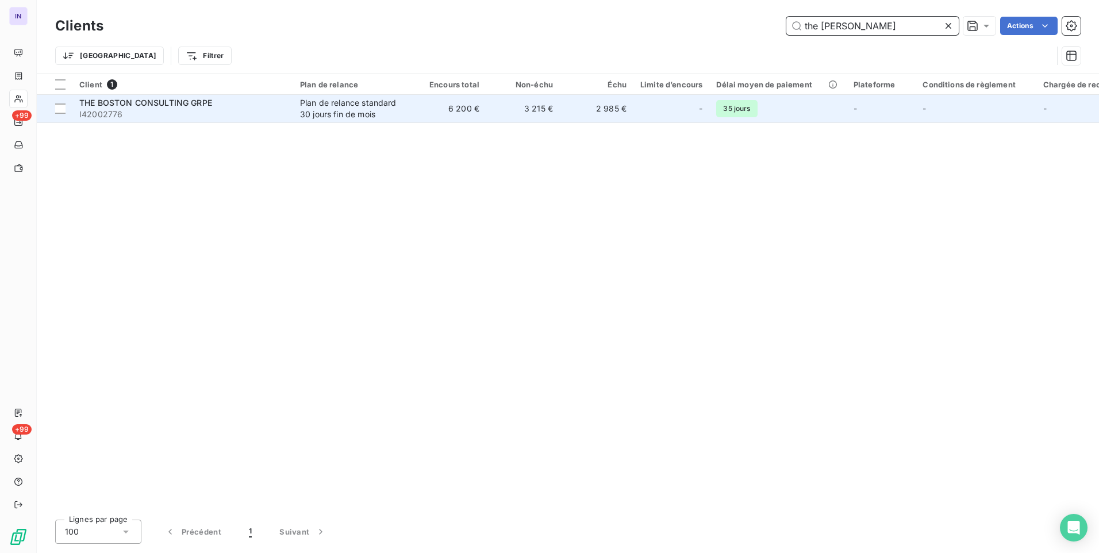
type input "the bost"
click at [237, 112] on span "I42002776" at bounding box center [182, 114] width 207 height 11
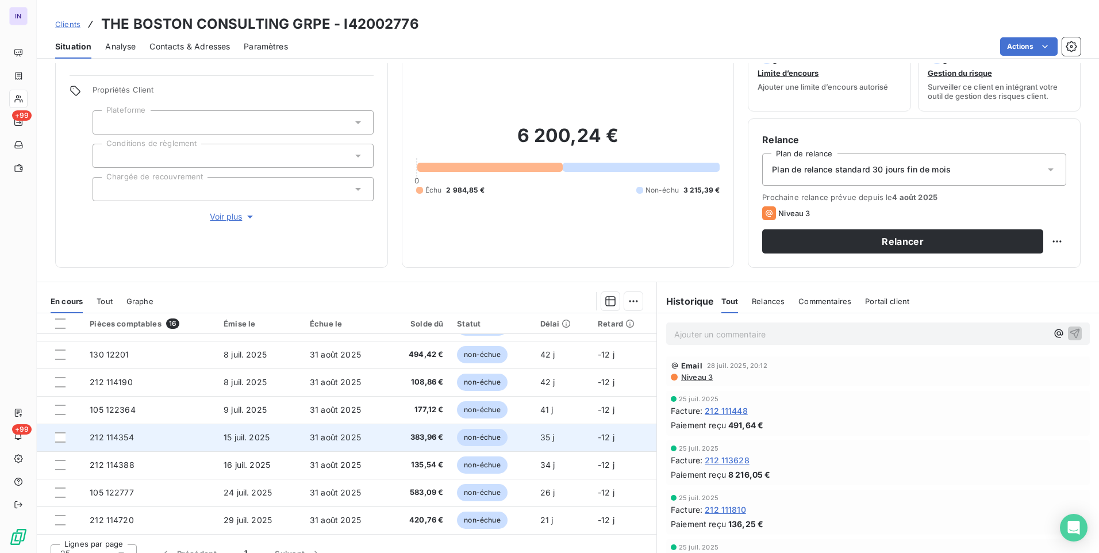
scroll to position [48, 0]
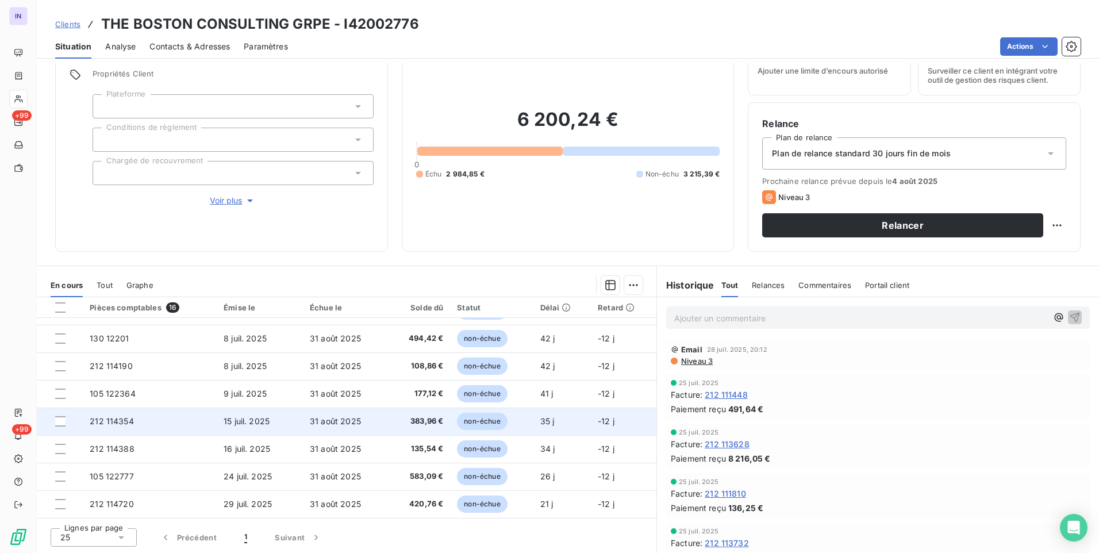
click at [186, 422] on td "212 114354" at bounding box center [150, 422] width 134 height 28
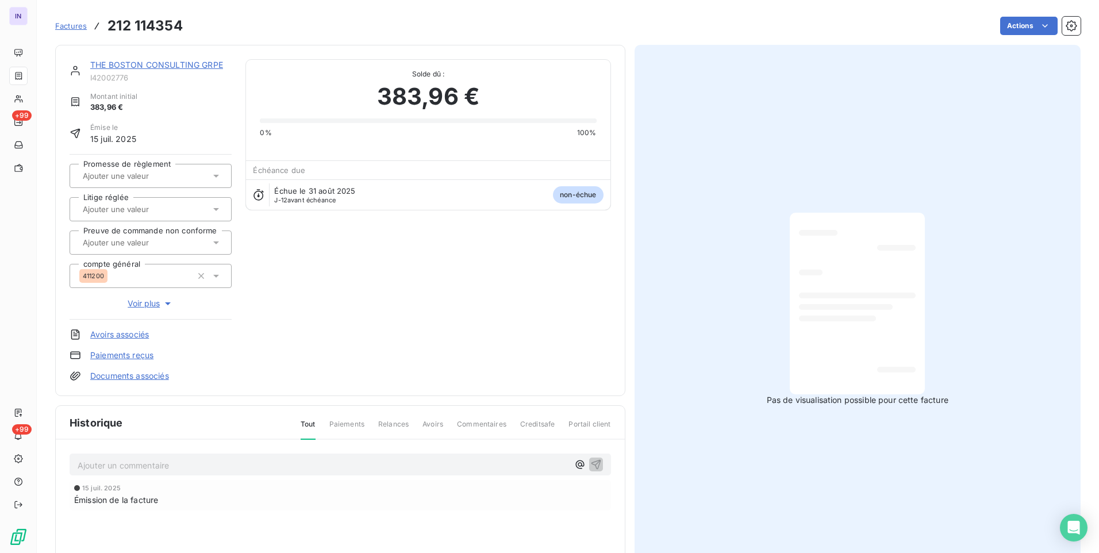
click at [188, 62] on link "THE BOSTON CONSULTING GRPE" at bounding box center [156, 65] width 133 height 10
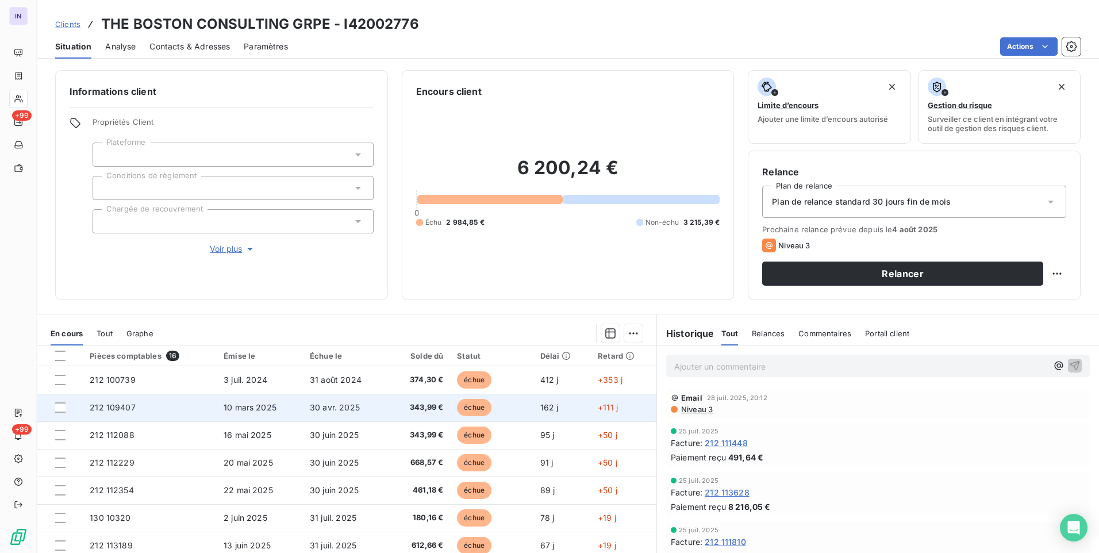
click at [153, 394] on td "212 109407" at bounding box center [150, 408] width 134 height 28
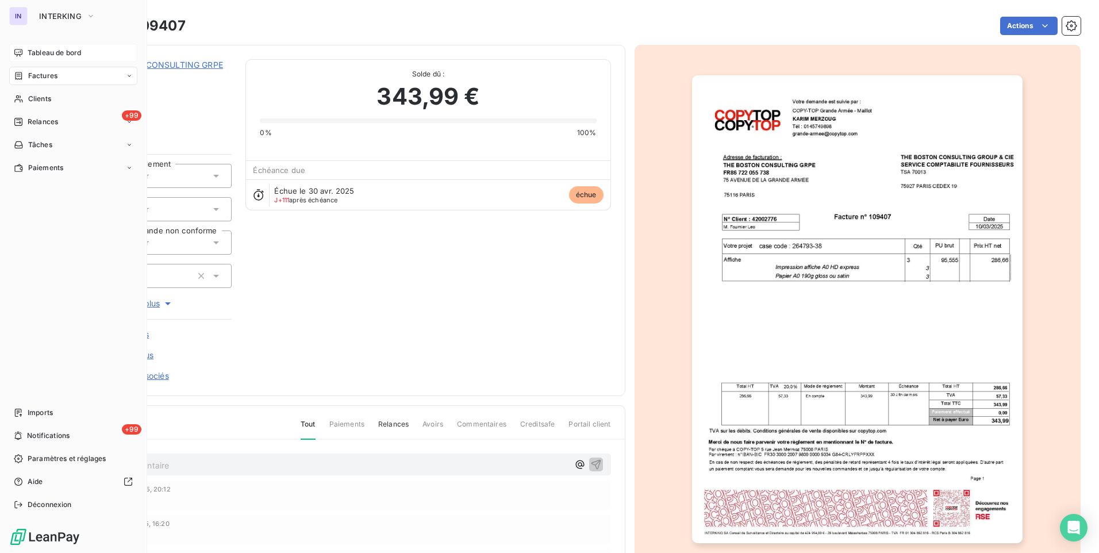
click at [37, 52] on span "Tableau de bord" at bounding box center [54, 53] width 53 height 10
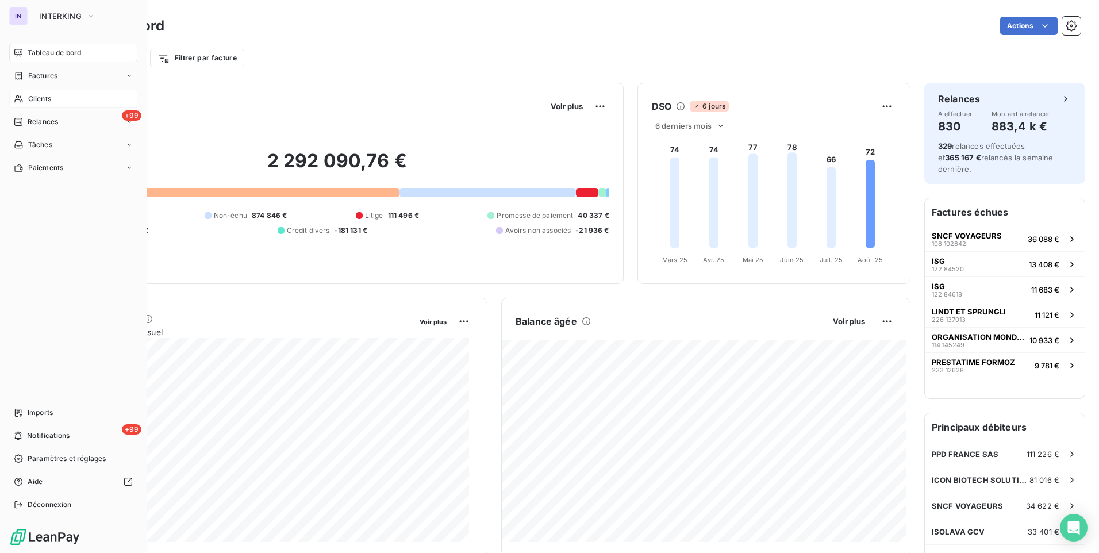
click at [29, 100] on span "Clients" at bounding box center [39, 99] width 23 height 10
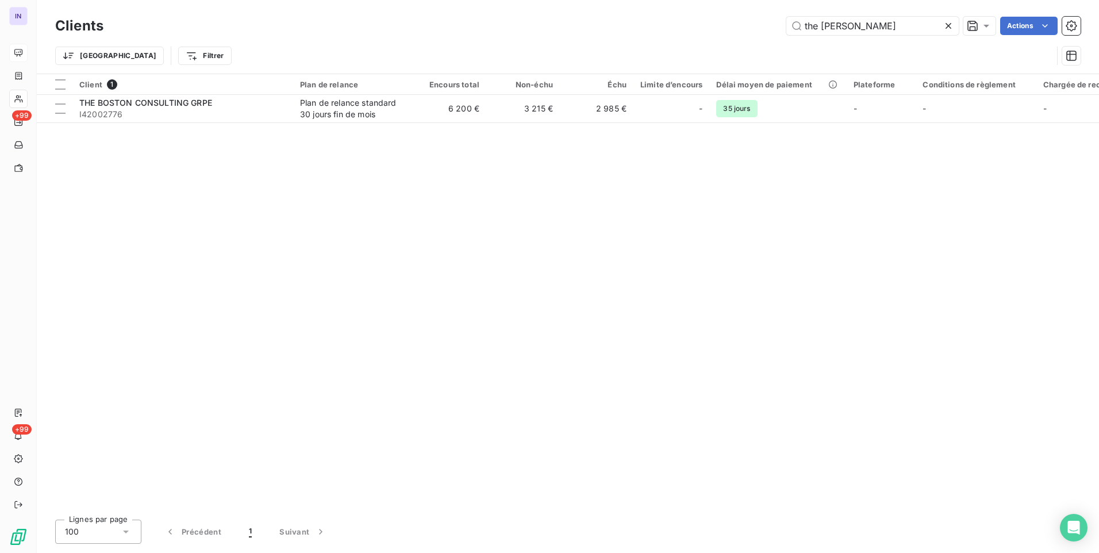
drag, startPoint x: 841, startPoint y: 25, endPoint x: 628, endPoint y: 20, distance: 213.4
click at [628, 20] on div "the bost Actions" at bounding box center [599, 26] width 964 height 18
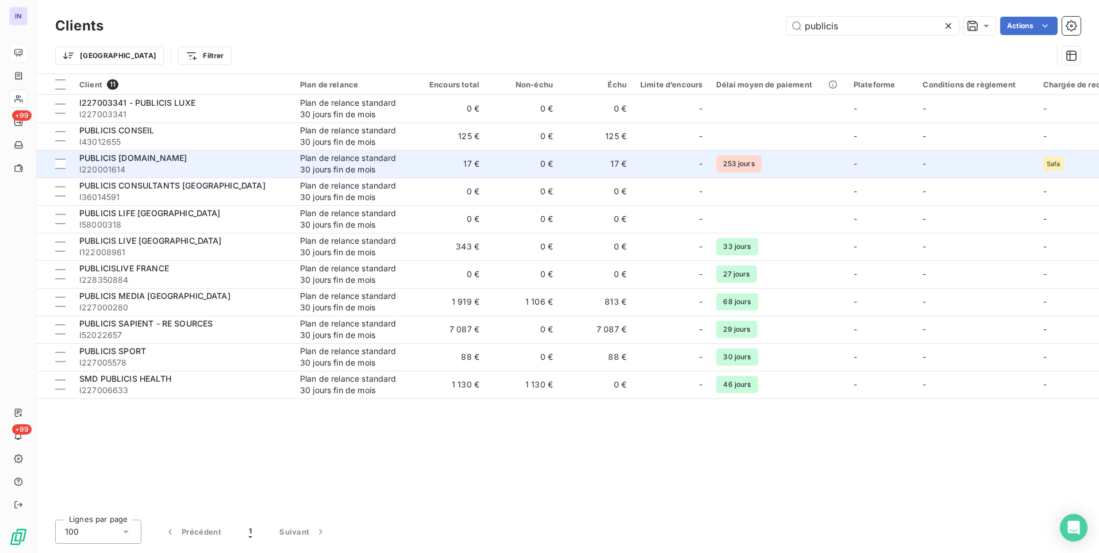
type input "publicis"
click at [151, 173] on span "I220001614" at bounding box center [182, 169] width 207 height 11
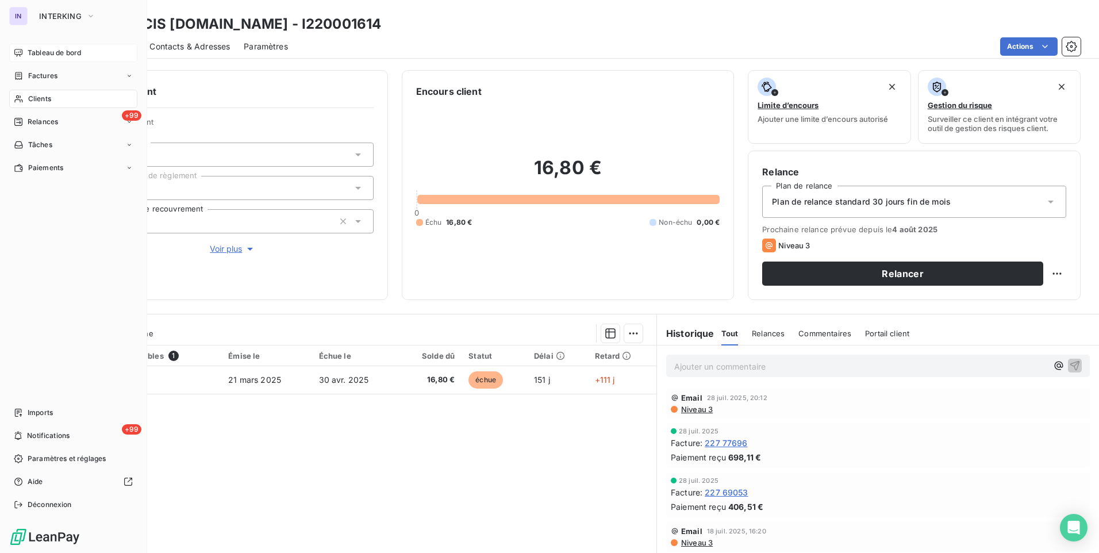
click at [34, 98] on span "Clients" at bounding box center [39, 99] width 23 height 10
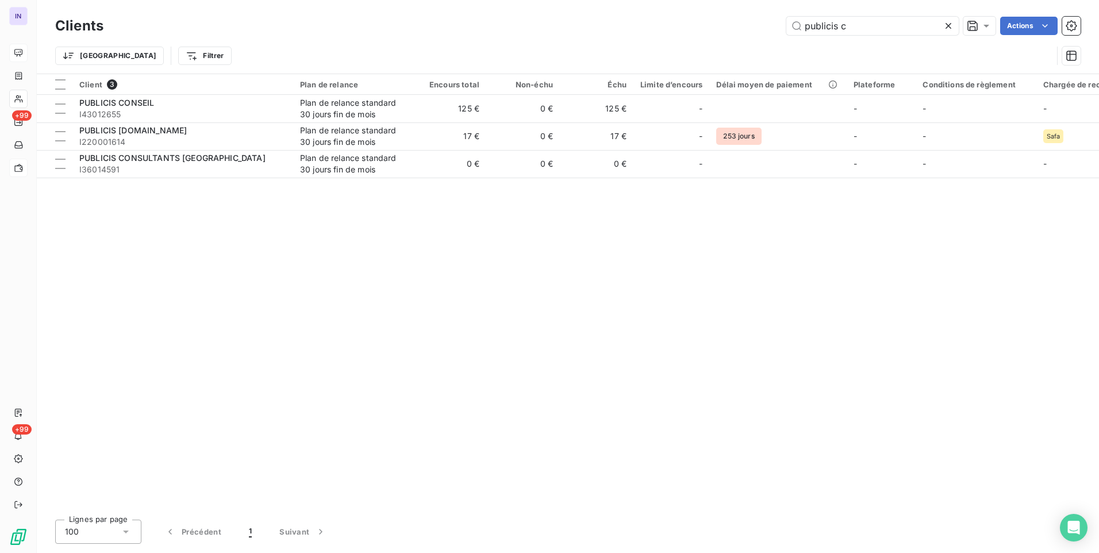
type input "publicis c"
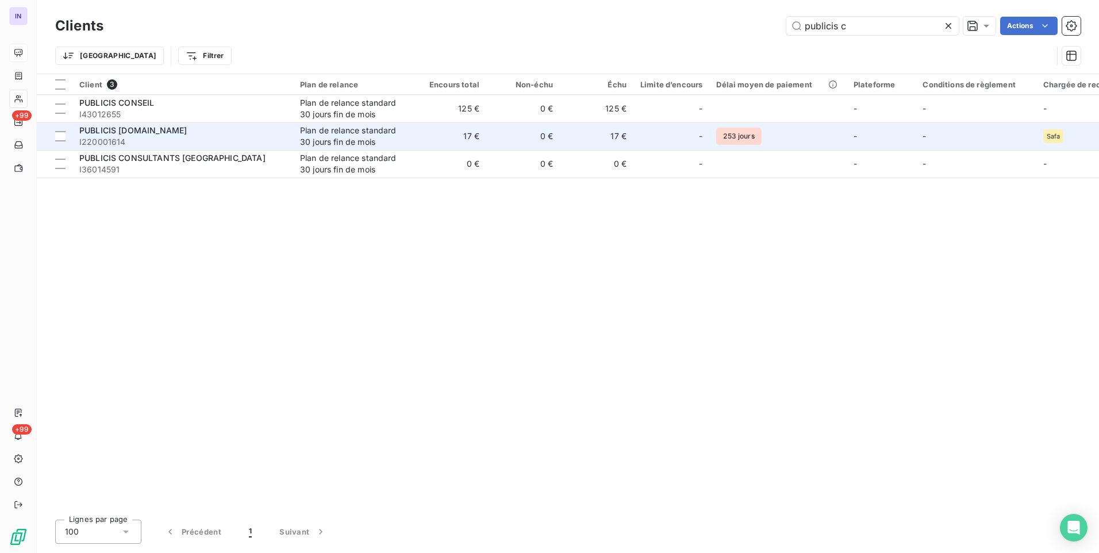
click at [224, 143] on span "I220001614" at bounding box center [182, 141] width 207 height 11
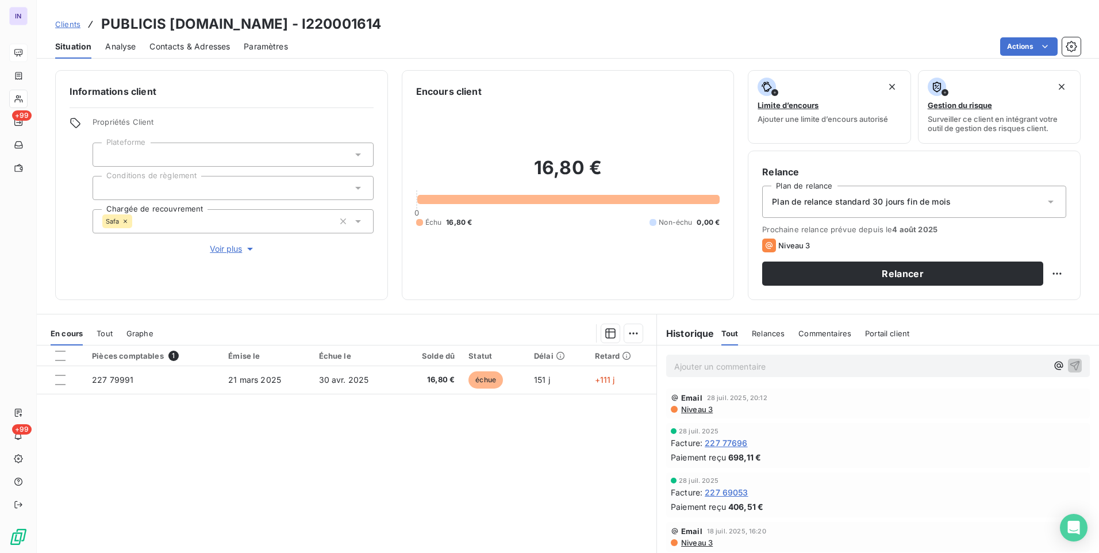
click at [126, 221] on icon at bounding box center [125, 221] width 3 height 3
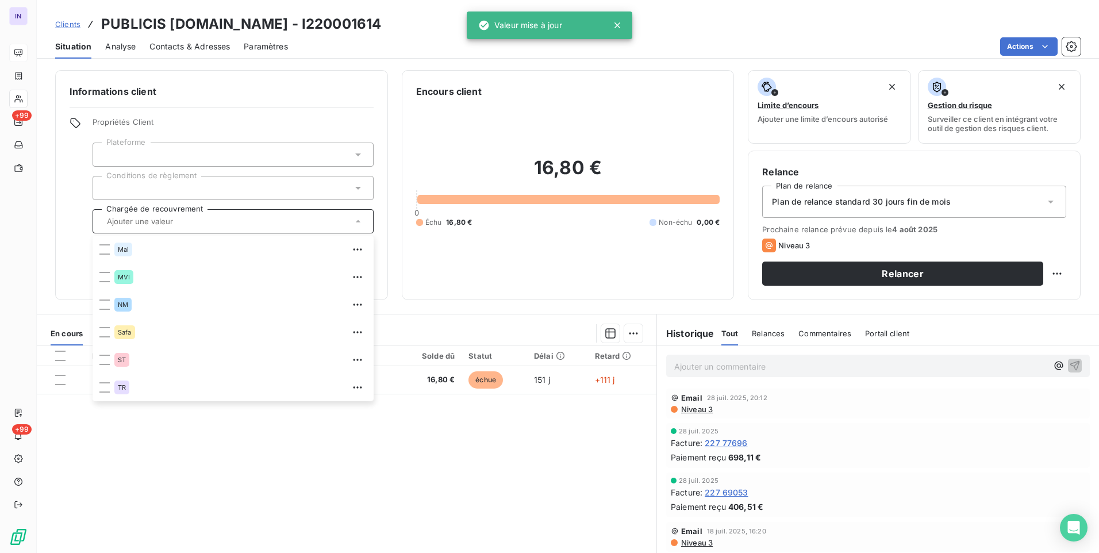
click at [501, 330] on div at bounding box center [404, 333] width 475 height 18
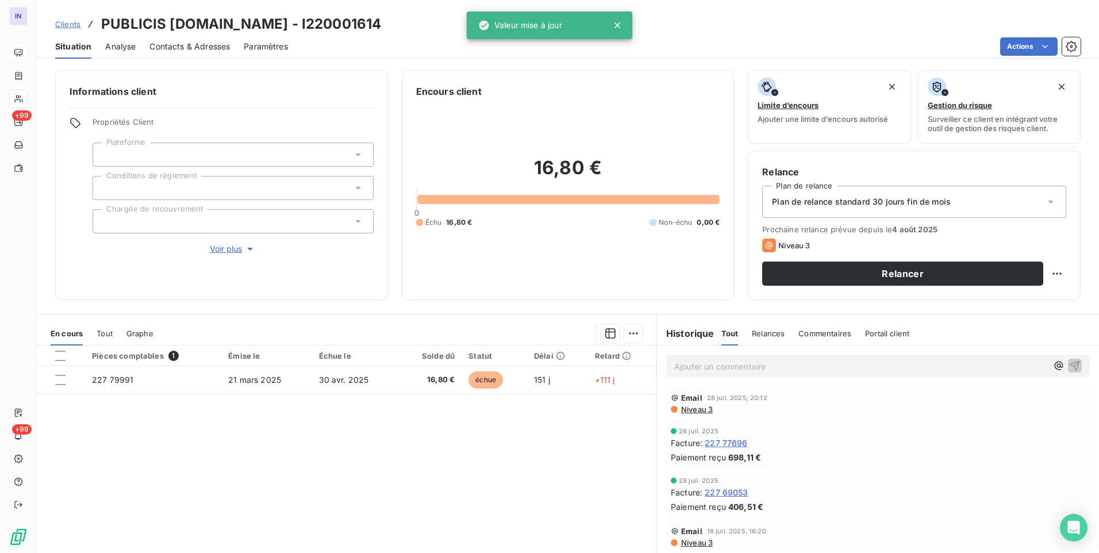
click at [715, 366] on p "Ajouter un commentaire ﻿" at bounding box center [860, 366] width 373 height 14
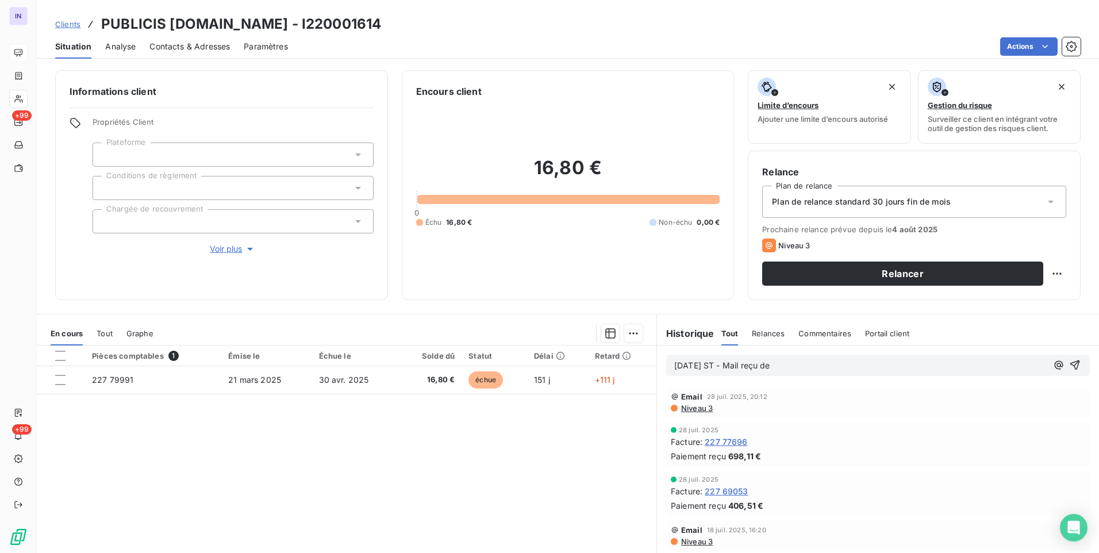
click at [818, 364] on p "19/08/2025 ST - Mail reçu de" at bounding box center [860, 365] width 373 height 13
click at [742, 373] on p "19/08/2025 ST - Mail reçu de Christelle Colmard <christelle.colmard@publiciscon…" at bounding box center [860, 365] width 373 height 13
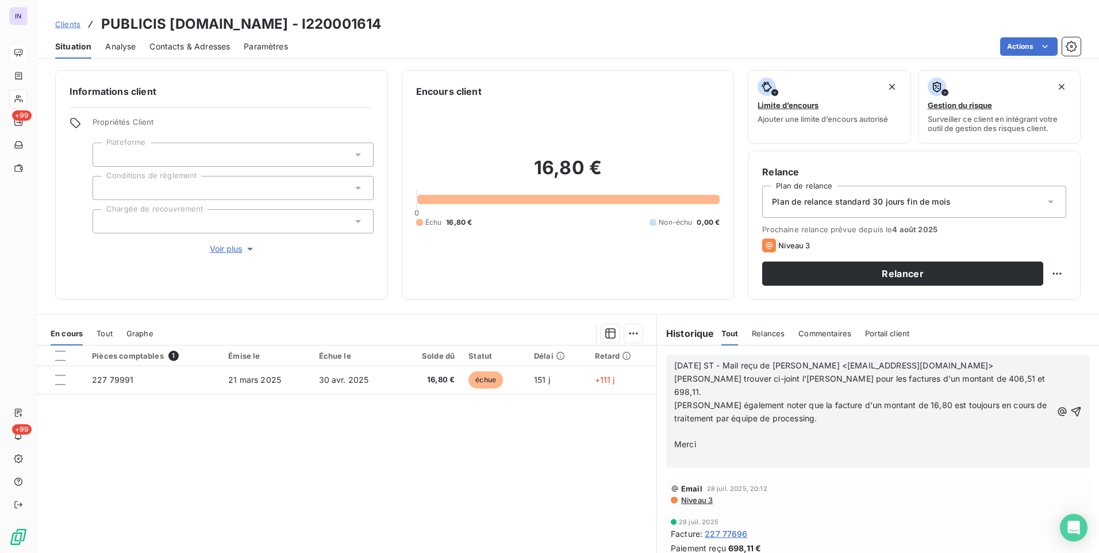
click at [674, 432] on p "﻿" at bounding box center [863, 431] width 378 height 13
click at [681, 446] on p "﻿" at bounding box center [863, 444] width 378 height 13
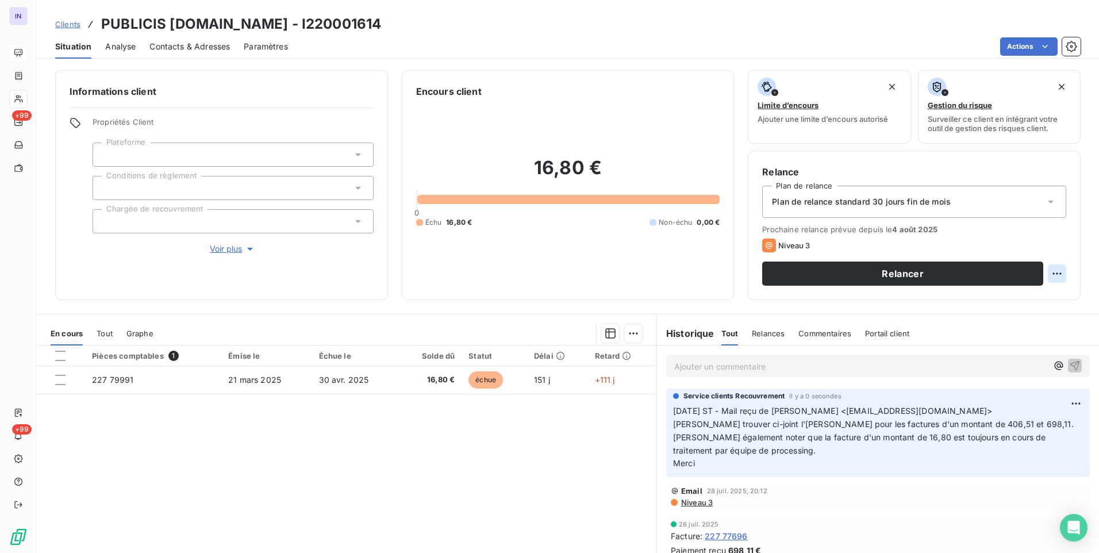
click at [1050, 275] on html "IN +99 +99 Clients PUBLICIS CONSULTANTS.FR - I220001614 Situation Analyse Conta…" at bounding box center [549, 276] width 1099 height 553
click at [1041, 293] on div "Replanifier cette action" at bounding box center [1001, 299] width 103 height 18
select select "7"
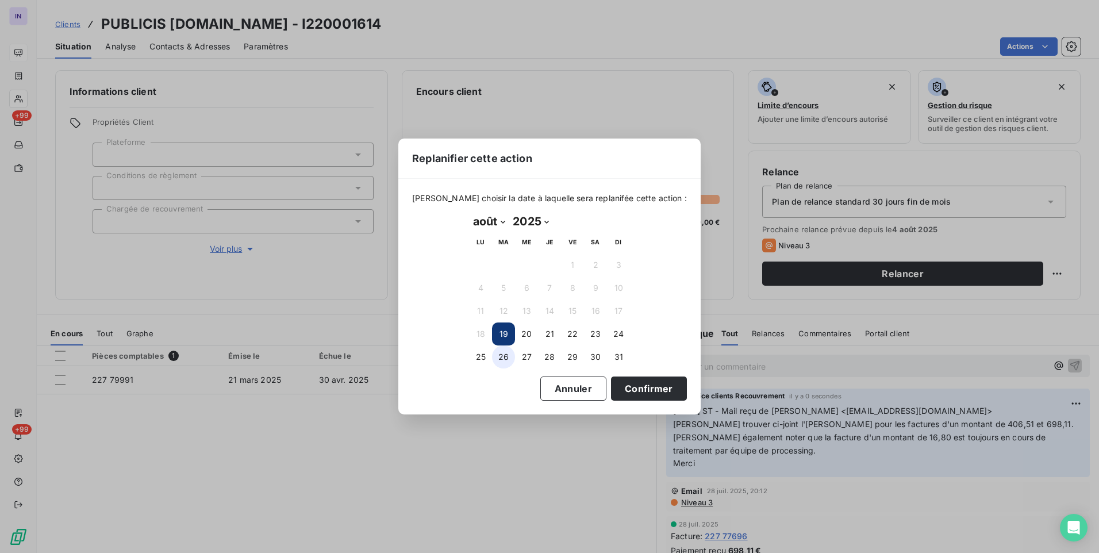
click at [504, 356] on button "26" at bounding box center [503, 357] width 23 height 23
drag, startPoint x: 613, startPoint y: 393, endPoint x: 582, endPoint y: 393, distance: 31.0
click at [613, 393] on button "Confirmer" at bounding box center [649, 389] width 76 height 24
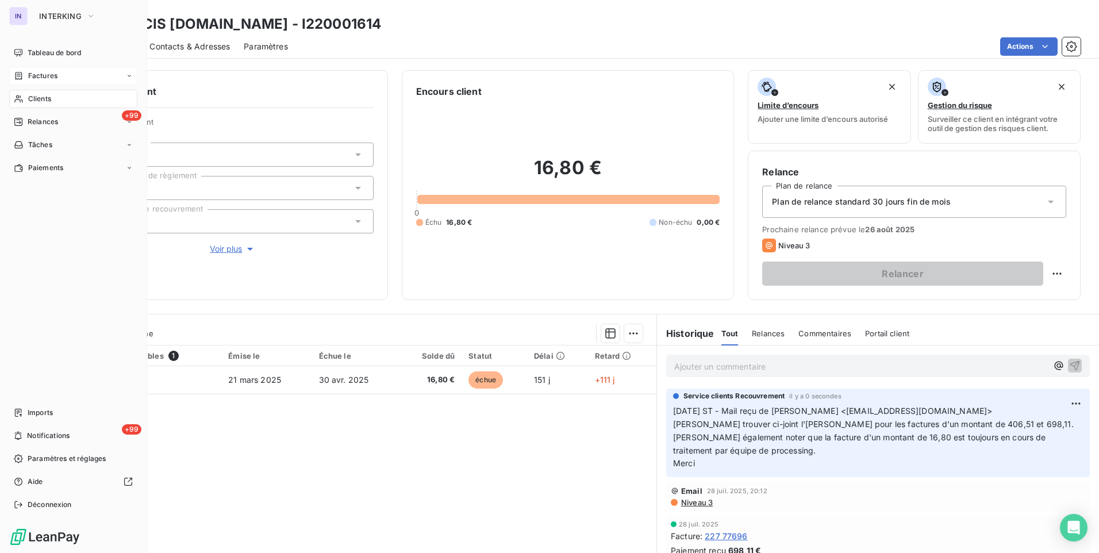
drag, startPoint x: 45, startPoint y: 56, endPoint x: 57, endPoint y: 73, distance: 20.7
click at [45, 56] on span "Tableau de bord" at bounding box center [54, 53] width 53 height 10
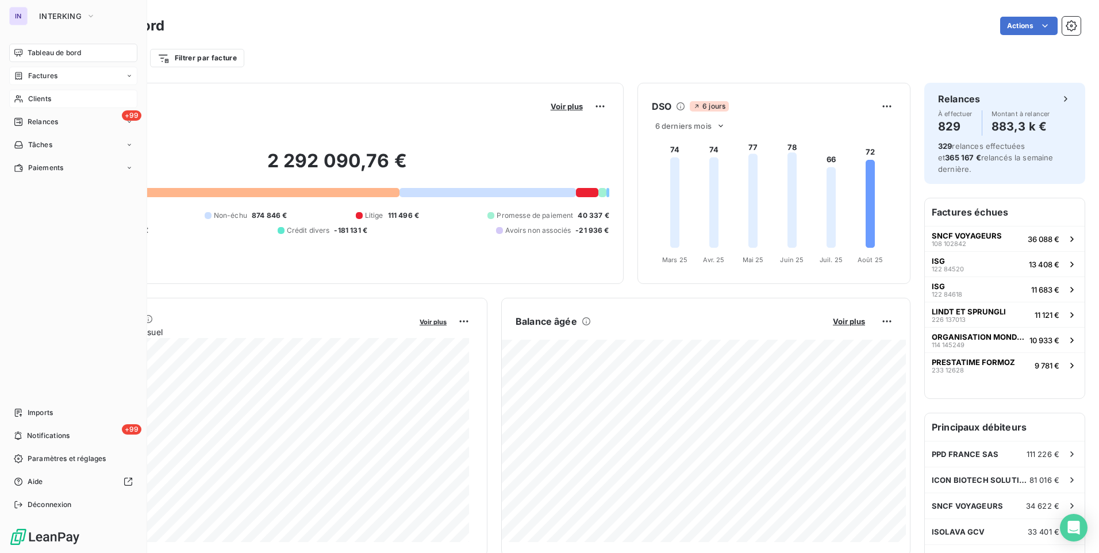
drag, startPoint x: 28, startPoint y: 103, endPoint x: 37, endPoint y: 105, distance: 9.3
click at [28, 103] on div "Clients" at bounding box center [73, 99] width 128 height 18
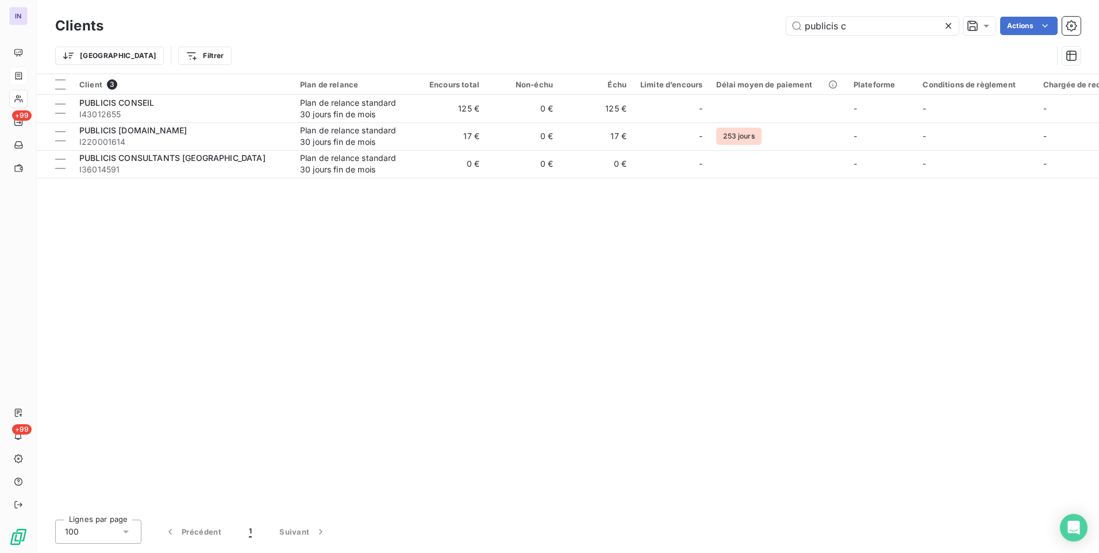
drag, startPoint x: 841, startPoint y: 26, endPoint x: 731, endPoint y: 26, distance: 110.4
click at [731, 26] on div "publicis c Actions" at bounding box center [599, 26] width 964 height 18
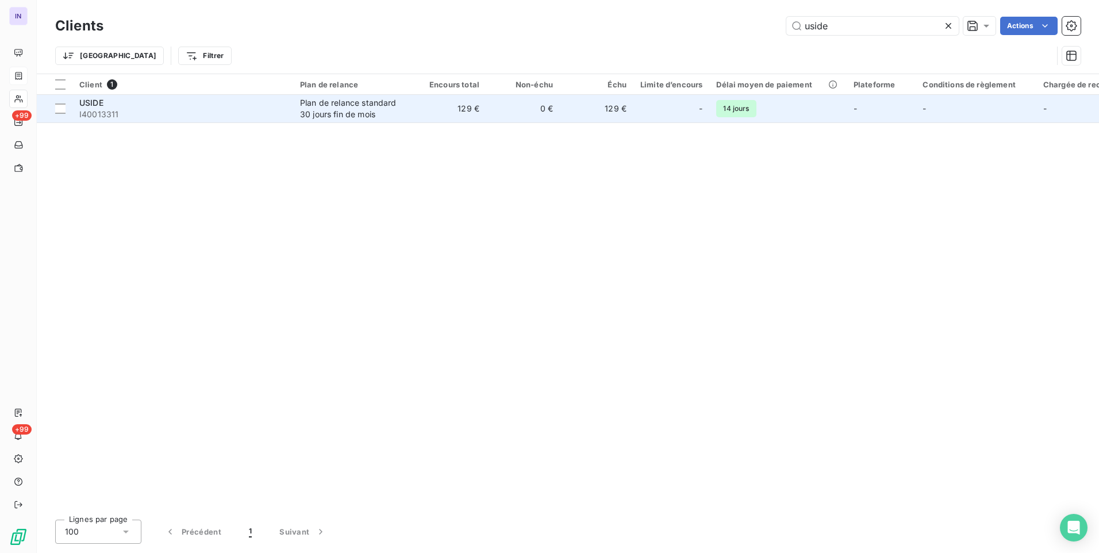
type input "uside"
click at [270, 112] on span "I40013311" at bounding box center [182, 114] width 207 height 11
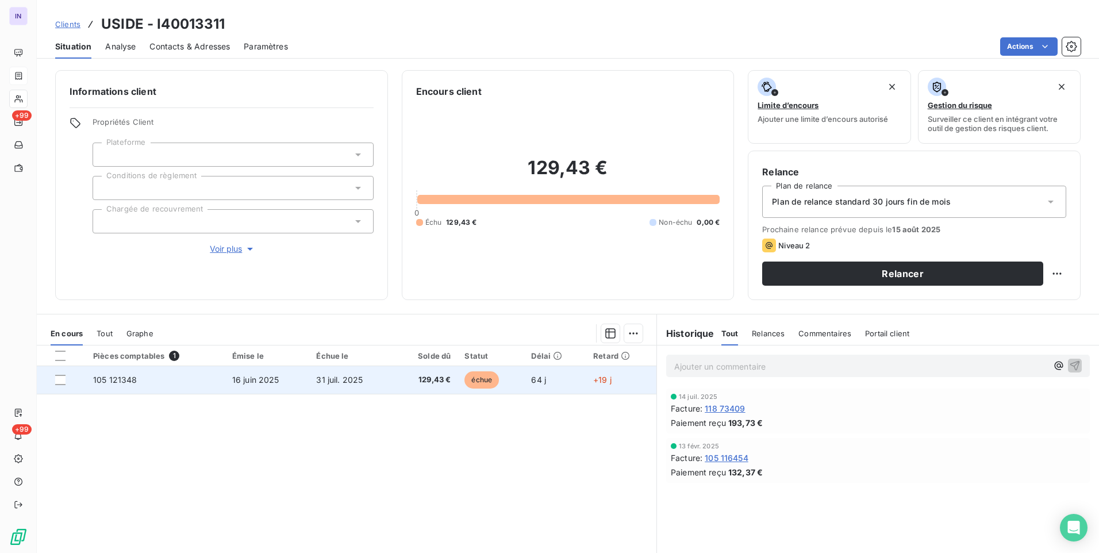
click at [229, 383] on td "16 juin 2025" at bounding box center [267, 380] width 85 height 28
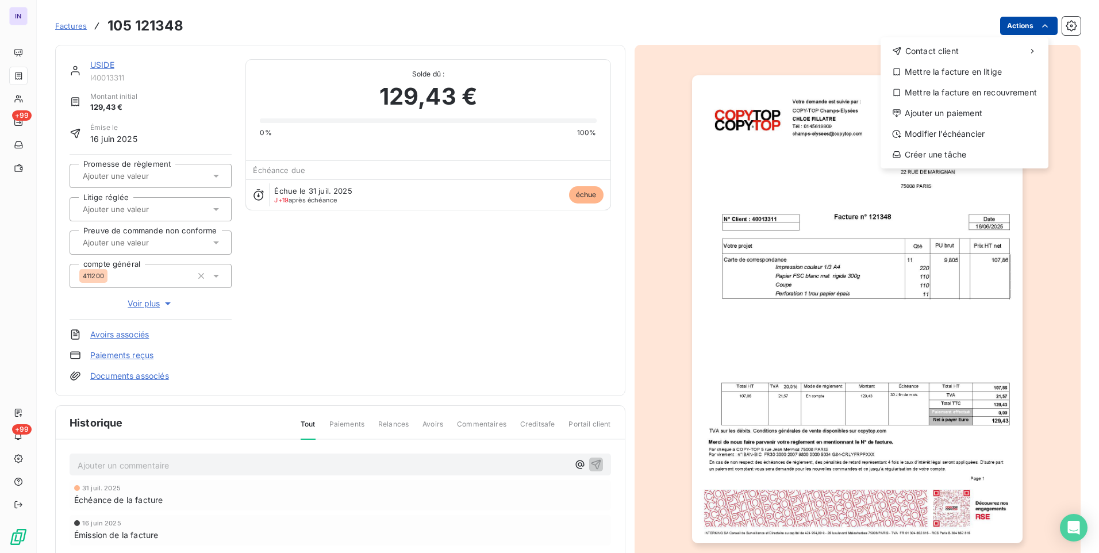
click at [1019, 27] on html "IN +99 +99 Factures 105 121348 Actions Contact client Mettre la facture en liti…" at bounding box center [549, 276] width 1099 height 553
click at [944, 115] on div "Ajouter un paiement" at bounding box center [964, 113] width 159 height 18
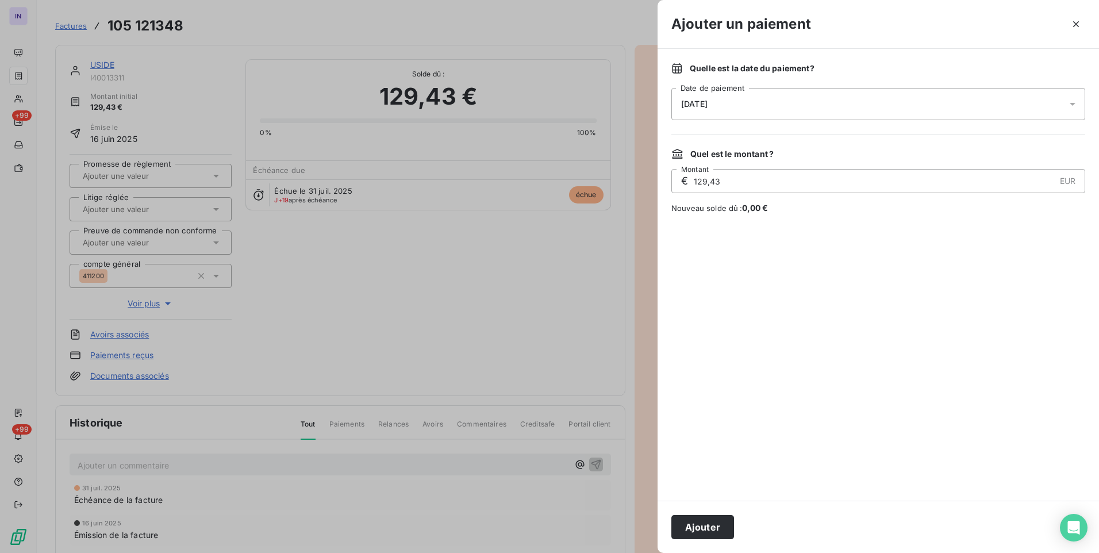
click at [746, 108] on div "[DATE]" at bounding box center [878, 104] width 414 height 32
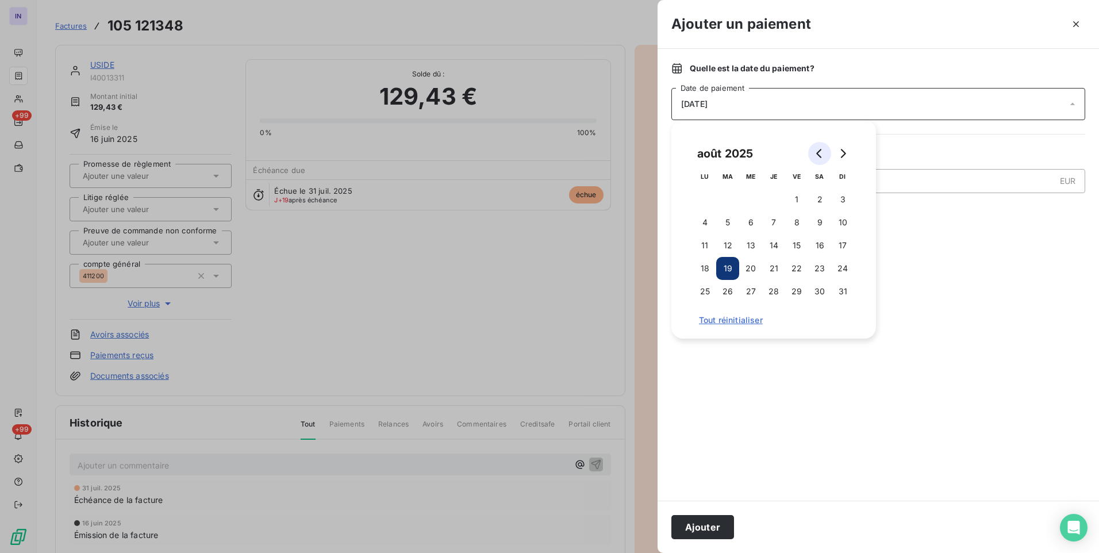
click at [814, 153] on button "Go to previous month" at bounding box center [819, 153] width 23 height 23
click at [724, 195] on button "1" at bounding box center [727, 199] width 23 height 23
click at [713, 522] on button "Ajouter" at bounding box center [702, 527] width 63 height 24
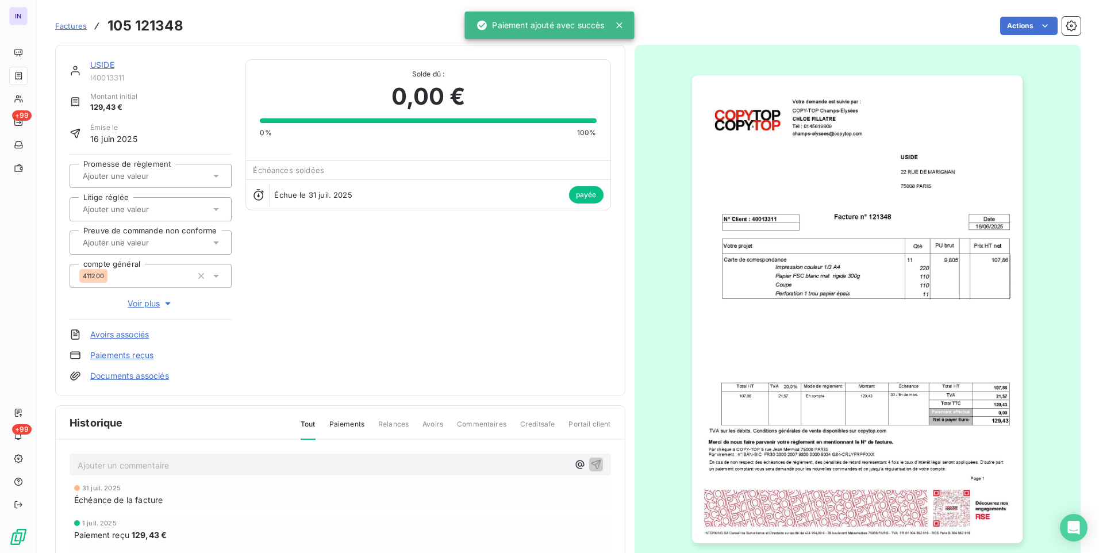
click at [102, 66] on link "USIDE" at bounding box center [102, 65] width 24 height 10
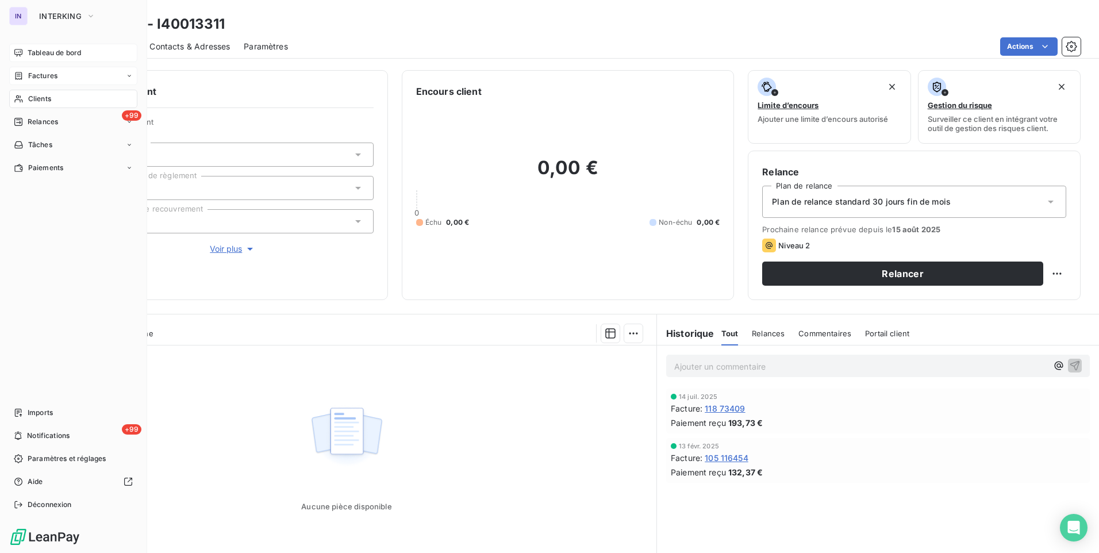
click at [53, 53] on span "Tableau de bord" at bounding box center [54, 53] width 53 height 10
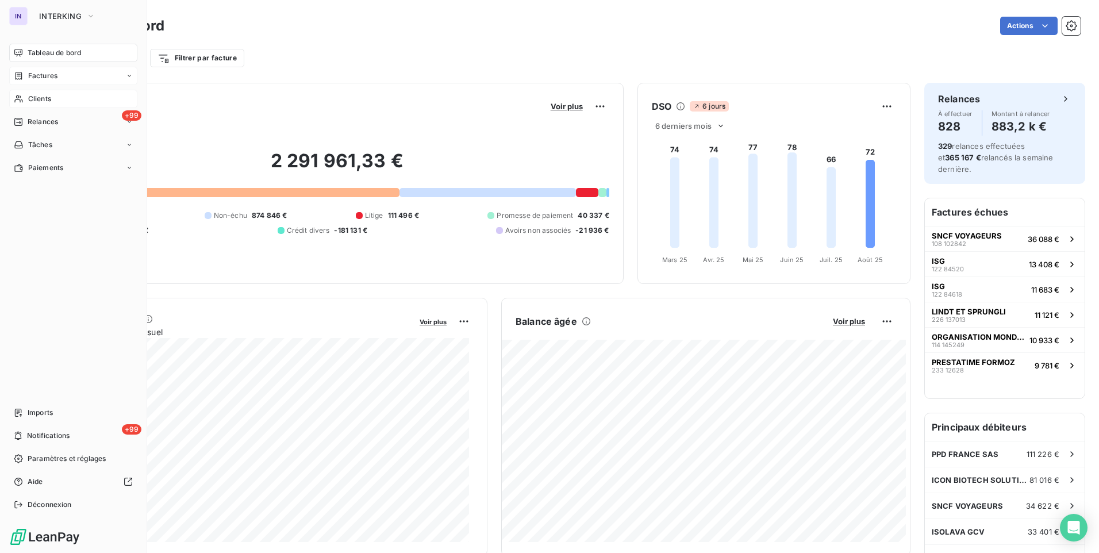
click at [47, 102] on span "Clients" at bounding box center [39, 99] width 23 height 10
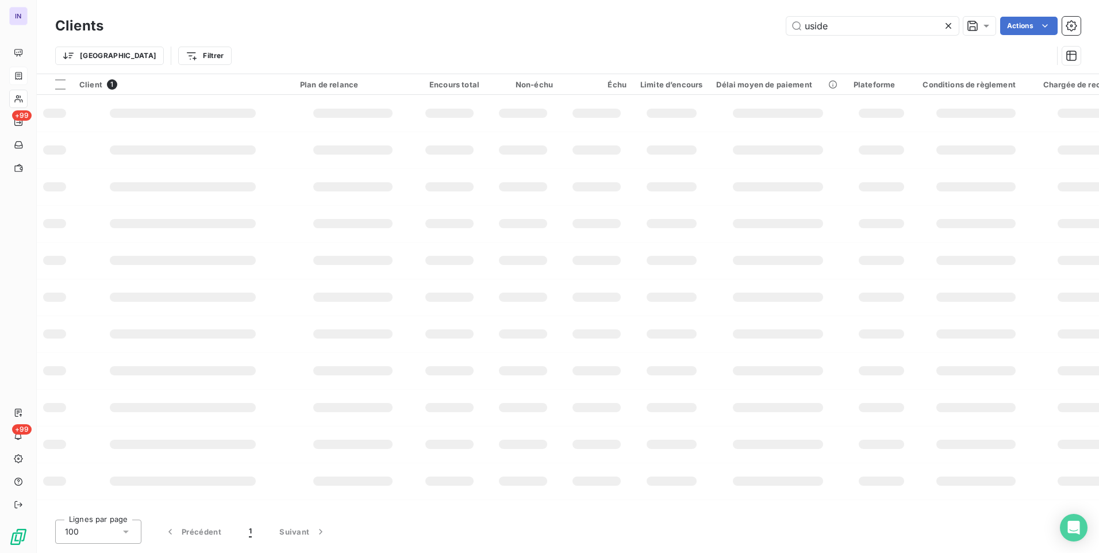
drag, startPoint x: 852, startPoint y: 28, endPoint x: 743, endPoint y: 26, distance: 108.7
click at [749, 24] on div "uside Actions" at bounding box center [599, 26] width 964 height 18
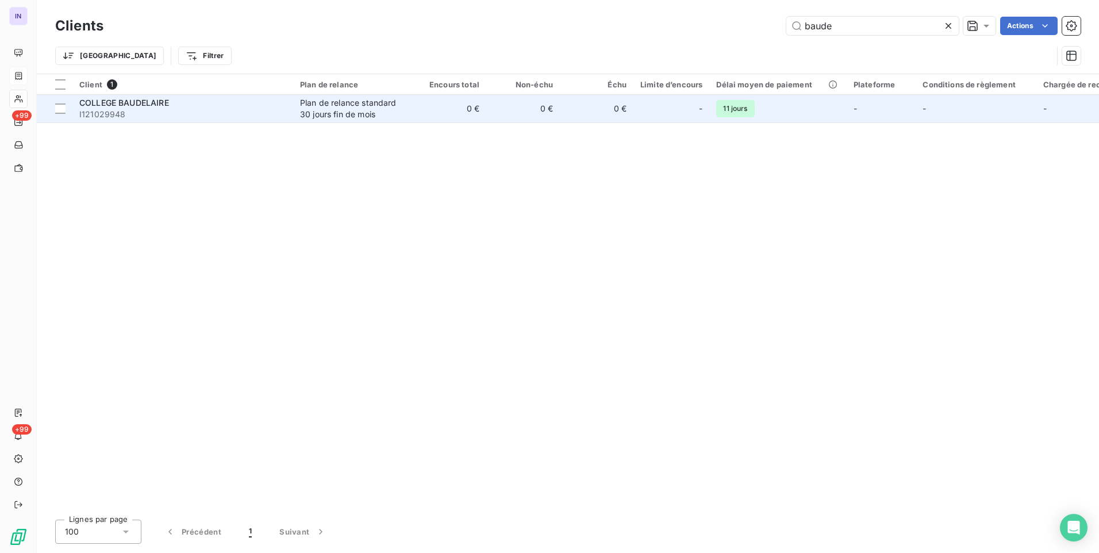
type input "baude"
click at [133, 116] on span "I121029948" at bounding box center [182, 114] width 207 height 11
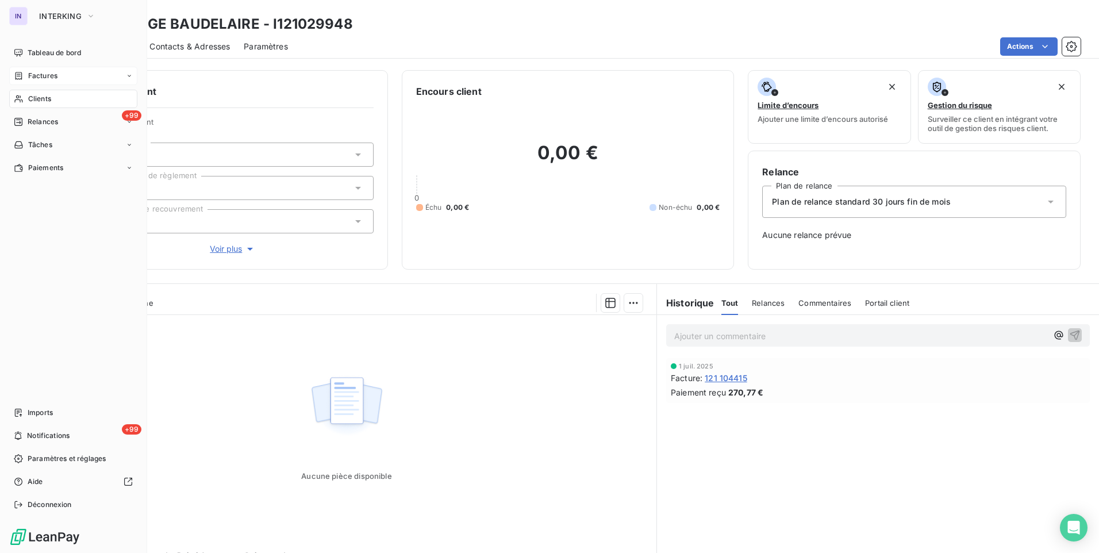
click at [56, 102] on div "Clients" at bounding box center [73, 99] width 128 height 18
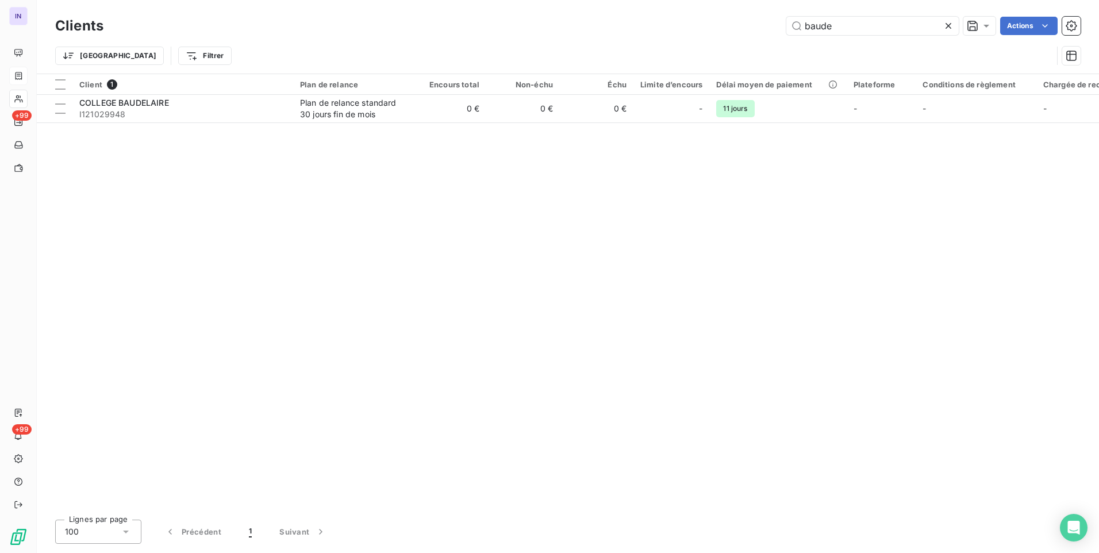
drag, startPoint x: 809, startPoint y: 25, endPoint x: 749, endPoint y: 24, distance: 60.4
click at [749, 24] on div "baude Actions" at bounding box center [599, 26] width 964 height 18
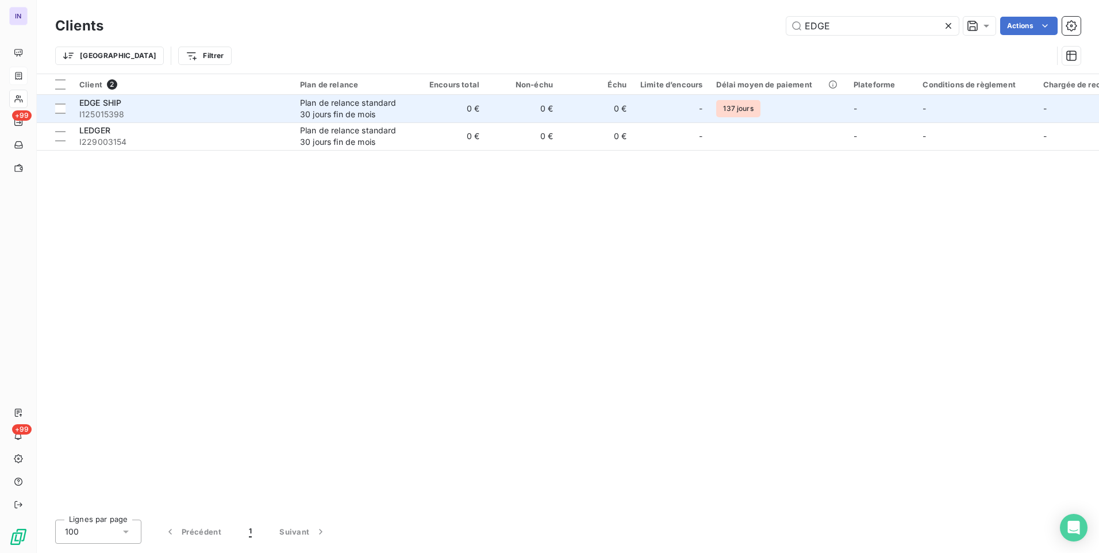
type input "EDGE"
click at [394, 112] on div "Plan de relance standard 30 jours fin de mois" at bounding box center [353, 108] width 106 height 23
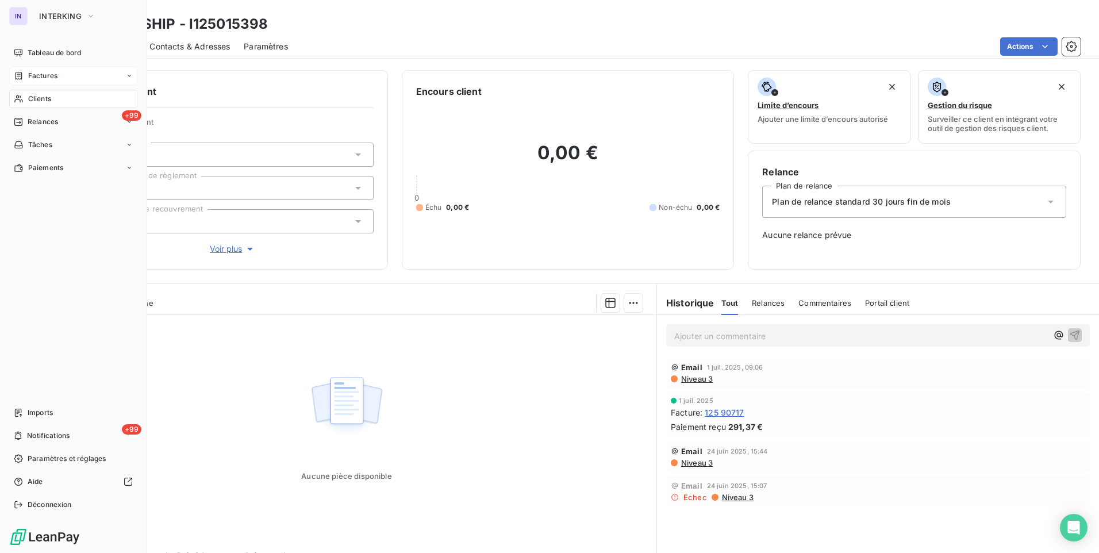
click at [30, 97] on span "Clients" at bounding box center [39, 99] width 23 height 10
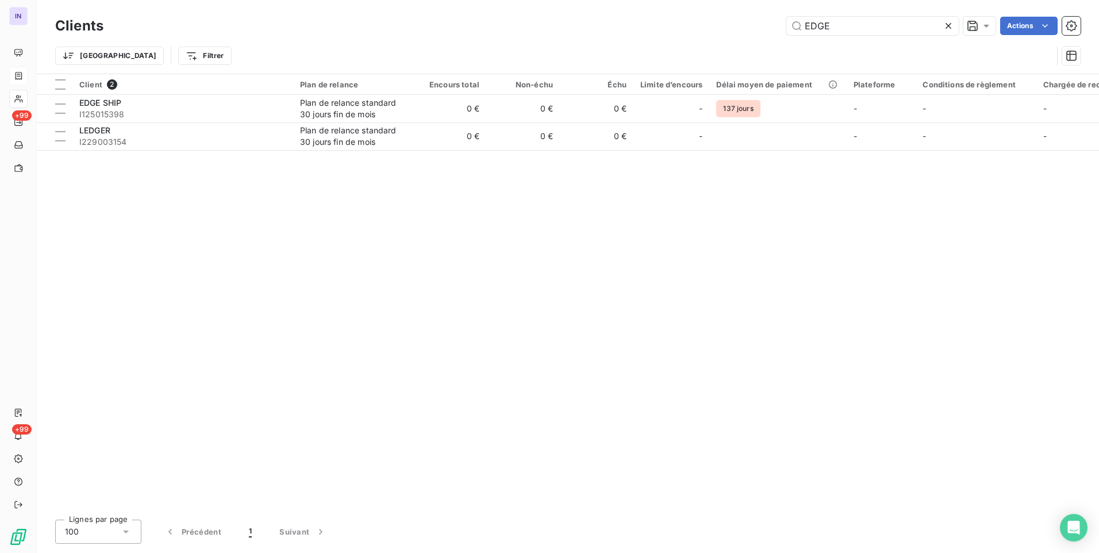
click at [747, 20] on div "Clients EDGE Actions" at bounding box center [568, 26] width 1026 height 24
drag, startPoint x: 799, startPoint y: 18, endPoint x: 718, endPoint y: 16, distance: 81.1
click at [720, 16] on div "Clients EDGE Actions" at bounding box center [568, 26] width 1026 height 24
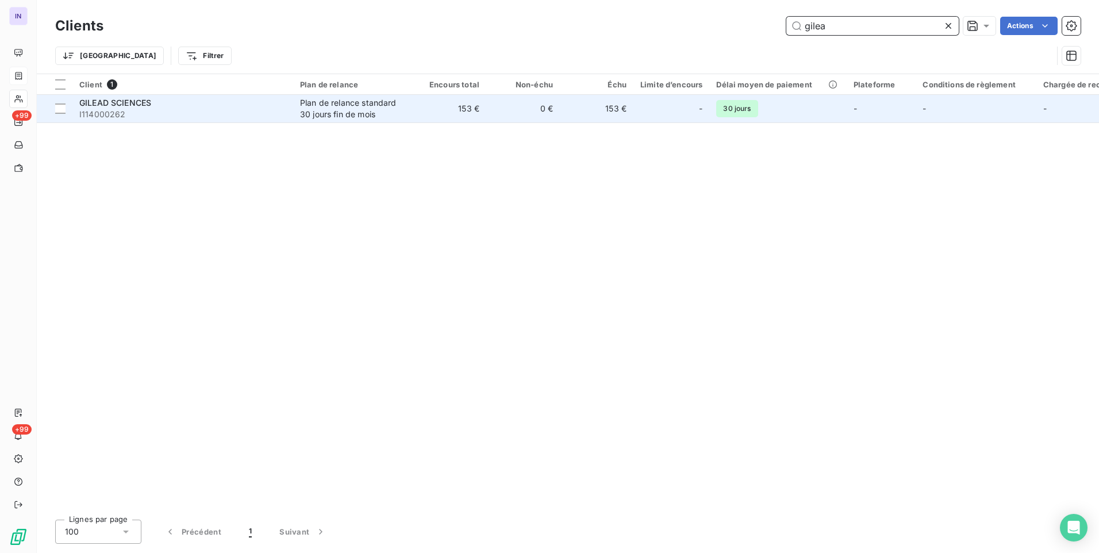
type input "gilea"
click at [420, 111] on td "153 €" at bounding box center [450, 109] width 74 height 28
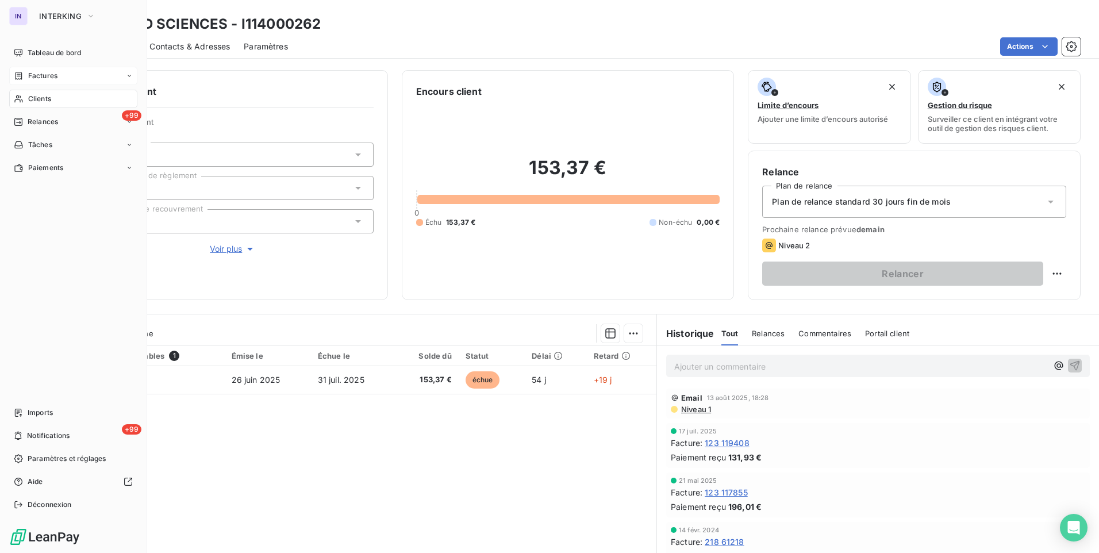
click at [36, 105] on div "Clients" at bounding box center [73, 99] width 128 height 18
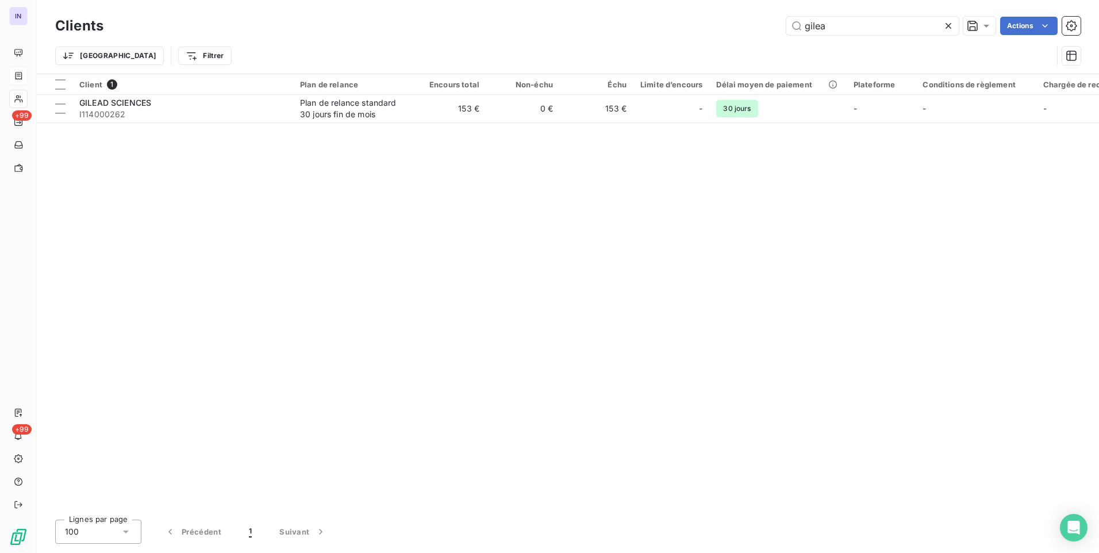
drag, startPoint x: 839, startPoint y: 33, endPoint x: 743, endPoint y: 26, distance: 95.7
click at [743, 26] on div "gilea Actions" at bounding box center [599, 26] width 964 height 18
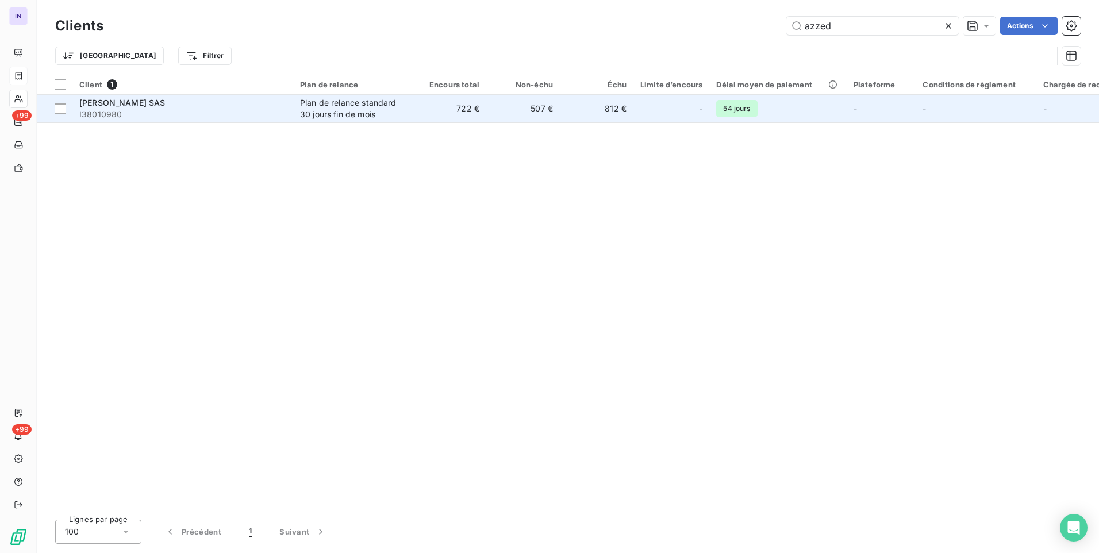
type input "azzed"
click at [176, 114] on span "I38010980" at bounding box center [182, 114] width 207 height 11
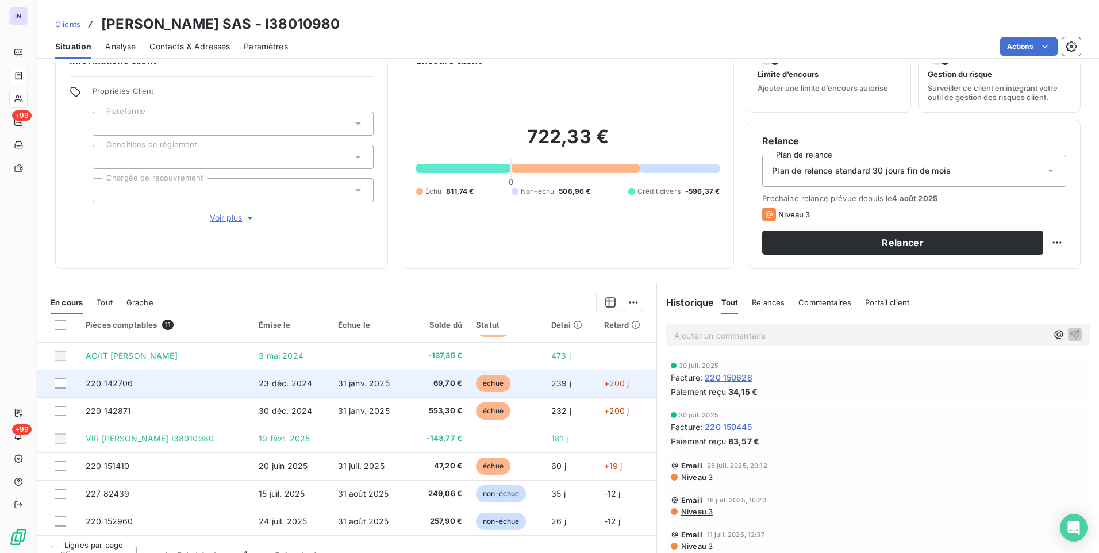
scroll to position [48, 0]
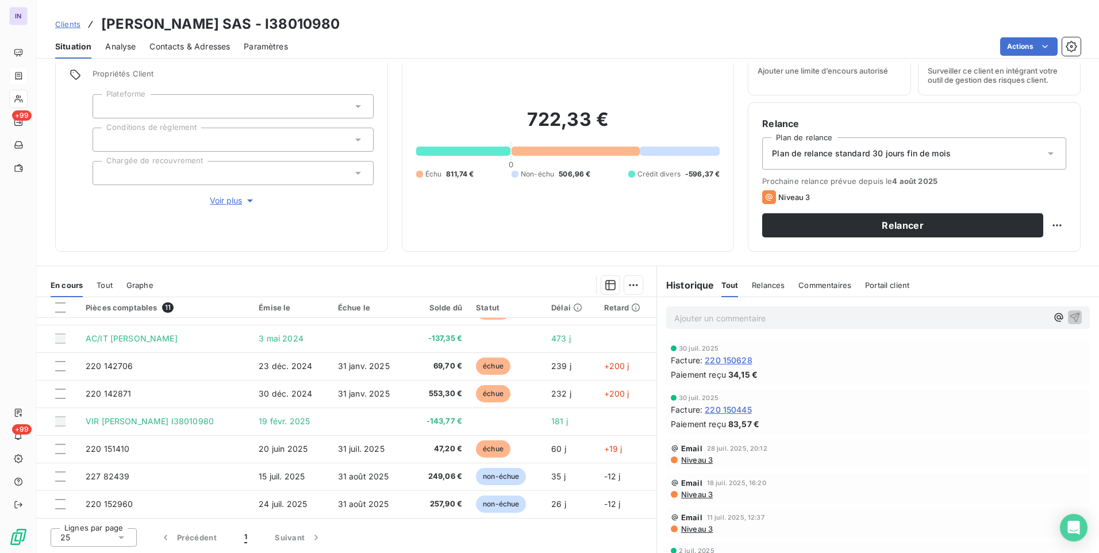
click at [744, 319] on p "Ajouter un commentaire ﻿" at bounding box center [860, 318] width 373 height 14
click at [697, 317] on p "Ajouter un commentaire ﻿" at bounding box center [860, 318] width 373 height 14
click at [801, 318] on p "19/08/2025 ST - Mail reçu de" at bounding box center [860, 317] width 373 height 13
click at [680, 324] on p "19/08/2025 ST - Mail reçu de COMPTABILITE Alaia-Sas <comptabilite.alaia-sas@ala…" at bounding box center [860, 317] width 373 height 13
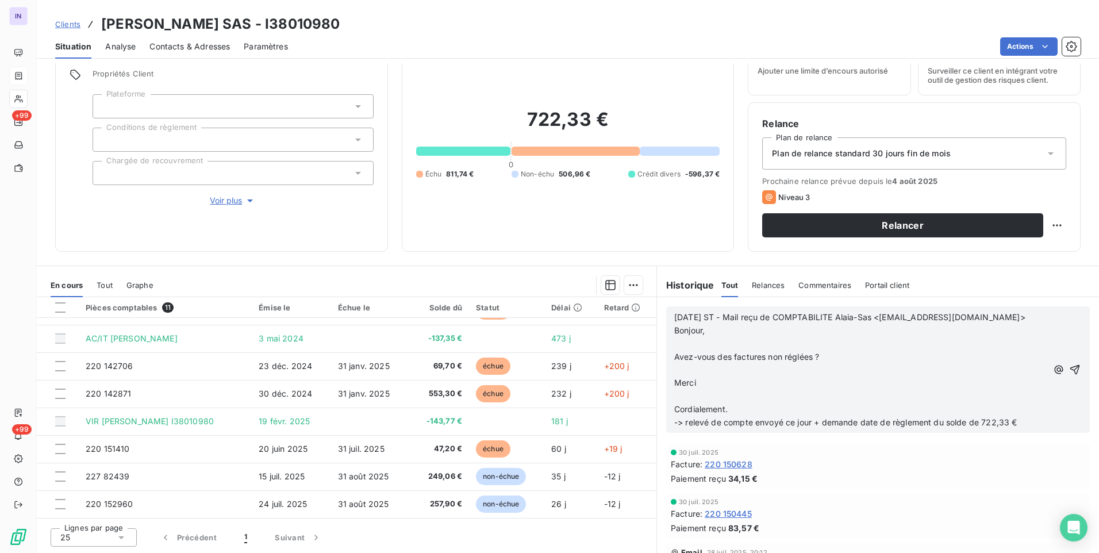
click at [682, 396] on p "﻿" at bounding box center [860, 396] width 373 height 13
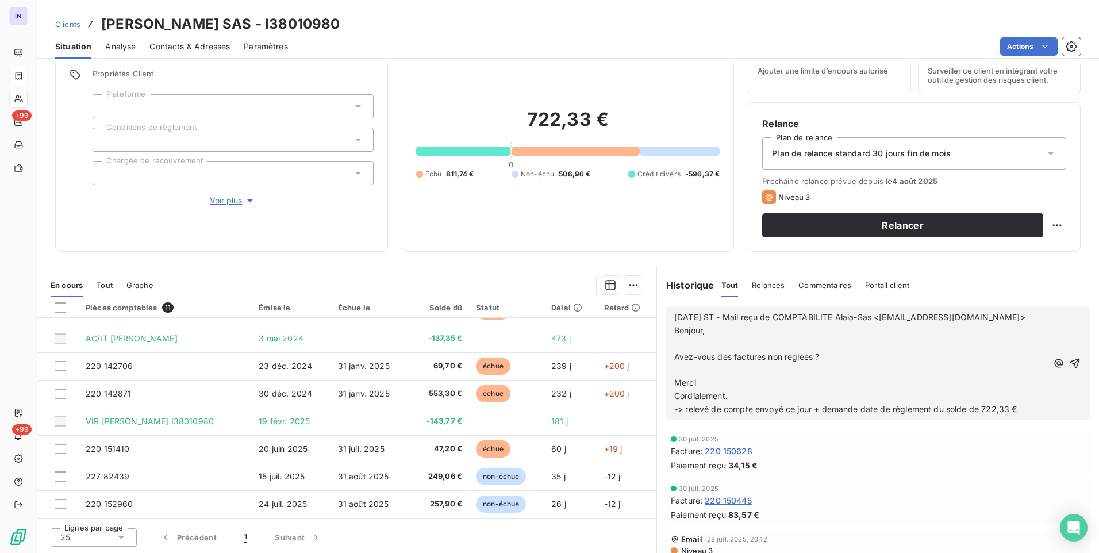
click at [674, 365] on p "﻿" at bounding box center [860, 370] width 373 height 13
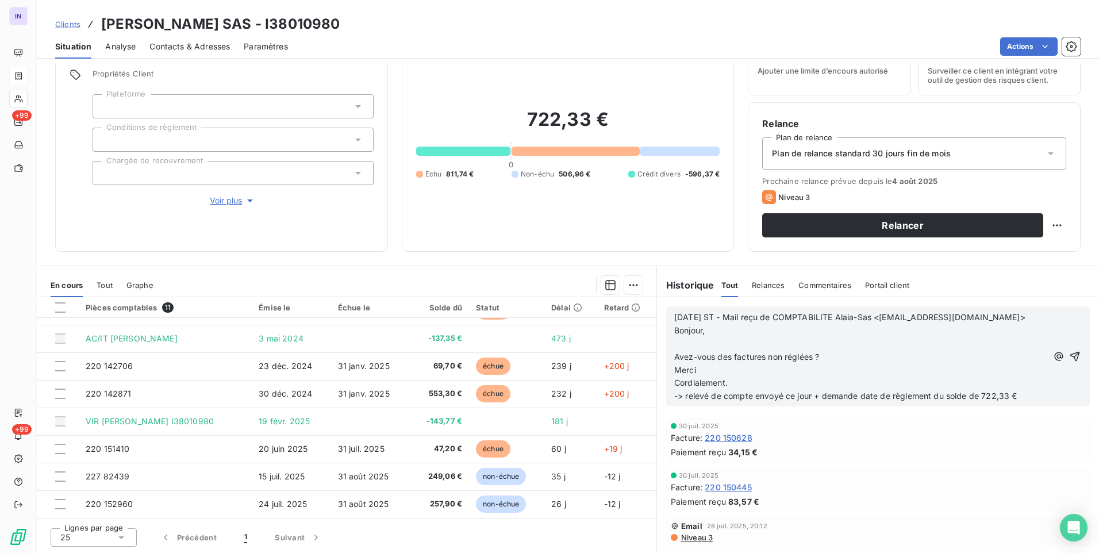
click at [677, 339] on p "﻿" at bounding box center [860, 343] width 373 height 13
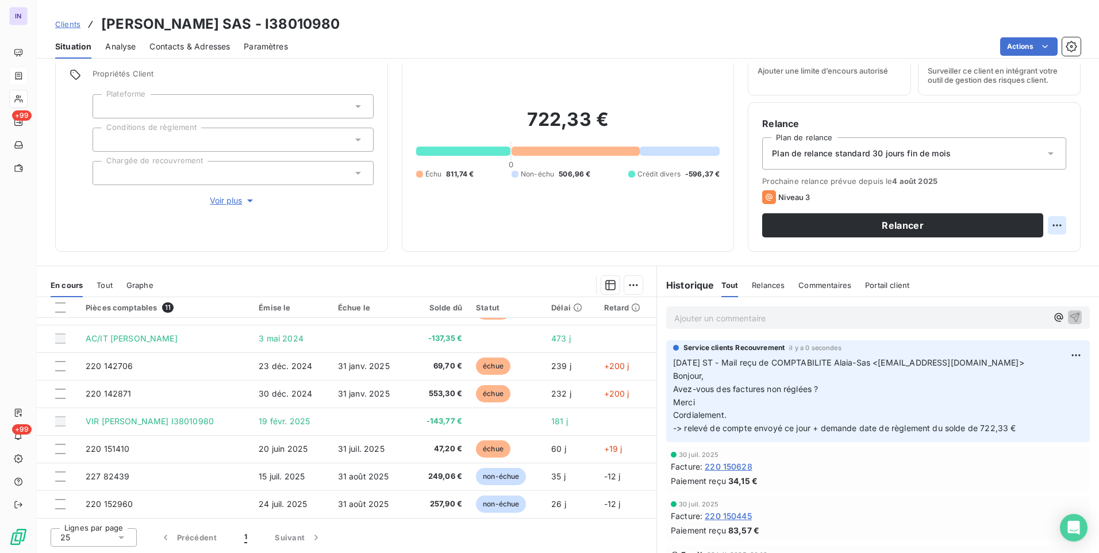
click at [1051, 225] on html "IN +99 +99 Clients AZZEDINE ALAIA SAS - I38010980 Situation Analyse Contacts & …" at bounding box center [549, 276] width 1099 height 553
click at [1022, 247] on div "Replanifier cette action" at bounding box center [1001, 250] width 103 height 18
select select "7"
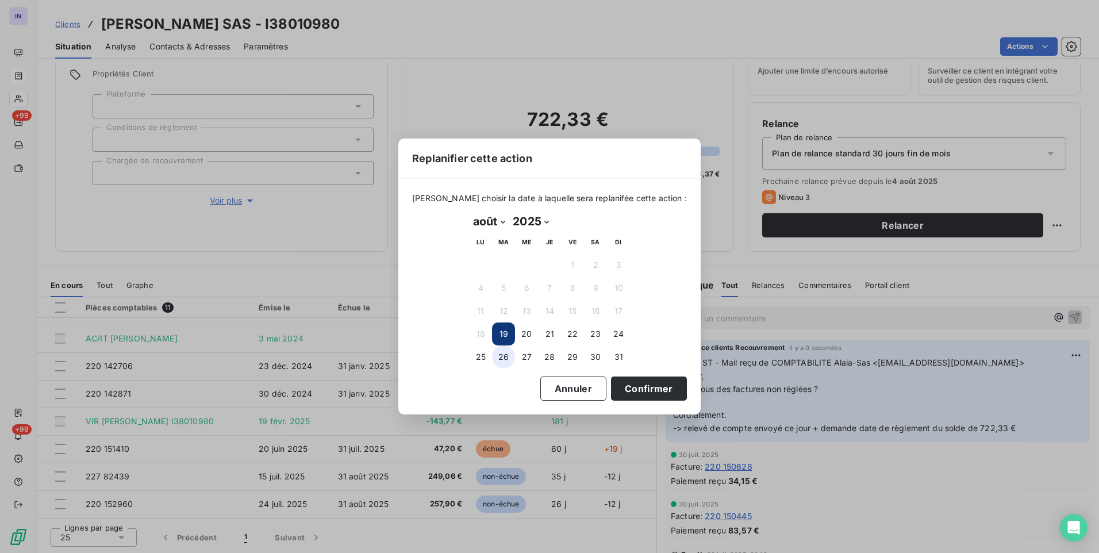
click at [505, 356] on button "26" at bounding box center [503, 357] width 23 height 23
click at [623, 394] on button "Confirmer" at bounding box center [649, 389] width 76 height 24
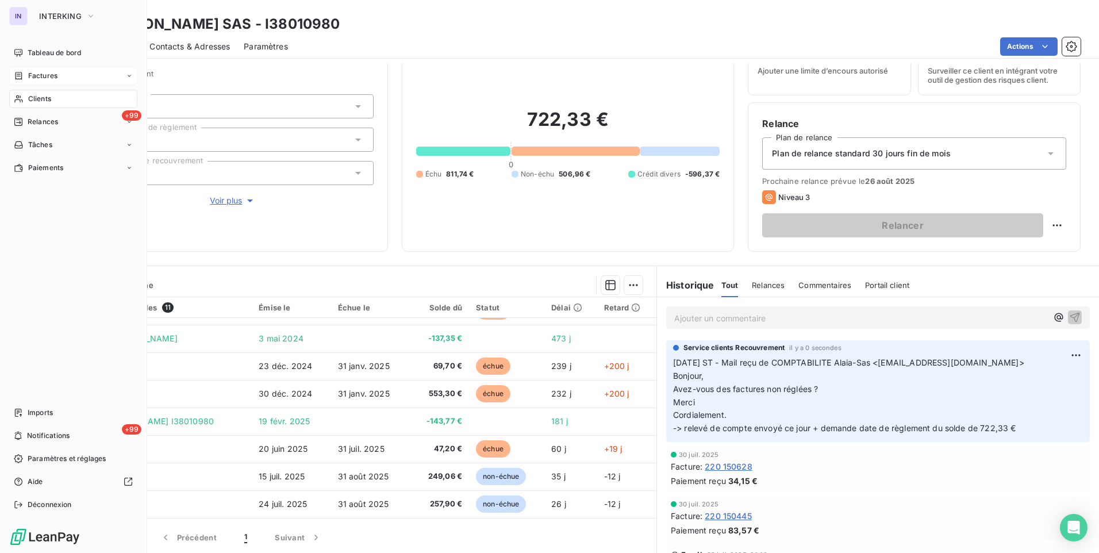
click at [47, 104] on div "Clients" at bounding box center [73, 99] width 128 height 18
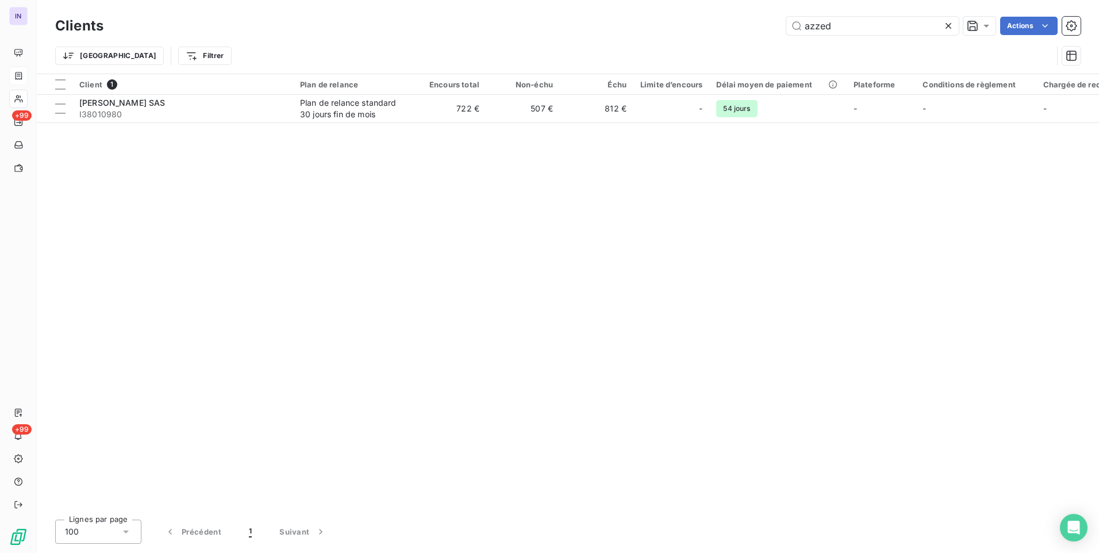
drag, startPoint x: 834, startPoint y: 28, endPoint x: 736, endPoint y: 29, distance: 98.3
click at [736, 29] on div "azzed Actions" at bounding box center [599, 26] width 964 height 18
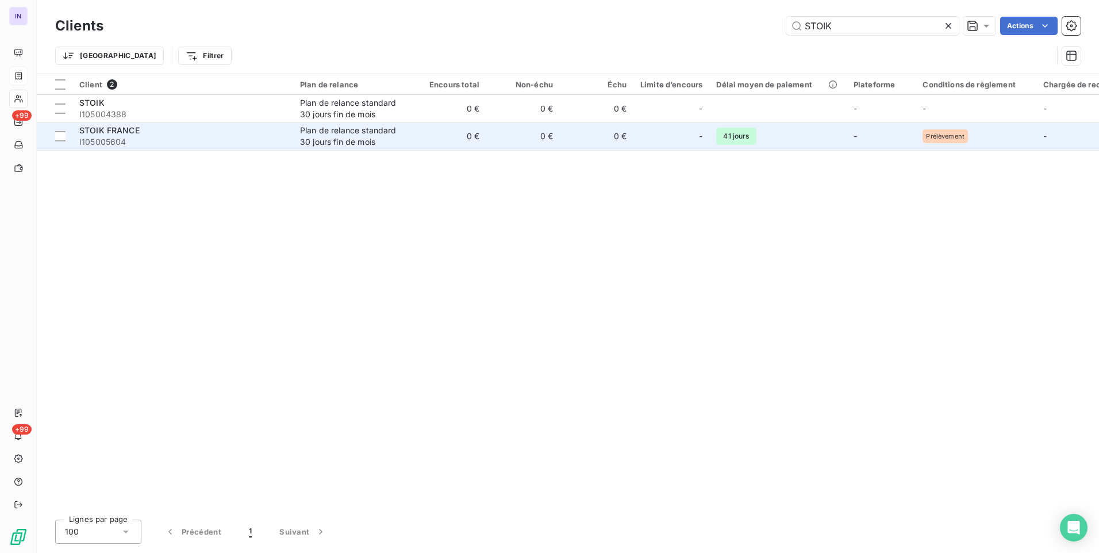
type input "STOIK"
click at [348, 135] on div "Plan de relance standard 30 jours fin de mois" at bounding box center [353, 136] width 106 height 23
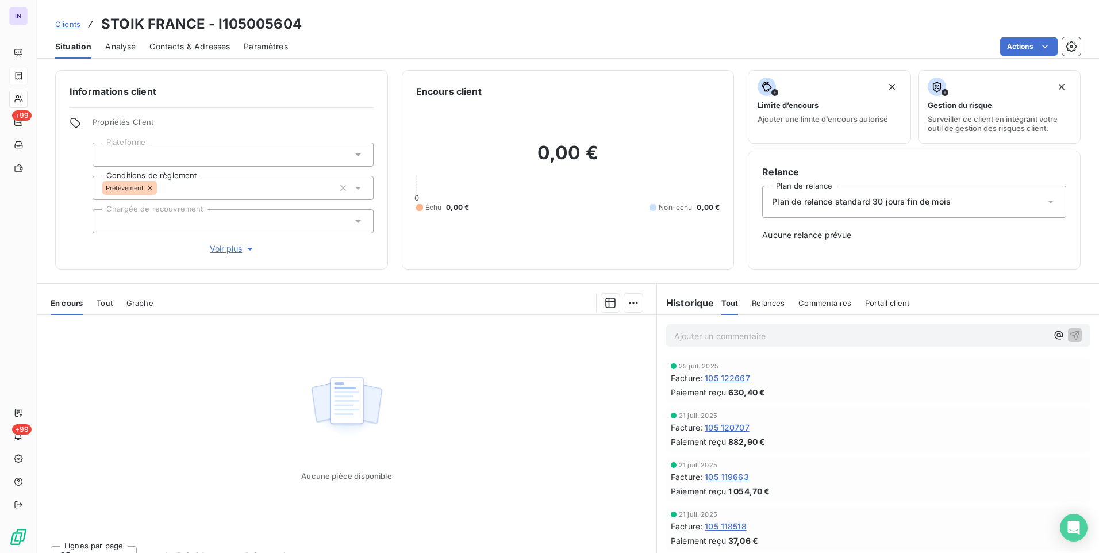
click at [108, 301] on span "Tout" at bounding box center [105, 302] width 16 height 9
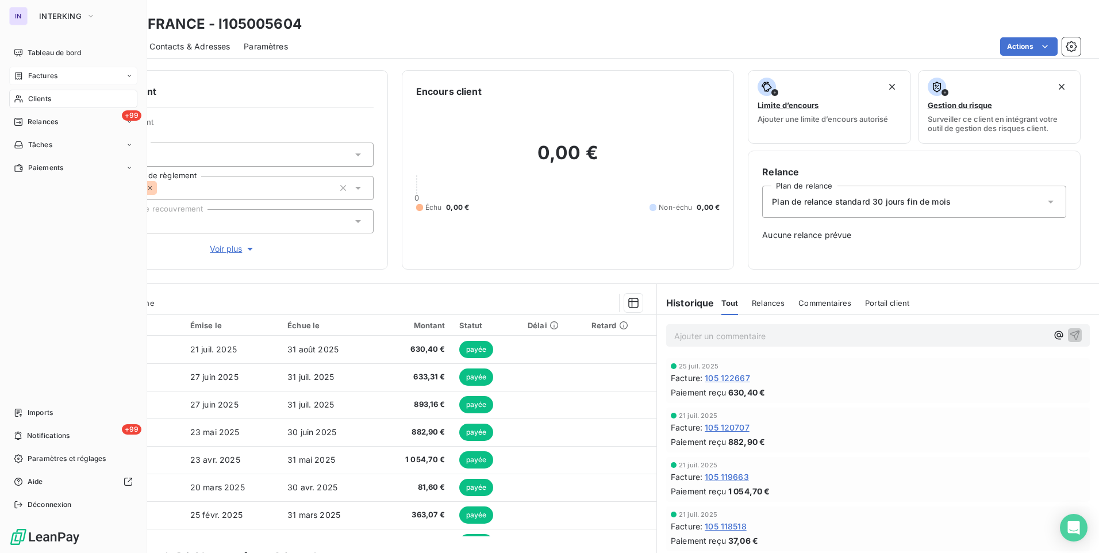
click at [36, 99] on span "Clients" at bounding box center [39, 99] width 23 height 10
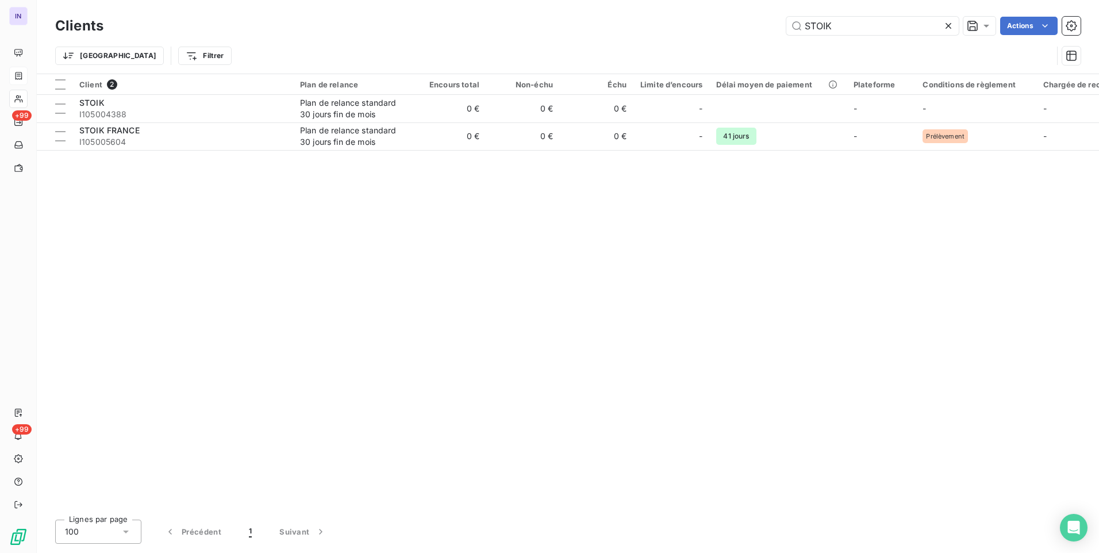
drag, startPoint x: 839, startPoint y: 28, endPoint x: 757, endPoint y: 26, distance: 82.8
click at [757, 26] on div "STOIK Actions" at bounding box center [599, 26] width 964 height 18
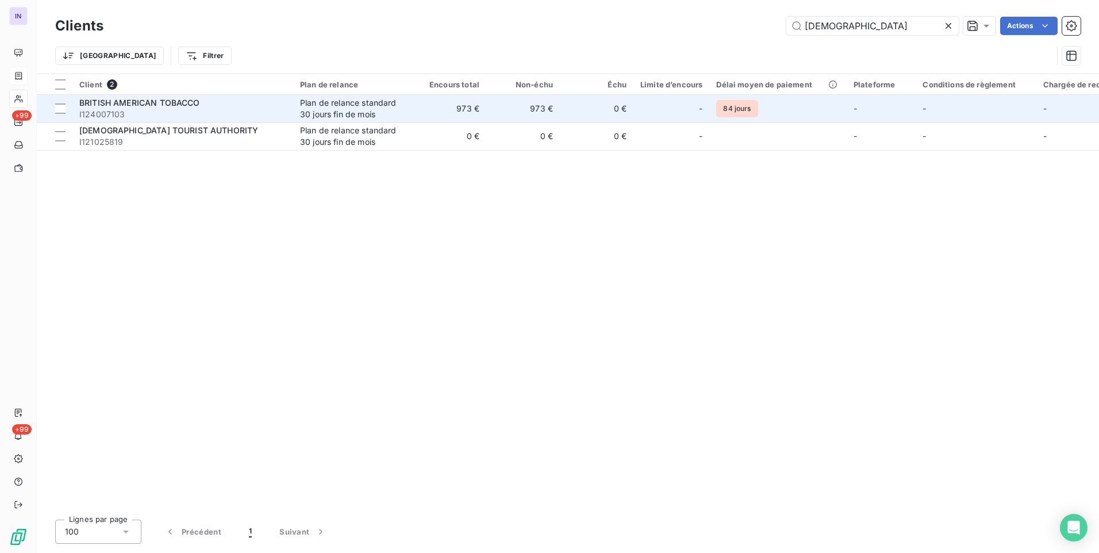
type input "BRITI"
click at [213, 116] on span "I124007103" at bounding box center [182, 114] width 207 height 11
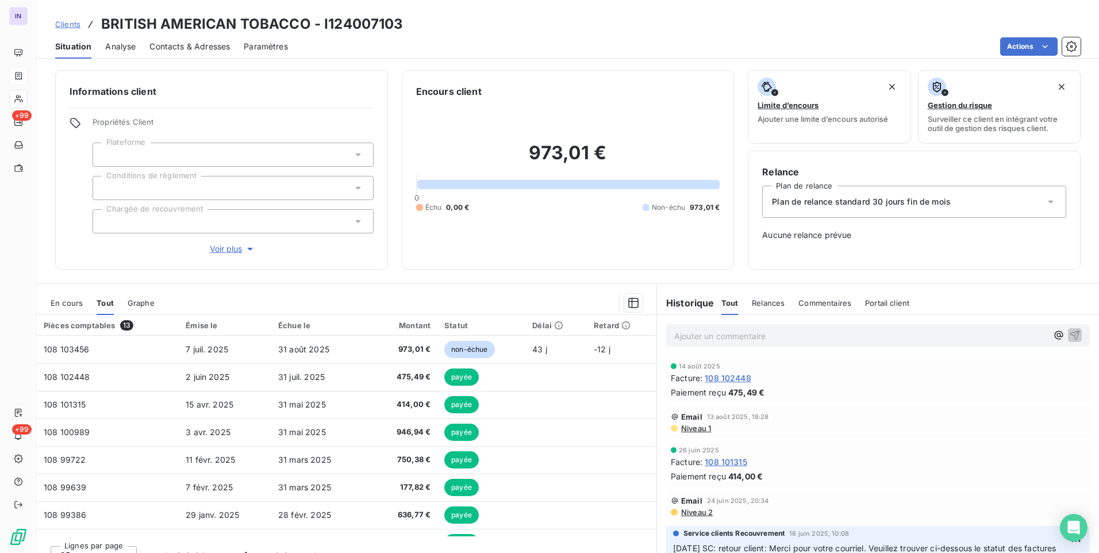
click at [72, 301] on span "En cours" at bounding box center [67, 302] width 32 height 9
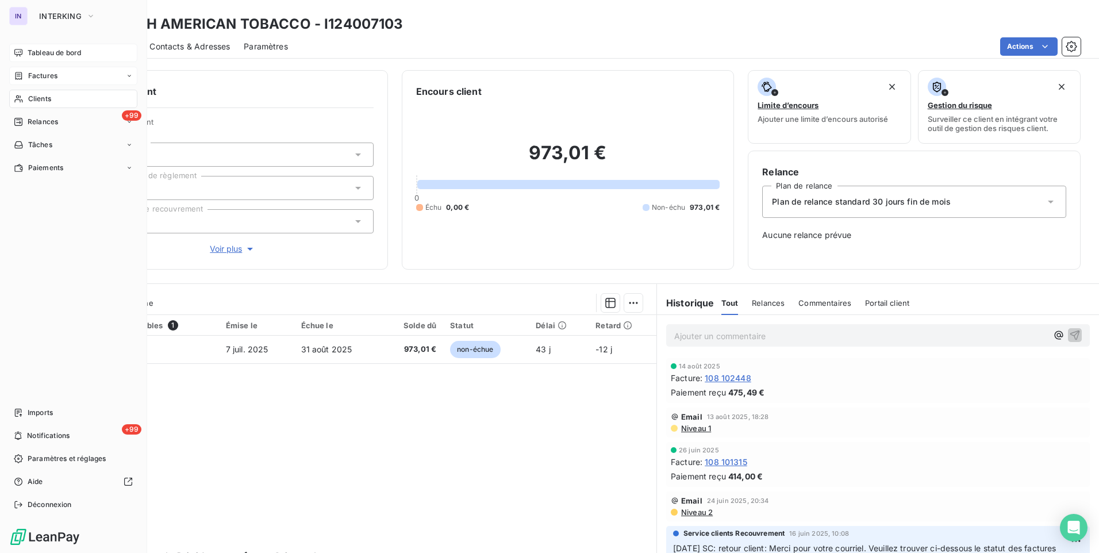
click at [60, 47] on div "Tableau de bord" at bounding box center [73, 53] width 128 height 18
